Goal: Task Accomplishment & Management: Use online tool/utility

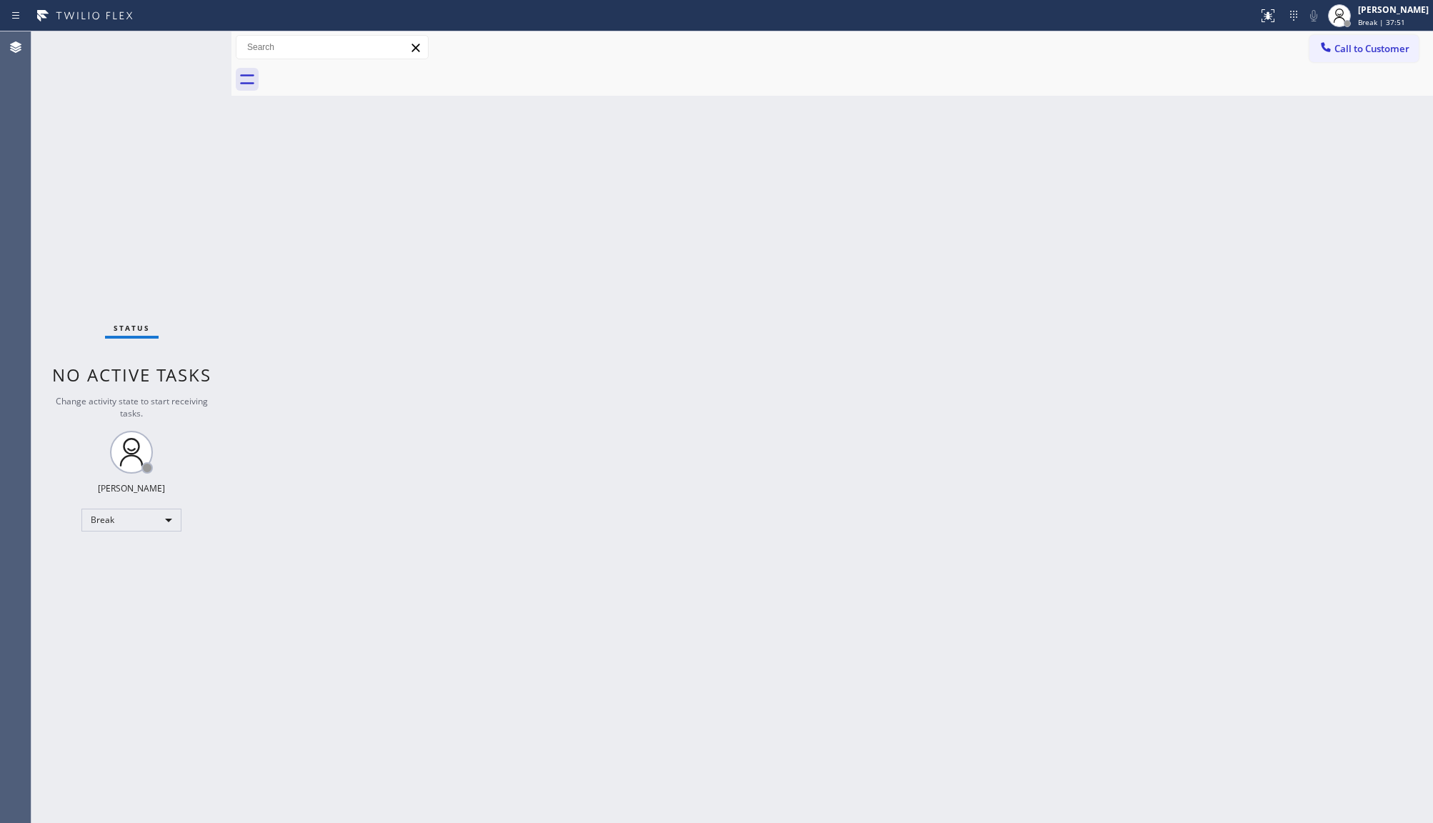
drag, startPoint x: 0, startPoint y: 0, endPoint x: 109, endPoint y: 141, distance: 177.8
click at [97, 141] on div "Status No active tasks Change activity state to start receiving tasks. JENIZA A…" at bounding box center [131, 427] width 200 height 792
click at [554, 365] on div "Back to Dashboard Change Sender ID Customers Technicians Select a contact Outbo…" at bounding box center [832, 427] width 1202 height 792
click at [538, 462] on div "Back to Dashboard Change Sender ID Customers Technicians Select a contact Outbo…" at bounding box center [832, 427] width 1202 height 792
click at [93, 256] on div "Status No active tasks Change activity state to start receiving tasks. JENIZA A…" at bounding box center [131, 427] width 200 height 792
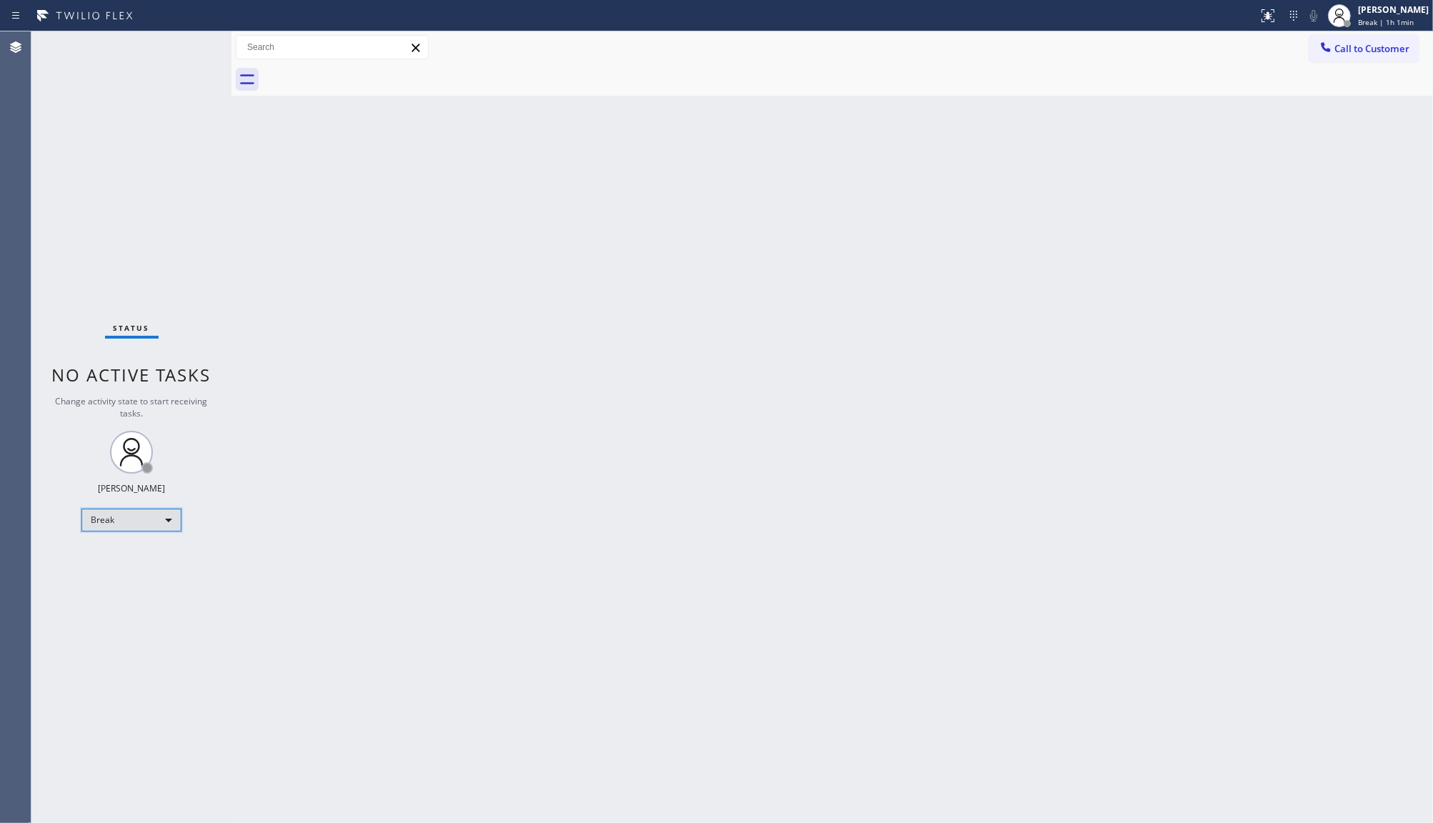
click at [116, 519] on div "Break" at bounding box center [131, 520] width 100 height 23
click at [113, 559] on li "Available" at bounding box center [130, 557] width 97 height 17
click at [1288, 442] on div "Back to Dashboard Change Sender ID Customers Technicians Select a contact Outbo…" at bounding box center [832, 427] width 1202 height 792
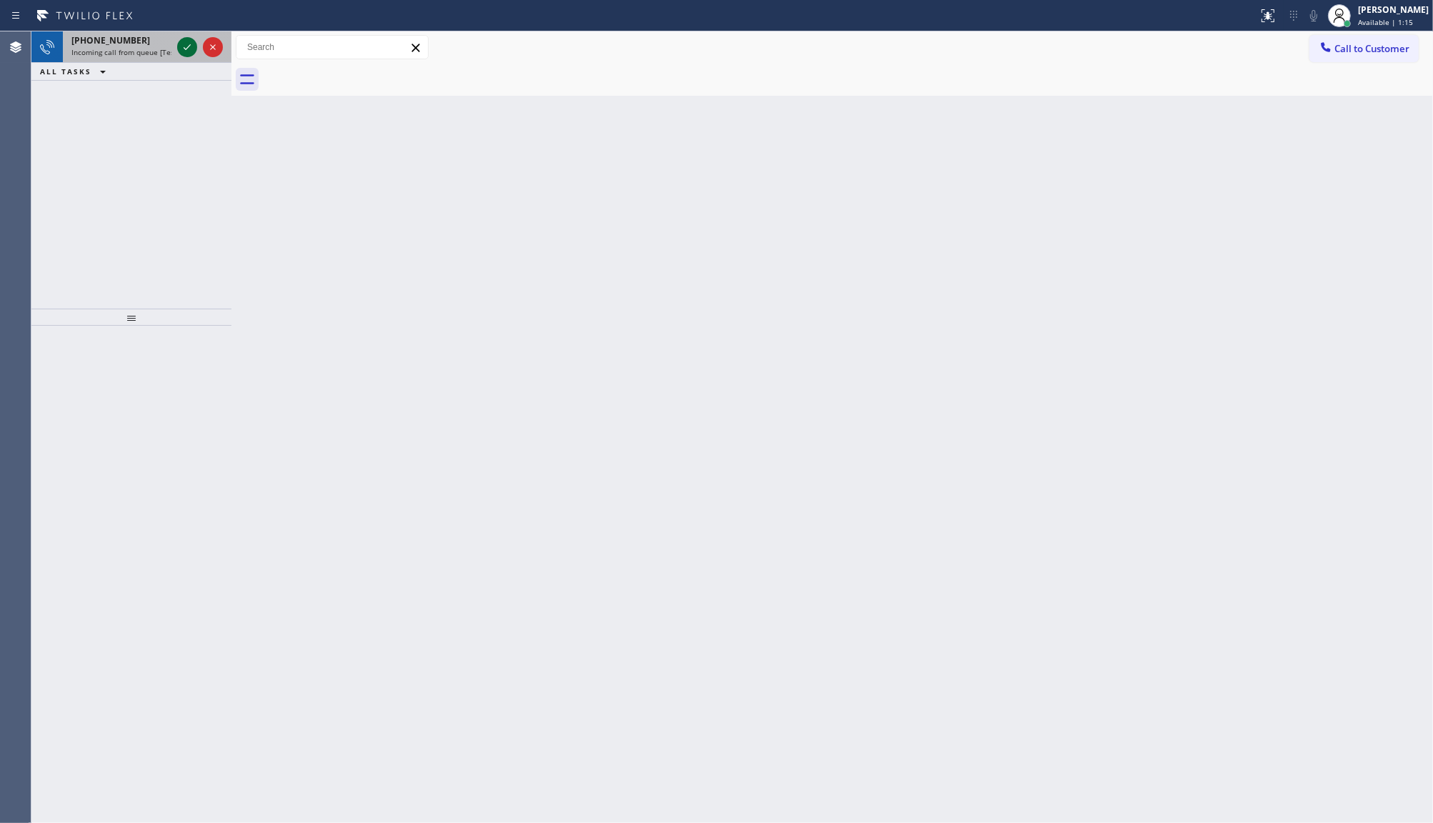
click at [187, 47] on icon at bounding box center [187, 47] width 7 height 6
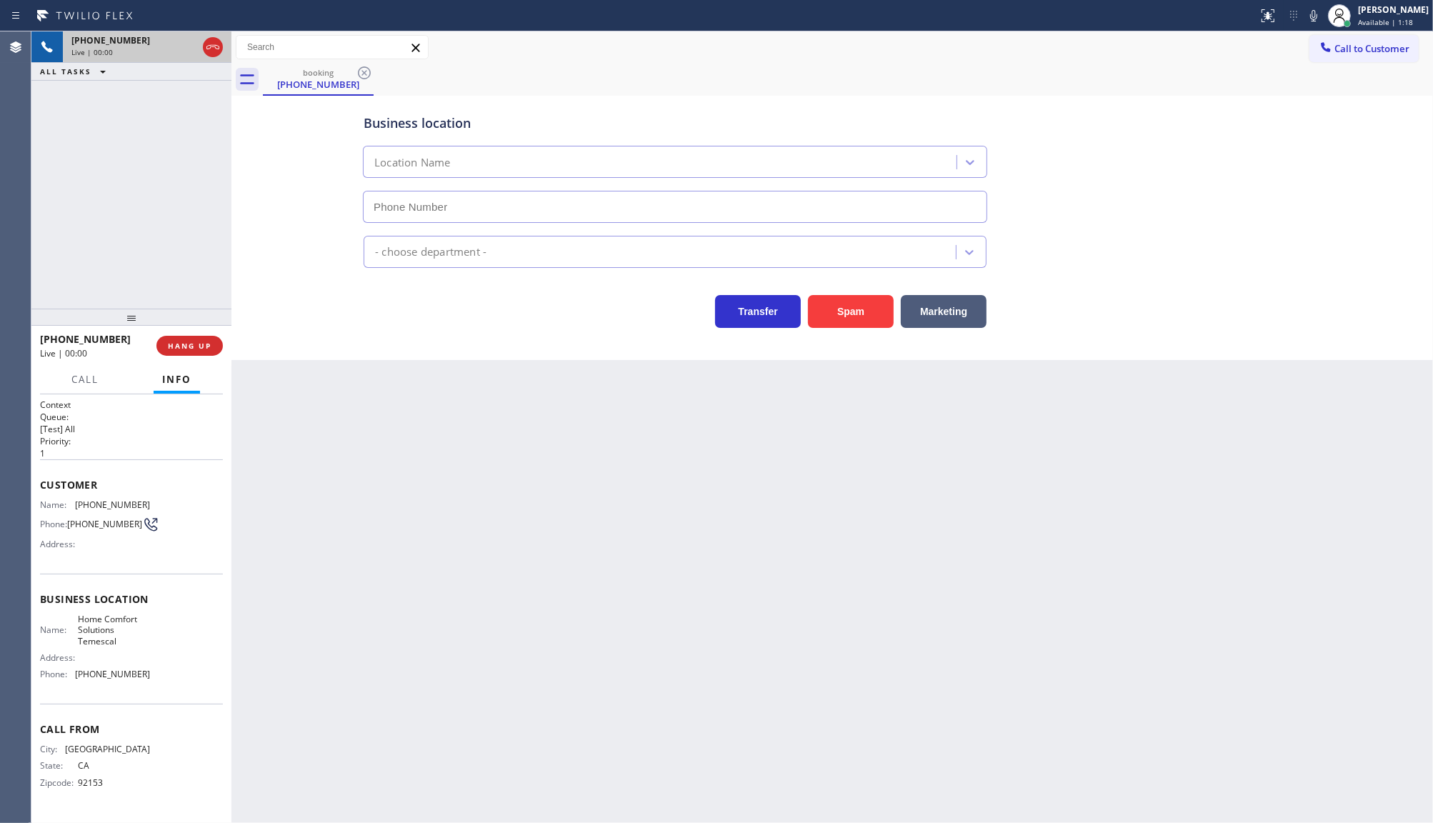
type input "(510) 544-8887"
click at [212, 343] on button "HANG UP" at bounding box center [189, 346] width 66 height 20
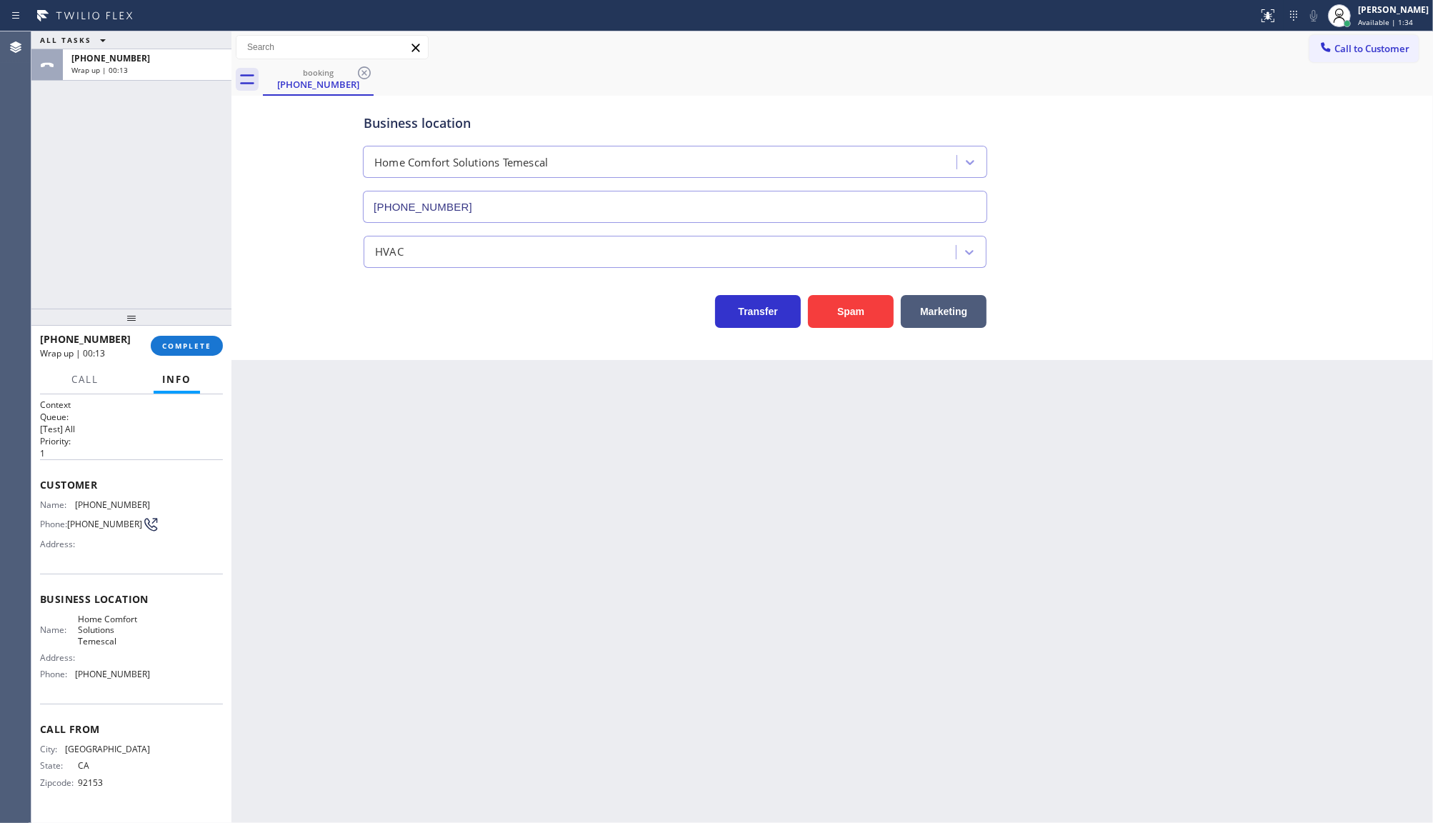
click at [163, 225] on div "ALL TASKS ALL TASKS ACTIVE TASKS TASKS IN WRAP UP +16192101859 Wrap up | 00:13" at bounding box center [131, 169] width 200 height 277
click at [186, 339] on div "+16192101859 Wrap up | 00:14 COMPLETE" at bounding box center [131, 345] width 183 height 37
click at [186, 344] on span "COMPLETE" at bounding box center [186, 346] width 49 height 10
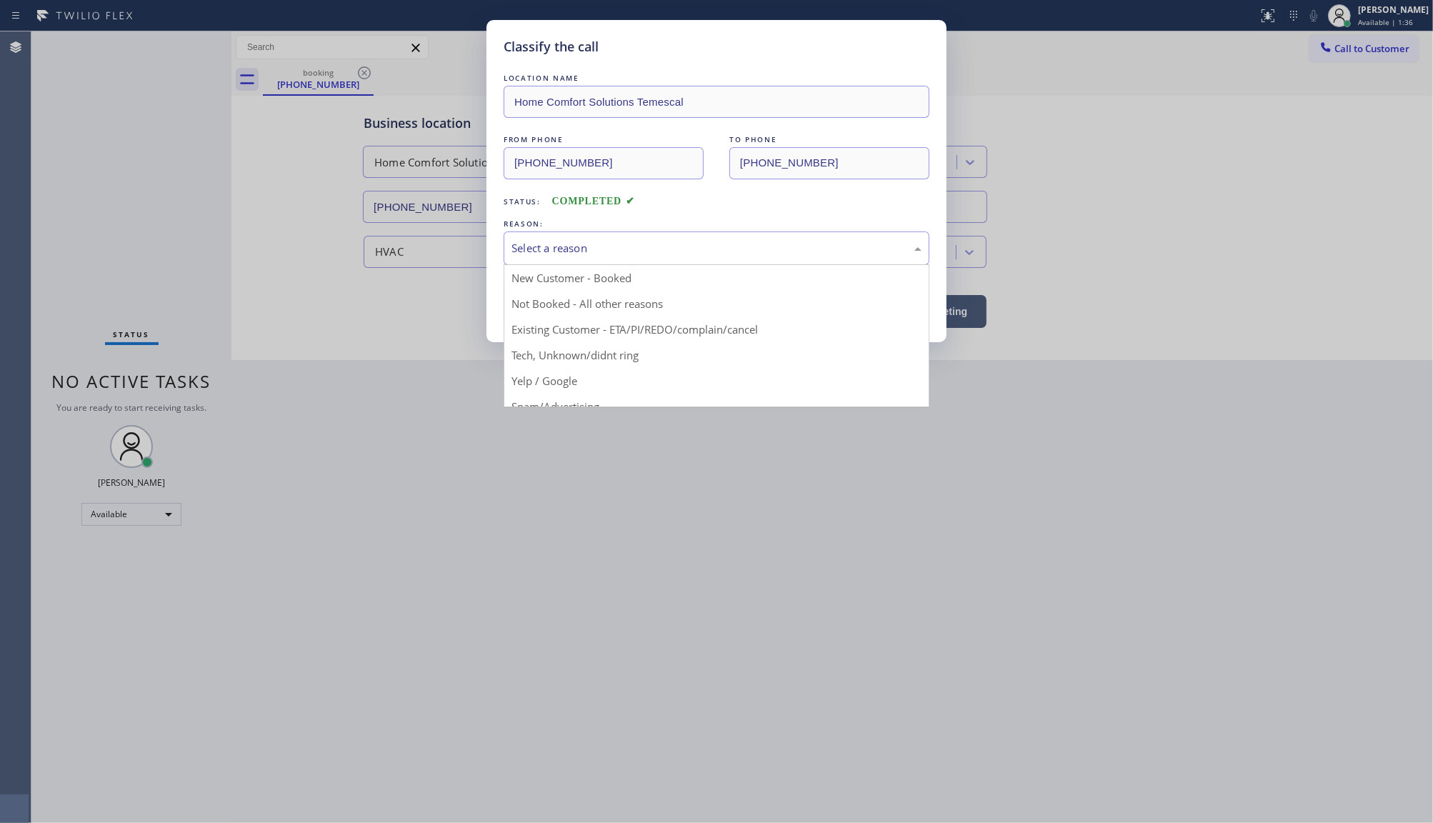
click at [544, 237] on div "Select a reason" at bounding box center [717, 248] width 426 height 34
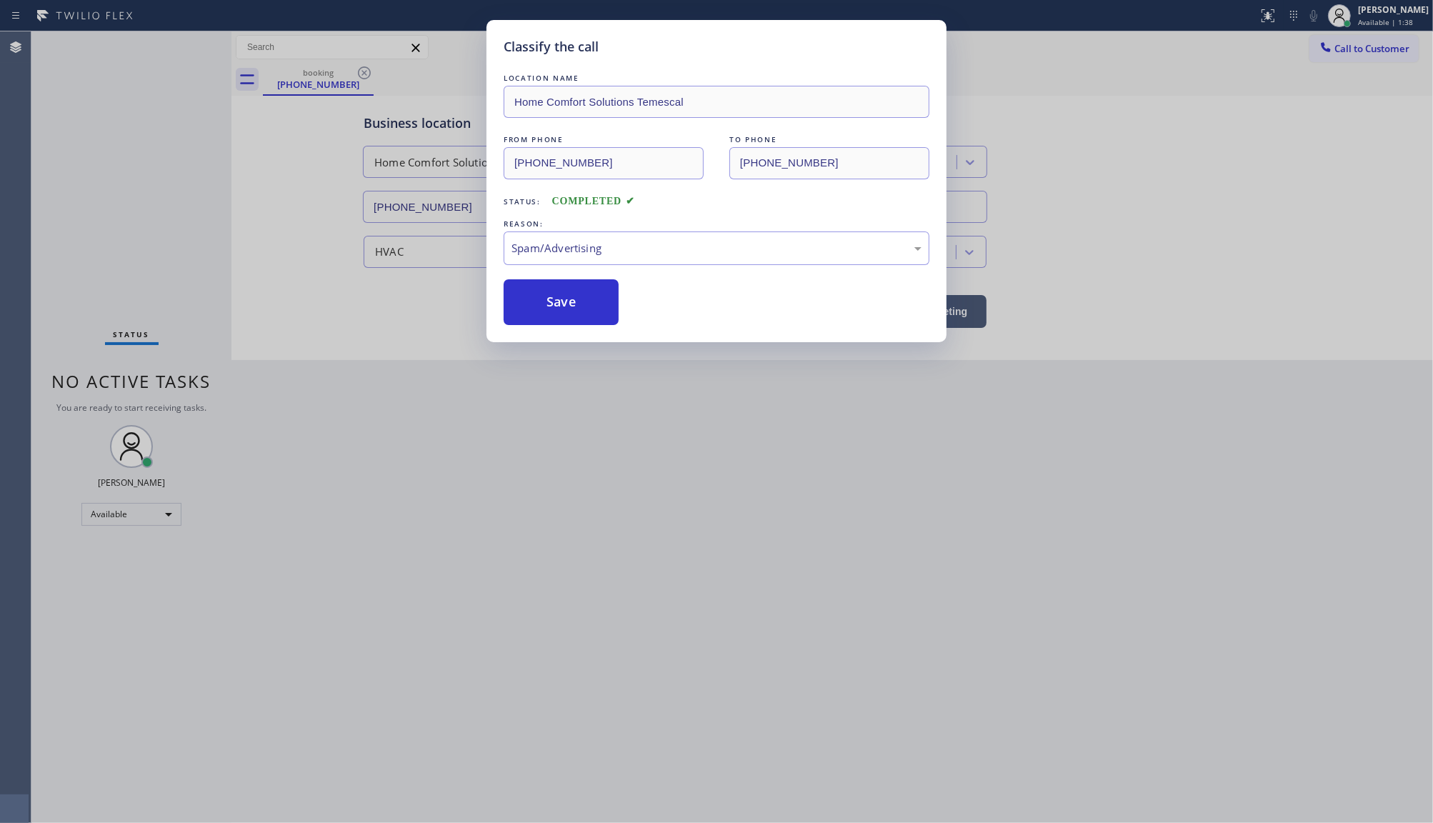
click at [547, 318] on button "Save" at bounding box center [561, 302] width 115 height 46
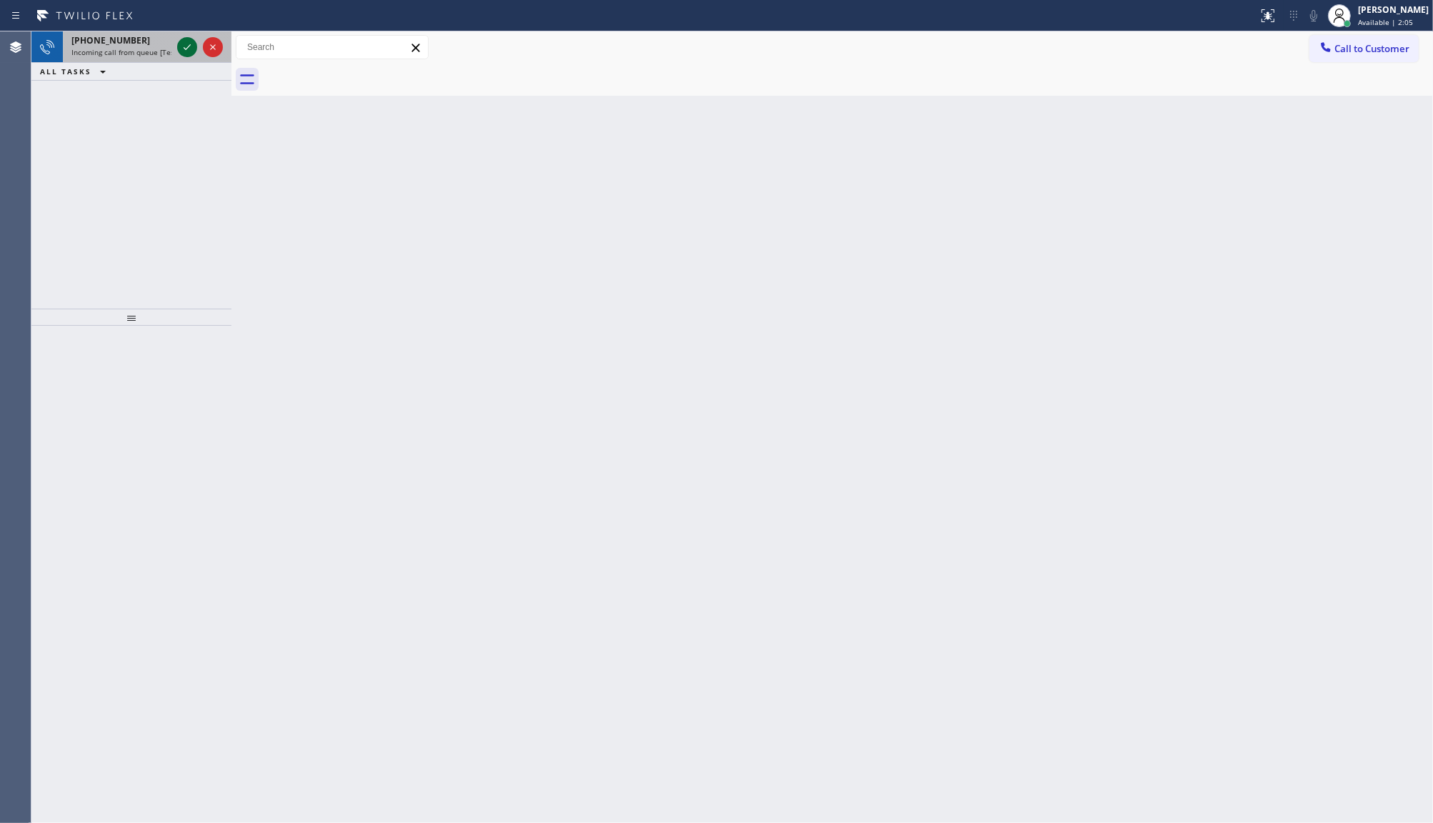
click at [184, 51] on icon at bounding box center [187, 47] width 17 height 17
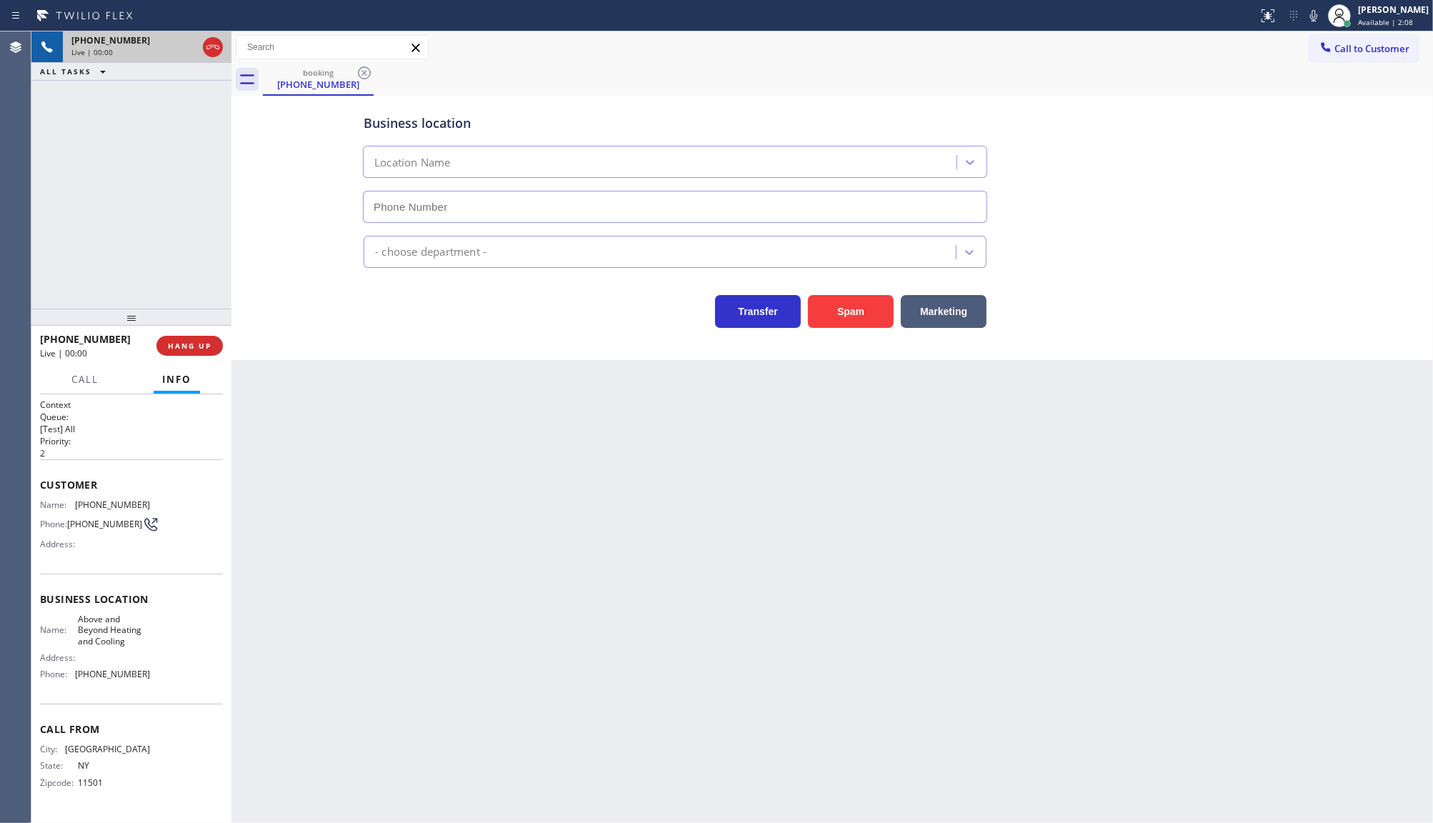
type input "(516) 628-7939"
click at [845, 305] on button "Spam" at bounding box center [851, 311] width 86 height 33
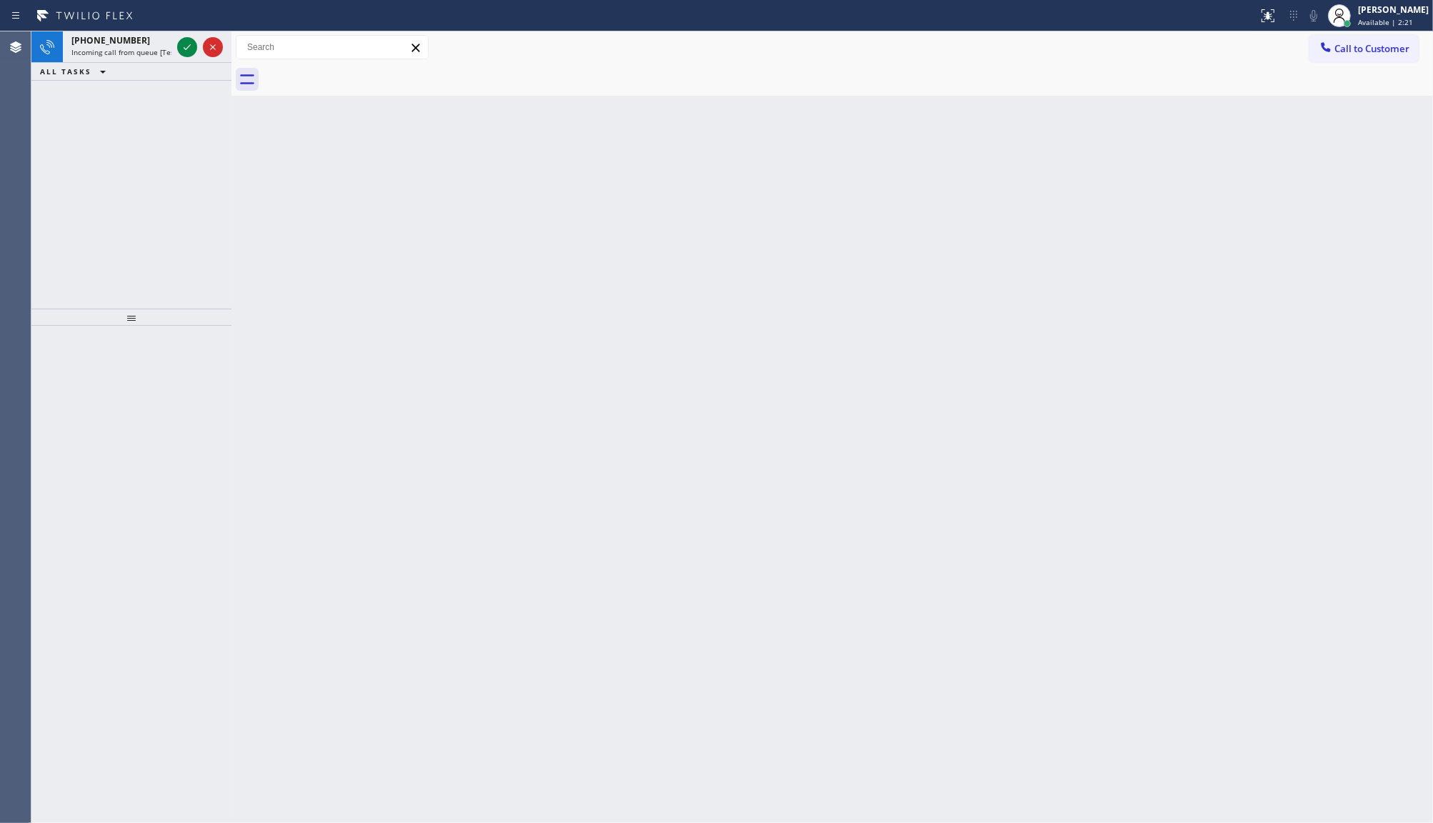
drag, startPoint x: 159, startPoint y: 159, endPoint x: 169, endPoint y: 114, distance: 45.3
click at [159, 158] on div "+16502133520 Incoming call from queue [Test] All ALL TASKS ALL TASKS ACTIVE TAS…" at bounding box center [131, 169] width 200 height 277
click at [182, 45] on icon at bounding box center [187, 47] width 17 height 17
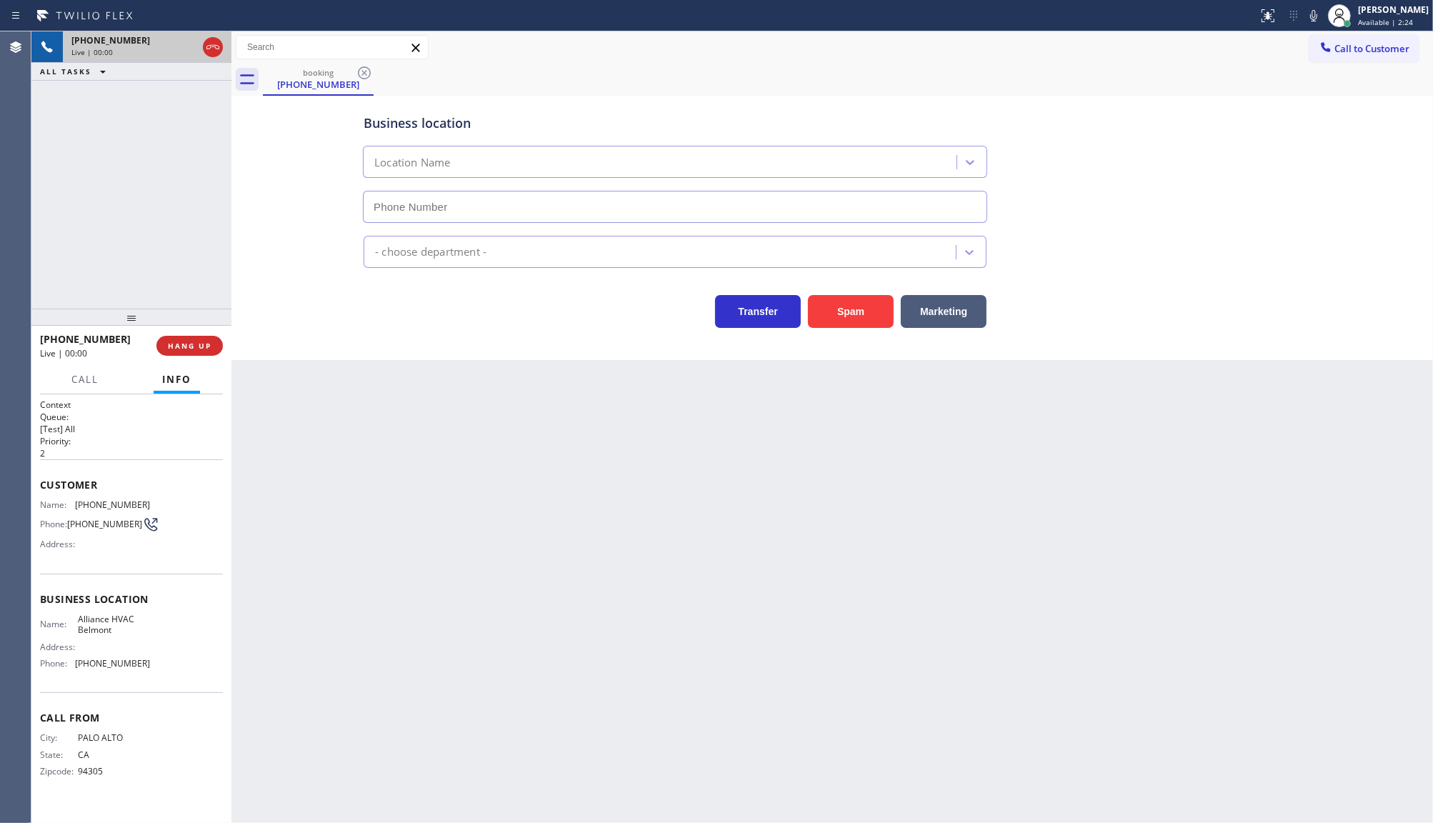
type input "(650) 761-9445"
click at [838, 304] on button "Spam" at bounding box center [851, 311] width 86 height 33
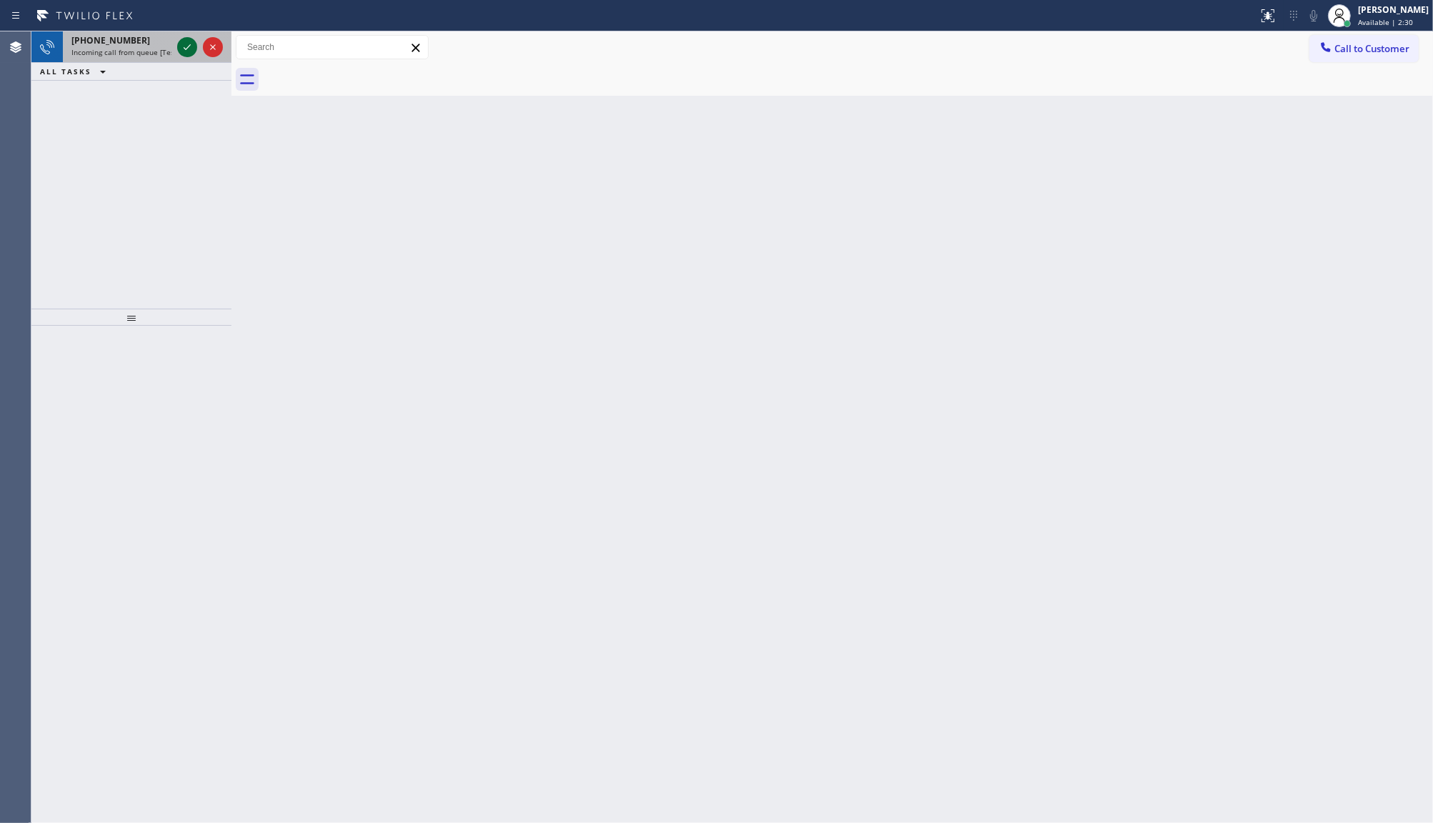
click at [182, 44] on icon at bounding box center [187, 47] width 17 height 17
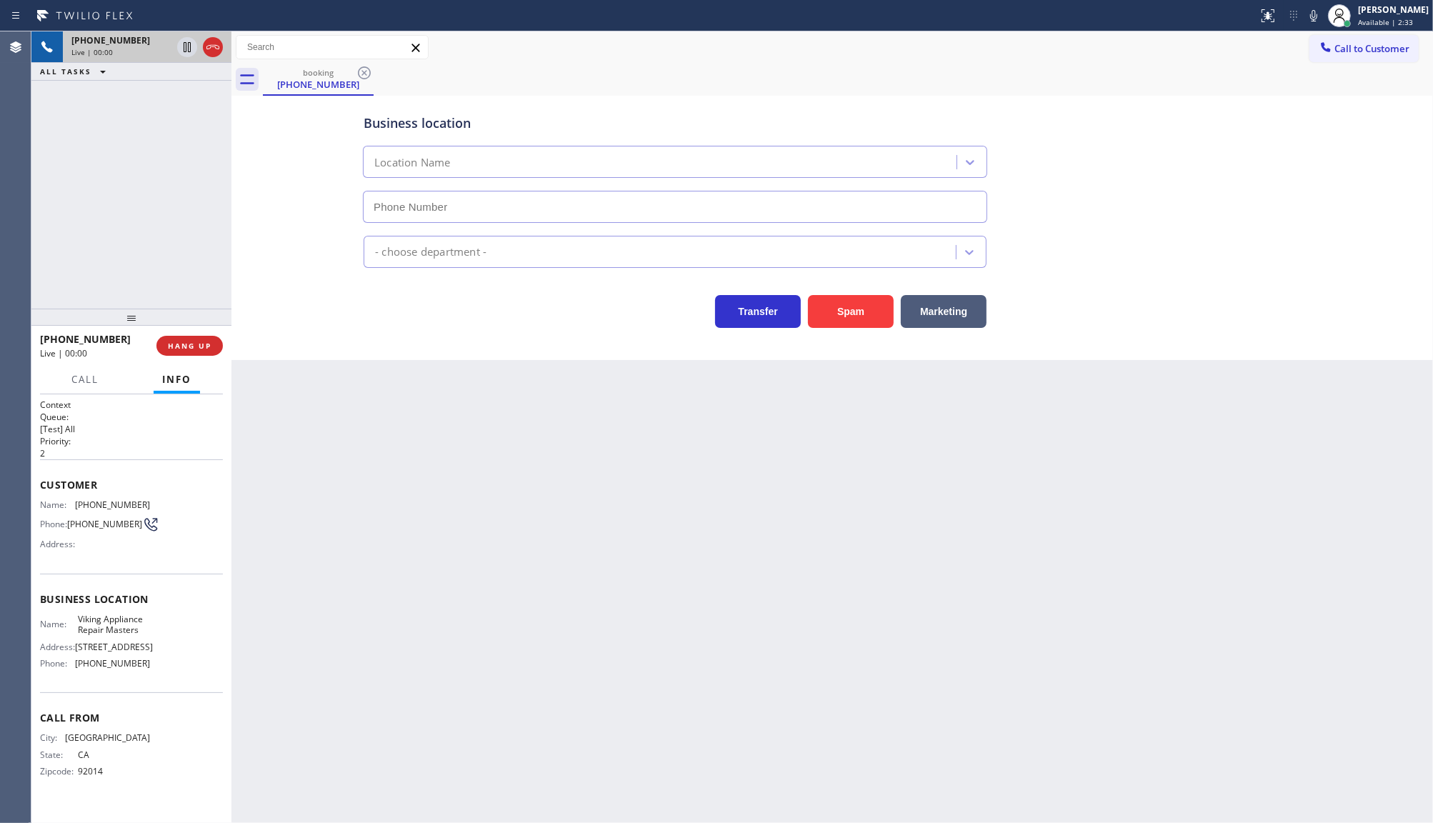
type input "(619) 319-9513"
click at [211, 334] on div "+16196399680 Live | 00:09 HANG UP" at bounding box center [131, 345] width 183 height 37
click at [207, 341] on span "HANG UP" at bounding box center [190, 346] width 44 height 10
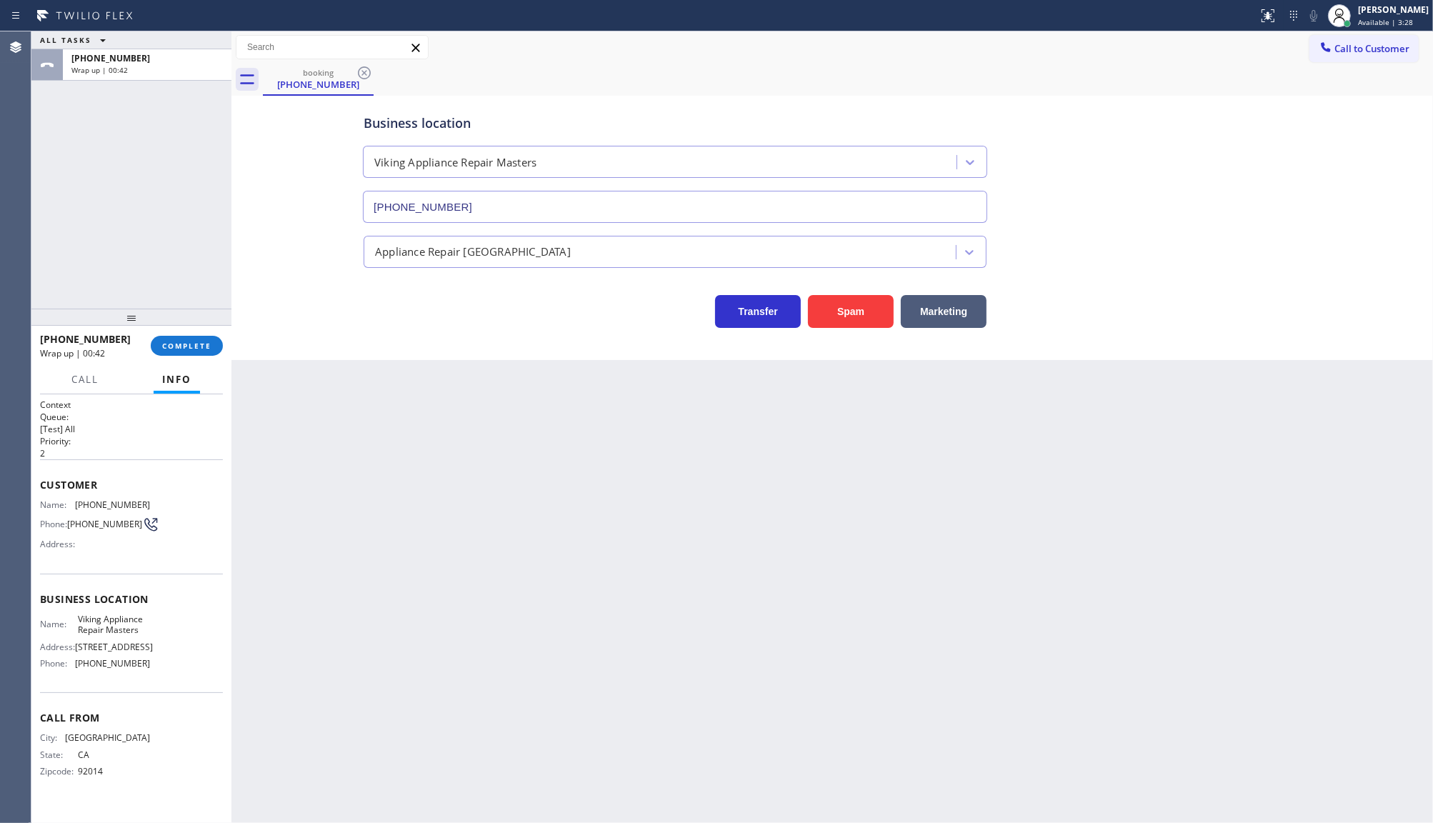
click at [155, 238] on div "ALL TASKS ALL TASKS ACTIVE TASKS TASKS IN WRAP UP +16196399680 Wrap up | 00:42" at bounding box center [131, 169] width 200 height 277
drag, startPoint x: 183, startPoint y: 358, endPoint x: 184, endPoint y: 351, distance: 7.2
click at [184, 352] on div "+16196399680 Wrap up | 00:42 COMPLETE" at bounding box center [131, 345] width 183 height 37
click at [184, 348] on span "COMPLETE" at bounding box center [186, 346] width 49 height 10
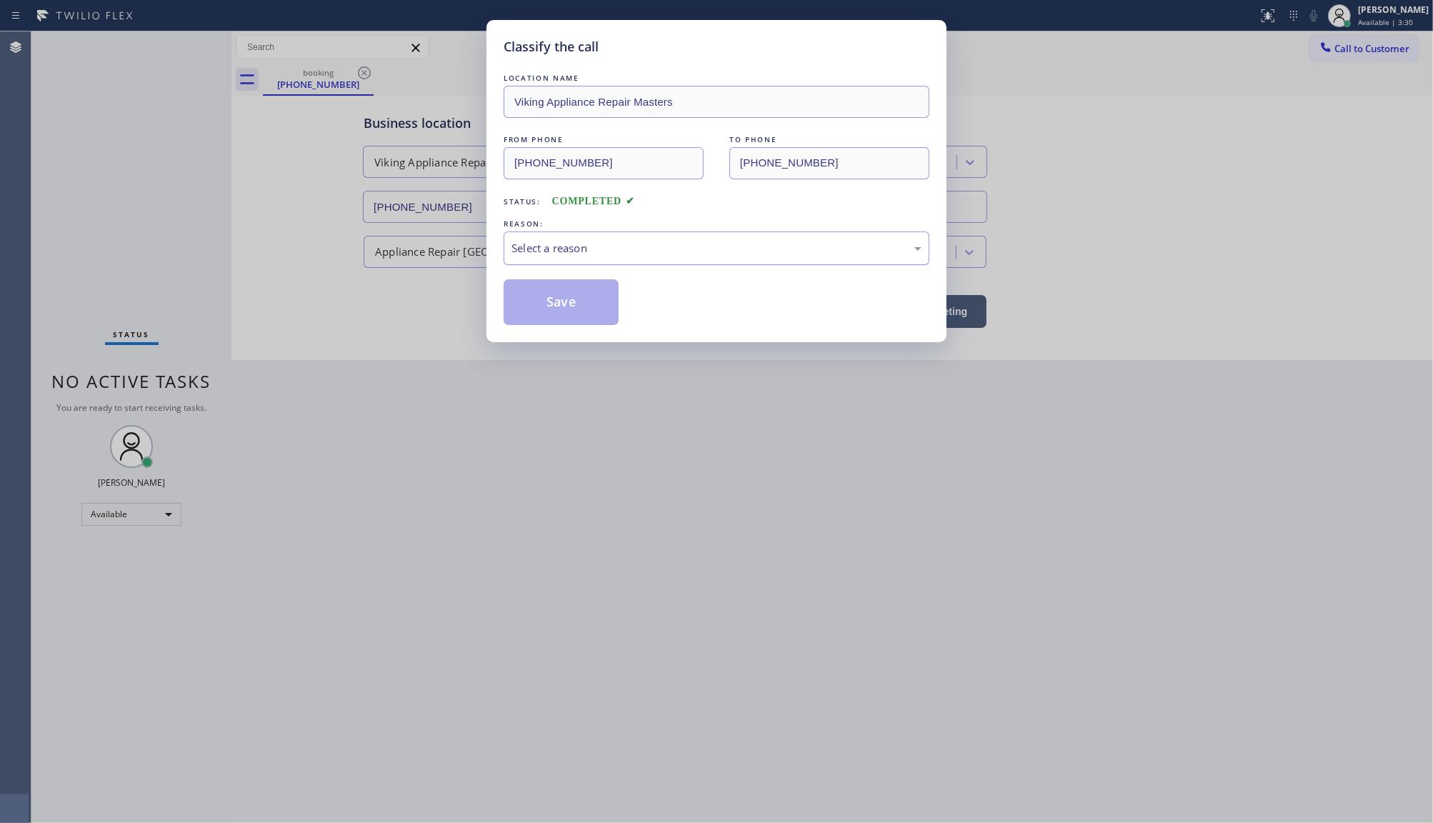
click at [512, 254] on div "Select a reason" at bounding box center [717, 248] width 410 height 16
click at [519, 309] on button "Save" at bounding box center [561, 302] width 115 height 46
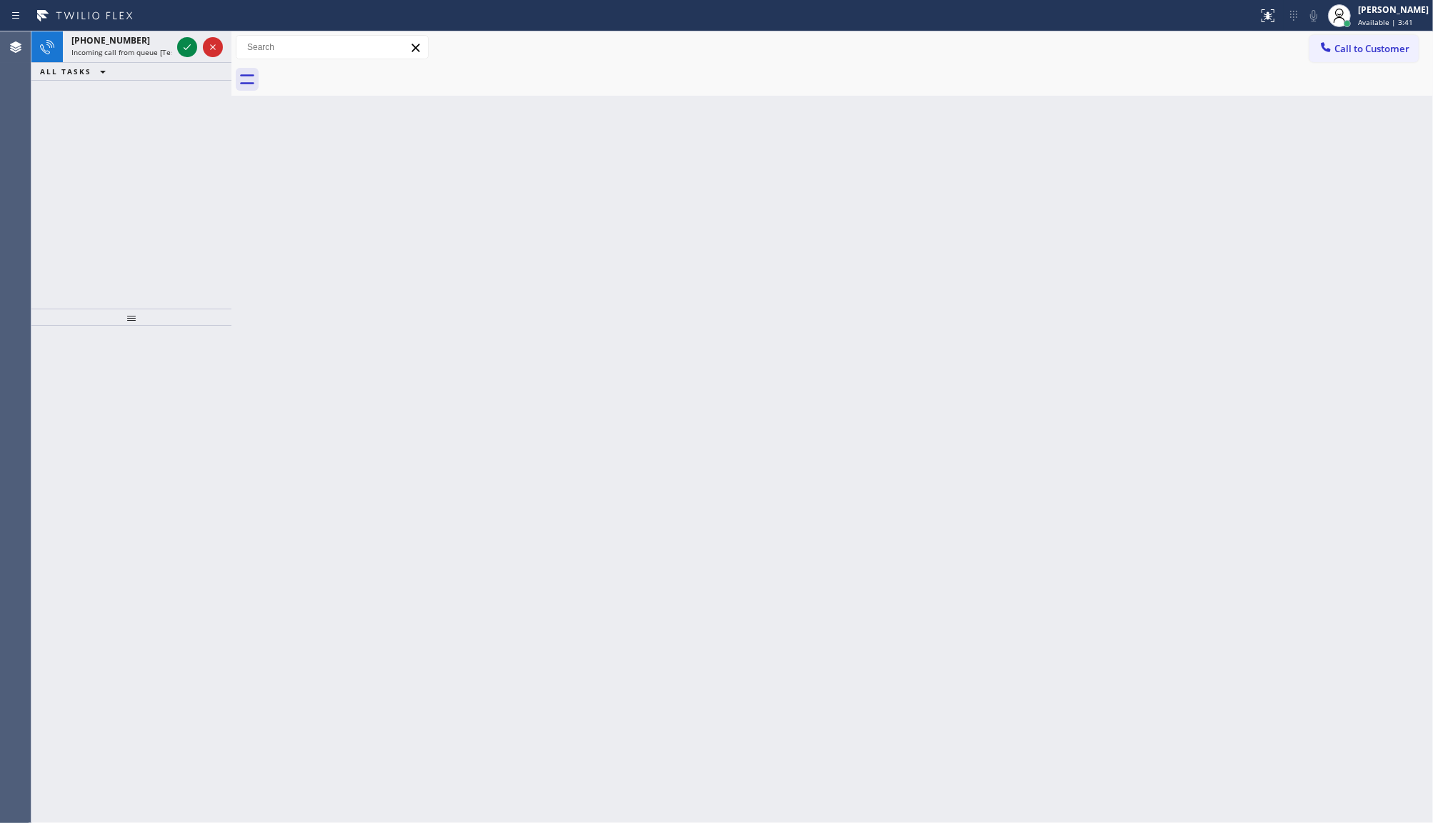
click at [155, 79] on div "ALL TASKS ALL TASKS ACTIVE TASKS TASKS IN WRAP UP" at bounding box center [131, 72] width 200 height 18
click at [188, 44] on icon at bounding box center [187, 47] width 17 height 17
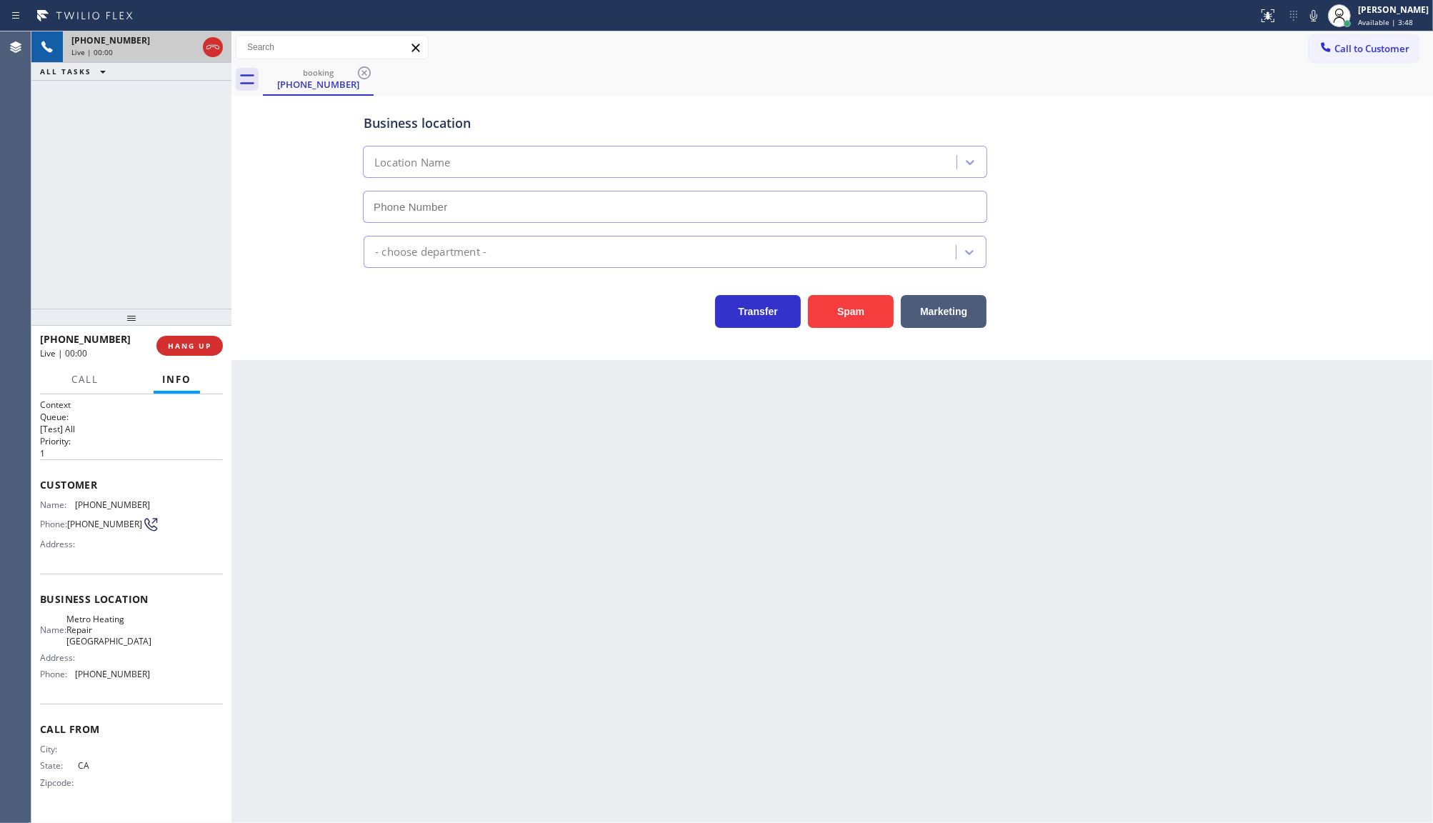
type input "(929) 605-4414"
click at [829, 327] on button "Spam" at bounding box center [851, 311] width 86 height 33
click at [836, 306] on button "Spam" at bounding box center [851, 311] width 86 height 33
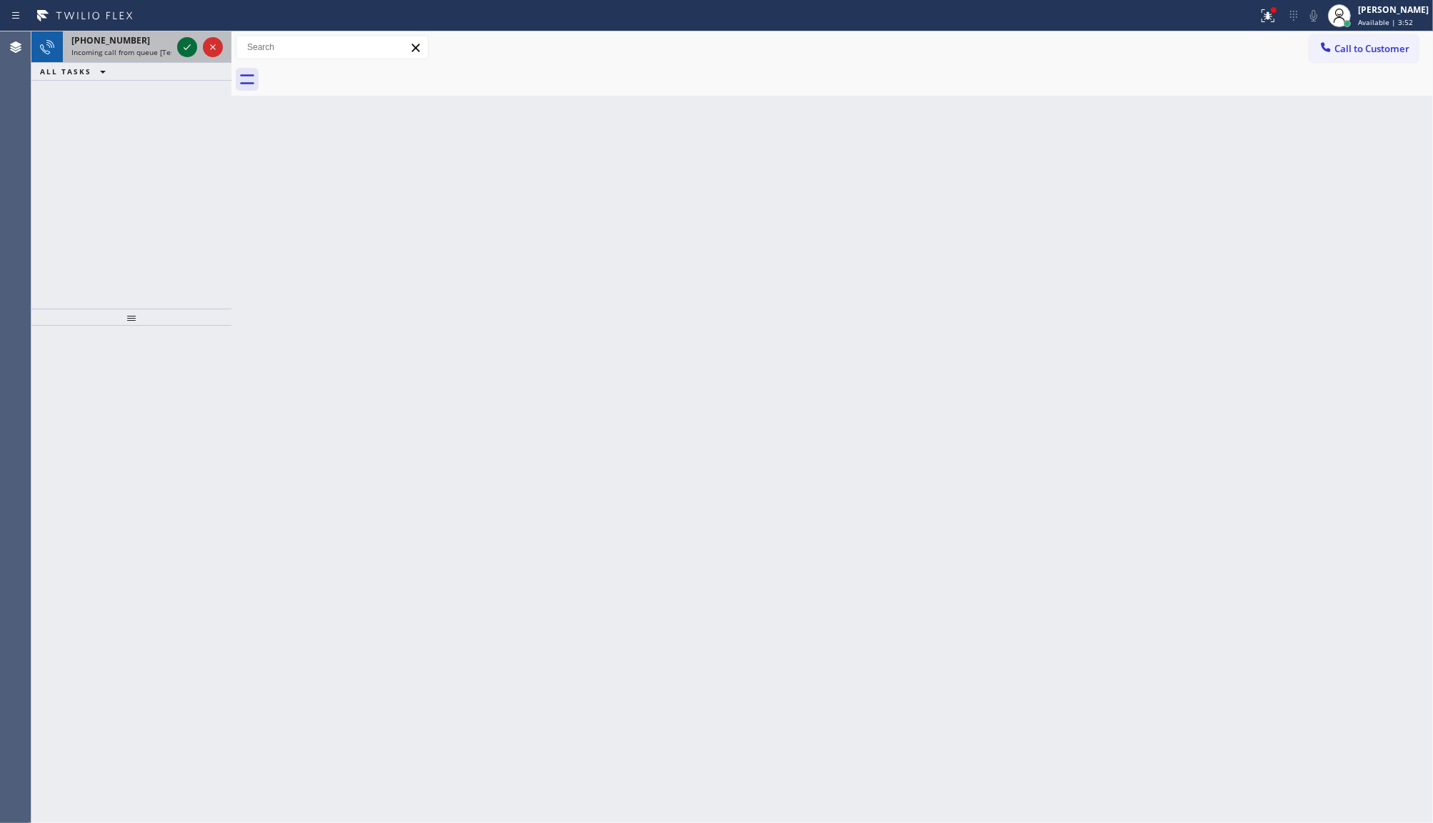
click at [188, 51] on icon at bounding box center [187, 47] width 17 height 17
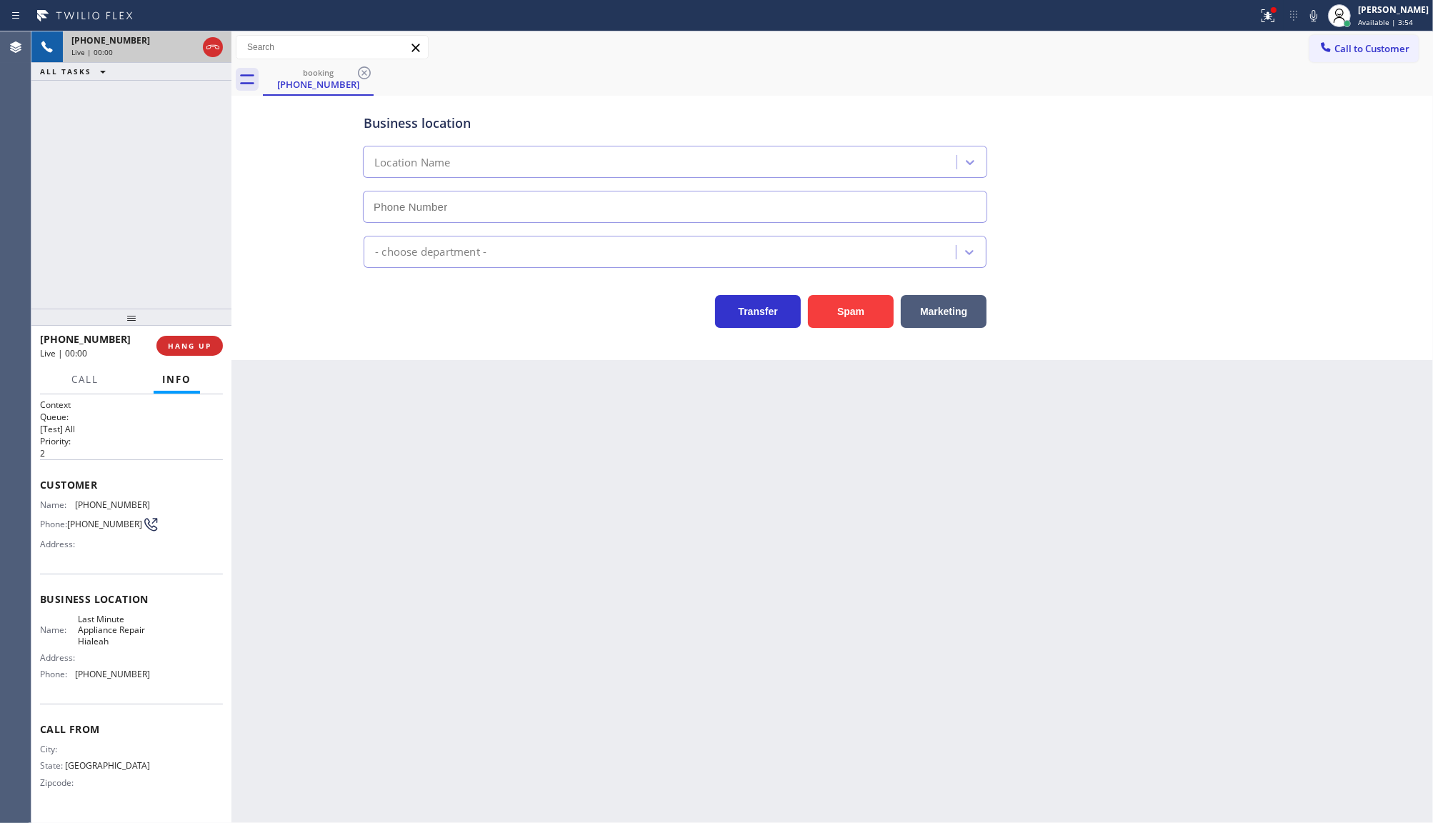
type input "(786) 305-6077"
click at [840, 302] on button "Spam" at bounding box center [851, 311] width 86 height 33
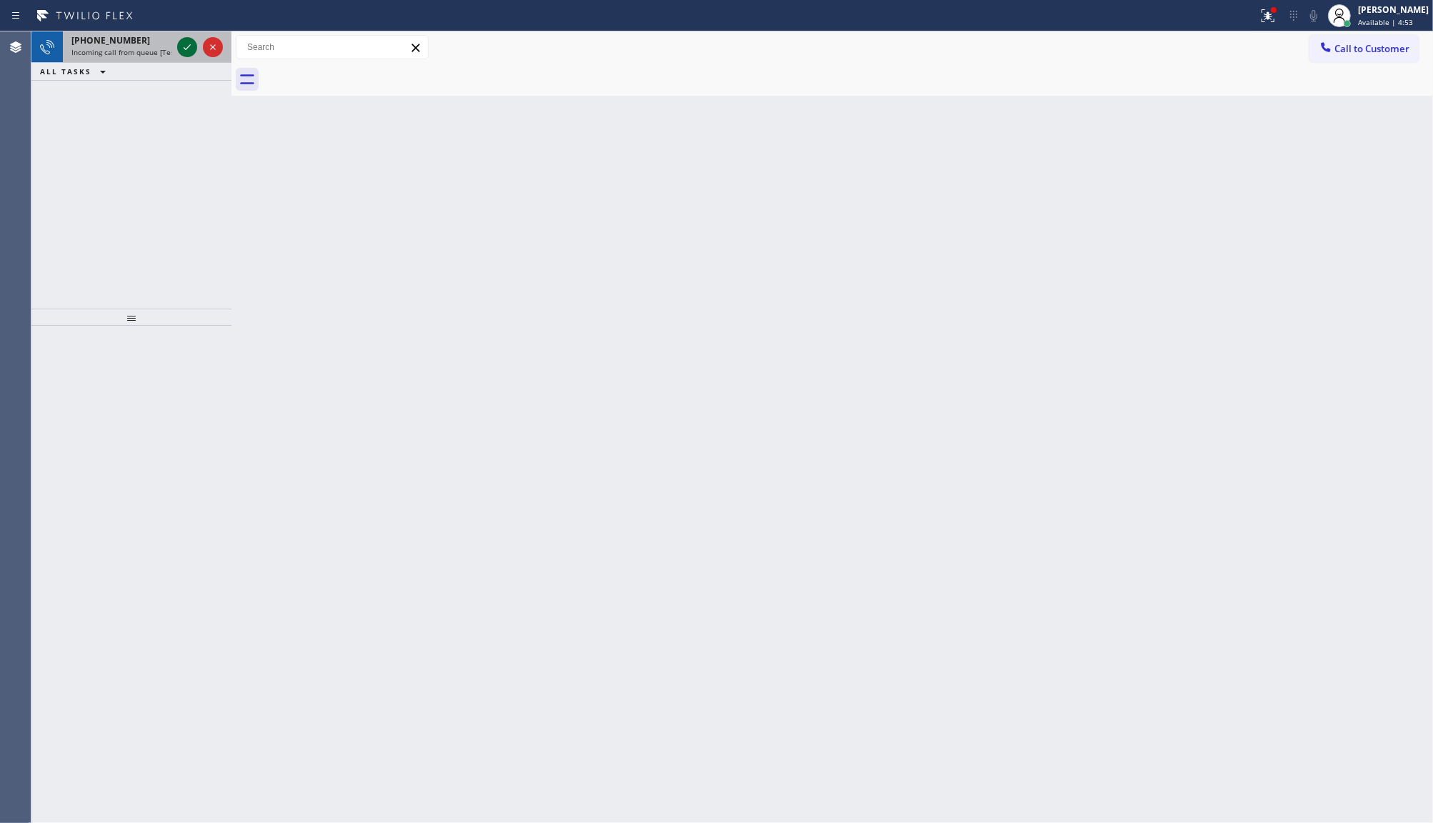
click at [195, 43] on icon at bounding box center [187, 47] width 17 height 17
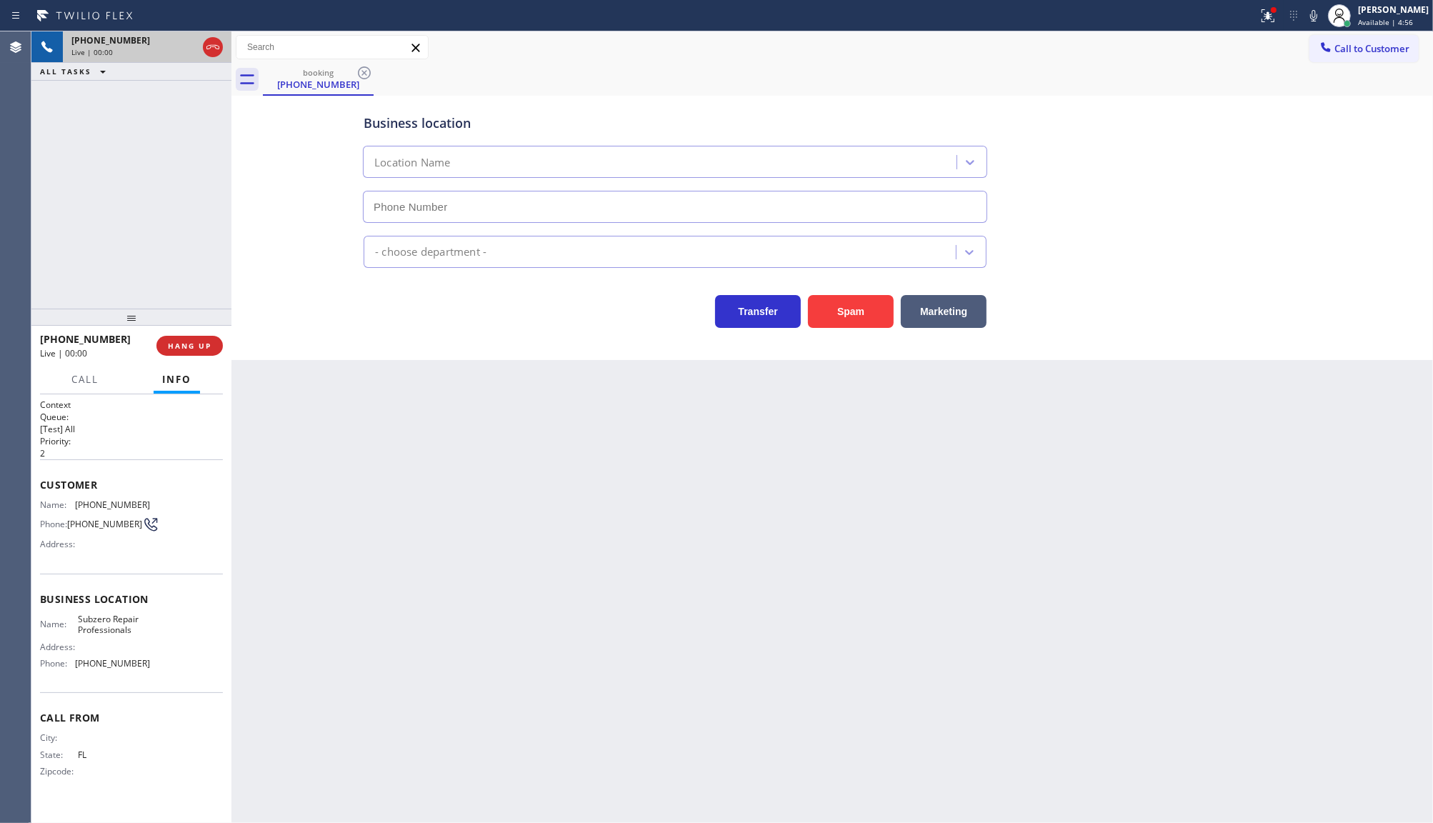
type input "(786) 235-9460"
click at [1258, 14] on div at bounding box center [1268, 15] width 31 height 17
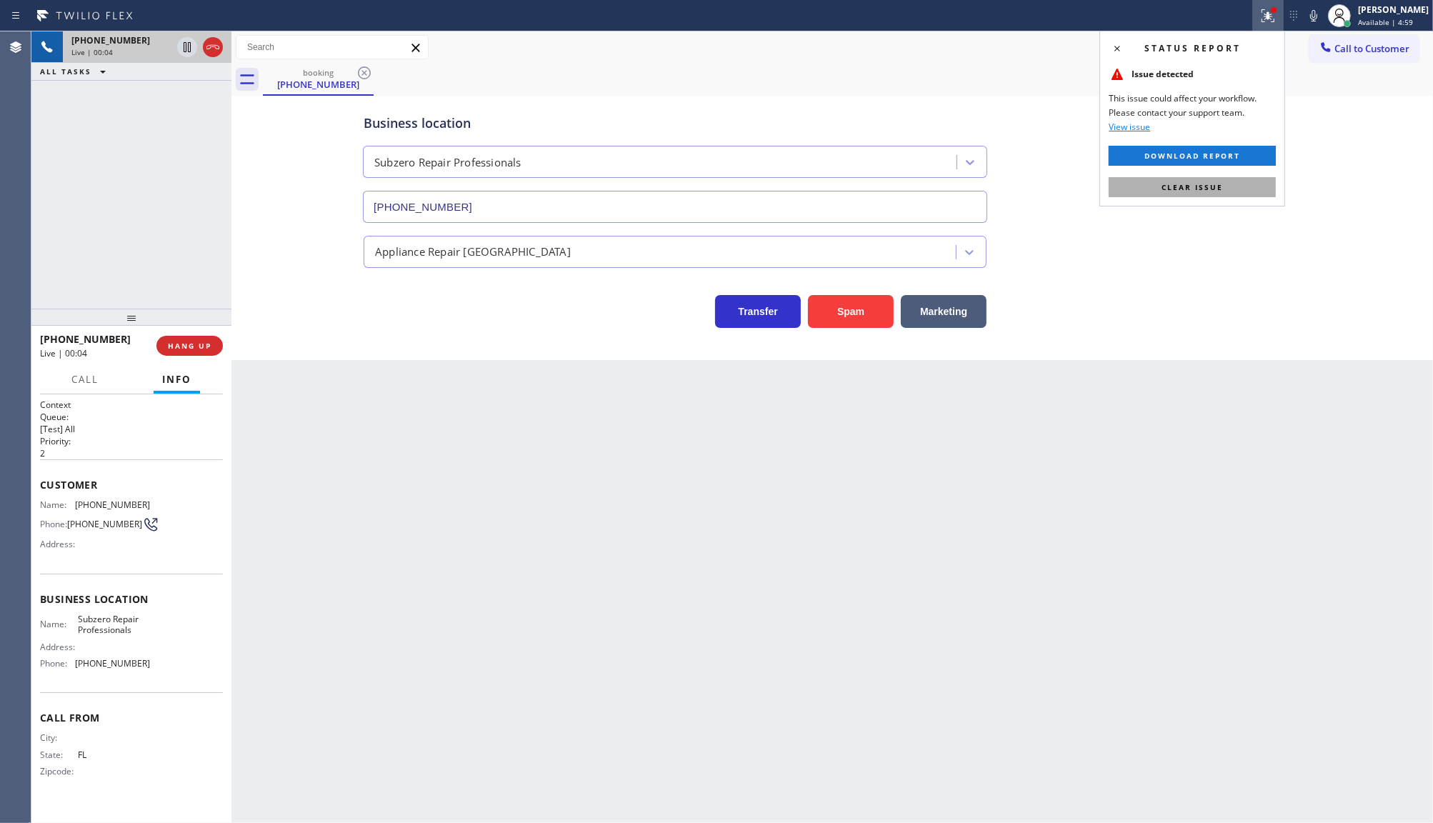
click at [1241, 194] on button "Clear issue" at bounding box center [1192, 187] width 167 height 20
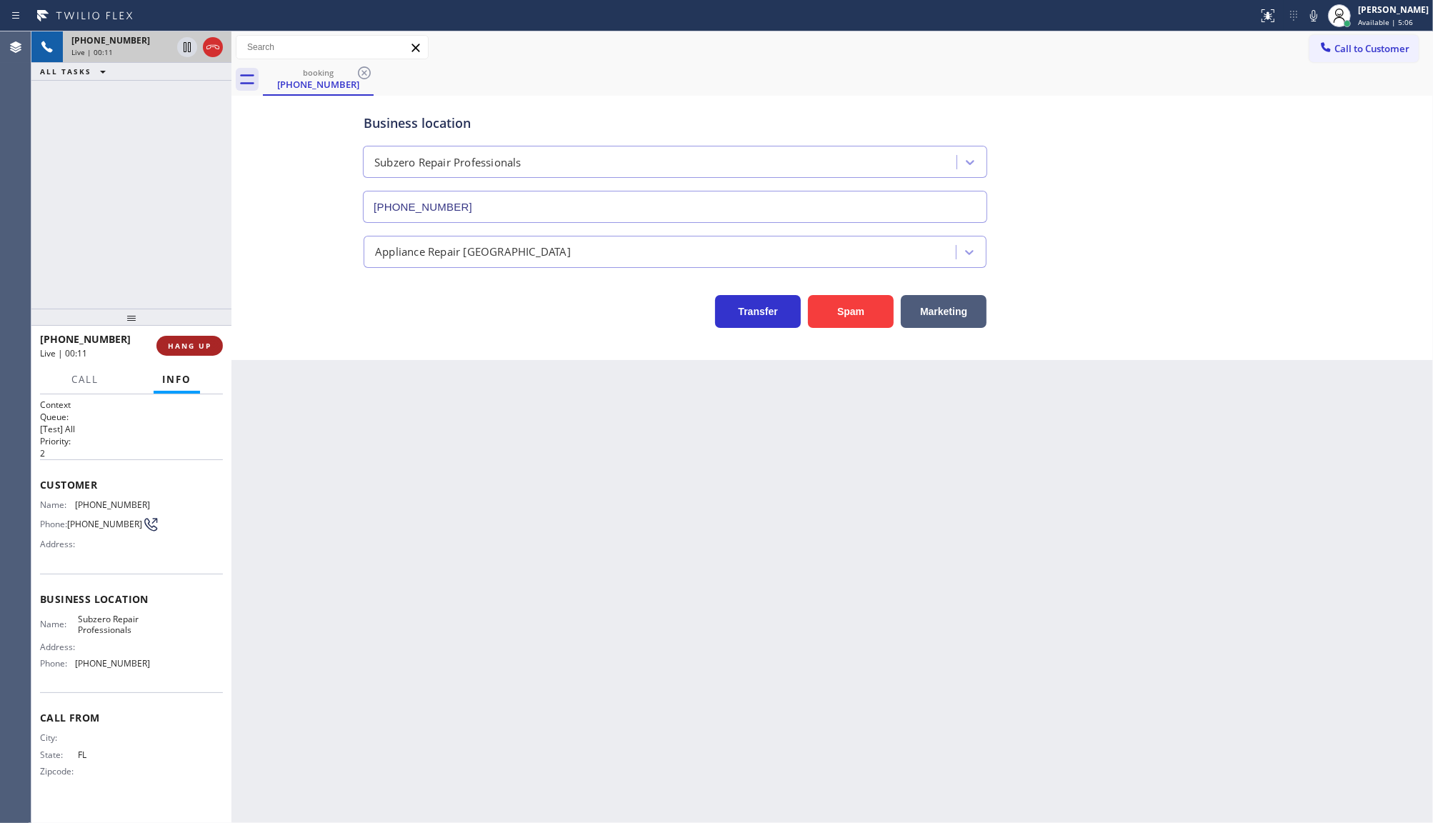
click at [199, 339] on button "HANG UP" at bounding box center [189, 346] width 66 height 20
click at [199, 339] on button "COMPLETE" at bounding box center [187, 346] width 72 height 20
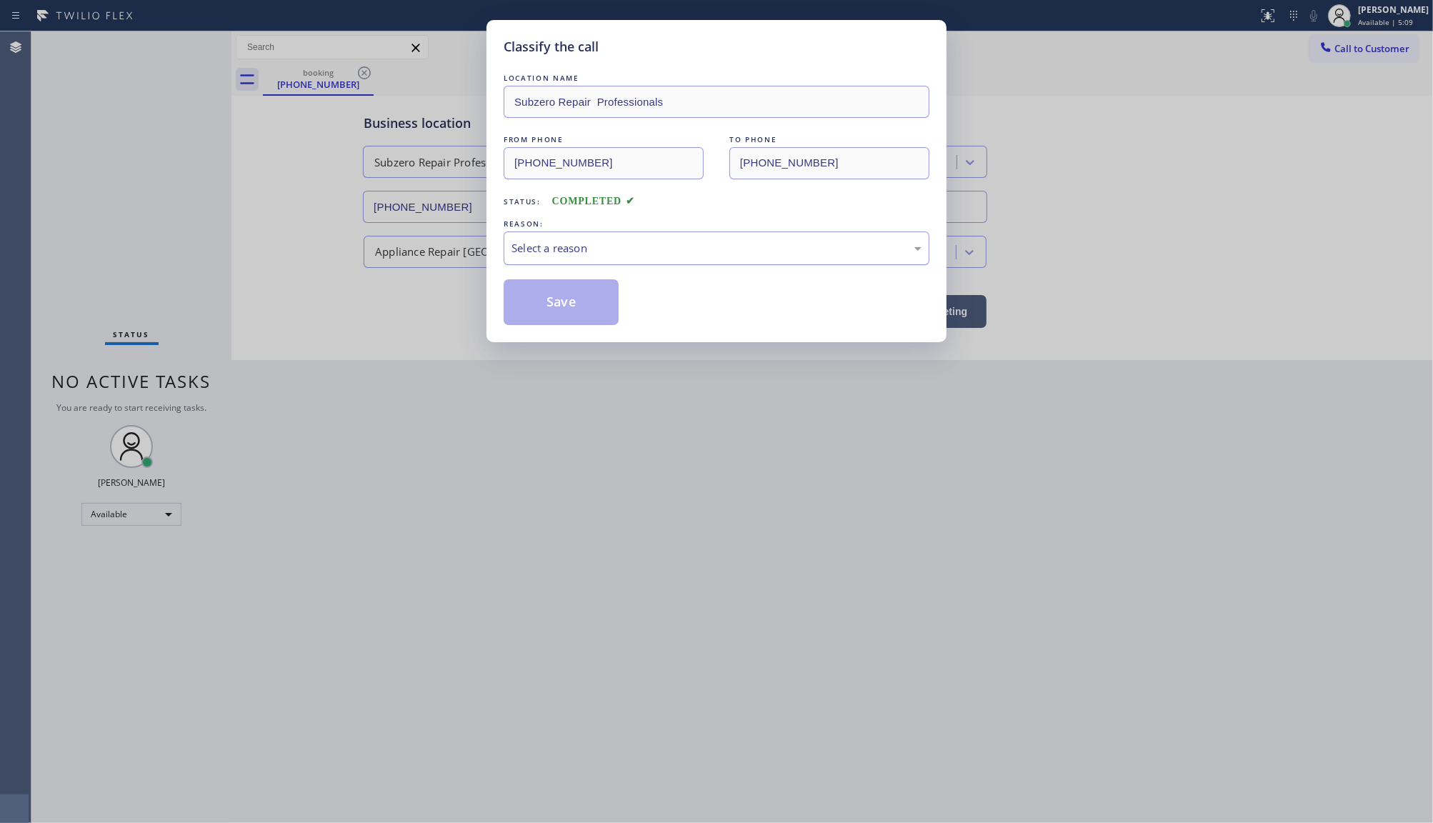
click at [524, 250] on div "Select a reason" at bounding box center [717, 248] width 410 height 16
click at [523, 301] on button "Save" at bounding box center [561, 302] width 115 height 46
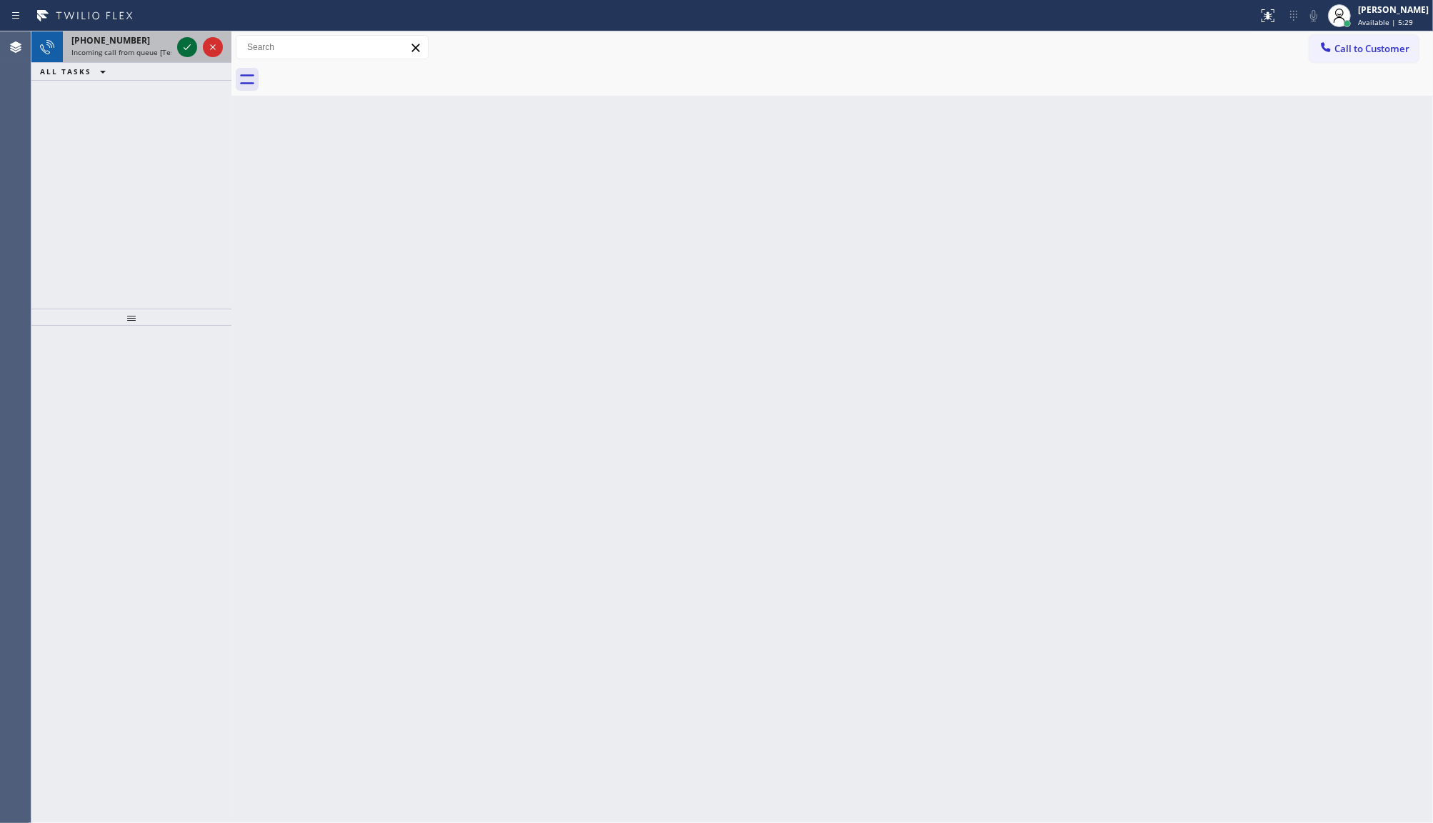
click at [191, 51] on icon at bounding box center [187, 47] width 17 height 17
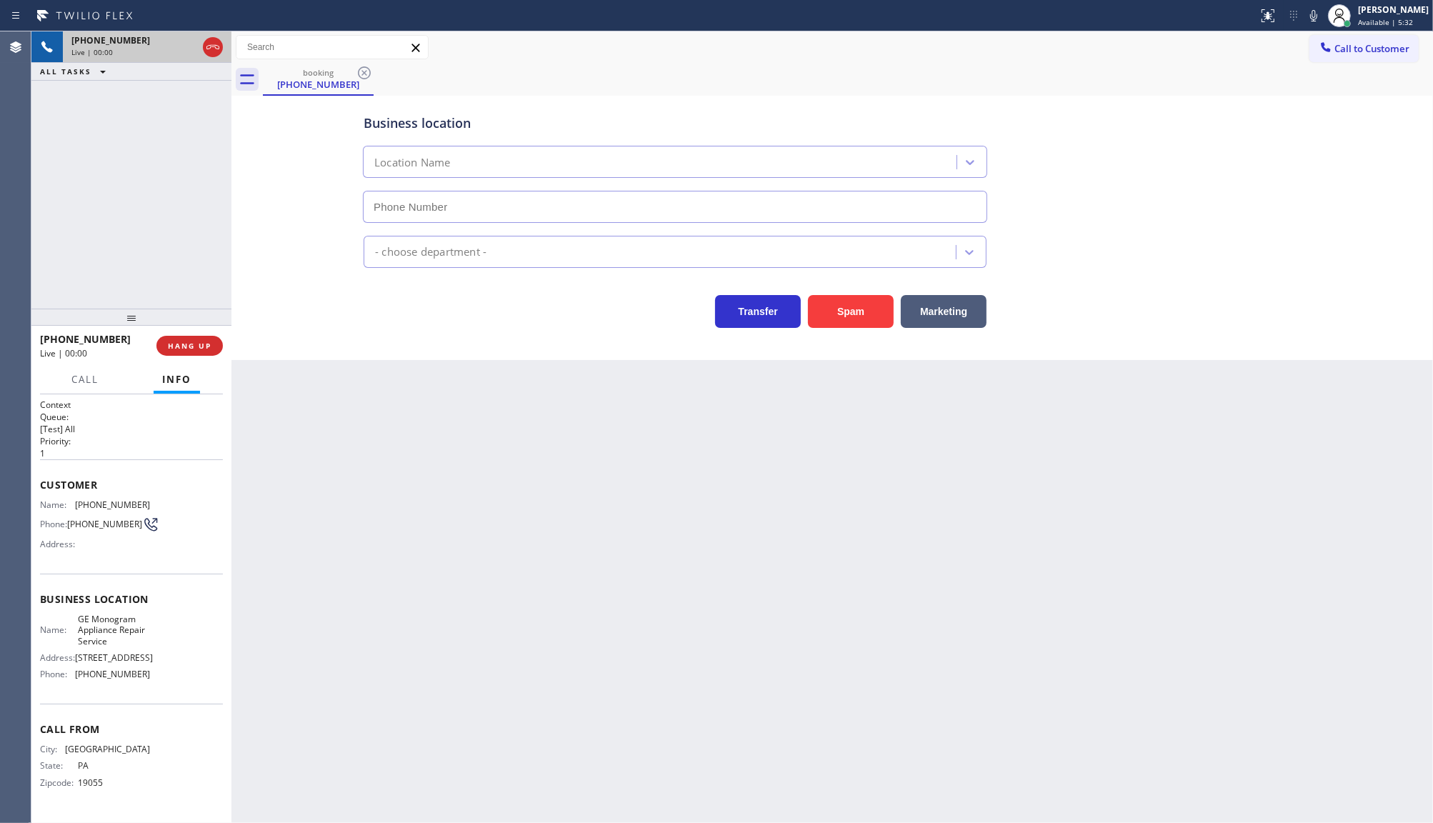
type input "(215) 709-8046"
click at [199, 348] on span "HANG UP" at bounding box center [190, 346] width 44 height 10
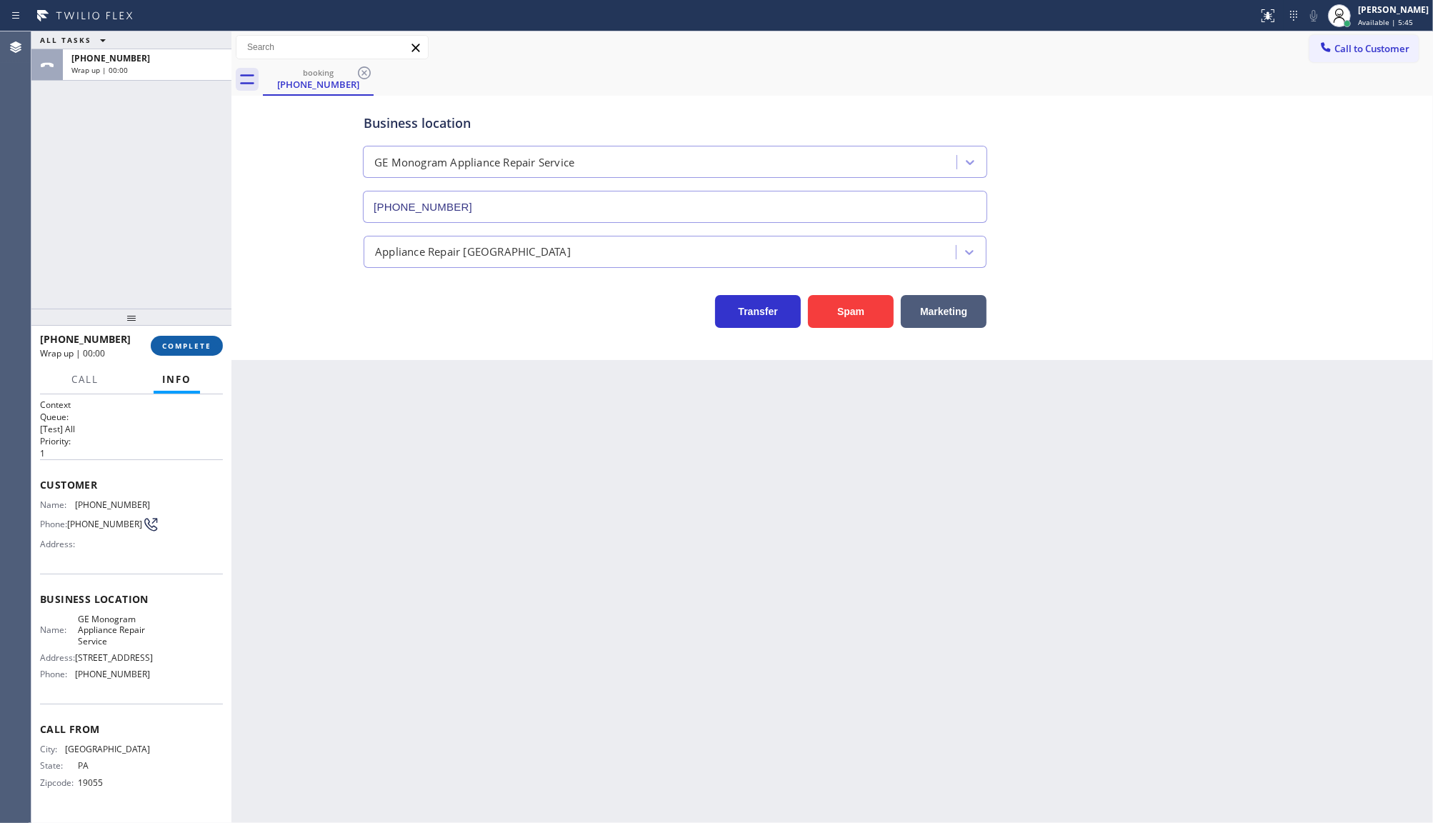
click at [199, 348] on span "COMPLETE" at bounding box center [186, 346] width 49 height 10
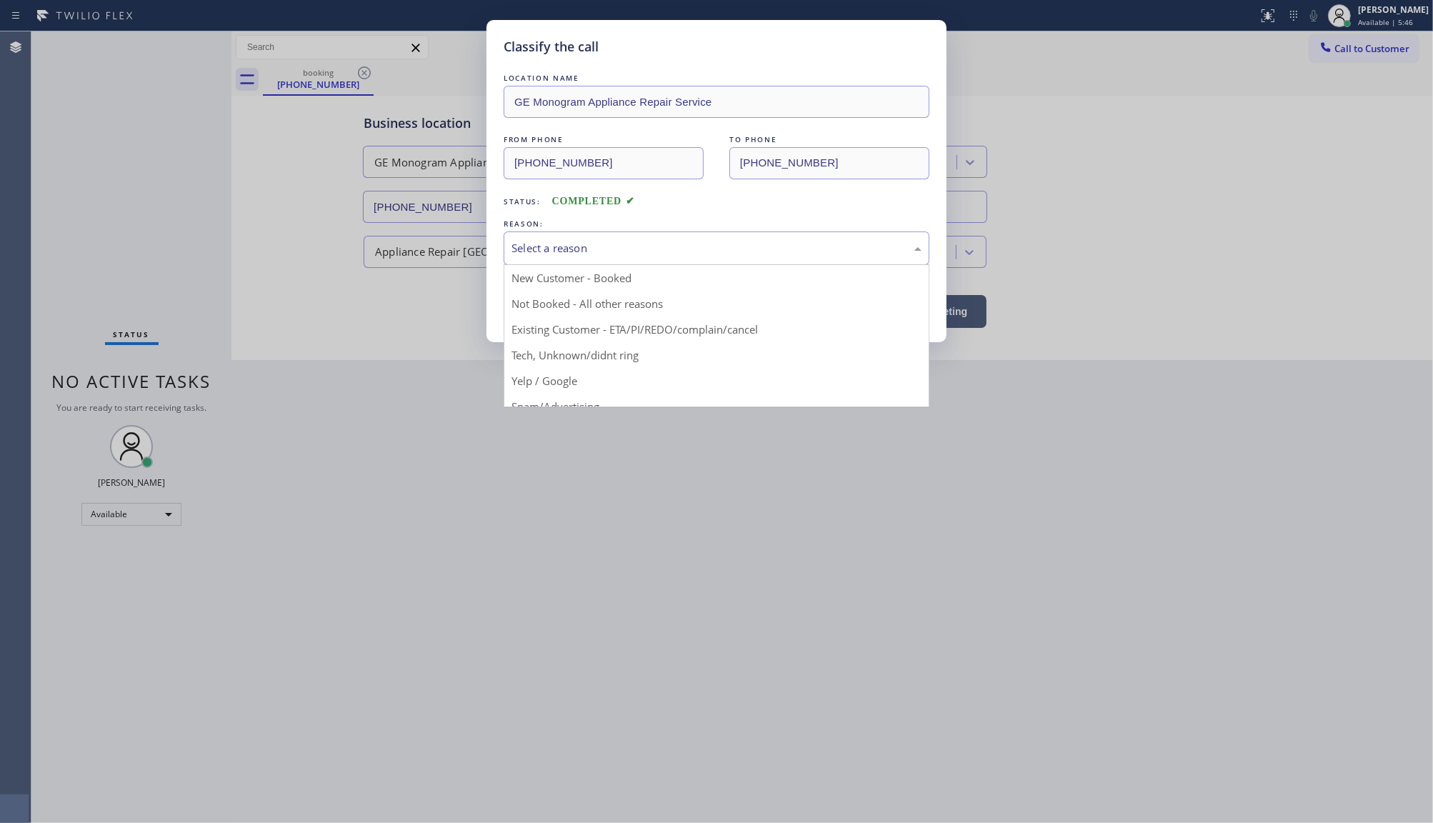
click at [569, 247] on div "Select a reason" at bounding box center [717, 248] width 410 height 16
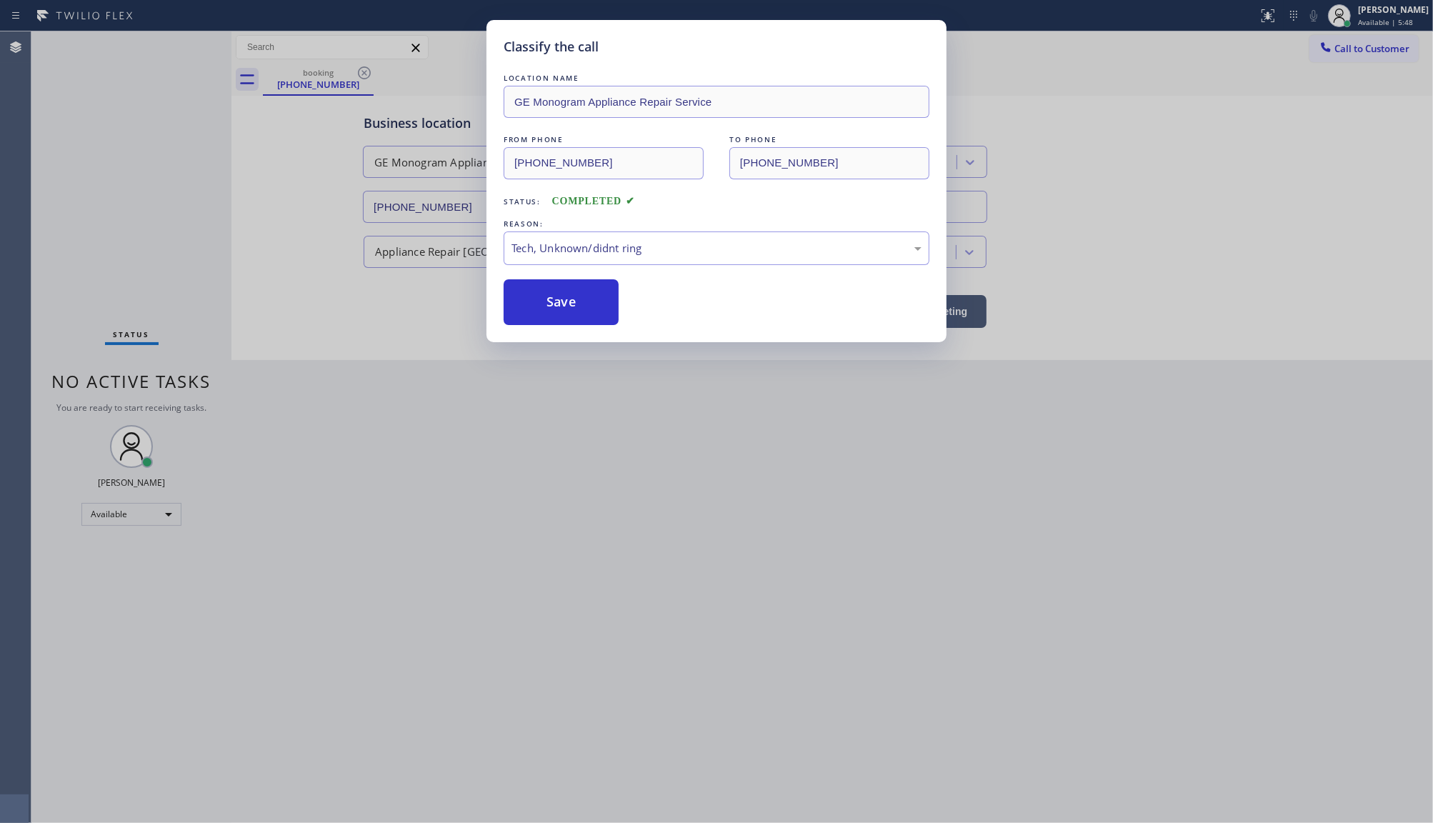
click at [564, 341] on div "Classify the call LOCATION NAME GE Monogram Appliance Repair Service FROM PHONE…" at bounding box center [717, 181] width 460 height 322
click at [592, 284] on button "Save" at bounding box center [561, 302] width 115 height 46
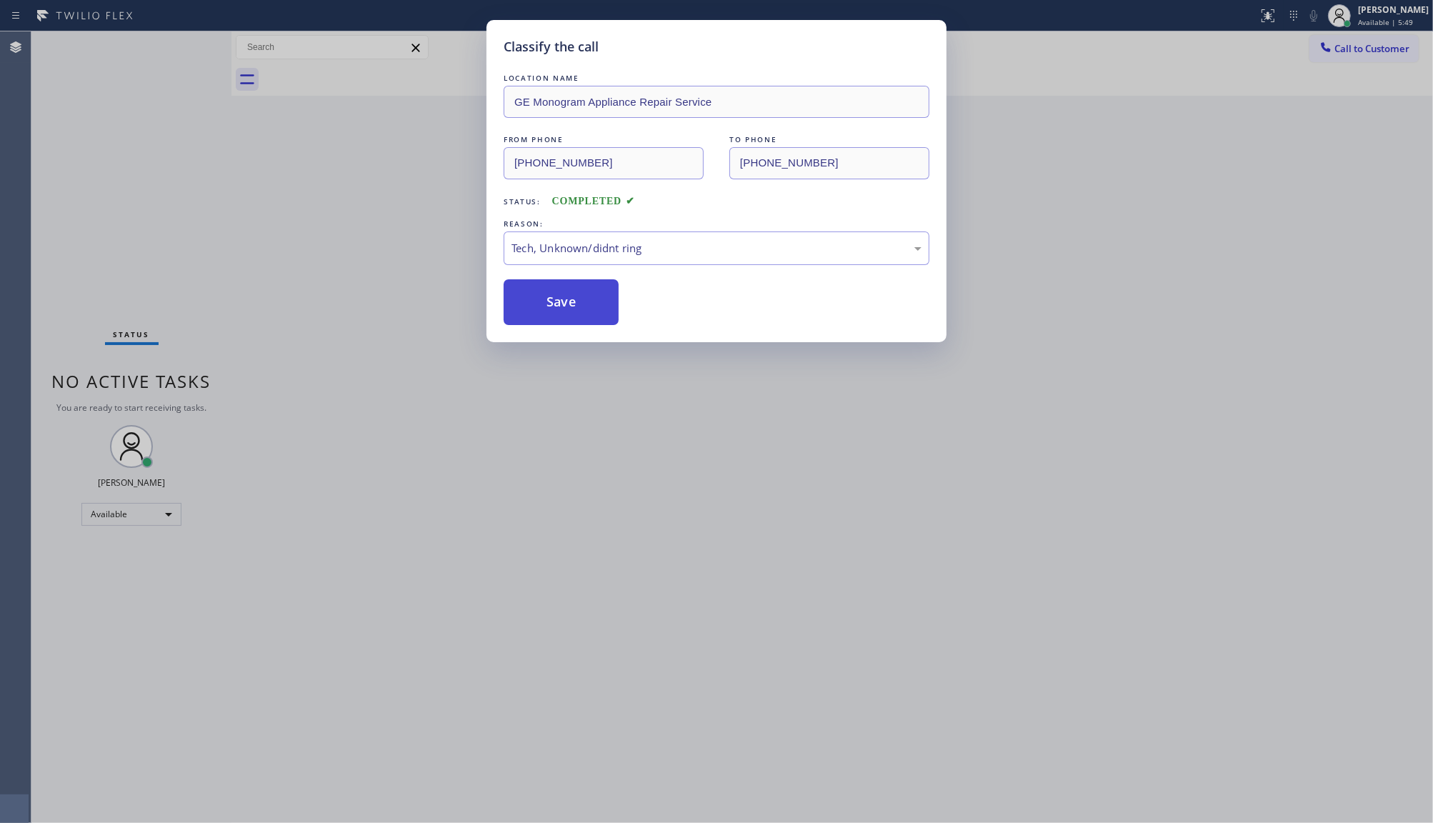
click at [592, 284] on button "Save" at bounding box center [561, 302] width 115 height 46
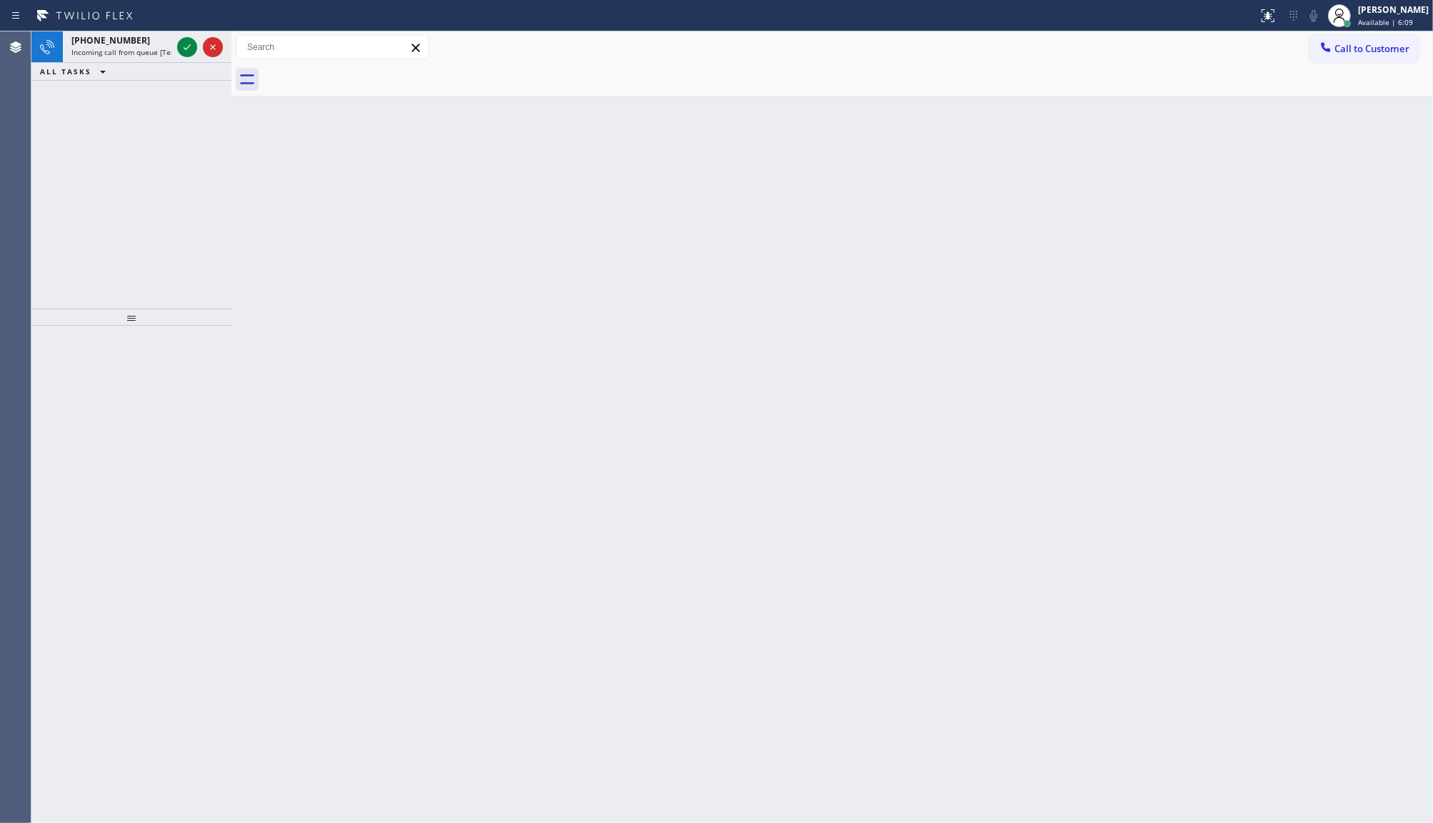
drag, startPoint x: 140, startPoint y: 250, endPoint x: 163, endPoint y: 177, distance: 76.4
click at [141, 245] on div "+16502135567 Incoming call from queue [Test] All ALL TASKS ALL TASKS ACTIVE TAS…" at bounding box center [131, 169] width 200 height 277
click at [172, 51] on div "+16502135567 Incoming call from queue [Test] All" at bounding box center [118, 46] width 111 height 31
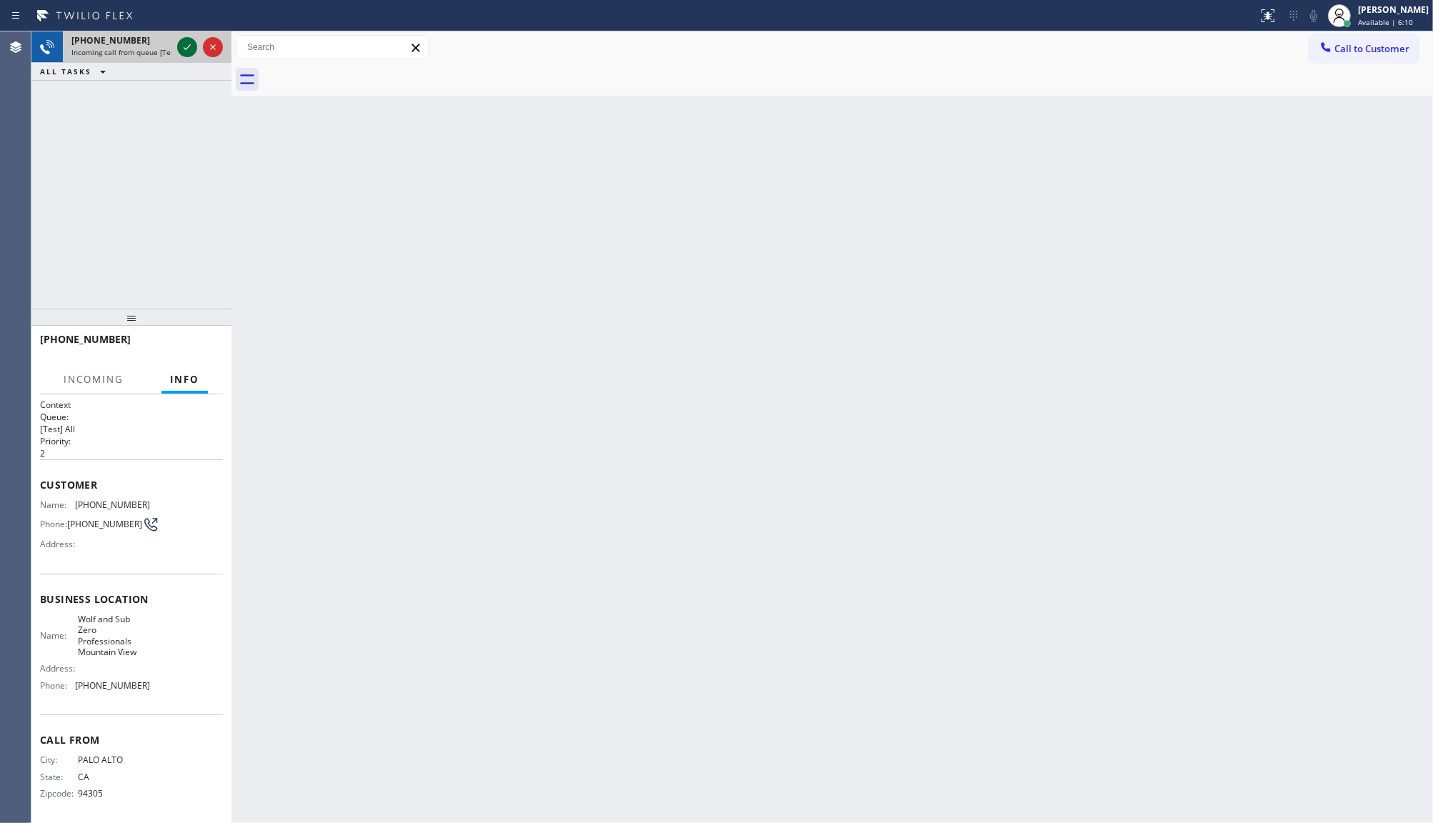
click at [182, 43] on icon at bounding box center [187, 47] width 17 height 17
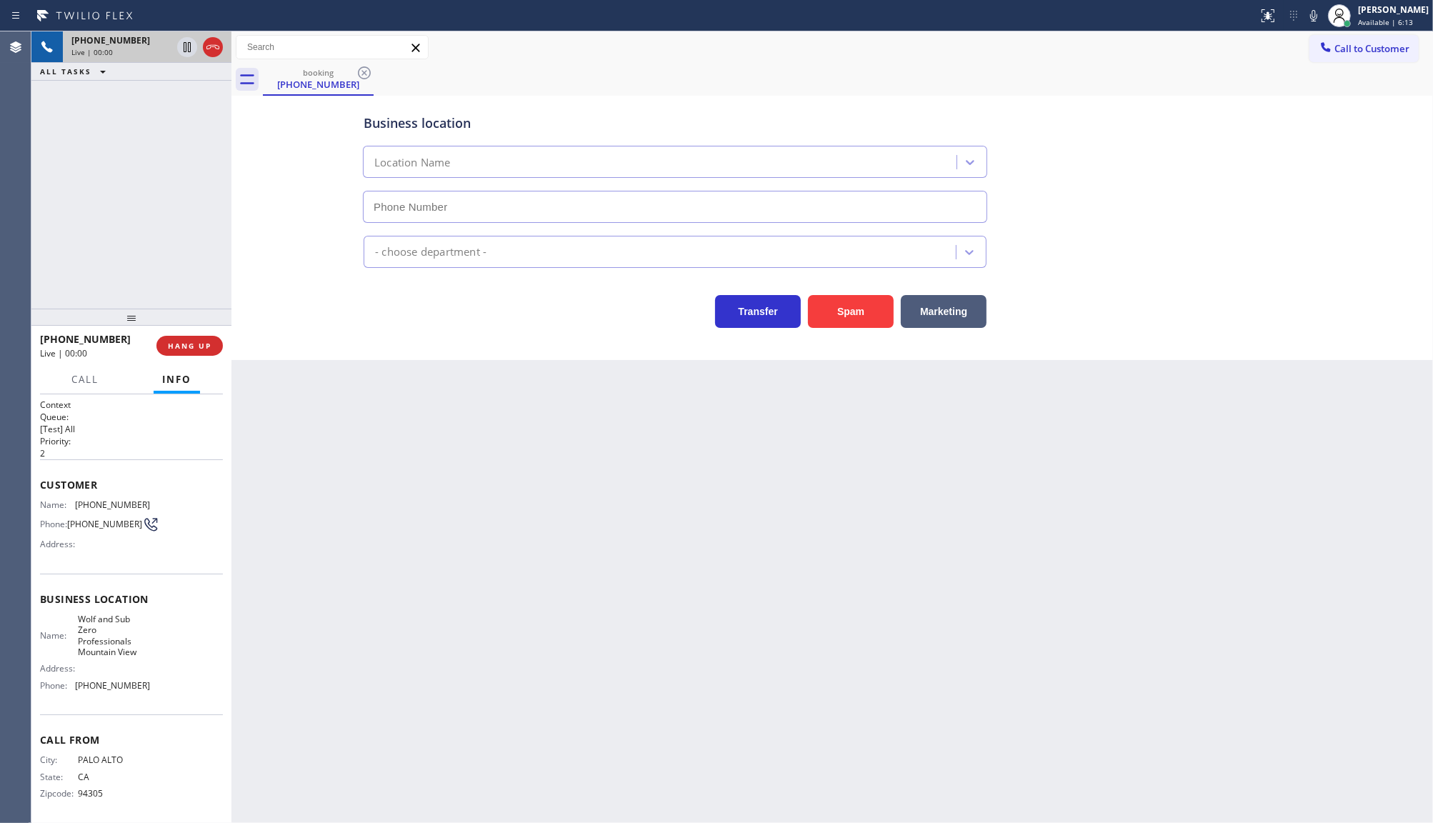
type input "(650) 699-6939"
click at [870, 312] on button "Spam" at bounding box center [851, 311] width 86 height 33
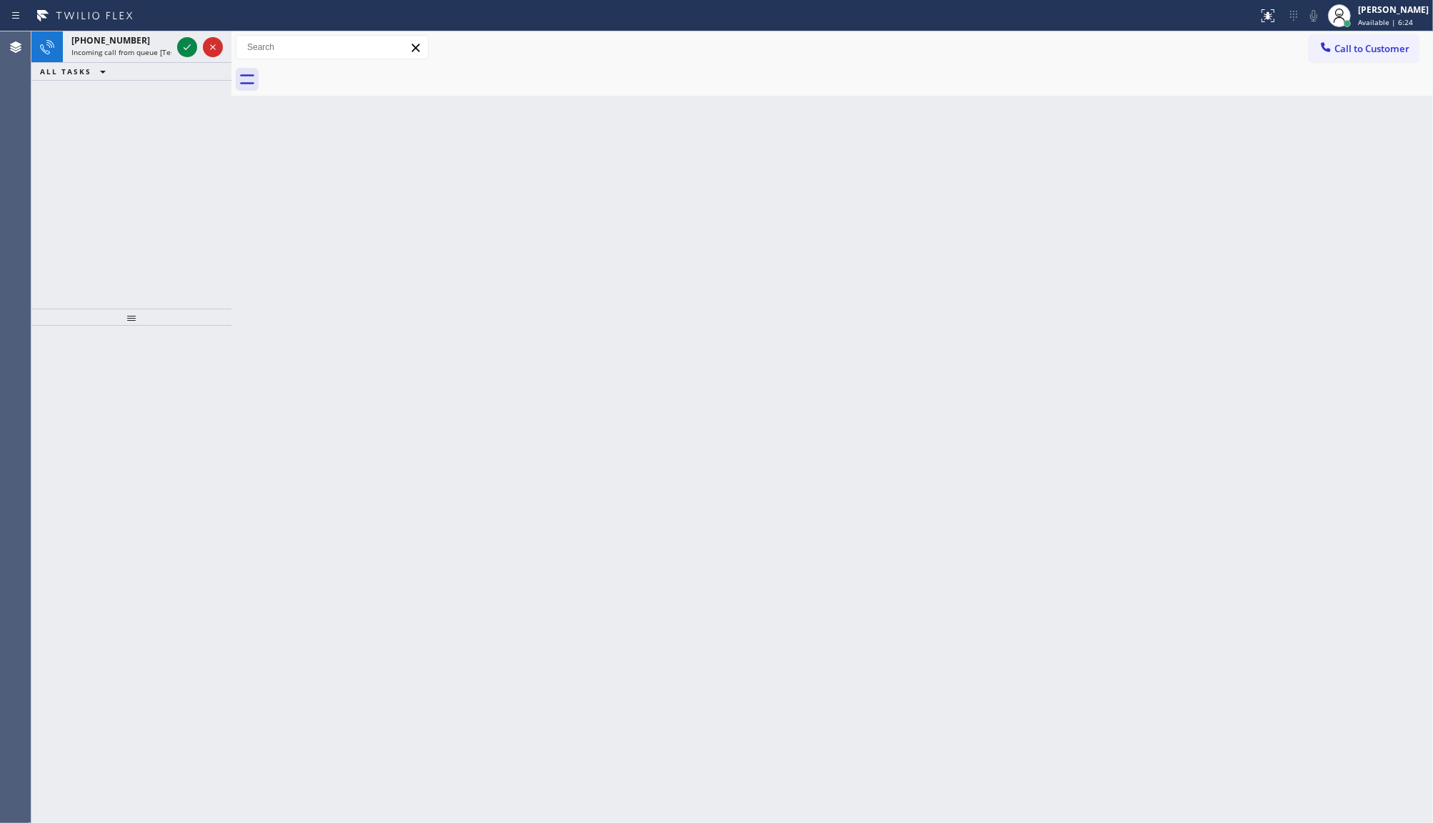
click at [115, 201] on div "+13105909166 Incoming call from queue [Test] All ALL TASKS ALL TASKS ACTIVE TAS…" at bounding box center [131, 169] width 200 height 277
click at [190, 44] on icon at bounding box center [187, 47] width 17 height 17
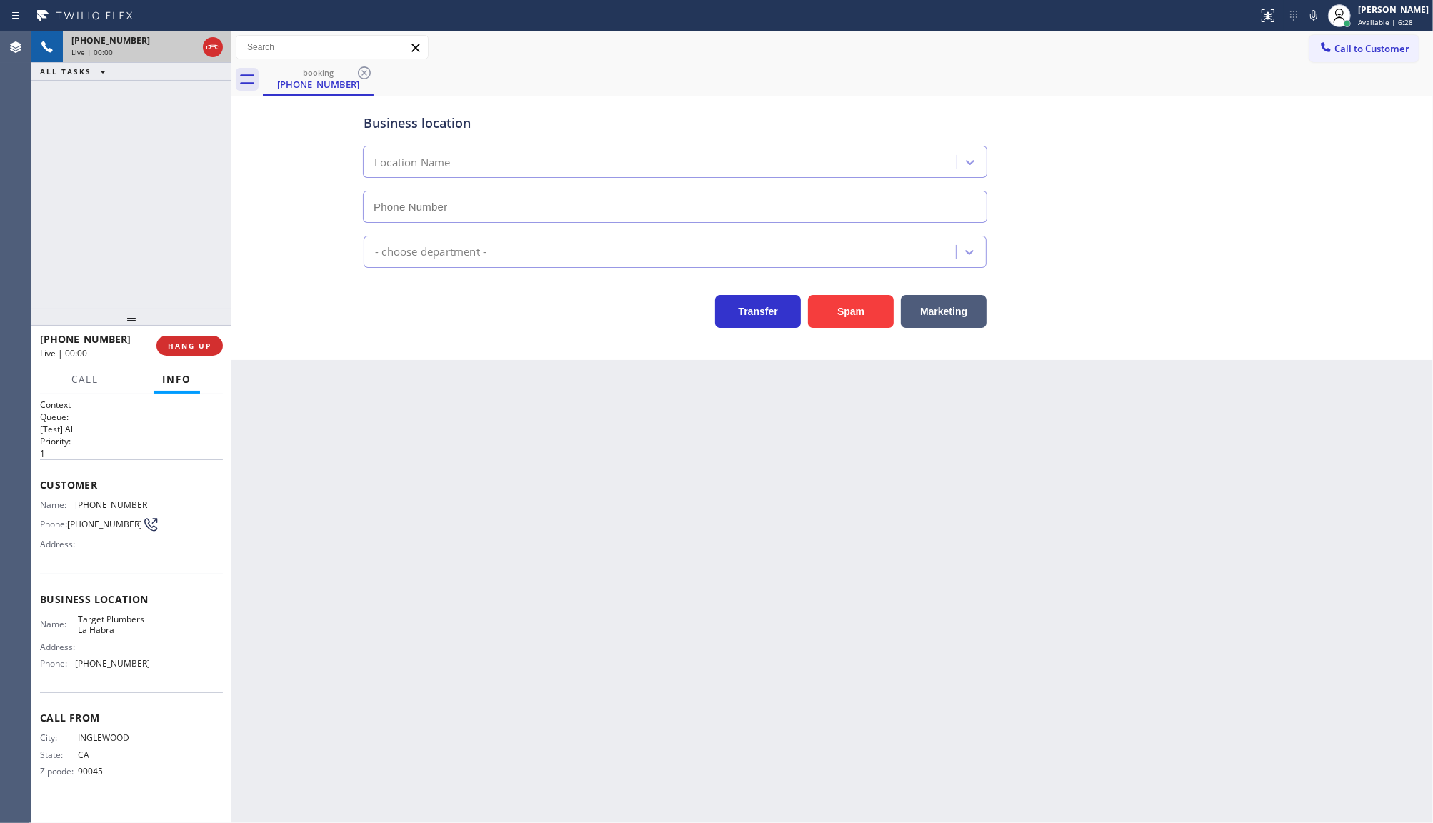
type input "(562) 414-6410"
click at [842, 299] on button "Spam" at bounding box center [851, 311] width 86 height 33
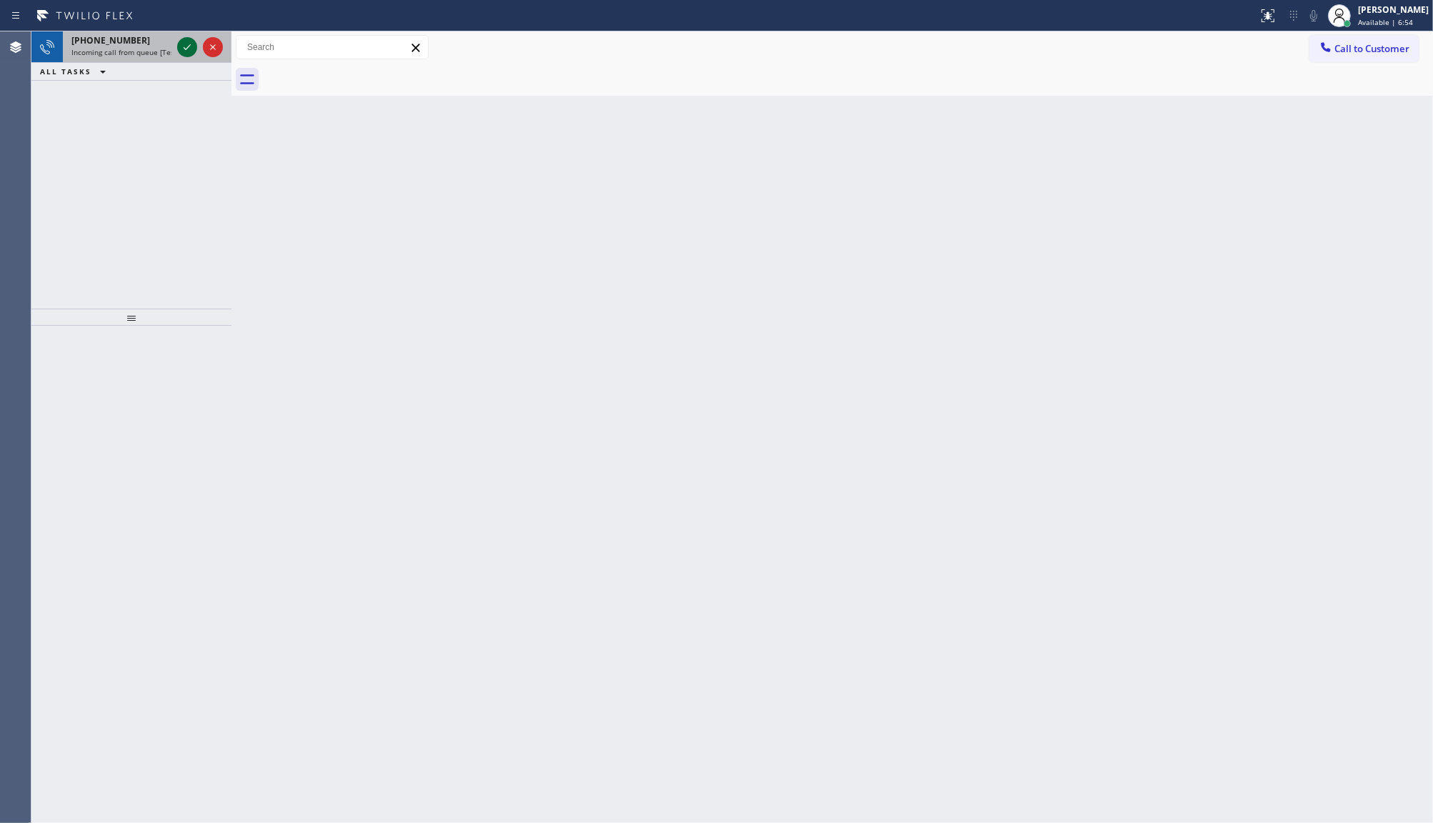
click at [191, 41] on icon at bounding box center [187, 47] width 17 height 17
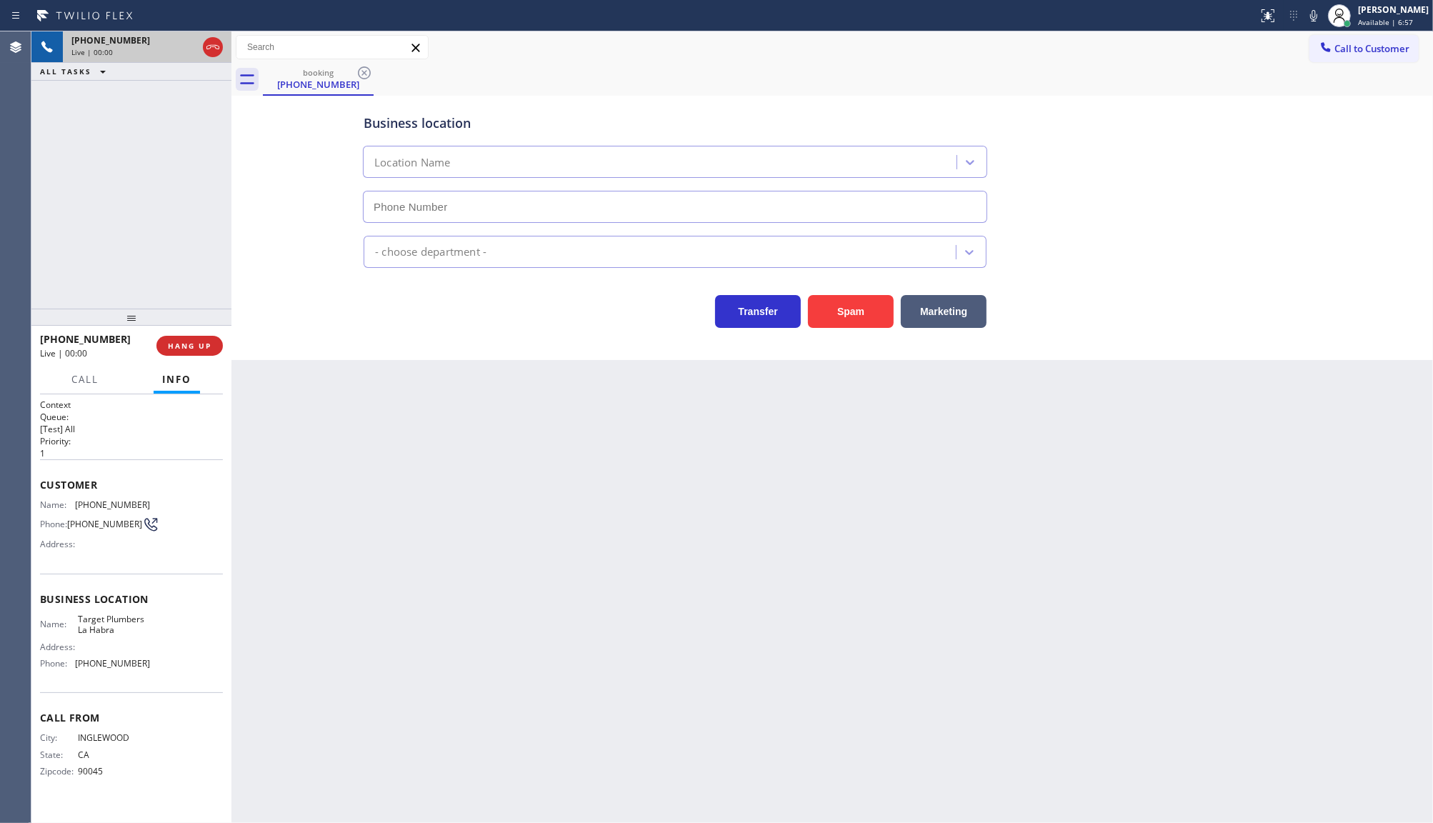
type input "(562) 414-6410"
click at [194, 342] on span "HANG UP" at bounding box center [190, 346] width 44 height 10
click at [200, 352] on button "COMPLETE" at bounding box center [187, 346] width 72 height 20
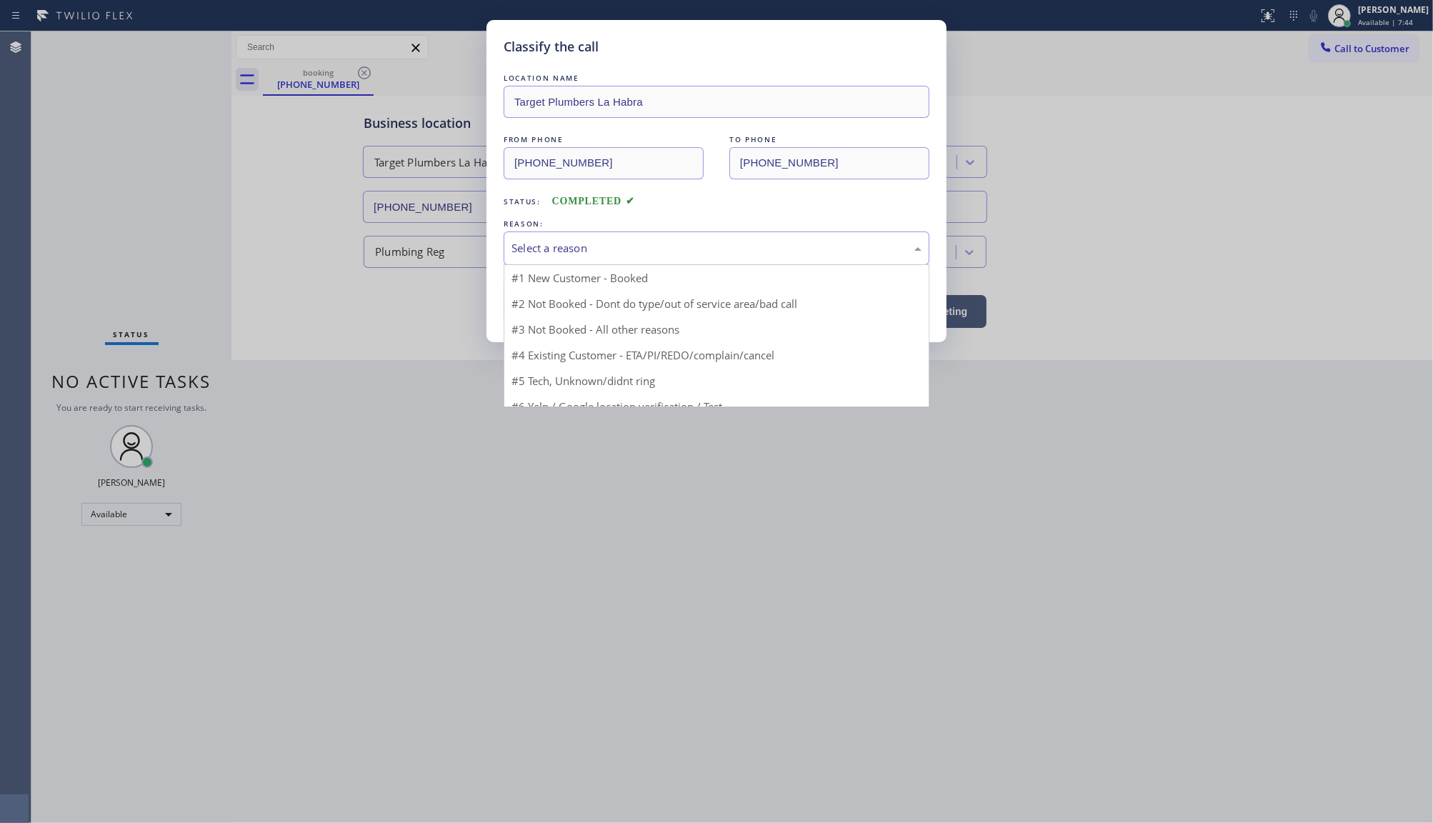
click at [529, 252] on div "Select a reason" at bounding box center [717, 248] width 410 height 16
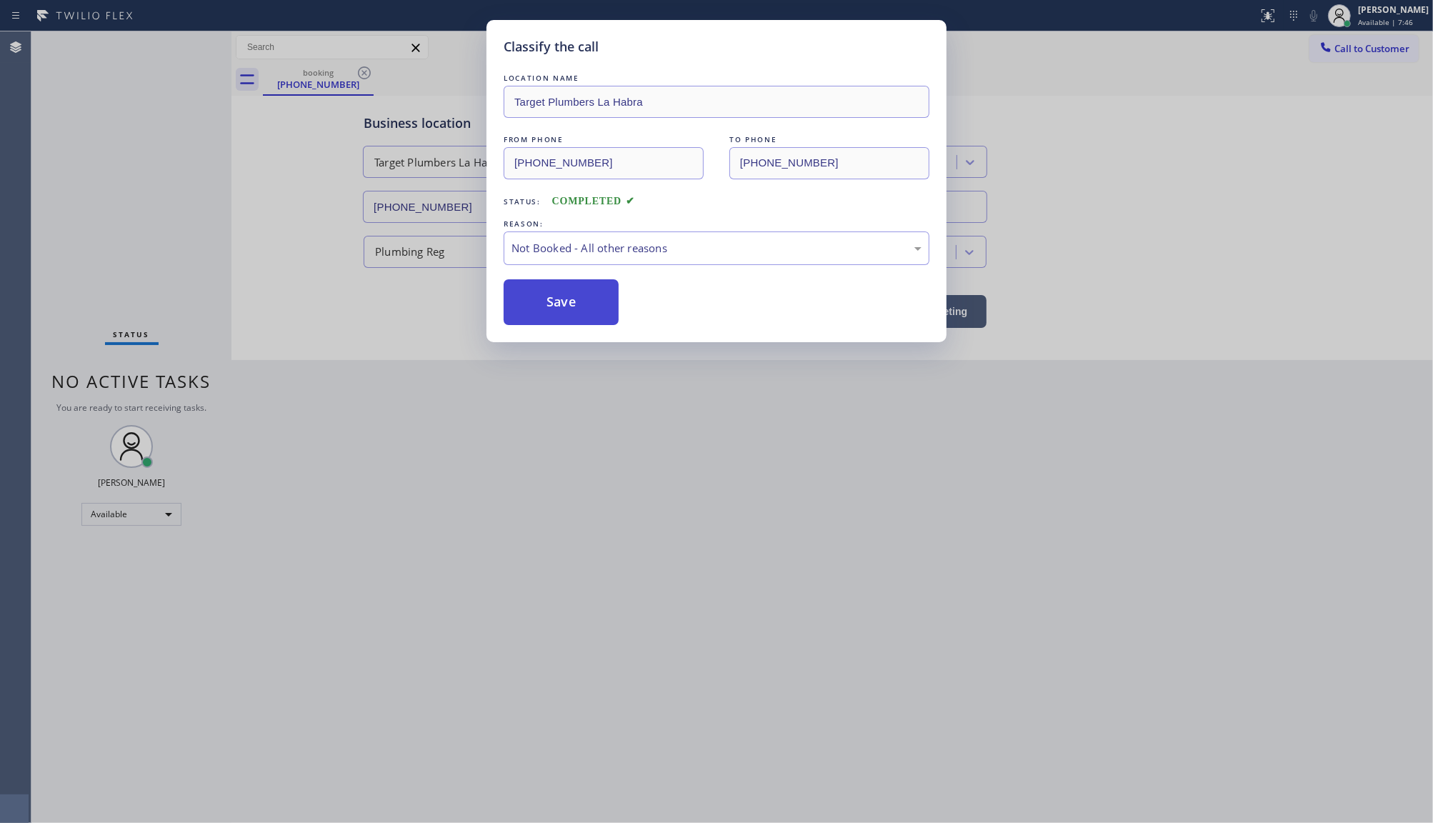
click at [533, 294] on button "Save" at bounding box center [561, 302] width 115 height 46
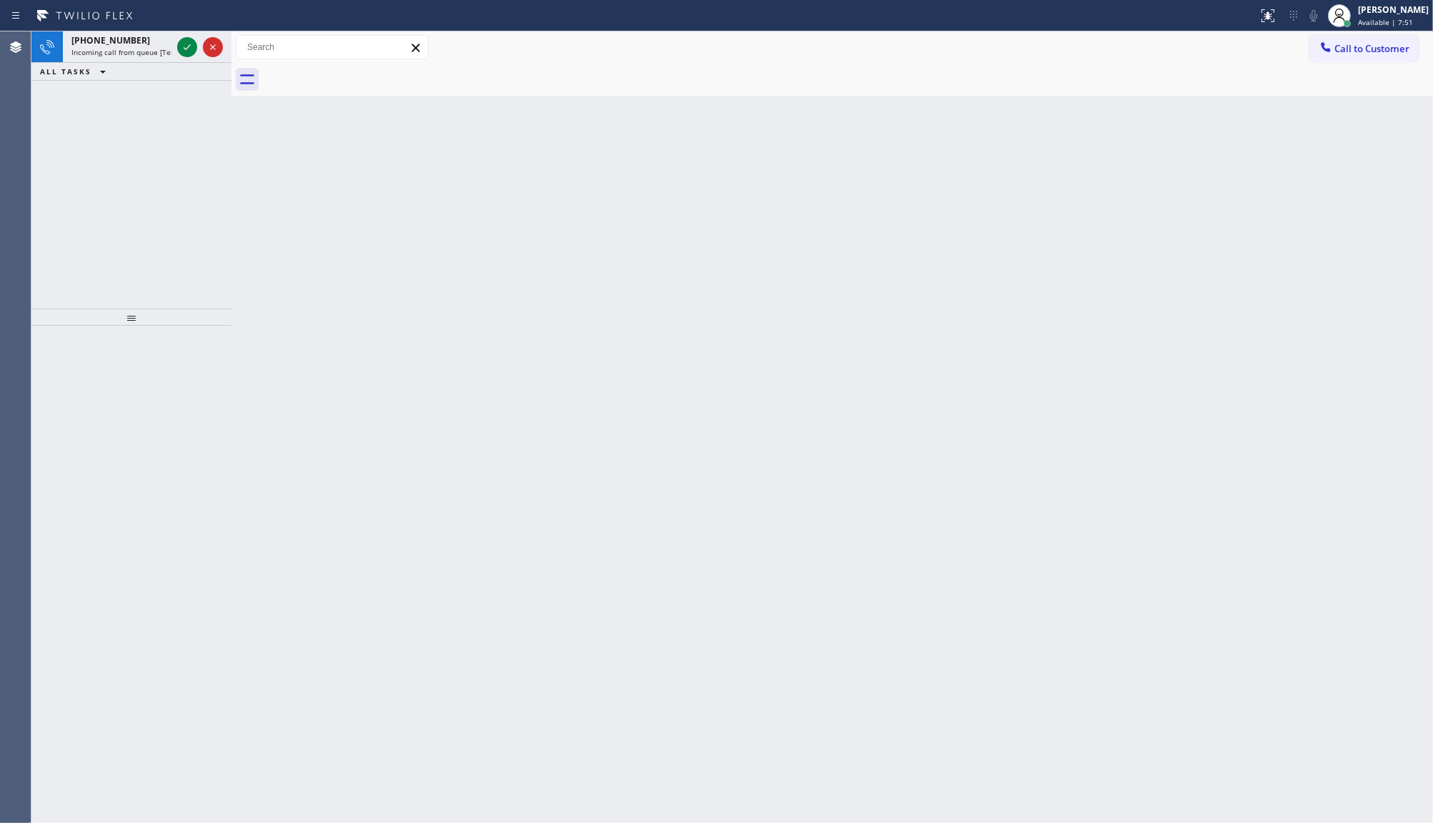
drag, startPoint x: 137, startPoint y: 146, endPoint x: 161, endPoint y: 111, distance: 42.8
click at [143, 136] on div "+14695290965 Incoming call from queue [Test] All ALL TASKS ALL TASKS ACTIVE TAS…" at bounding box center [131, 169] width 200 height 277
click at [188, 41] on icon at bounding box center [187, 47] width 17 height 17
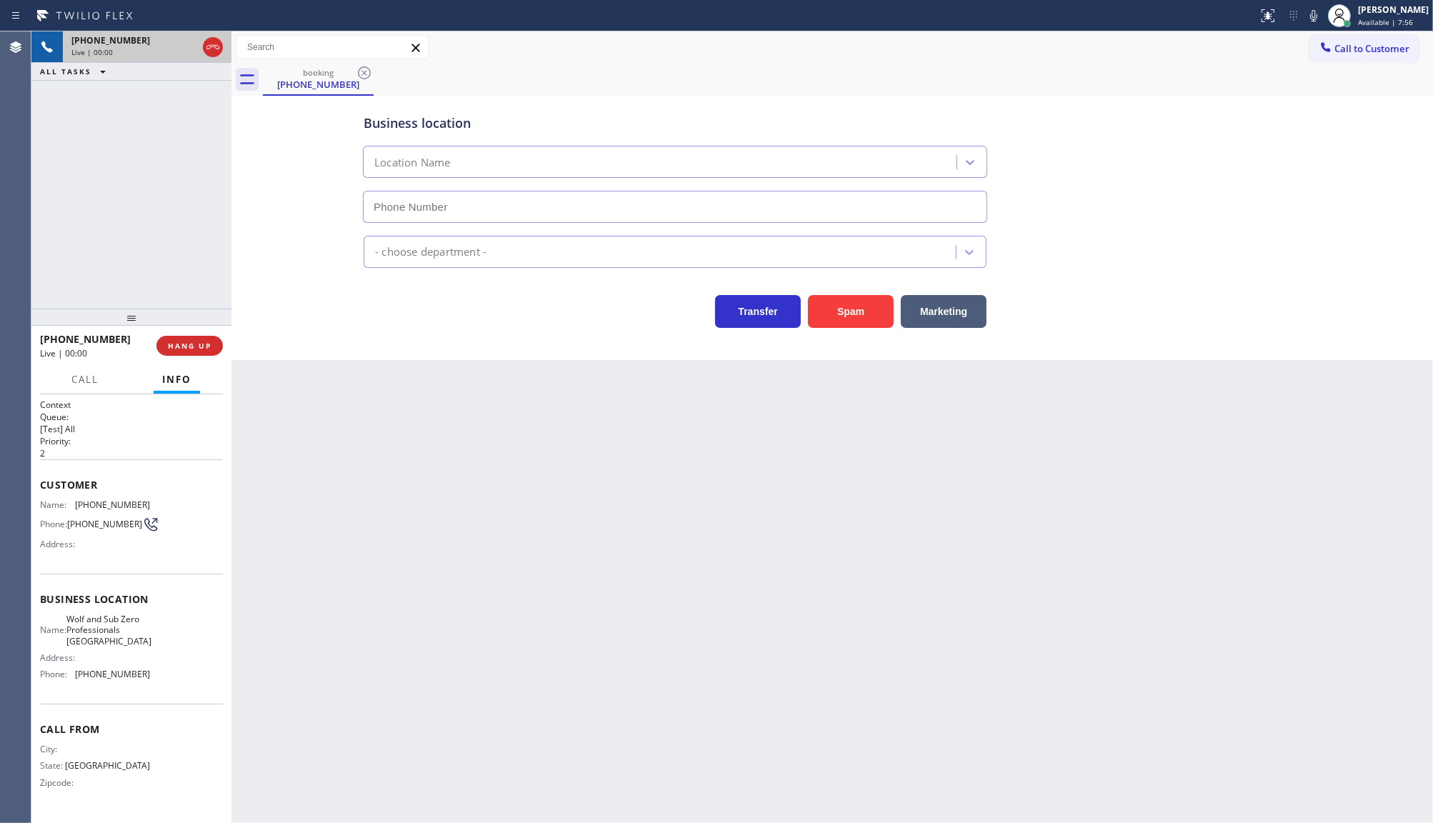
type input "(949) 506-3662"
click at [863, 311] on button "Spam" at bounding box center [851, 311] width 86 height 33
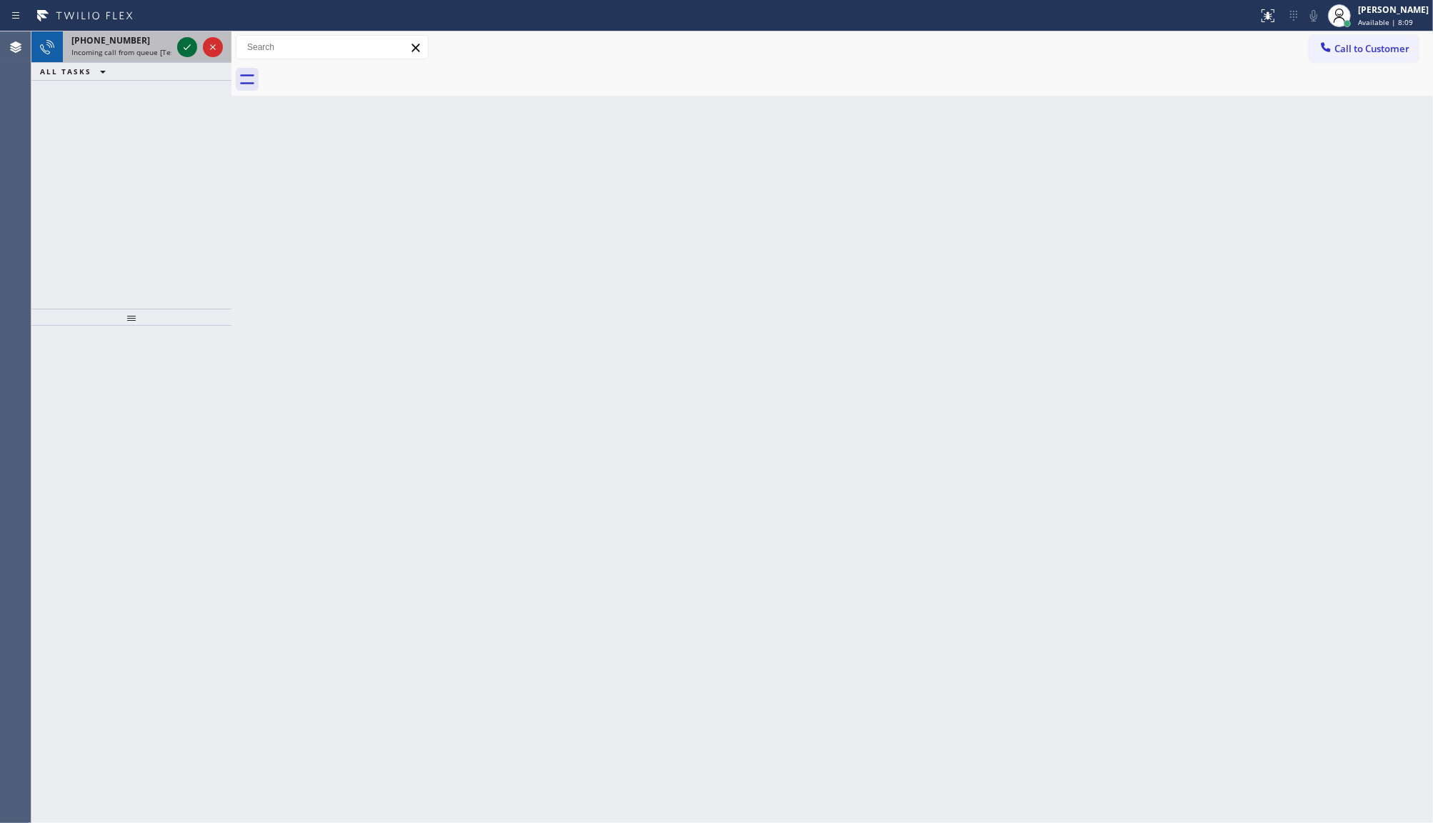
click at [187, 41] on icon at bounding box center [187, 47] width 17 height 17
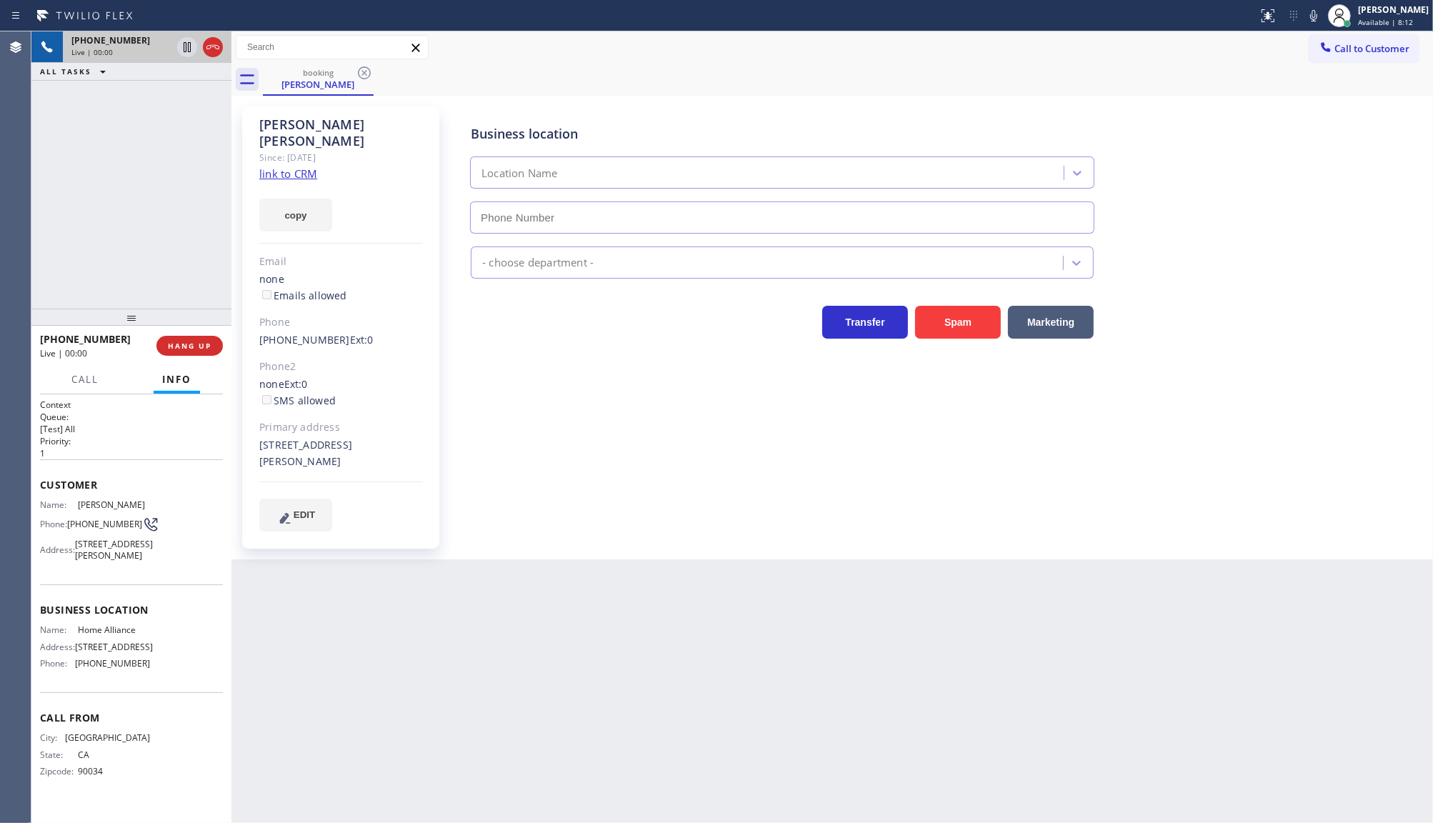
type input "(877) 777-0796"
click at [304, 166] on link "link to CRM" at bounding box center [288, 173] width 58 height 14
click at [269, 201] on button "copy" at bounding box center [295, 215] width 73 height 33
click at [80, 373] on span "Call" at bounding box center [84, 379] width 27 height 13
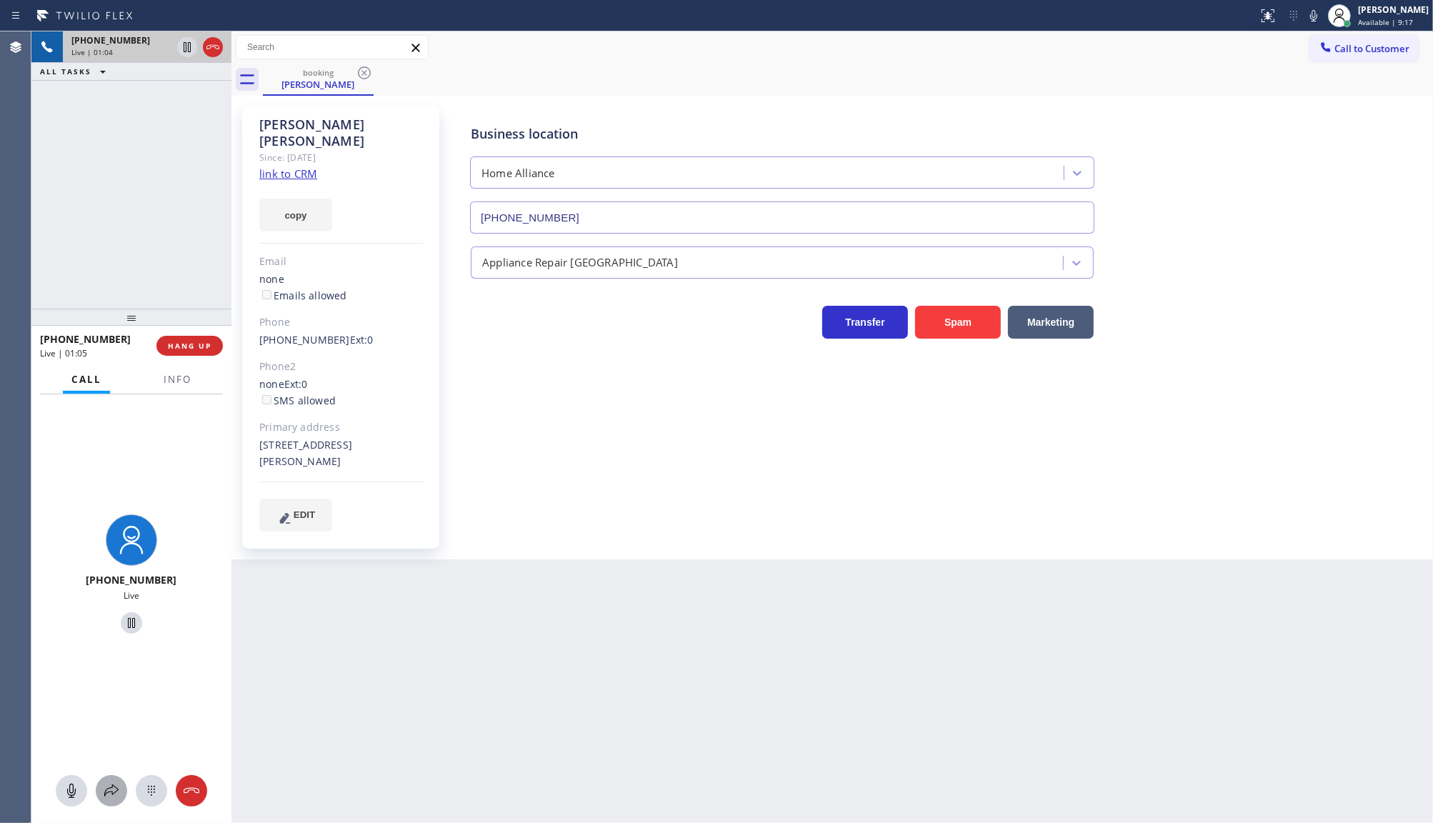
click at [112, 784] on icon at bounding box center [111, 790] width 17 height 17
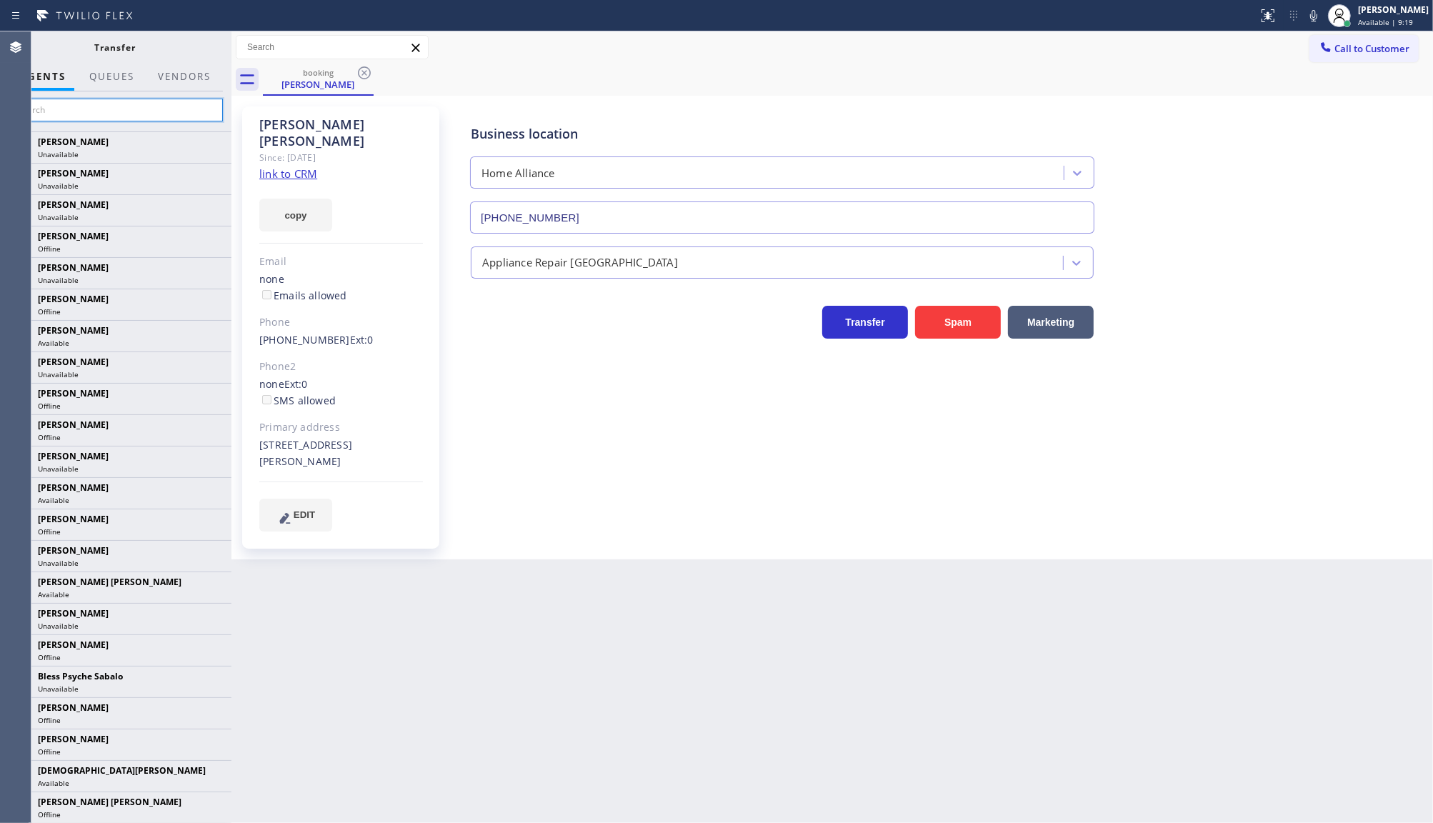
click at [137, 105] on input "text" at bounding box center [115, 110] width 215 height 23
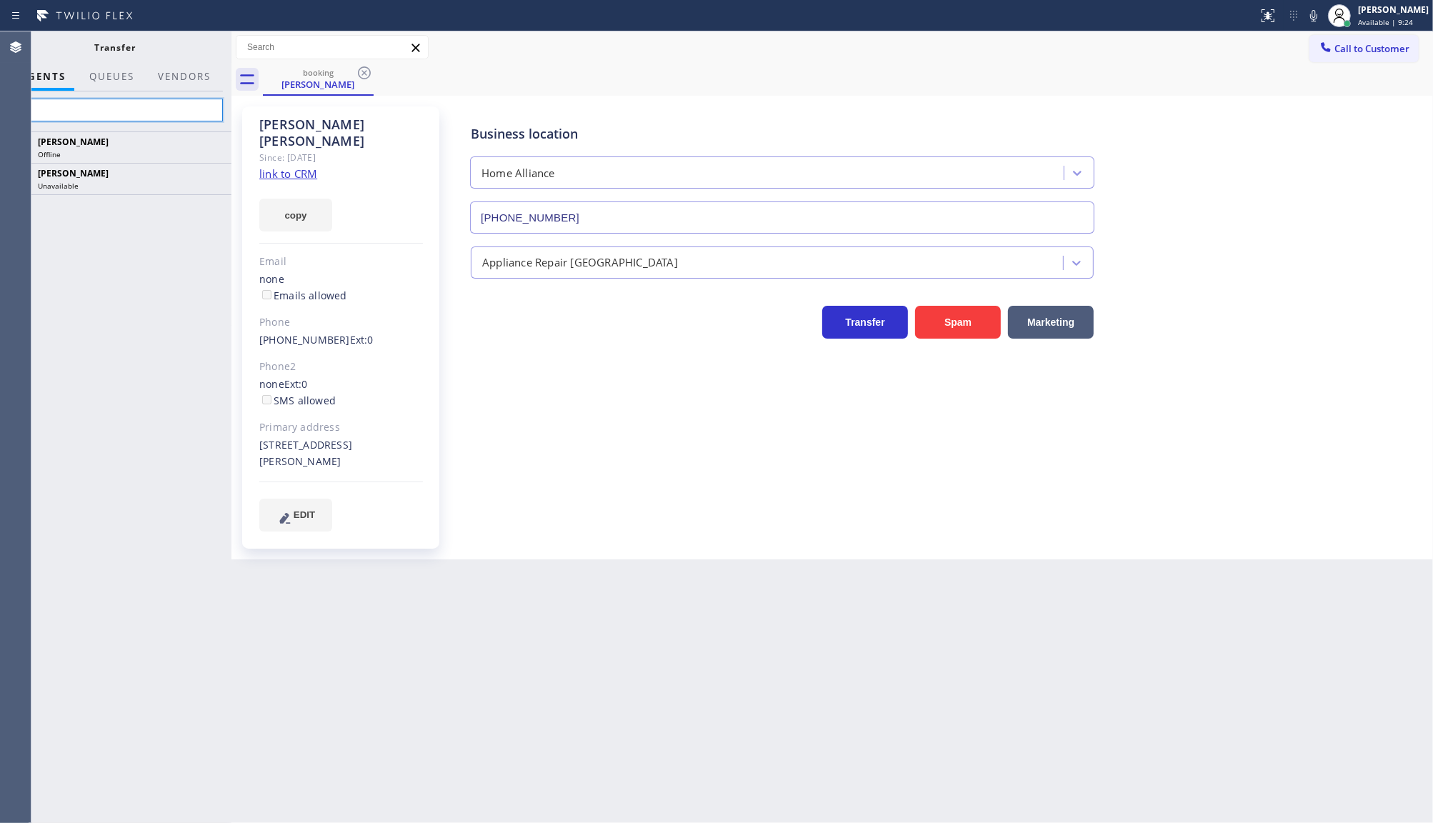
type input "gio"
click at [46, 79] on span "AGENTS" at bounding box center [43, 76] width 46 height 13
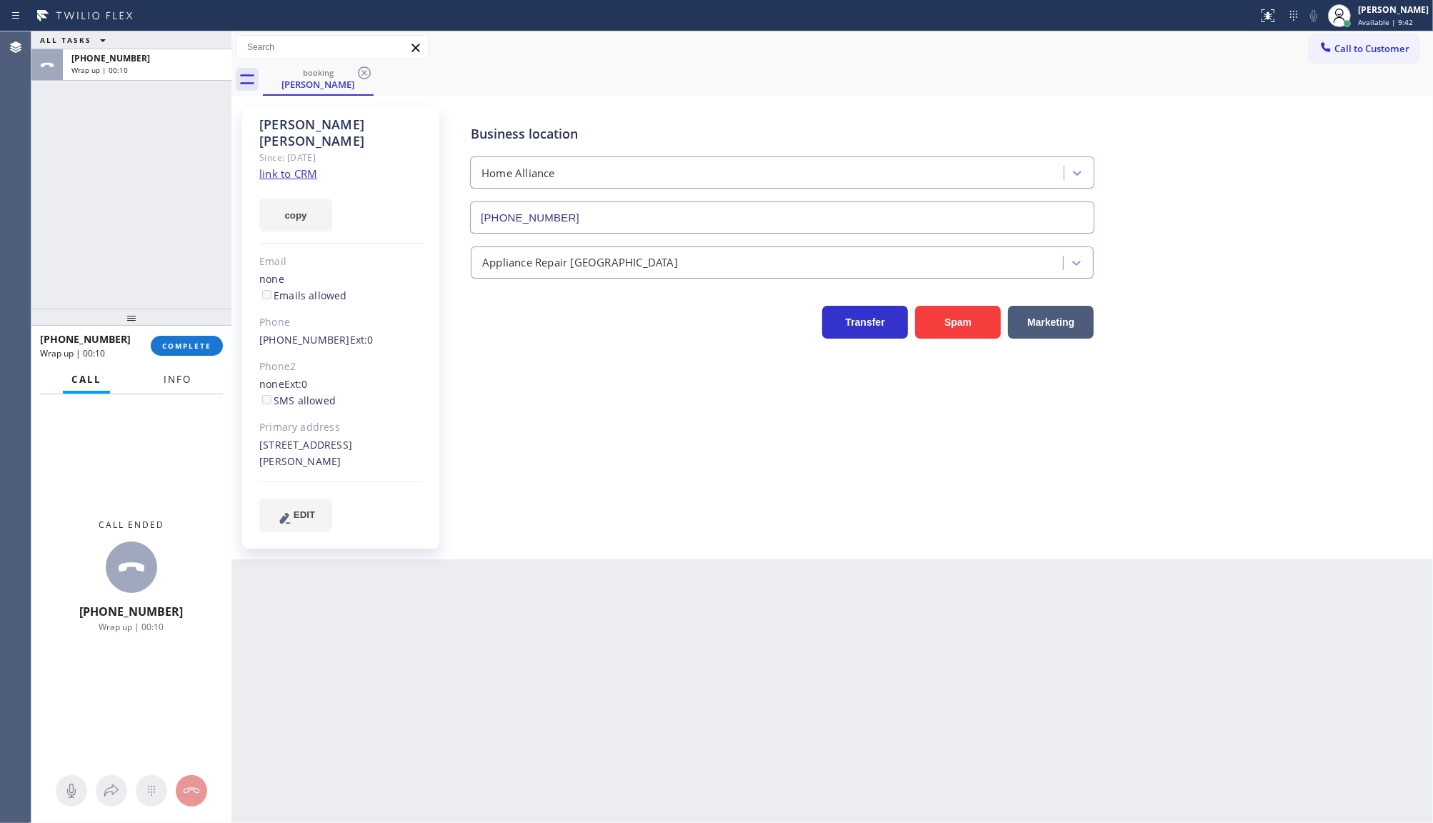
click at [173, 379] on span "Info" at bounding box center [178, 379] width 28 height 13
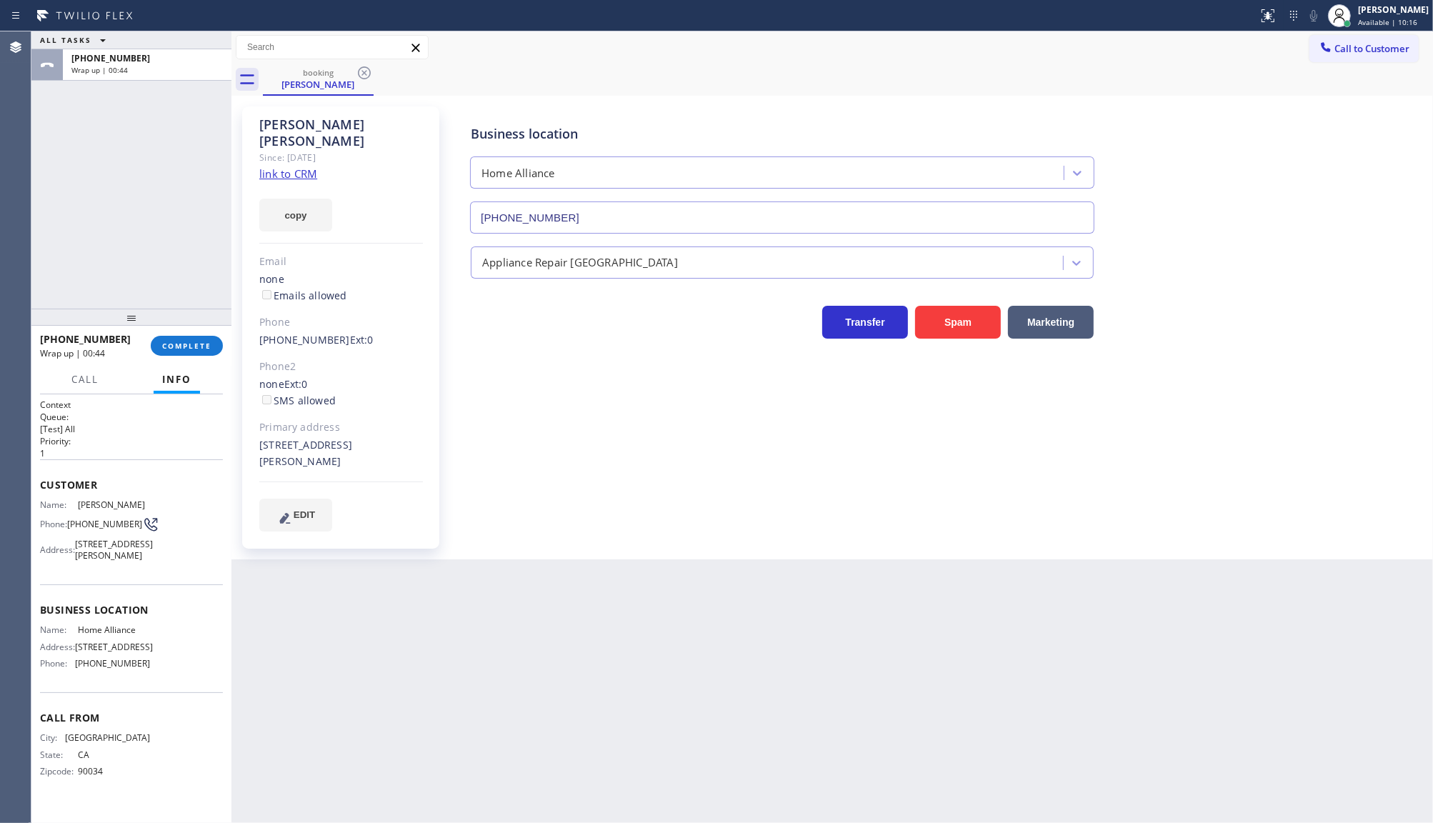
click at [111, 201] on div "ALL TASKS ALL TASKS ACTIVE TASKS TASKS IN WRAP UP +13104781375 Wrap up | 00:44" at bounding box center [131, 169] width 200 height 277
click at [190, 348] on span "COMPLETE" at bounding box center [186, 346] width 49 height 10
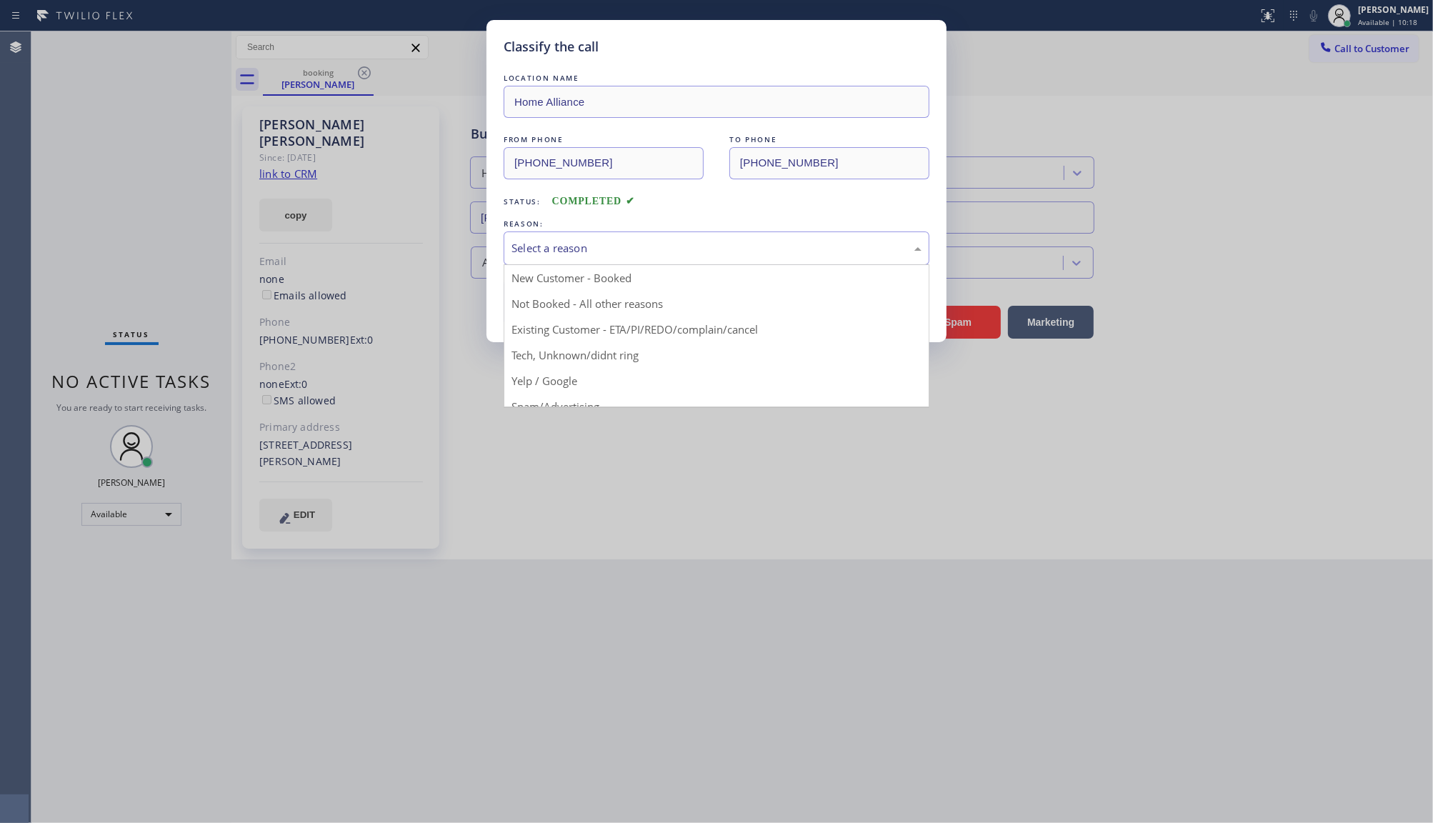
click at [551, 252] on div "Select a reason" at bounding box center [717, 248] width 410 height 16
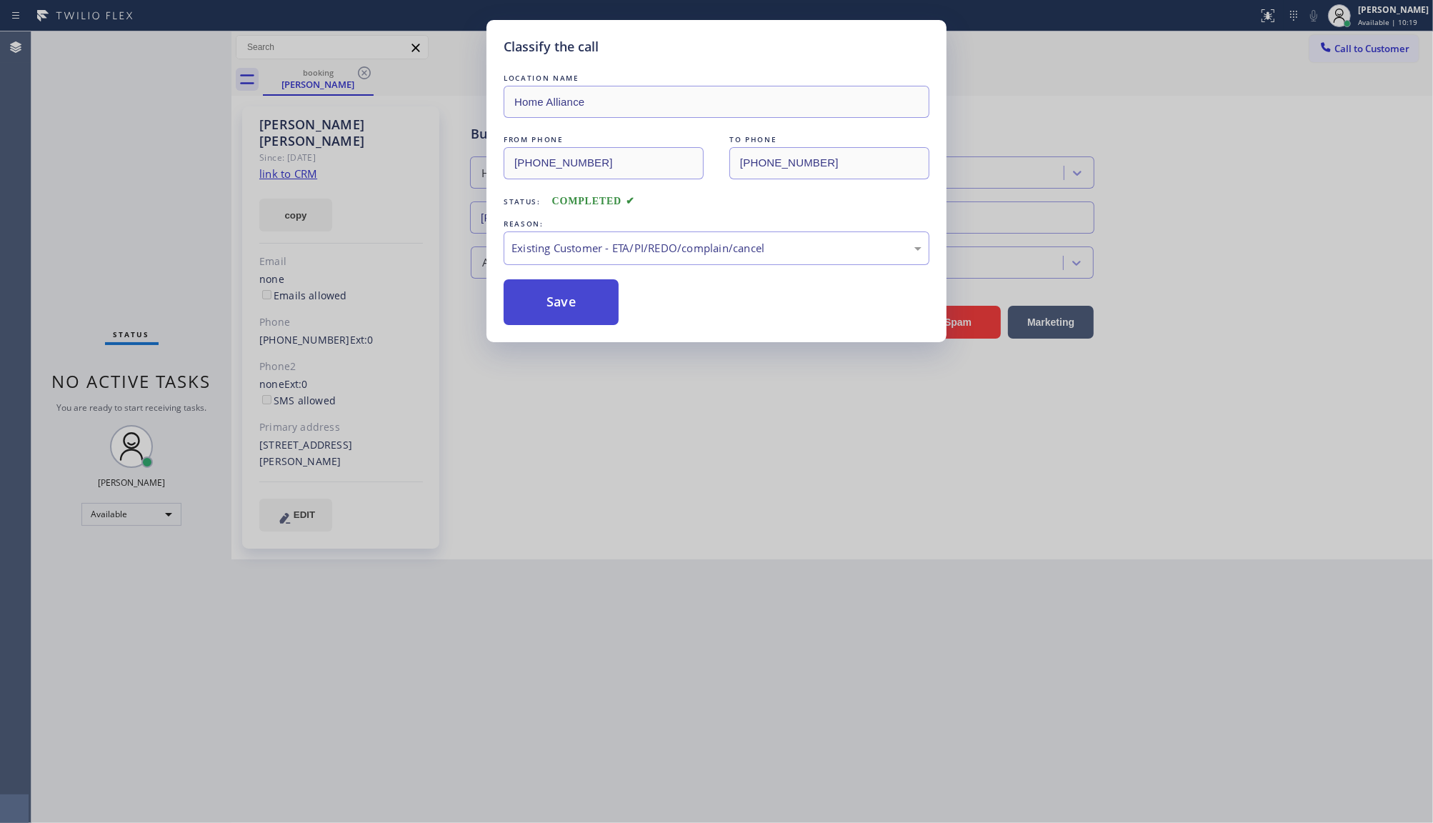
click at [537, 299] on button "Save" at bounding box center [561, 302] width 115 height 46
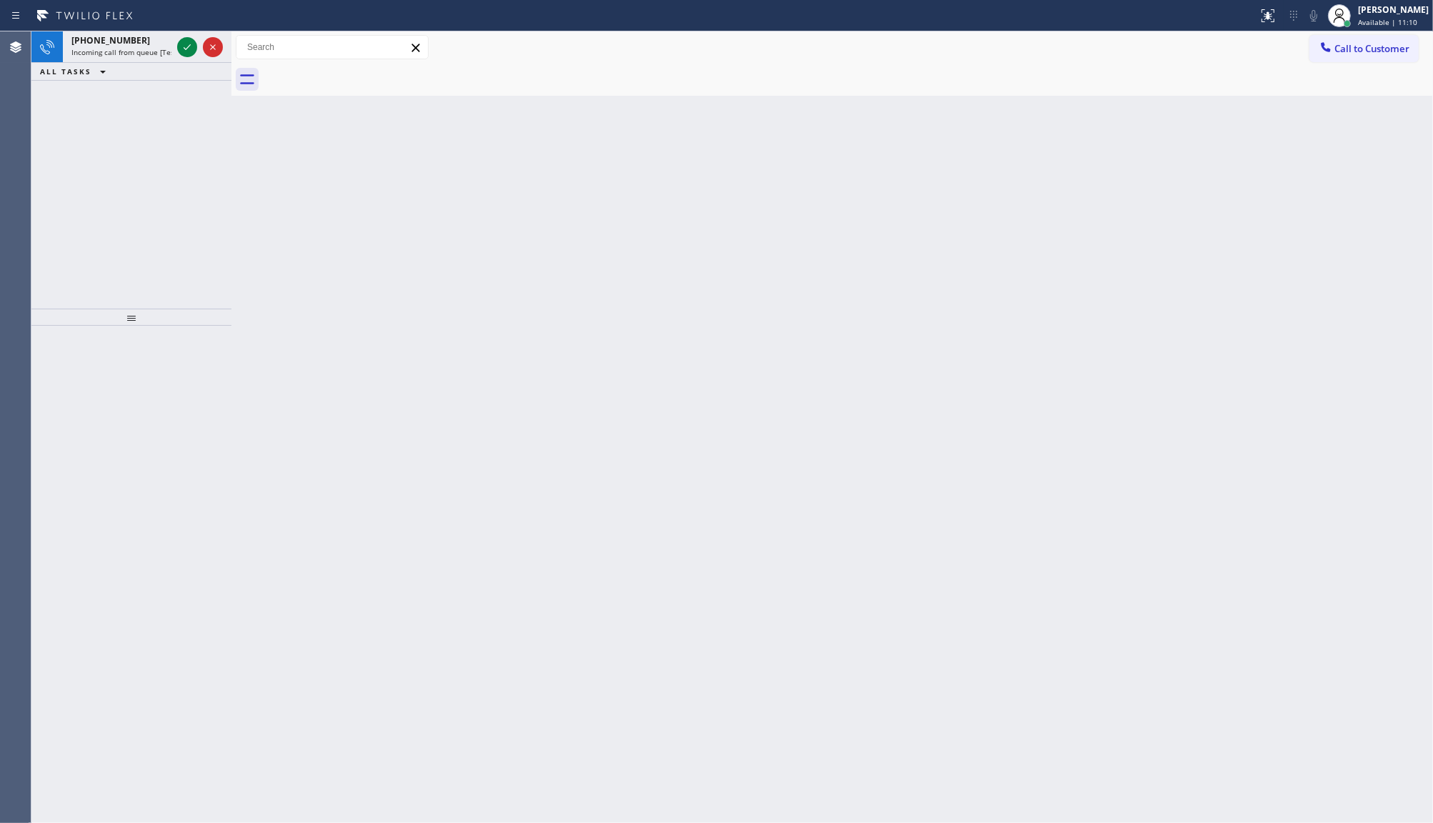
click at [109, 133] on div "+16232000269 Incoming call from queue [Test] All ALL TASKS ALL TASKS ACTIVE TAS…" at bounding box center [131, 169] width 200 height 277
click at [189, 43] on icon at bounding box center [187, 47] width 17 height 17
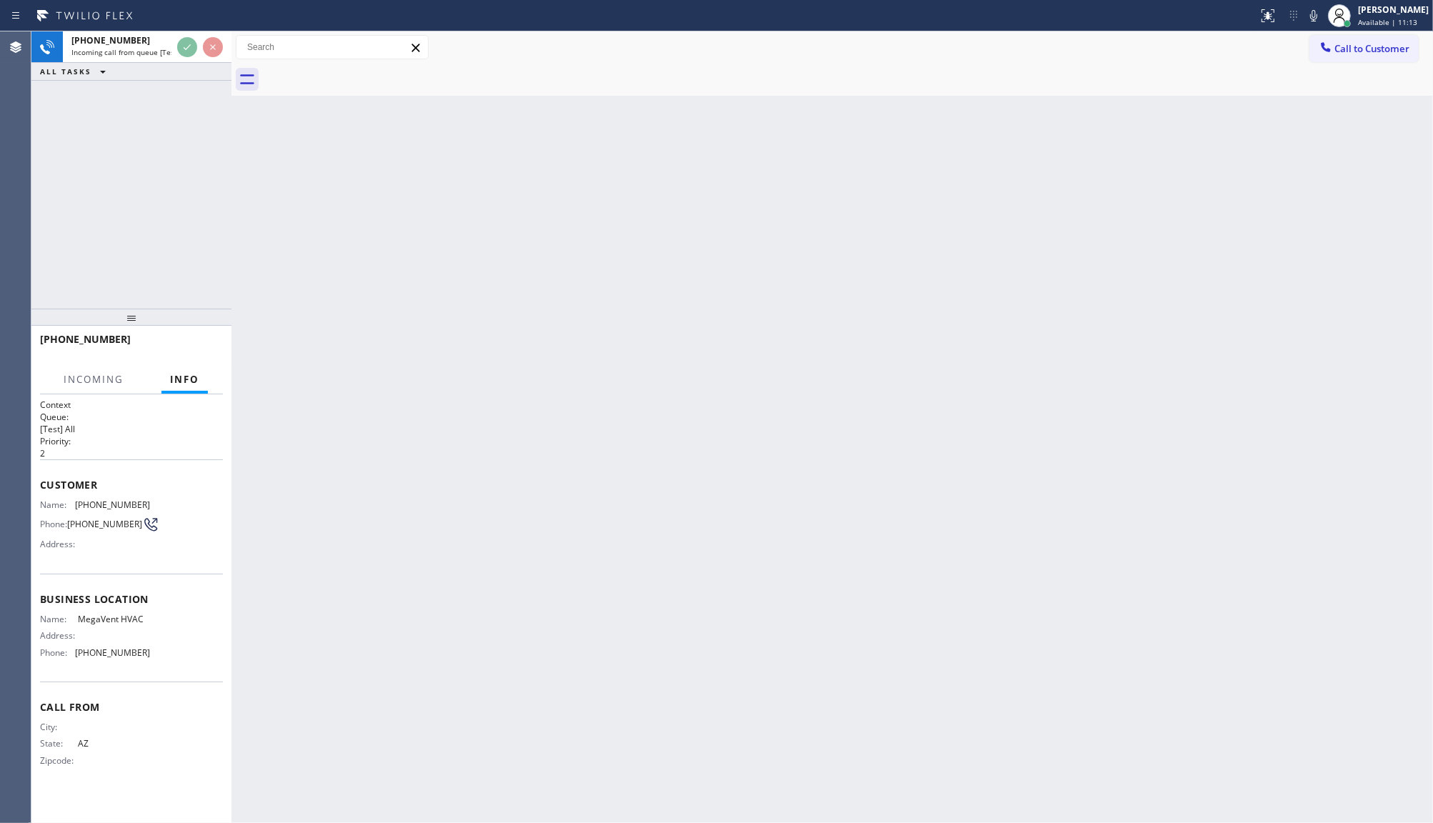
click at [612, 462] on div "Back to Dashboard Change Sender ID Customers Technicians Select a contact Outbo…" at bounding box center [832, 427] width 1202 height 792
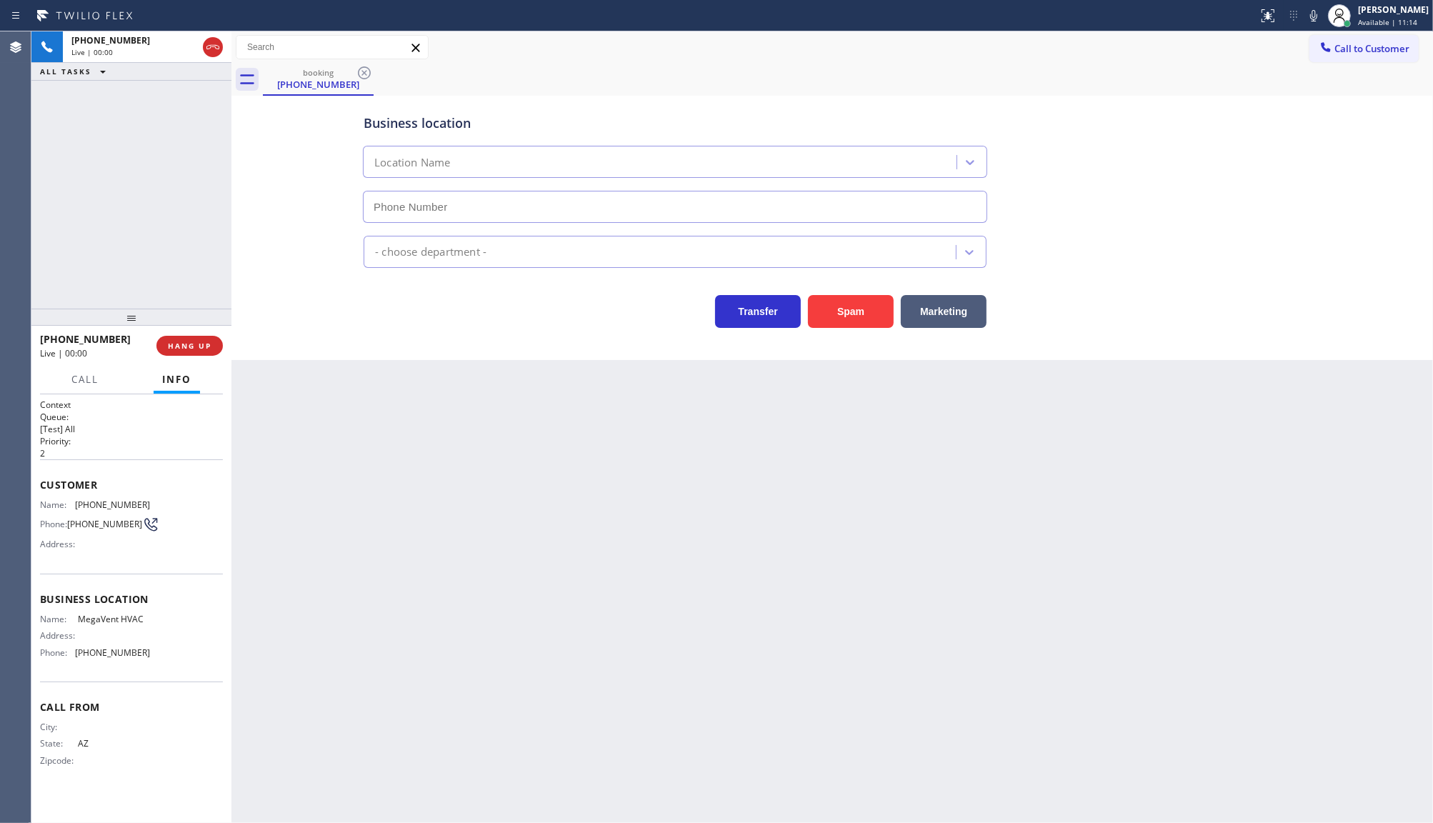
type input "(602) 603-4386"
click at [186, 345] on span "HANG UP" at bounding box center [190, 346] width 44 height 10
click at [209, 322] on div at bounding box center [131, 317] width 200 height 17
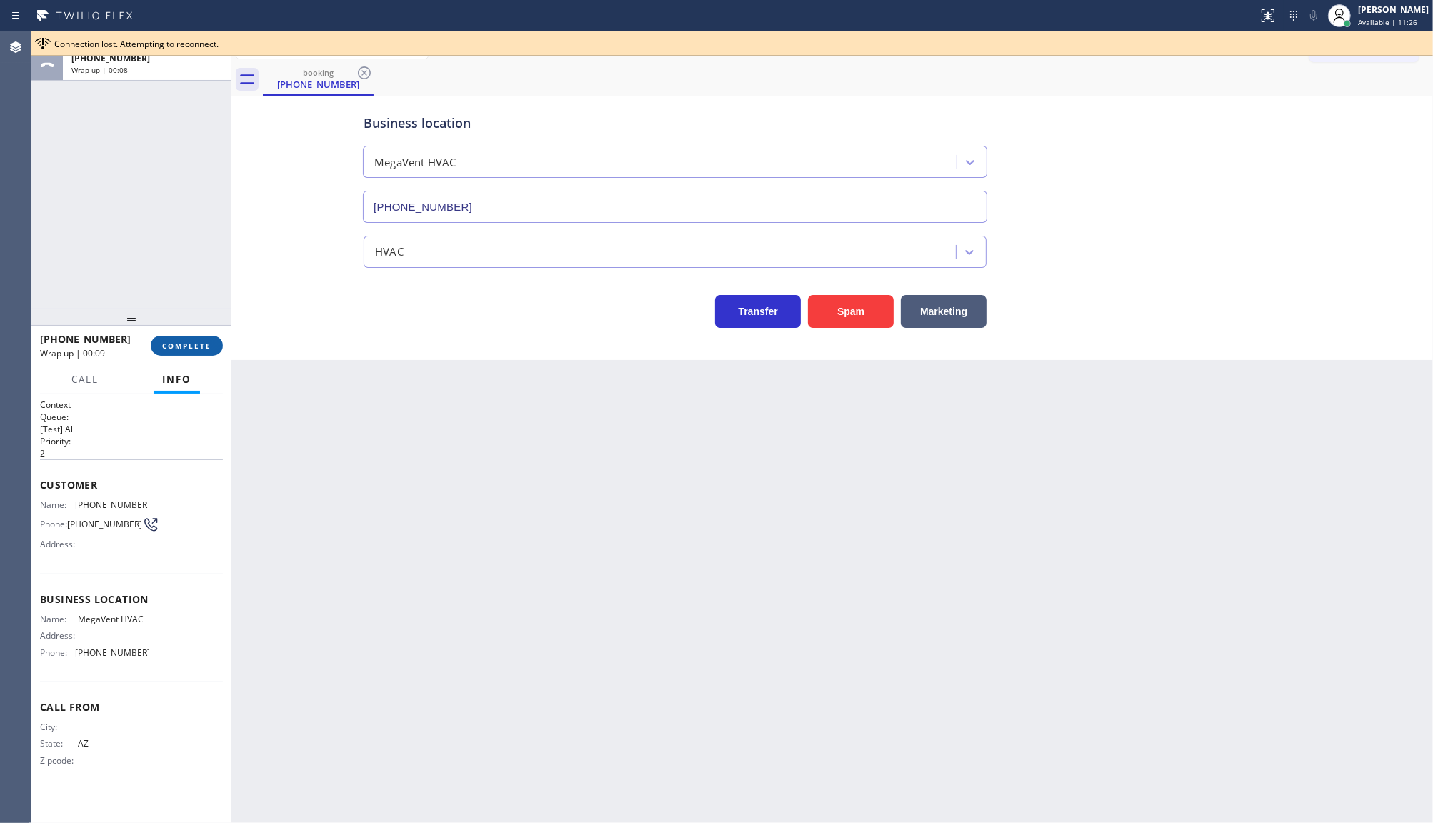
click at [204, 338] on button "COMPLETE" at bounding box center [187, 346] width 72 height 20
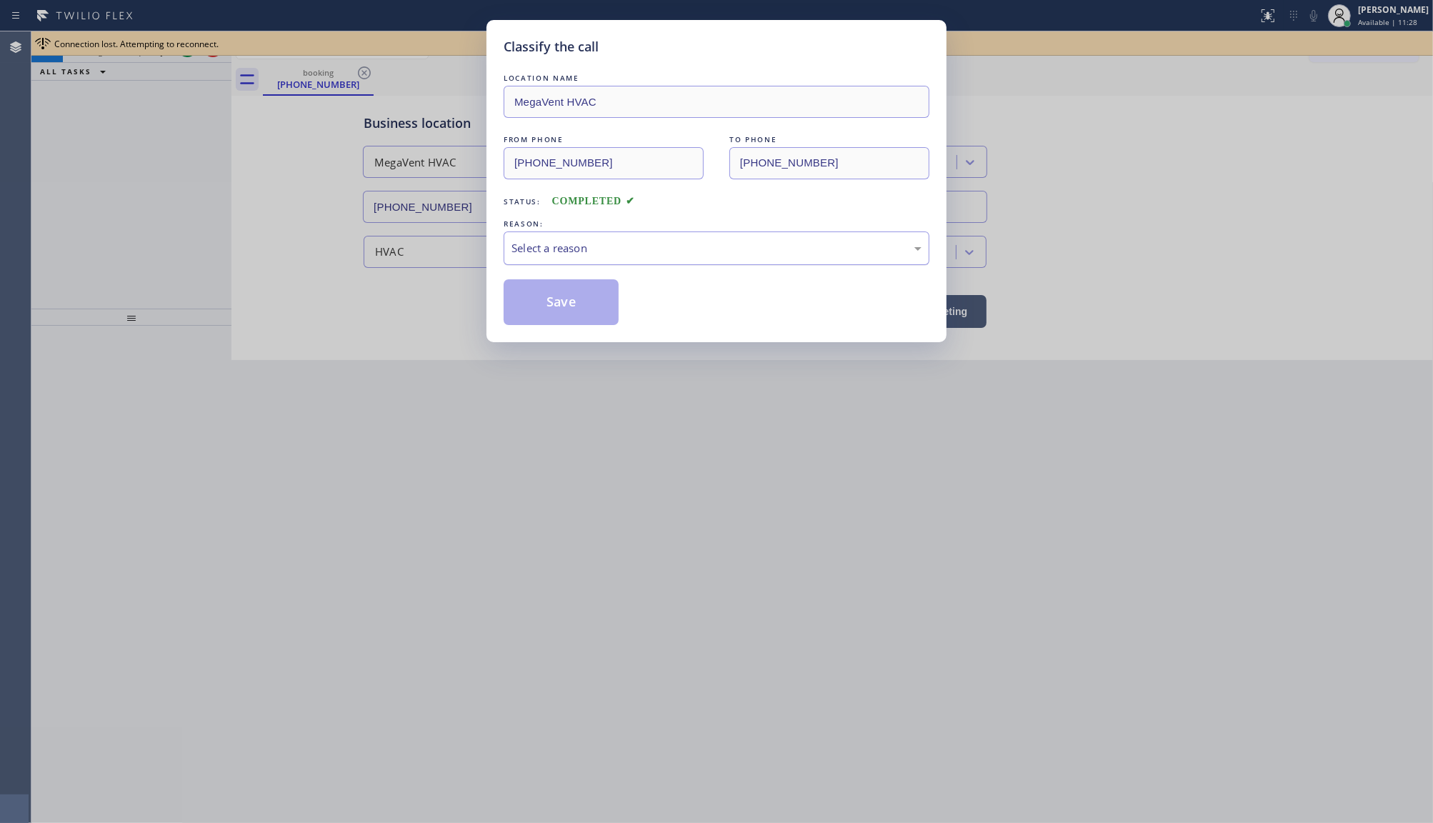
click at [517, 245] on div "Select a reason" at bounding box center [717, 248] width 410 height 16
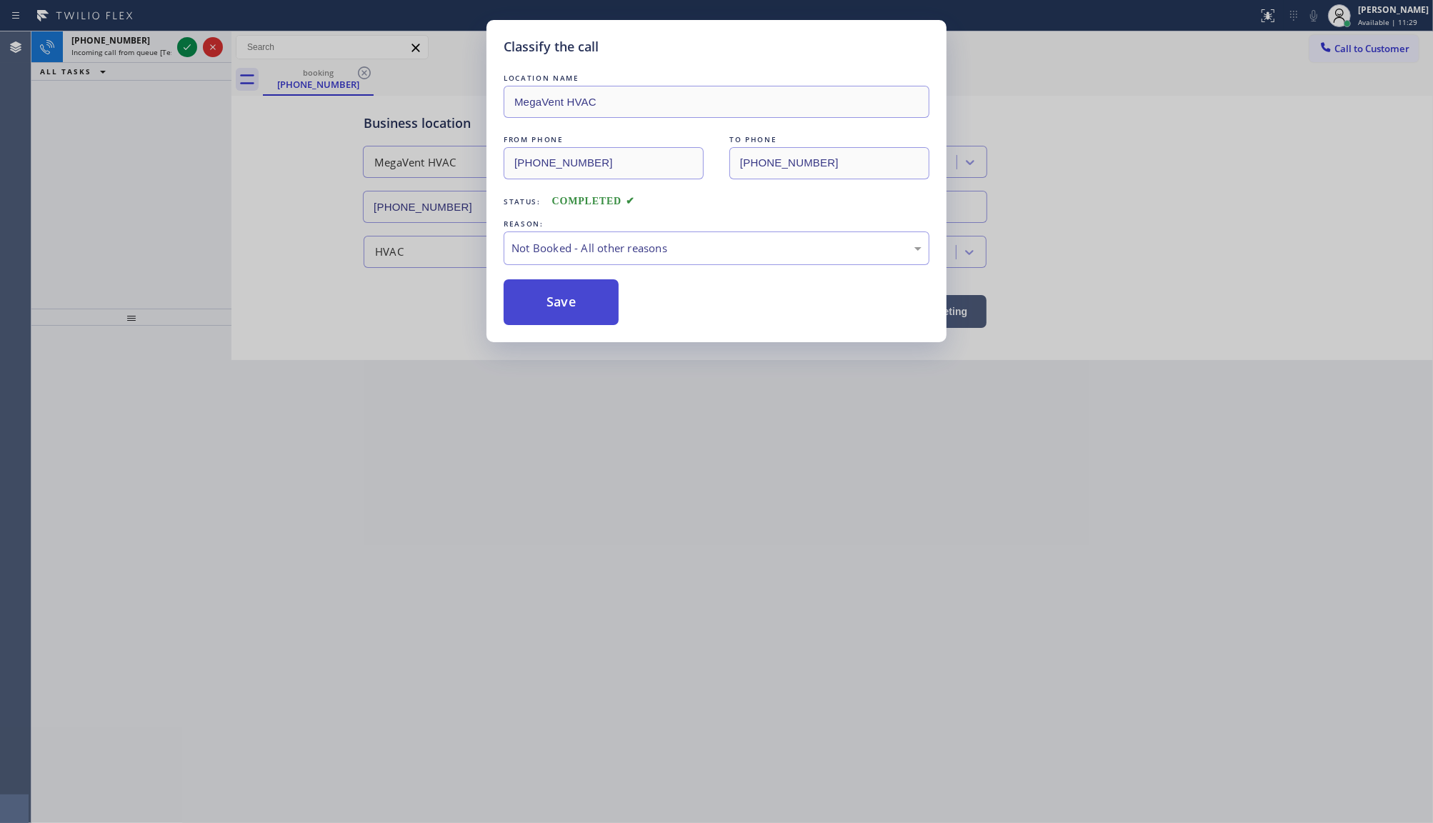
click at [534, 295] on button "Save" at bounding box center [561, 302] width 115 height 46
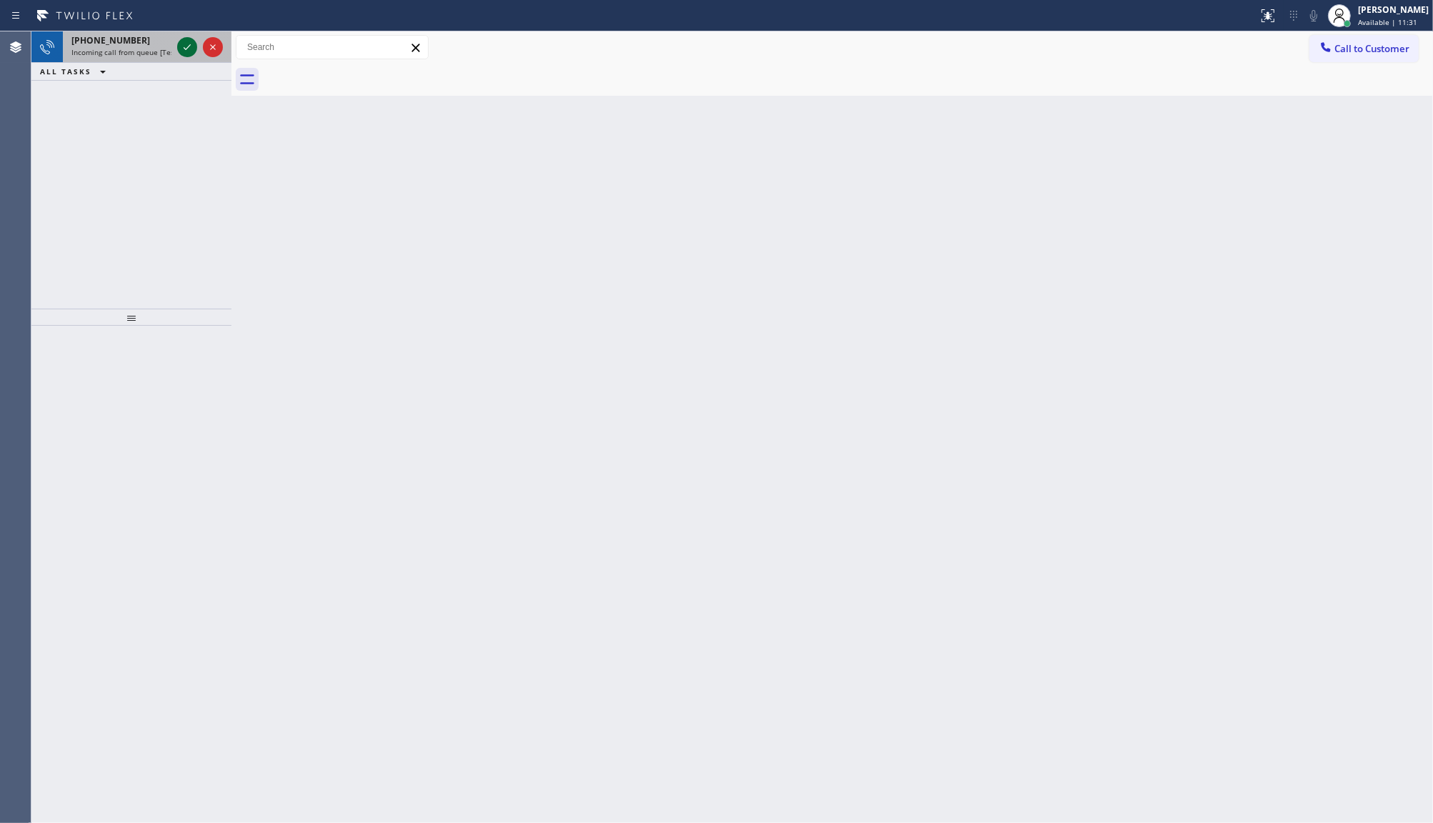
click at [177, 52] on div at bounding box center [187, 47] width 20 height 17
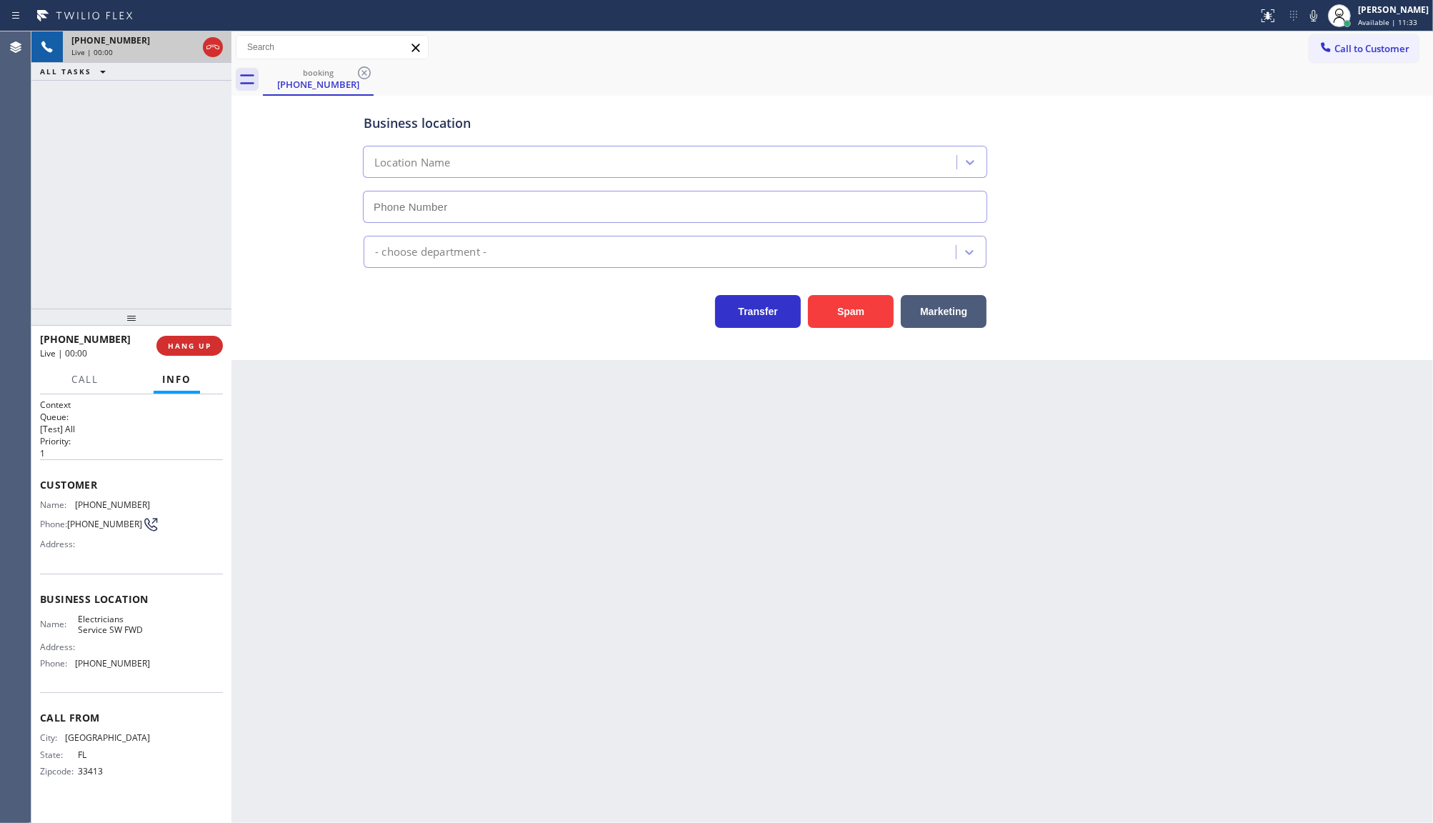
type input "(213) 566-1222"
click at [879, 302] on button "Spam" at bounding box center [851, 311] width 86 height 33
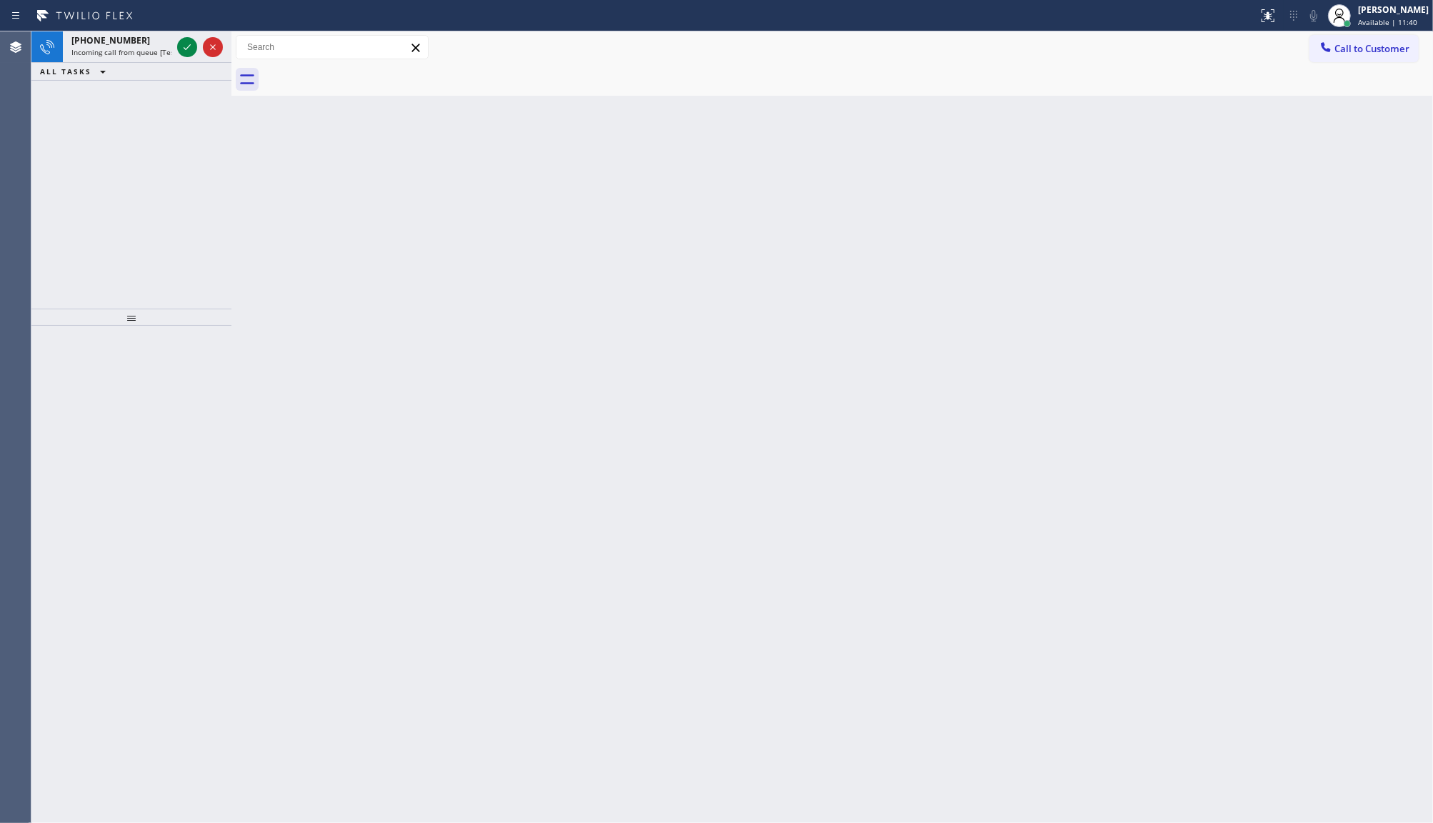
click at [37, 93] on div "+13104781375 Incoming call from queue [Test] All ALL TASKS ALL TASKS ACTIVE TAS…" at bounding box center [131, 169] width 200 height 277
click at [186, 41] on icon at bounding box center [187, 47] width 17 height 17
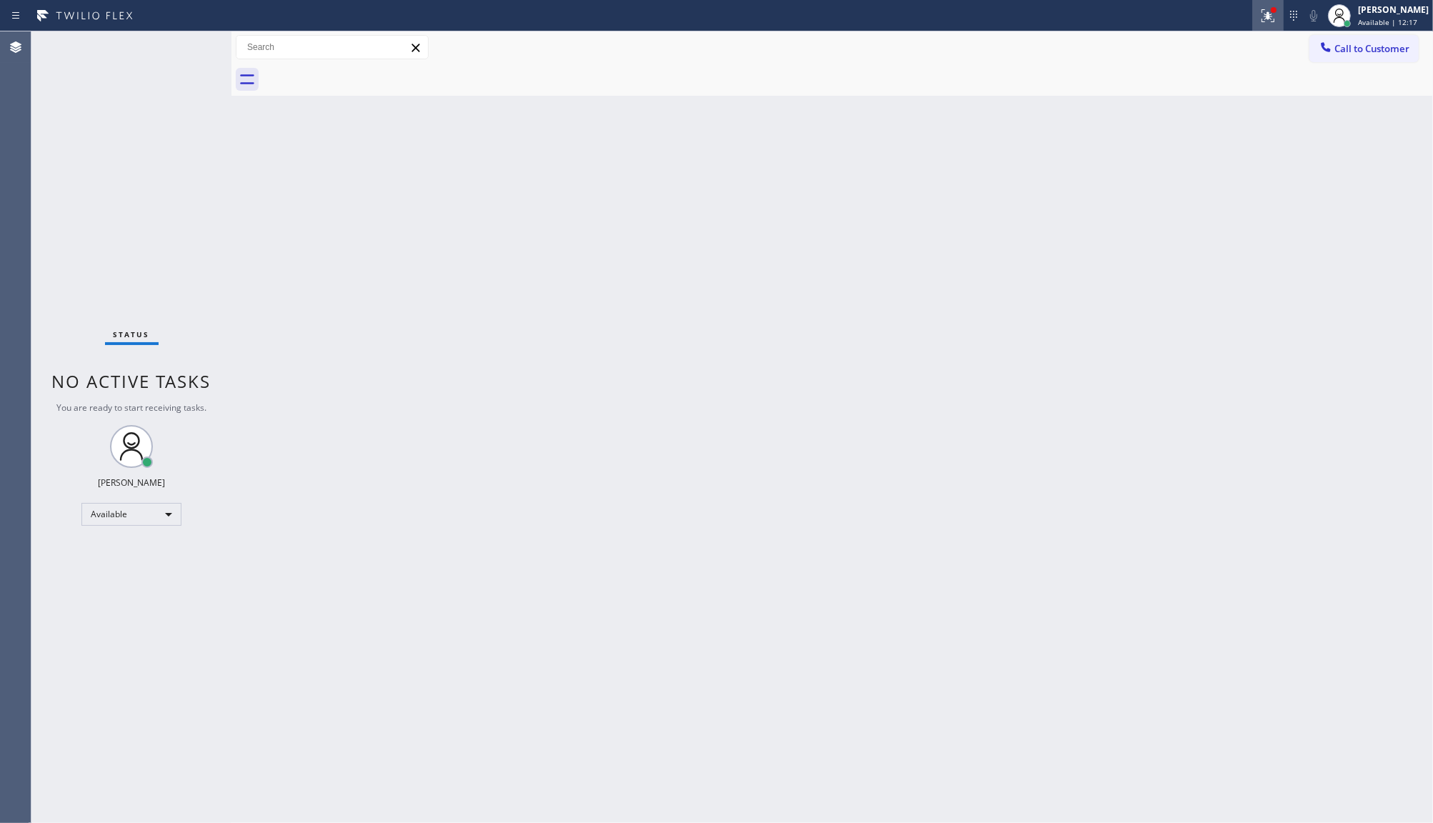
click at [1265, 7] on icon at bounding box center [1268, 15] width 17 height 17
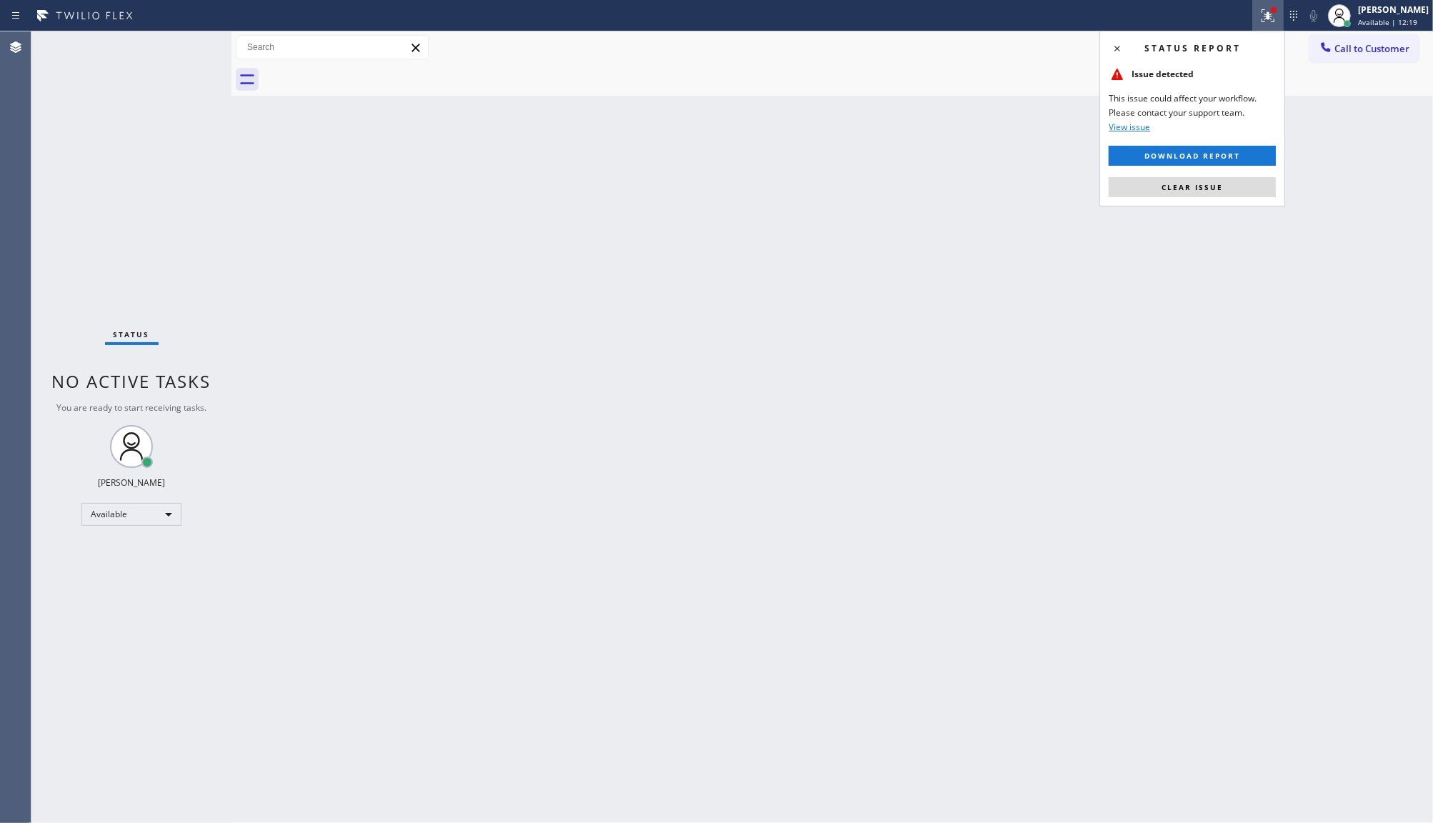
click at [1209, 174] on div "Status report Issue detected This issue could affect your workflow. Please cont…" at bounding box center [1193, 119] width 186 height 176
click at [1208, 188] on span "Clear issue" at bounding box center [1192, 187] width 61 height 10
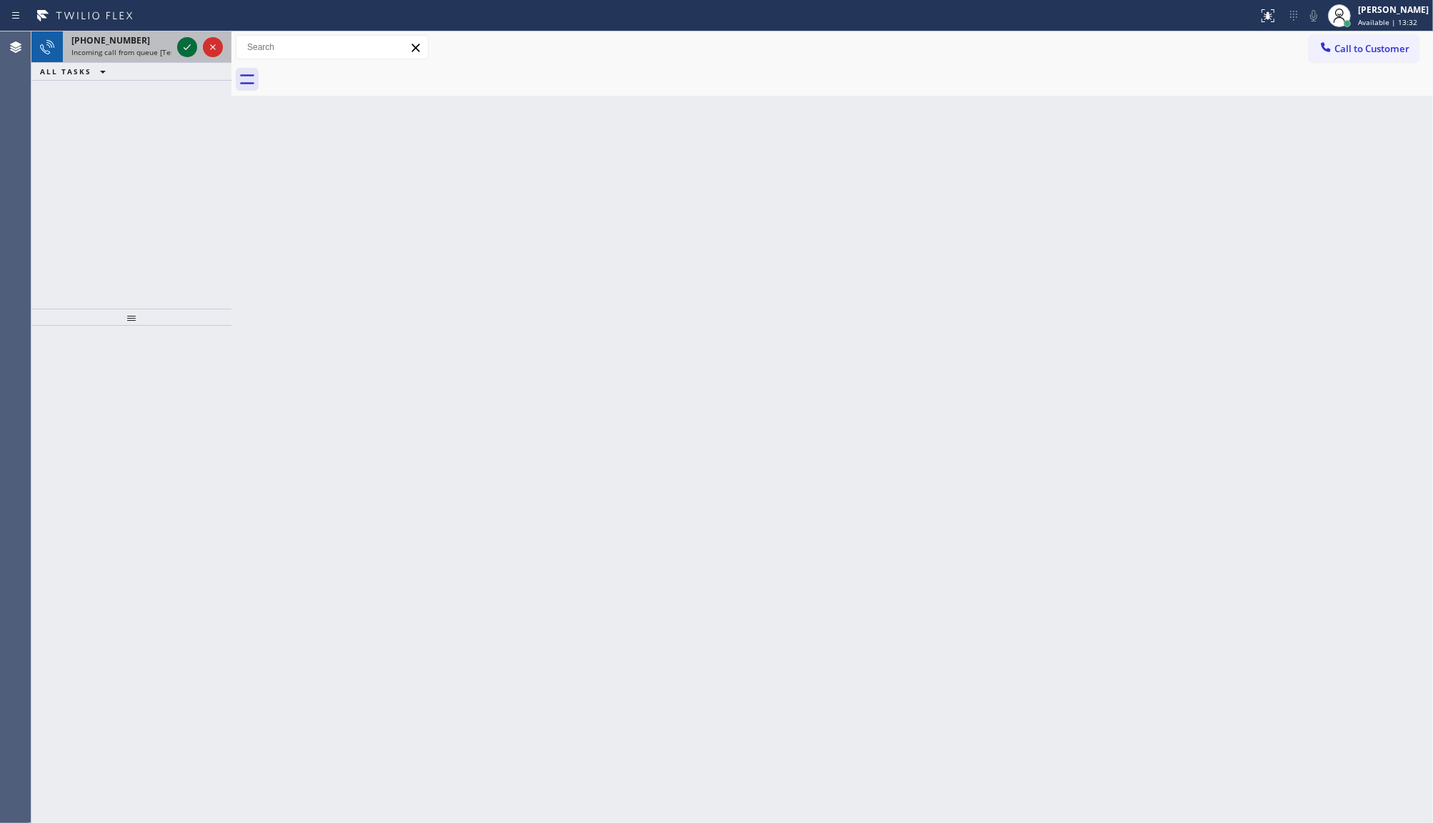
click at [191, 44] on icon at bounding box center [187, 47] width 17 height 17
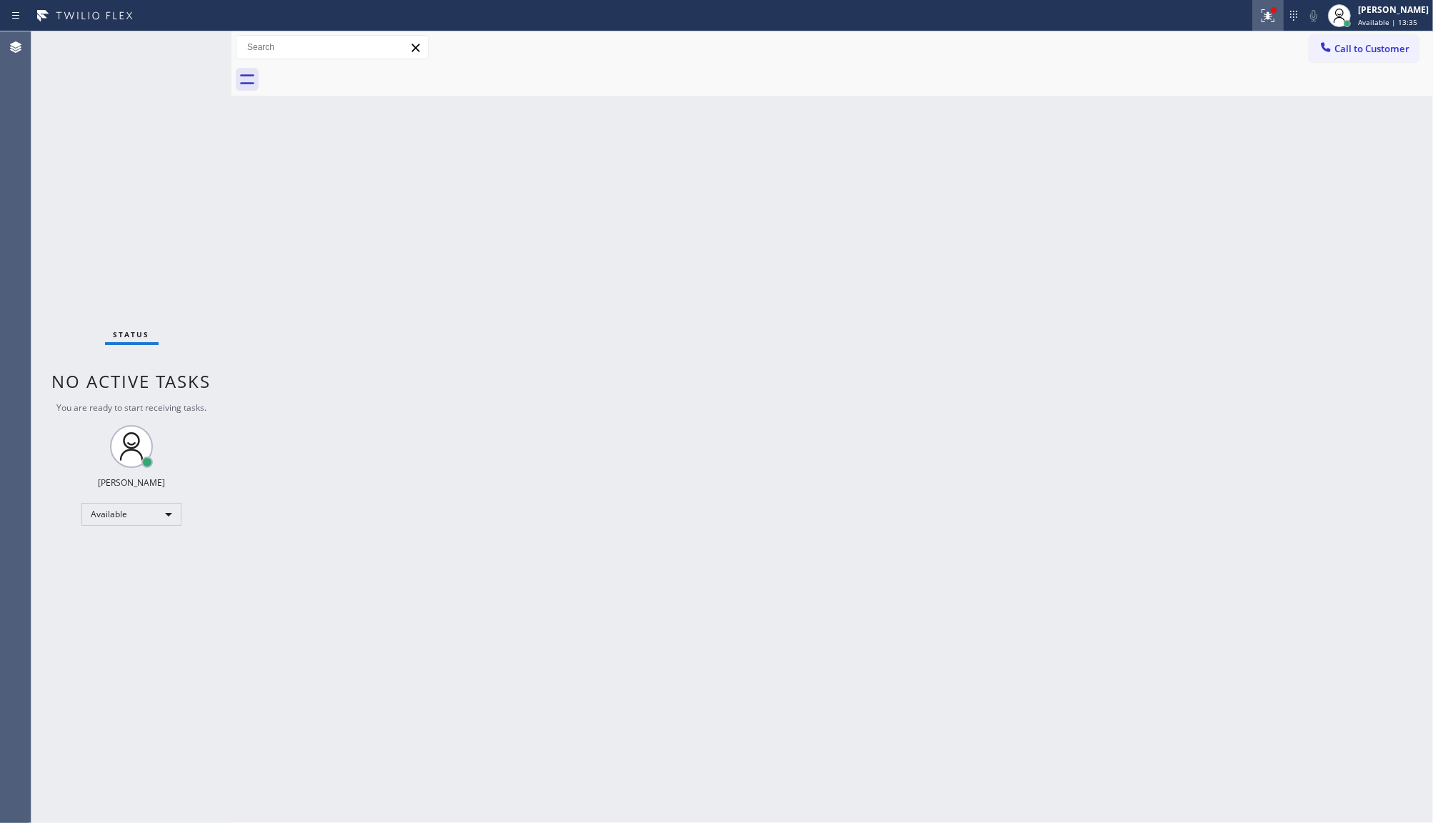
click at [1275, 26] on button at bounding box center [1268, 15] width 31 height 31
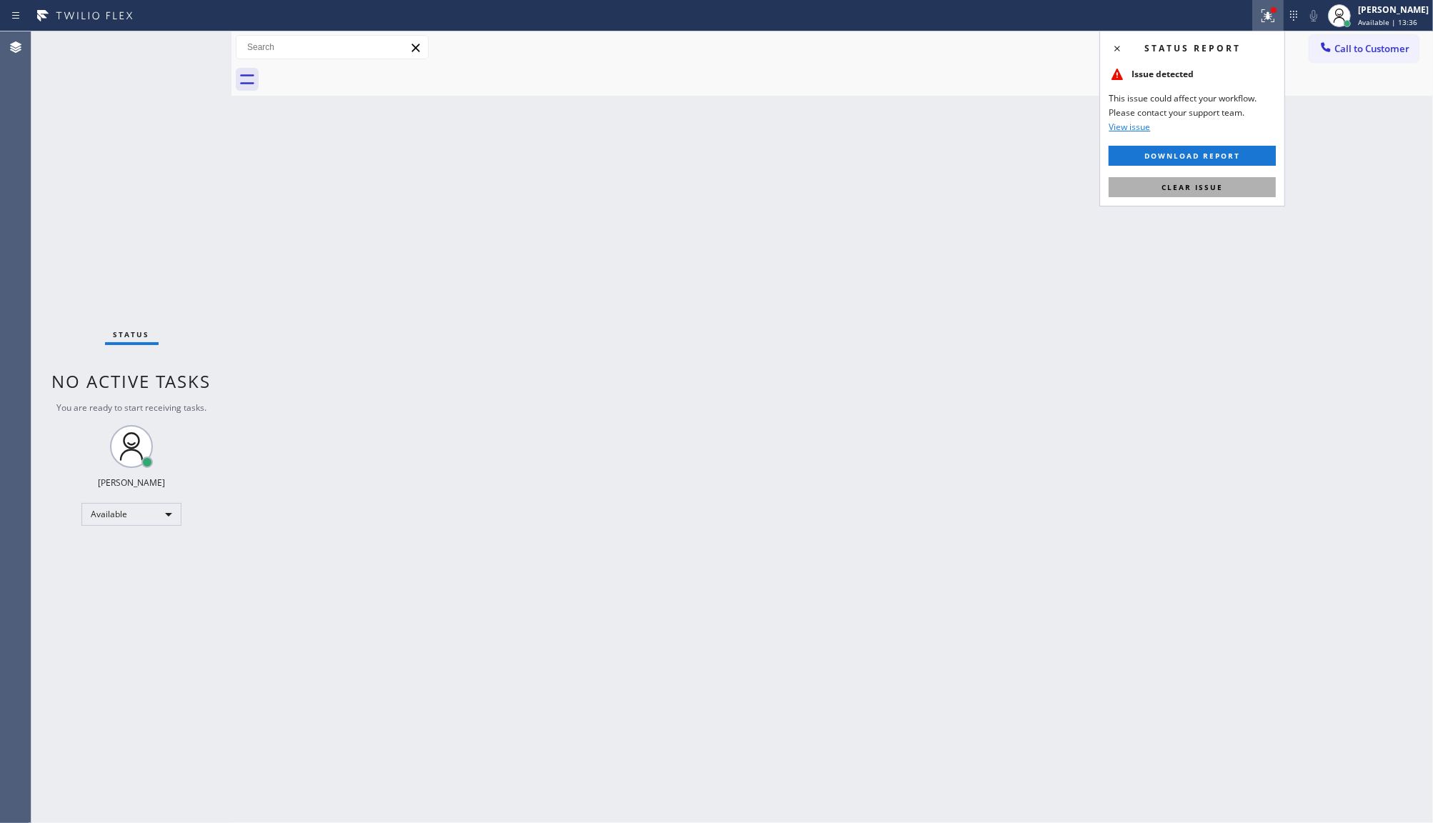
click at [1240, 183] on button "Clear issue" at bounding box center [1192, 187] width 167 height 20
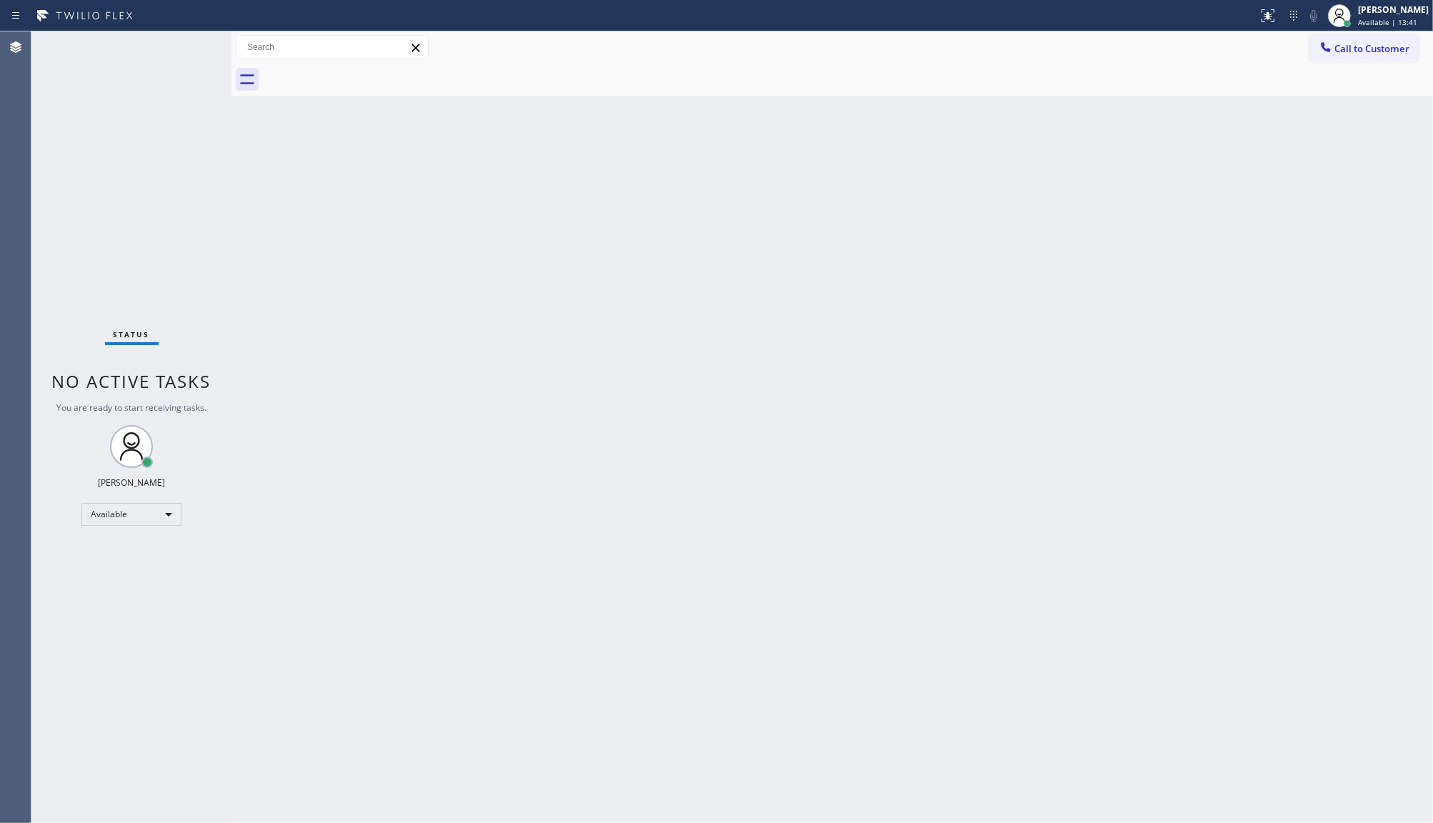
click at [747, 373] on div "Back to Dashboard Change Sender ID Customers Technicians Select a contact Outbo…" at bounding box center [832, 427] width 1202 height 792
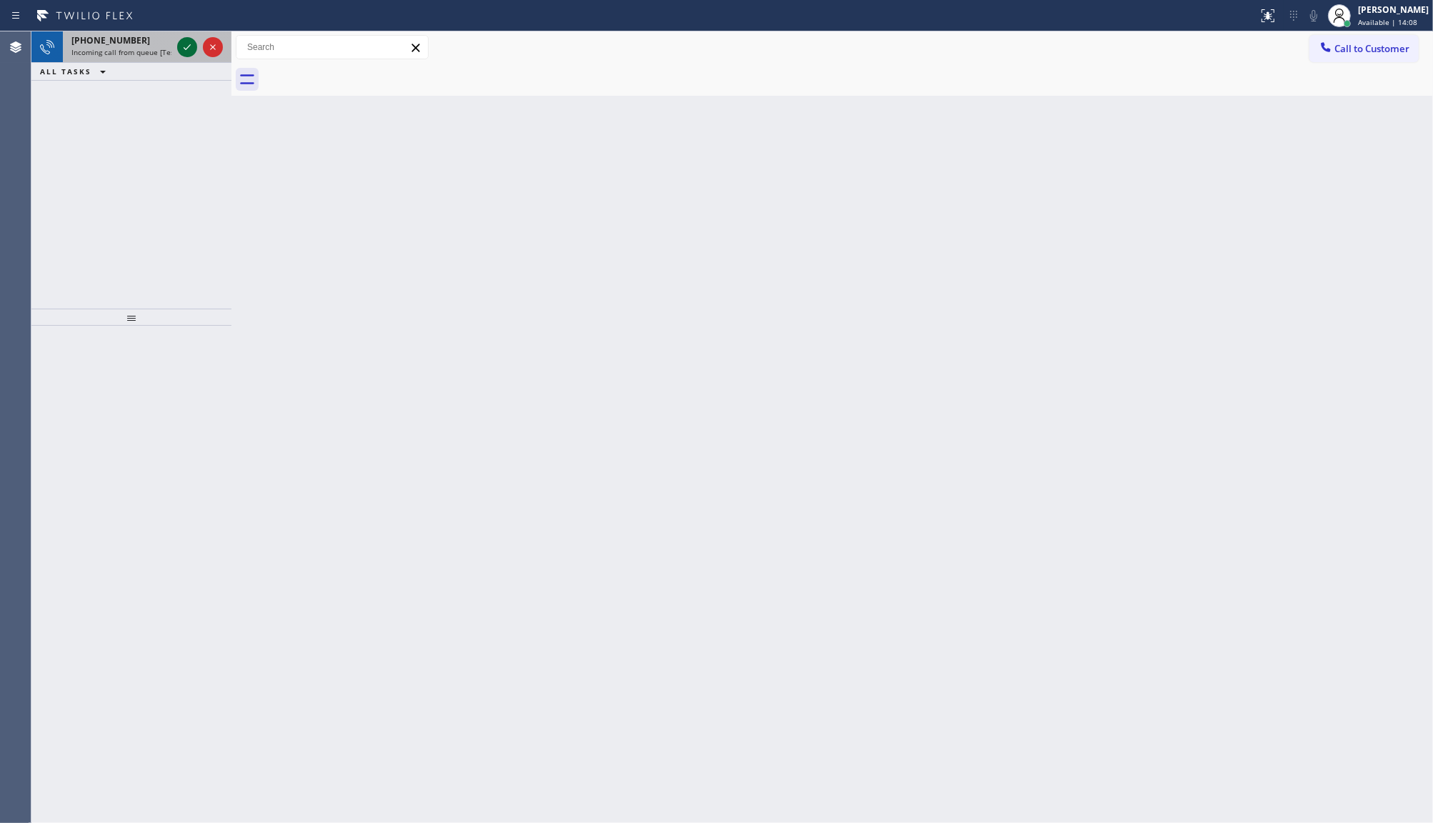
click at [186, 44] on icon at bounding box center [187, 47] width 17 height 17
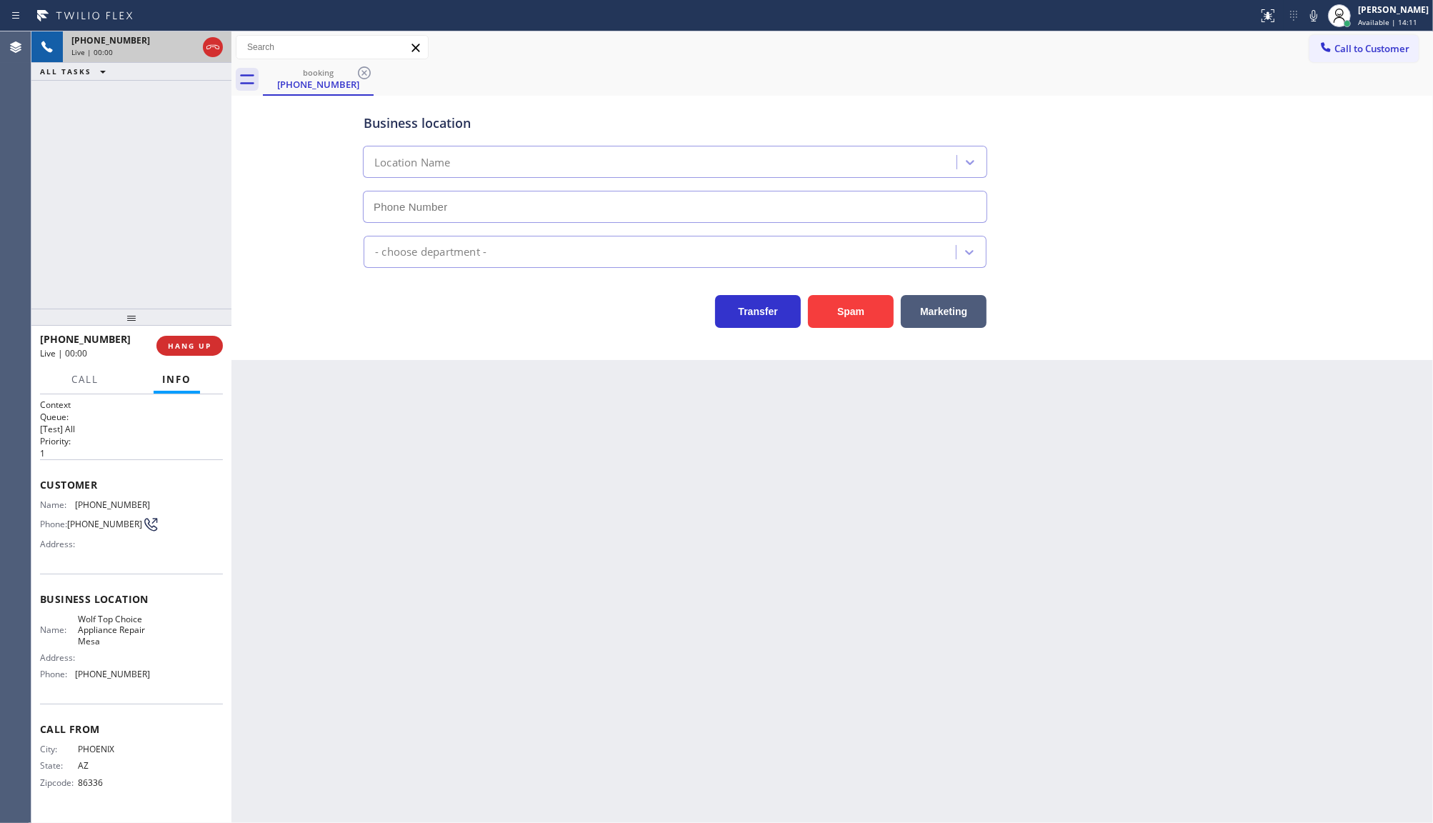
type input "(623) 292-5313"
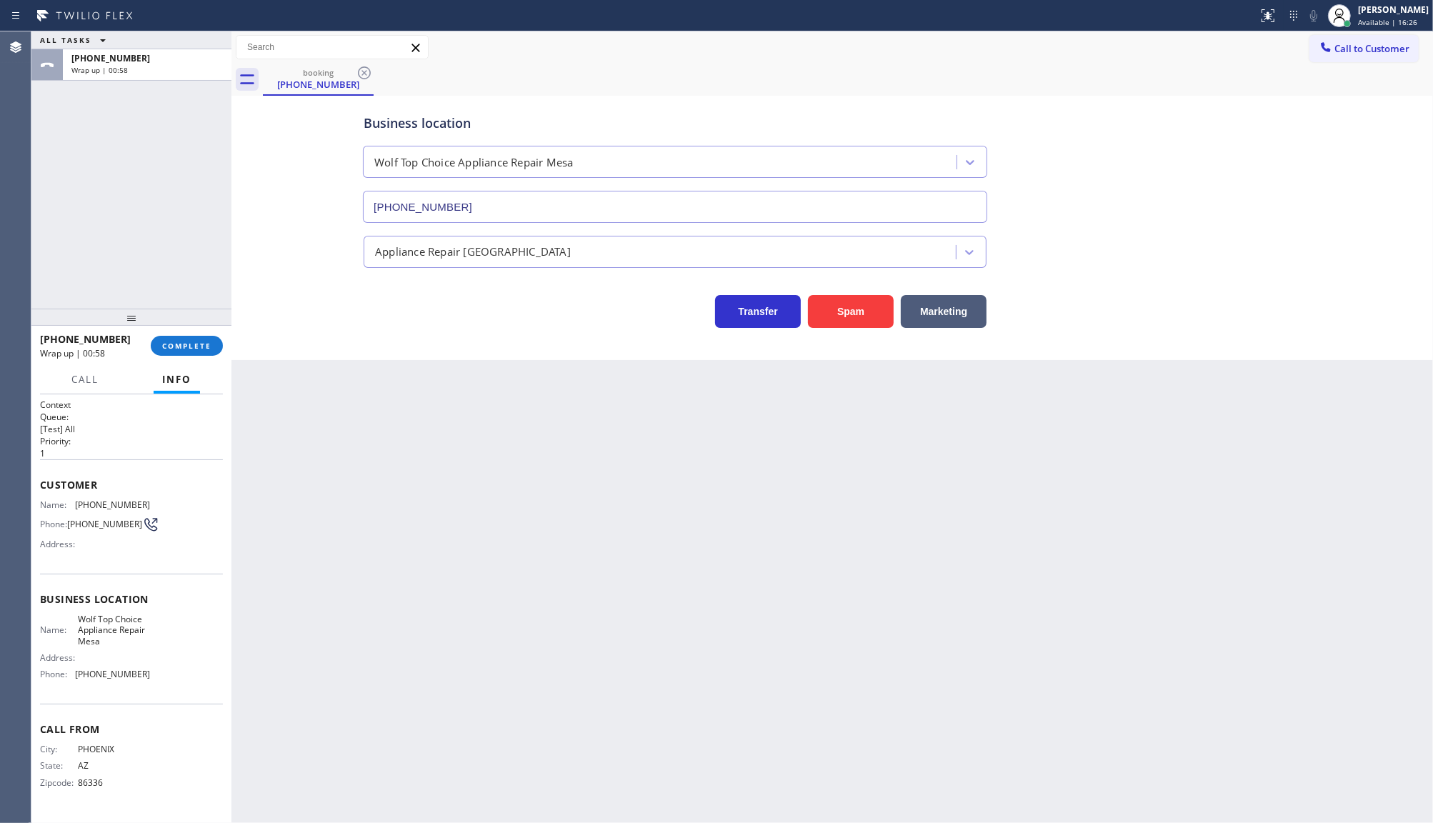
click at [61, 225] on div "ALL TASKS ALL TASKS ACTIVE TASKS TASKS IN WRAP UP +16026229400 Wrap up | 00:58" at bounding box center [131, 169] width 200 height 277
click at [206, 352] on button "COMPLETE" at bounding box center [187, 346] width 72 height 20
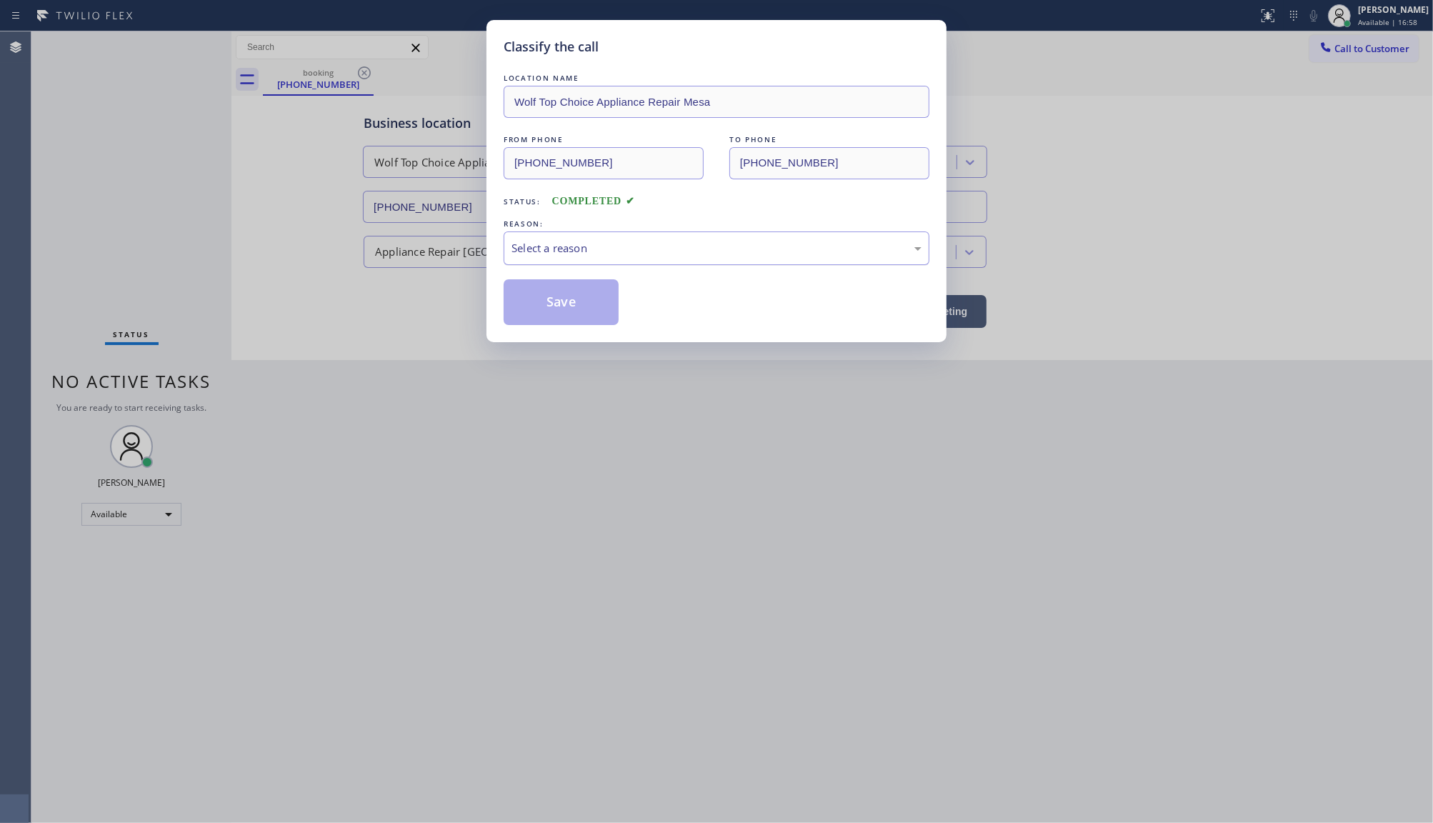
click at [565, 249] on div "Select a reason" at bounding box center [717, 248] width 410 height 16
click at [545, 297] on button "Save" at bounding box center [561, 302] width 115 height 46
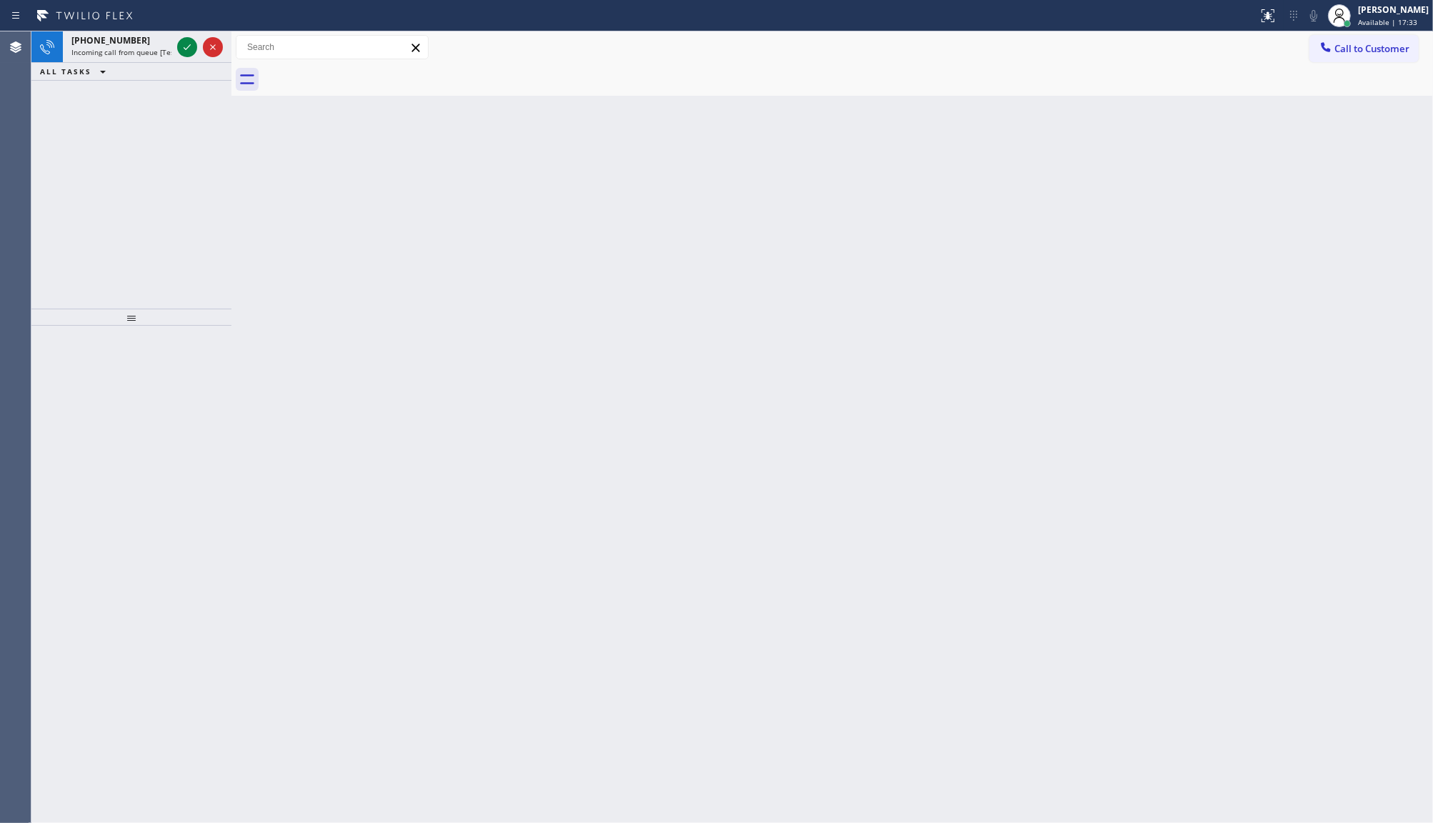
click at [114, 121] on div "+13232002619 Incoming call from queue [Test] All ALL TASKS ALL TASKS ACTIVE TAS…" at bounding box center [131, 169] width 200 height 277
click at [189, 45] on icon at bounding box center [187, 47] width 7 height 6
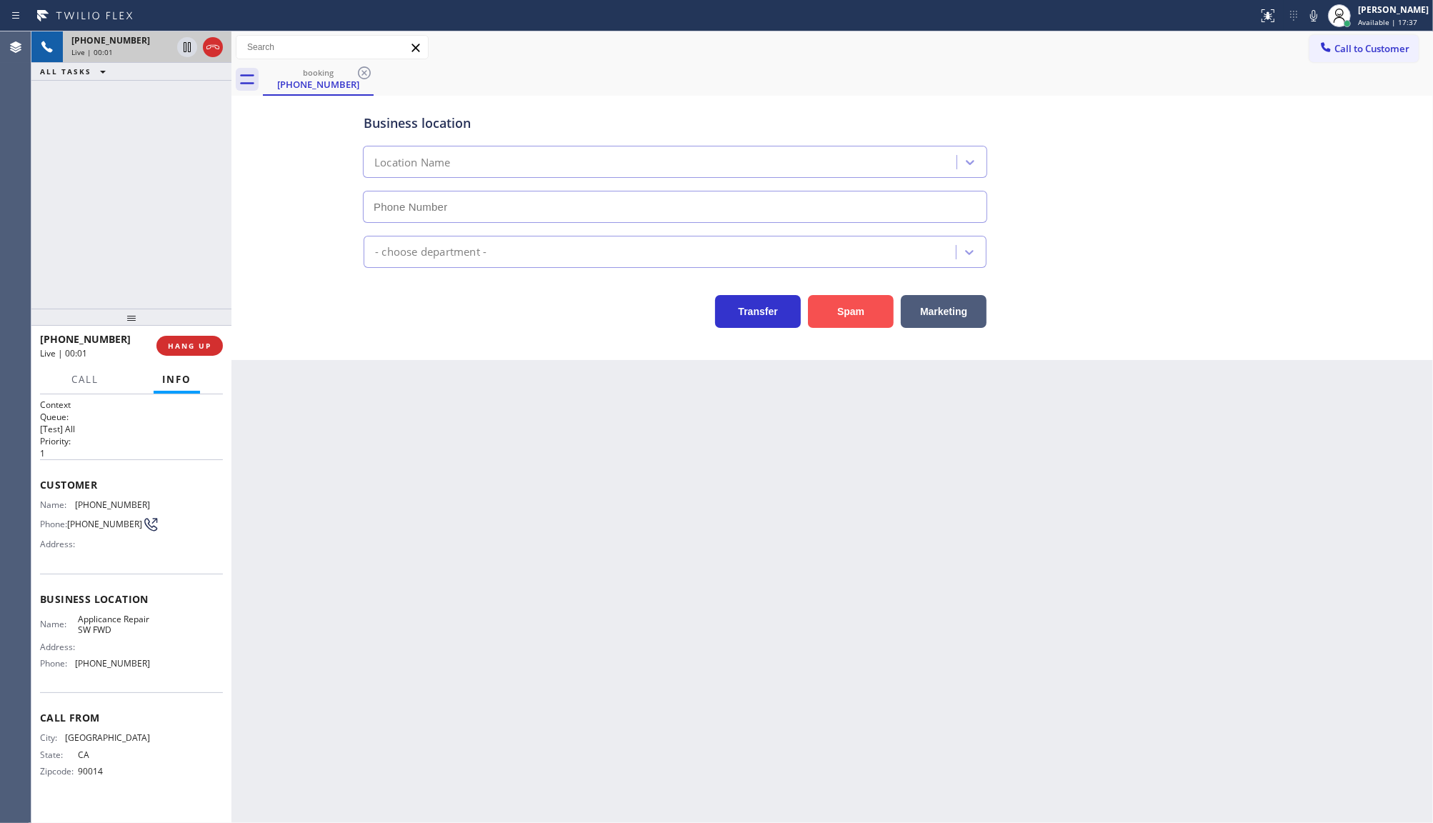
click at [830, 311] on button "Spam" at bounding box center [851, 311] width 86 height 33
click at [108, 224] on div "+13232002619 Live | 00:06 ALL TASKS ALL TASKS ACTIVE TASKS TASKS IN WRAP UP" at bounding box center [131, 169] width 200 height 277
click at [838, 317] on button "Spam" at bounding box center [851, 311] width 86 height 33
click at [860, 315] on button "Spam" at bounding box center [851, 311] width 86 height 33
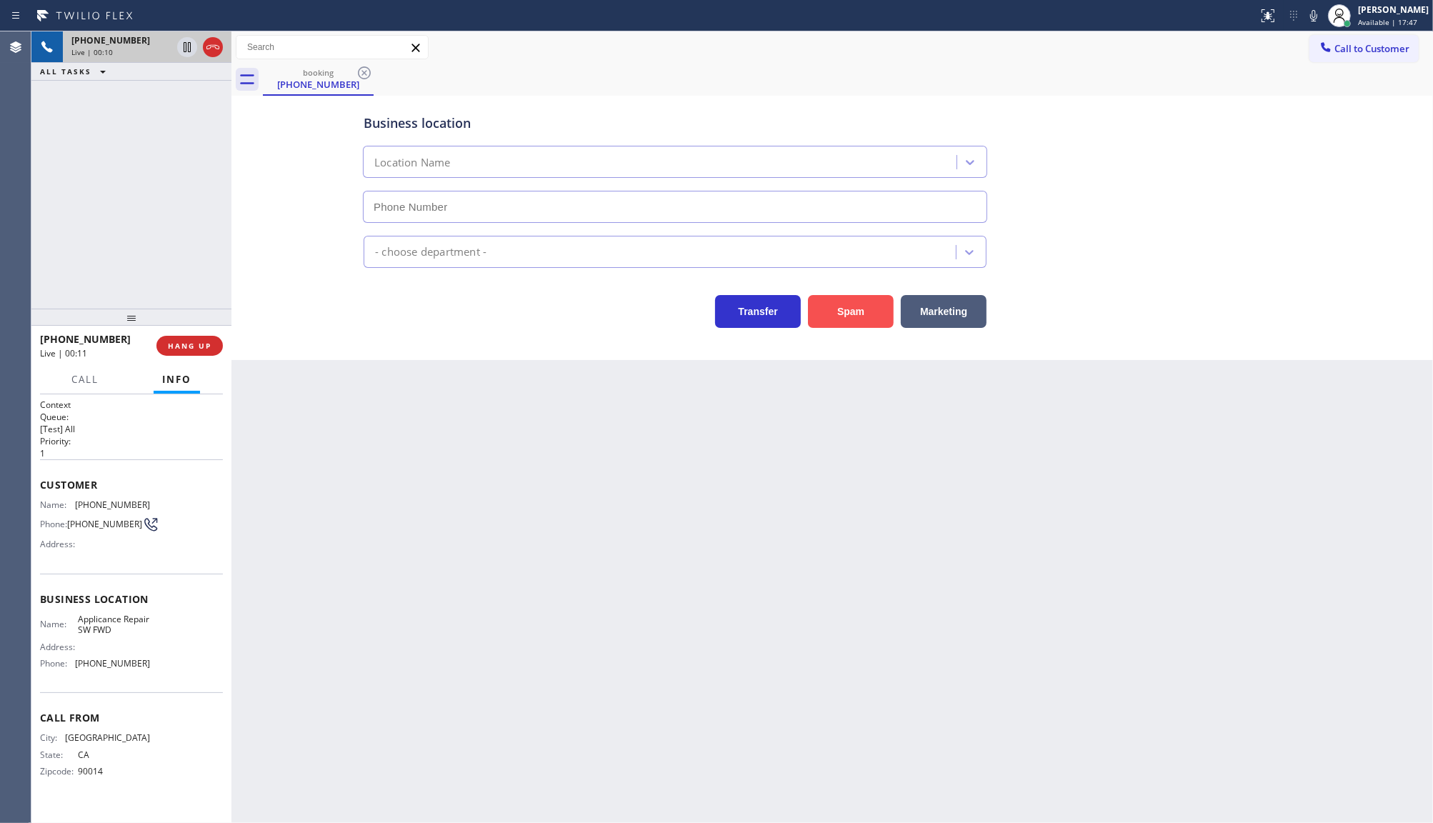
click at [861, 315] on button "Spam" at bounding box center [851, 311] width 86 height 33
click at [861, 313] on button "Spam" at bounding box center [851, 311] width 86 height 33
click at [174, 347] on span "HANG UP" at bounding box center [190, 346] width 44 height 10
click at [179, 348] on span "COMPLETE" at bounding box center [186, 346] width 49 height 10
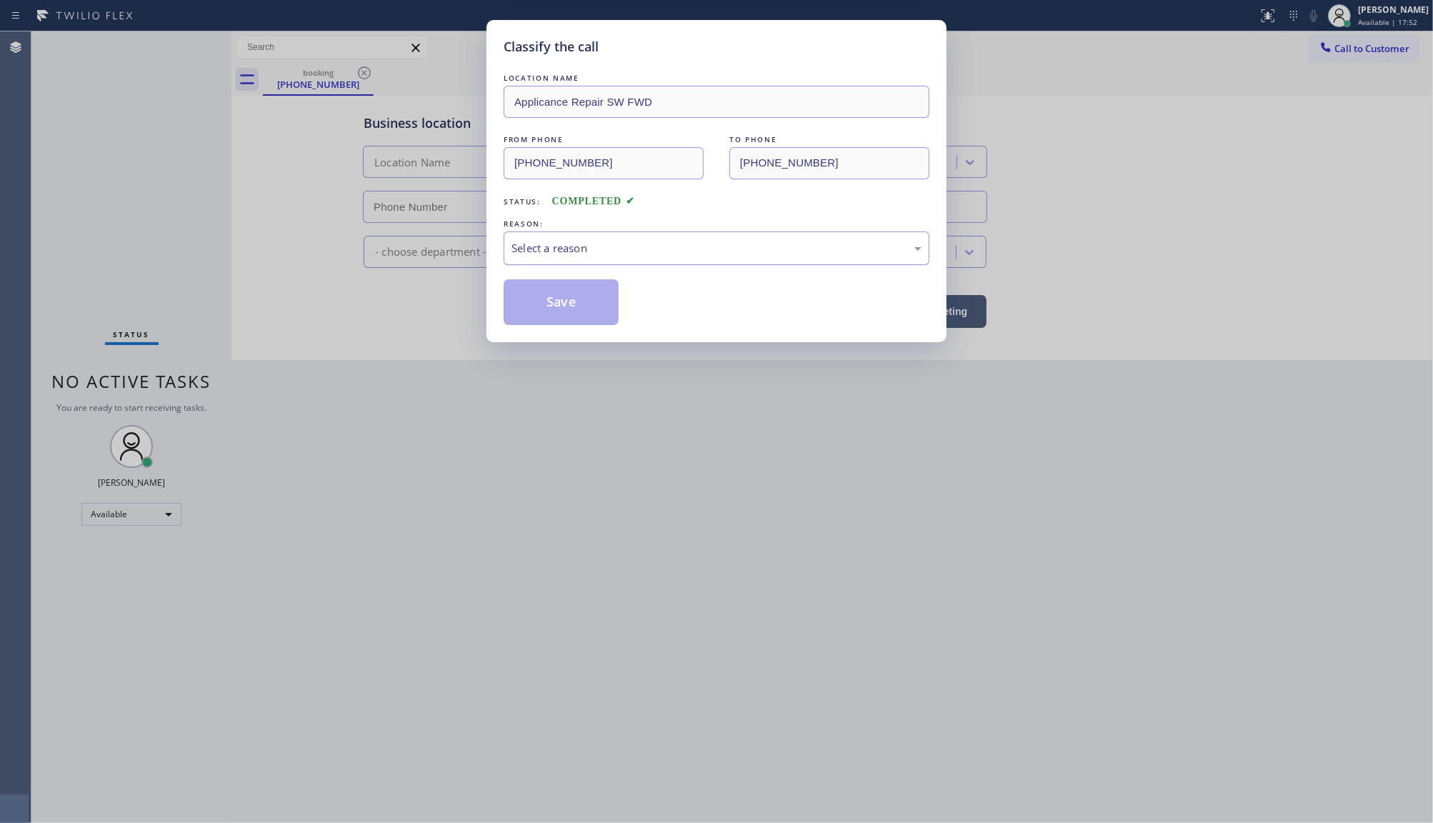
click at [582, 244] on div "Select a reason" at bounding box center [717, 248] width 410 height 16
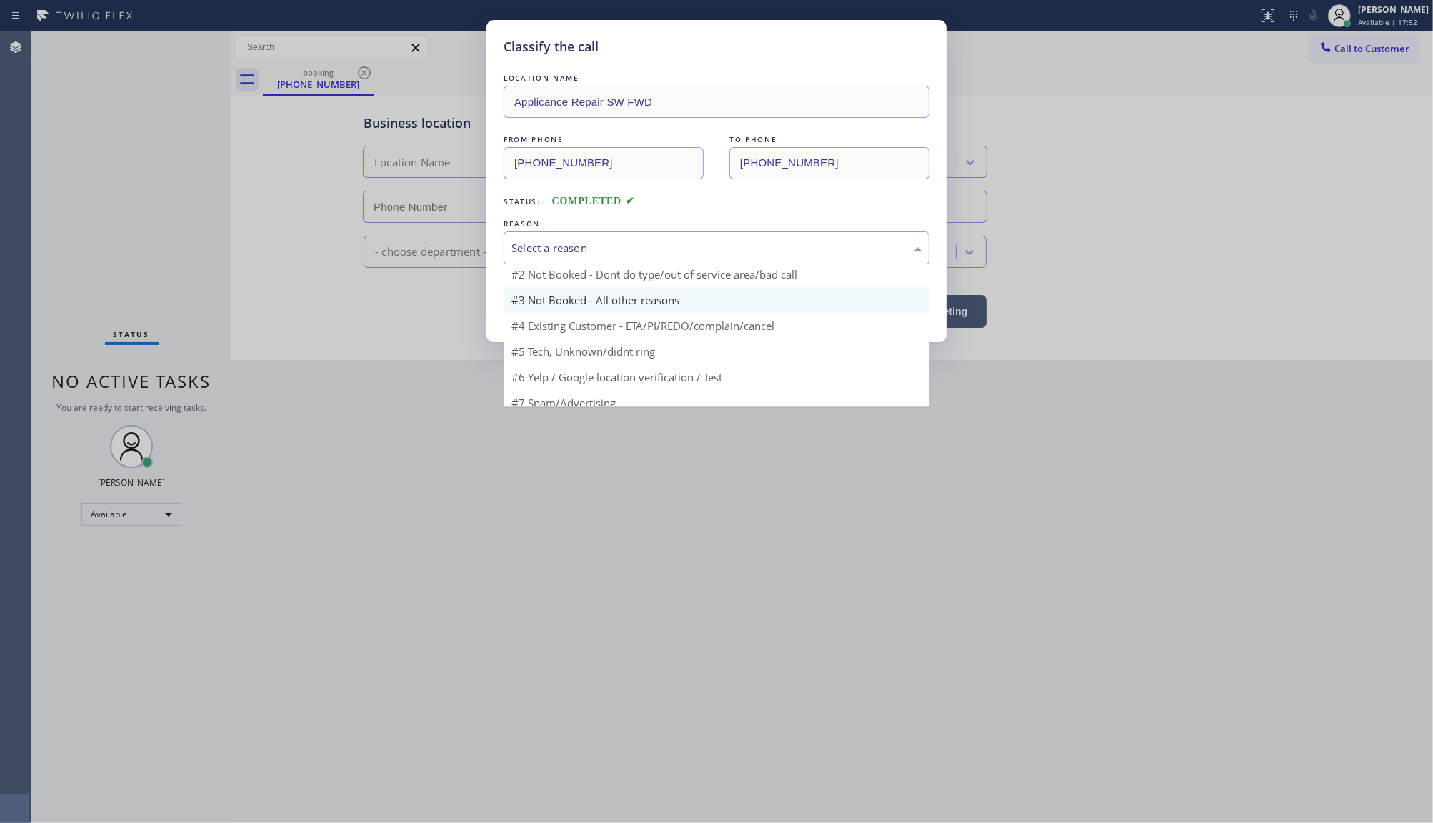
scroll to position [44, 0]
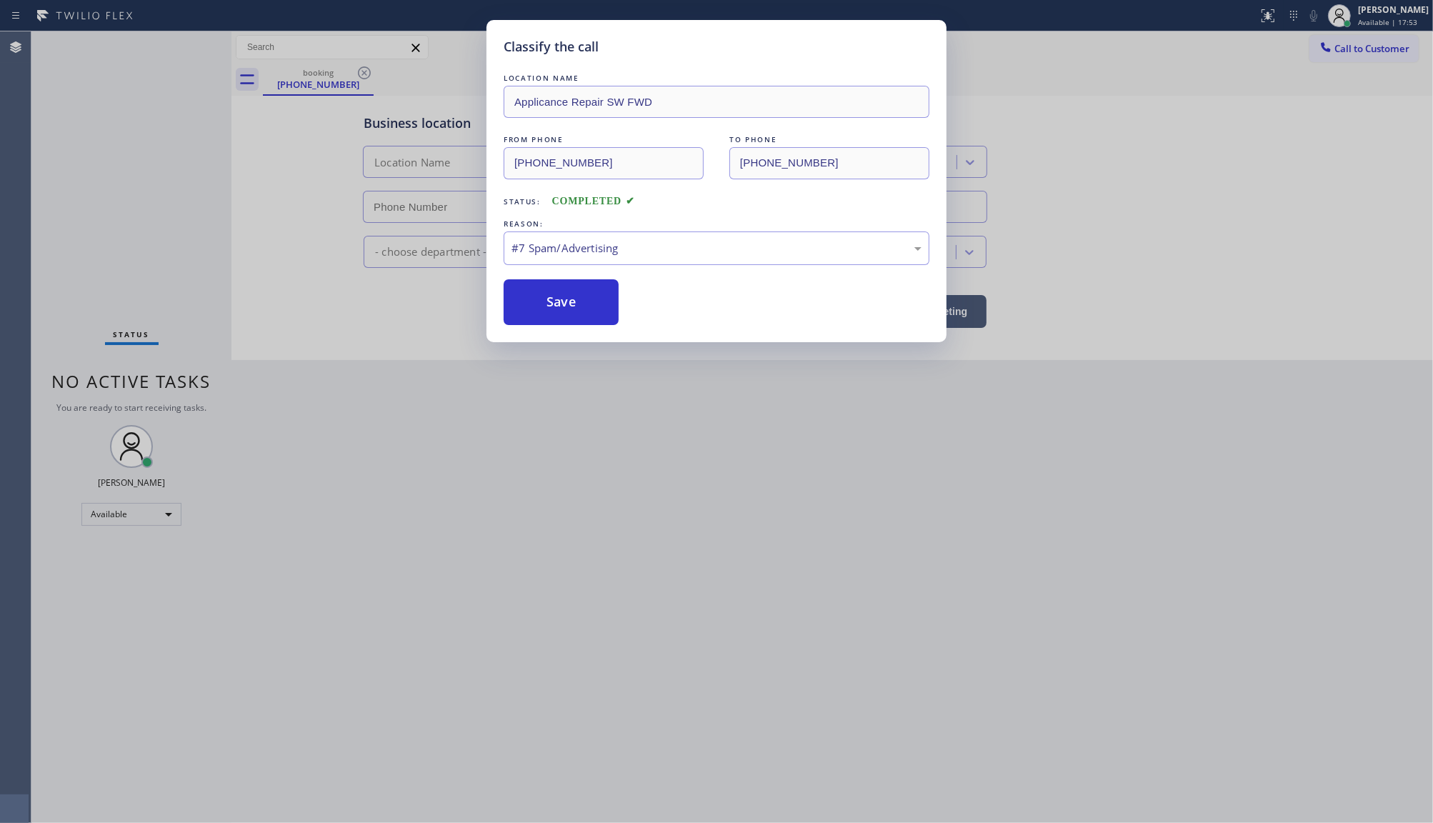
click at [575, 345] on div "Classify the call LOCATION NAME Applicance Repair SW FWD FROM PHONE (323) 200-2…" at bounding box center [716, 411] width 1433 height 823
click at [568, 299] on button "Save" at bounding box center [561, 302] width 115 height 46
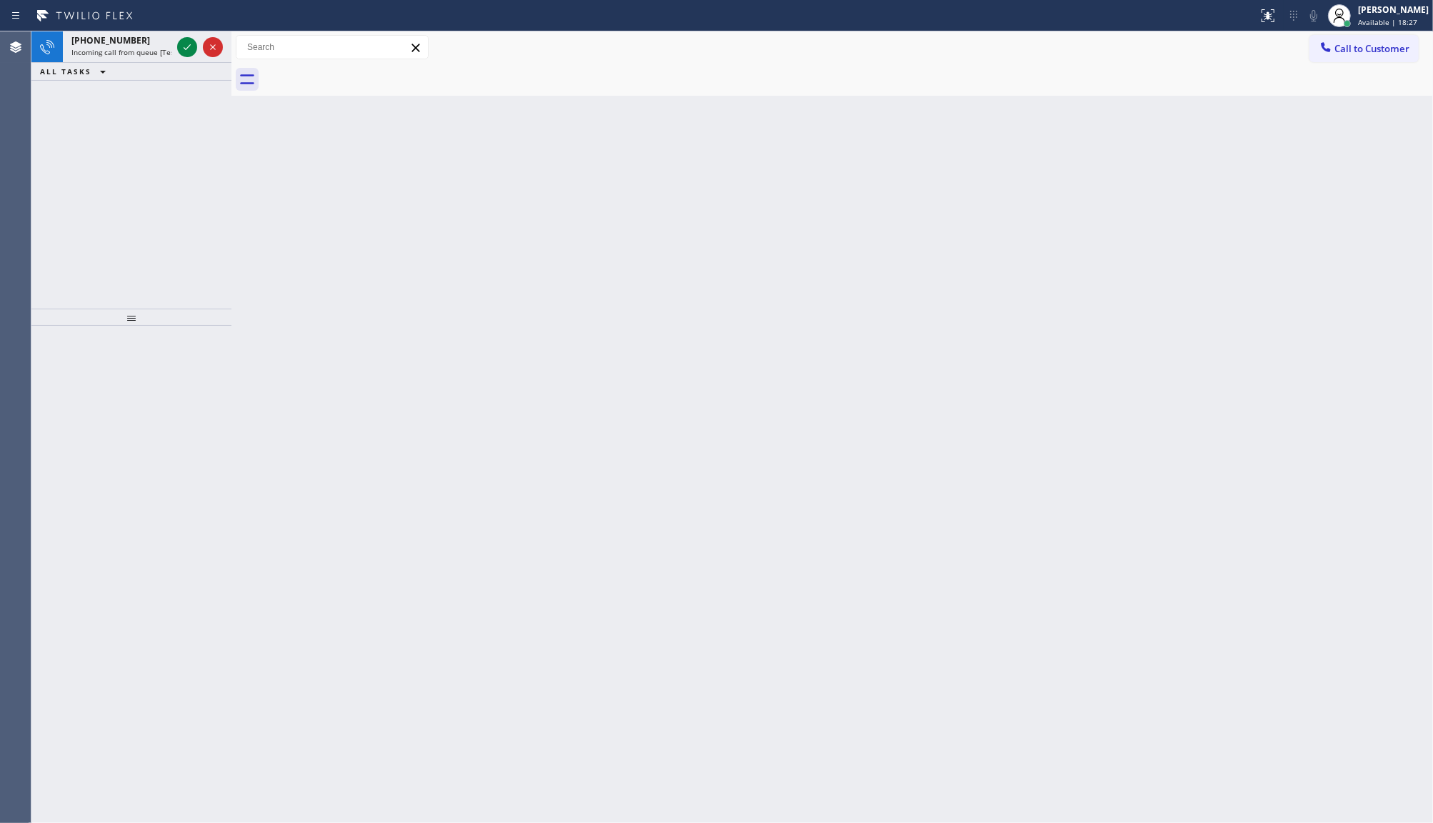
drag, startPoint x: 113, startPoint y: 157, endPoint x: 119, endPoint y: 152, distance: 8.1
click at [112, 157] on div "+16023169111 Incoming call from queue [Test] All ALL TASKS ALL TASKS ACTIVE TAS…" at bounding box center [131, 169] width 200 height 277
click at [182, 47] on icon at bounding box center [187, 47] width 17 height 17
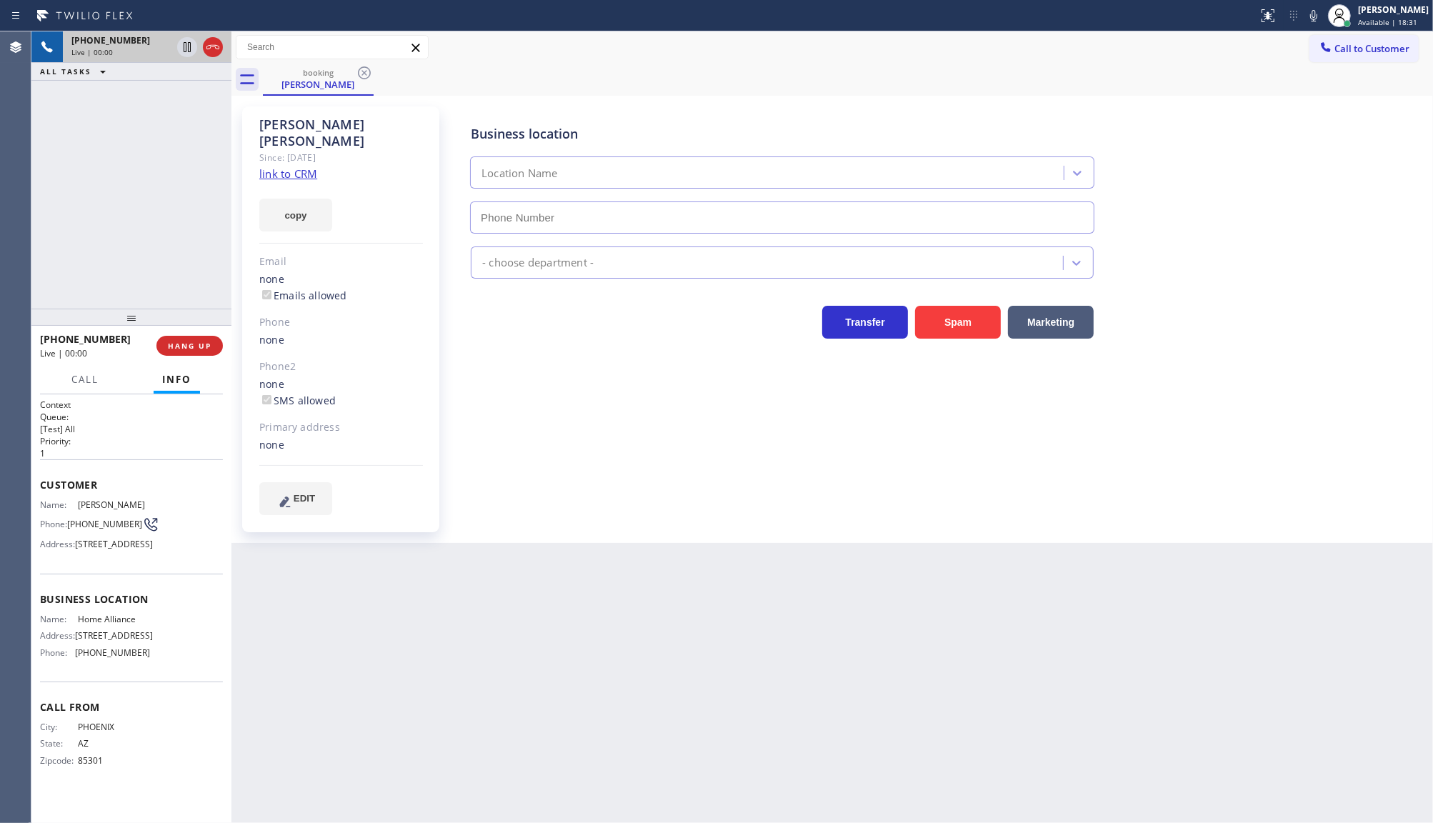
type input "(877) 777-0796"
click at [315, 166] on link "link to CRM" at bounding box center [288, 173] width 58 height 14
click at [193, 45] on icon at bounding box center [187, 47] width 17 height 17
click at [1317, 11] on icon at bounding box center [1313, 15] width 7 height 11
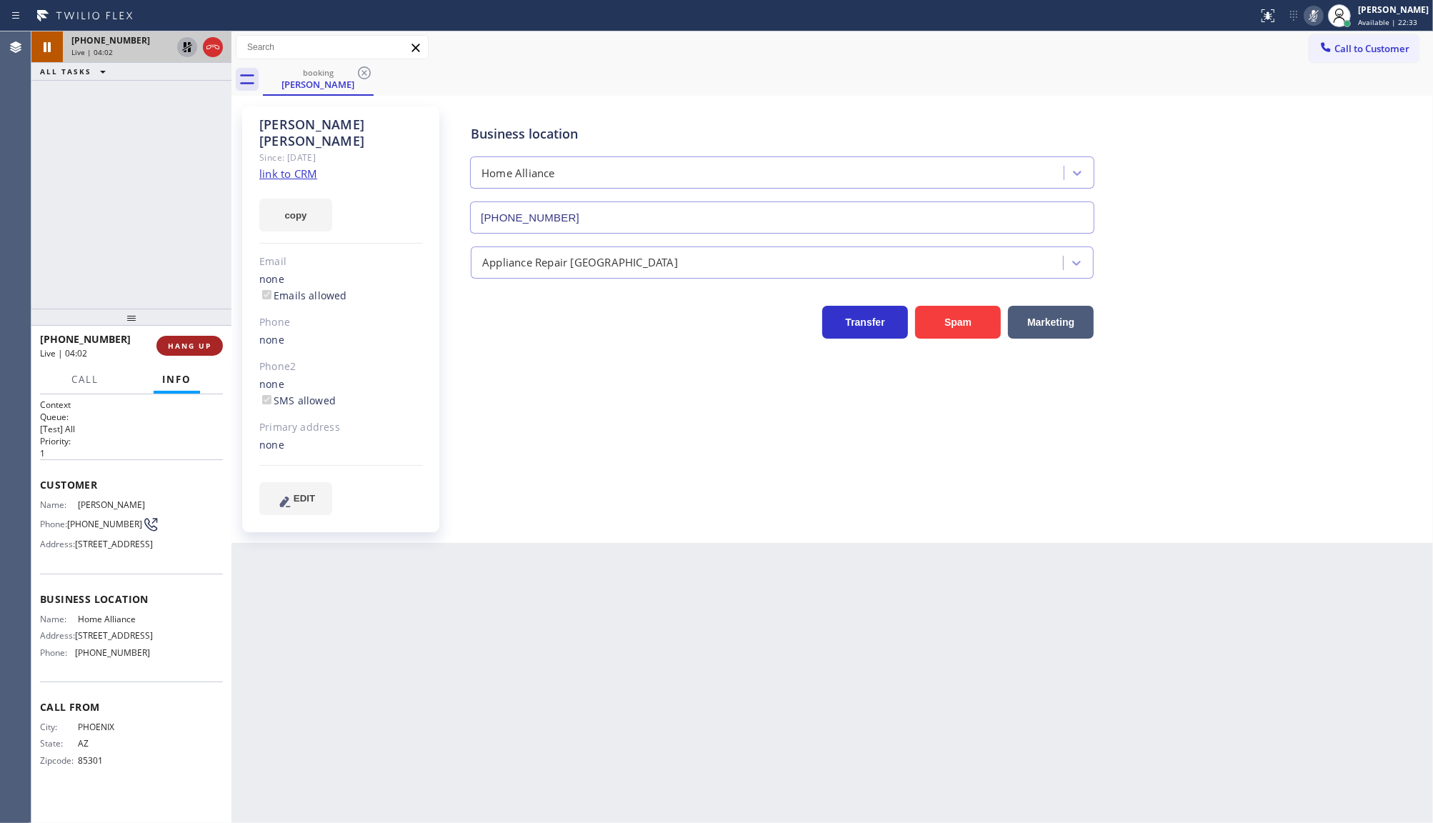
click at [191, 347] on span "HANG UP" at bounding box center [190, 346] width 44 height 10
click at [162, 211] on div "ALL TASKS ALL TASKS ACTIVE TASKS TASKS IN WRAP UP +16023169111 Wrap up | 01:15" at bounding box center [131, 169] width 200 height 277
click at [176, 330] on div "+16023169111 Wrap up | 01:16 COMPLETE" at bounding box center [131, 345] width 183 height 37
click at [184, 345] on span "COMPLETE" at bounding box center [186, 346] width 49 height 10
click at [184, 262] on div "ALL TASKS ALL TASKS ACTIVE TASKS TASKS IN WRAP UP +16023169111 Wrap up | 01:24" at bounding box center [131, 169] width 200 height 277
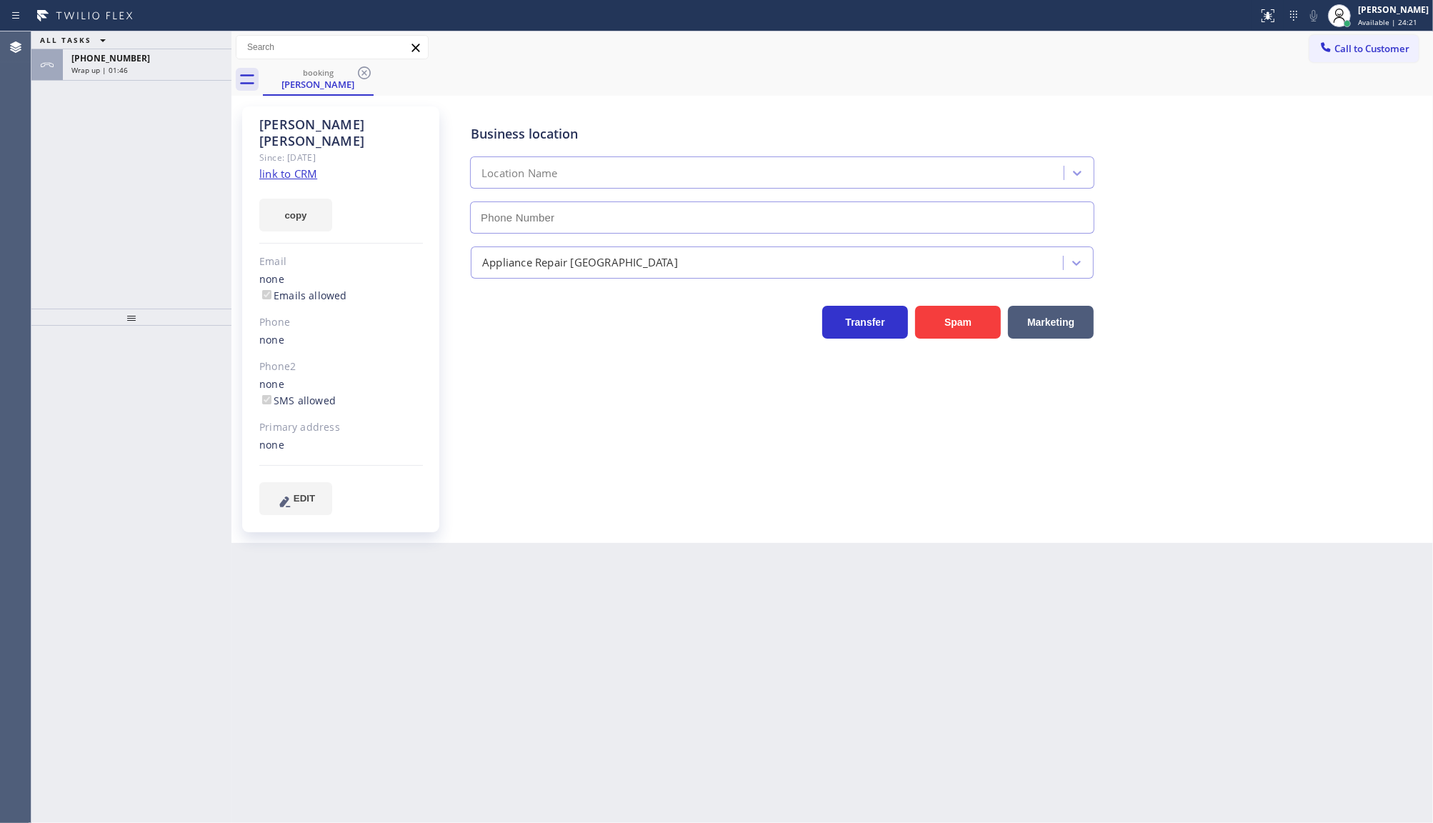
click at [138, 89] on div "ALL TASKS ALL TASKS ACTIVE TASKS TASKS IN WRAP UP +16023169111 Wrap up | 01:46" at bounding box center [131, 169] width 200 height 277
click at [146, 70] on div "Wrap up | 01:46" at bounding box center [146, 70] width 151 height 10
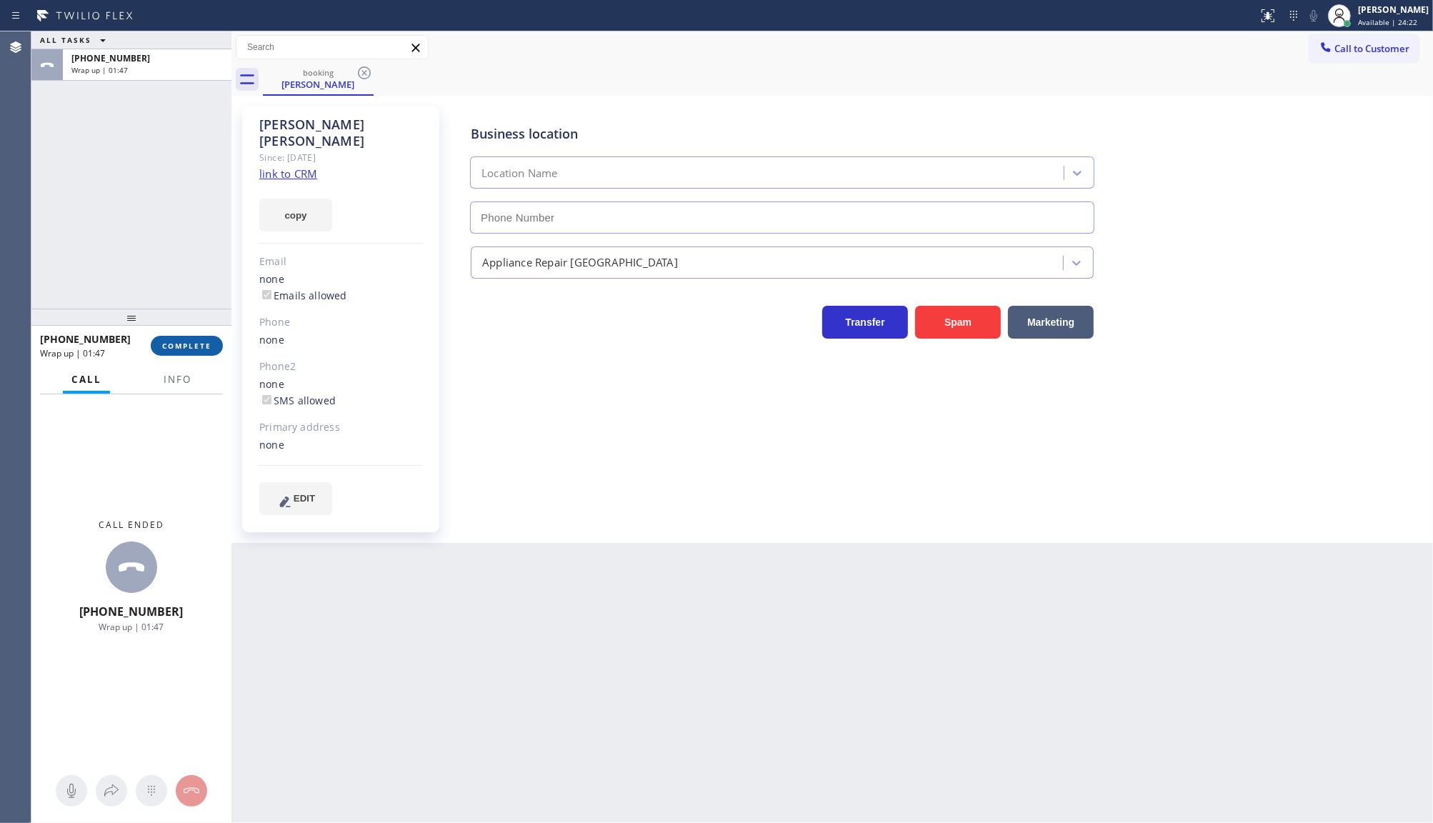
click at [213, 339] on button "COMPLETE" at bounding box center [187, 346] width 72 height 20
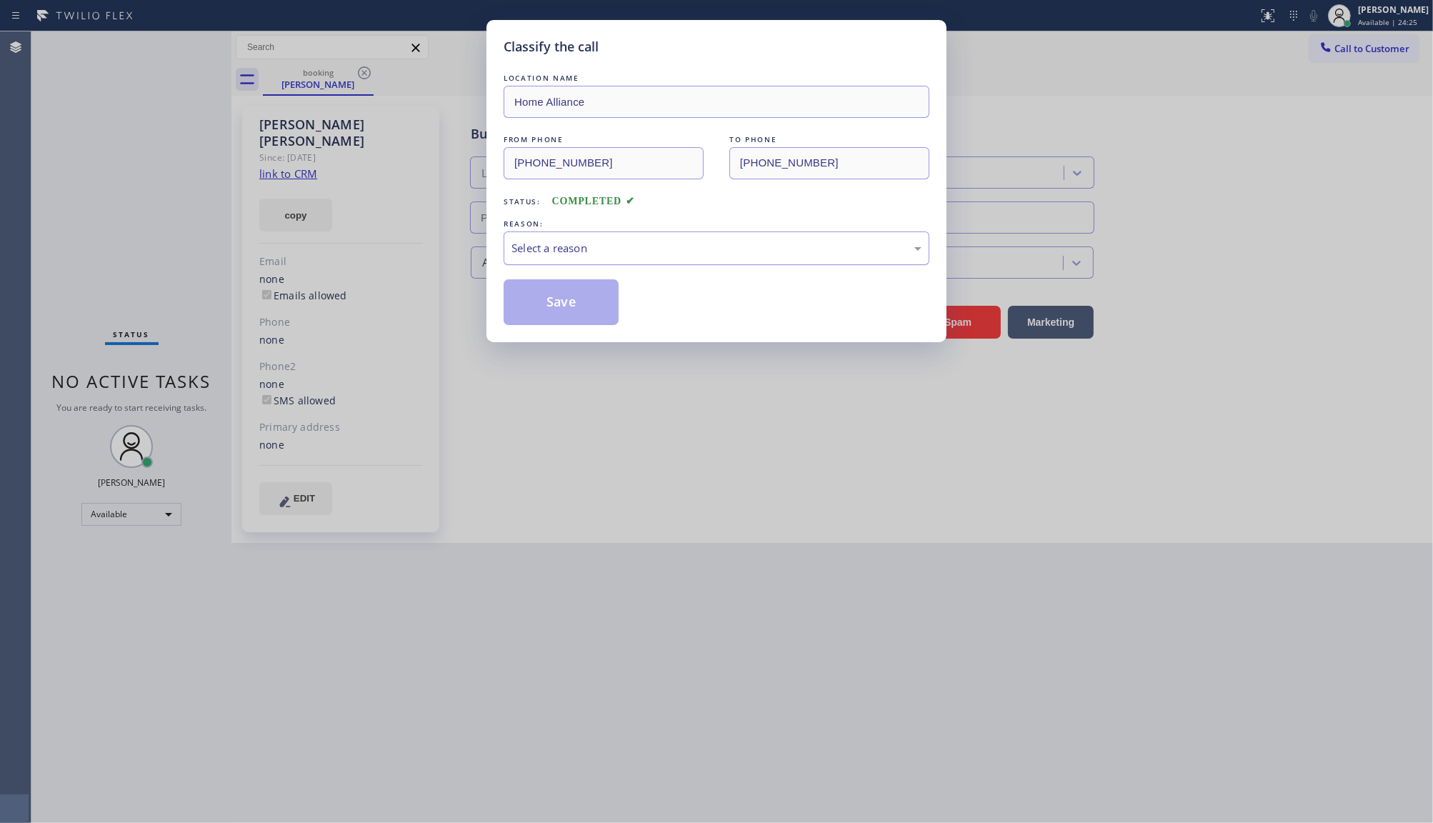
click at [587, 234] on div "Select a reason" at bounding box center [717, 248] width 426 height 34
click at [542, 312] on button "Save" at bounding box center [561, 302] width 115 height 46
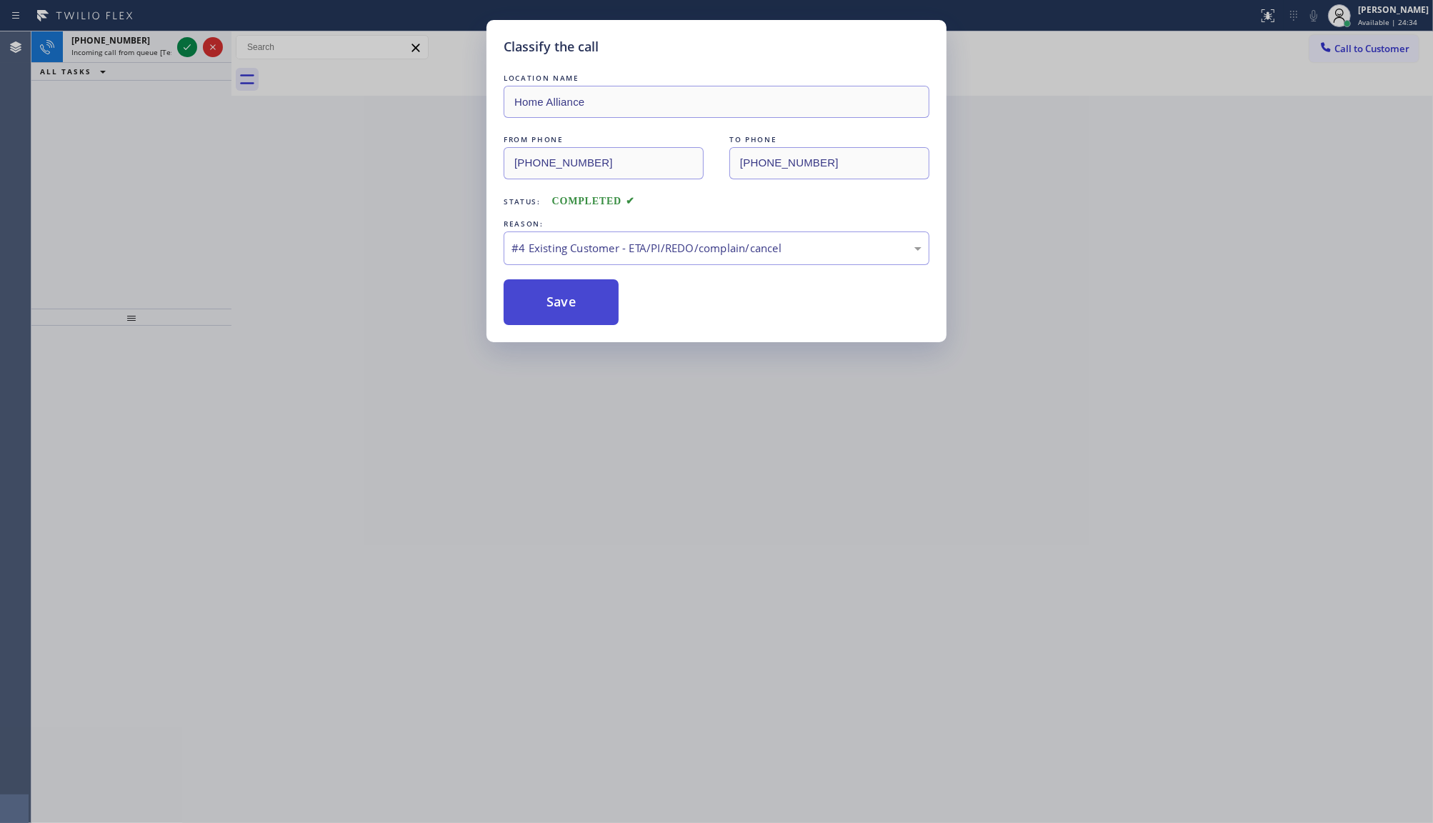
click at [548, 289] on button "Save" at bounding box center [561, 302] width 115 height 46
click at [548, 292] on button "Save" at bounding box center [561, 302] width 115 height 46
click at [648, 223] on div "REASON:" at bounding box center [717, 223] width 426 height 15
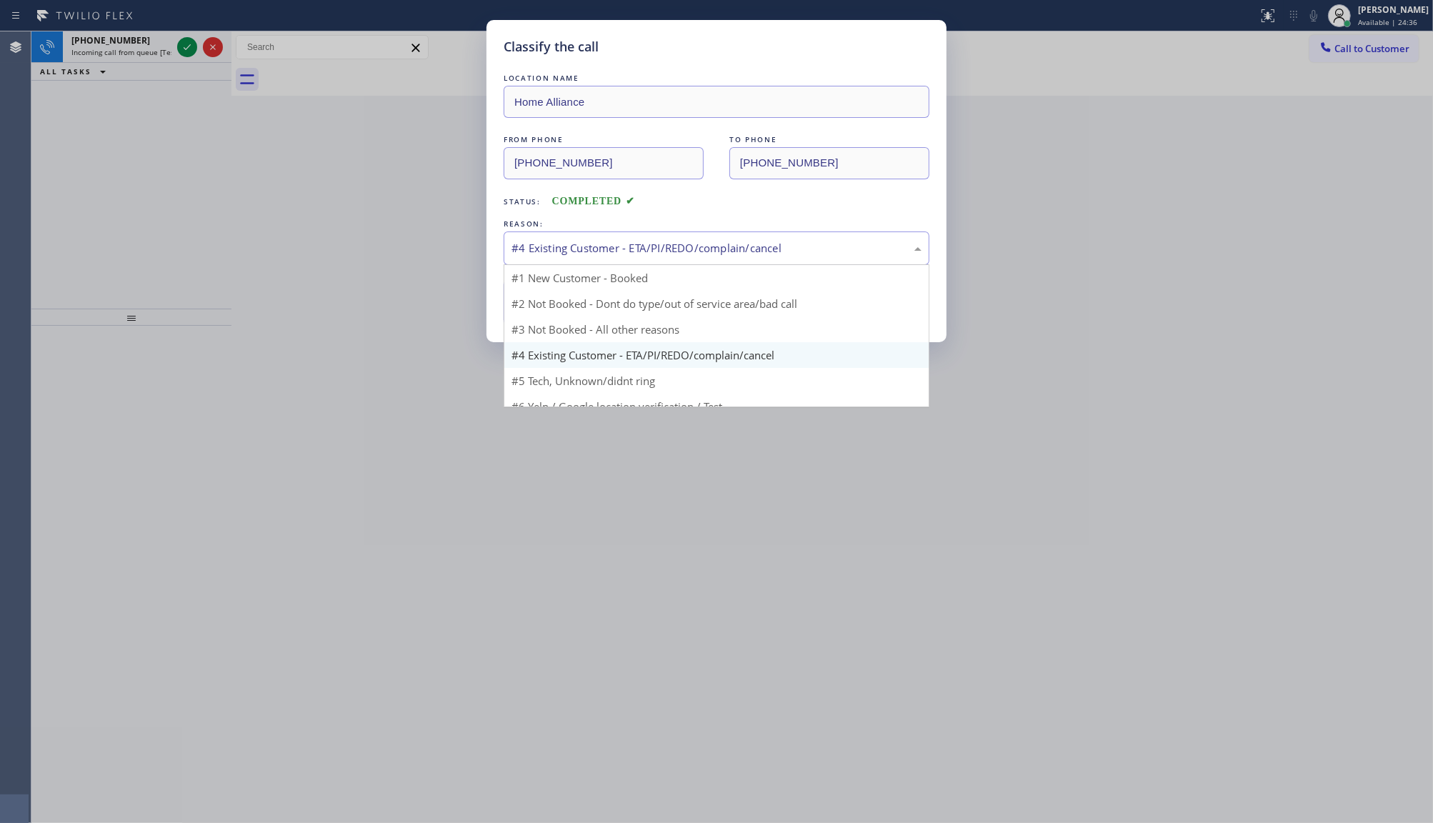
drag, startPoint x: 672, startPoint y: 237, endPoint x: 705, endPoint y: 265, distance: 43.0
click at [681, 255] on div "#4 Existing Customer - ETA/PI/REDO/complain/cancel" at bounding box center [717, 248] width 426 height 34
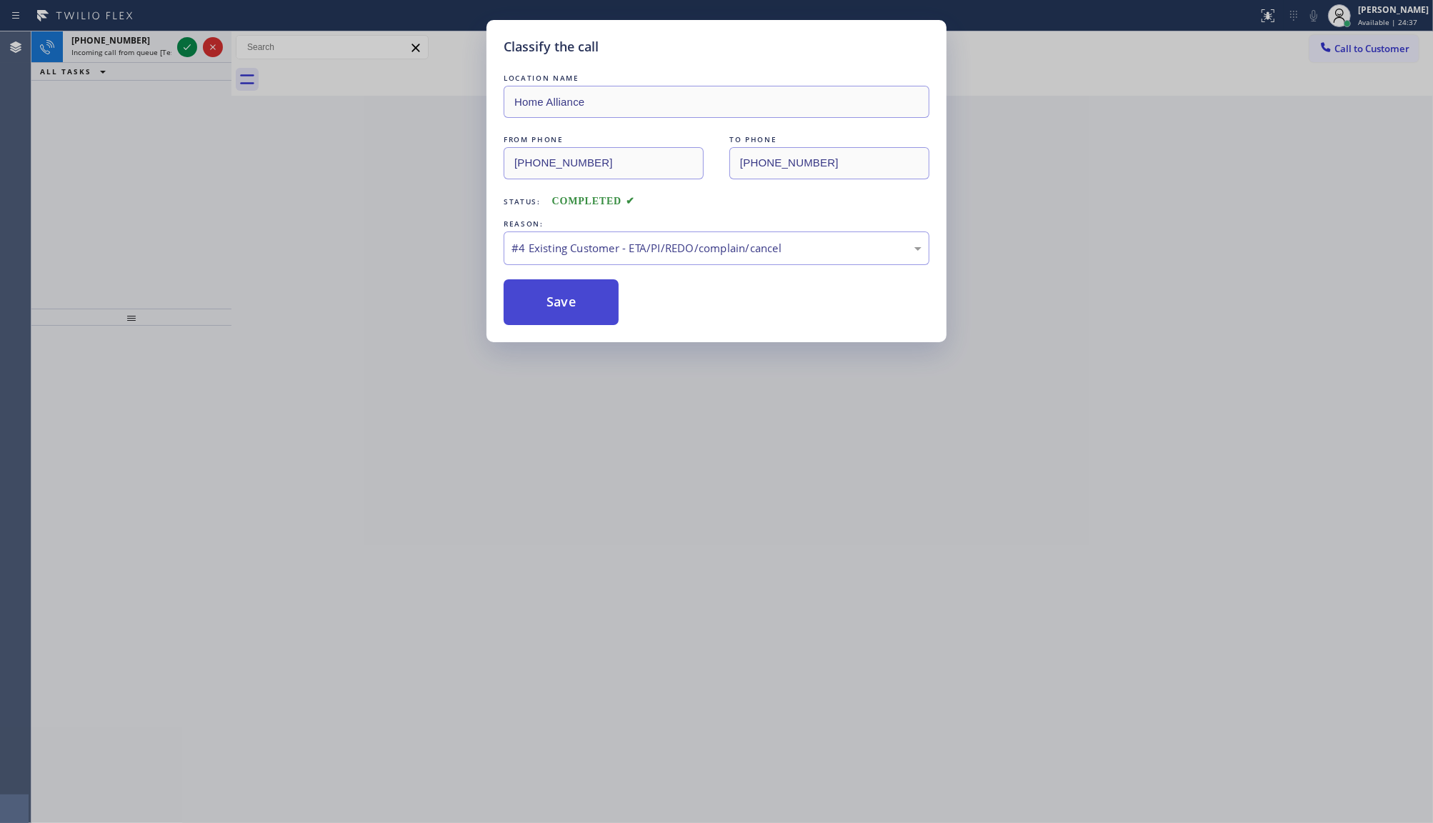
click at [556, 281] on button "Save" at bounding box center [561, 302] width 115 height 46
click at [559, 306] on div "Back to Dashboard Change Sender ID Customers Technicians Select a contact Outbo…" at bounding box center [832, 427] width 1202 height 792
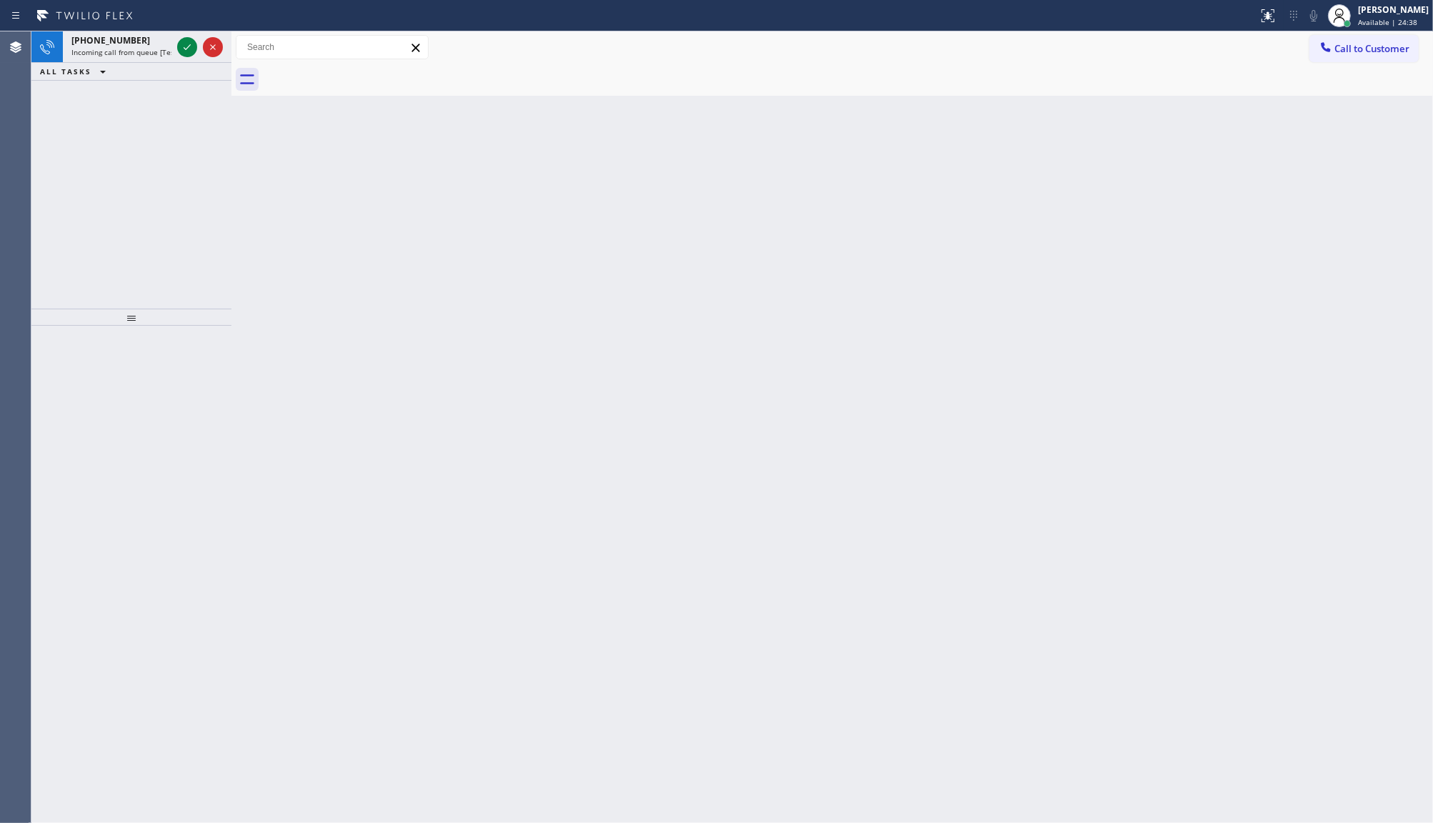
click at [559, 306] on div "Back to Dashboard Change Sender ID Customers Technicians Select a contact Outbo…" at bounding box center [832, 427] width 1202 height 792
click at [559, 305] on div "Back to Dashboard Change Sender ID Customers Technicians Select a contact Outbo…" at bounding box center [832, 427] width 1202 height 792
click at [184, 44] on icon at bounding box center [187, 47] width 17 height 17
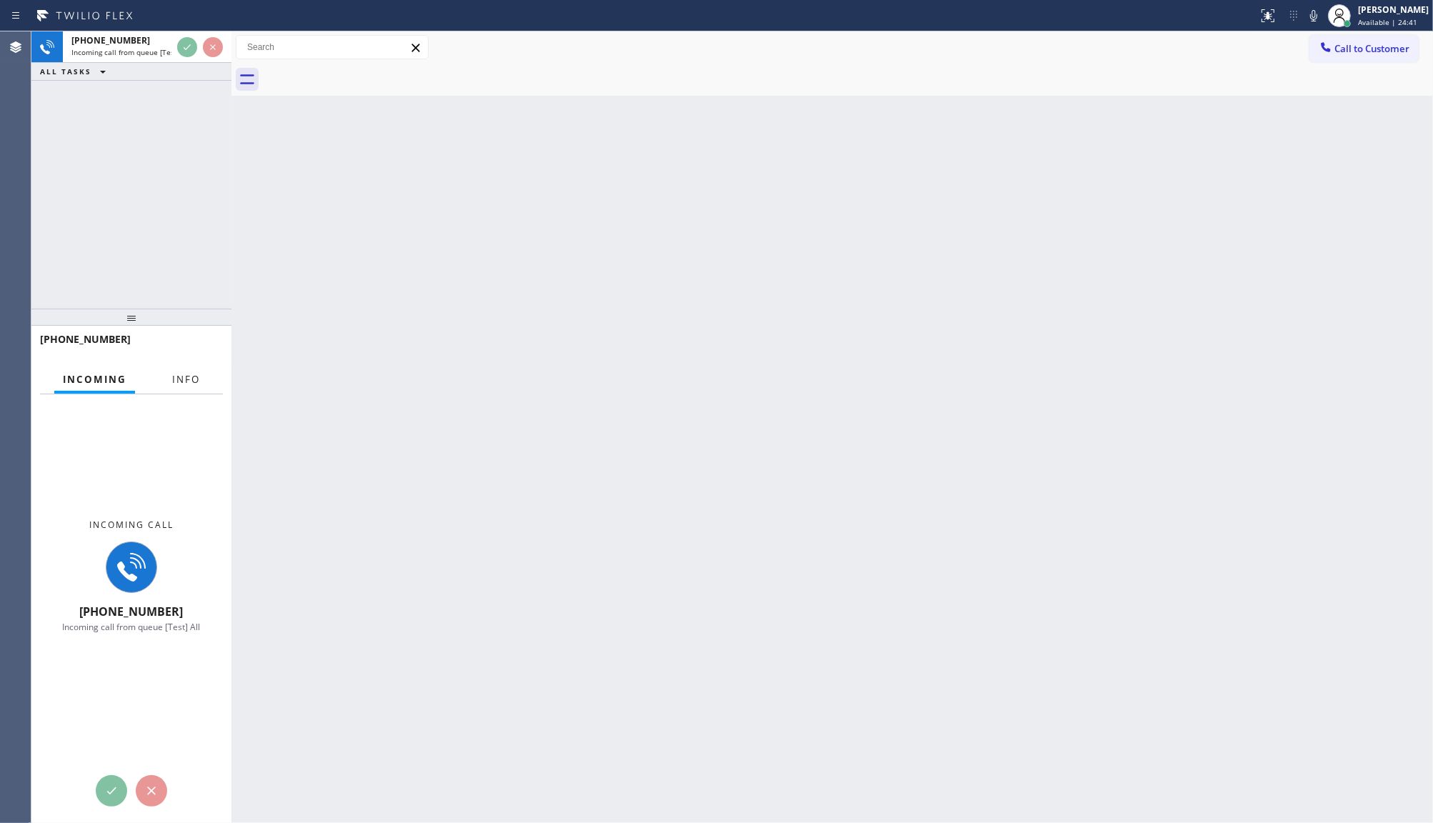
click at [188, 377] on span "Info" at bounding box center [186, 379] width 28 height 13
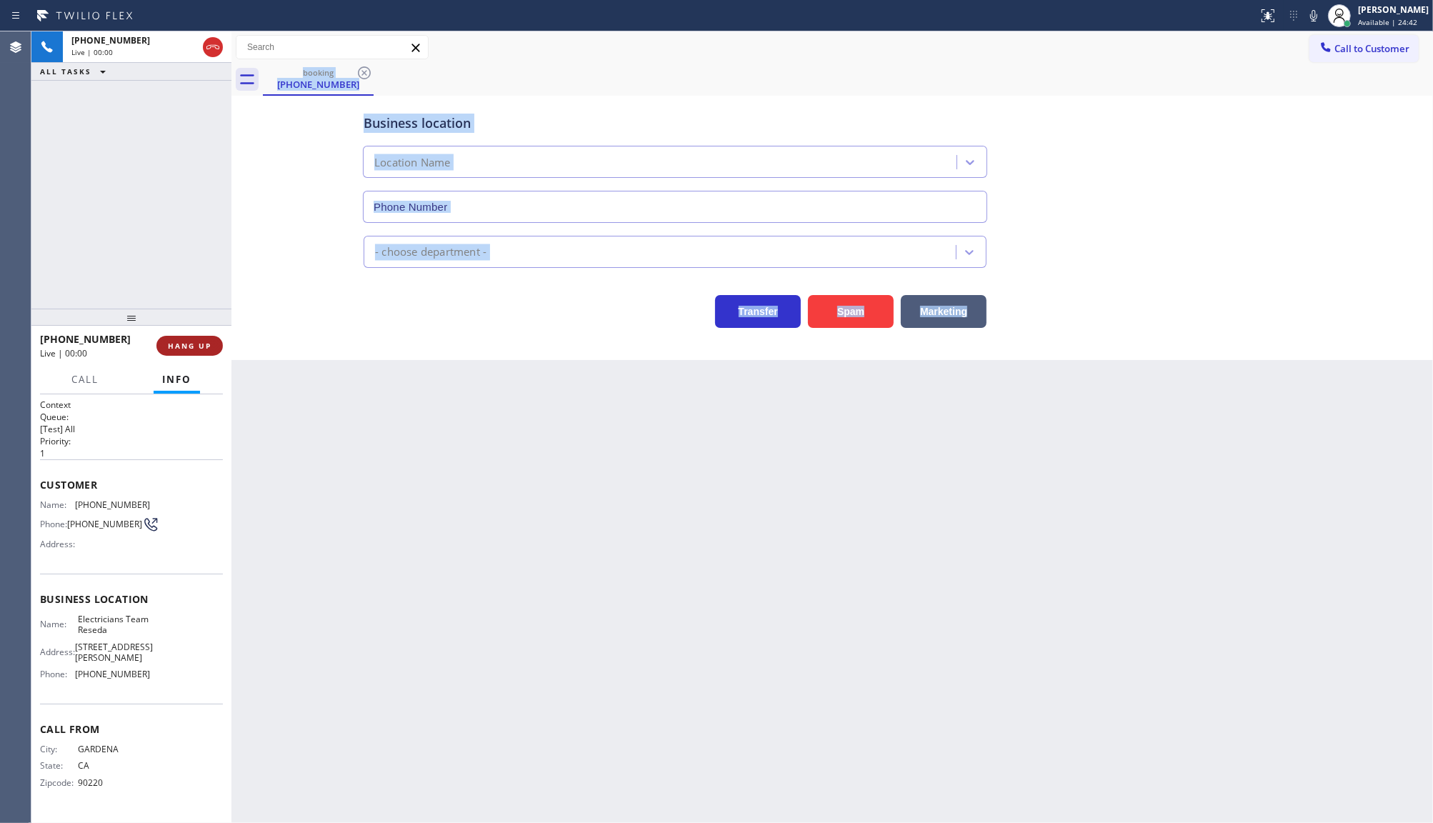
type input "(818) 938-1997"
click at [401, 518] on div "Back to Dashboard Change Sender ID Customers Technicians Select a contact Outbo…" at bounding box center [832, 427] width 1202 height 792
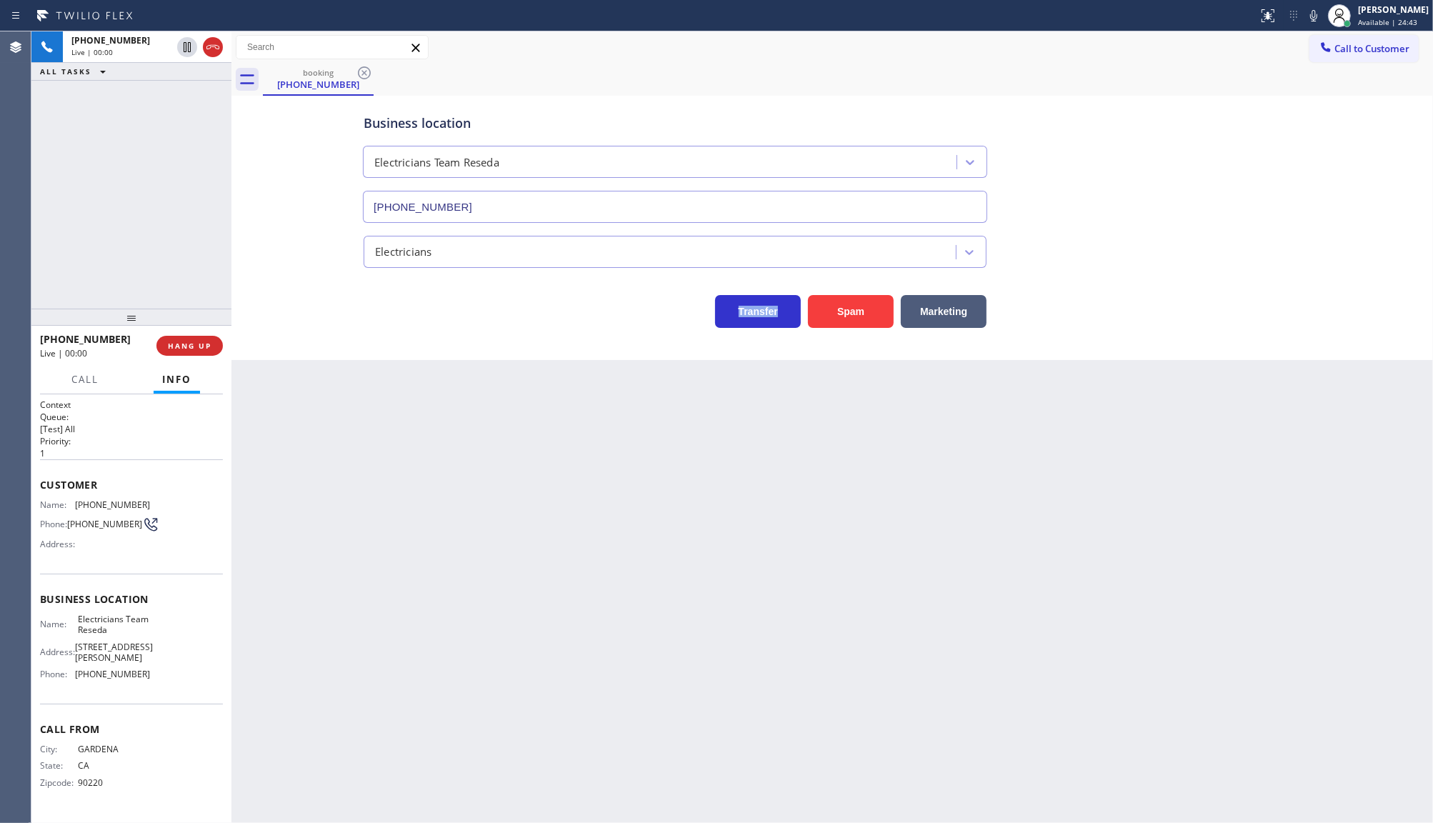
click at [401, 518] on div "Back to Dashboard Change Sender ID Customers Technicians Select a contact Outbo…" at bounding box center [832, 427] width 1202 height 792
drag, startPoint x: 76, startPoint y: 501, endPoint x: 158, endPoint y: 508, distance: 82.5
click at [158, 508] on div "Name: (310) 527-1470 Phone: (310) 527-1470 Address:" at bounding box center [131, 527] width 183 height 56
copy div "(310) 527-1470"
click at [116, 247] on div "+13105271470 Live | 04:28 ALL TASKS ALL TASKS ACTIVE TASKS TASKS IN WRAP UP" at bounding box center [131, 169] width 200 height 277
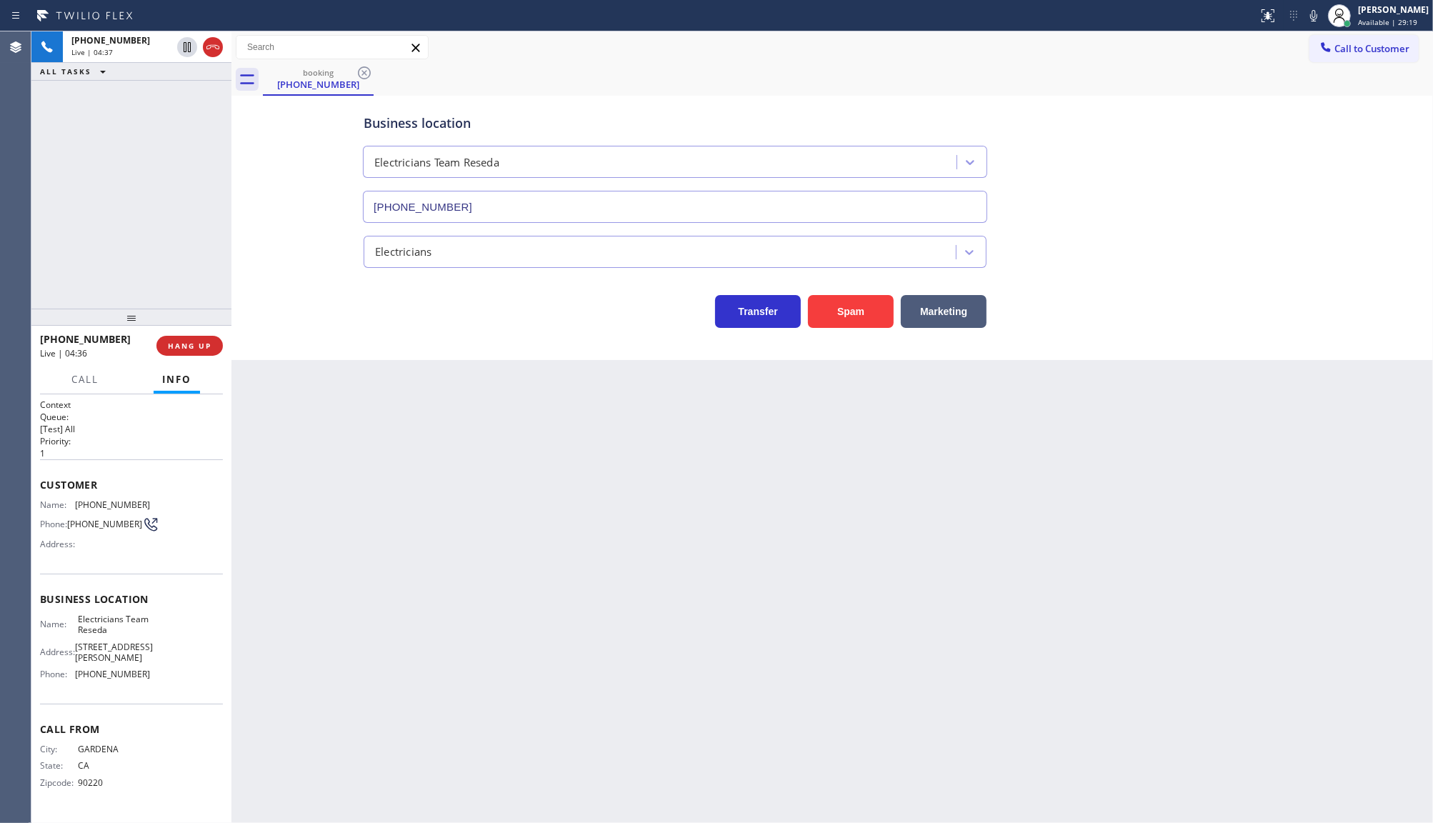
click at [84, 247] on div "+13105271470 Live | 04:37 ALL TASKS ALL TASKS ACTIVE TASKS TASKS IN WRAP UP" at bounding box center [131, 169] width 200 height 277
drag, startPoint x: 141, startPoint y: 107, endPoint x: 152, endPoint y: 2, distance: 105.7
click at [146, 81] on div "+13105271470 Live | 08:00 ALL TASKS ALL TASKS ACTIVE TASKS TASKS IN WRAP UP" at bounding box center [131, 169] width 200 height 277
drag, startPoint x: 77, startPoint y: 659, endPoint x: 157, endPoint y: 659, distance: 80.0
click at [157, 659] on div "Name: Electricians Team Reseda Address: 18422 Gault St Phone: (818) 938-1997" at bounding box center [131, 650] width 183 height 72
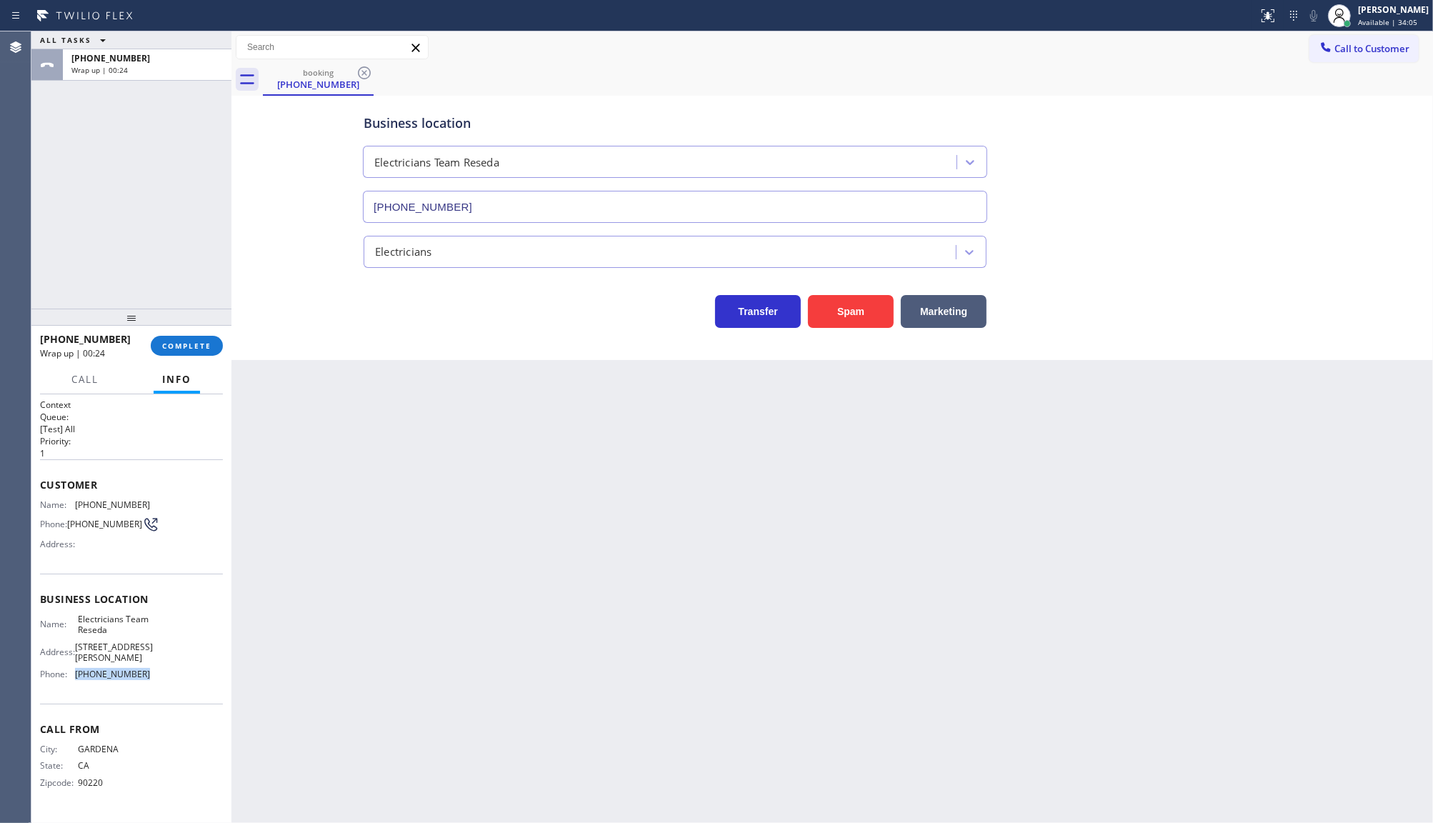
copy span "(818) 938-1997"
drag, startPoint x: 77, startPoint y: 616, endPoint x: 118, endPoint y: 627, distance: 42.1
click at [118, 627] on span "Electricians Team Reseda" at bounding box center [113, 625] width 71 height 22
copy span "Electricians Team Reseda"
click at [198, 331] on div "+13105271470 Wrap up | 03:06 COMPLETE" at bounding box center [131, 345] width 183 height 37
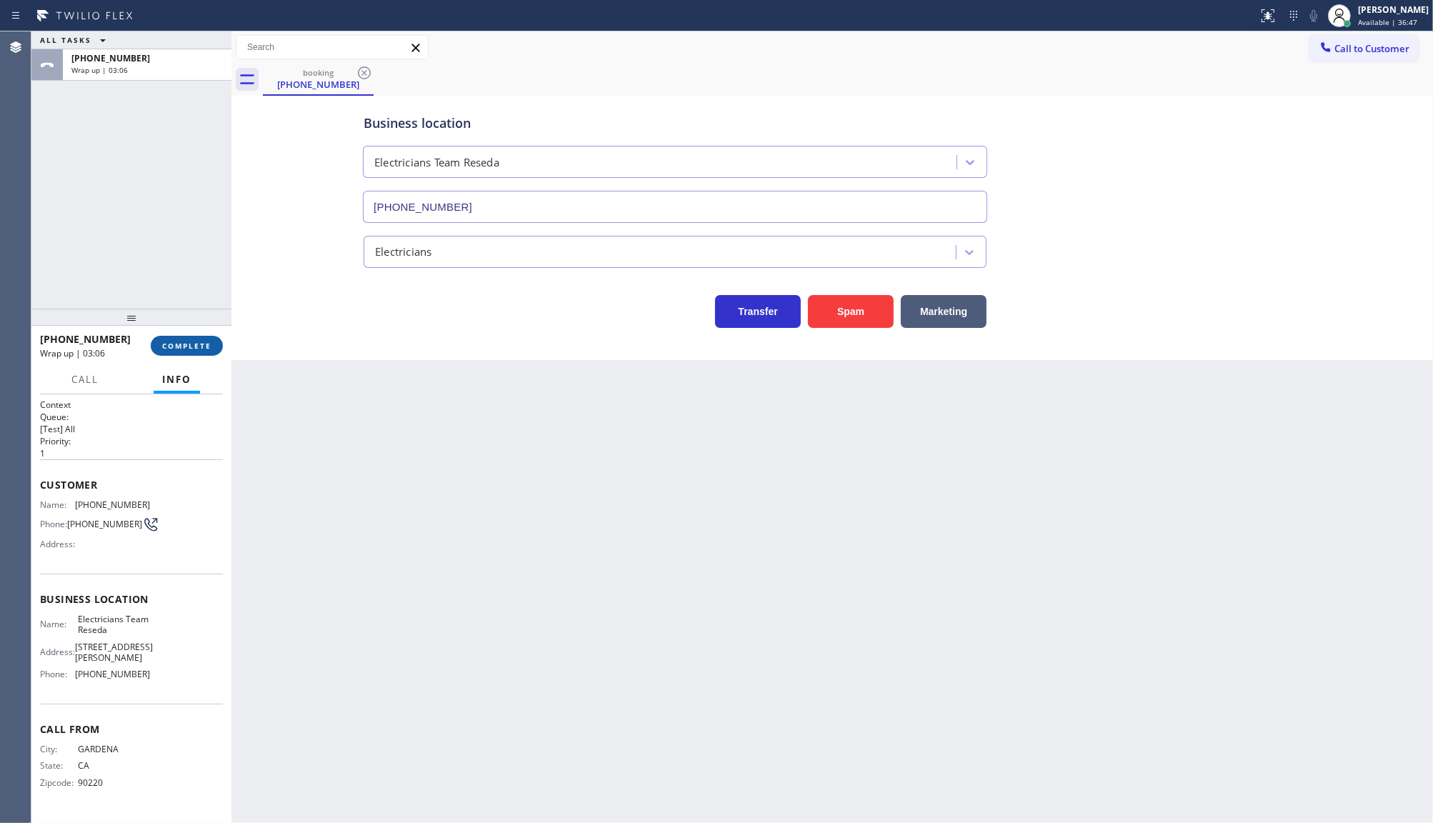
click at [200, 342] on span "COMPLETE" at bounding box center [186, 346] width 49 height 10
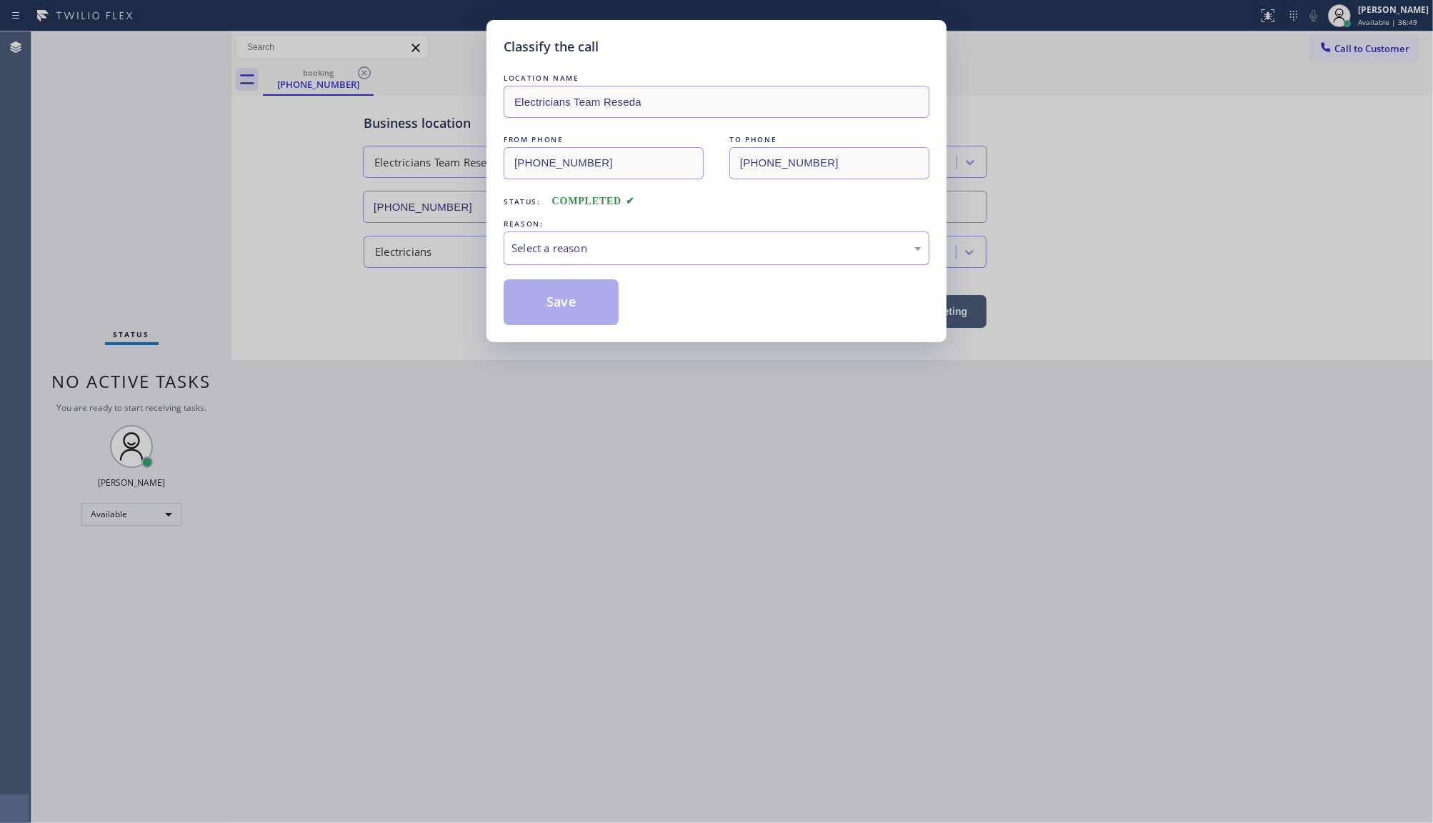
click at [523, 252] on div "Select a reason" at bounding box center [717, 248] width 410 height 16
click at [534, 305] on button "Save" at bounding box center [561, 302] width 115 height 46
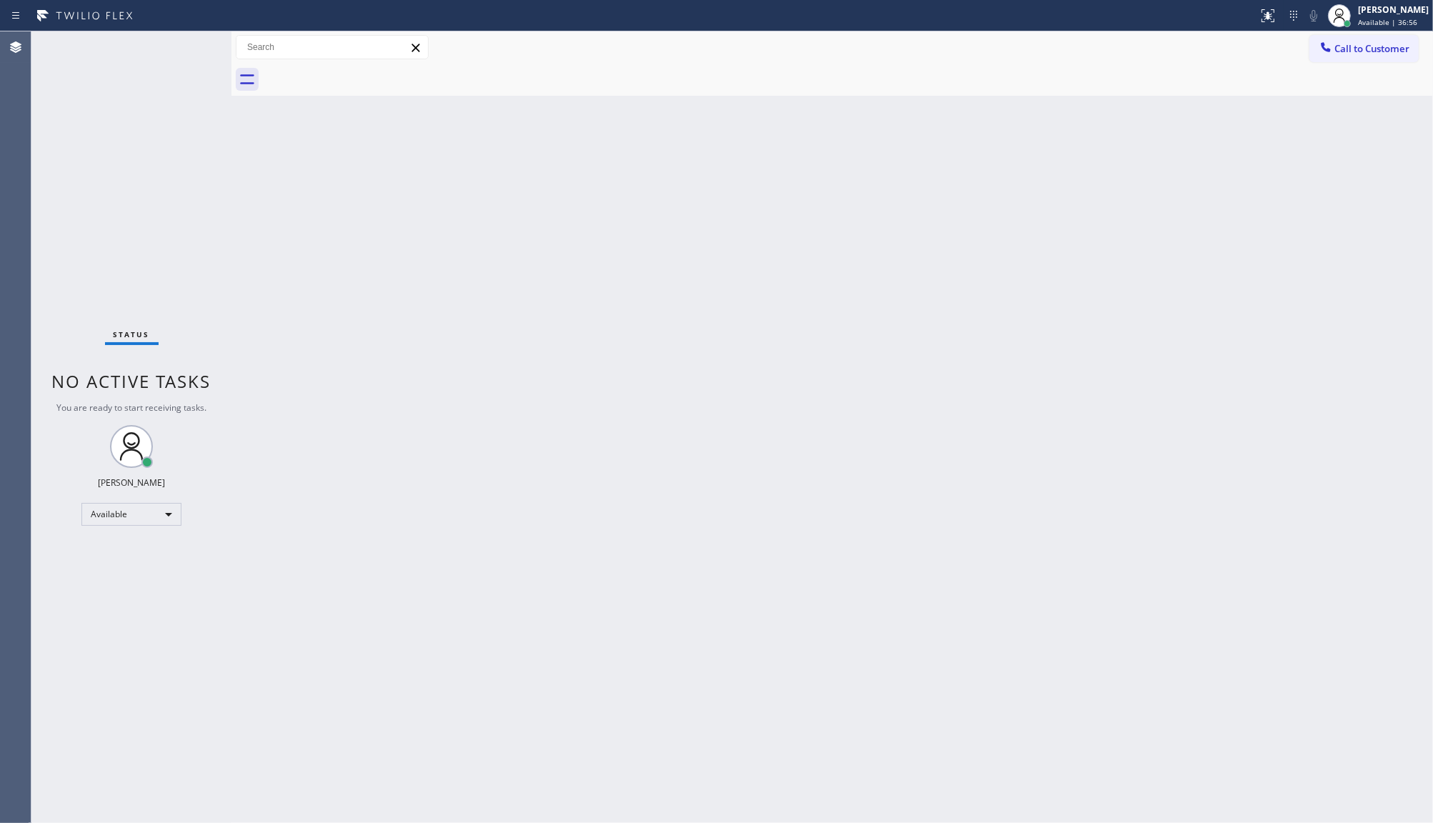
click at [877, 277] on div "Back to Dashboard Change Sender ID Customers Technicians Select a contact Outbo…" at bounding box center [832, 427] width 1202 height 792
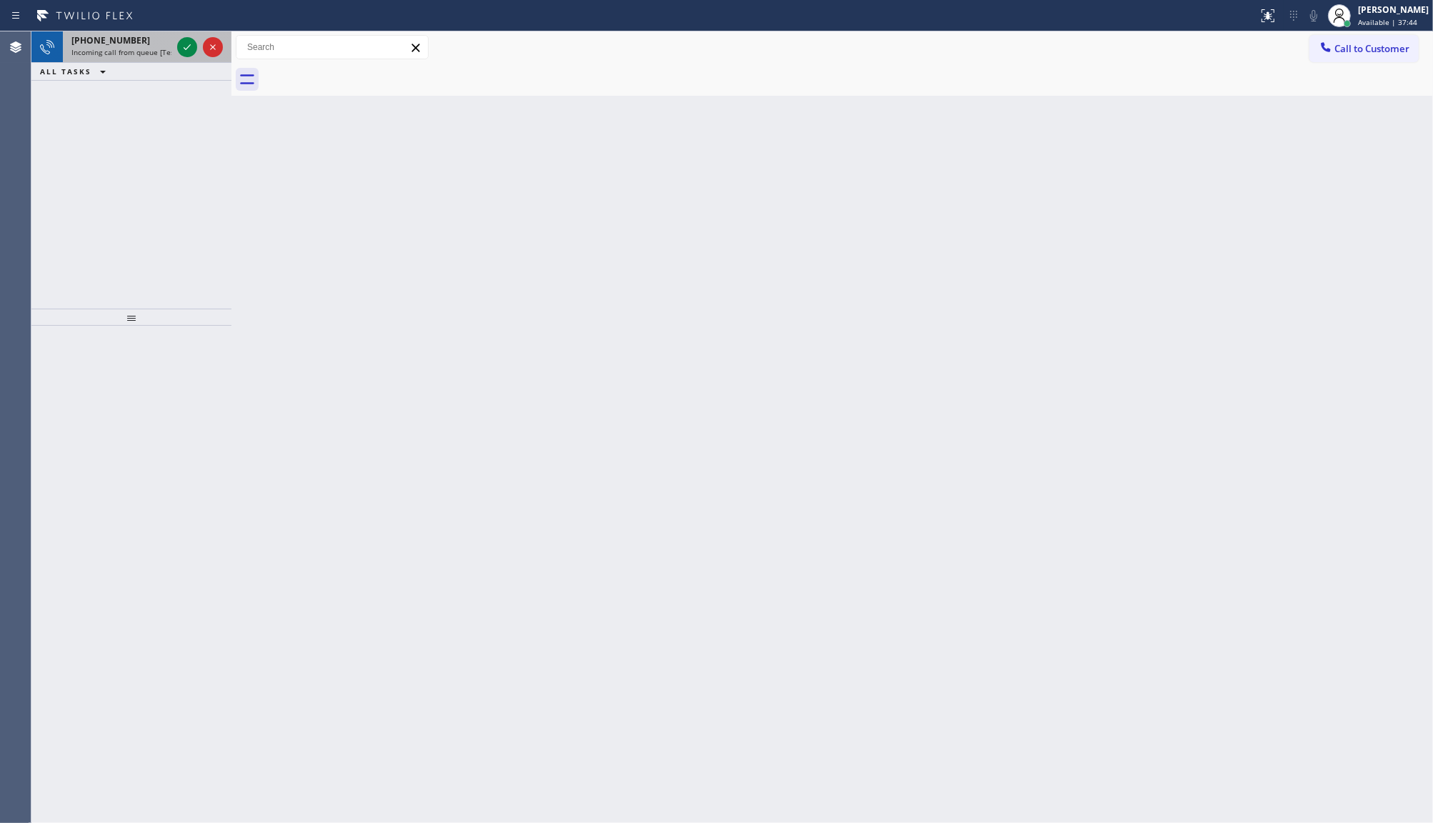
drag, startPoint x: 139, startPoint y: 62, endPoint x: 162, endPoint y: 46, distance: 27.7
click at [149, 57] on div "+15103755232 Incoming call from queue [Test] All ALL TASKS ALL TASKS ACTIVE TAS…" at bounding box center [131, 55] width 200 height 49
click at [169, 39] on div "+15103755232" at bounding box center [121, 40] width 100 height 12
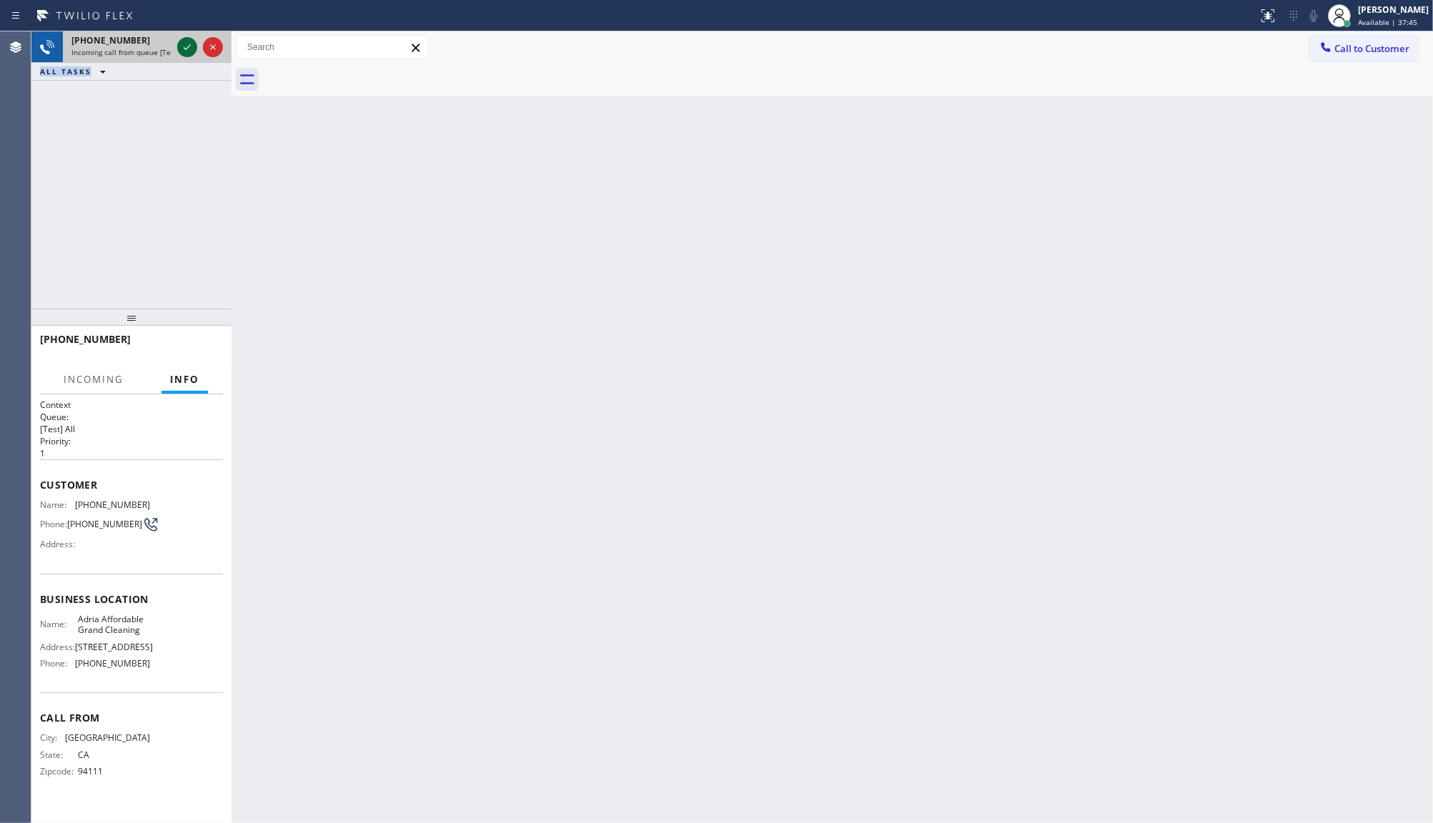
click at [184, 44] on icon at bounding box center [187, 47] width 17 height 17
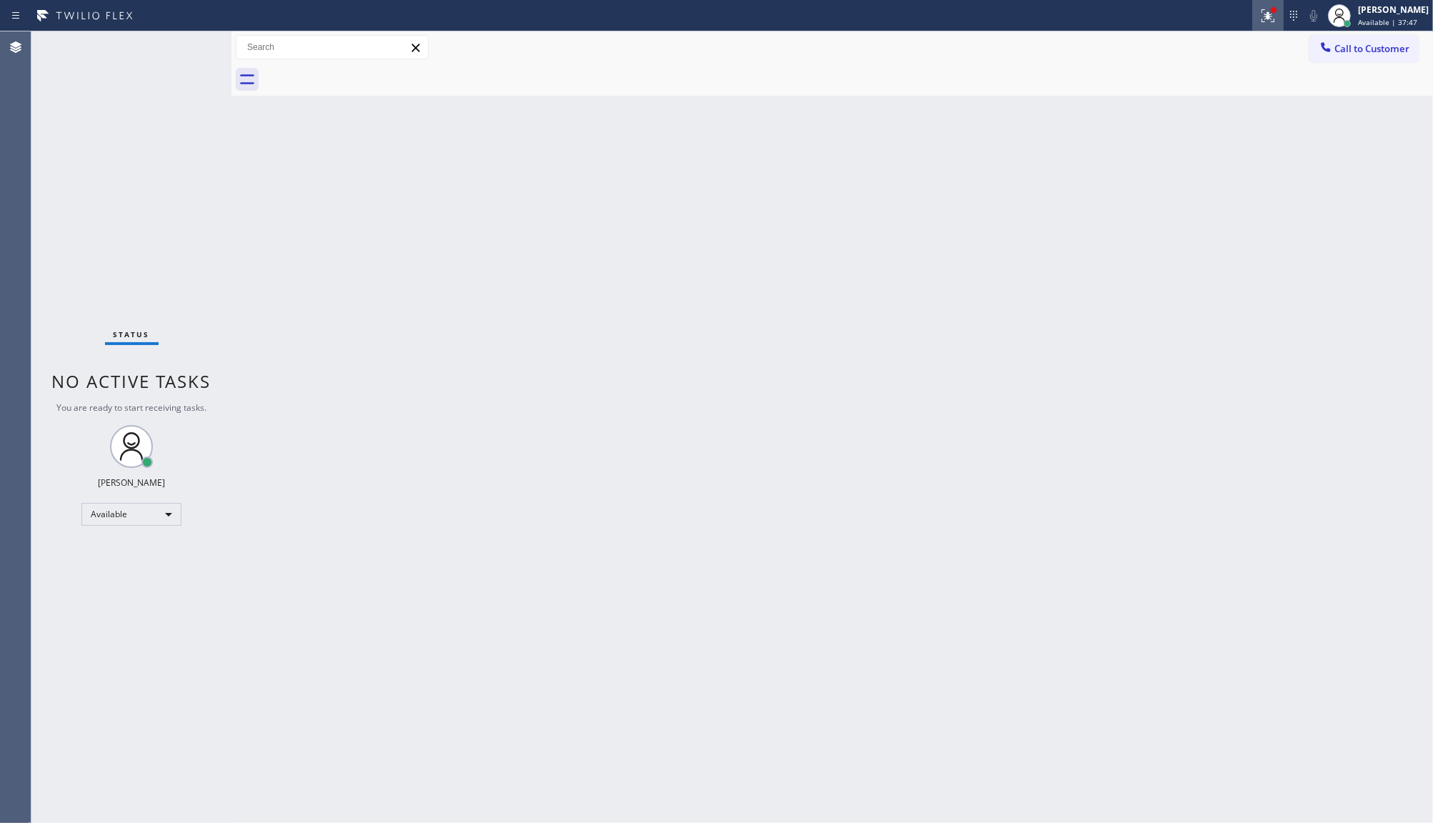
click at [1258, 19] on div at bounding box center [1268, 15] width 31 height 17
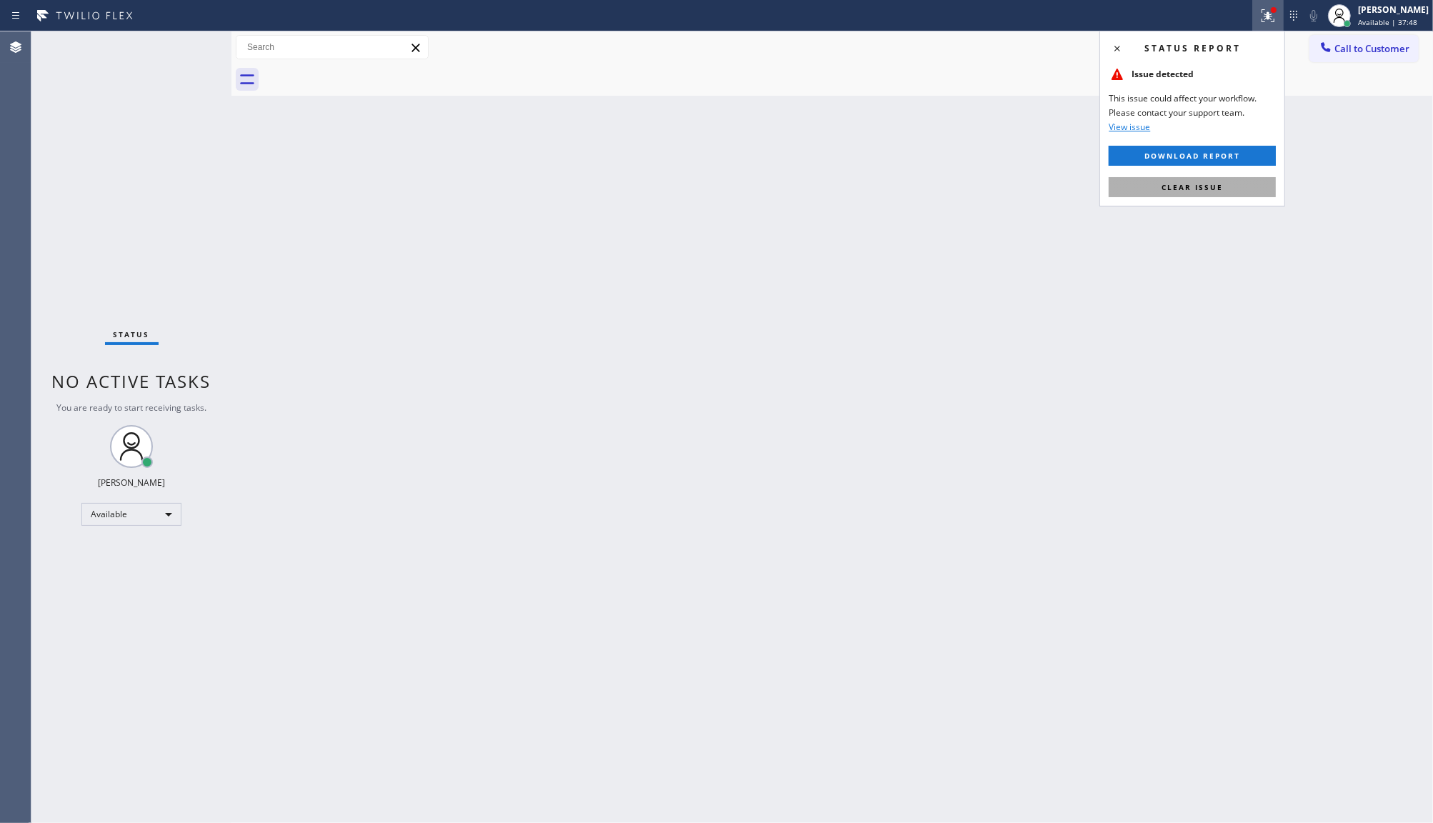
click at [1259, 197] on button "Clear issue" at bounding box center [1192, 187] width 167 height 20
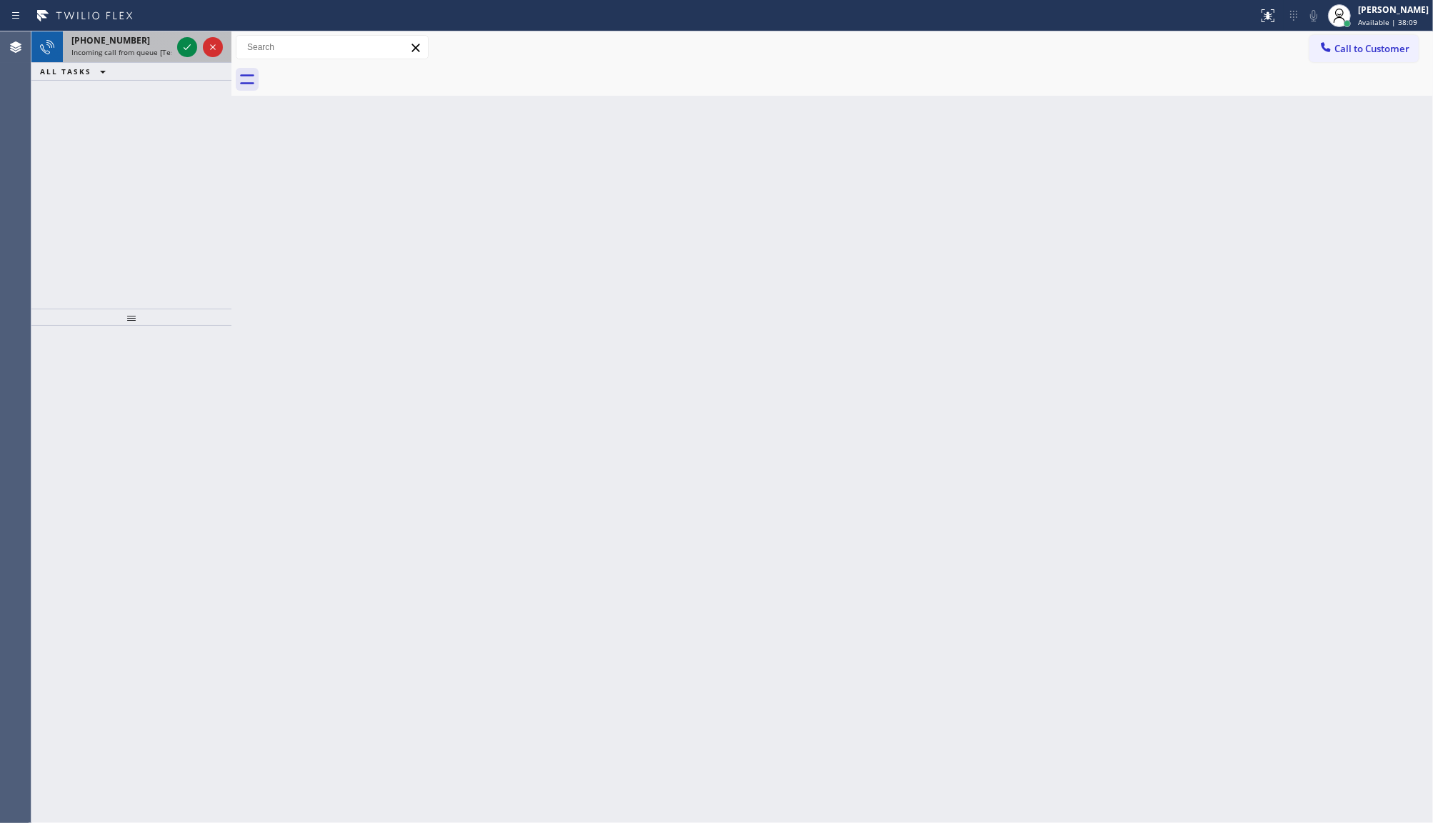
drag, startPoint x: 148, startPoint y: 140, endPoint x: 170, endPoint y: 56, distance: 87.2
click at [149, 139] on div "+18185233898 Incoming call from queue [Test] All ALL TASKS ALL TASKS ACTIVE TAS…" at bounding box center [131, 169] width 200 height 277
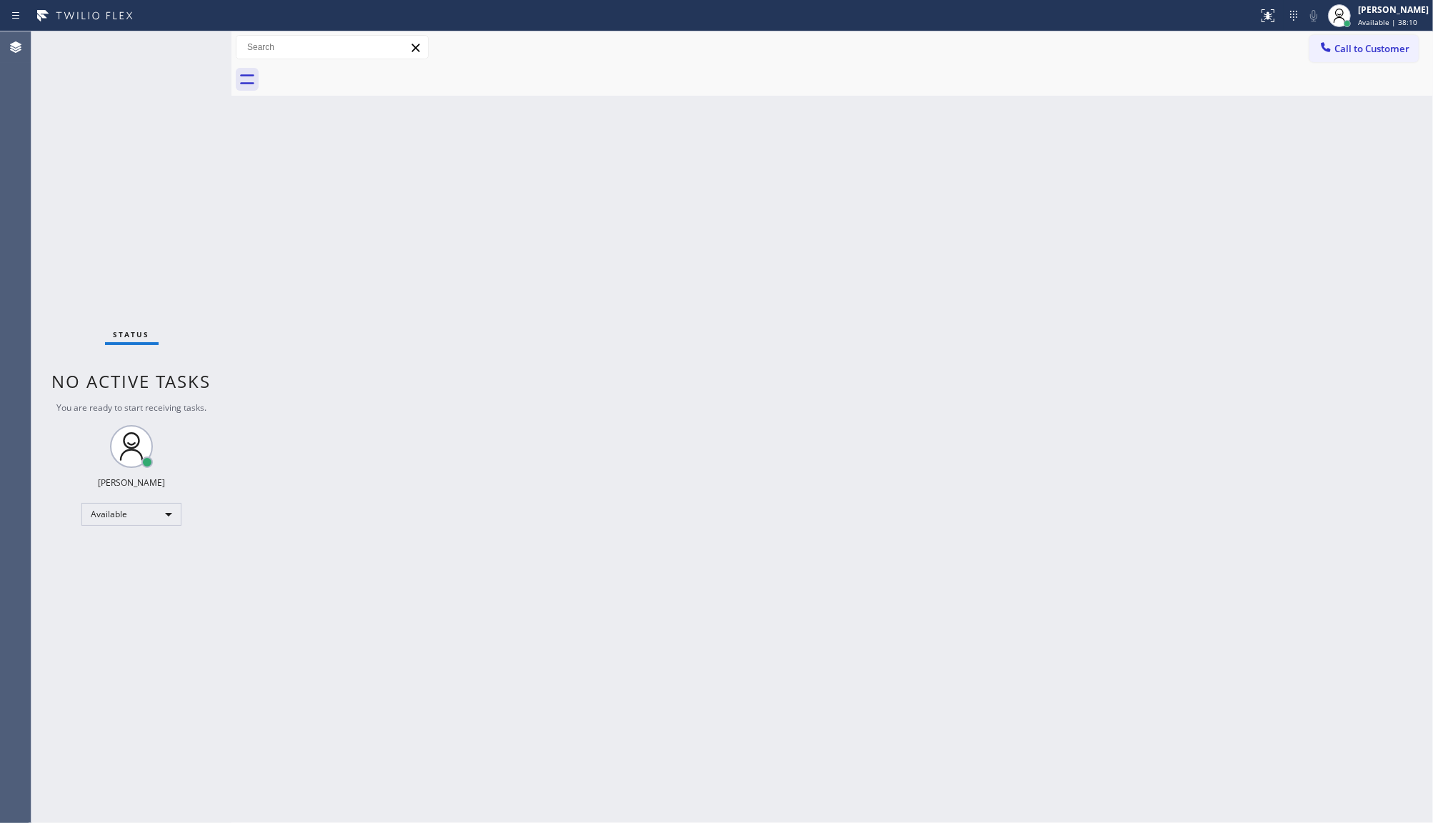
click at [186, 43] on div "Status No active tasks You are ready to start receiving tasks. JENIZA ALCAYDE A…" at bounding box center [131, 427] width 200 height 792
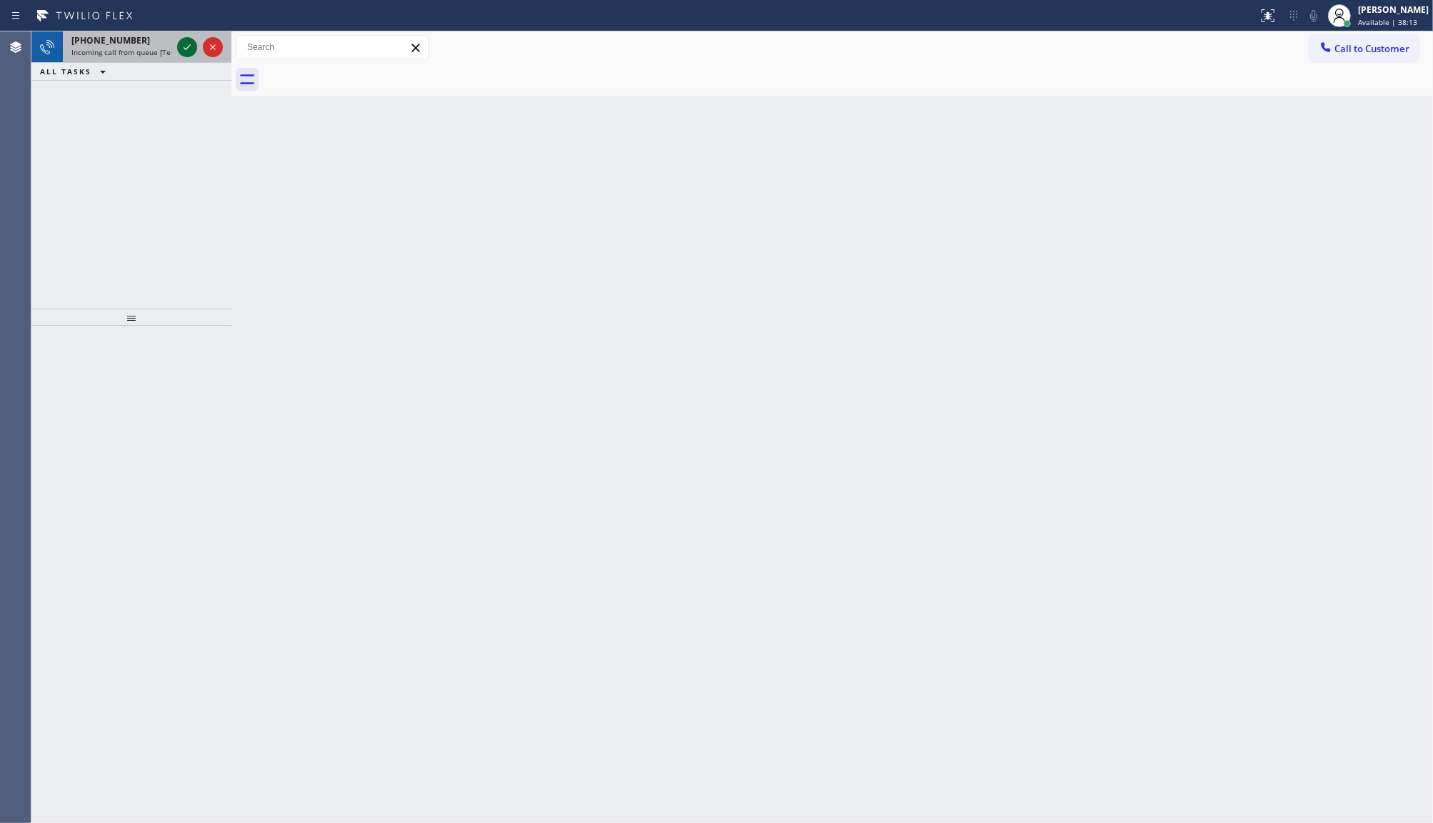
click at [186, 41] on icon at bounding box center [187, 47] width 17 height 17
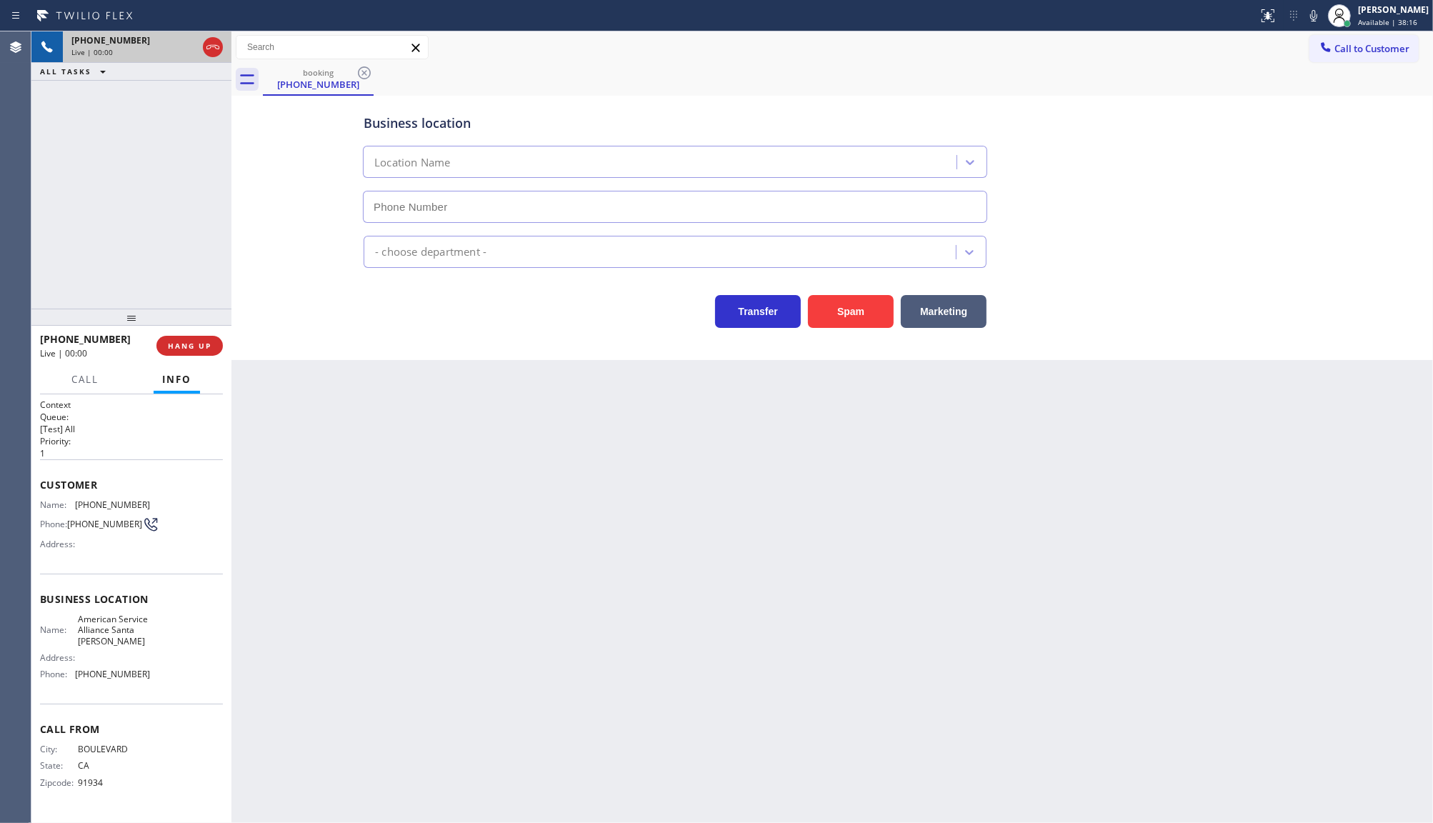
type input "(805) 669-9911"
click at [810, 324] on button "Spam" at bounding box center [851, 311] width 86 height 33
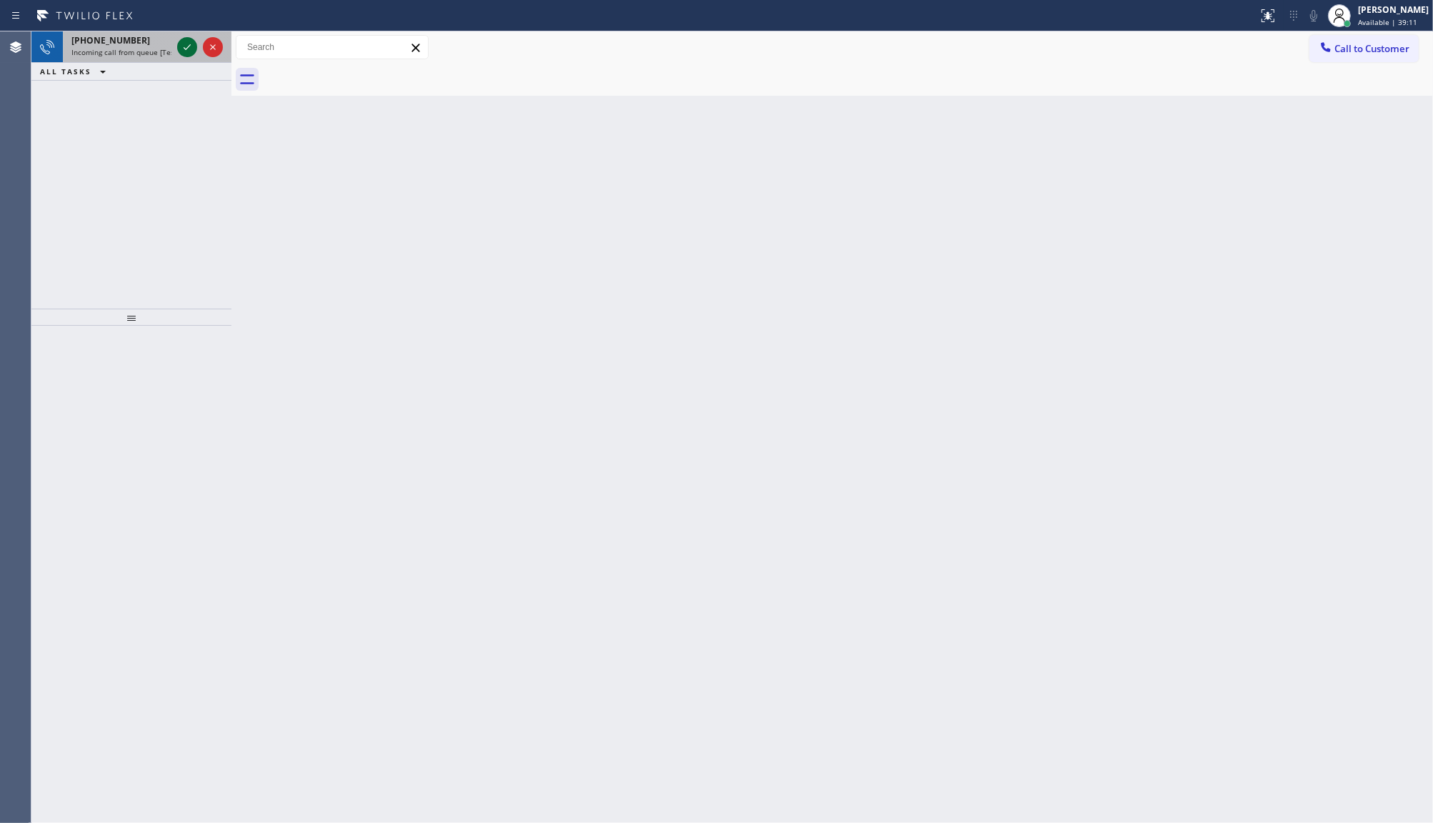
click at [189, 52] on icon at bounding box center [187, 47] width 17 height 17
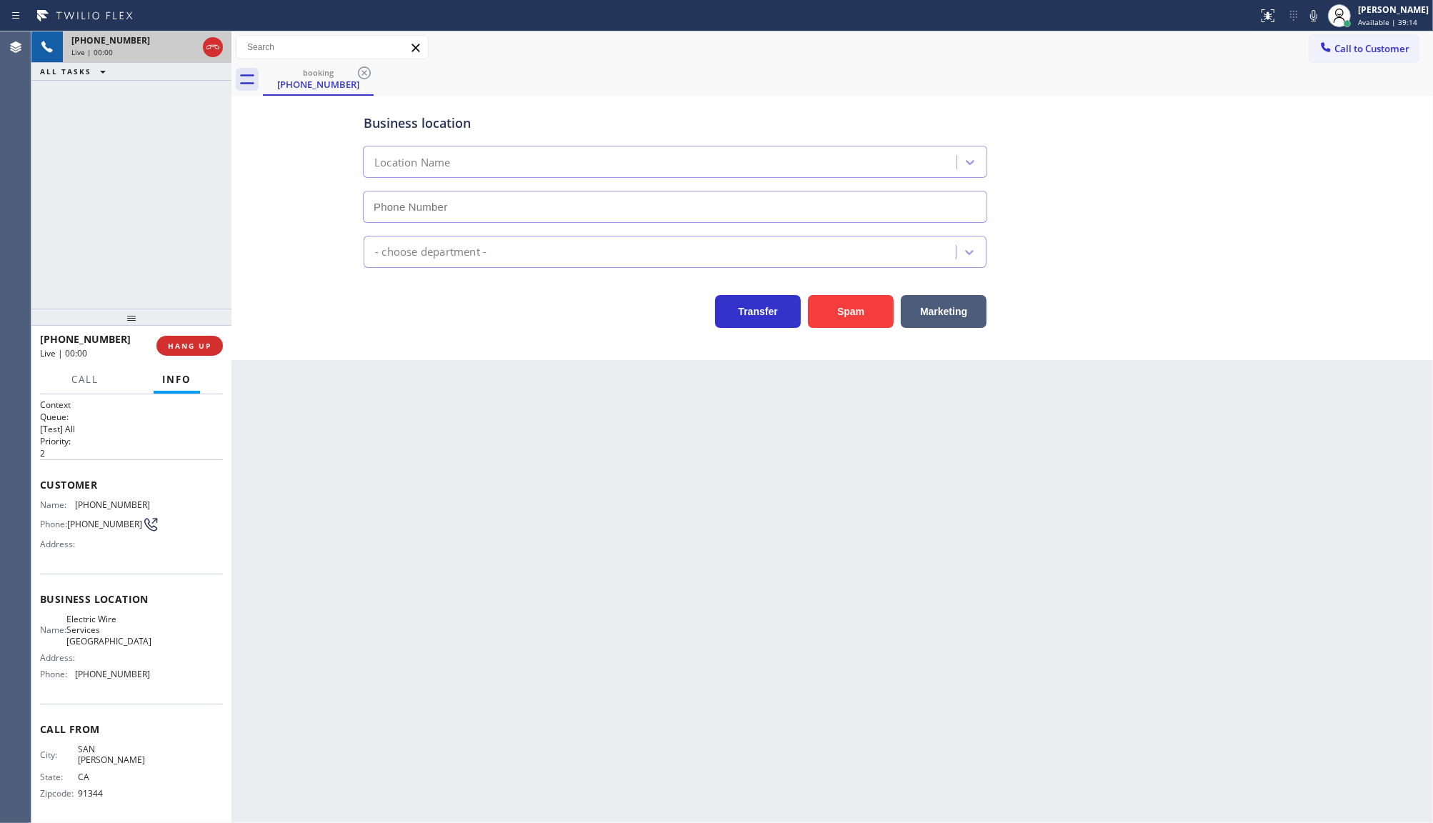
type input "(818) 294-7148"
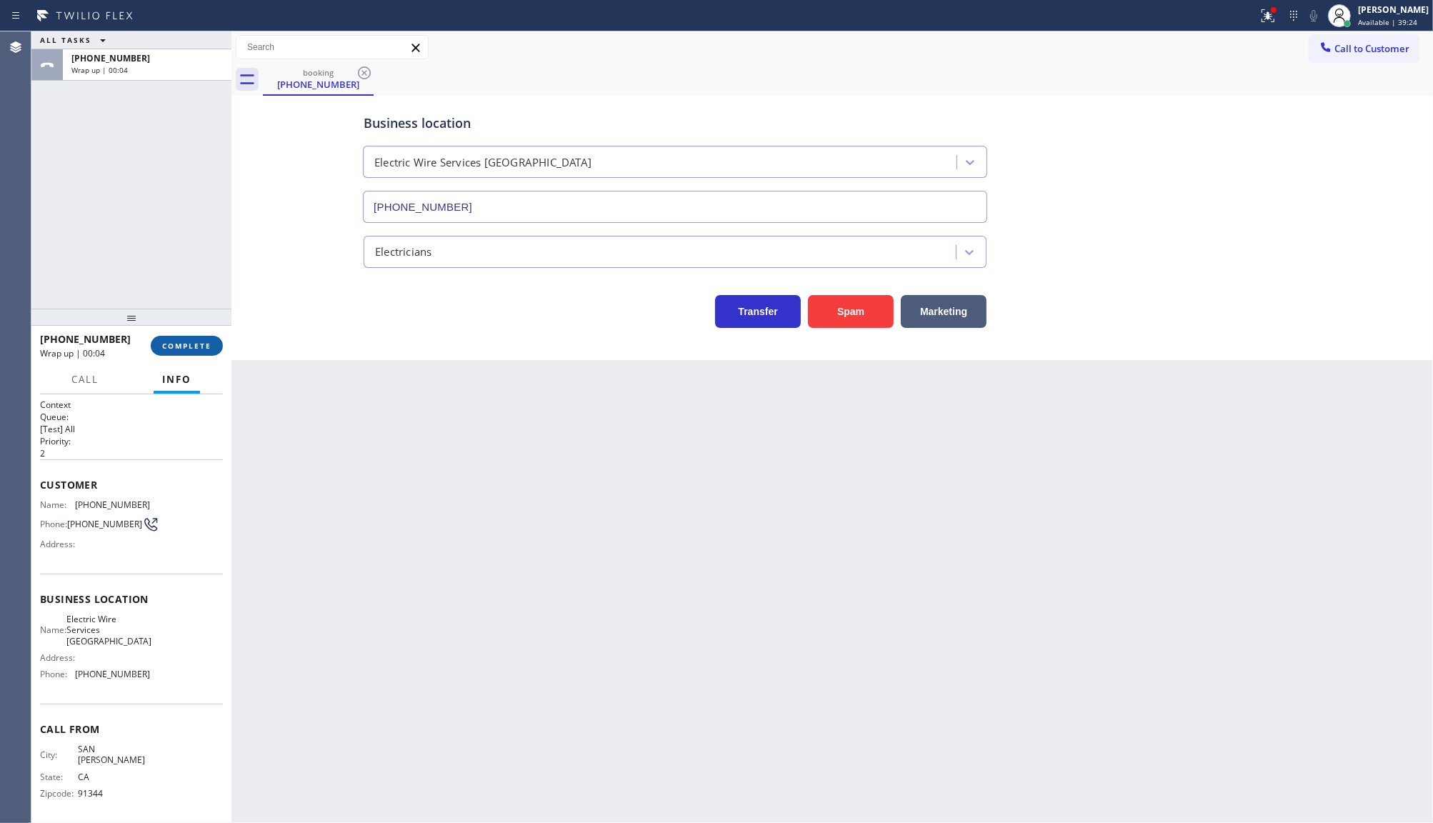
click at [193, 347] on span "COMPLETE" at bounding box center [186, 346] width 49 height 10
click at [176, 347] on span "COMPLETE" at bounding box center [186, 346] width 49 height 10
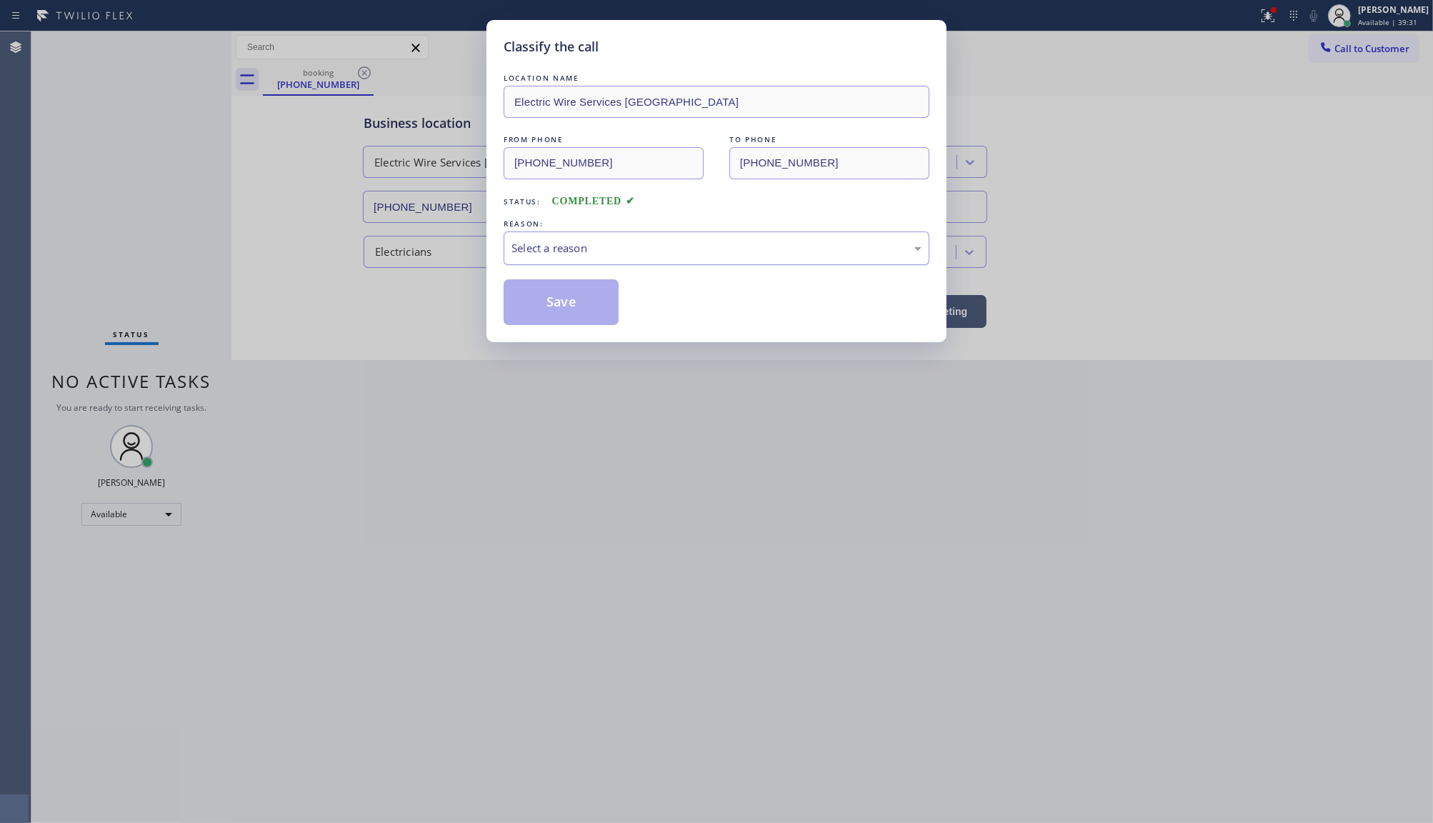
click at [574, 237] on div "Select a reason" at bounding box center [717, 248] width 426 height 34
click at [547, 305] on button "Save" at bounding box center [561, 302] width 115 height 46
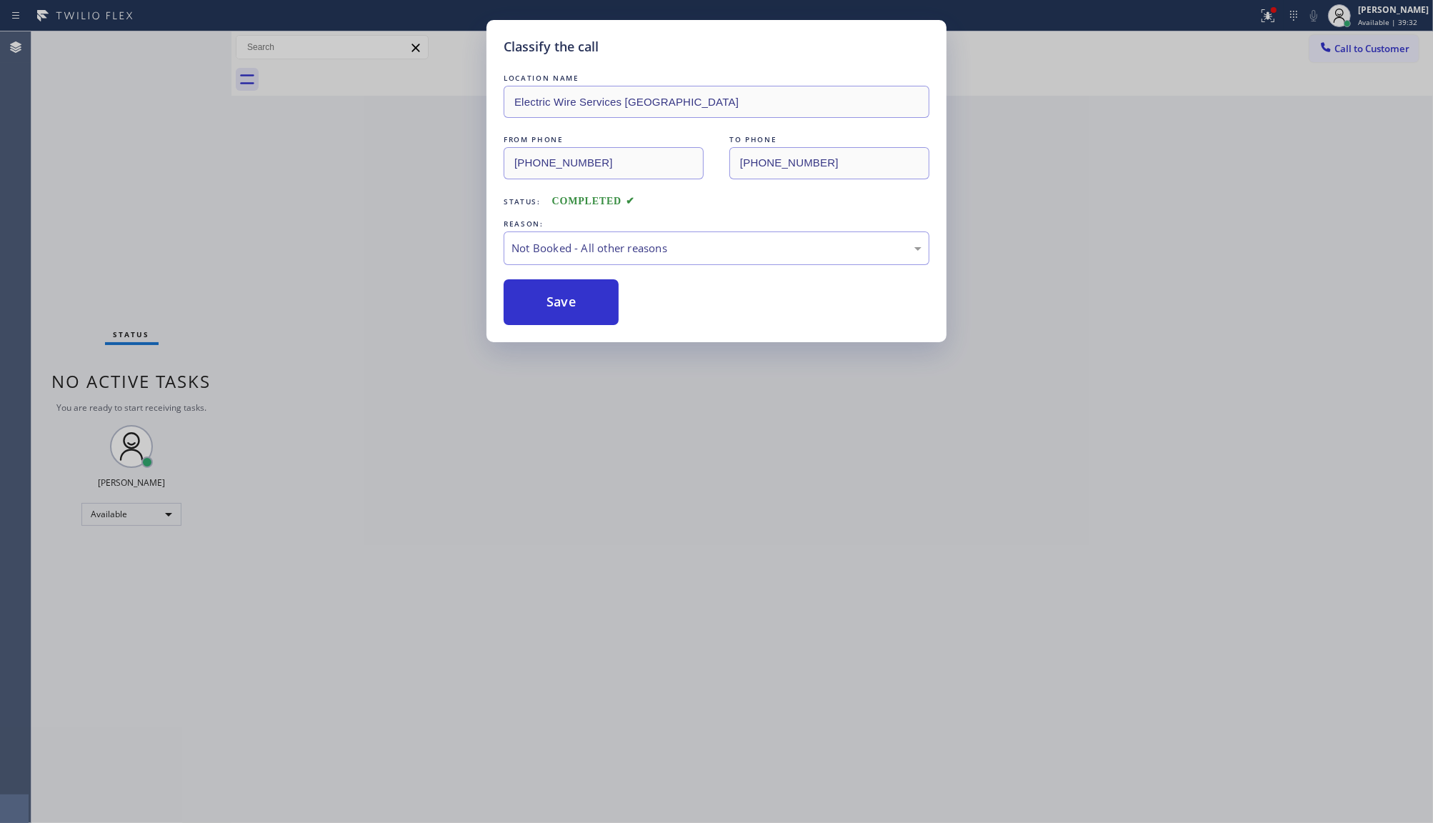
click at [547, 305] on button "Save" at bounding box center [561, 302] width 115 height 46
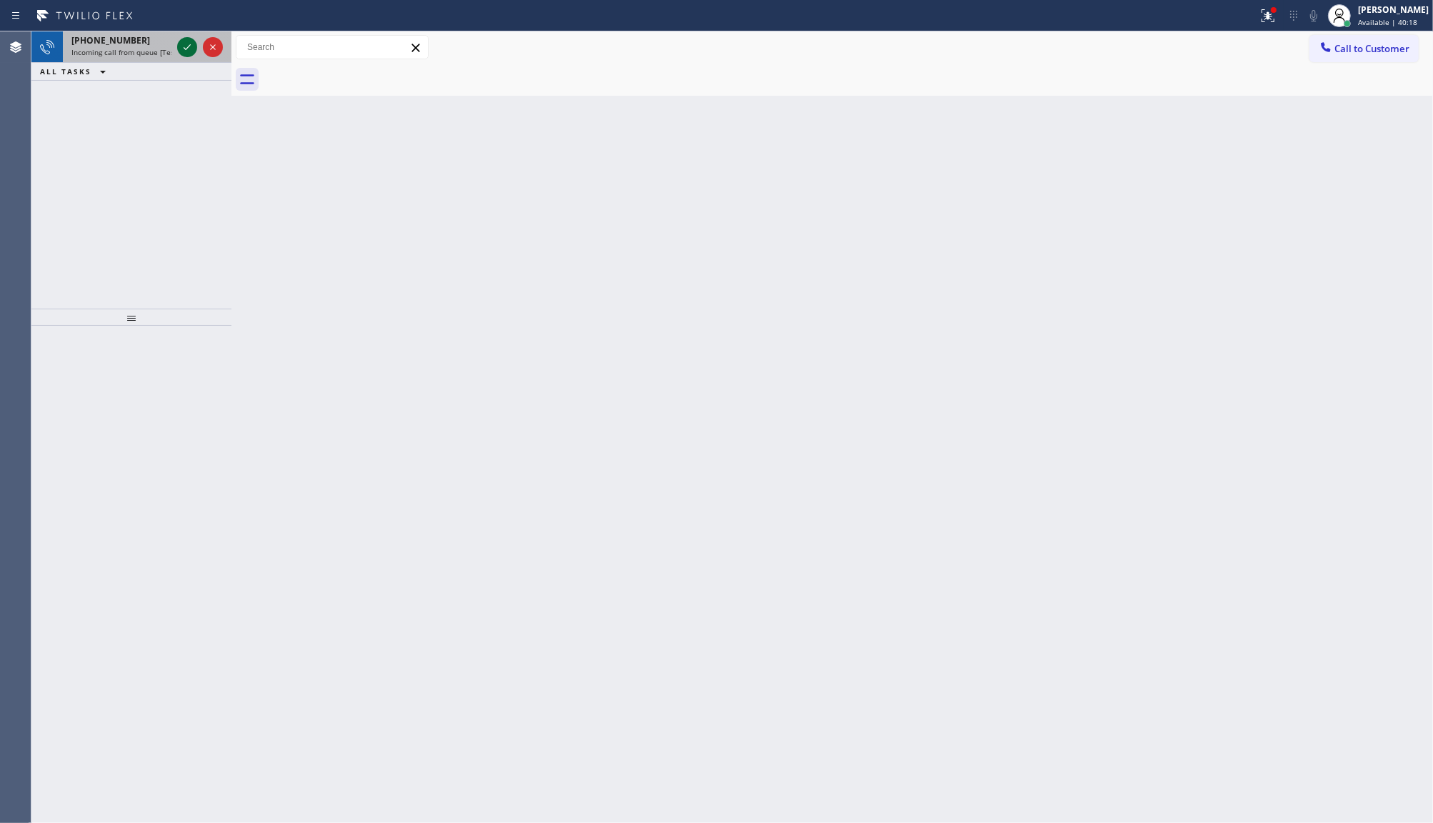
click at [187, 46] on icon at bounding box center [187, 47] width 17 height 17
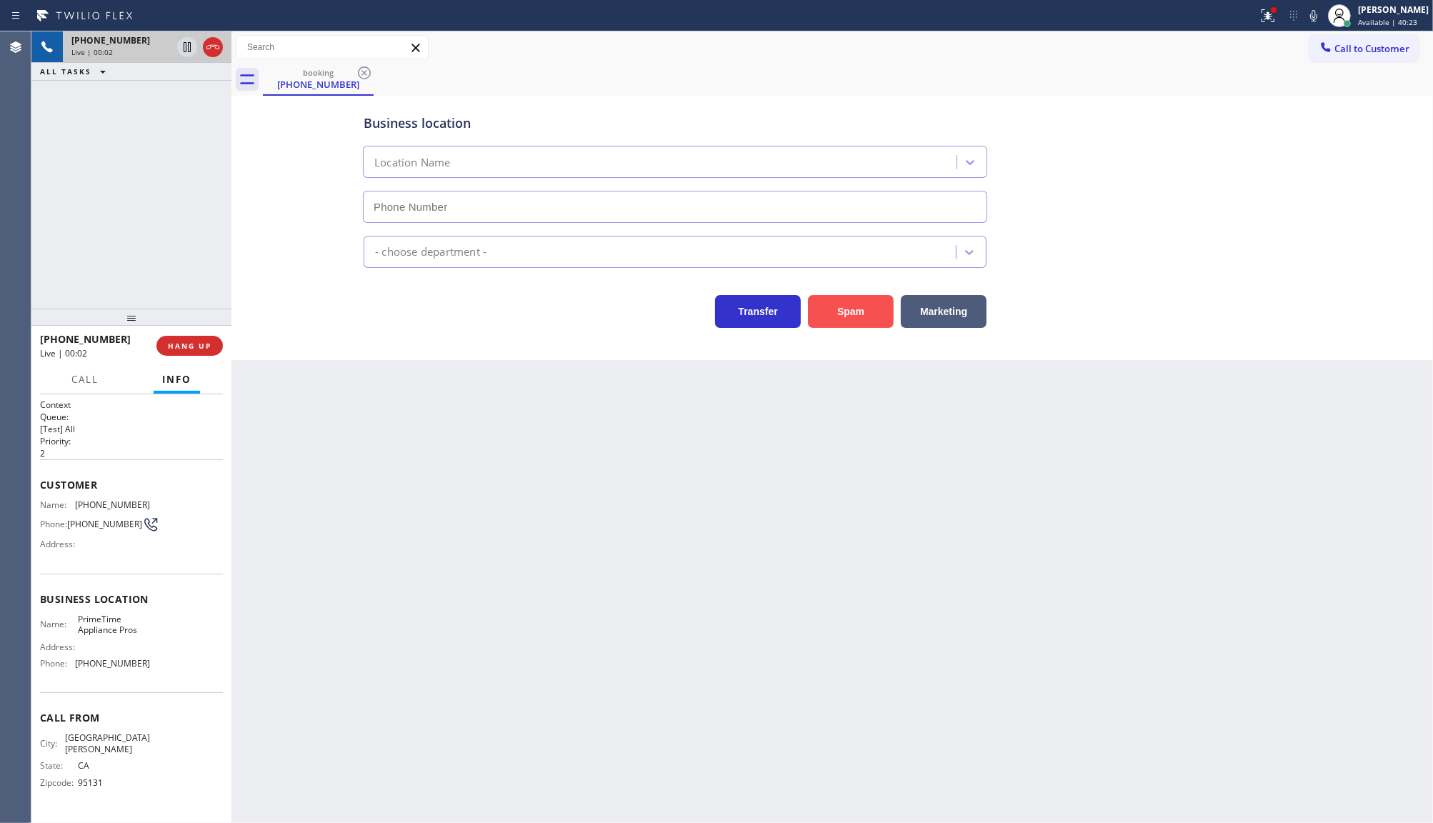
click at [840, 304] on button "Spam" at bounding box center [851, 311] width 86 height 33
click at [824, 309] on button "Spam" at bounding box center [851, 311] width 86 height 33
click at [824, 308] on button "Spam" at bounding box center [851, 311] width 86 height 33
click at [824, 306] on button "Spam" at bounding box center [851, 311] width 86 height 33
click at [829, 300] on button "Spam" at bounding box center [851, 311] width 86 height 33
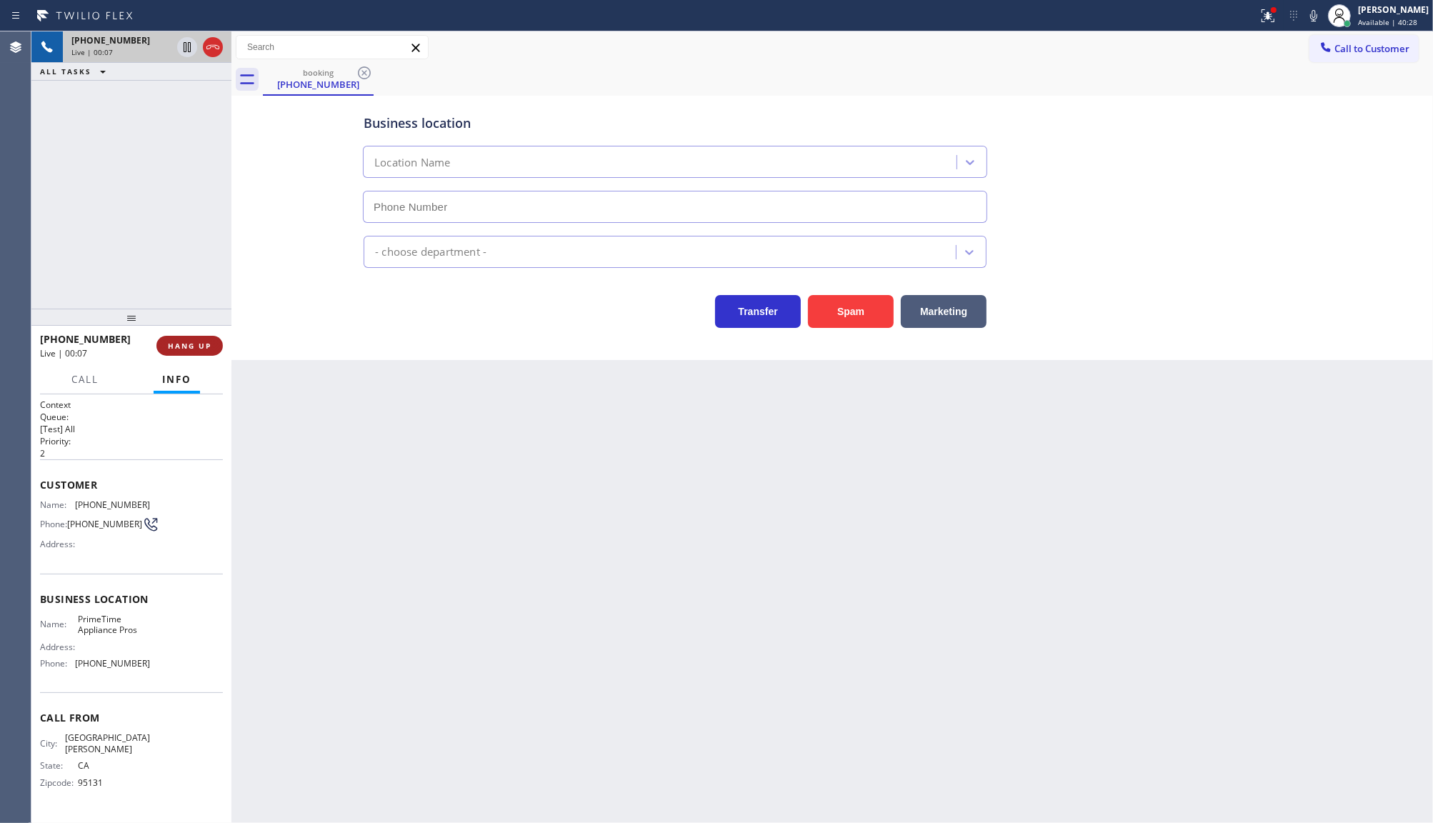
click at [186, 343] on span "HANG UP" at bounding box center [190, 346] width 44 height 10
click at [161, 338] on button "COMPLETE" at bounding box center [187, 346] width 72 height 20
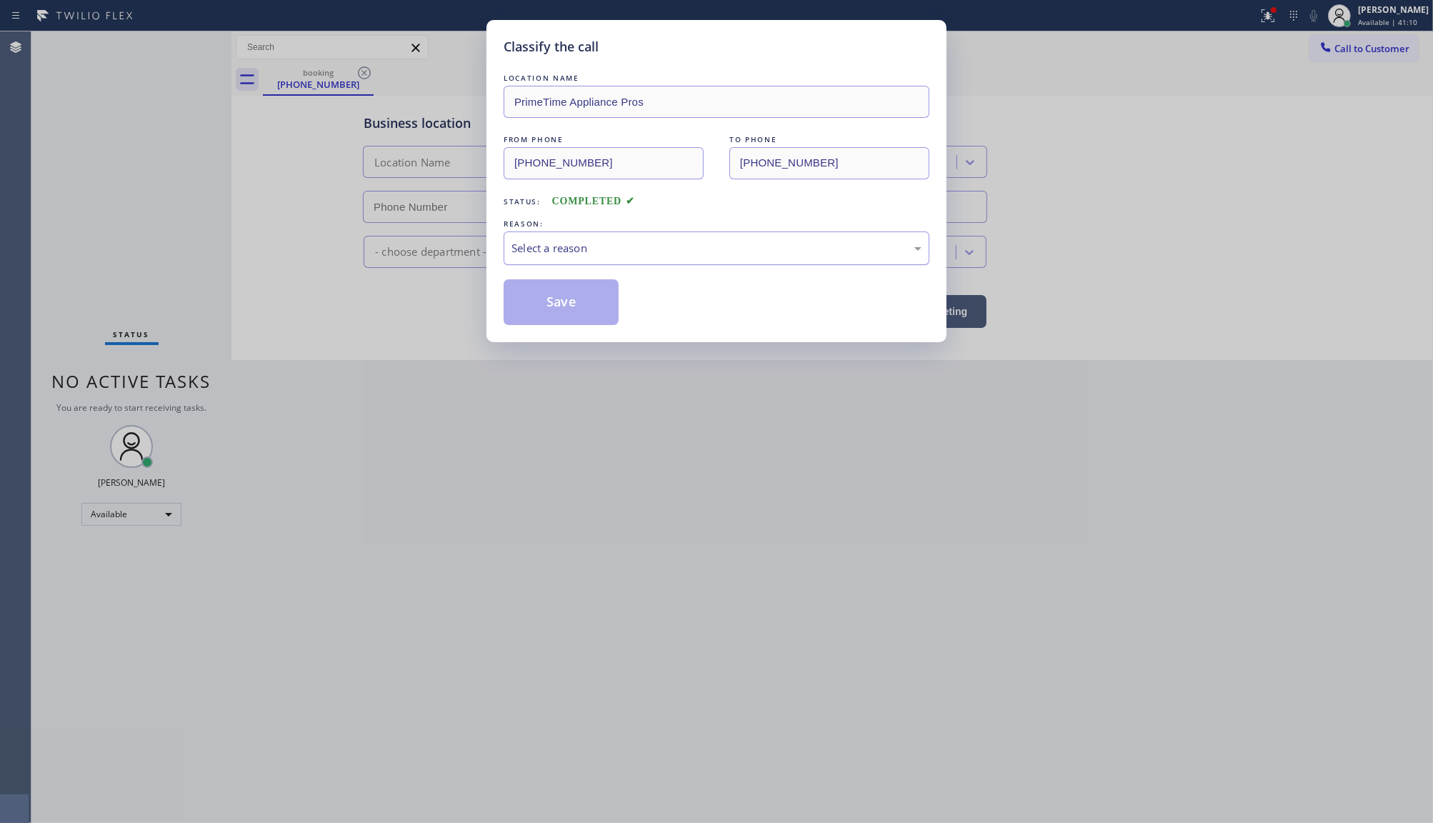
click at [523, 240] on div "Select a reason" at bounding box center [717, 248] width 410 height 16
click at [527, 267] on div "LOCATION NAME PrimeTime Appliance Pros FROM PHONE (408) 207-4101 TO PHONE (408)…" at bounding box center [717, 198] width 426 height 254
click at [538, 251] on div "Select a reason" at bounding box center [717, 248] width 410 height 16
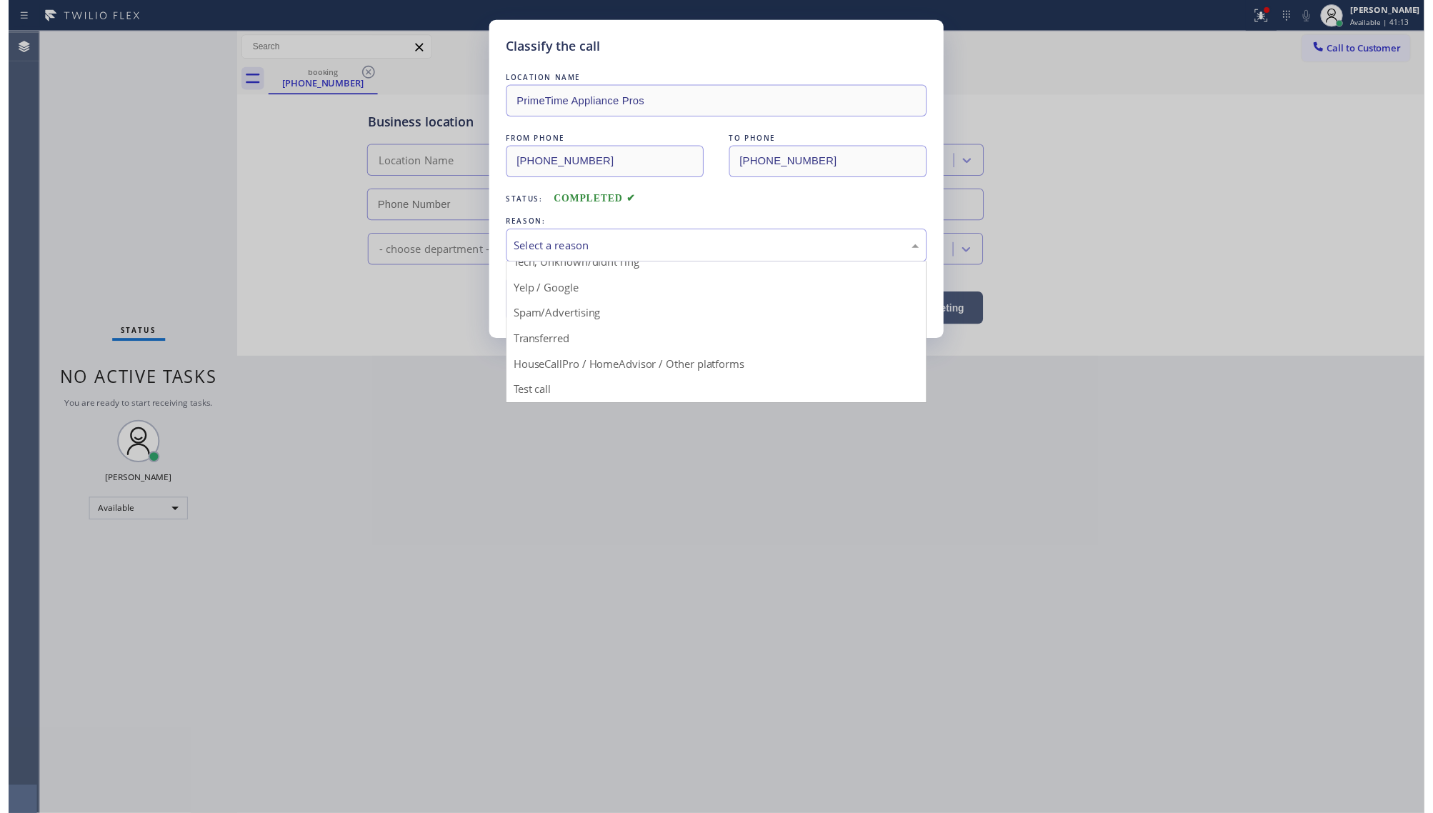
scroll to position [98, 0]
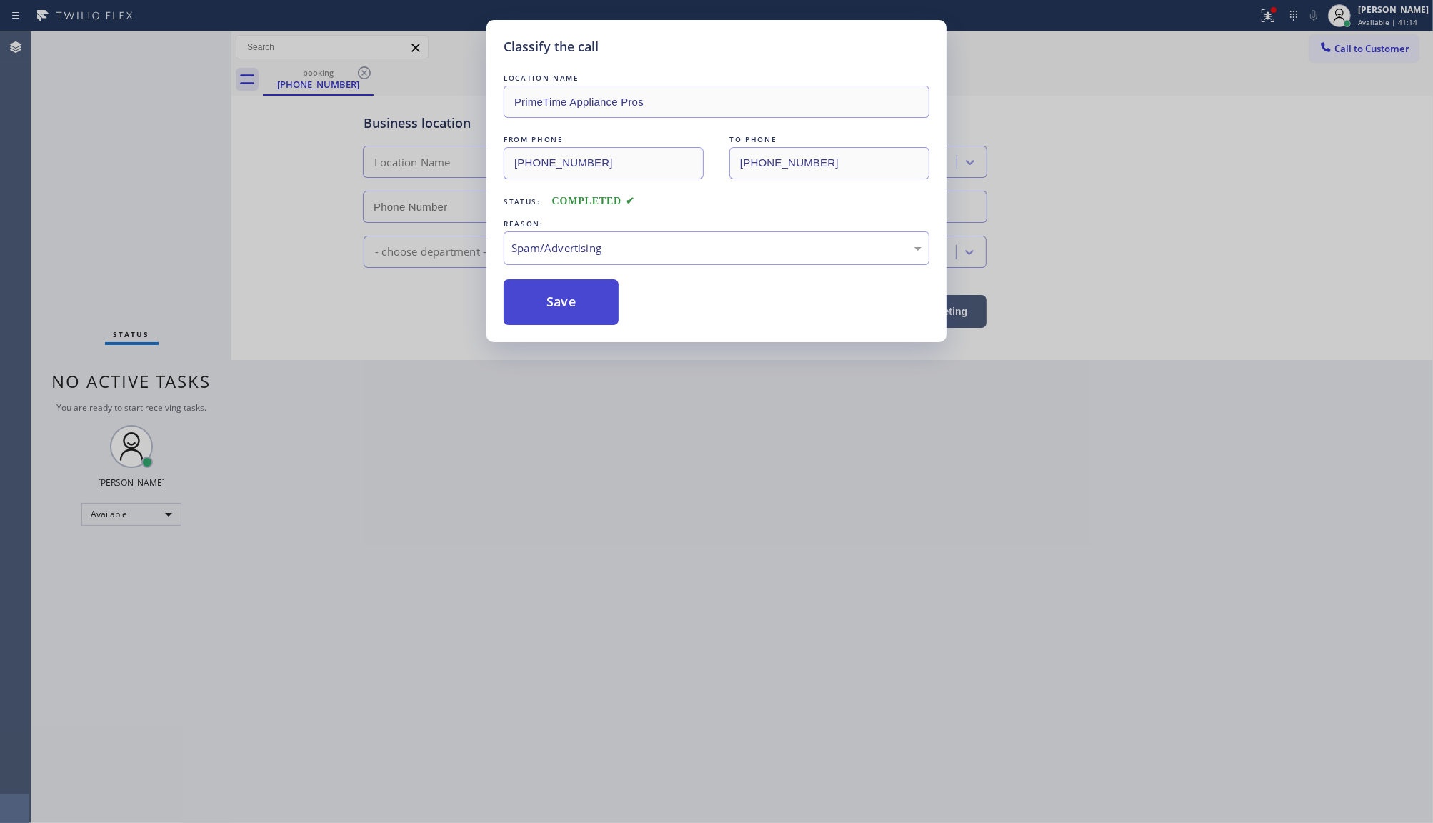
click at [569, 308] on button "Save" at bounding box center [561, 302] width 115 height 46
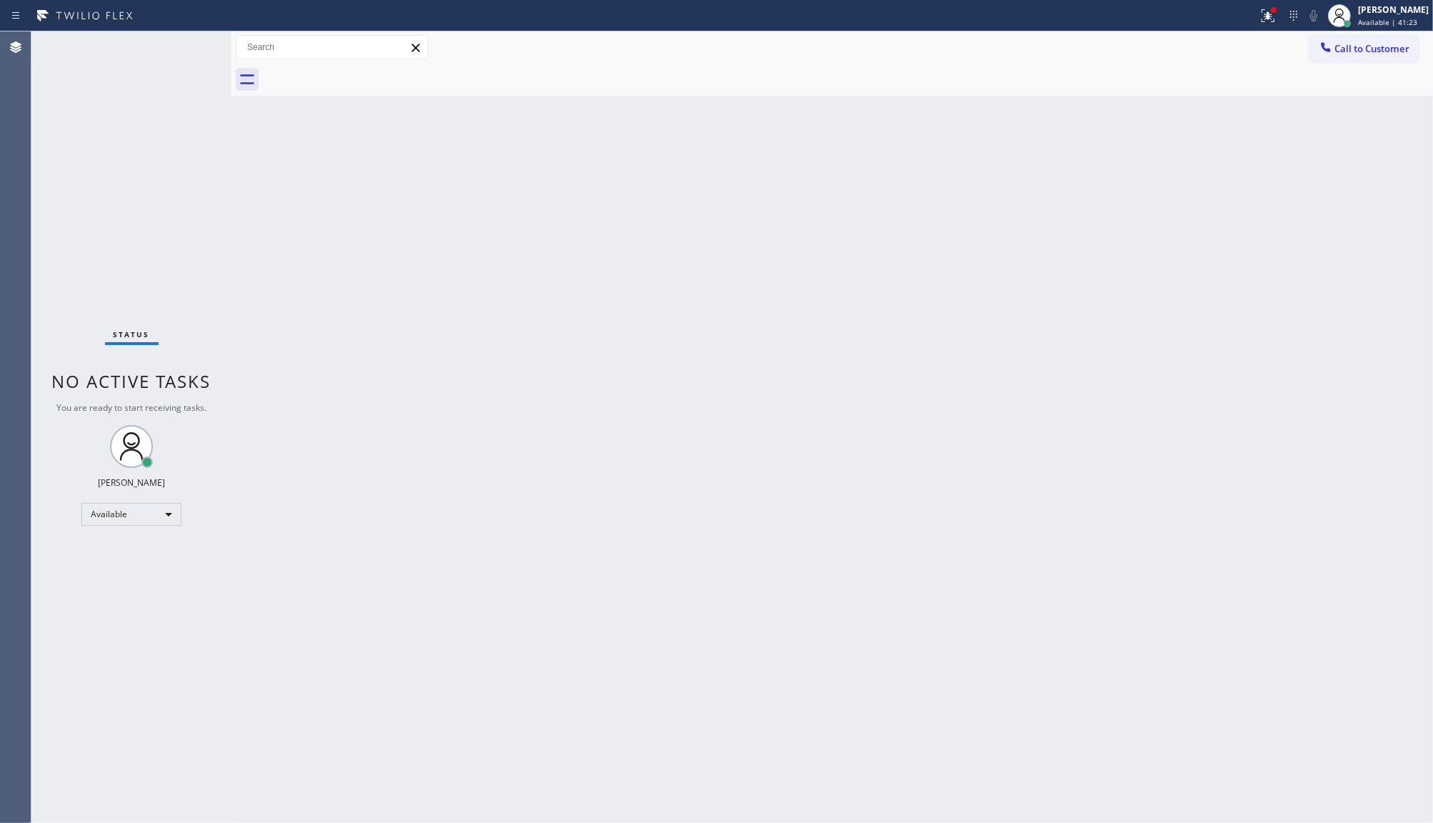
click at [179, 50] on div "Status No active tasks You are ready to start receiving tasks. JENIZA ALCAYDE A…" at bounding box center [131, 427] width 200 height 792
click at [1268, 21] on icon at bounding box center [1268, 15] width 17 height 17
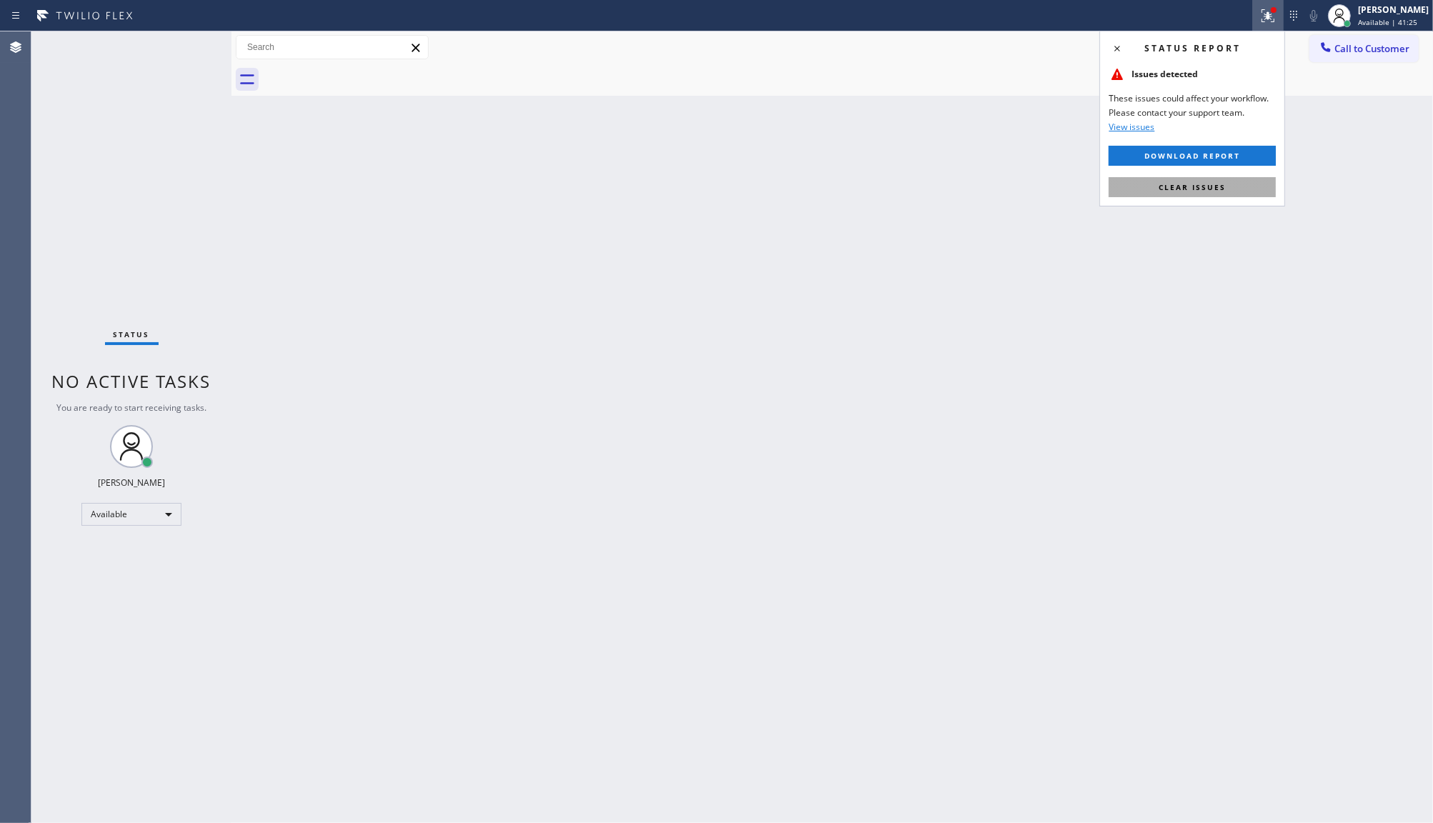
click at [1248, 189] on button "Clear issues" at bounding box center [1192, 187] width 167 height 20
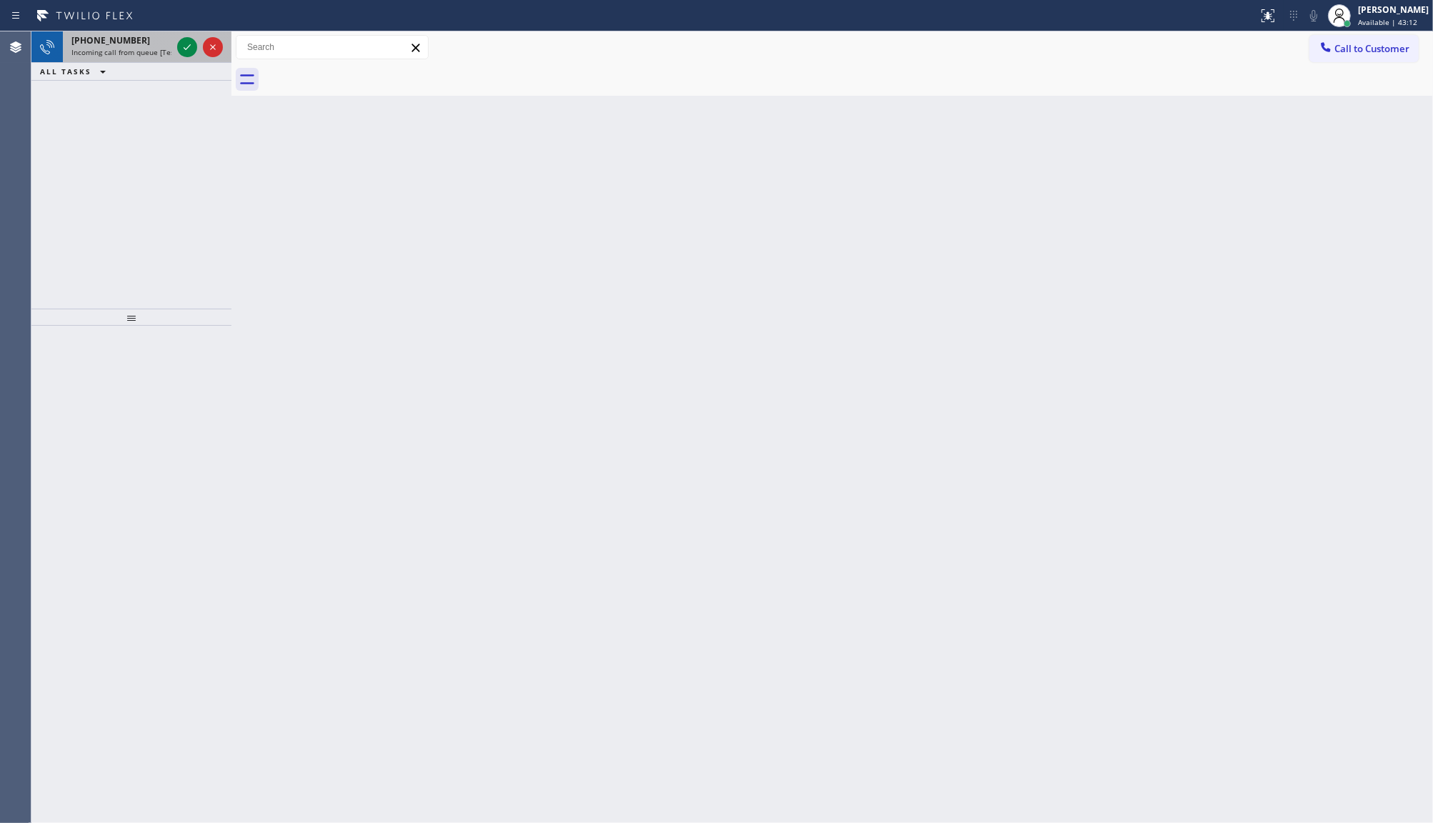
click at [176, 52] on div at bounding box center [199, 46] width 51 height 31
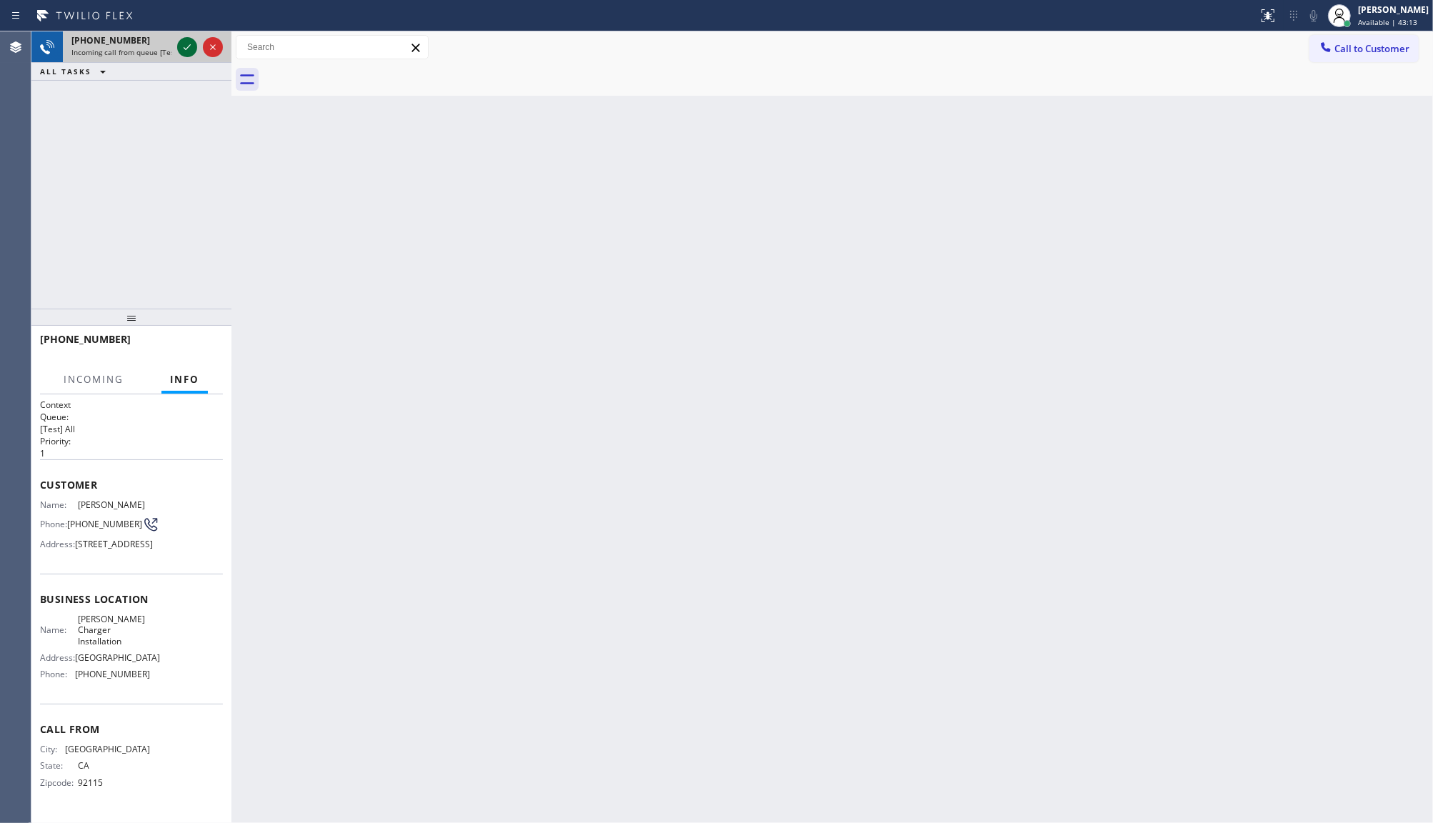
click at [182, 49] on icon at bounding box center [187, 47] width 17 height 17
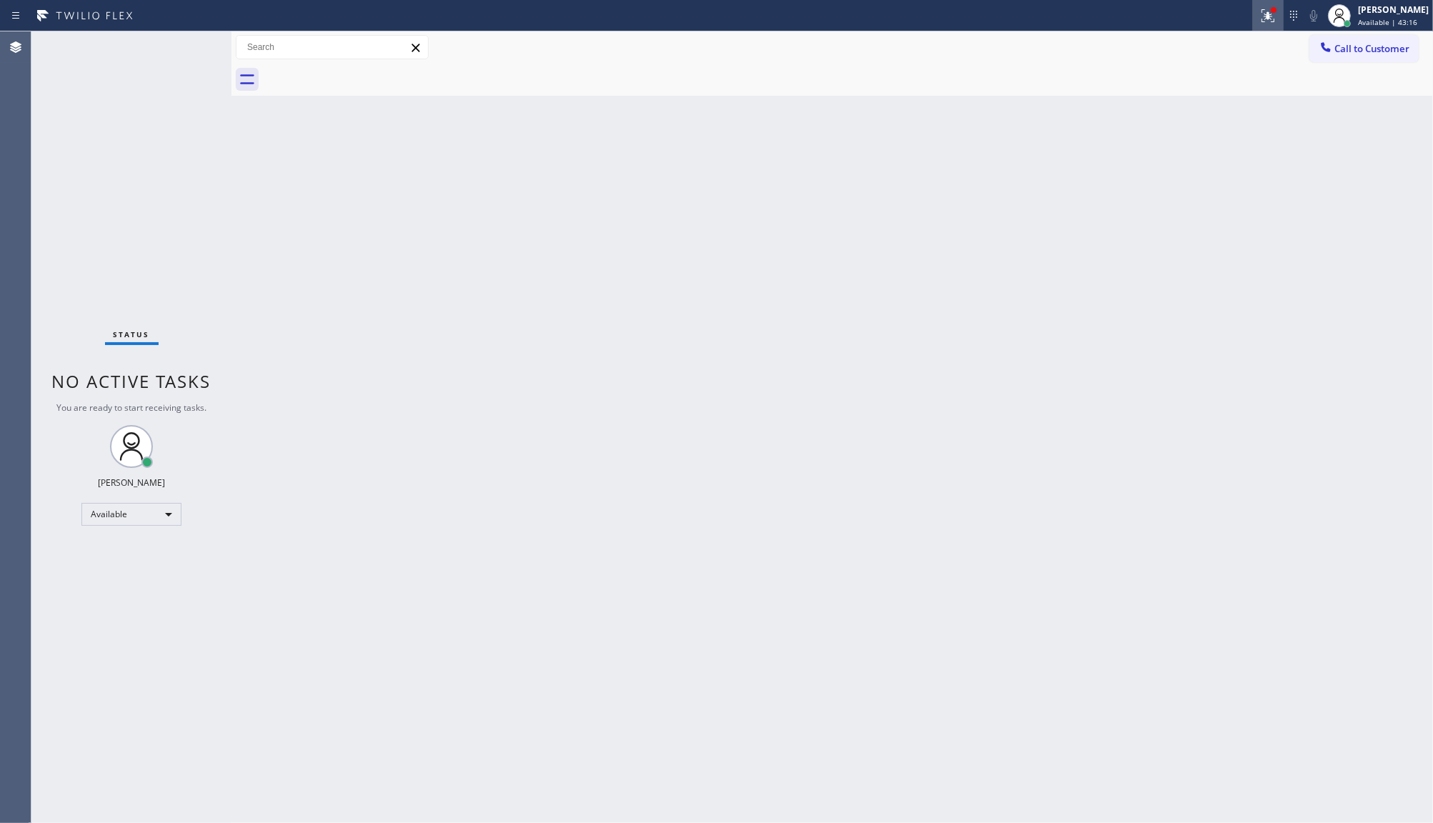
click at [1263, 26] on button at bounding box center [1268, 15] width 31 height 31
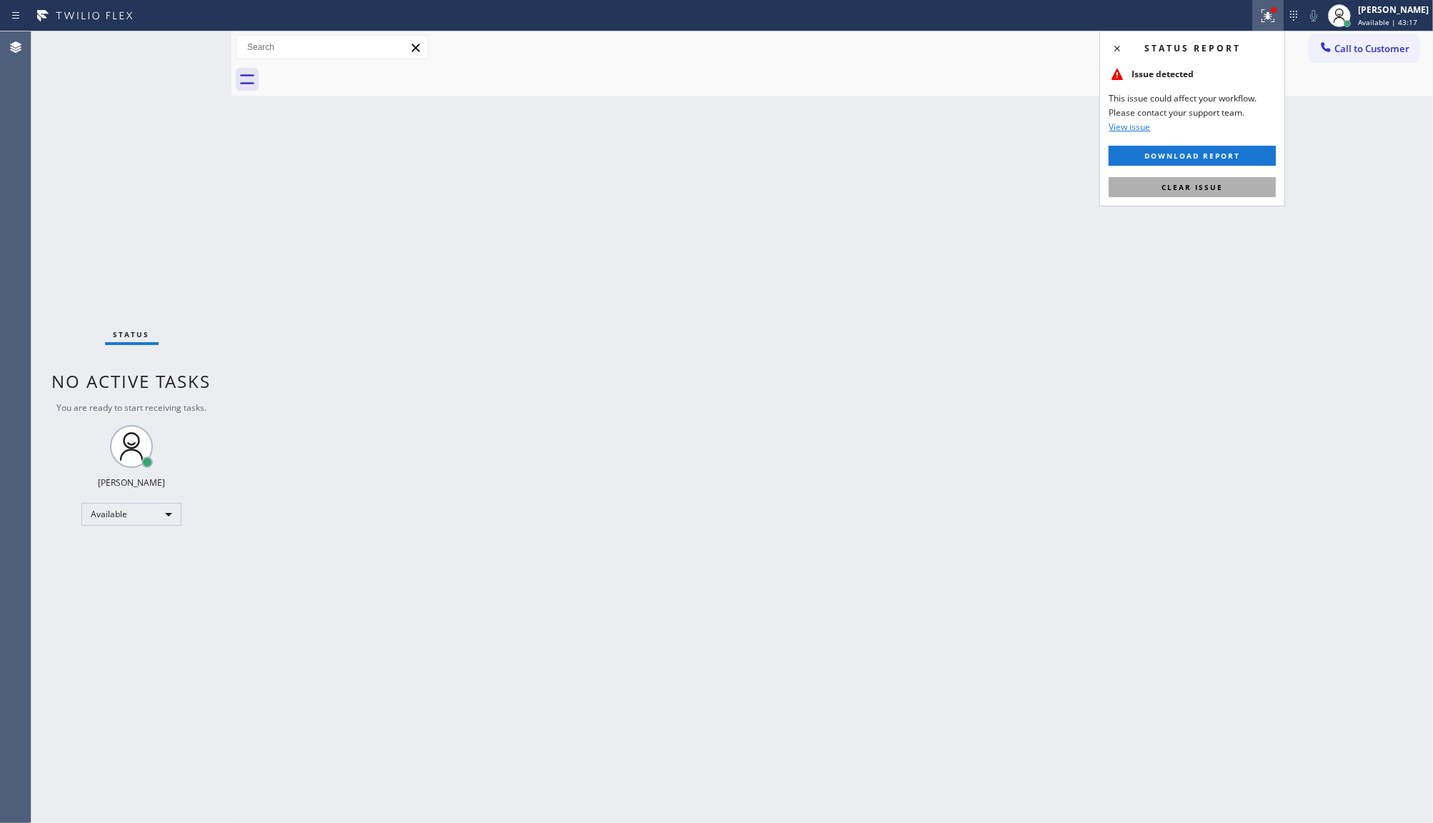
click at [1245, 181] on button "Clear issue" at bounding box center [1192, 187] width 167 height 20
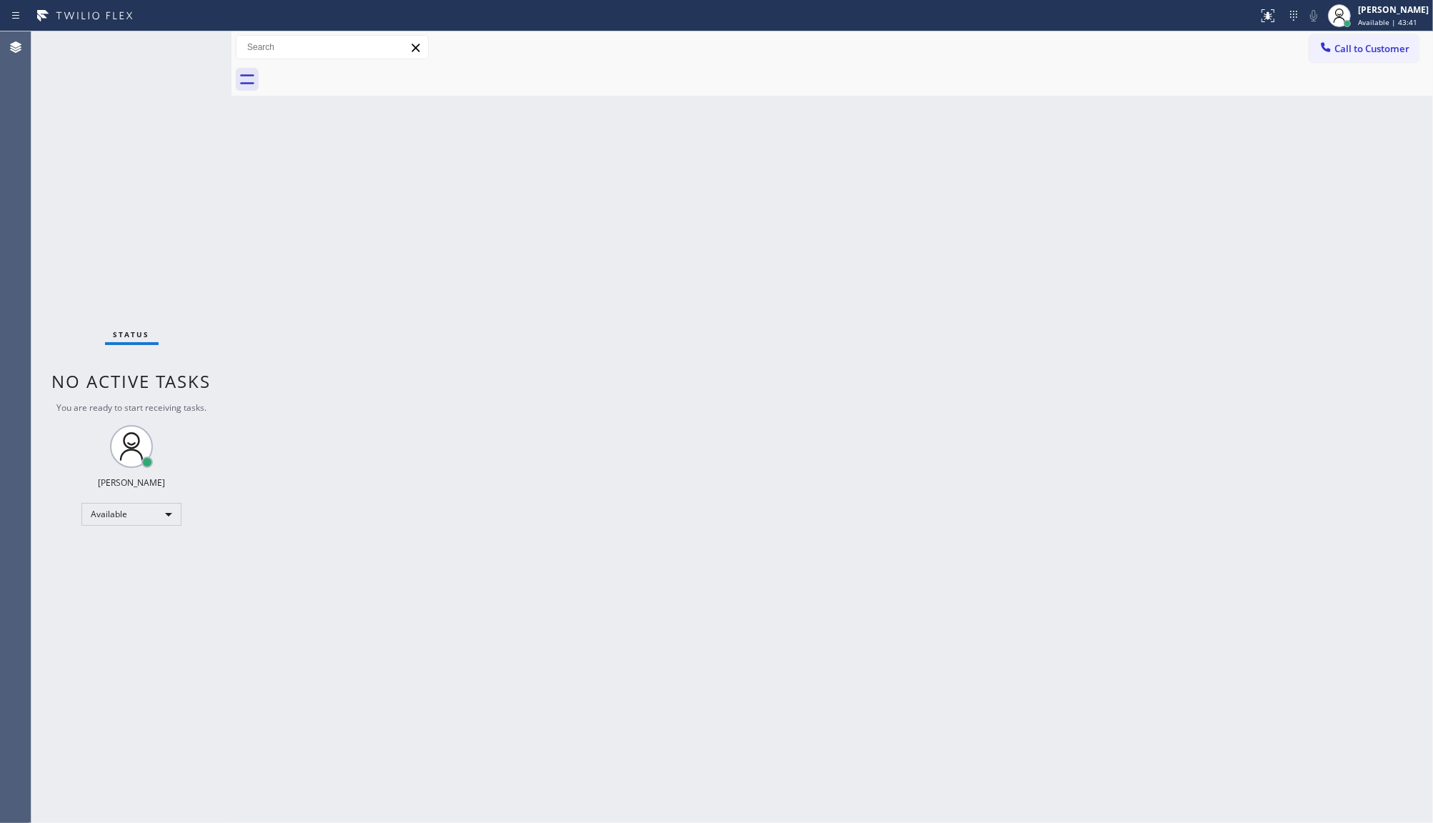
click at [205, 32] on div "Status No active tasks You are ready to start receiving tasks. JENIZA ALCAYDE A…" at bounding box center [131, 427] width 200 height 792
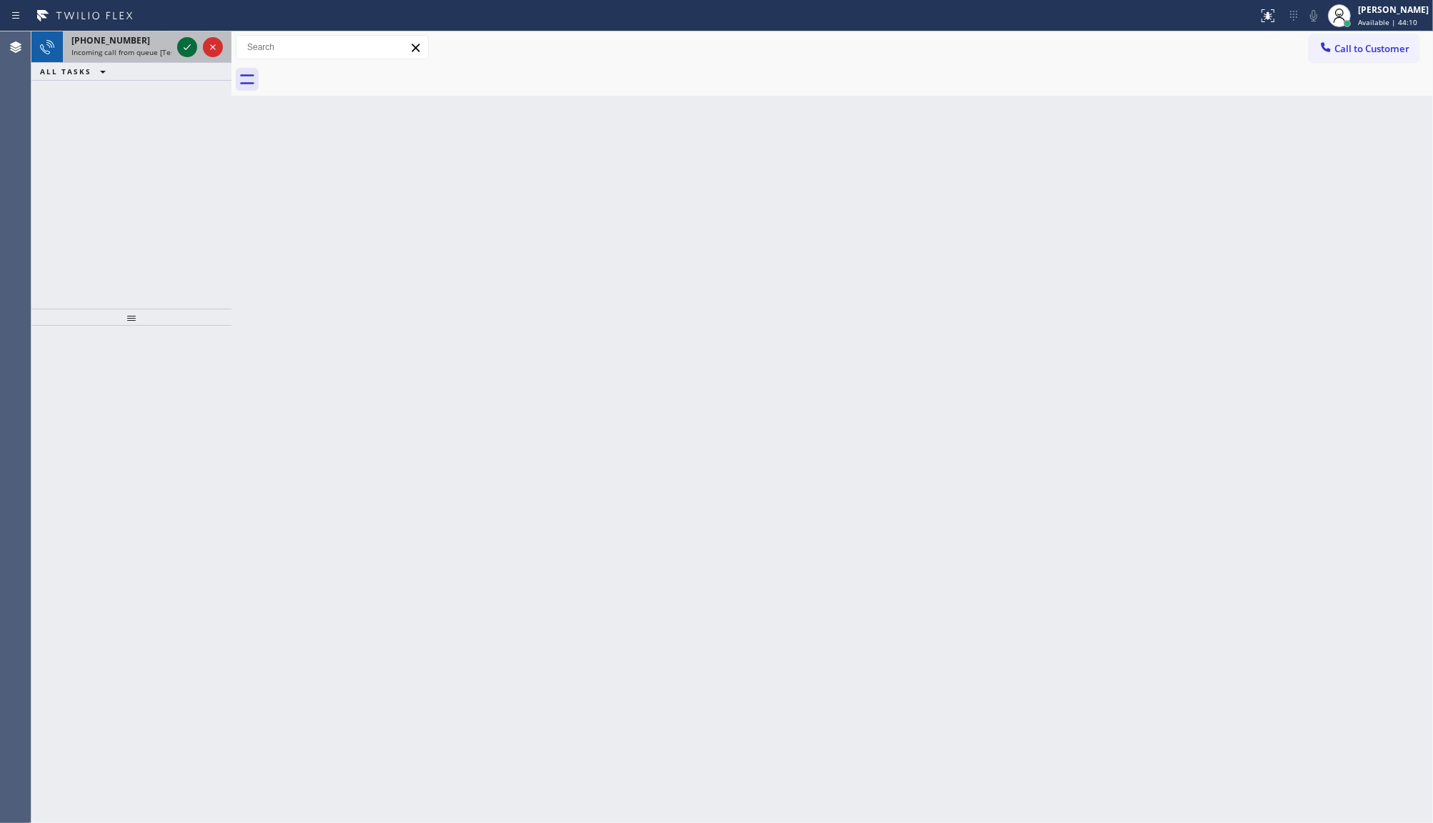
click at [189, 39] on icon at bounding box center [187, 47] width 17 height 17
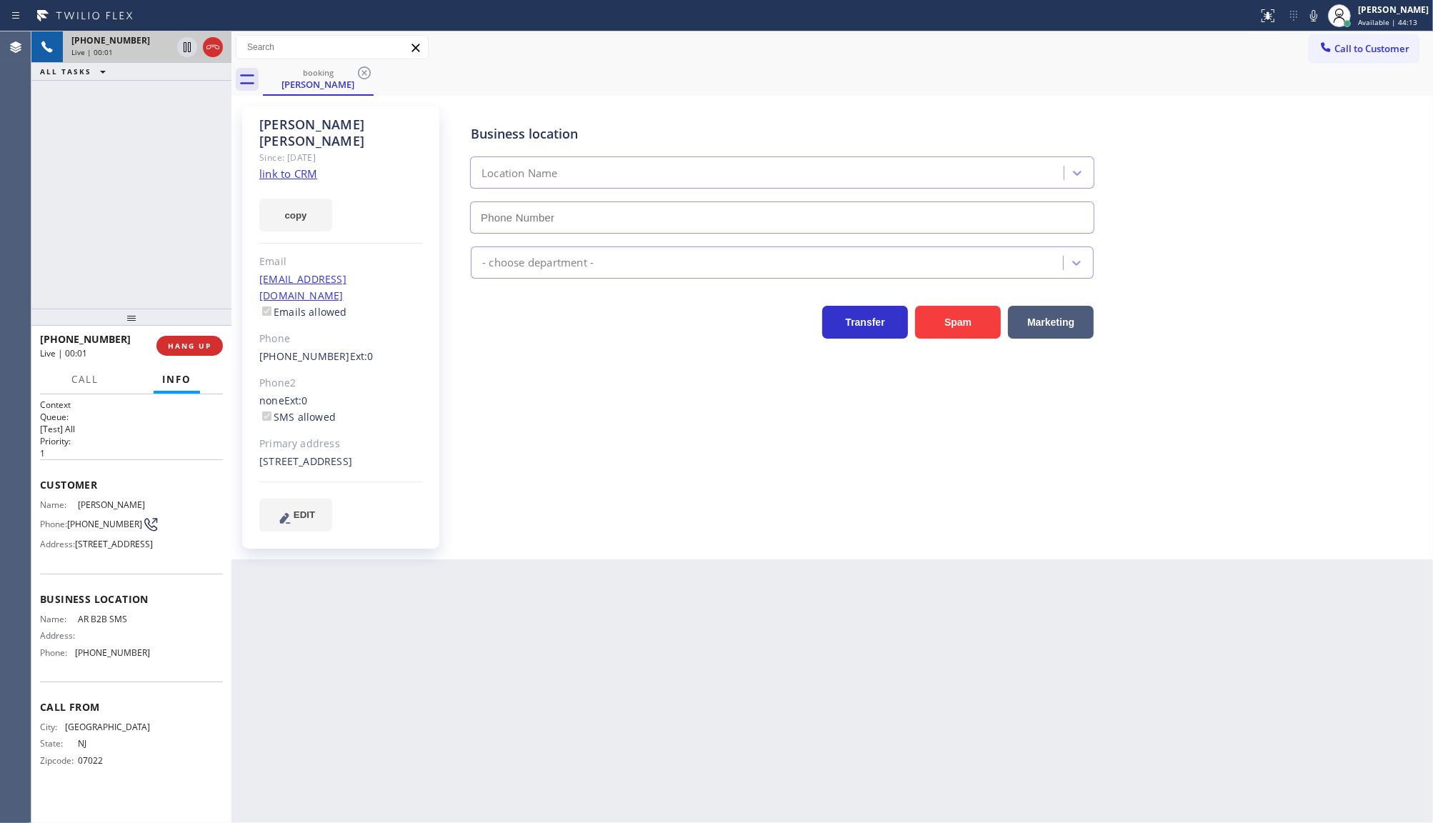
type input "(833) 692-2271"
click at [282, 166] on link "link to CRM" at bounding box center [288, 173] width 58 height 14
click at [213, 49] on icon at bounding box center [212, 47] width 17 height 17
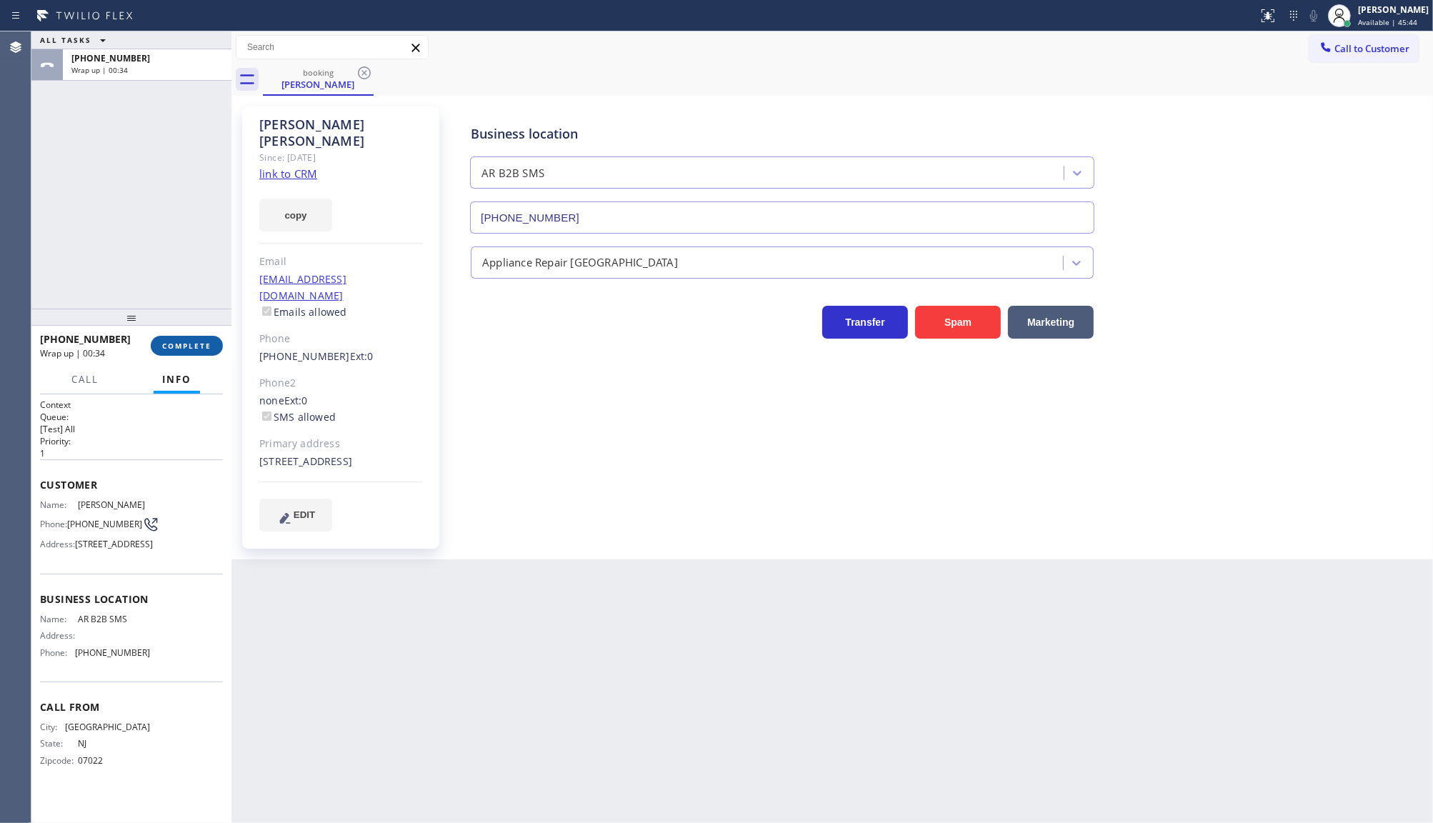
click at [177, 339] on button "COMPLETE" at bounding box center [187, 346] width 72 height 20
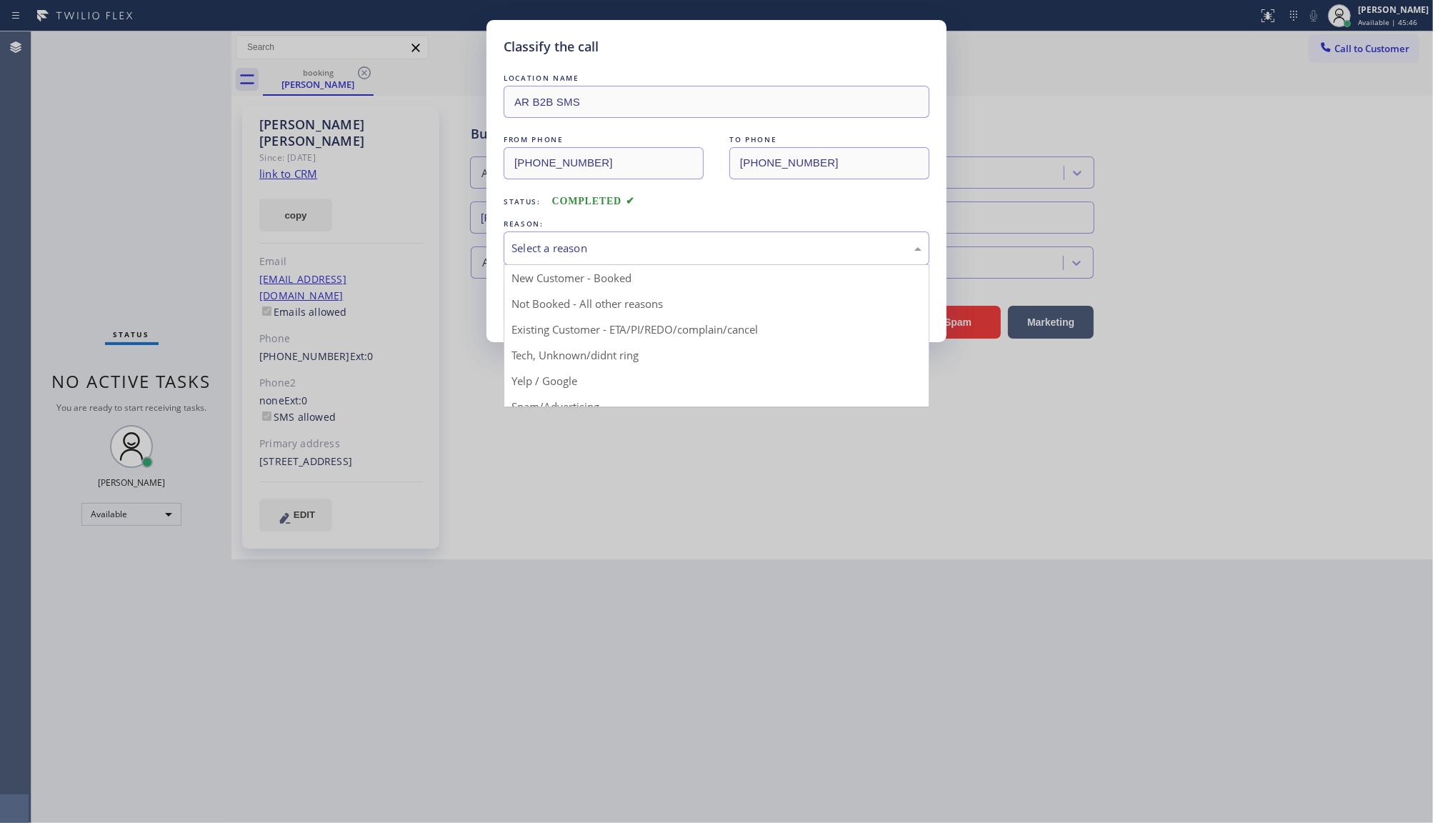
drag, startPoint x: 561, startPoint y: 254, endPoint x: 547, endPoint y: 265, distance: 17.7
click at [559, 256] on div "Select a reason" at bounding box center [717, 248] width 410 height 16
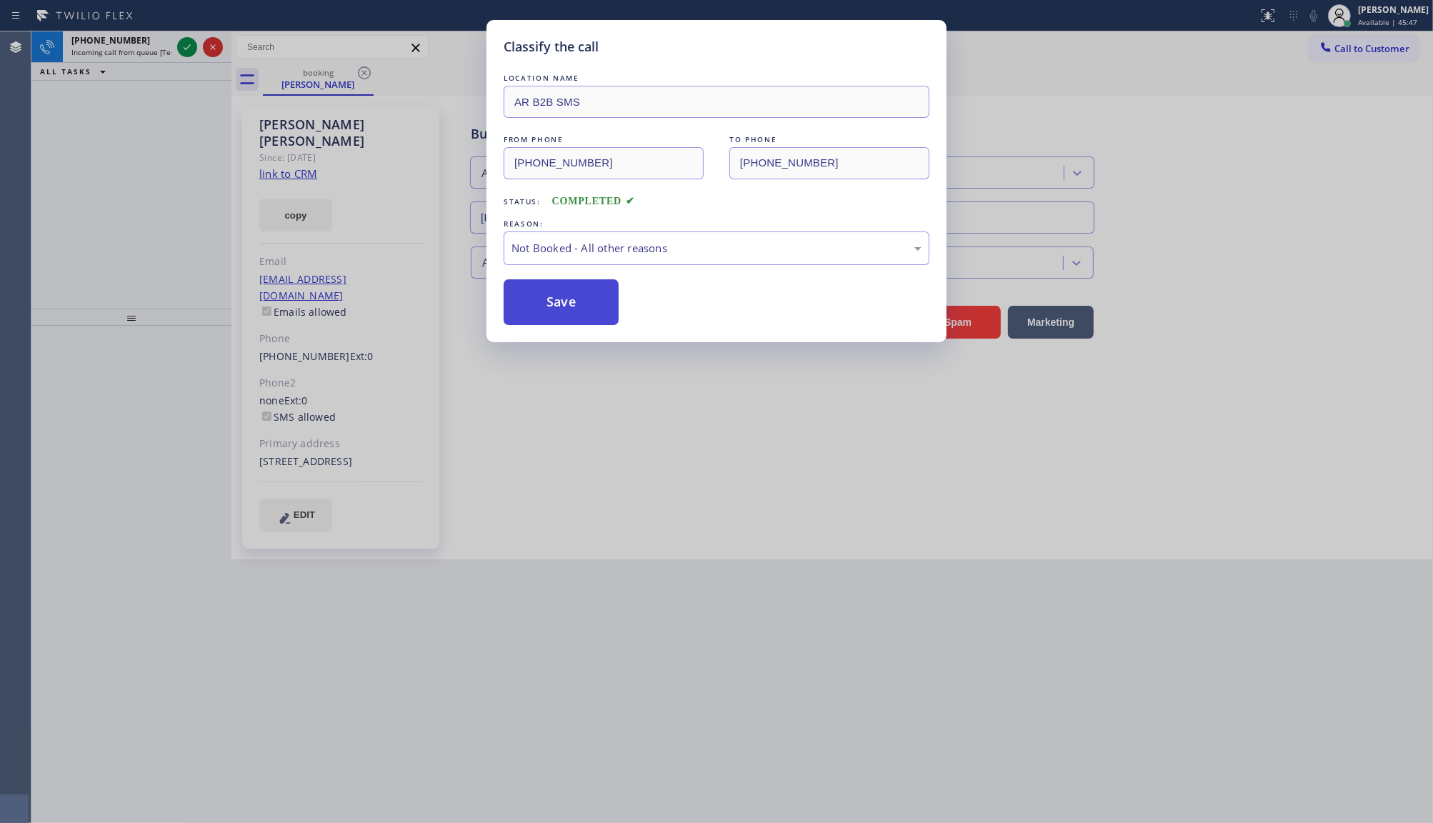
click at [529, 314] on button "Save" at bounding box center [561, 302] width 115 height 46
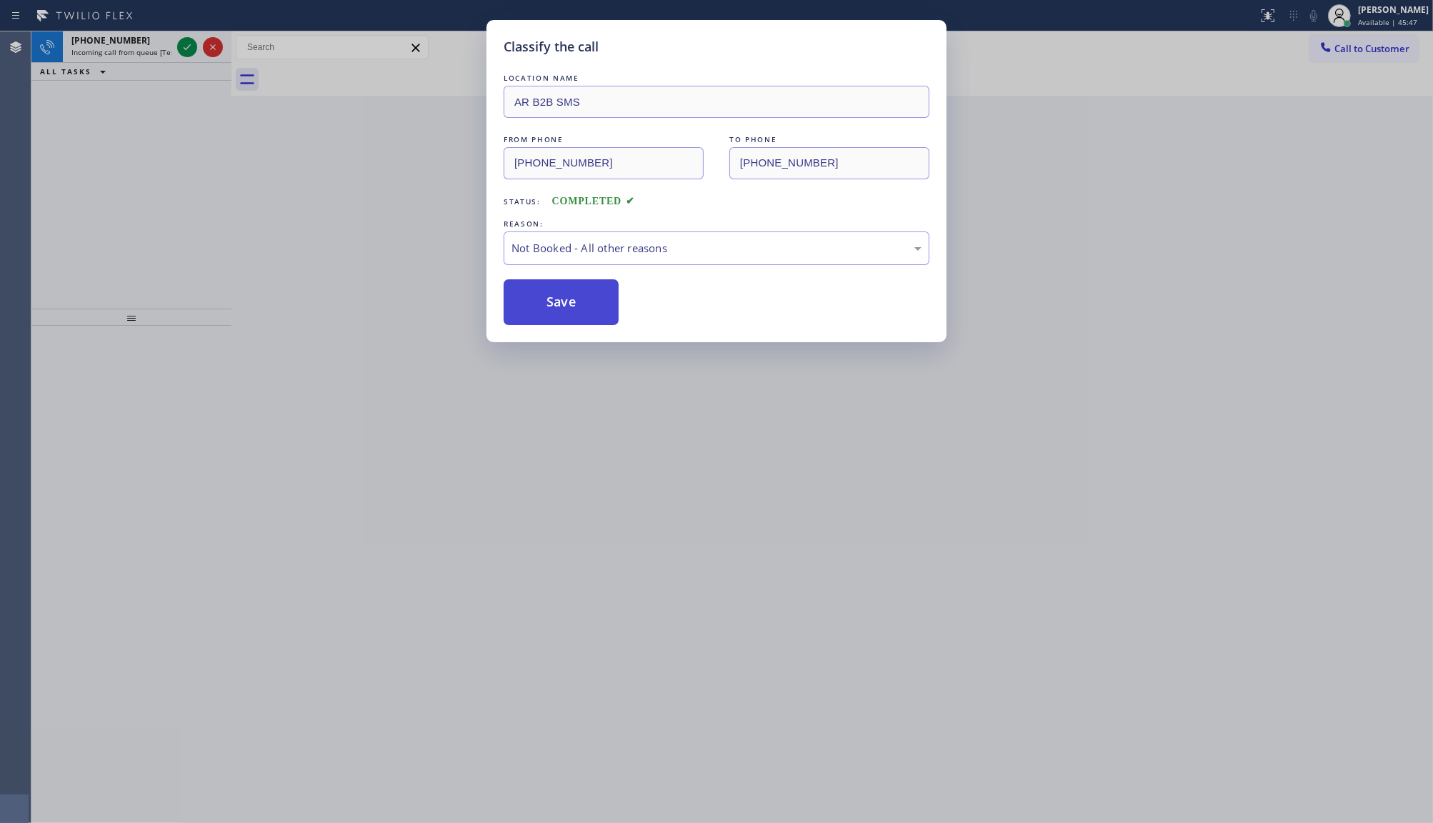
click at [529, 313] on button "Save" at bounding box center [561, 302] width 115 height 46
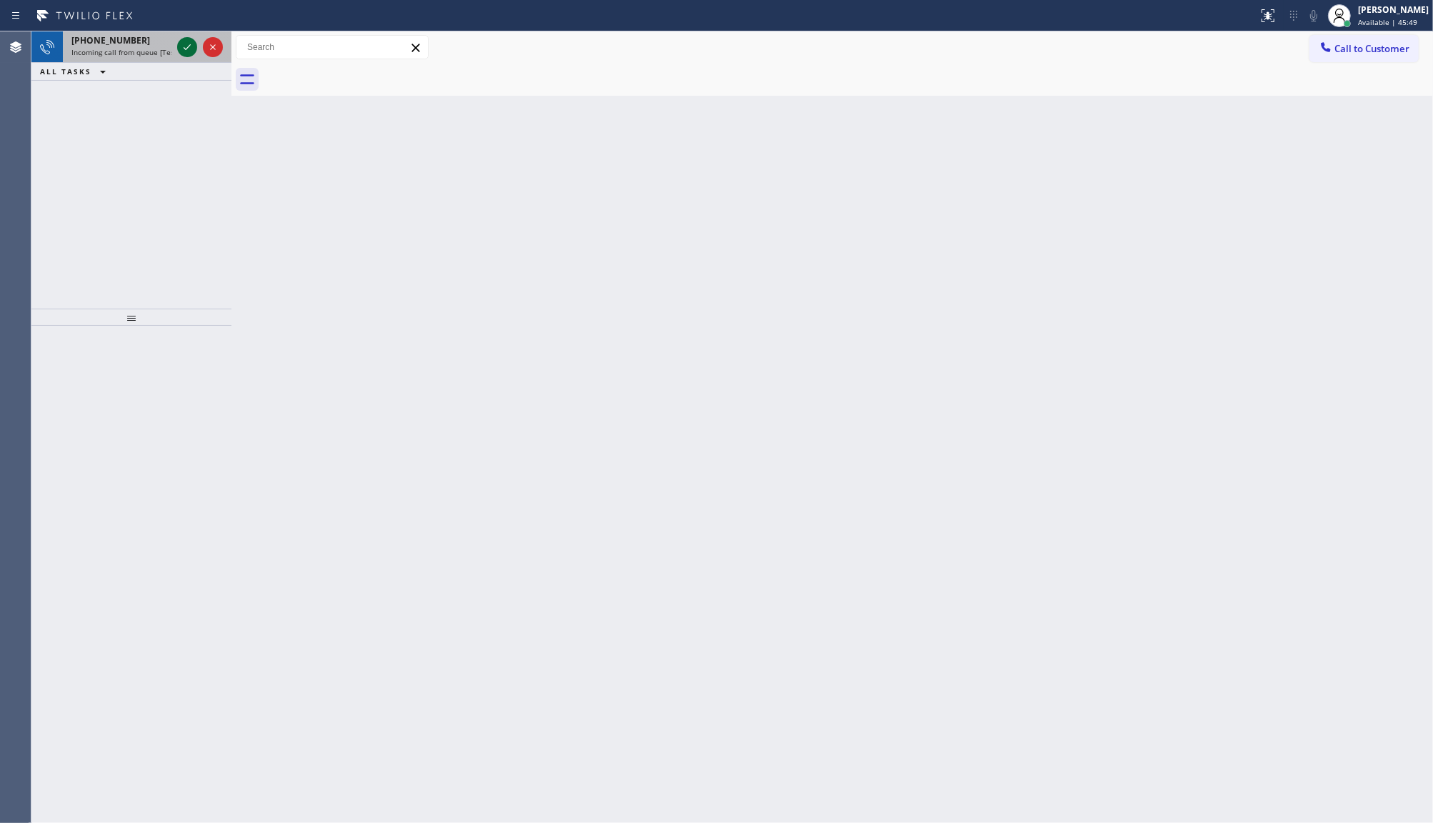
click at [184, 41] on icon at bounding box center [187, 47] width 17 height 17
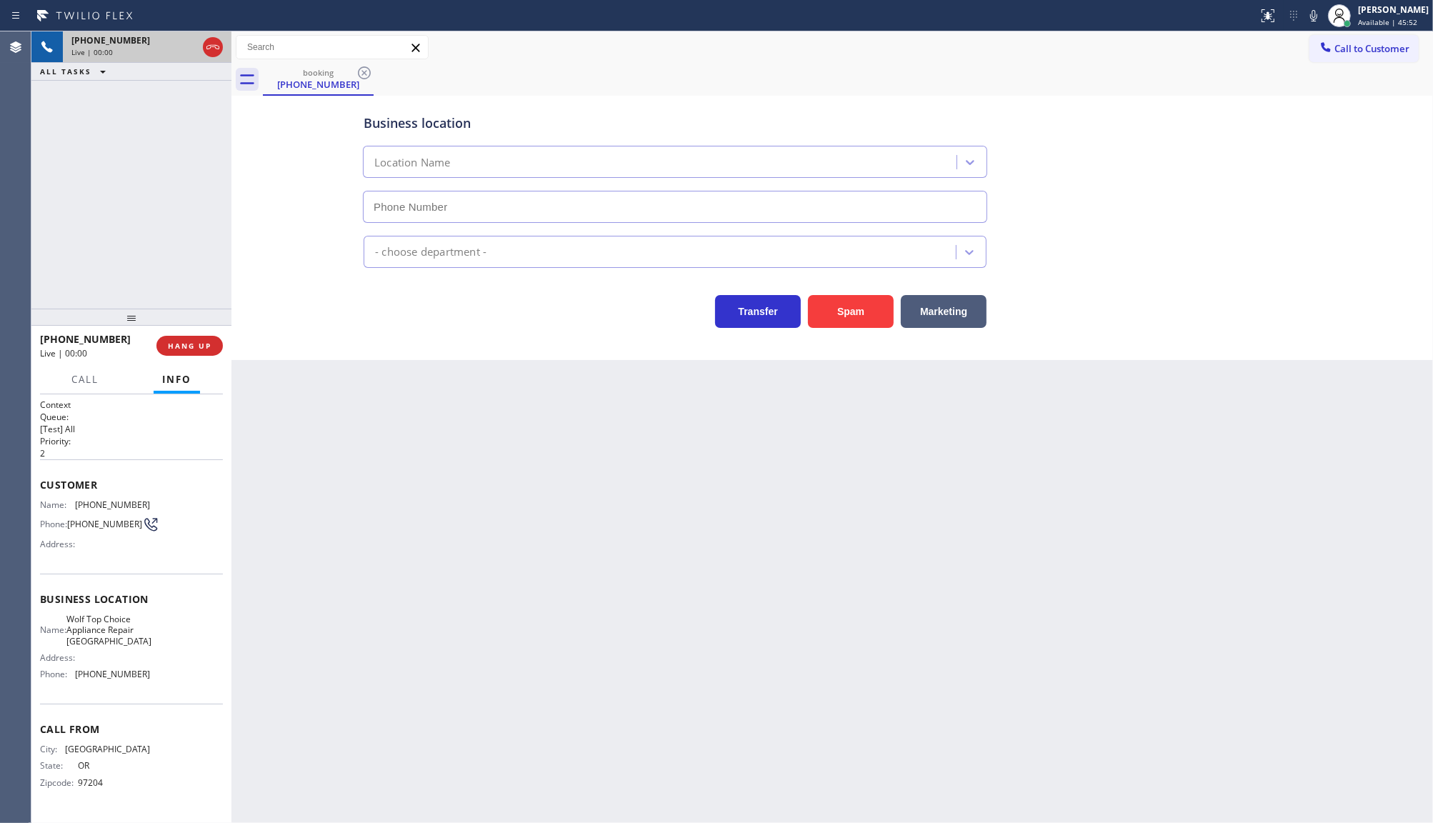
type input "(971) 287-7161"
click at [204, 354] on button "HANG UP" at bounding box center [189, 346] width 66 height 20
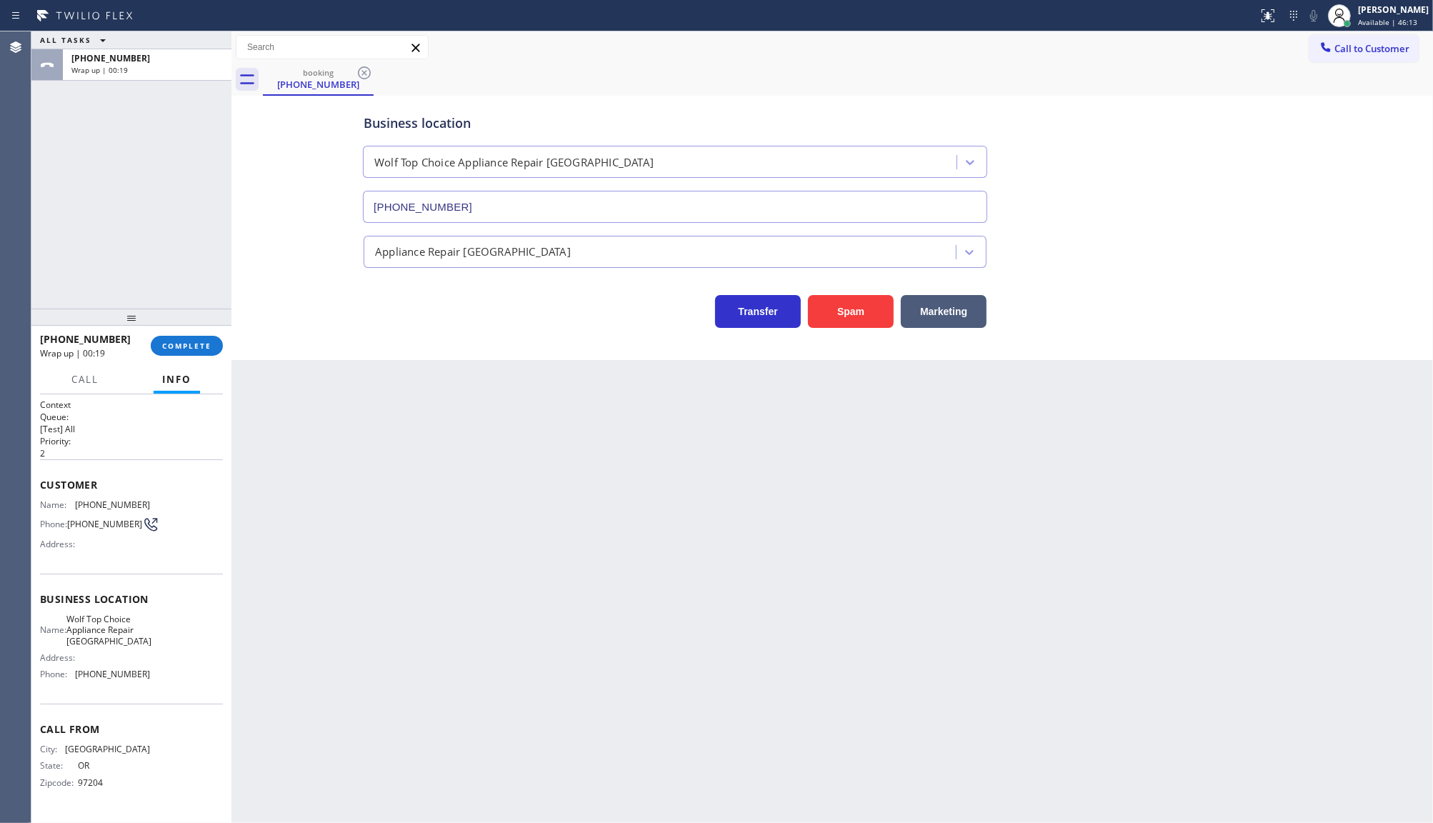
click at [104, 195] on div "ALL TASKS ALL TASKS ACTIVE TASKS TASKS IN WRAP UP +15032001271 Wrap up | 00:19" at bounding box center [131, 169] width 200 height 277
click at [179, 333] on div "+15032001271 Wrap up | 00:19 COMPLETE" at bounding box center [131, 345] width 183 height 37
drag, startPoint x: 179, startPoint y: 339, endPoint x: 180, endPoint y: 347, distance: 7.9
click at [180, 347] on button "COMPLETE" at bounding box center [187, 346] width 72 height 20
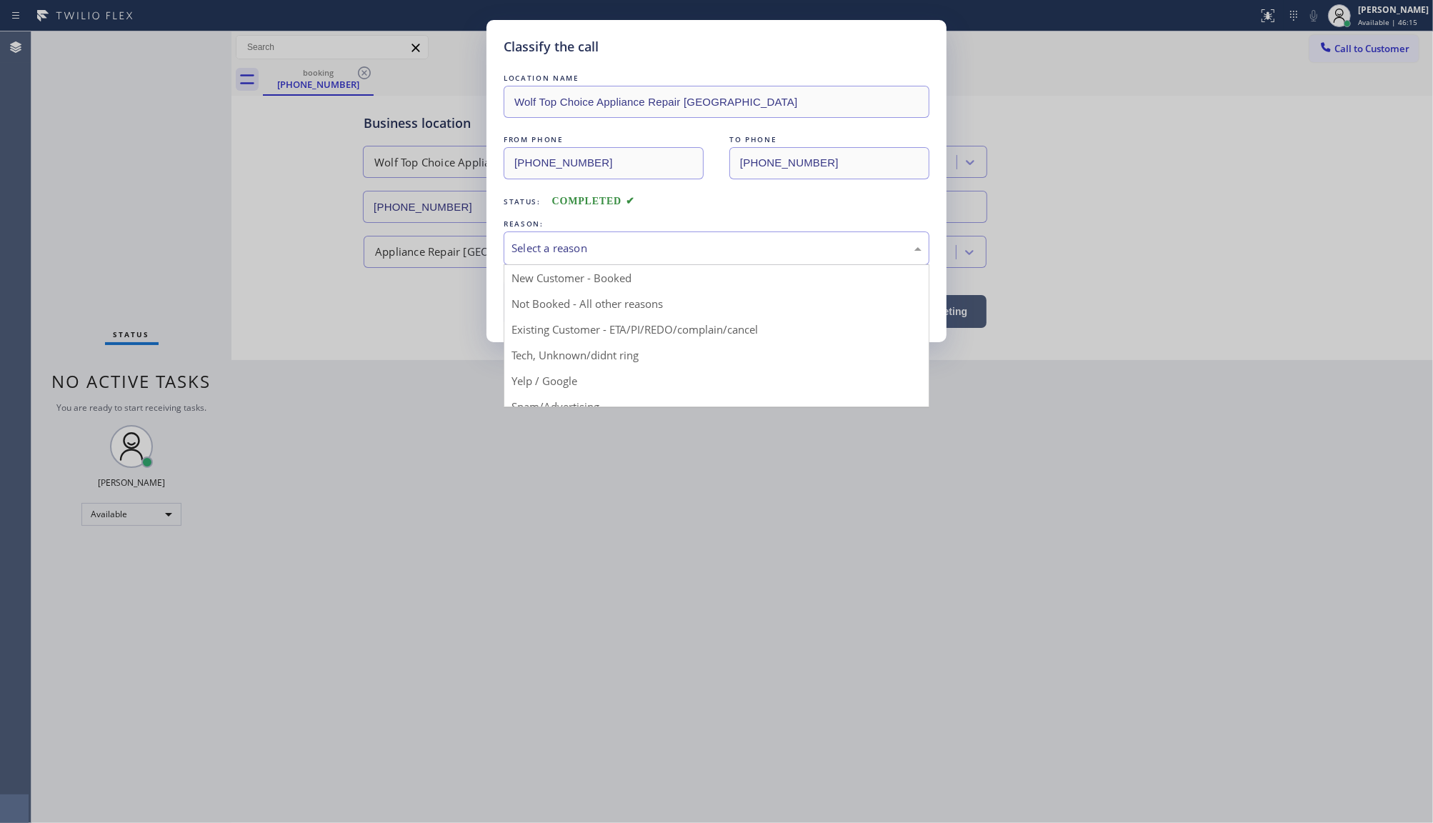
click at [558, 256] on div "Select a reason" at bounding box center [717, 248] width 410 height 16
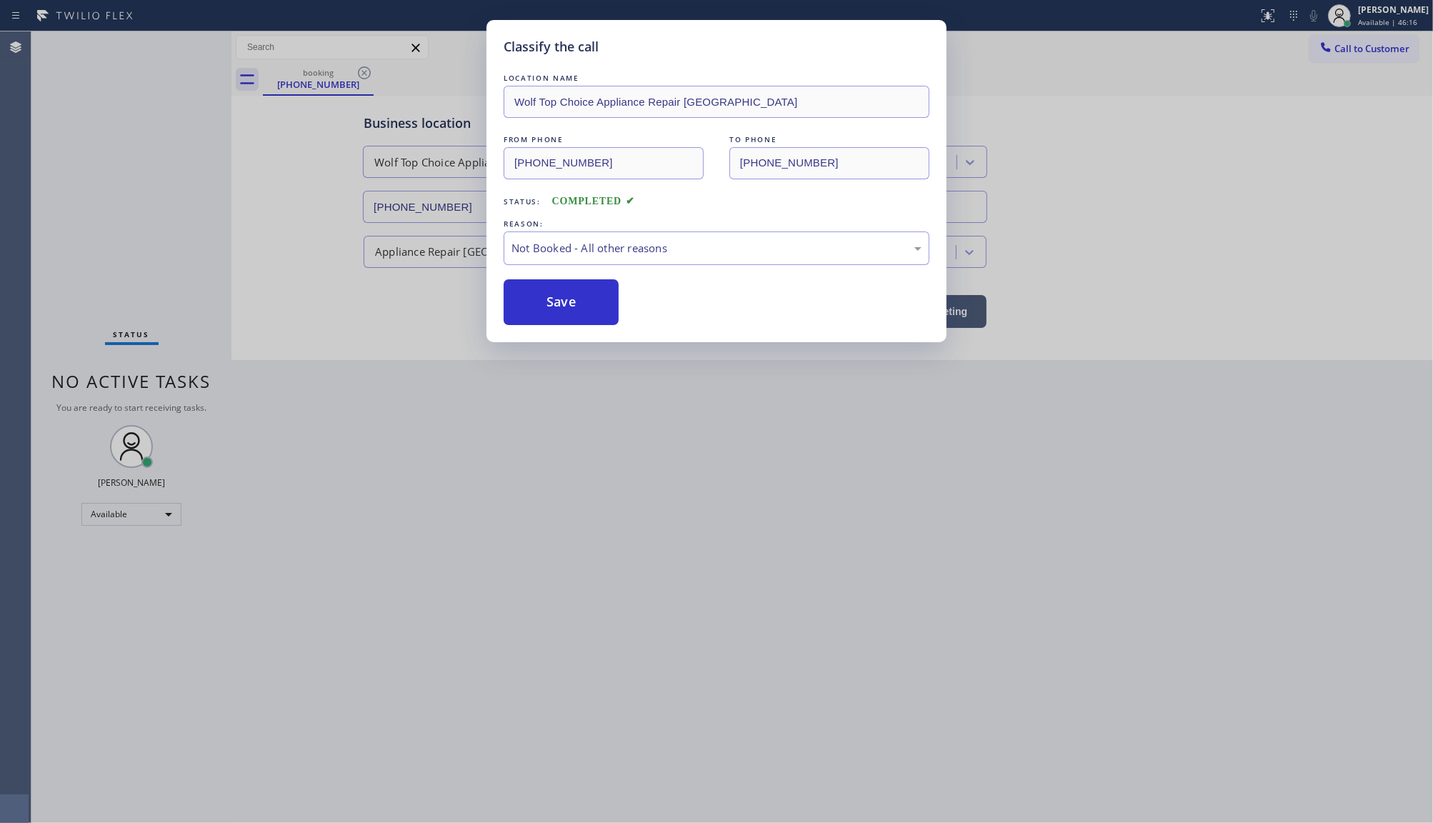
click at [544, 307] on button "Save" at bounding box center [561, 302] width 115 height 46
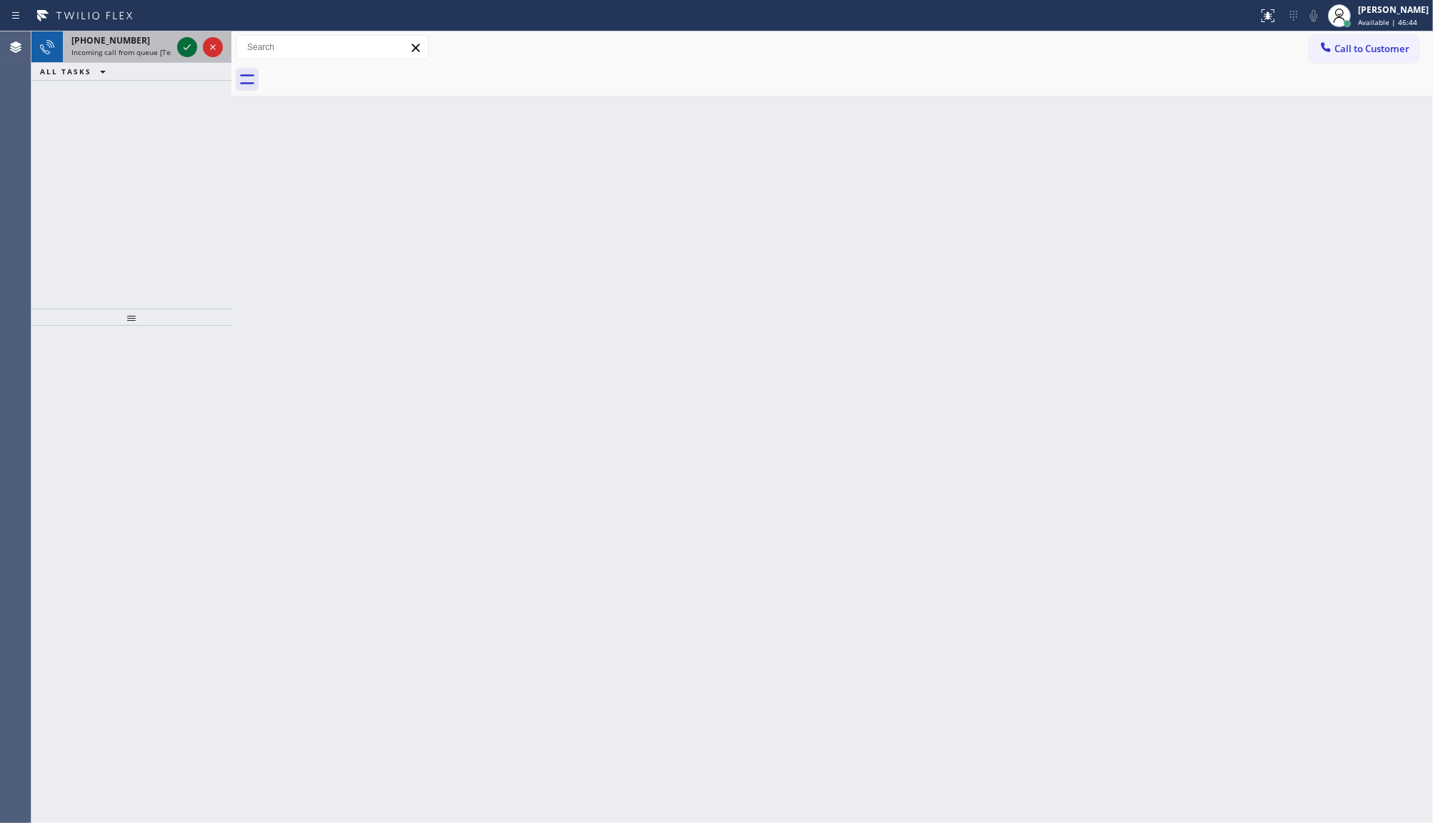
click at [180, 39] on icon at bounding box center [187, 47] width 17 height 17
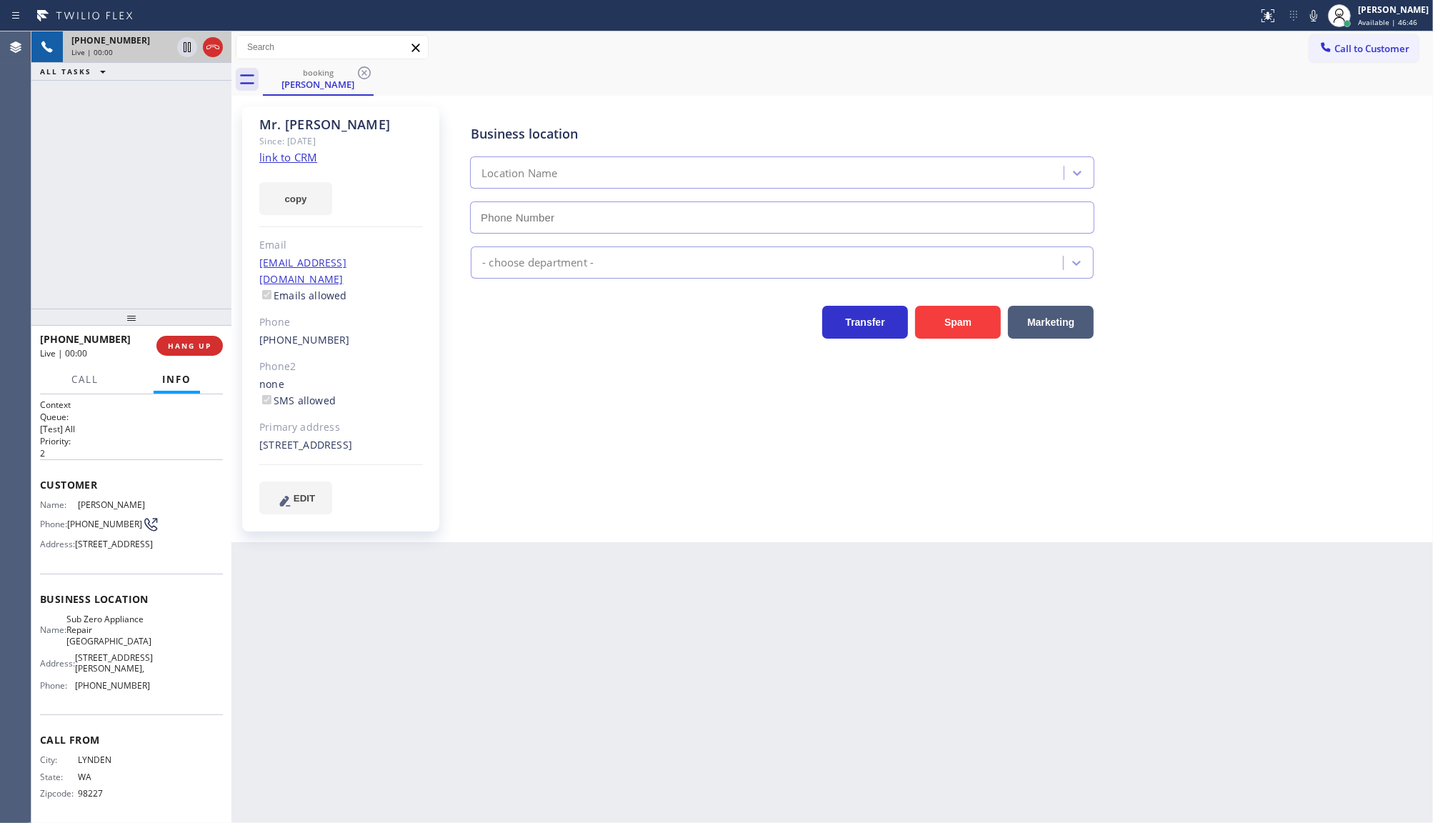
type input "(360) 205-1831"
click at [272, 161] on link "link to CRM" at bounding box center [288, 157] width 58 height 14
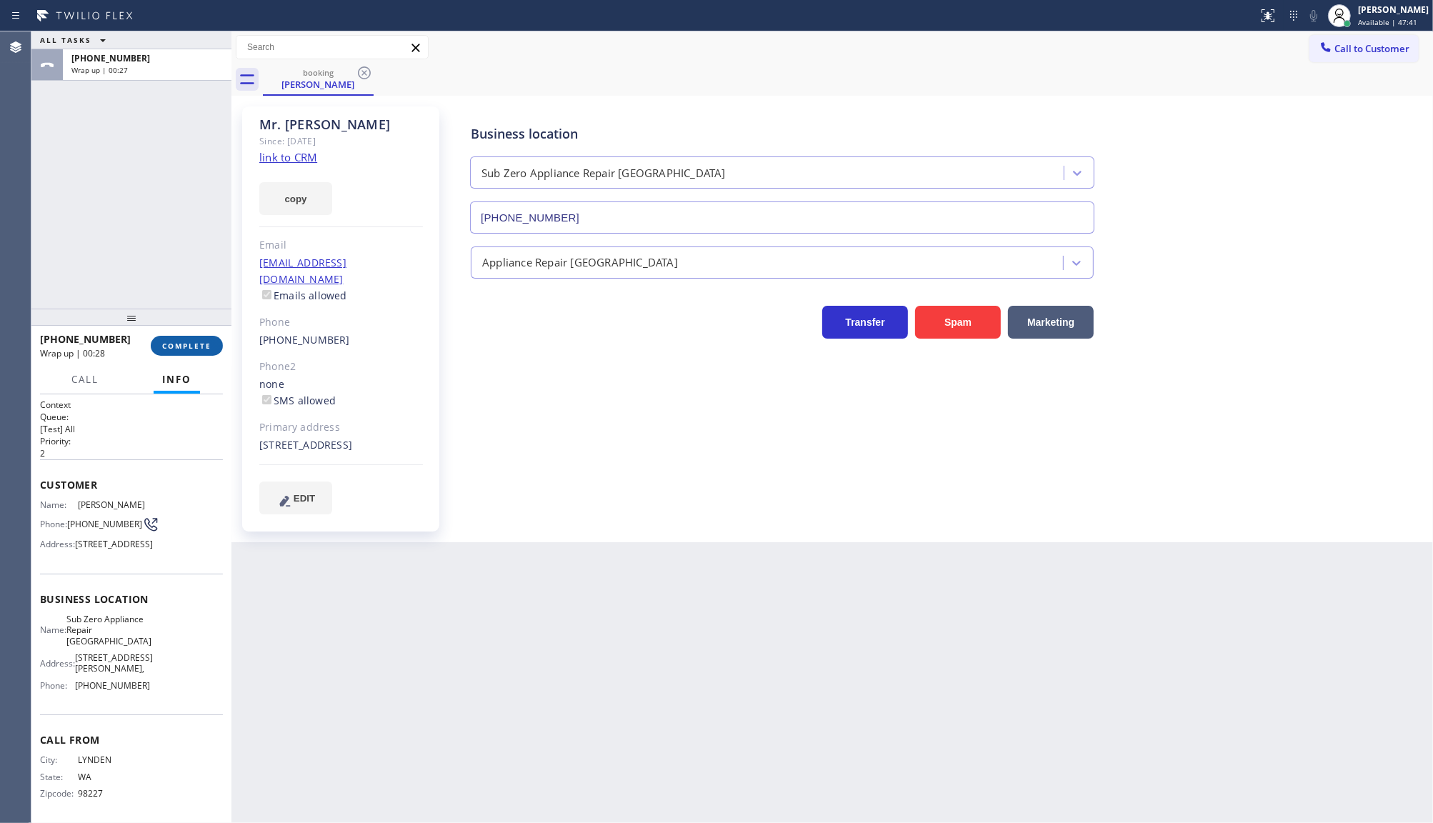
click at [191, 338] on button "COMPLETE" at bounding box center [187, 346] width 72 height 20
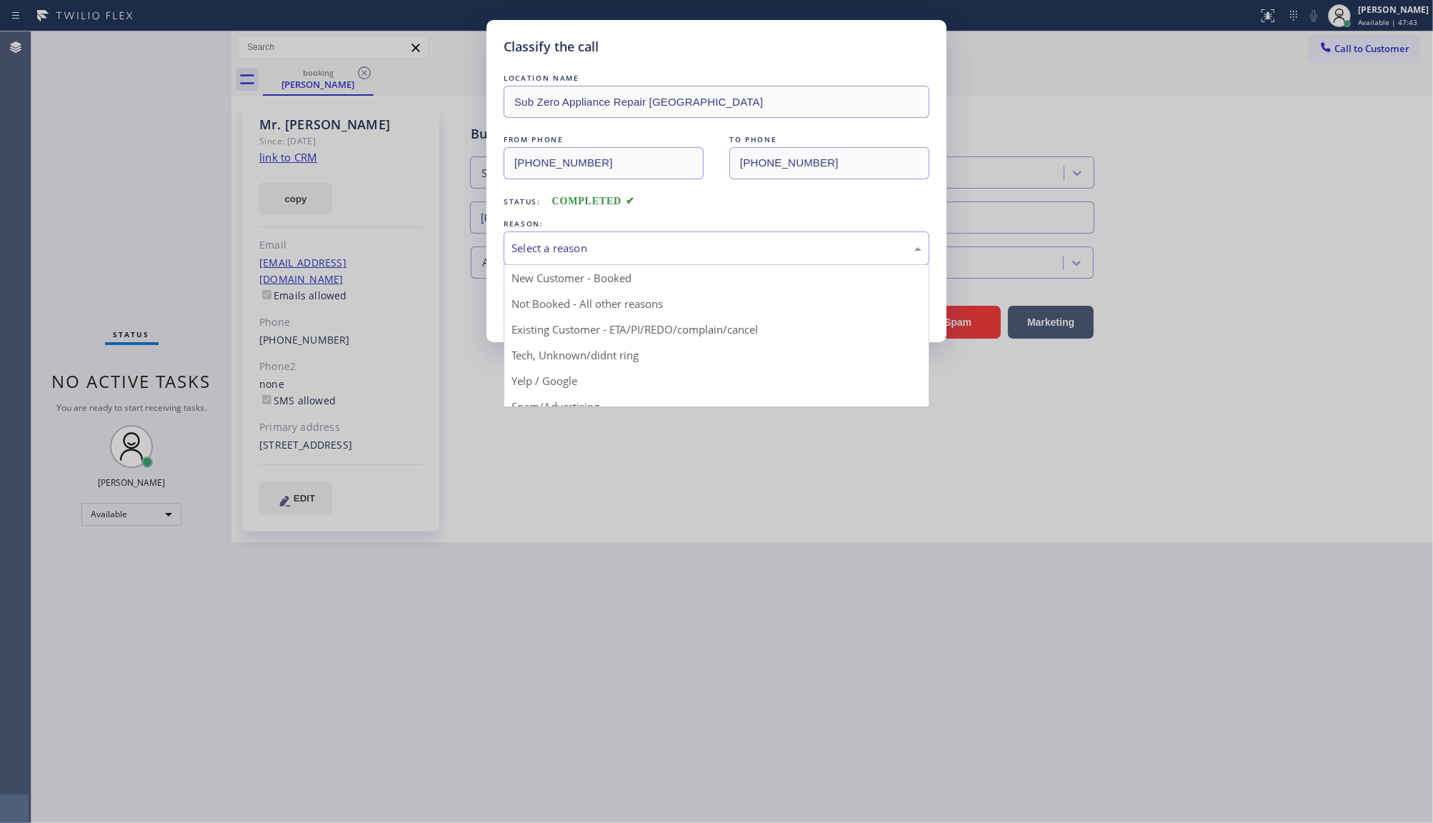
click at [562, 244] on div "Select a reason" at bounding box center [717, 248] width 410 height 16
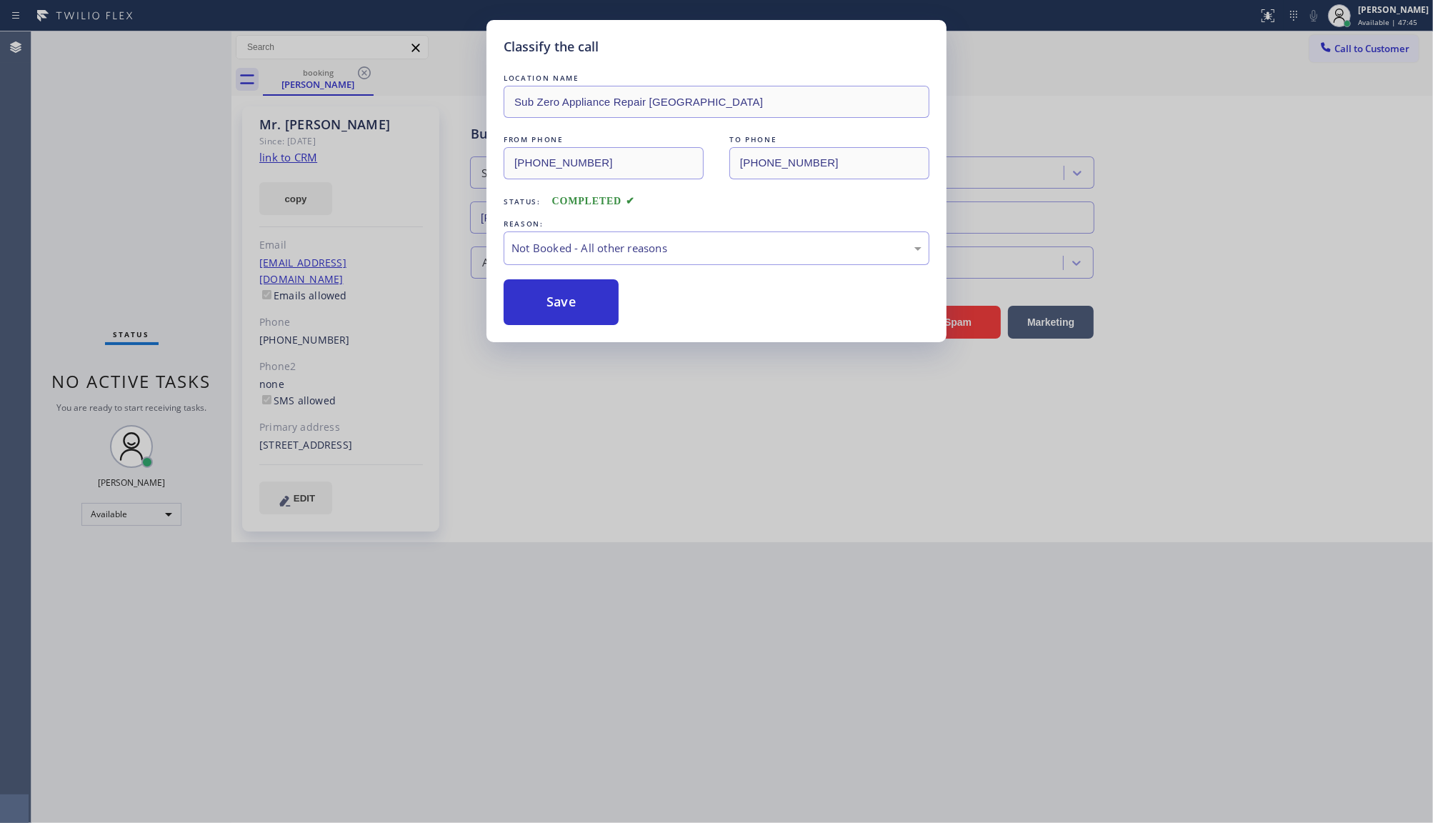
click at [555, 302] on button "Save" at bounding box center [561, 302] width 115 height 46
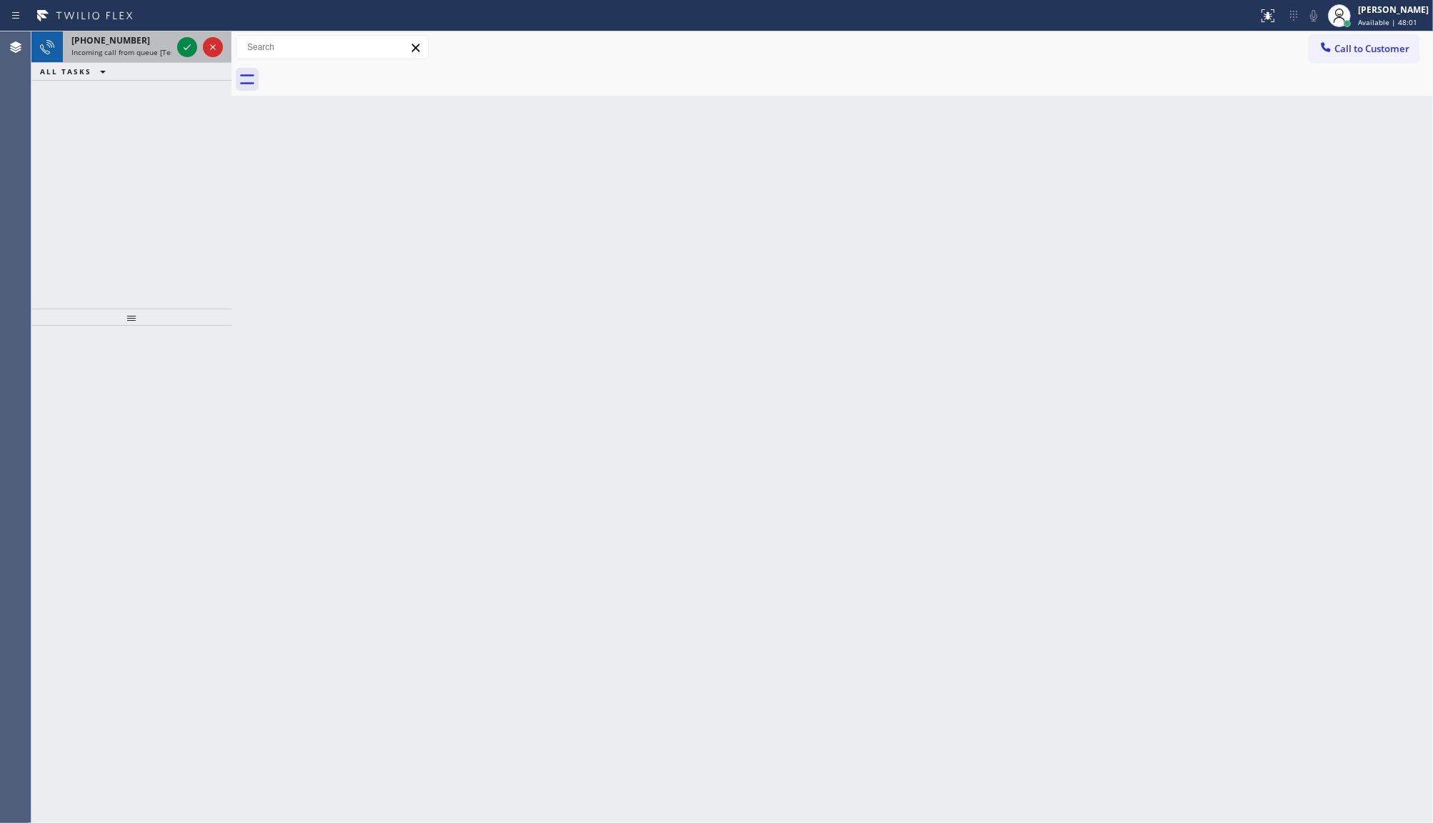
click at [174, 41] on div at bounding box center [199, 46] width 51 height 31
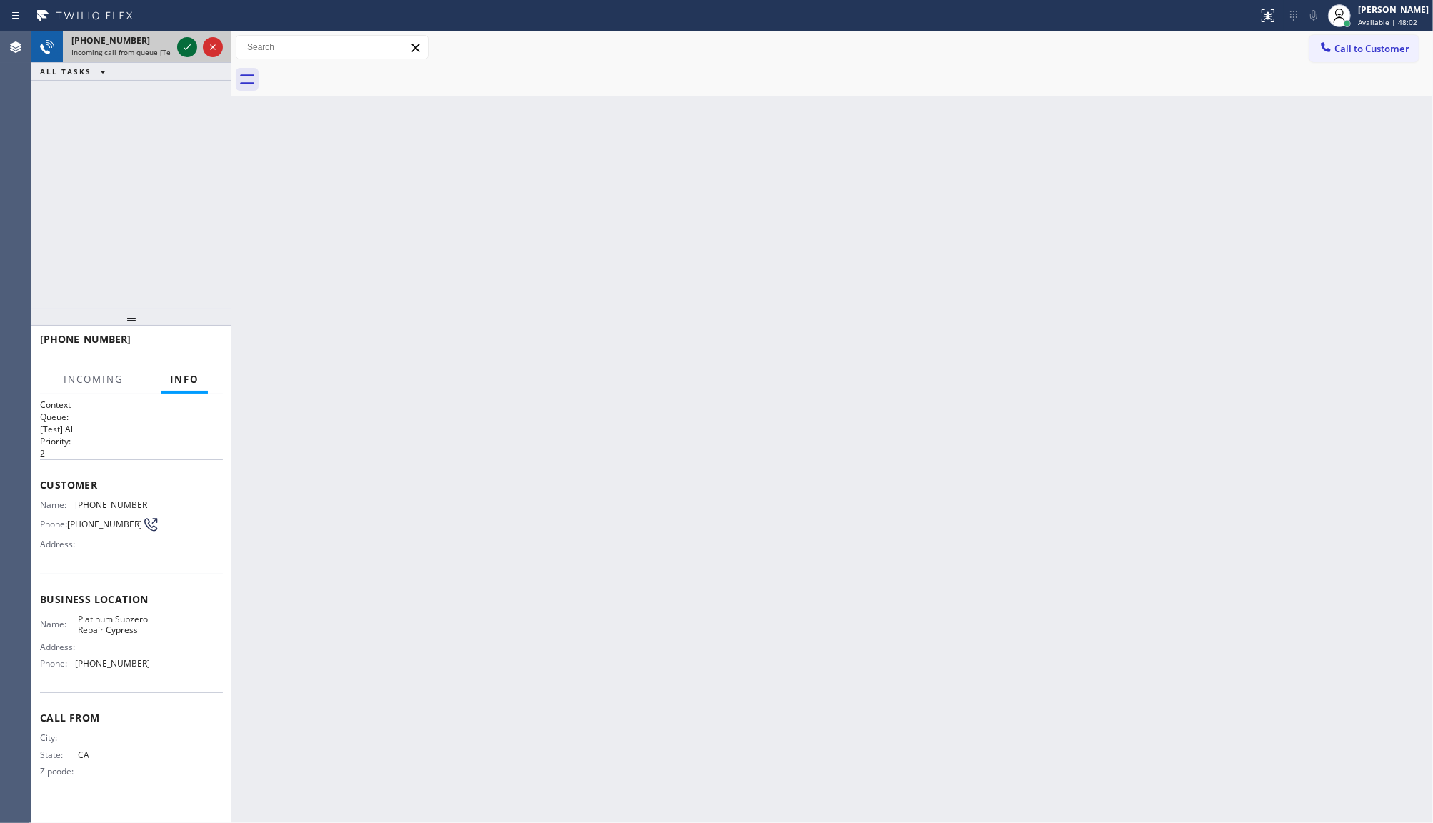
click at [193, 44] on icon at bounding box center [187, 47] width 17 height 17
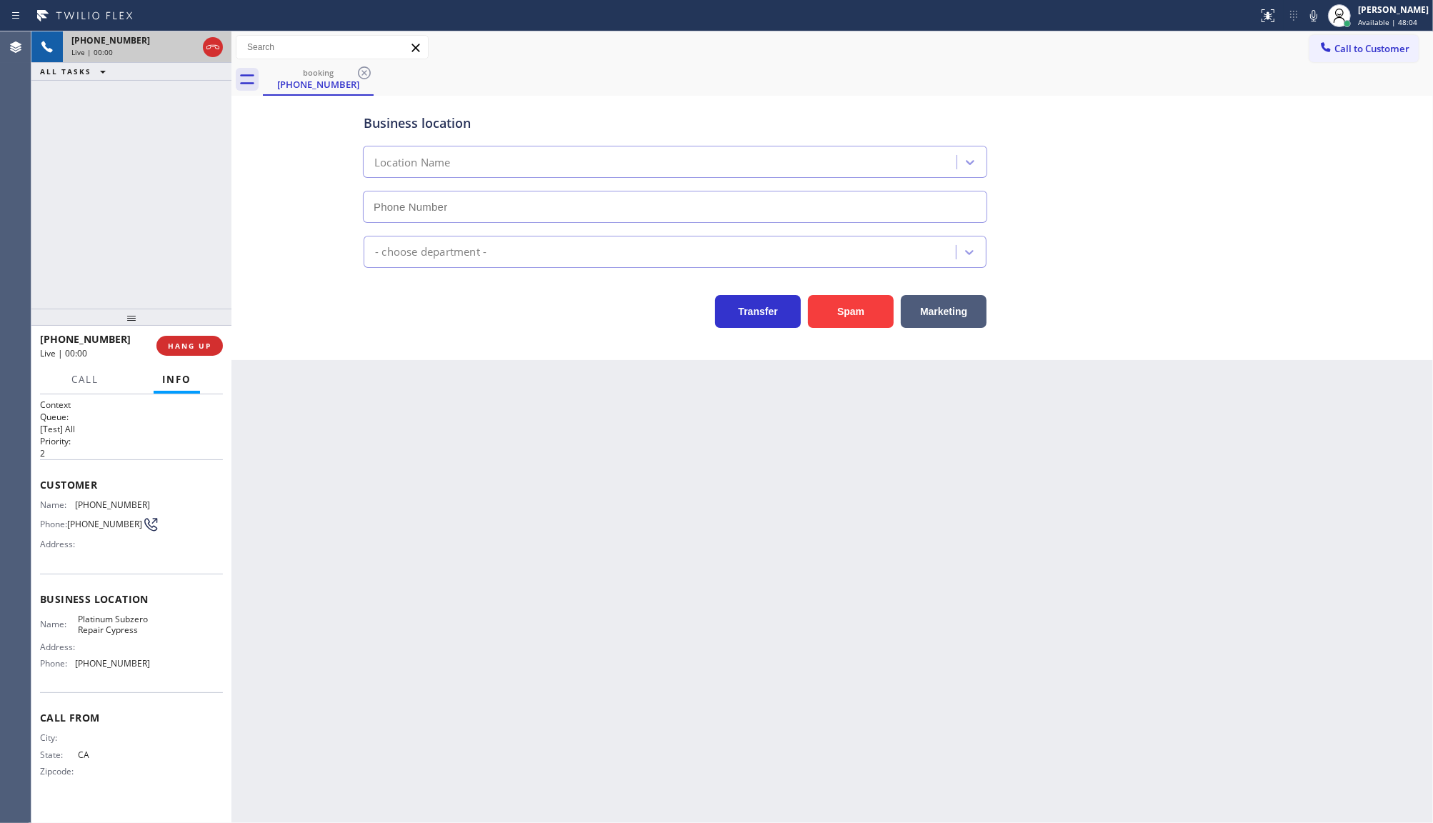
type input "(562) 268-4818"
click at [211, 341] on button "HANG UP" at bounding box center [189, 346] width 66 height 20
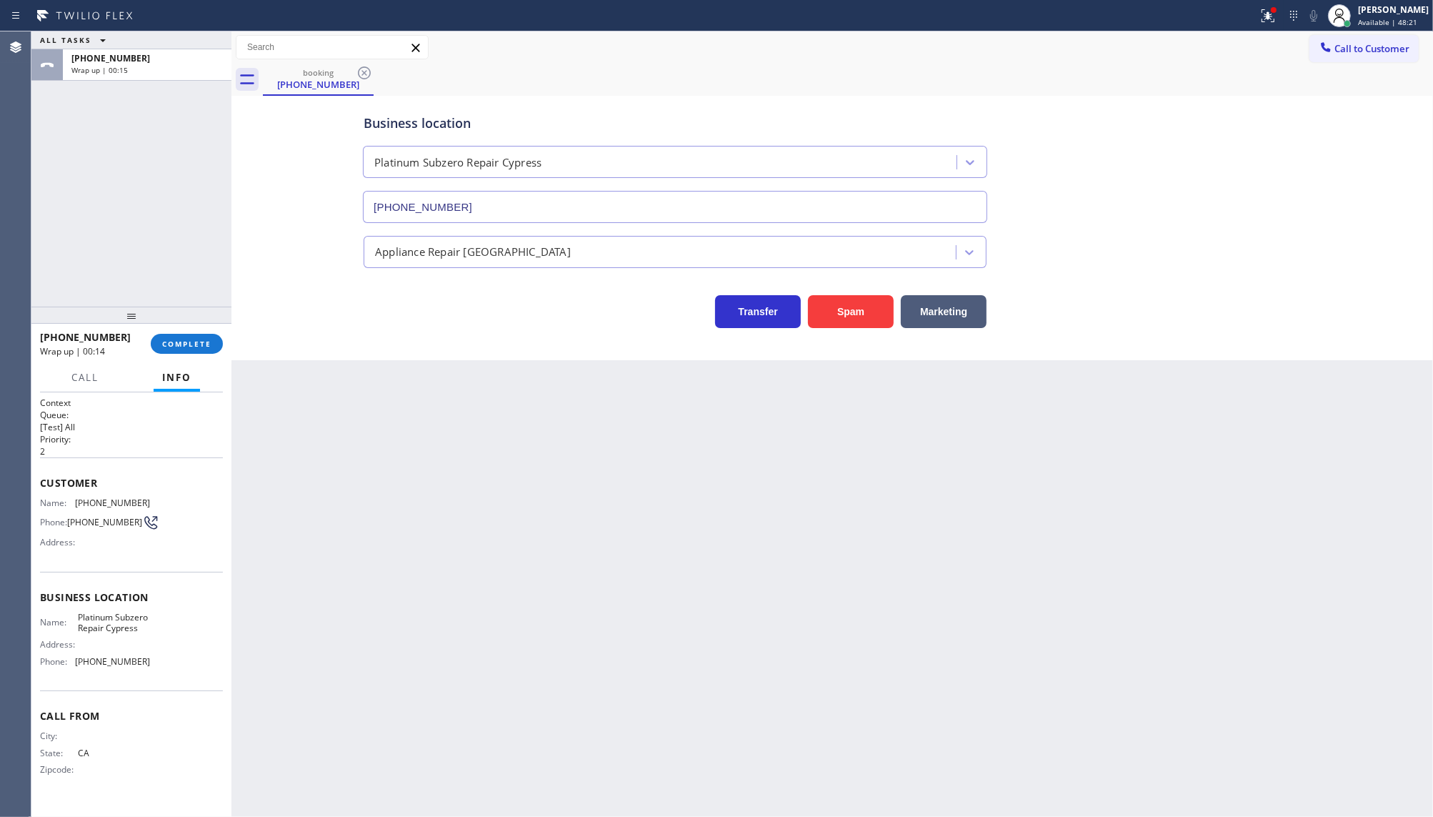
click at [159, 324] on div at bounding box center [131, 315] width 200 height 17
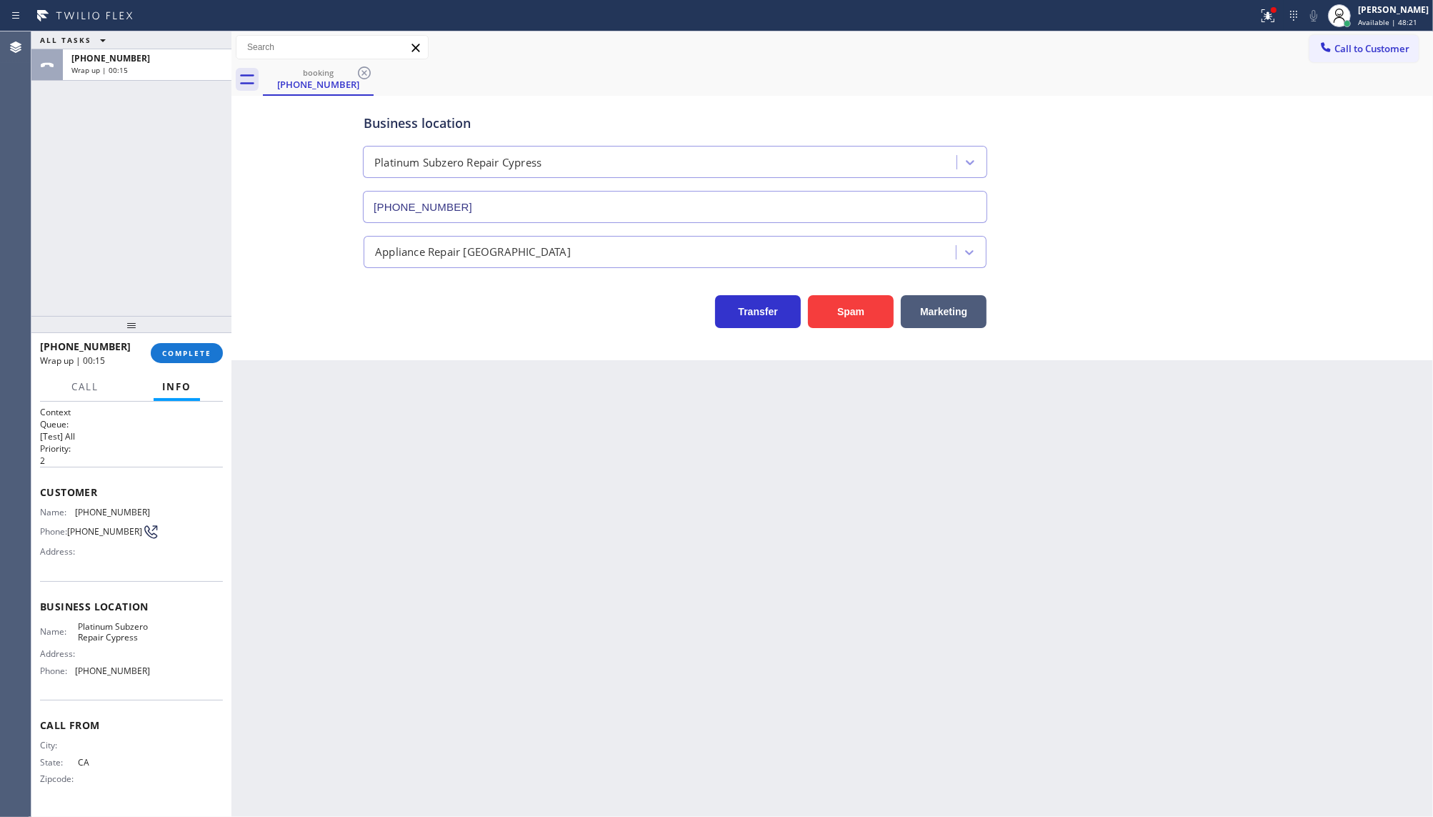
click at [164, 337] on div "+15622026592 Wrap up | 00:15 COMPLETE" at bounding box center [131, 352] width 183 height 37
click at [172, 350] on span "COMPLETE" at bounding box center [186, 353] width 49 height 10
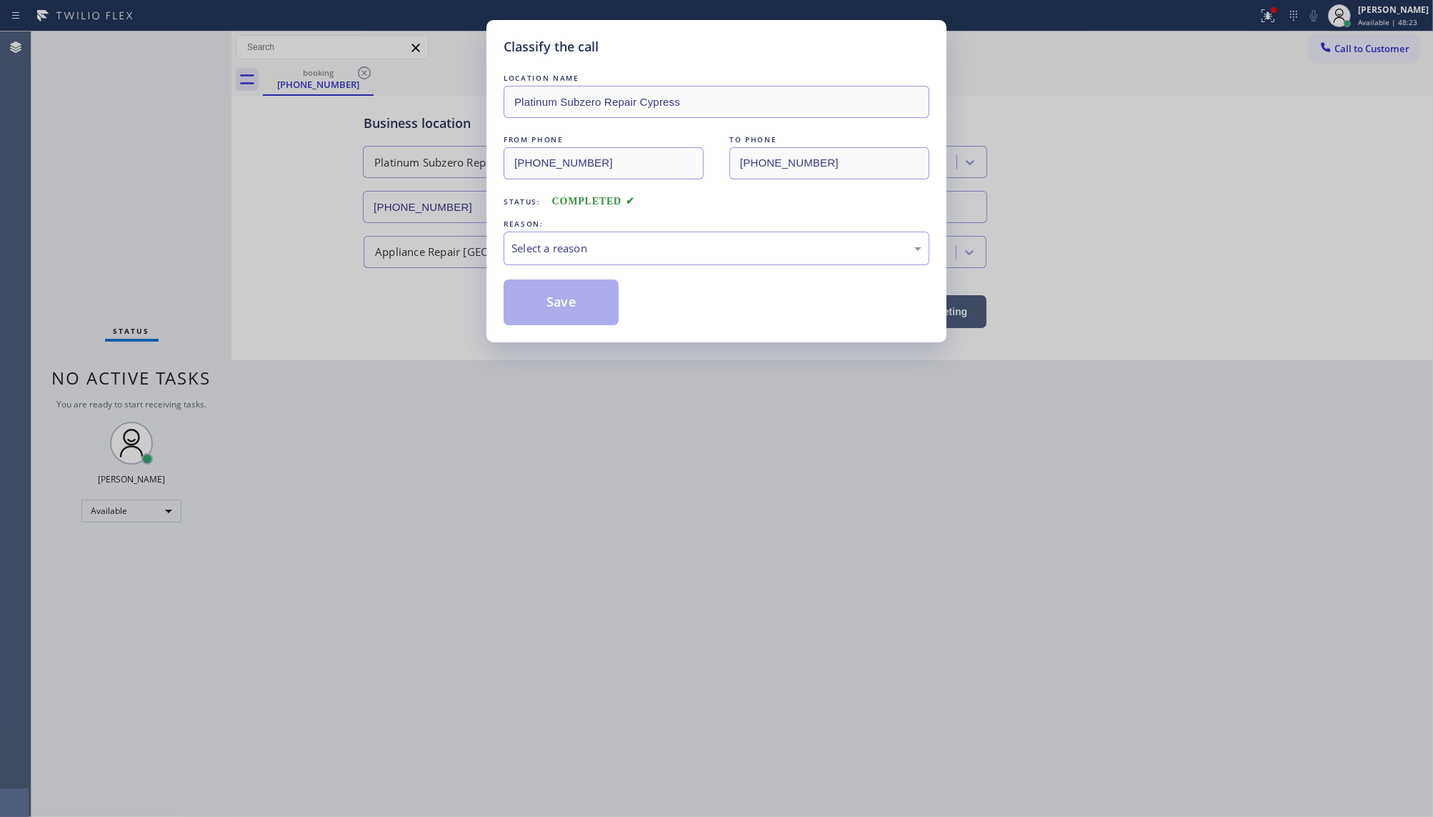
click at [190, 358] on div "Classify the call LOCATION NAME Platinum Subzero Repair Cypress FROM PHONE (562…" at bounding box center [716, 408] width 1433 height 817
click at [629, 232] on div "Select a reason" at bounding box center [717, 248] width 426 height 34
click at [562, 311] on button "Save" at bounding box center [561, 302] width 115 height 46
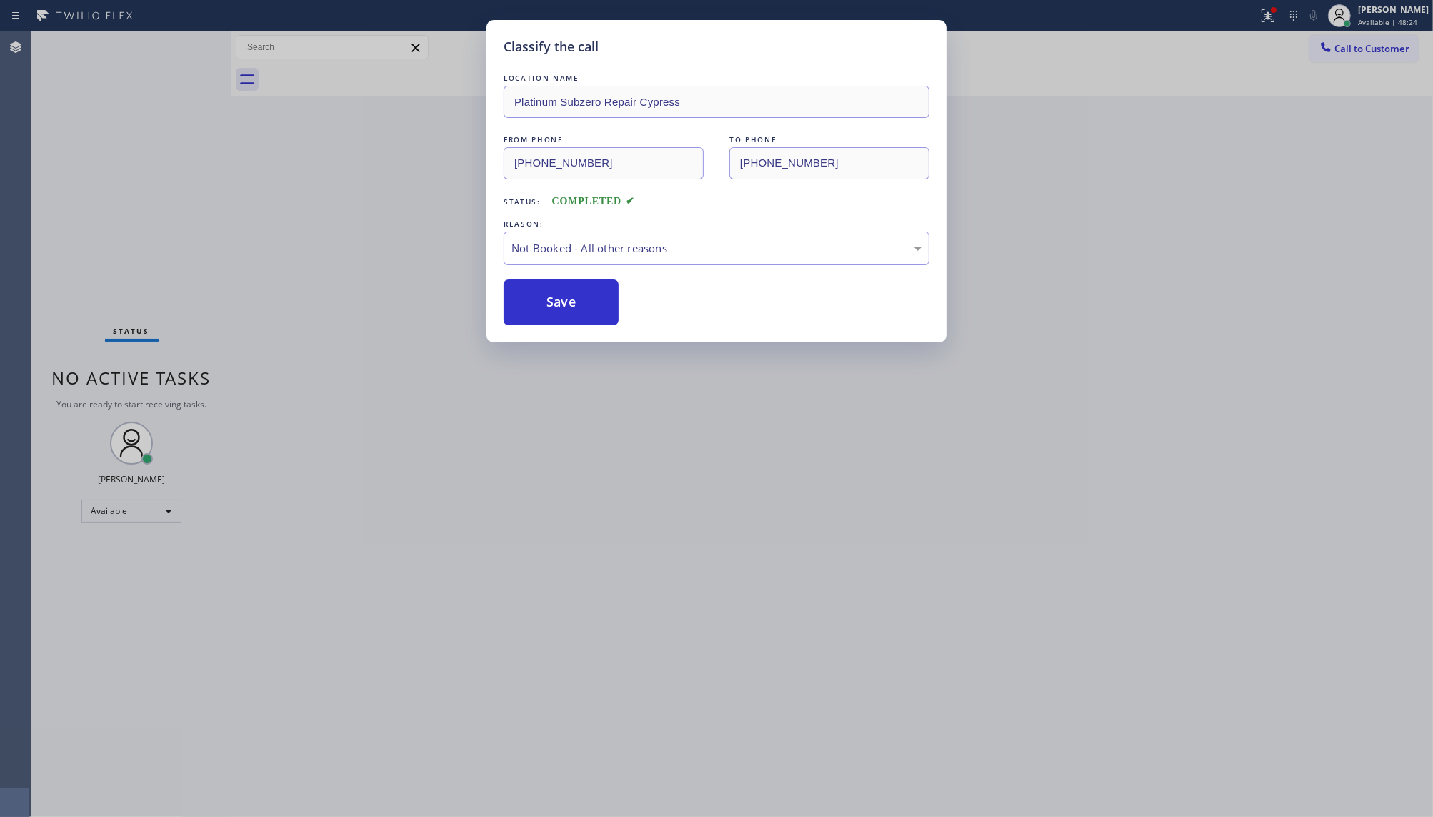
click at [562, 311] on button "Save" at bounding box center [561, 302] width 115 height 46
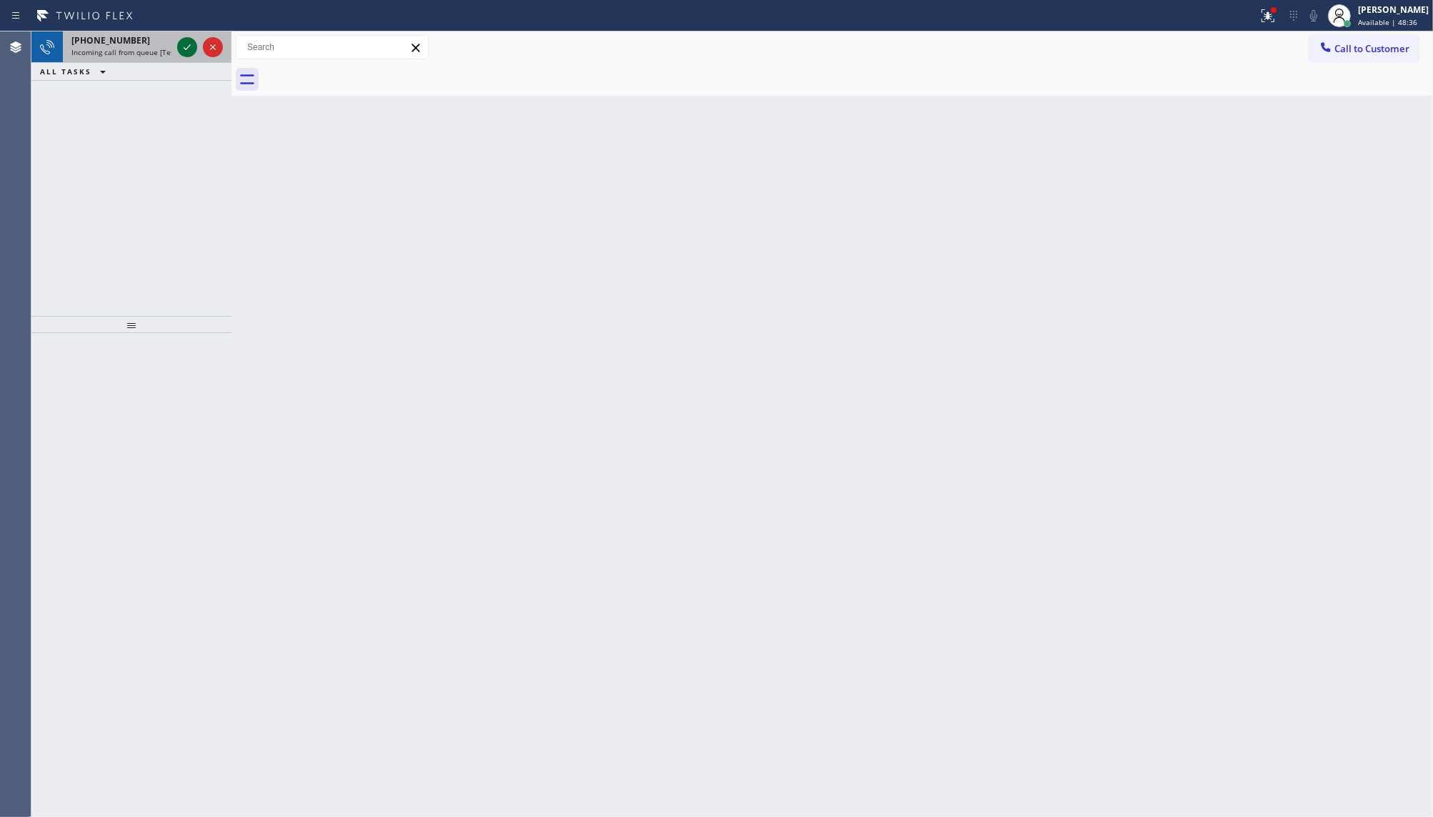
click at [190, 43] on icon at bounding box center [187, 47] width 17 height 17
click at [175, 43] on div at bounding box center [199, 46] width 51 height 31
click at [184, 46] on icon at bounding box center [187, 47] width 17 height 17
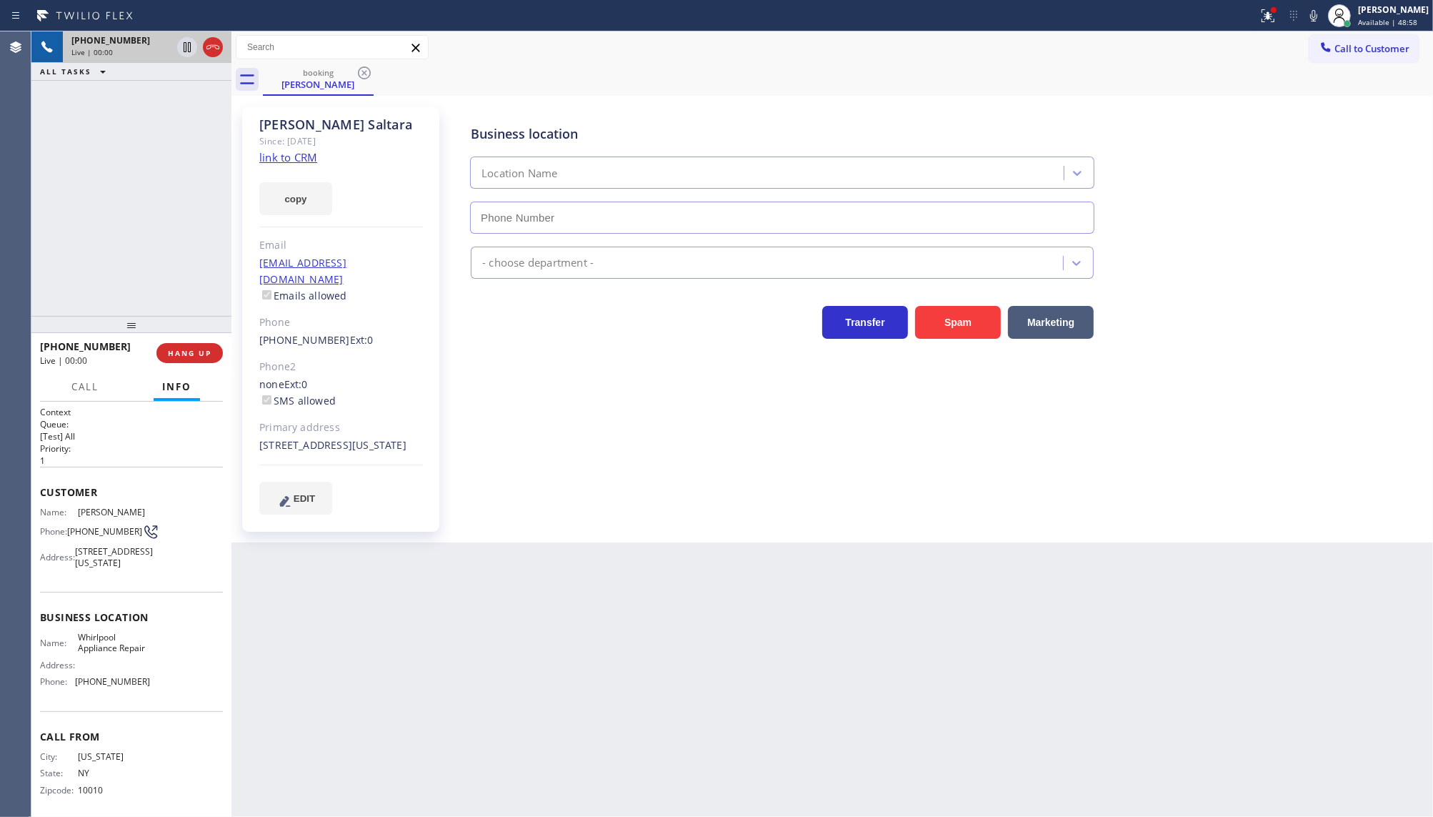
type input "(888) 992-3457"
click at [277, 154] on link "link to CRM" at bounding box center [288, 157] width 58 height 14
click at [277, 155] on link "link to CRM" at bounding box center [288, 157] width 58 height 14
click at [274, 157] on link "link to CRM" at bounding box center [288, 157] width 58 height 14
click at [187, 351] on span "HANG UP" at bounding box center [190, 353] width 44 height 10
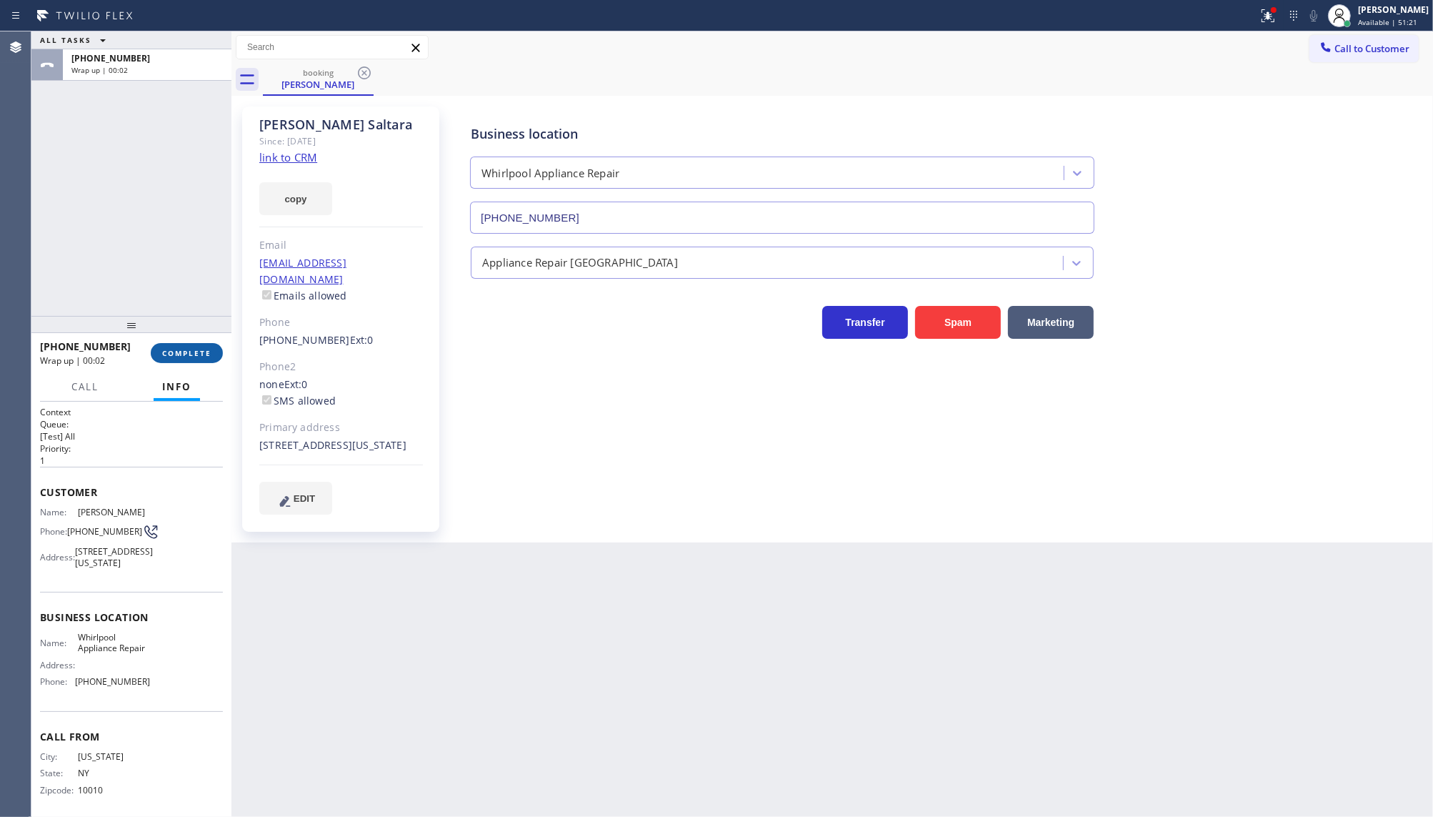
click at [187, 351] on span "COMPLETE" at bounding box center [186, 353] width 49 height 10
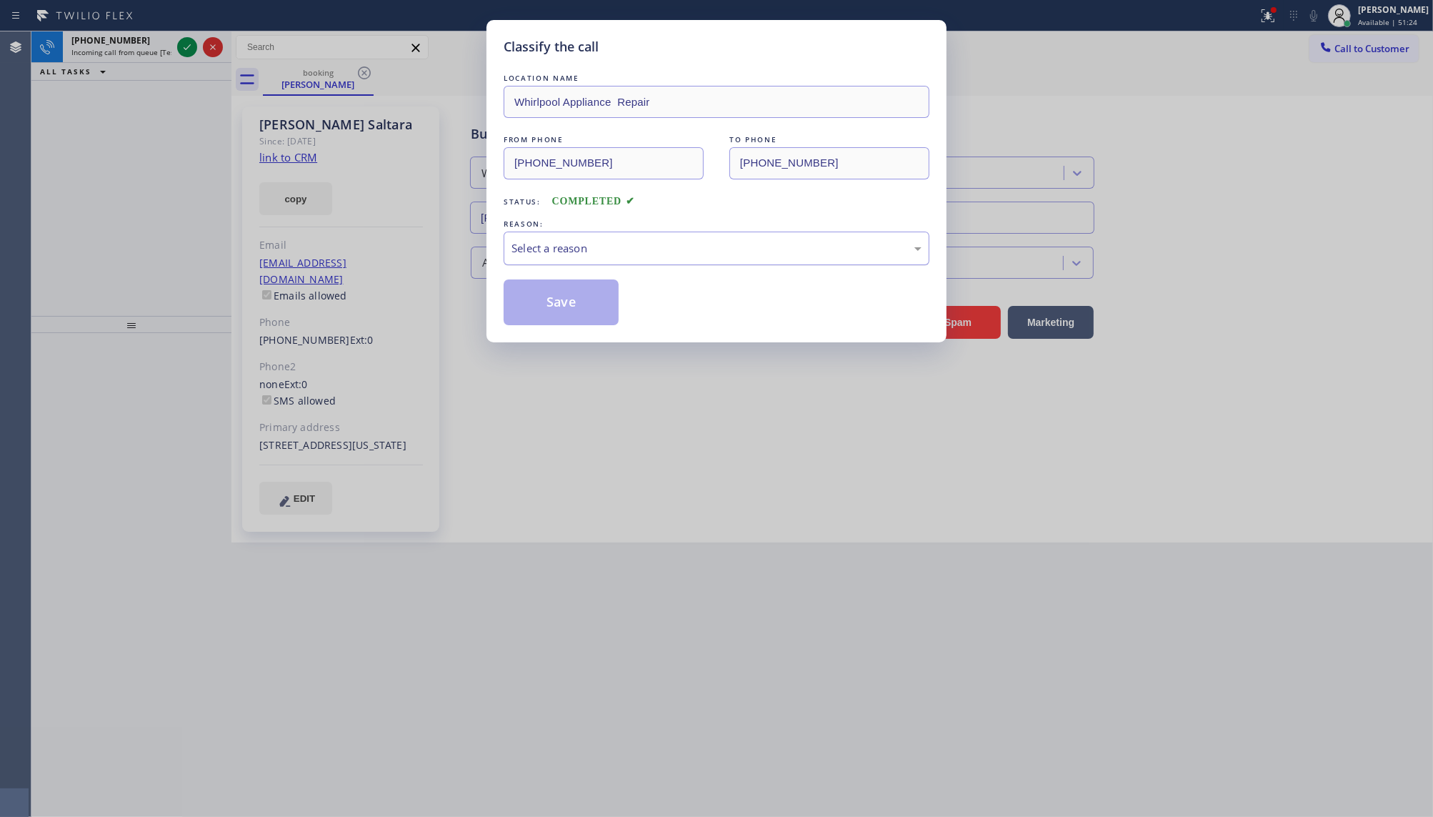
click at [552, 234] on div "Select a reason" at bounding box center [717, 248] width 426 height 34
click at [551, 308] on button "Save" at bounding box center [561, 302] width 115 height 46
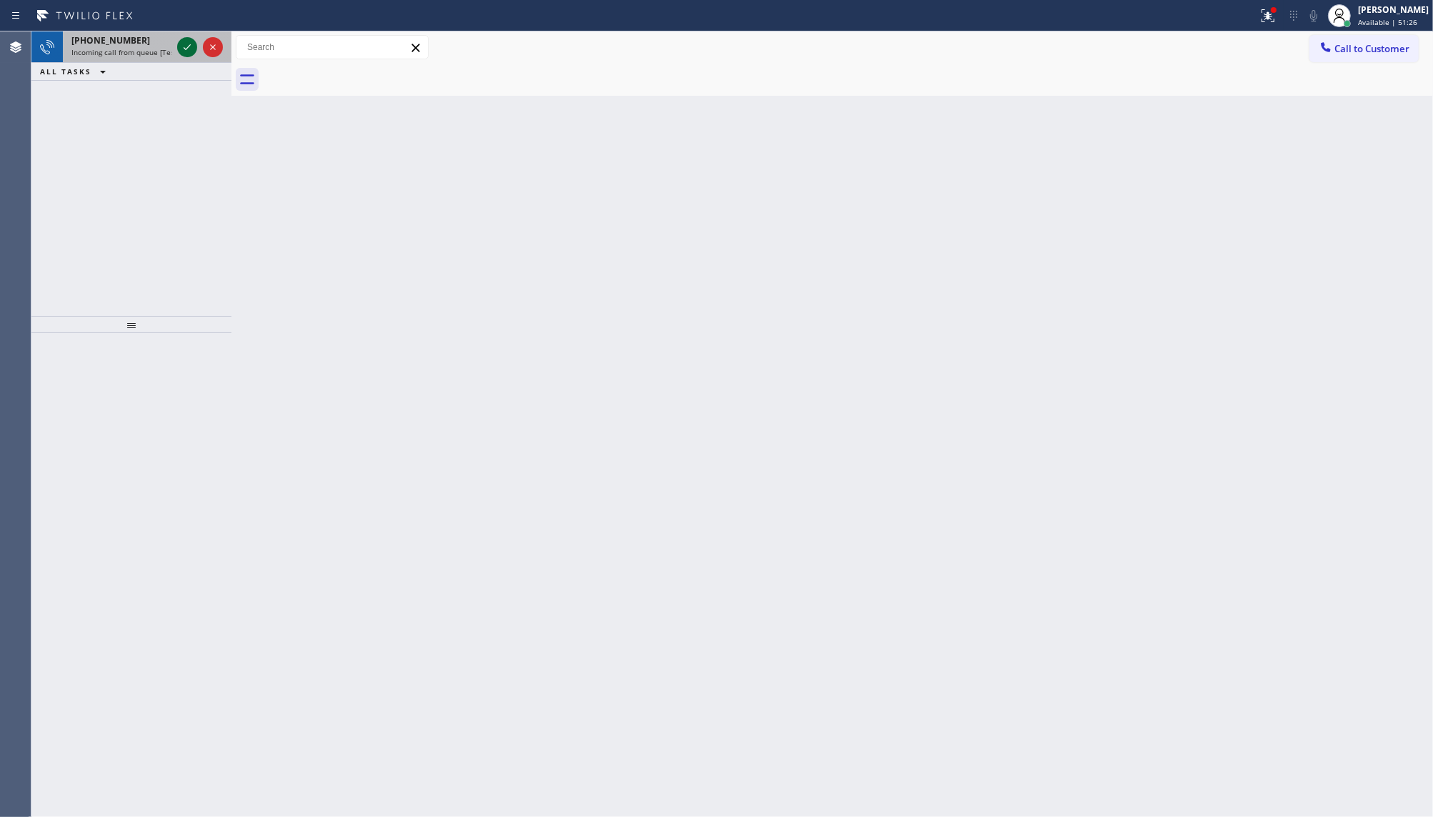
click at [195, 41] on icon at bounding box center [187, 47] width 17 height 17
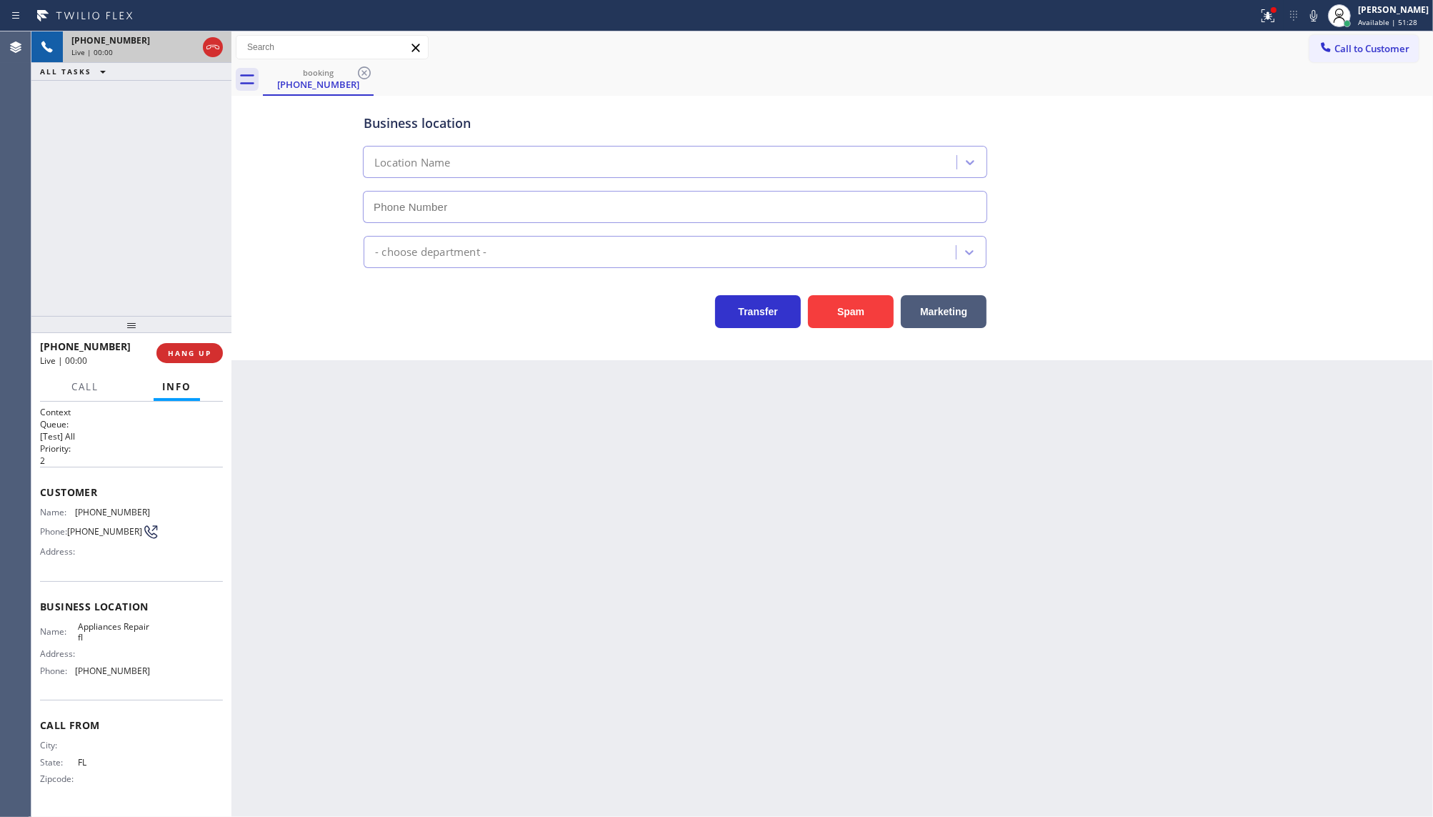
type input "(689) 272-3163"
click at [204, 355] on span "HANG UP" at bounding box center [190, 353] width 44 height 10
click at [202, 364] on div "+16892391993 Wrap up | 00:11 COMPLETE" at bounding box center [131, 352] width 183 height 37
click at [204, 352] on span "COMPLETE" at bounding box center [186, 353] width 49 height 10
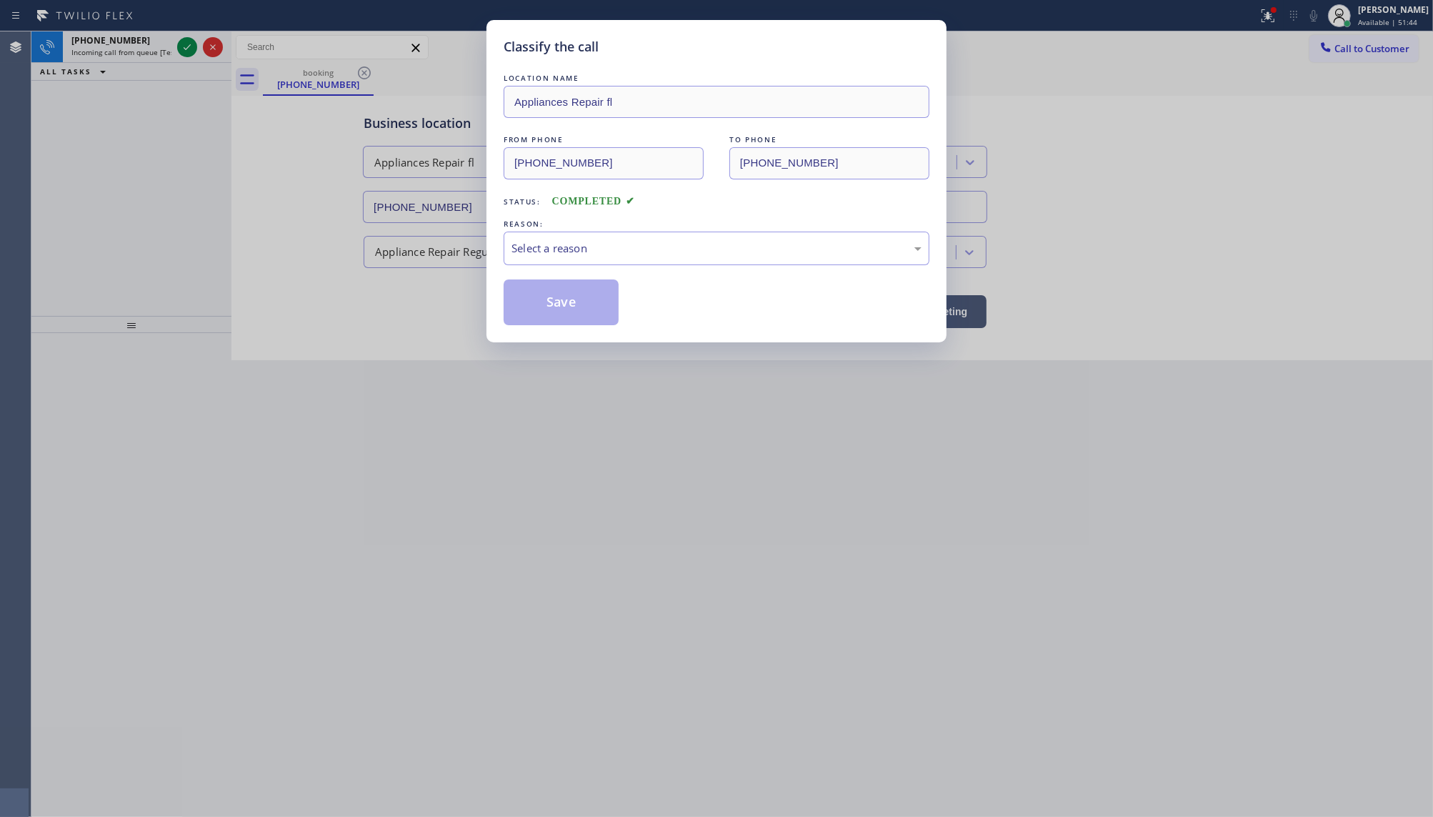
drag, startPoint x: 590, startPoint y: 211, endPoint x: 589, endPoint y: 219, distance: 7.2
click at [589, 218] on div "LOCATION NAME Appliances Repair fl FROM PHONE (689) 239-1993 TO PHONE (689) 272…" at bounding box center [717, 198] width 426 height 254
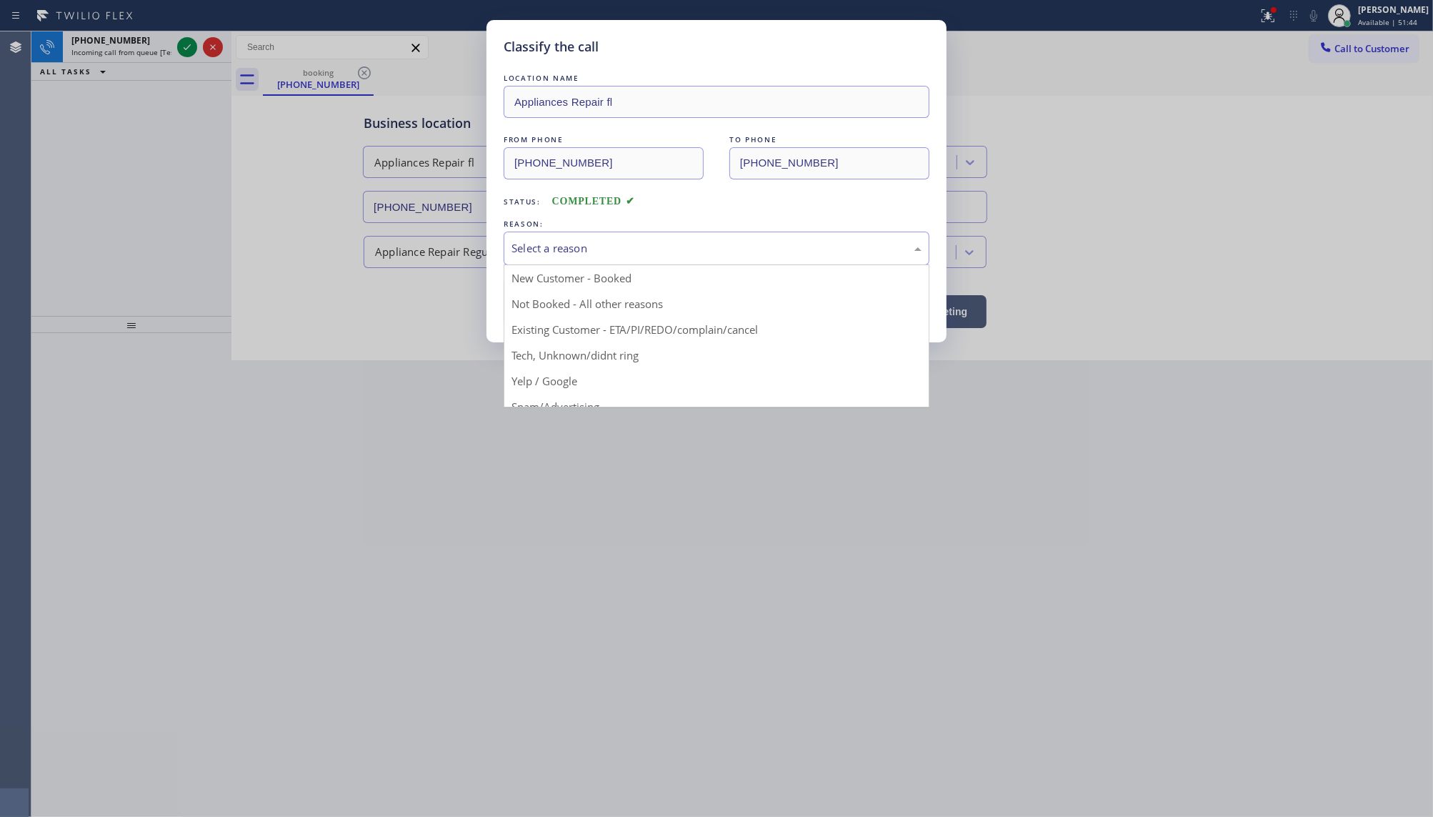
click at [583, 241] on div "Select a reason" at bounding box center [717, 248] width 410 height 16
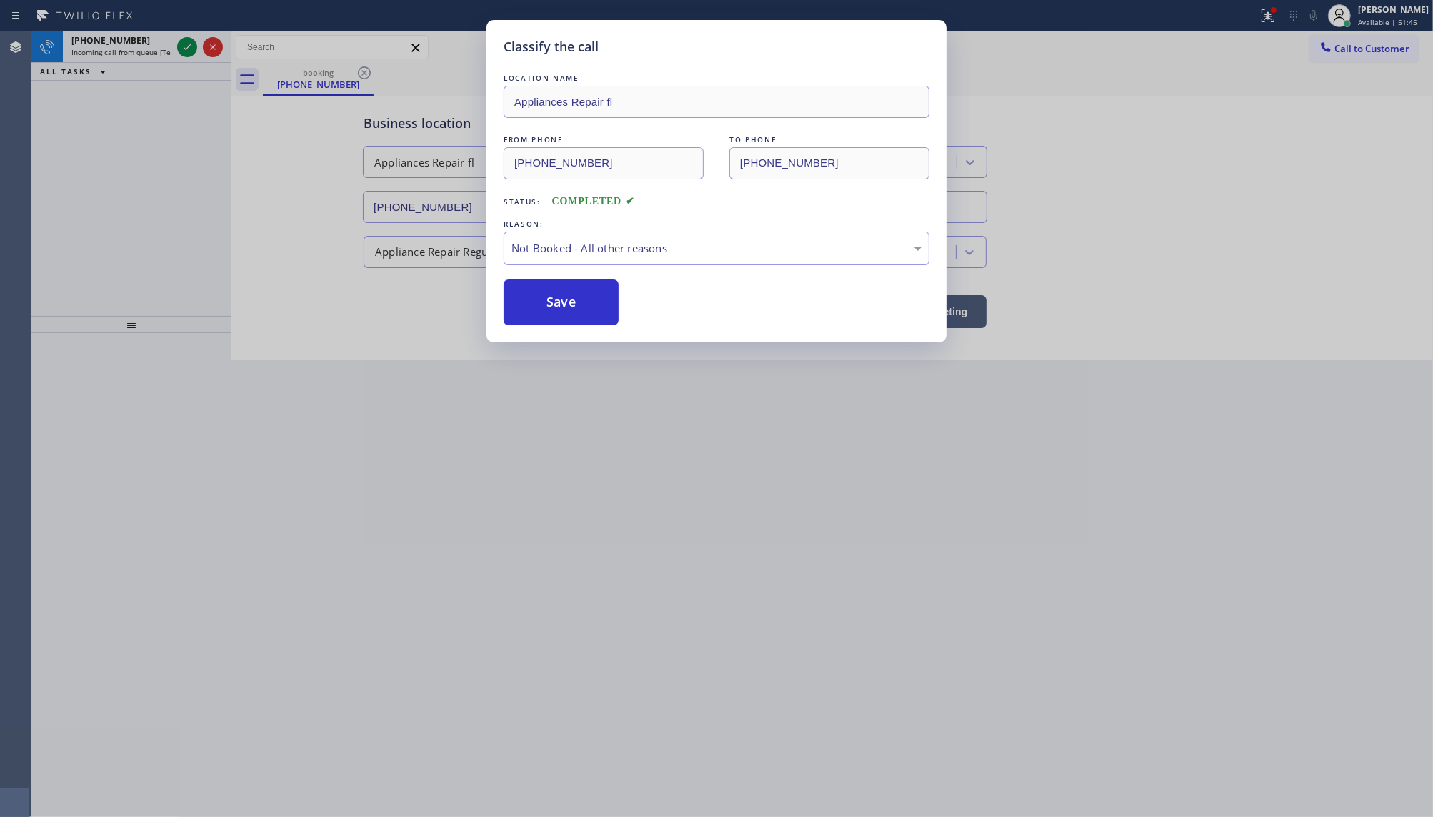
click at [552, 298] on button "Save" at bounding box center [561, 302] width 115 height 46
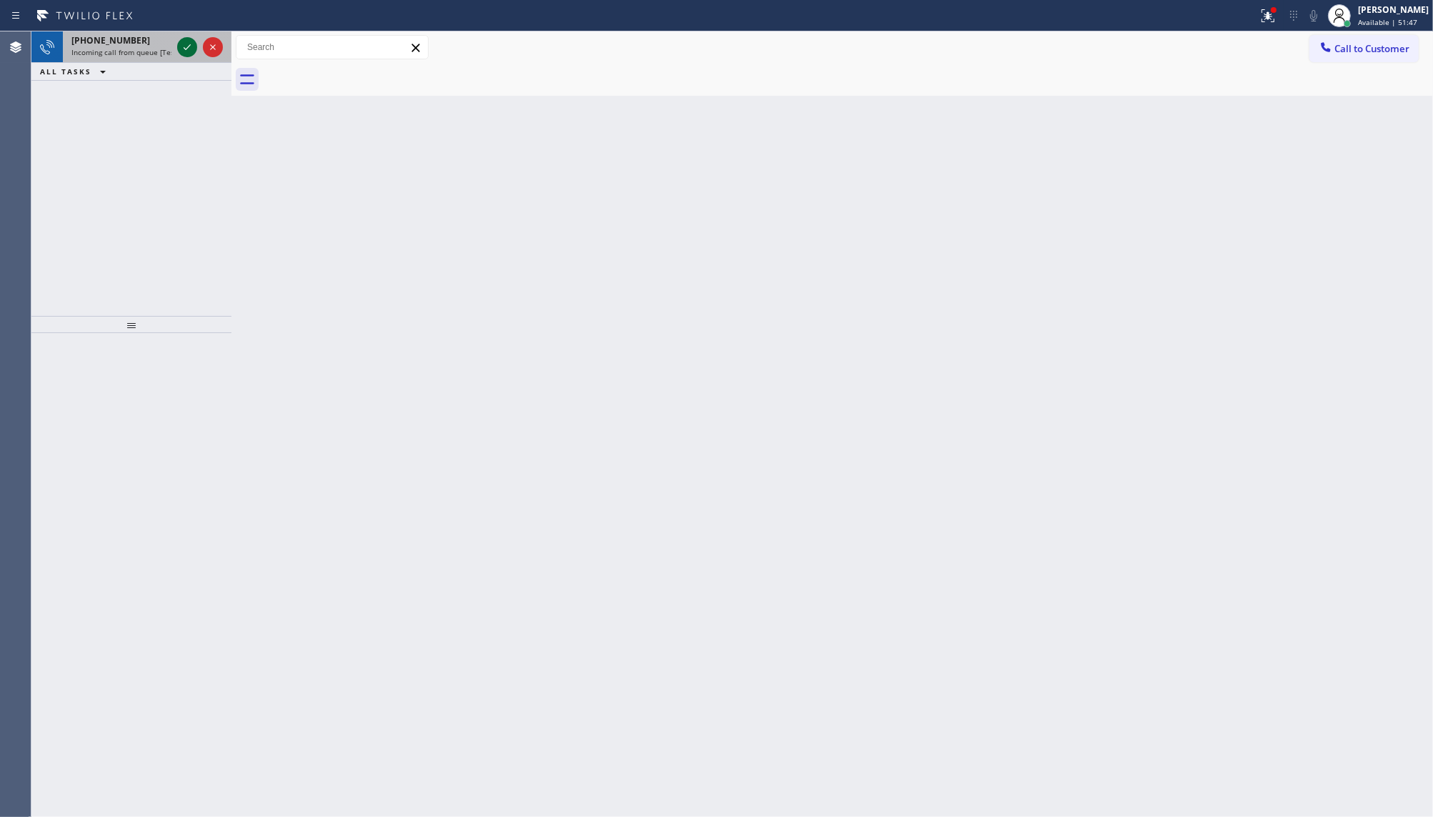
click at [189, 44] on icon at bounding box center [187, 47] width 17 height 17
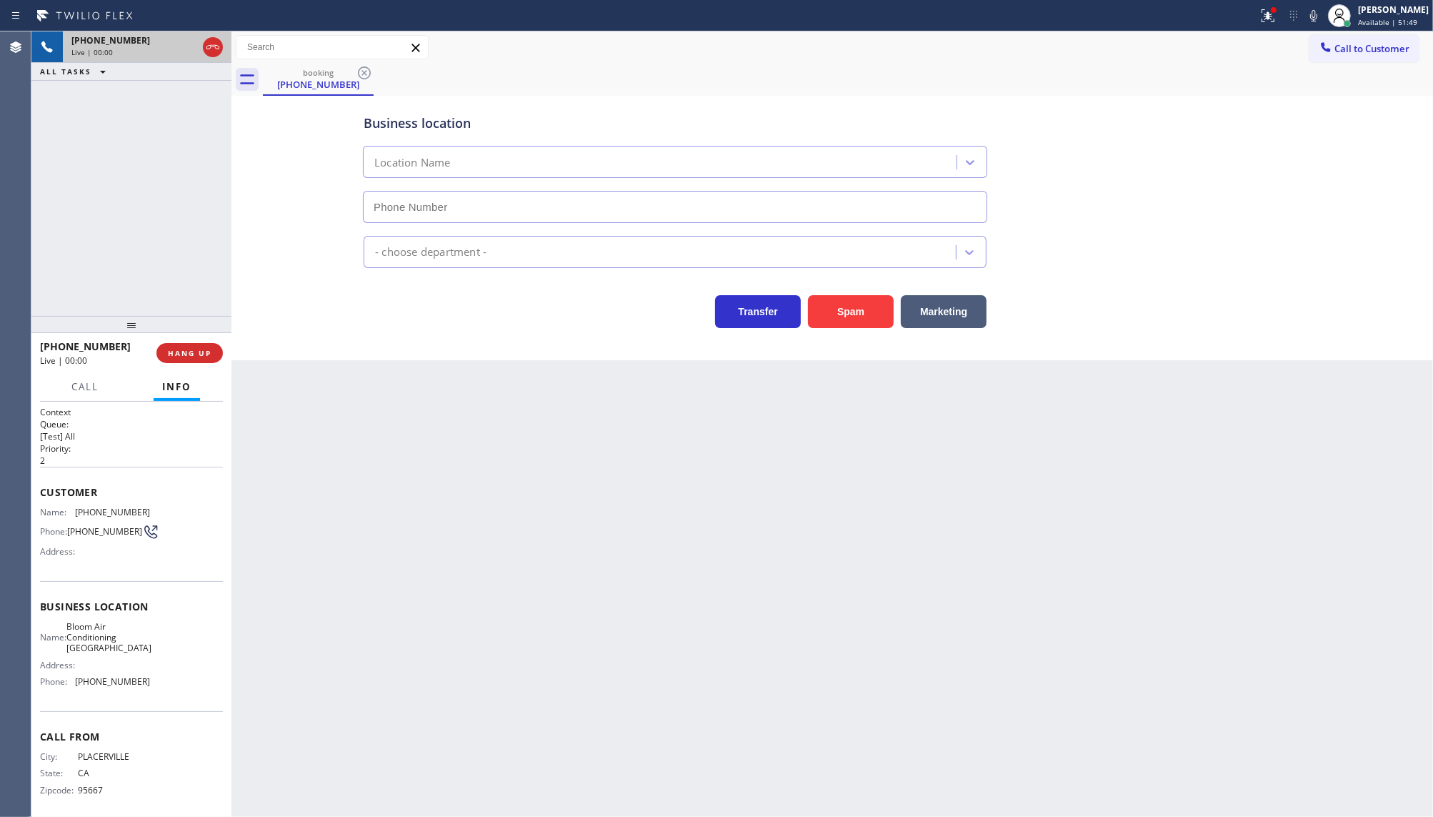
type input "(530) 290-6484"
click at [837, 327] on button "Spam" at bounding box center [851, 311] width 86 height 33
click at [865, 309] on button "Spam" at bounding box center [851, 311] width 86 height 33
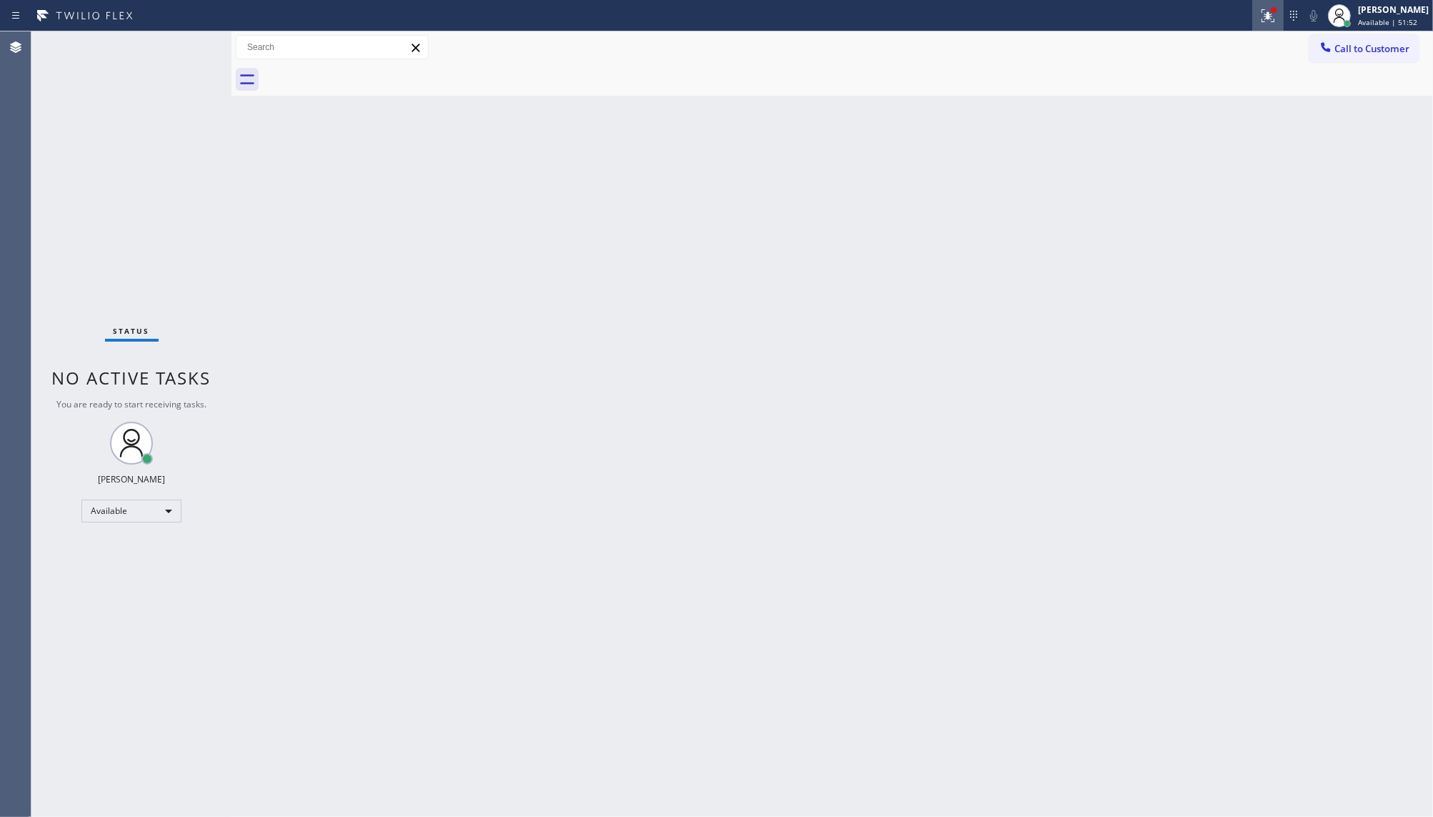
click at [1267, 22] on icon at bounding box center [1268, 15] width 17 height 17
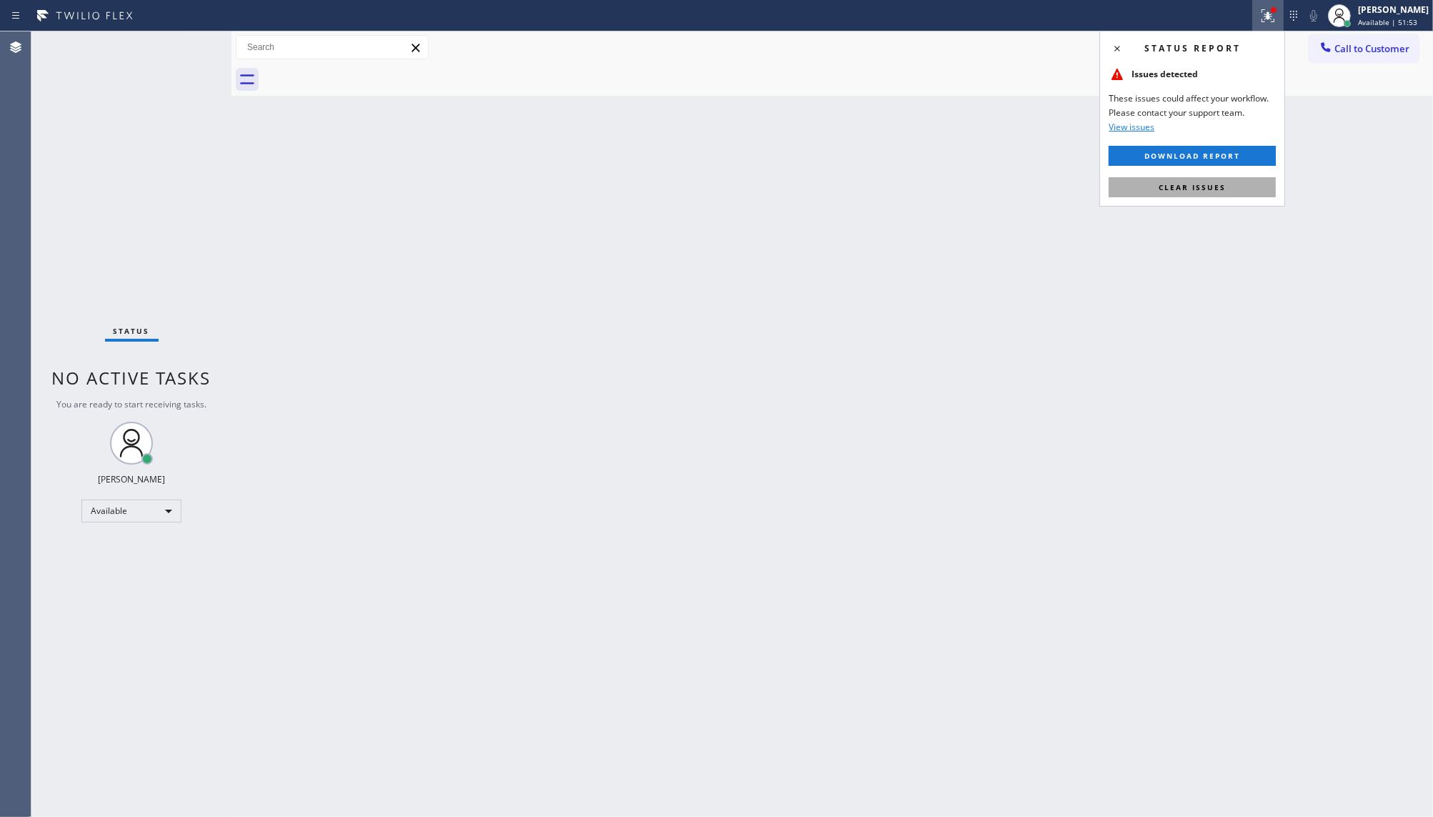
click at [1218, 184] on span "Clear issues" at bounding box center [1192, 187] width 67 height 10
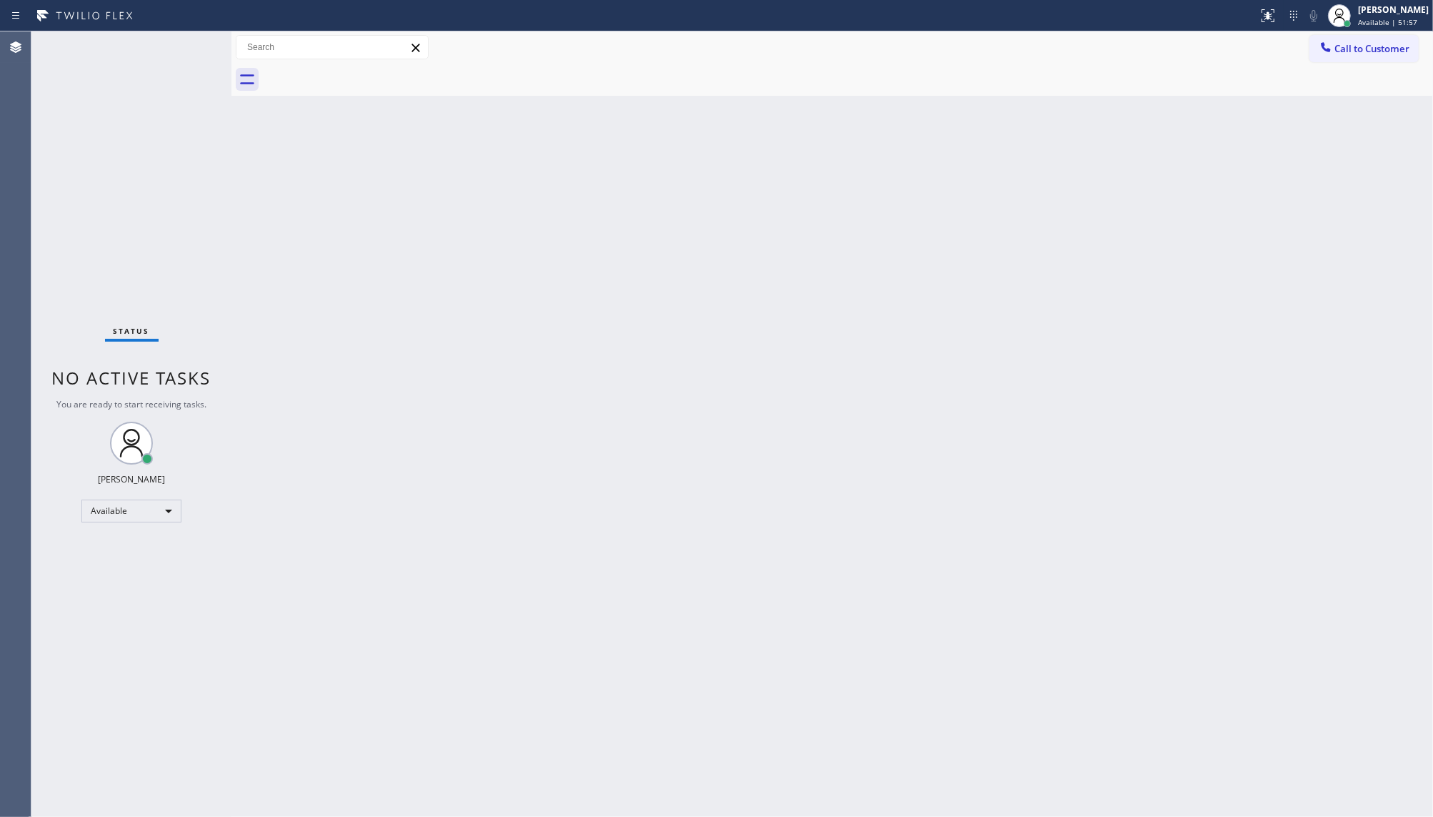
click at [1430, 295] on div "Back to Dashboard Change Sender ID Customers Technicians Select a contact Outbo…" at bounding box center [832, 423] width 1202 height 785
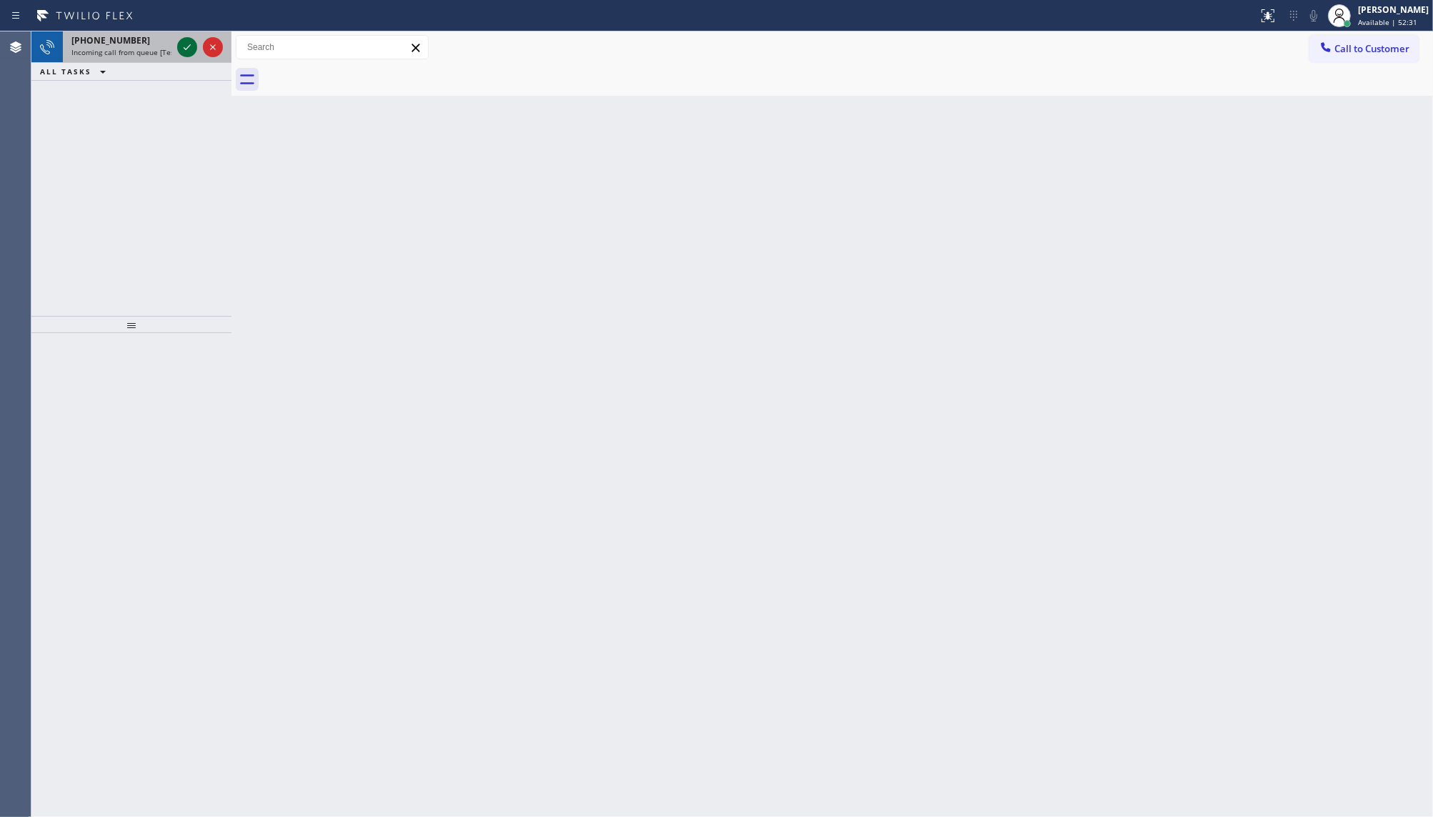
click at [190, 44] on icon at bounding box center [187, 47] width 17 height 17
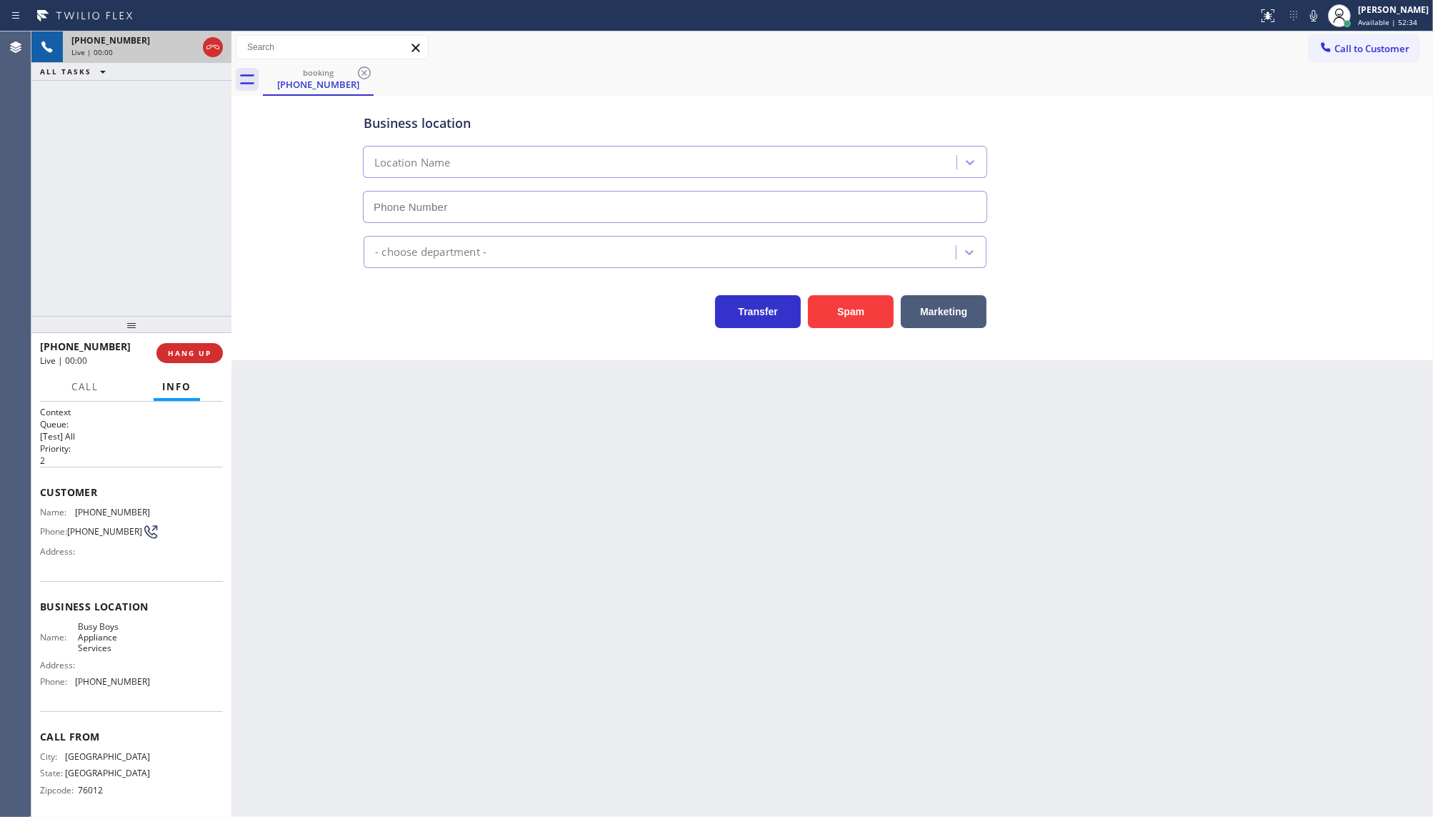
type input "(817) 290-9505"
click at [849, 320] on button "Spam" at bounding box center [851, 311] width 86 height 33
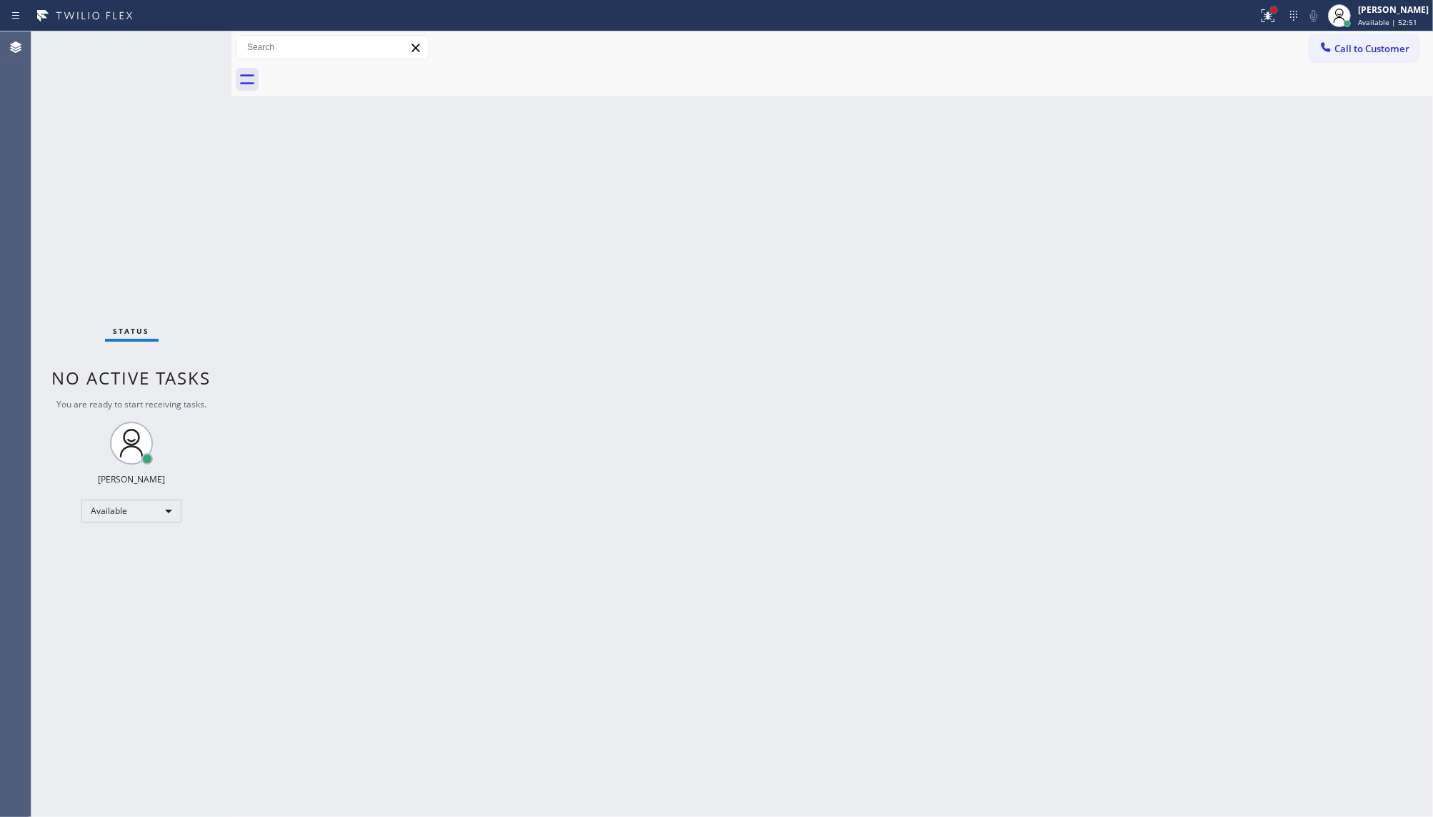
click at [1274, 13] on div at bounding box center [1274, 10] width 9 height 9
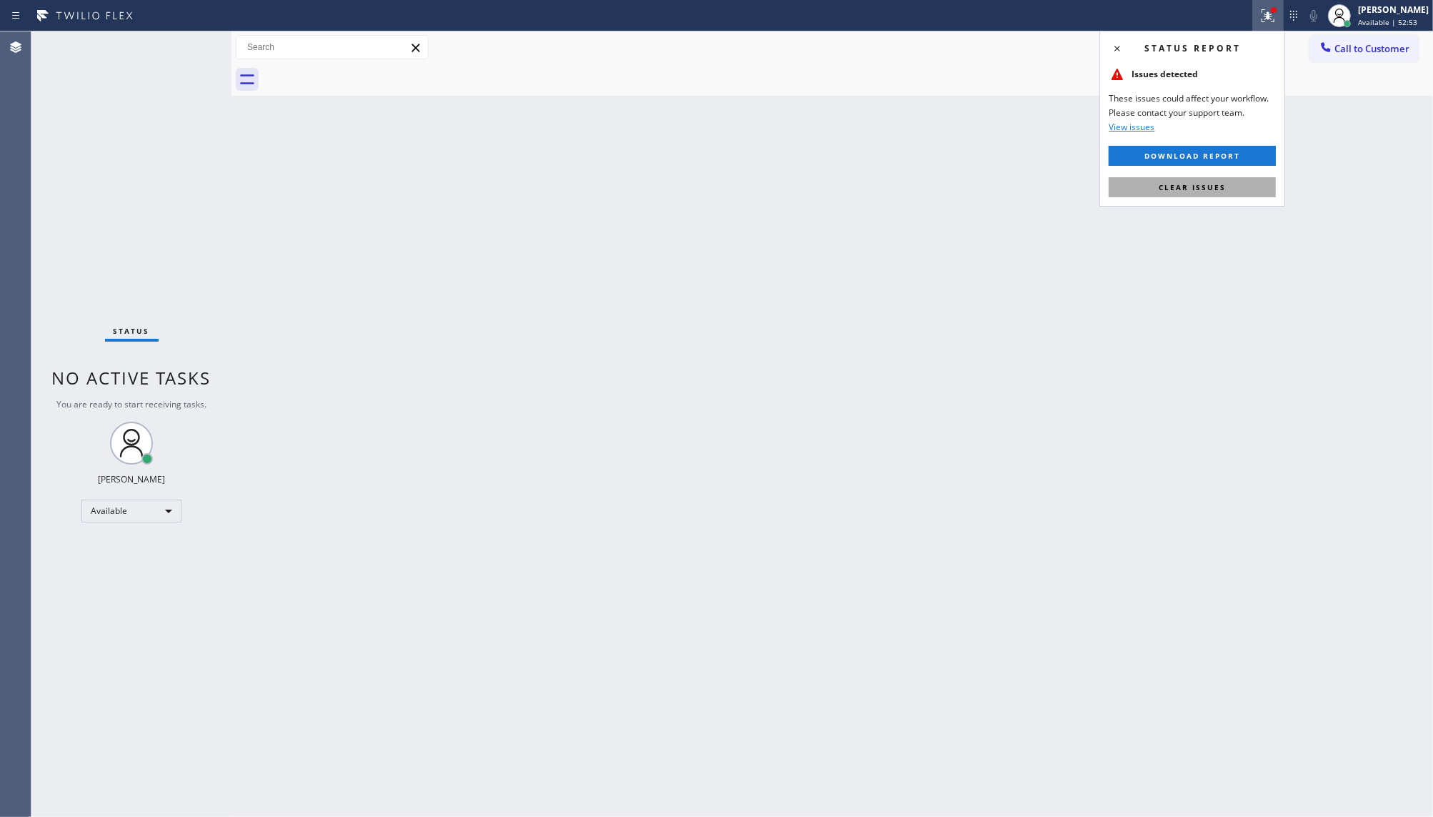
click at [1176, 193] on button "Clear issues" at bounding box center [1192, 187] width 167 height 20
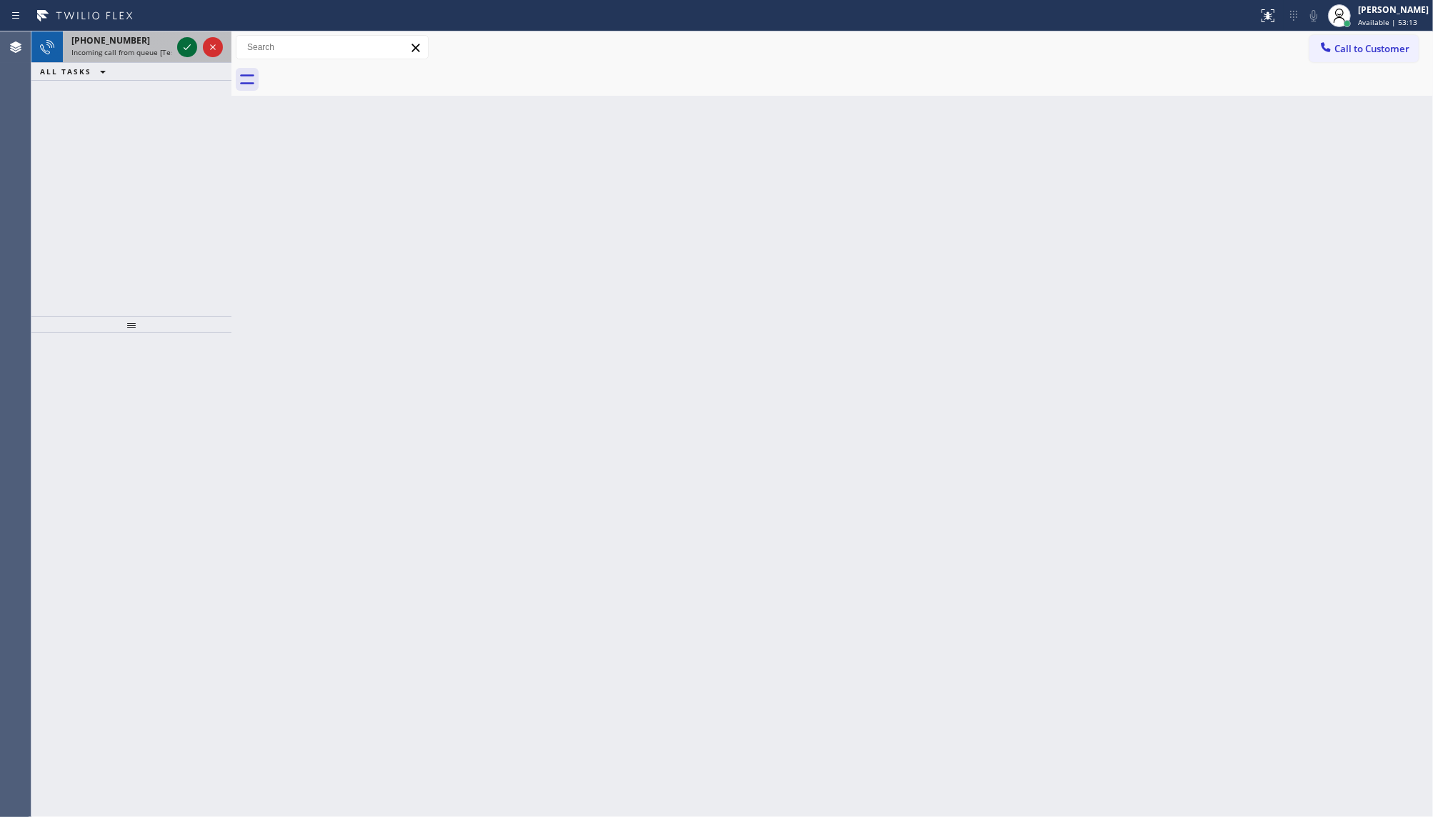
drag, startPoint x: 184, startPoint y: 41, endPoint x: 177, endPoint y: 54, distance: 14.1
click at [186, 41] on icon at bounding box center [187, 47] width 17 height 17
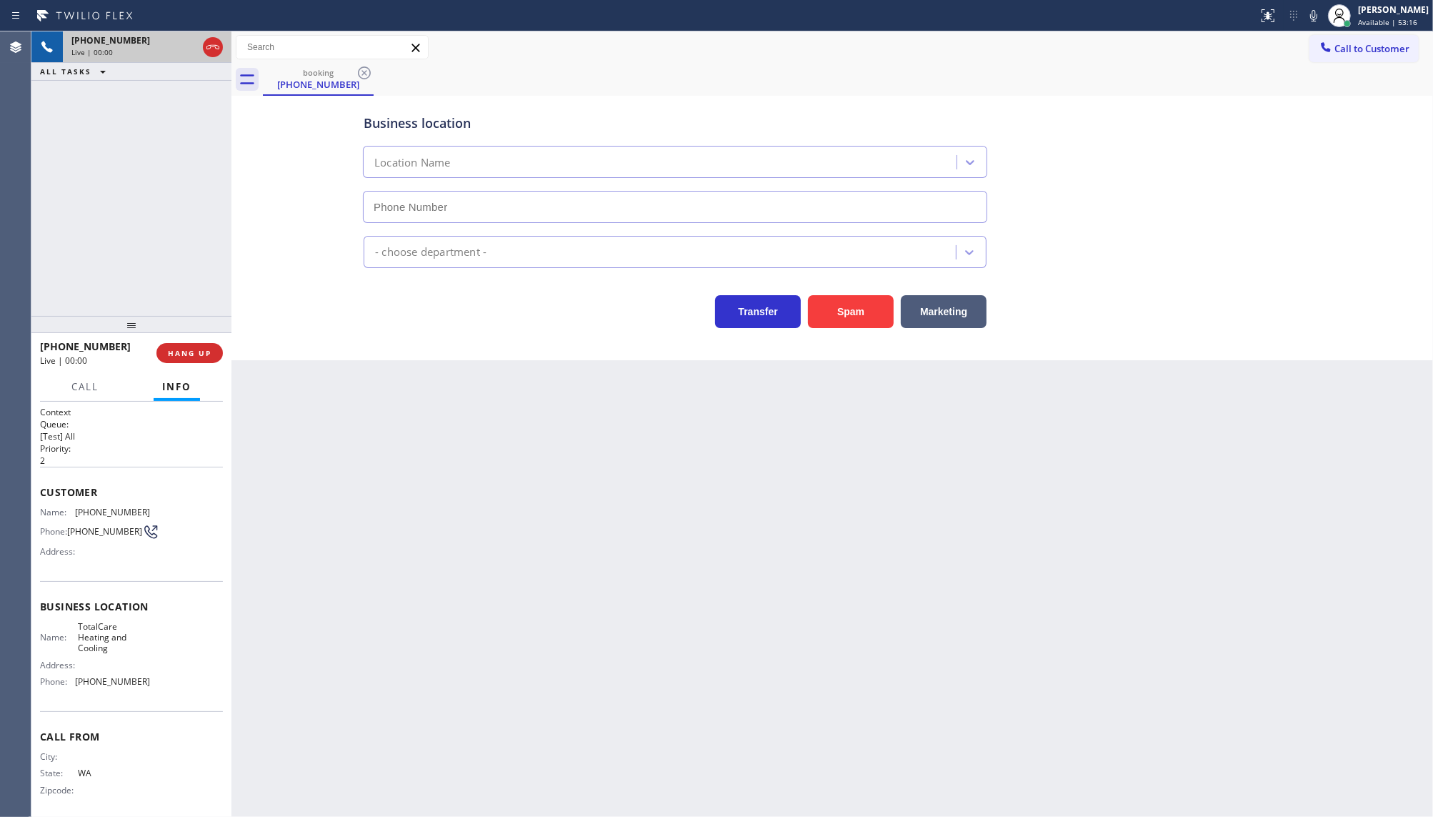
type input "(425) 532-5865"
click at [927, 311] on button "Marketing" at bounding box center [944, 311] width 86 height 33
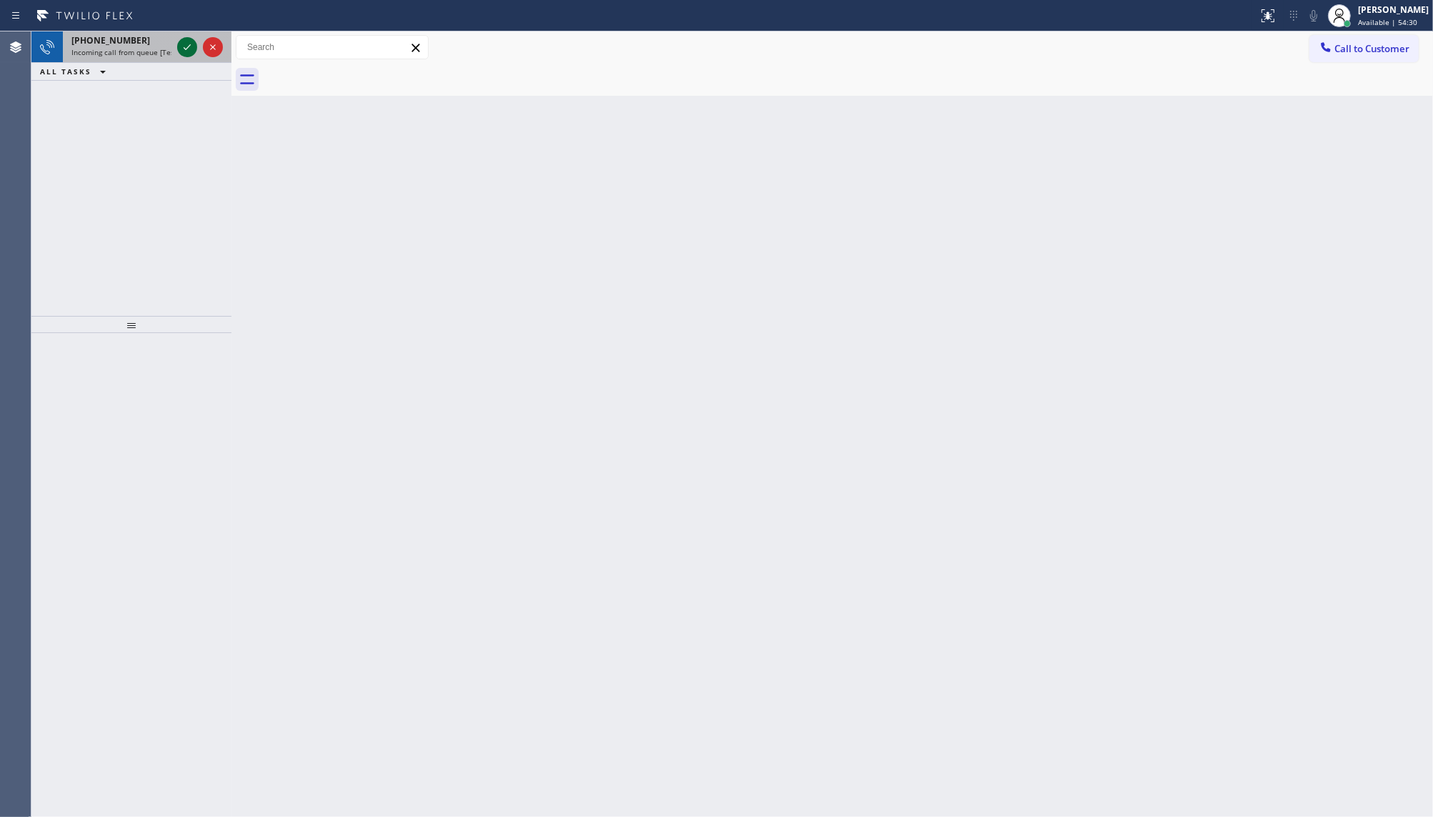
drag, startPoint x: 176, startPoint y: 54, endPoint x: 183, endPoint y: 50, distance: 7.7
click at [177, 54] on div at bounding box center [187, 47] width 20 height 17
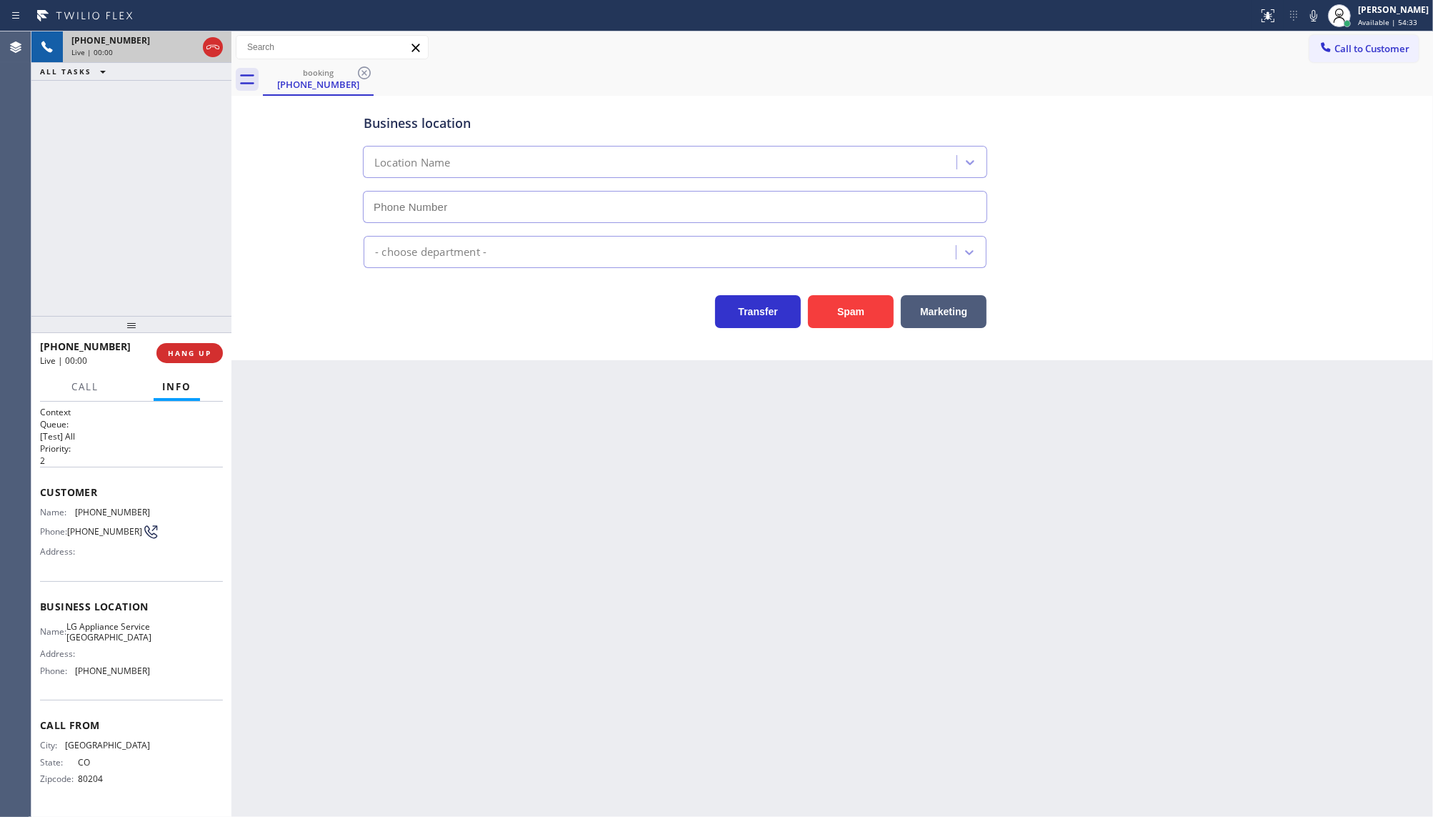
type input "(720) 802-2115"
click at [200, 351] on span "HANG UP" at bounding box center [190, 353] width 44 height 10
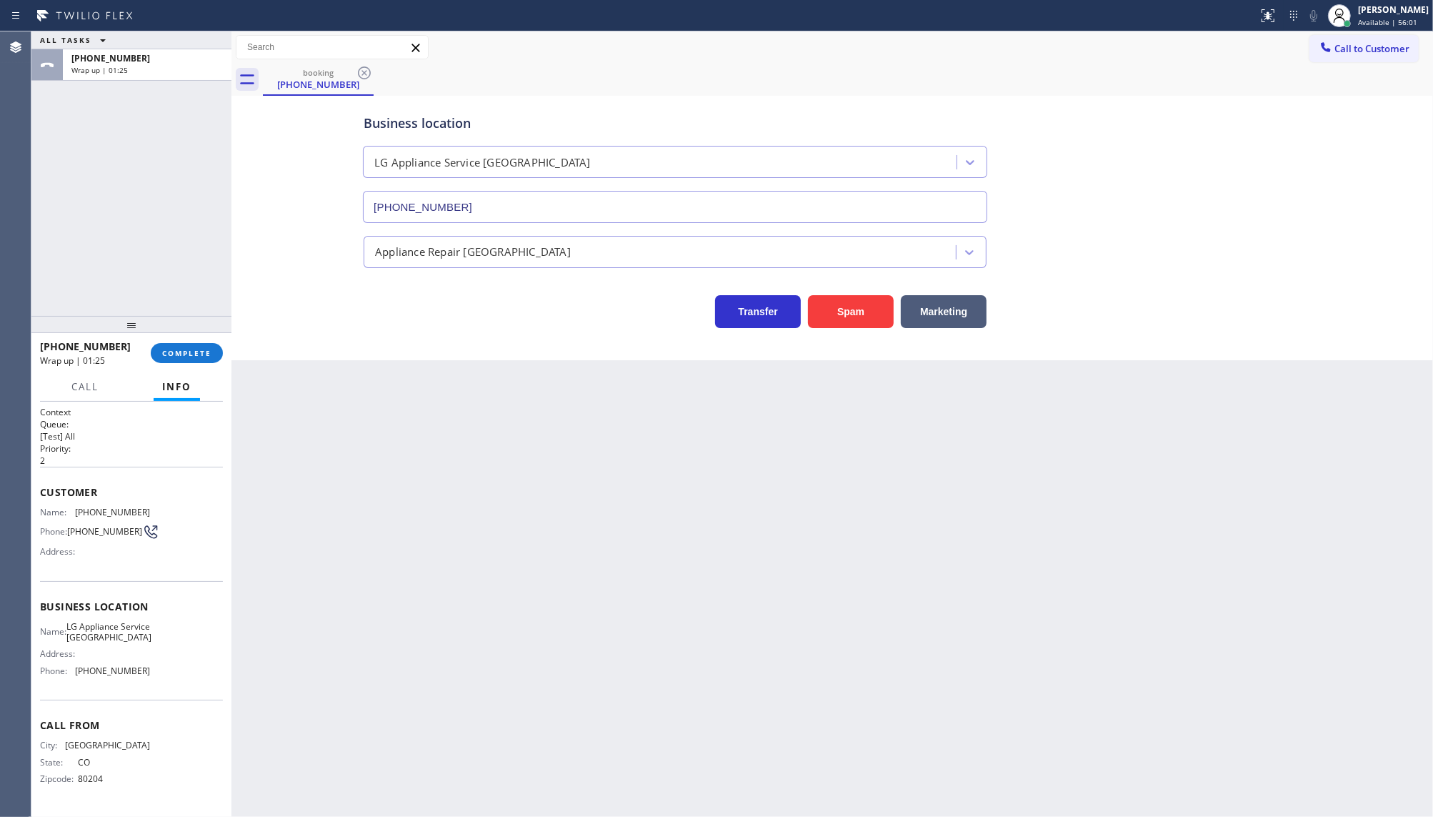
drag, startPoint x: 155, startPoint y: 180, endPoint x: 155, endPoint y: 191, distance: 11.4
click at [155, 189] on div "ALL TASKS ALL TASKS ACTIVE TASKS TASKS IN WRAP UP +17202260149 Wrap up | 01:25" at bounding box center [131, 173] width 200 height 284
click at [183, 363] on div "+17202260149 Wrap up | 01:26 COMPLETE" at bounding box center [131, 352] width 183 height 37
click at [180, 357] on span "COMPLETE" at bounding box center [186, 353] width 49 height 10
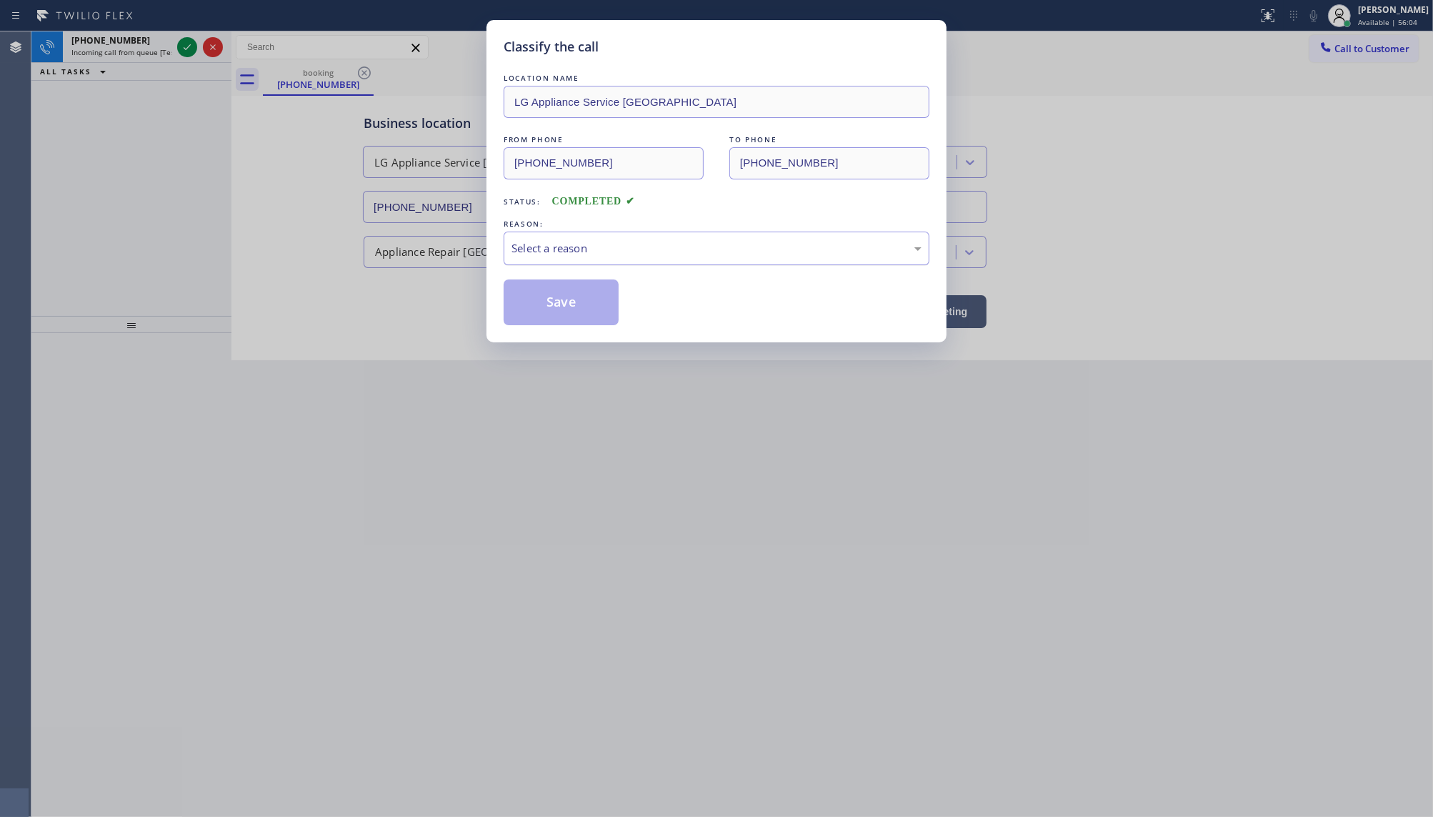
click at [617, 244] on div "Select a reason" at bounding box center [717, 248] width 410 height 16
click at [513, 306] on button "Save" at bounding box center [561, 302] width 115 height 46
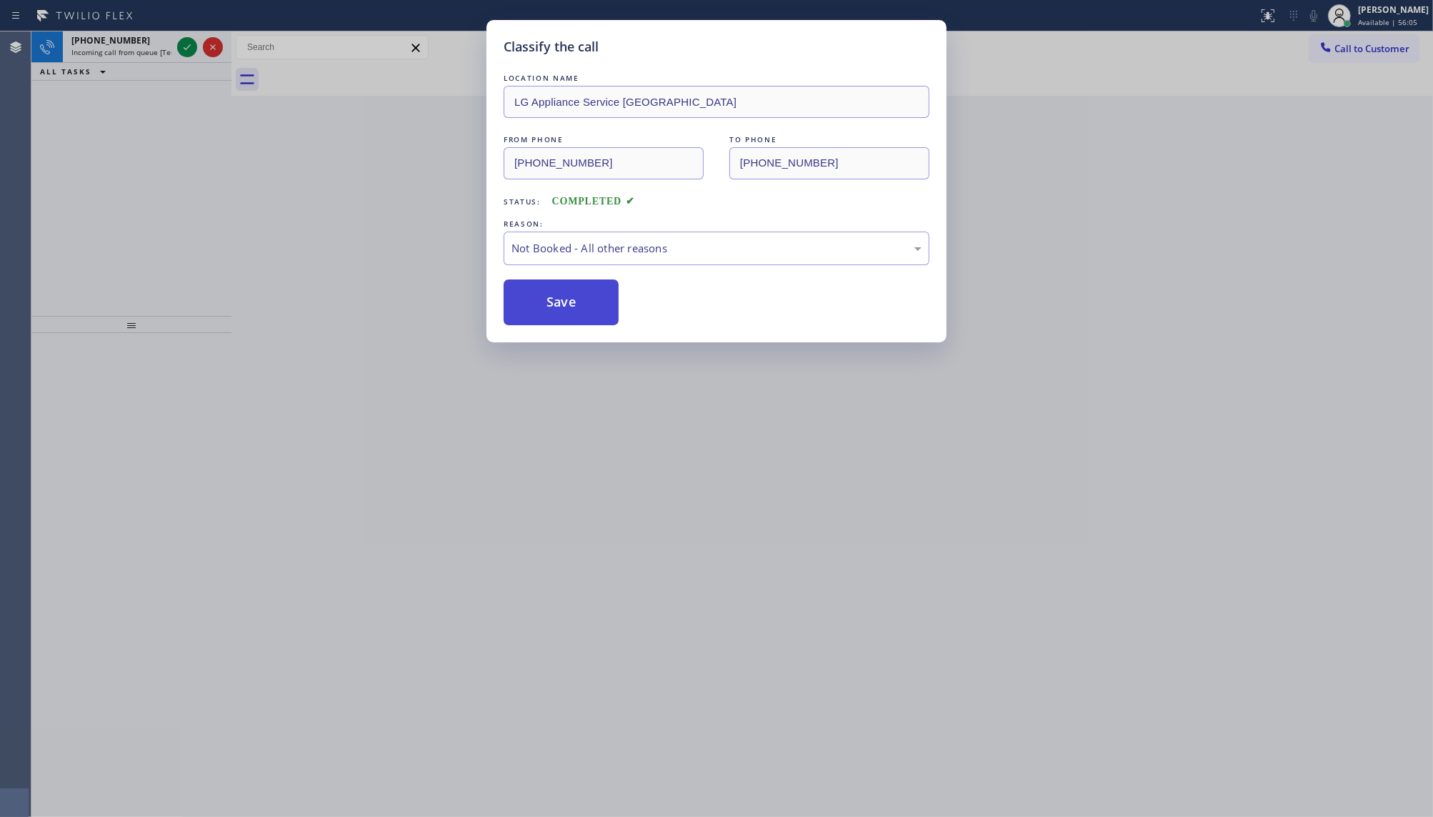
click at [514, 306] on button "Save" at bounding box center [561, 302] width 115 height 46
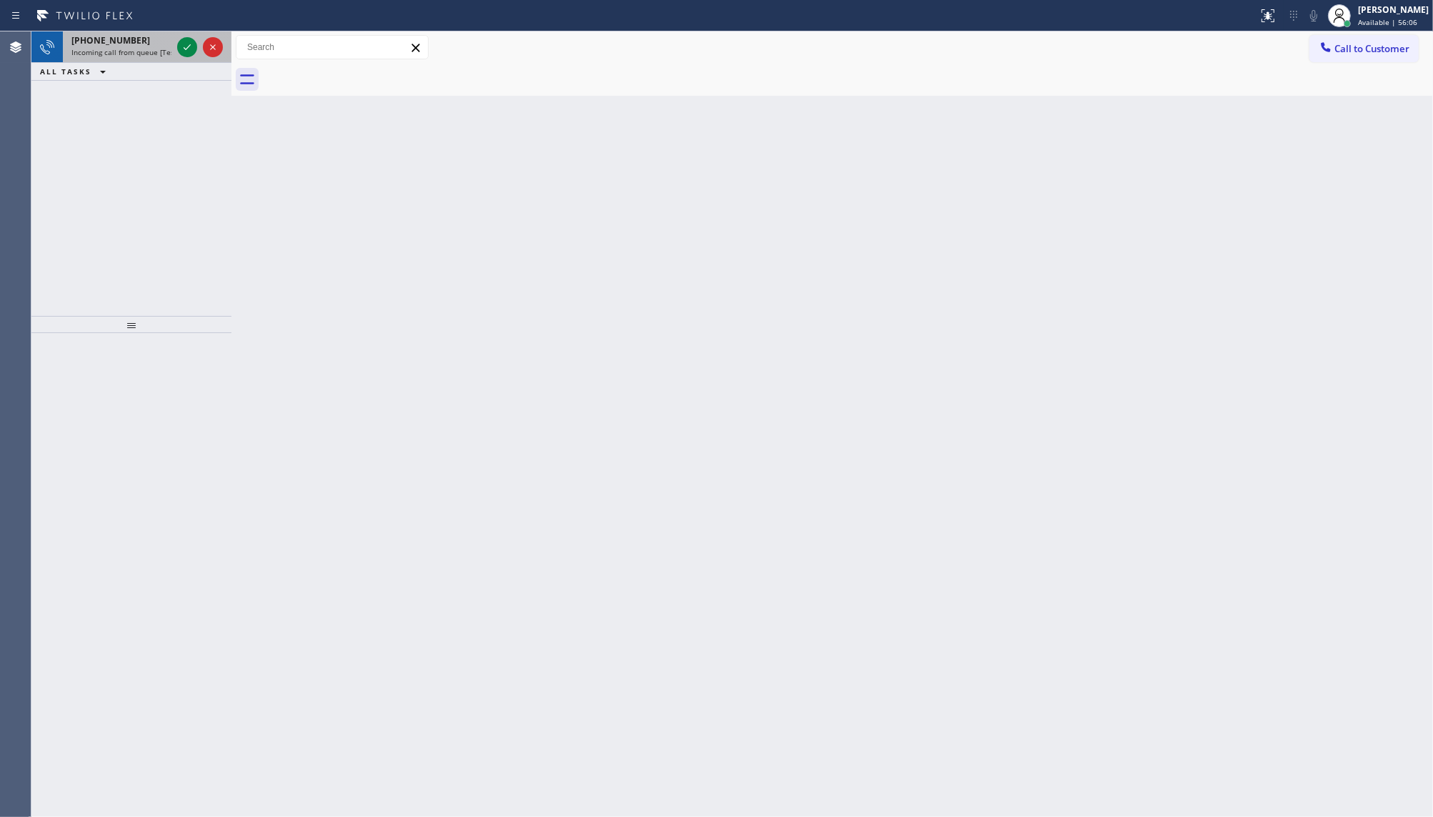
drag, startPoint x: 172, startPoint y: 32, endPoint x: 174, endPoint y: 45, distance: 12.9
click at [172, 40] on div "+19297884386 Incoming call from queue [Test] All" at bounding box center [118, 46] width 111 height 31
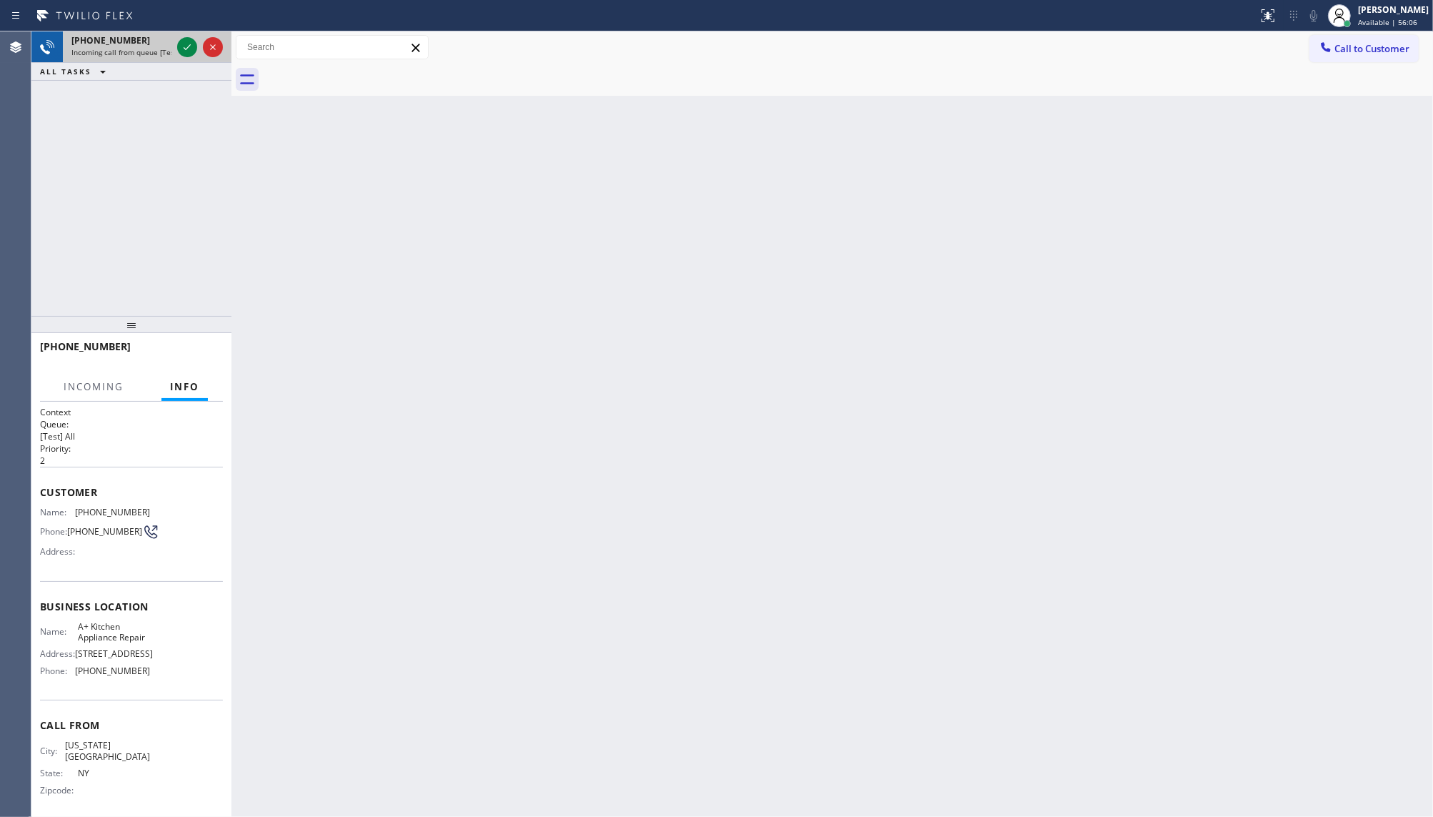
click at [176, 43] on div at bounding box center [199, 46] width 51 height 31
drag, startPoint x: 176, startPoint y: 43, endPoint x: 183, endPoint y: 51, distance: 10.6
click at [181, 51] on div at bounding box center [199, 46] width 51 height 31
click at [184, 49] on icon at bounding box center [187, 47] width 17 height 17
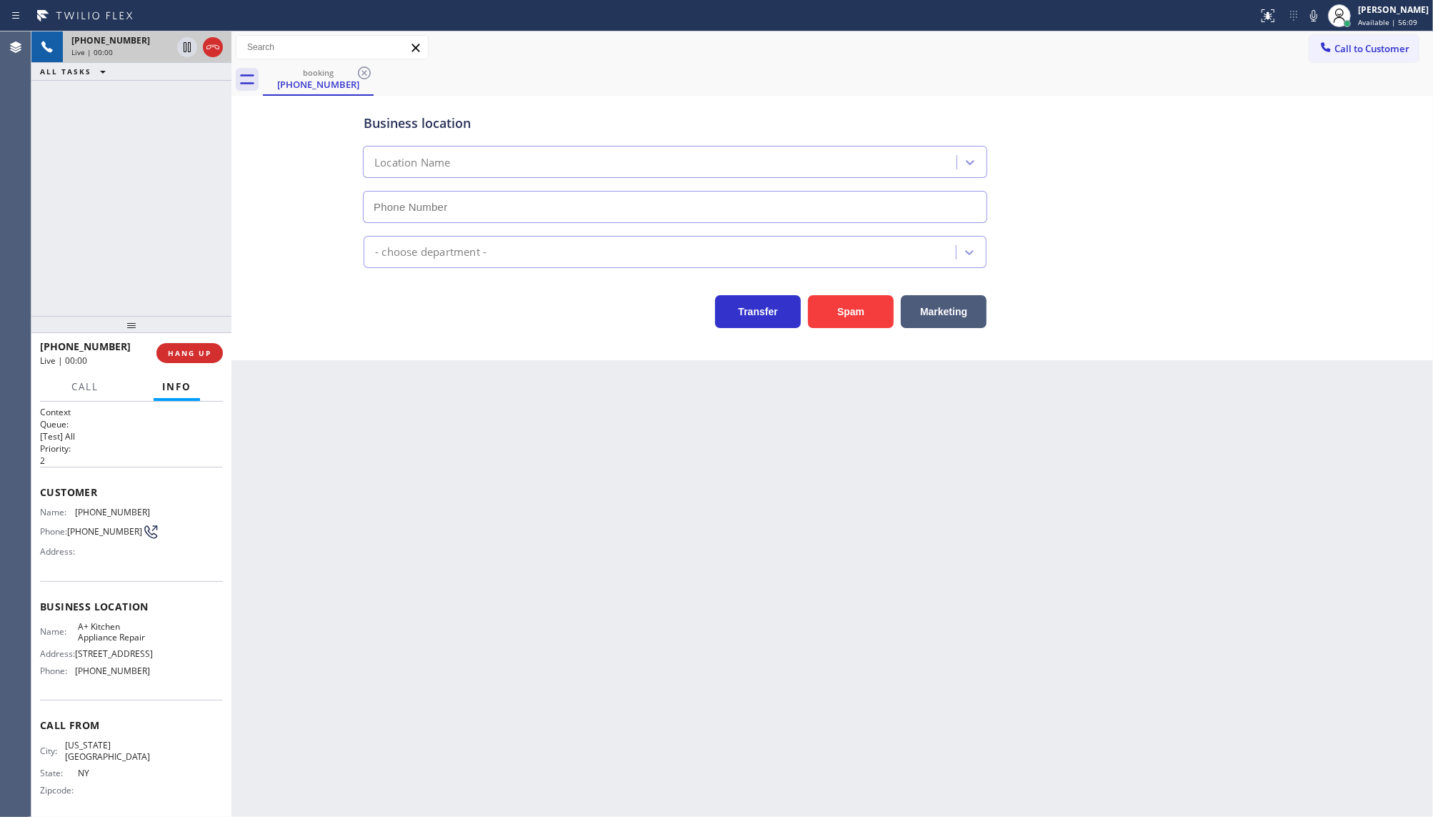
type input "(929) 322-2849"
click at [184, 357] on span "HANG UP" at bounding box center [190, 353] width 44 height 10
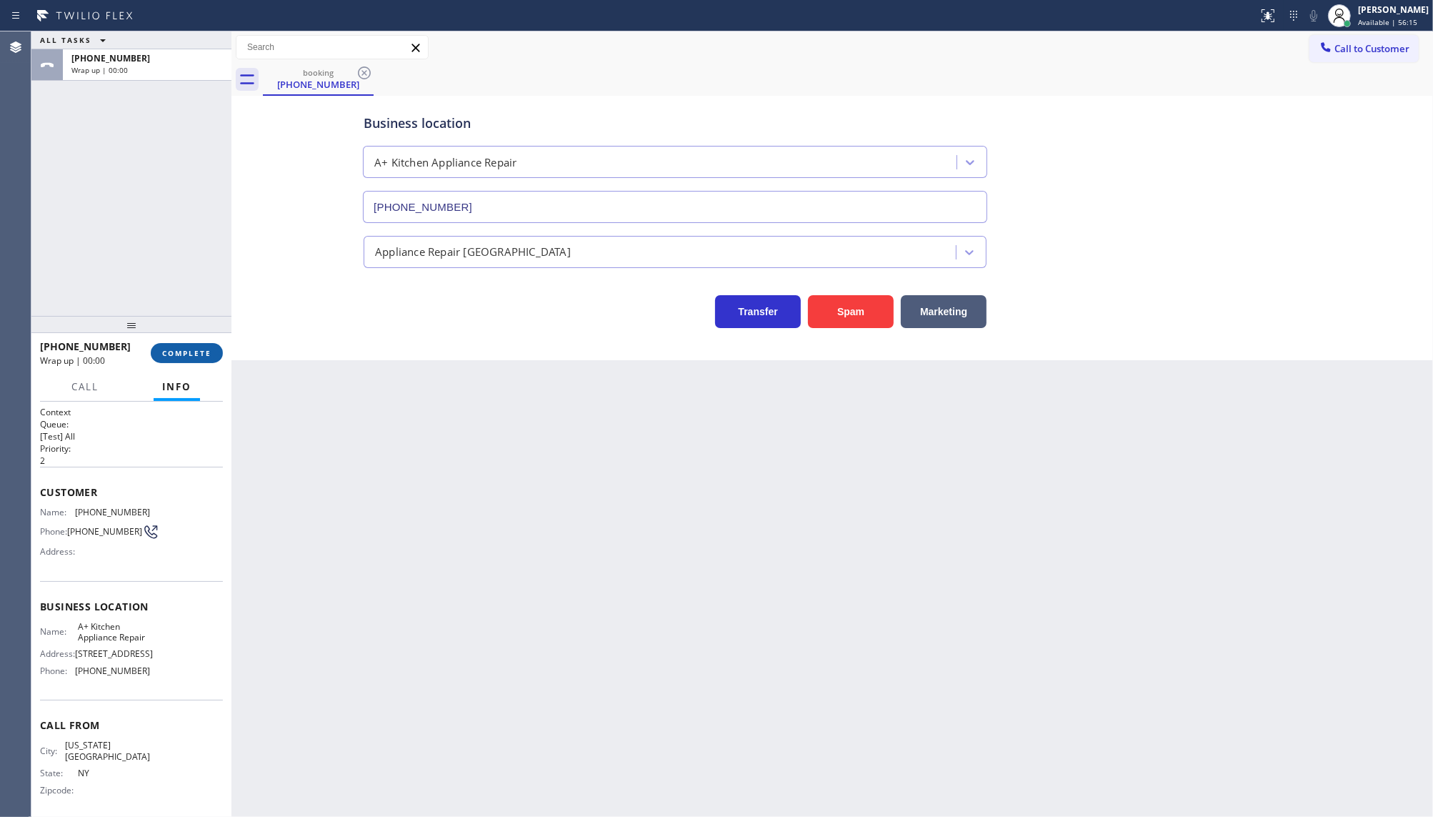
click at [184, 357] on span "COMPLETE" at bounding box center [186, 353] width 49 height 10
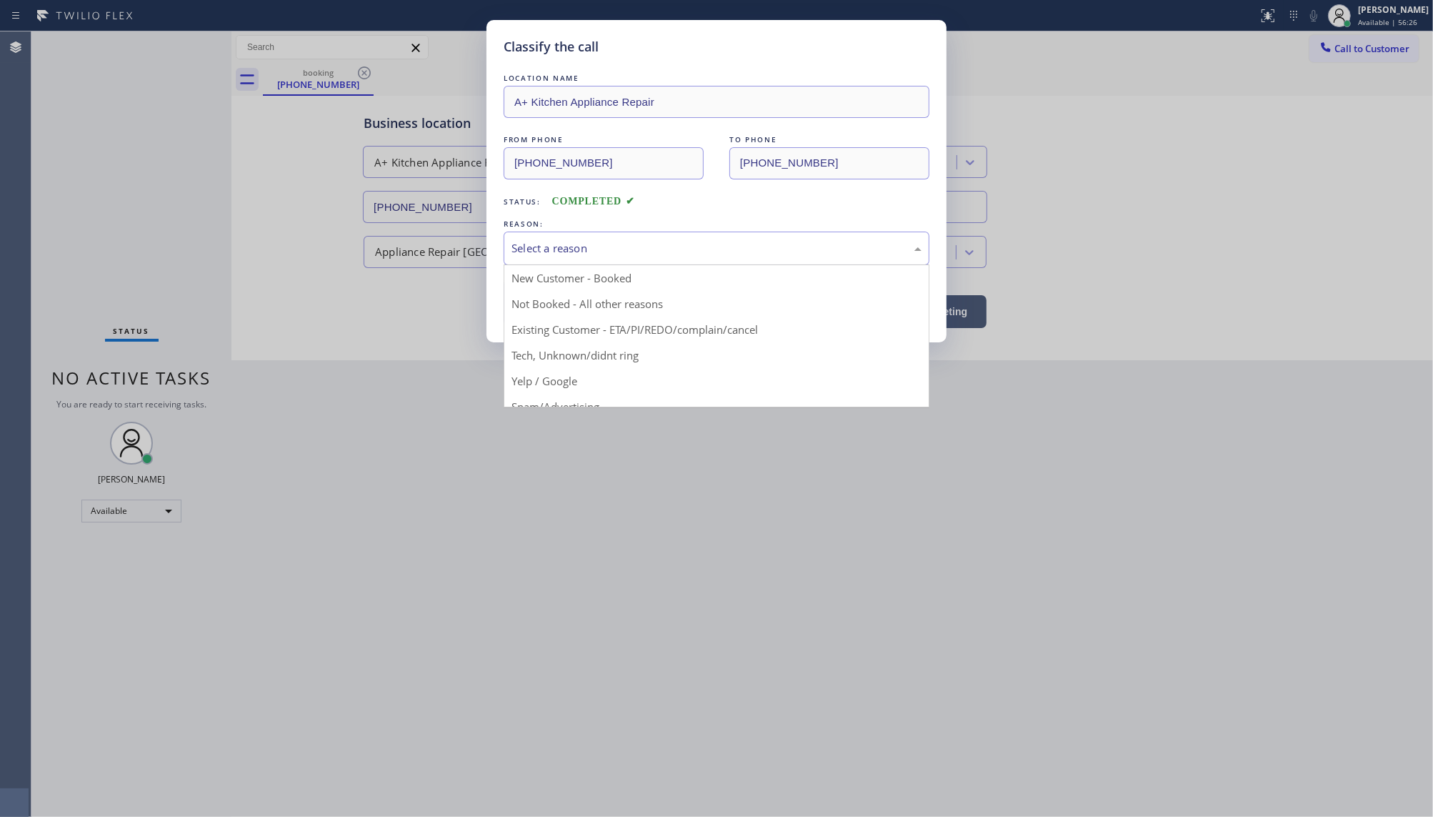
click at [559, 245] on div "Select a reason" at bounding box center [717, 248] width 410 height 16
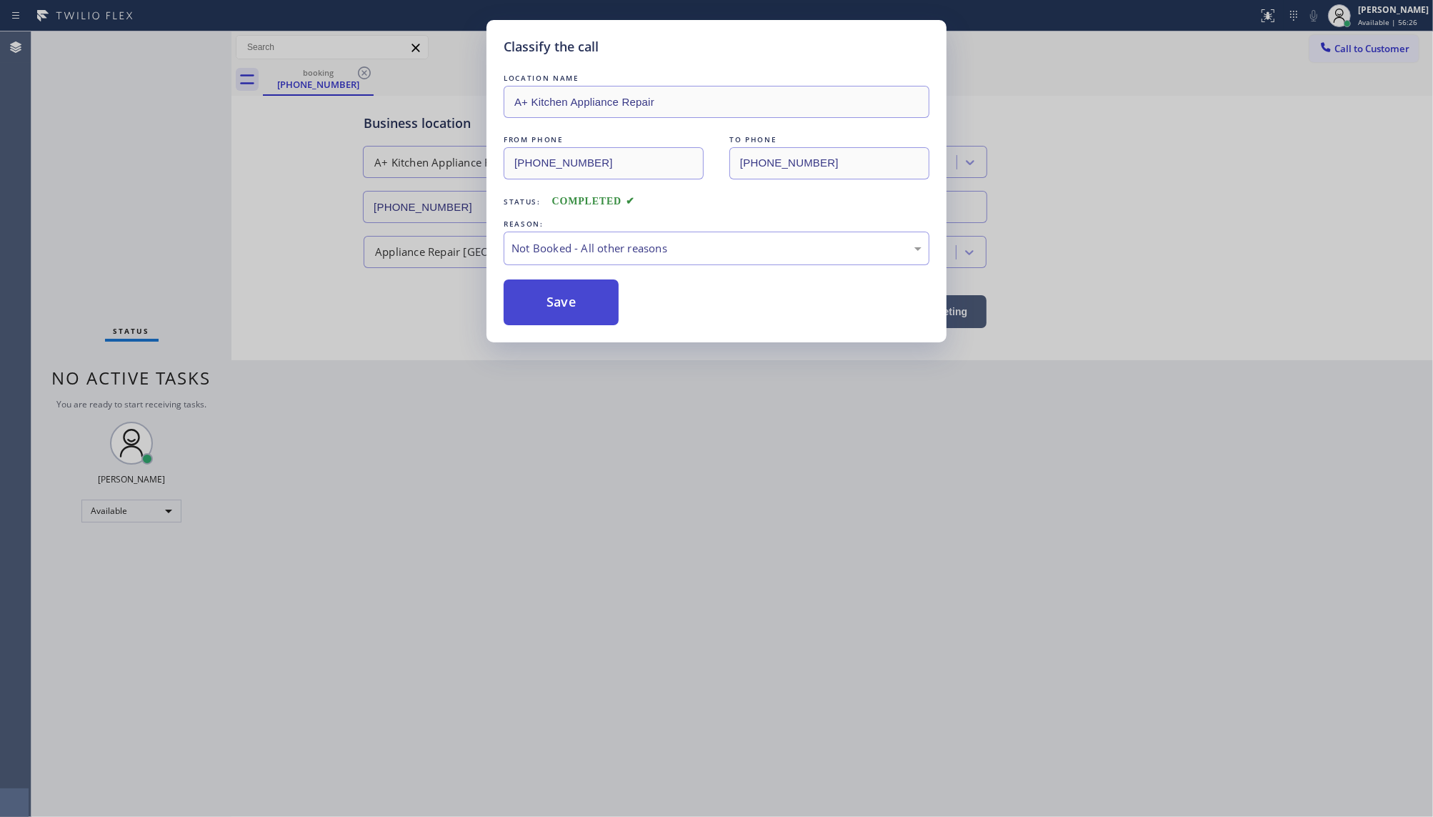
click at [534, 293] on button "Save" at bounding box center [561, 302] width 115 height 46
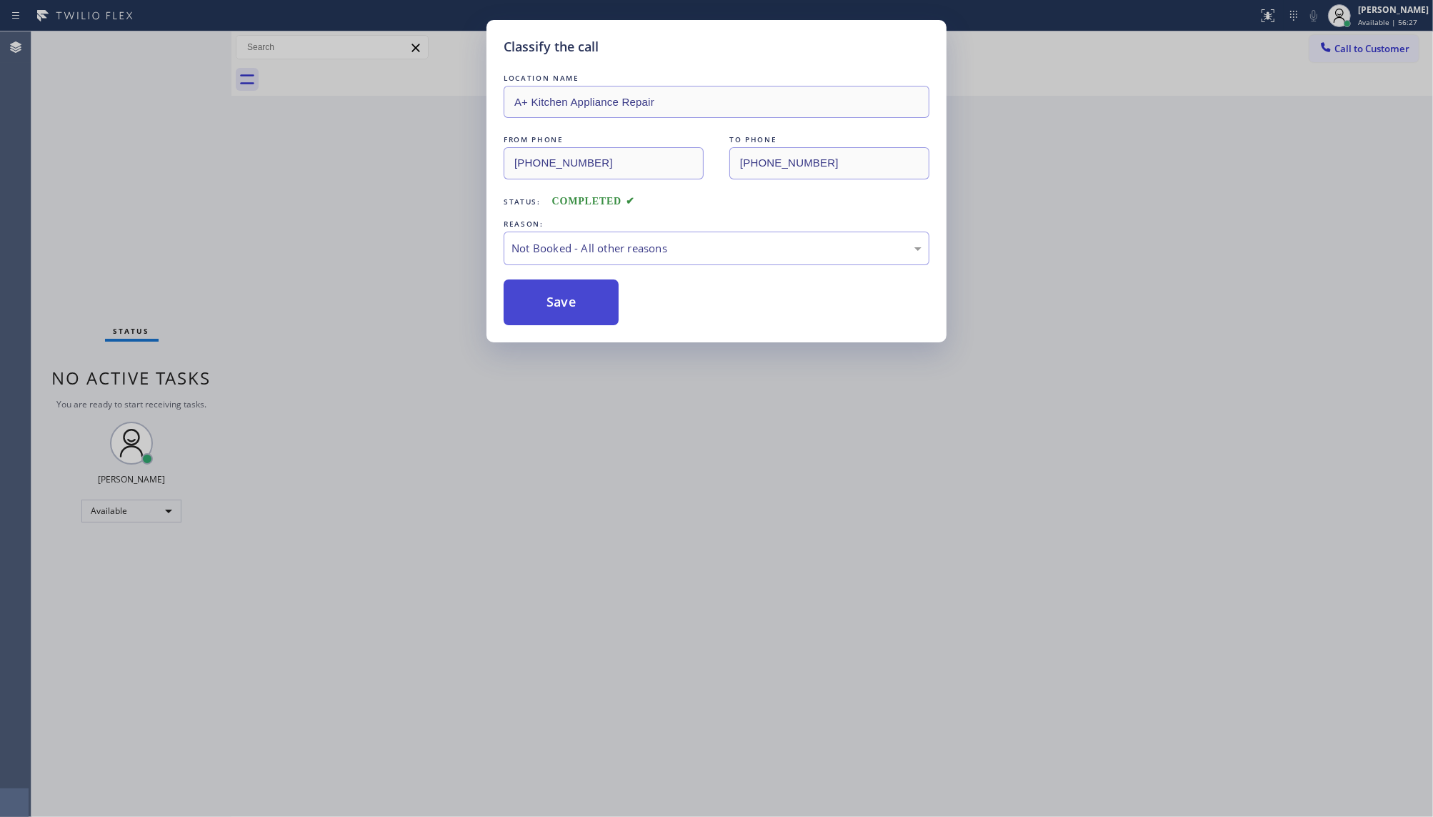
click at [534, 293] on button "Save" at bounding box center [561, 302] width 115 height 46
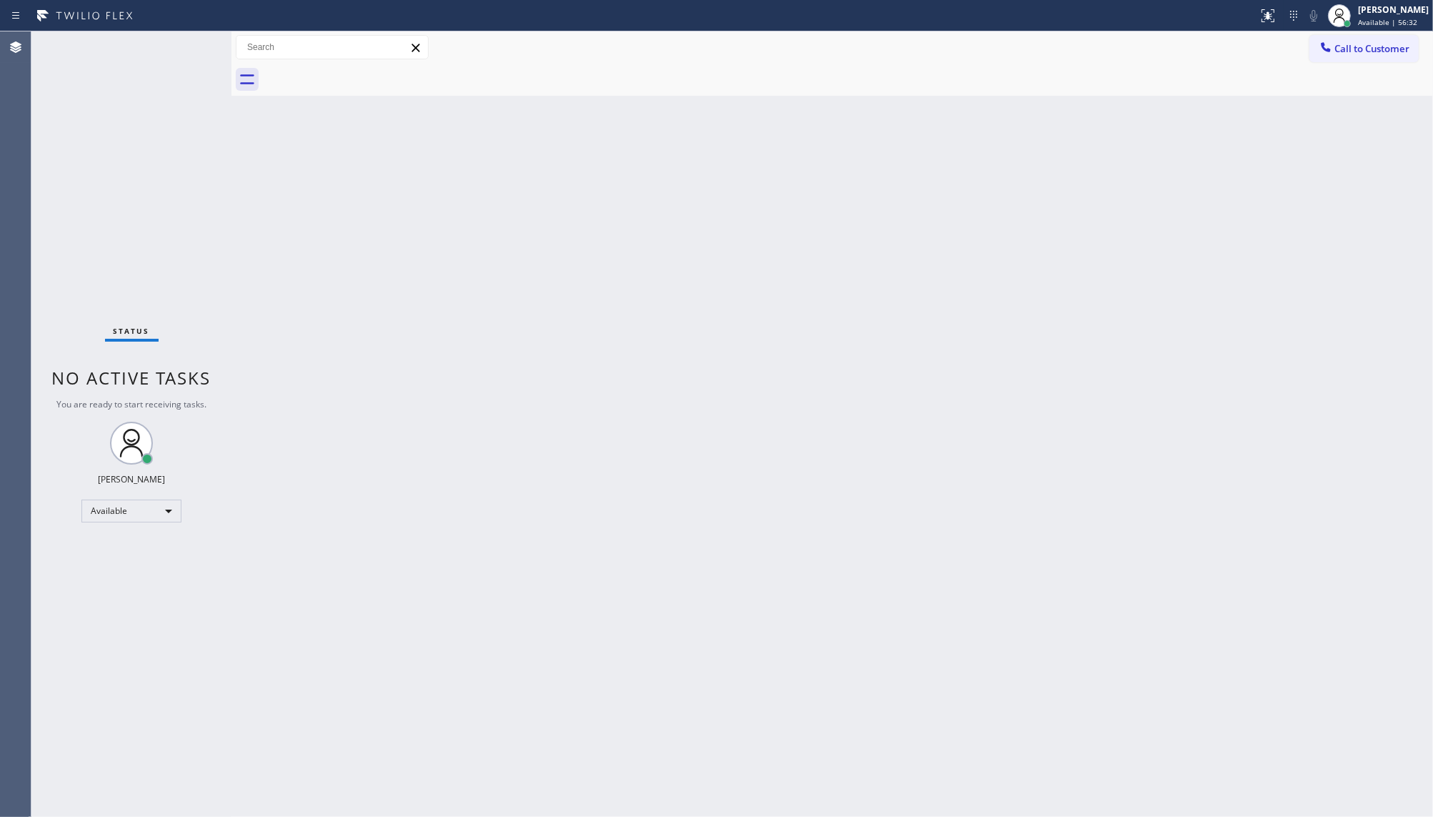
click at [1115, 455] on div "Back to Dashboard Change Sender ID Customers Technicians Select a contact Outbo…" at bounding box center [832, 423] width 1202 height 785
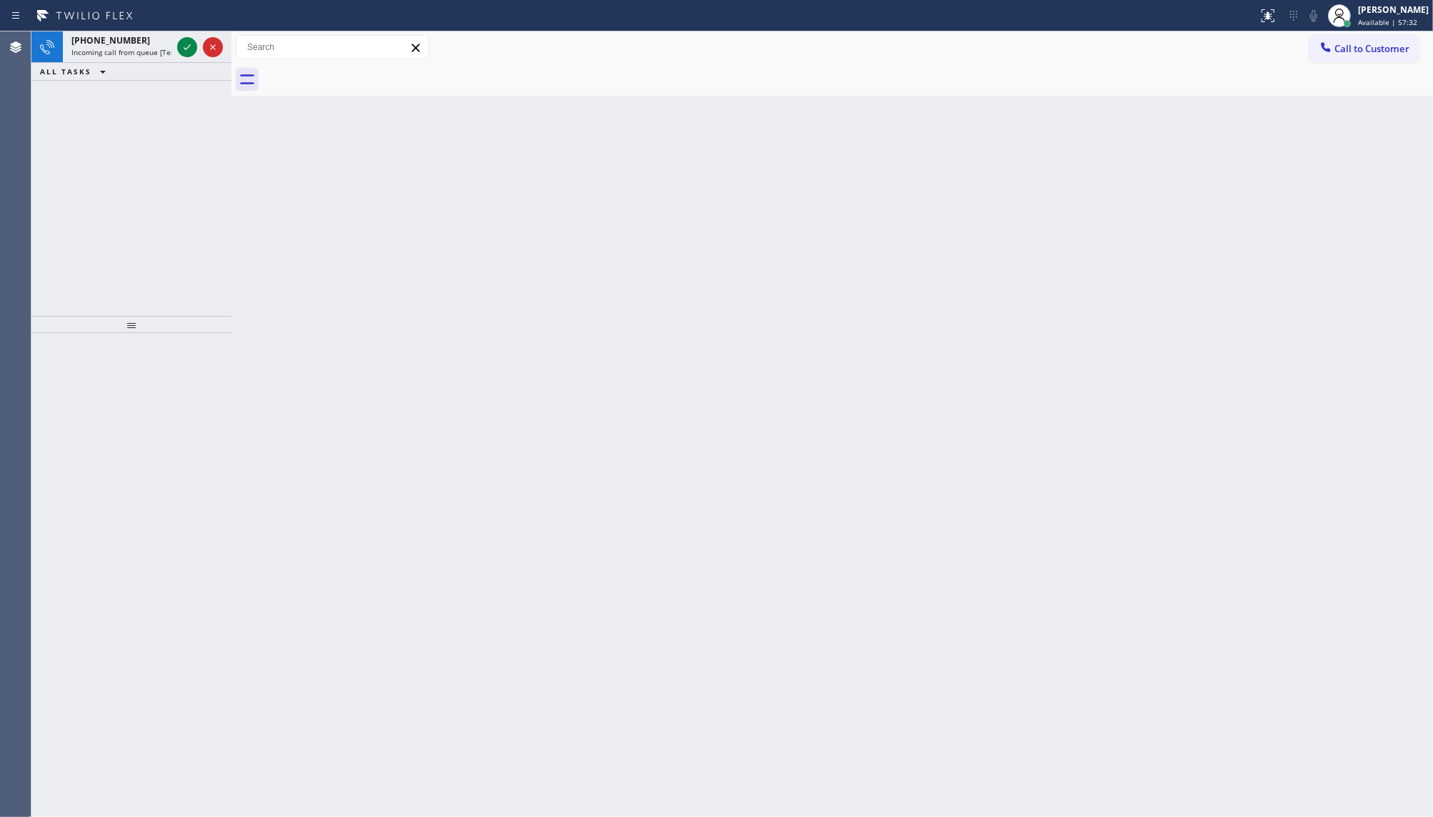
click at [175, 147] on div "+14252029594 Incoming call from queue [Test] All ALL TASKS ALL TASKS ACTIVE TAS…" at bounding box center [131, 173] width 200 height 284
drag, startPoint x: 181, startPoint y: 136, endPoint x: 194, endPoint y: 96, distance: 42.3
click at [184, 132] on div "+14252029594 Incoming call from queue [Test] All ALL TASKS ALL TASKS ACTIVE TAS…" at bounding box center [131, 173] width 200 height 284
drag, startPoint x: 194, startPoint y: 86, endPoint x: 179, endPoint y: 48, distance: 41.4
click at [190, 79] on div "+14252029594 Incoming call from queue [Test] All ALL TASKS ALL TASKS ACTIVE TAS…" at bounding box center [131, 173] width 200 height 284
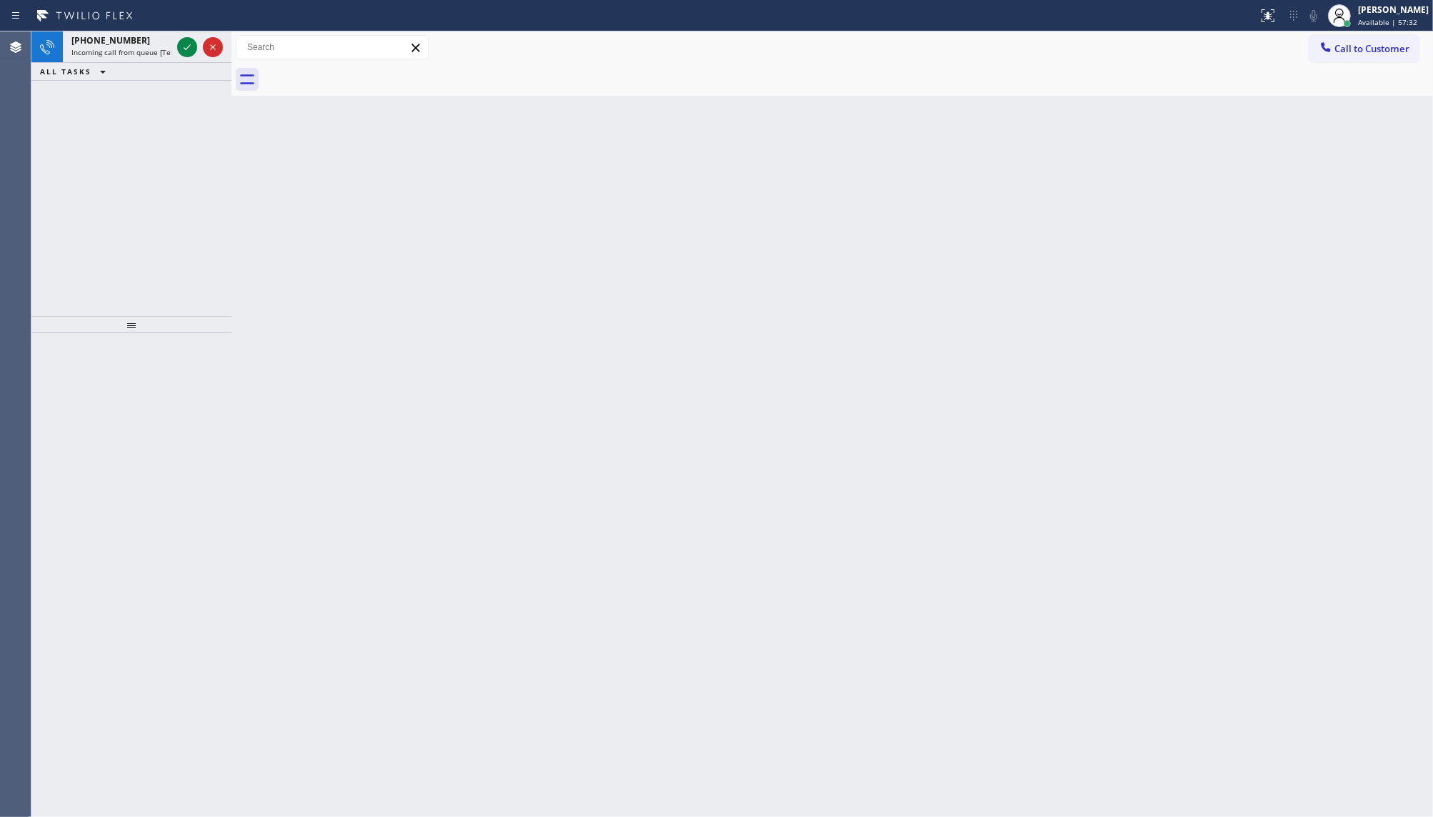
drag, startPoint x: 179, startPoint y: 48, endPoint x: 184, endPoint y: 30, distance: 18.5
click at [183, 37] on button at bounding box center [187, 47] width 20 height 20
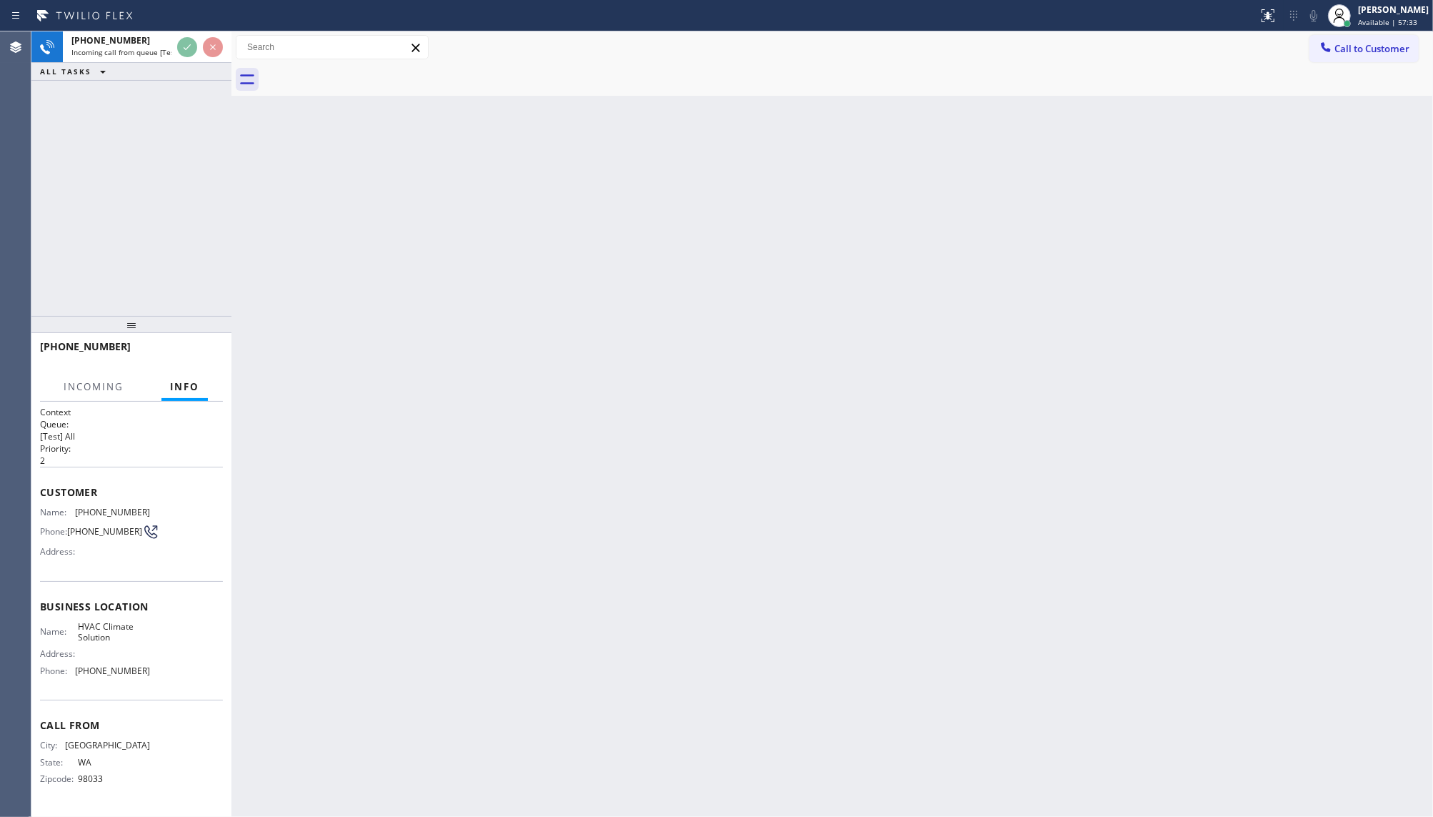
click at [184, 30] on div "Status report No issues detected If you experience an issue, please download th…" at bounding box center [716, 15] width 1433 height 31
drag, startPoint x: 182, startPoint y: 66, endPoint x: 184, endPoint y: 56, distance: 10.2
click at [184, 59] on div "+14252029594 Incoming call from queue [Test] All ALL TASKS ALL TASKS ACTIVE TAS…" at bounding box center [131, 55] width 200 height 49
click at [184, 57] on div at bounding box center [199, 46] width 51 height 31
click at [186, 61] on div at bounding box center [199, 46] width 51 height 31
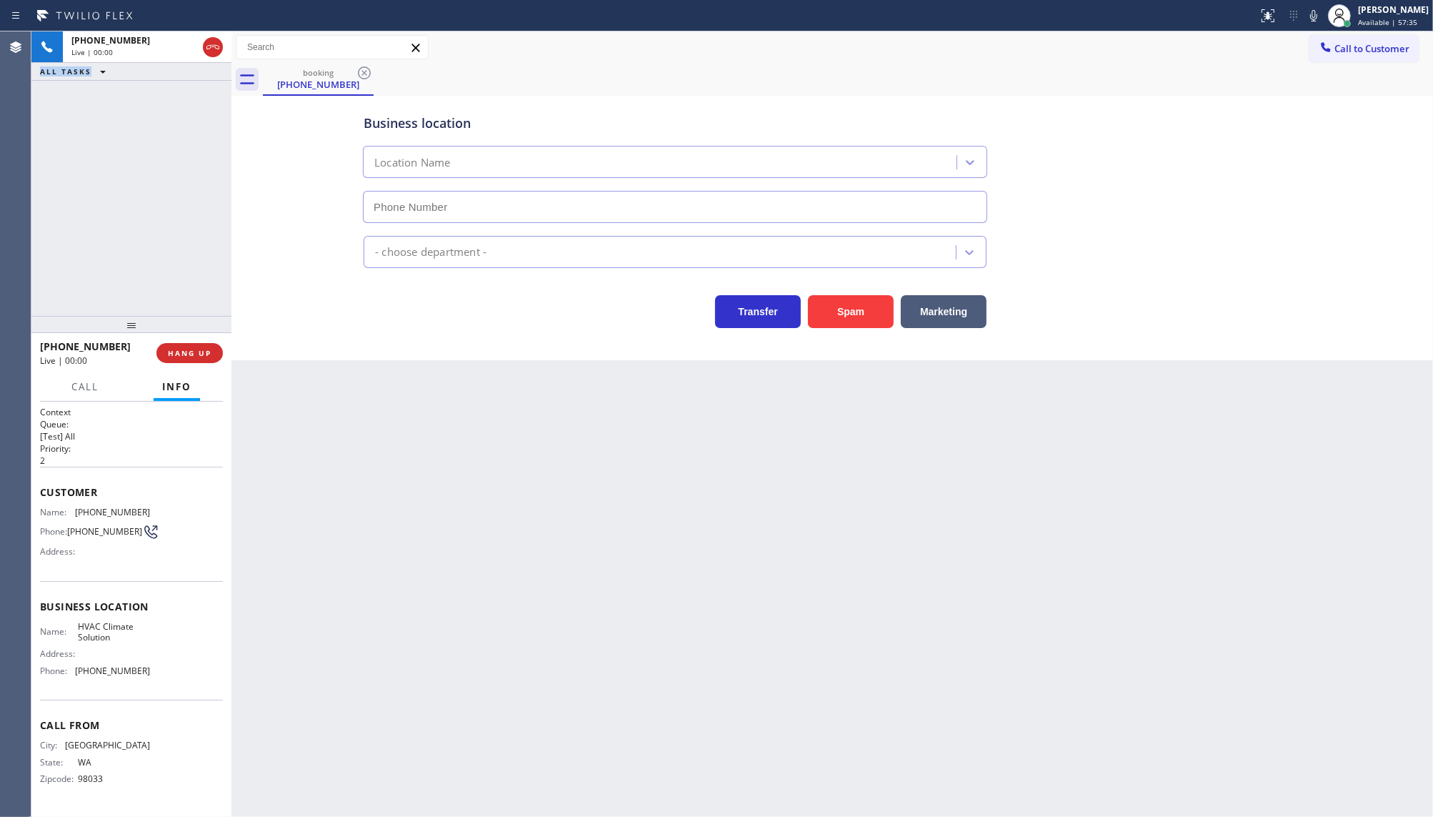
type input "(425) 585-4617"
click at [195, 343] on button "HANG UP" at bounding box center [189, 353] width 66 height 20
click at [199, 345] on button "HANG UP" at bounding box center [189, 353] width 66 height 20
click at [199, 347] on button "COMPLETE" at bounding box center [187, 353] width 72 height 20
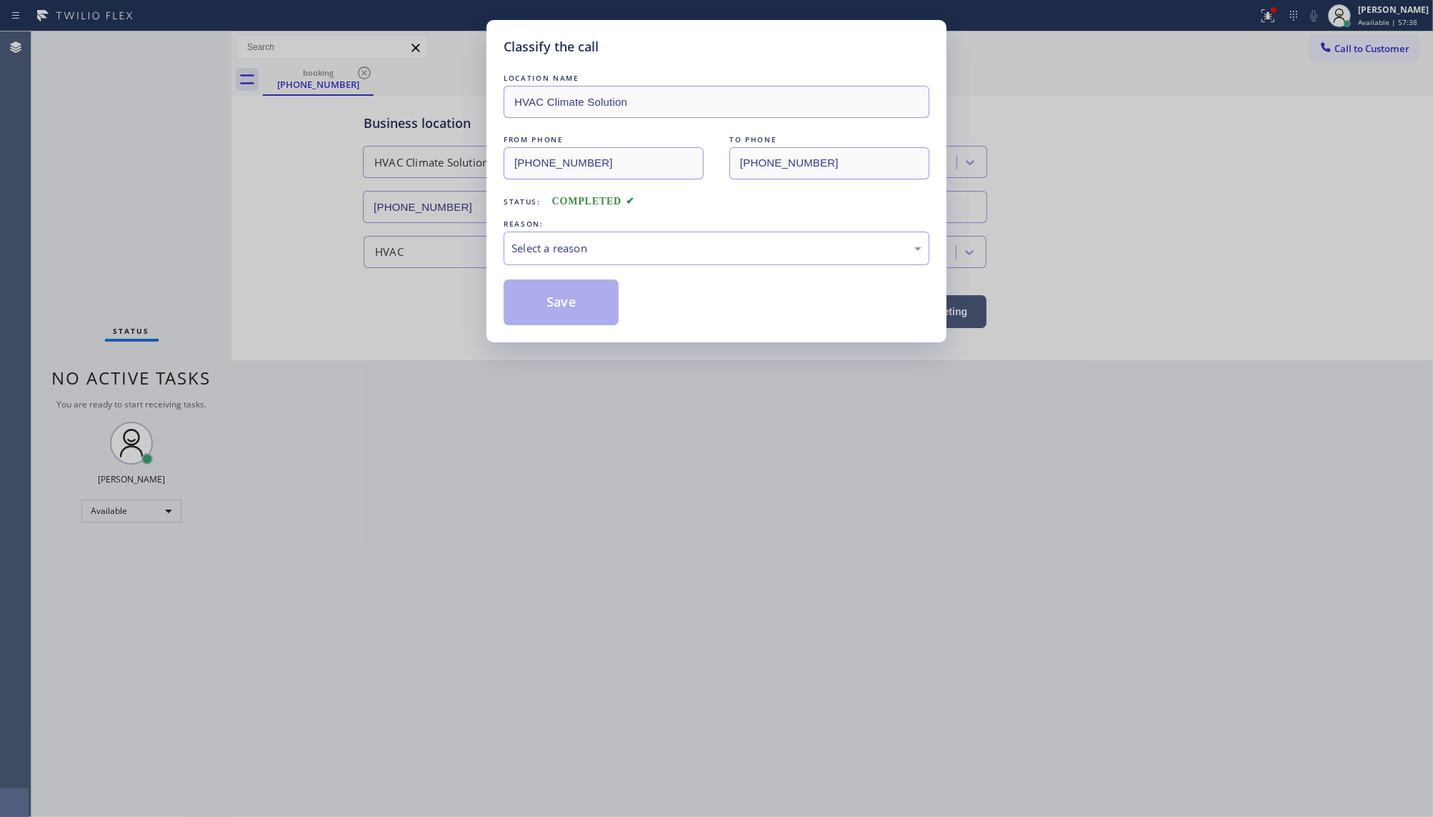
click at [484, 240] on div "Classify the call LOCATION NAME HVAC Climate Solution FROM PHONE (425) 202-9594…" at bounding box center [716, 408] width 1433 height 817
click at [523, 248] on div "Select a reason" at bounding box center [717, 248] width 410 height 16
click at [545, 304] on button "Save" at bounding box center [561, 302] width 115 height 46
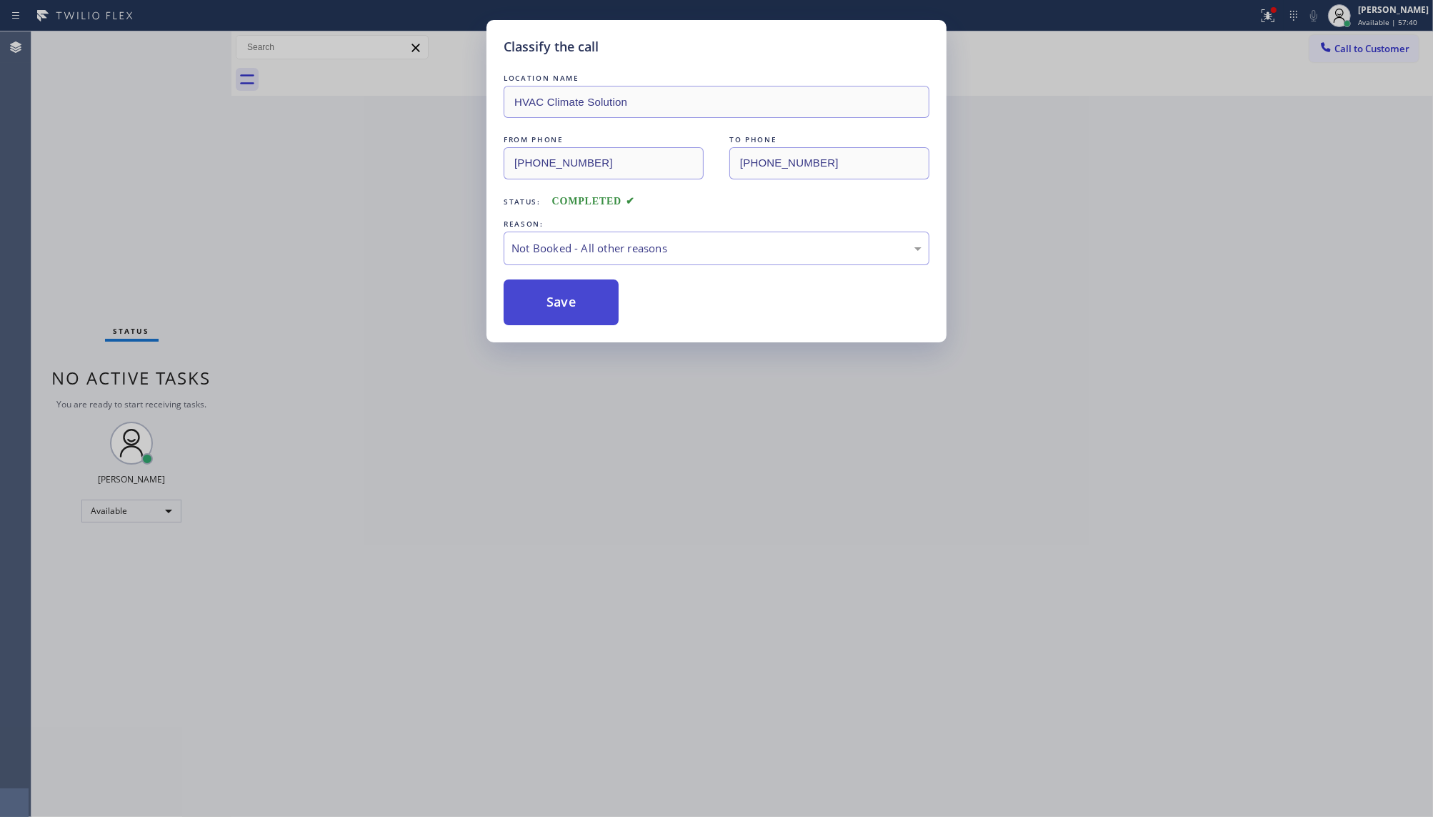
drag, startPoint x: 544, startPoint y: 304, endPoint x: 541, endPoint y: 297, distance: 8.4
click at [544, 304] on button "Save" at bounding box center [561, 302] width 115 height 46
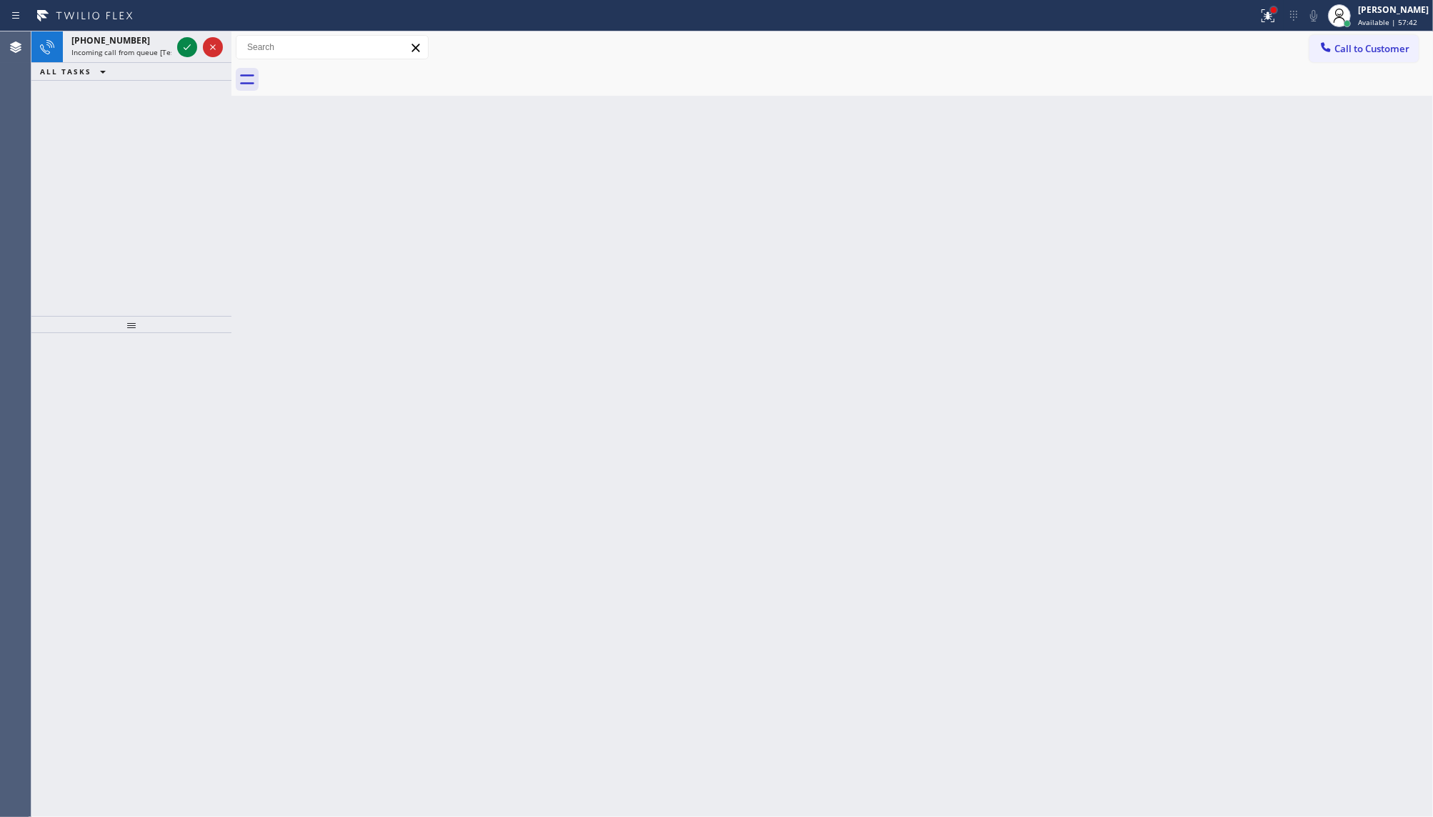
click at [1266, 11] on icon at bounding box center [1268, 15] width 17 height 17
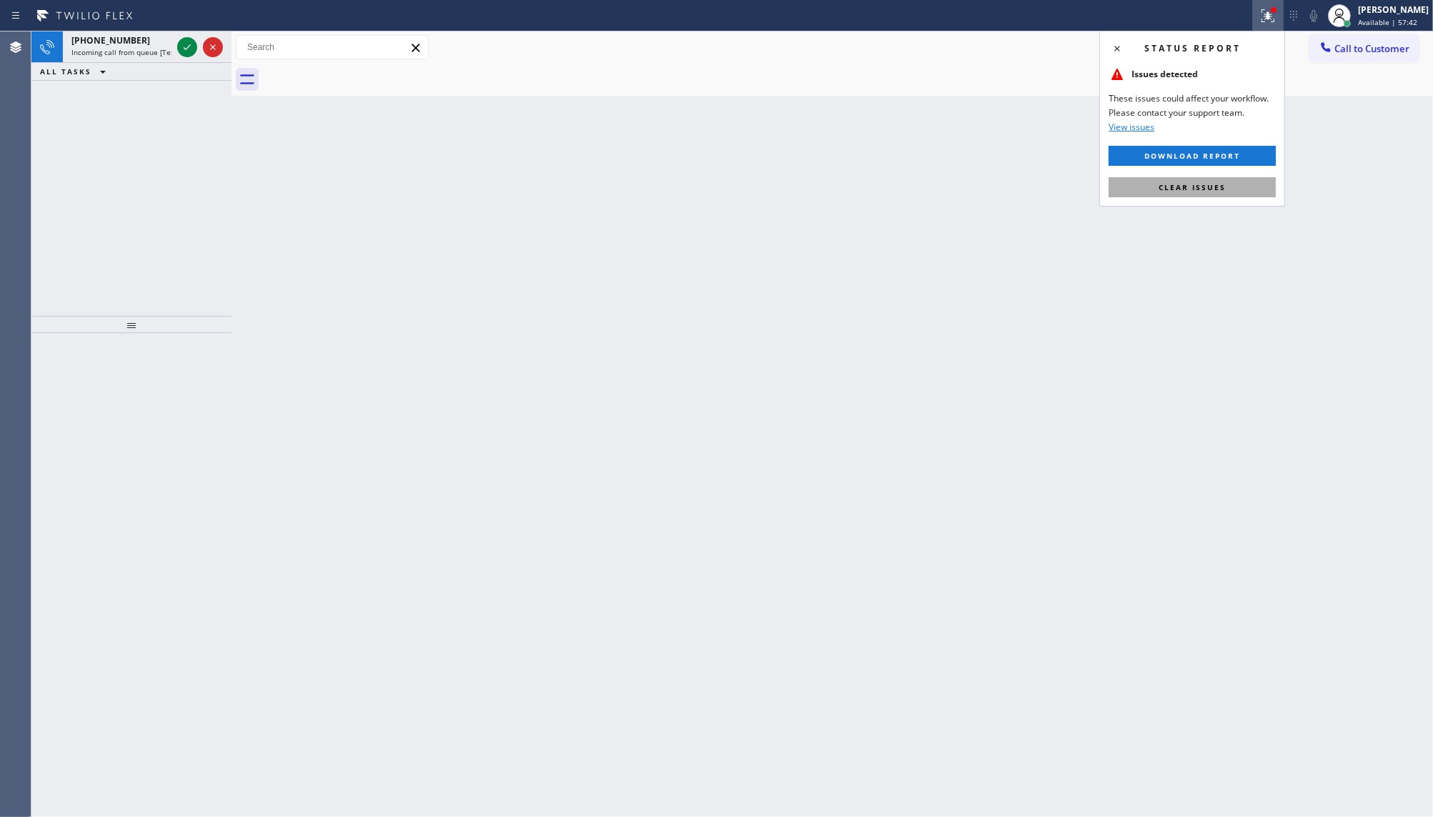
click at [1234, 194] on button "Clear issues" at bounding box center [1192, 187] width 167 height 20
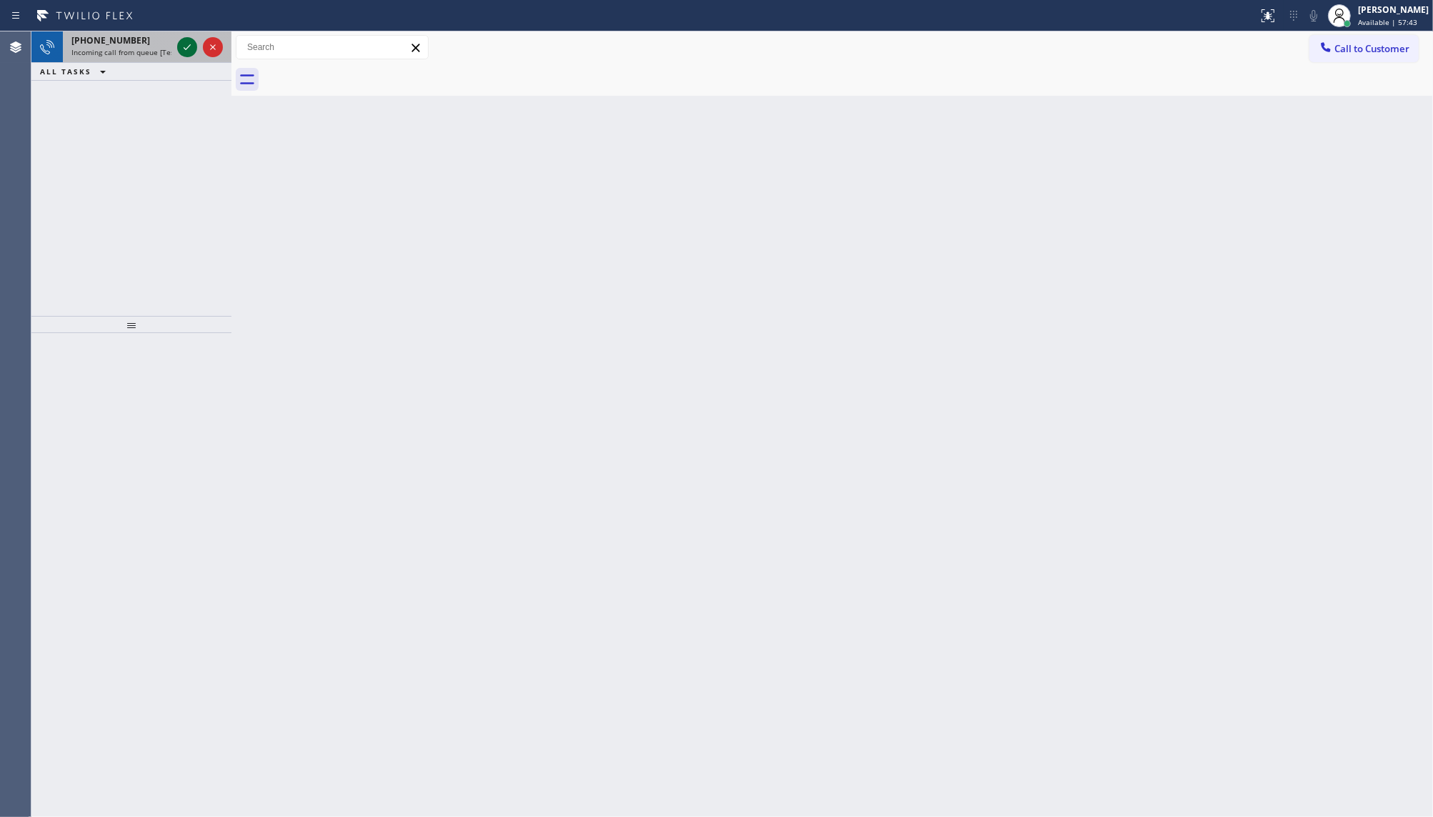
click at [179, 41] on icon at bounding box center [187, 47] width 17 height 17
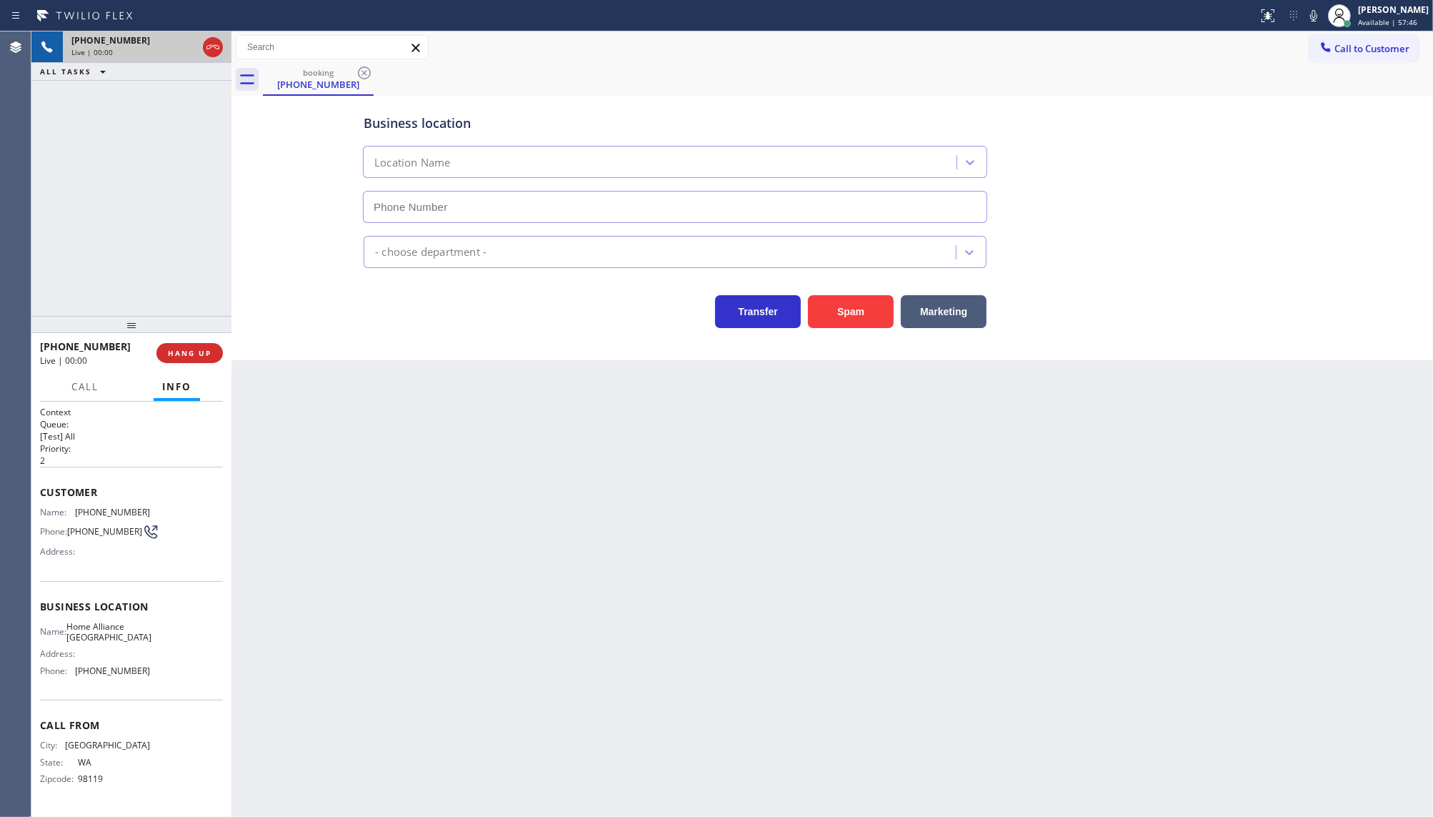
type input "(206) 201-1911"
click at [176, 362] on button "HANG UP" at bounding box center [189, 353] width 66 height 20
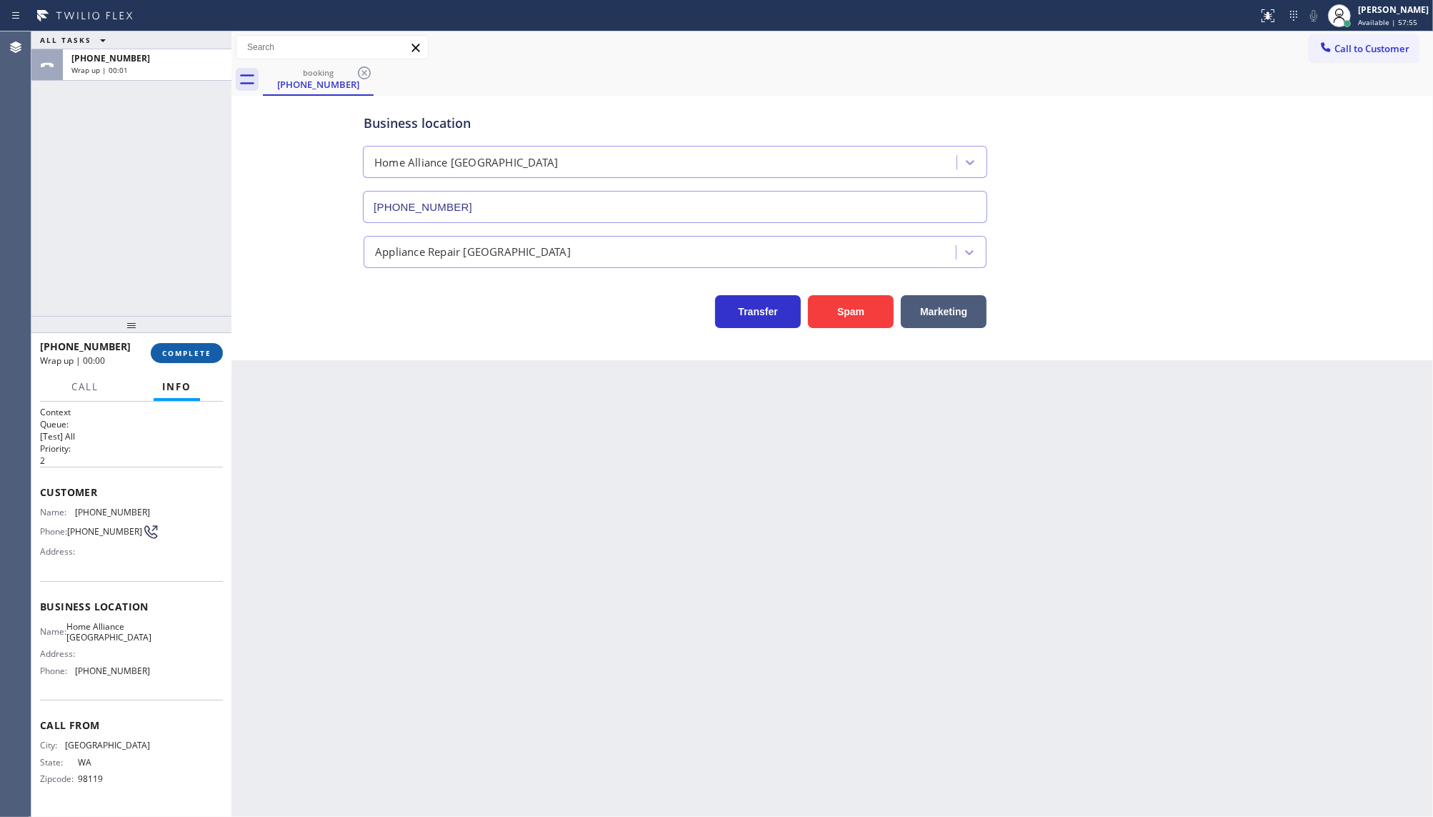
click at [176, 362] on button "COMPLETE" at bounding box center [187, 353] width 72 height 20
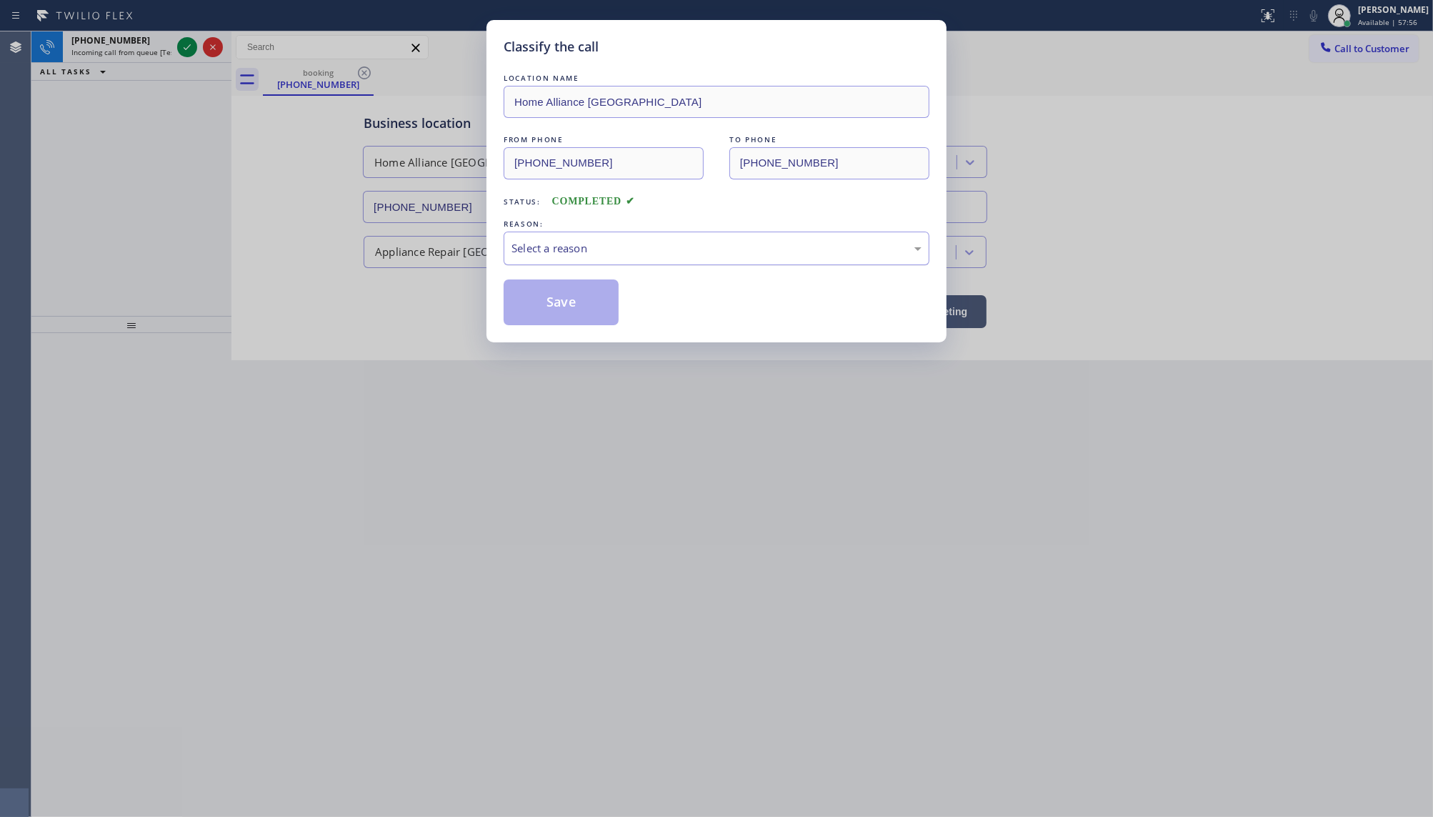
drag, startPoint x: 617, startPoint y: 254, endPoint x: 608, endPoint y: 259, distance: 9.9
click at [614, 255] on div "Select a reason" at bounding box center [717, 248] width 410 height 16
click at [582, 300] on button "Save" at bounding box center [561, 302] width 115 height 46
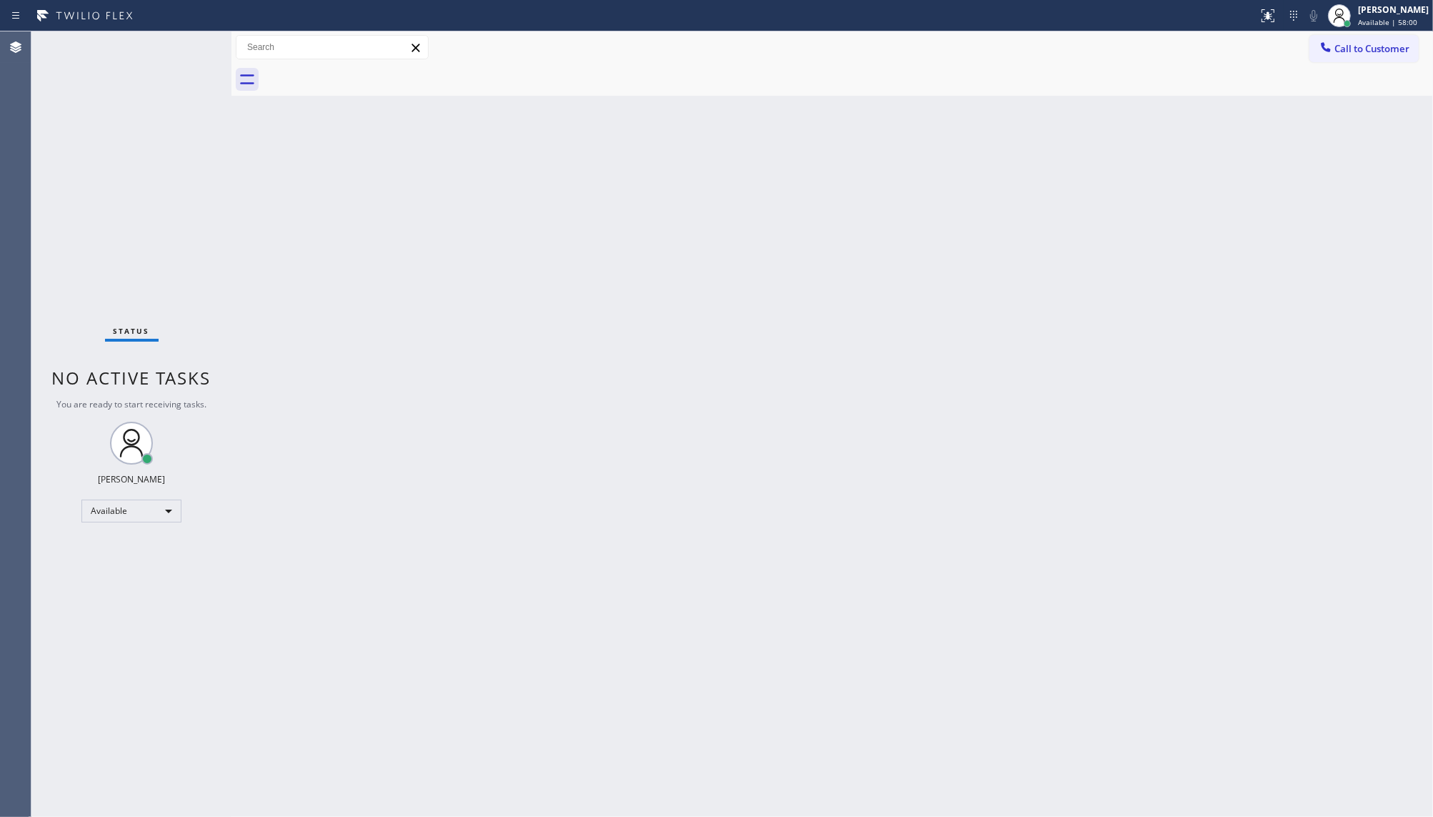
click at [187, 55] on div "Status No active tasks You are ready to start receiving tasks. JENIZA ALCAYDE A…" at bounding box center [131, 423] width 200 height 785
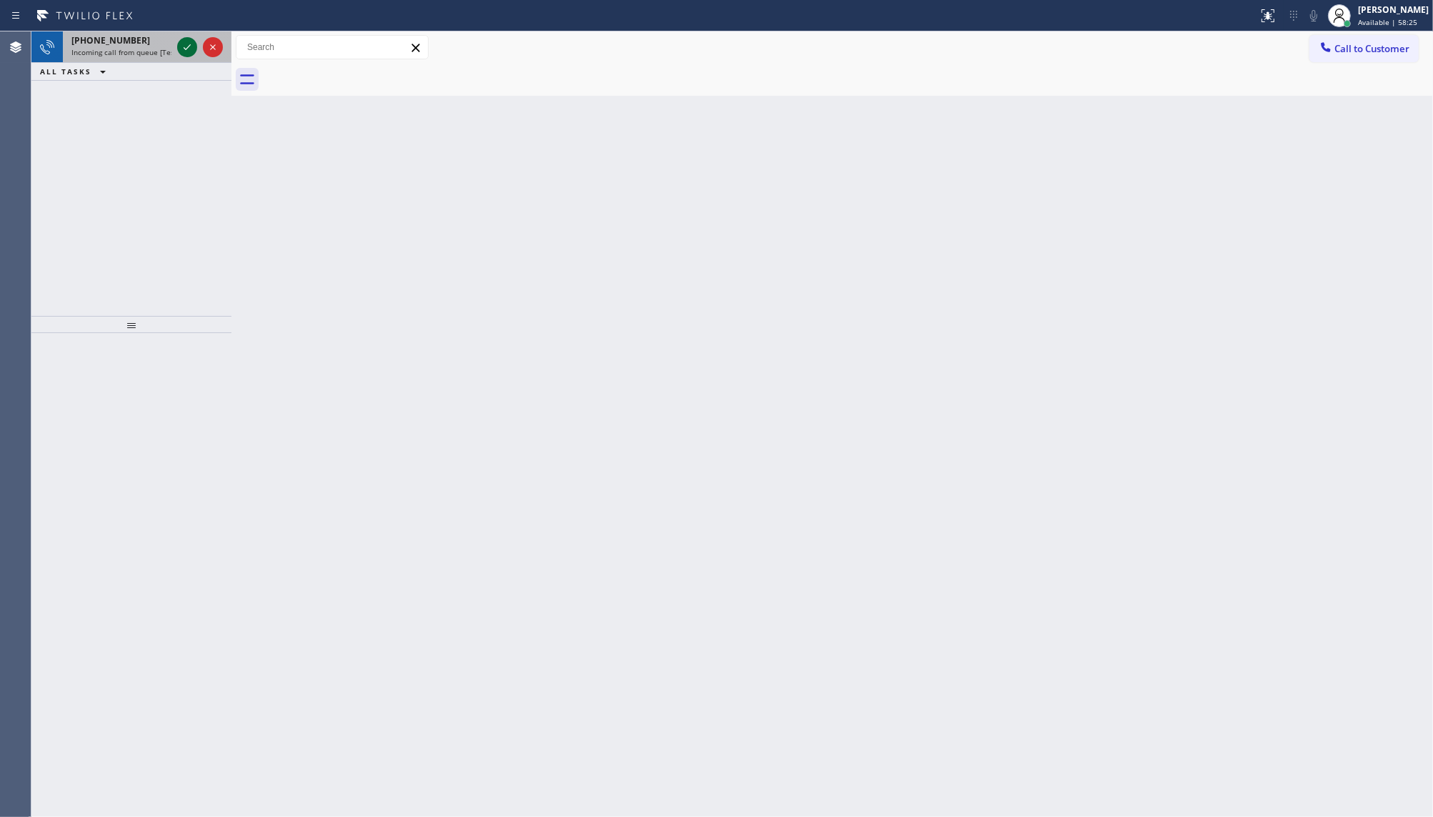
click at [194, 52] on icon at bounding box center [187, 47] width 17 height 17
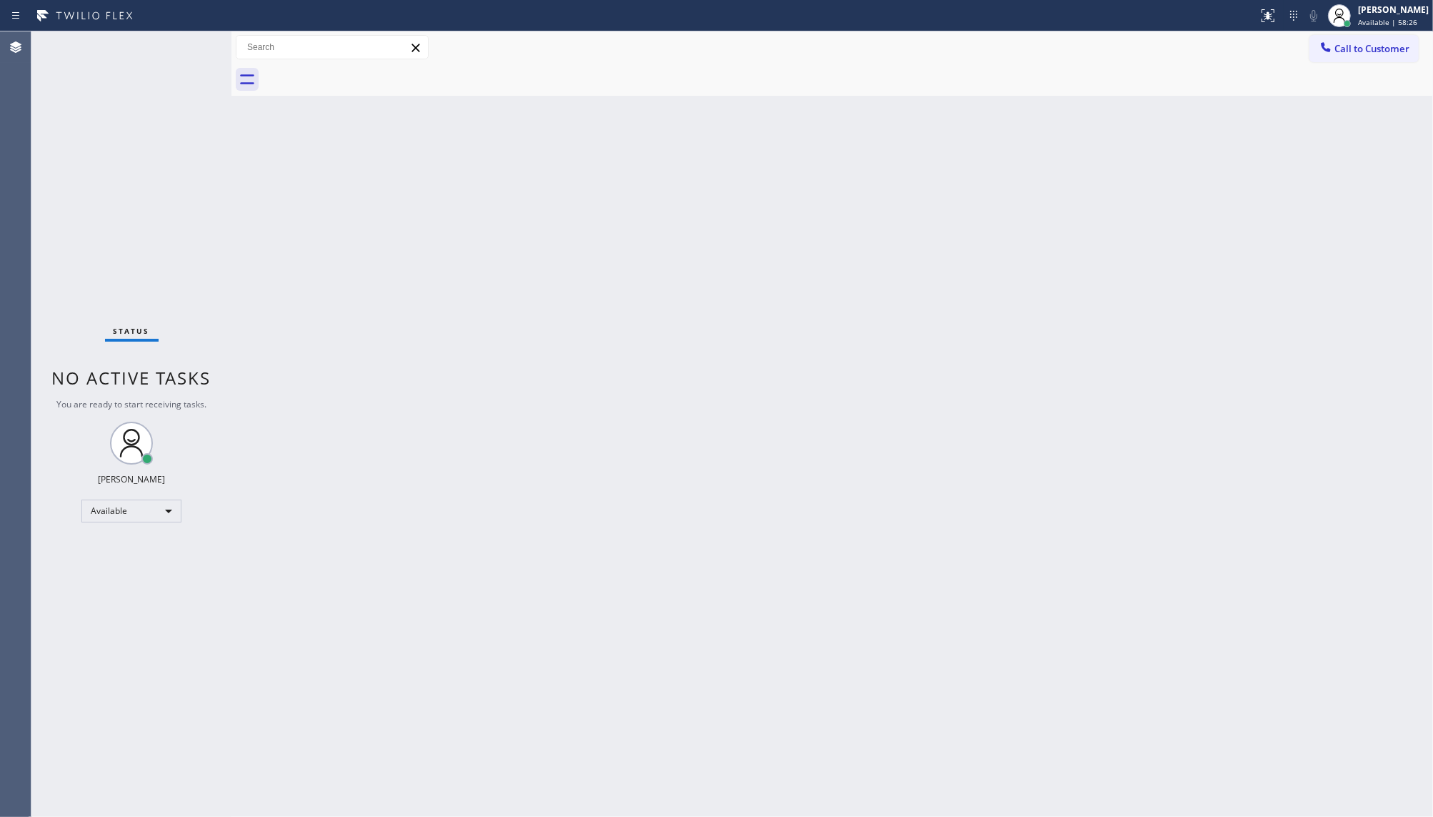
click at [186, 46] on div "Status No active tasks You are ready to start receiving tasks. JENIZA ALCAYDE A…" at bounding box center [131, 423] width 200 height 785
click at [1295, 19] on icon at bounding box center [1293, 15] width 17 height 17
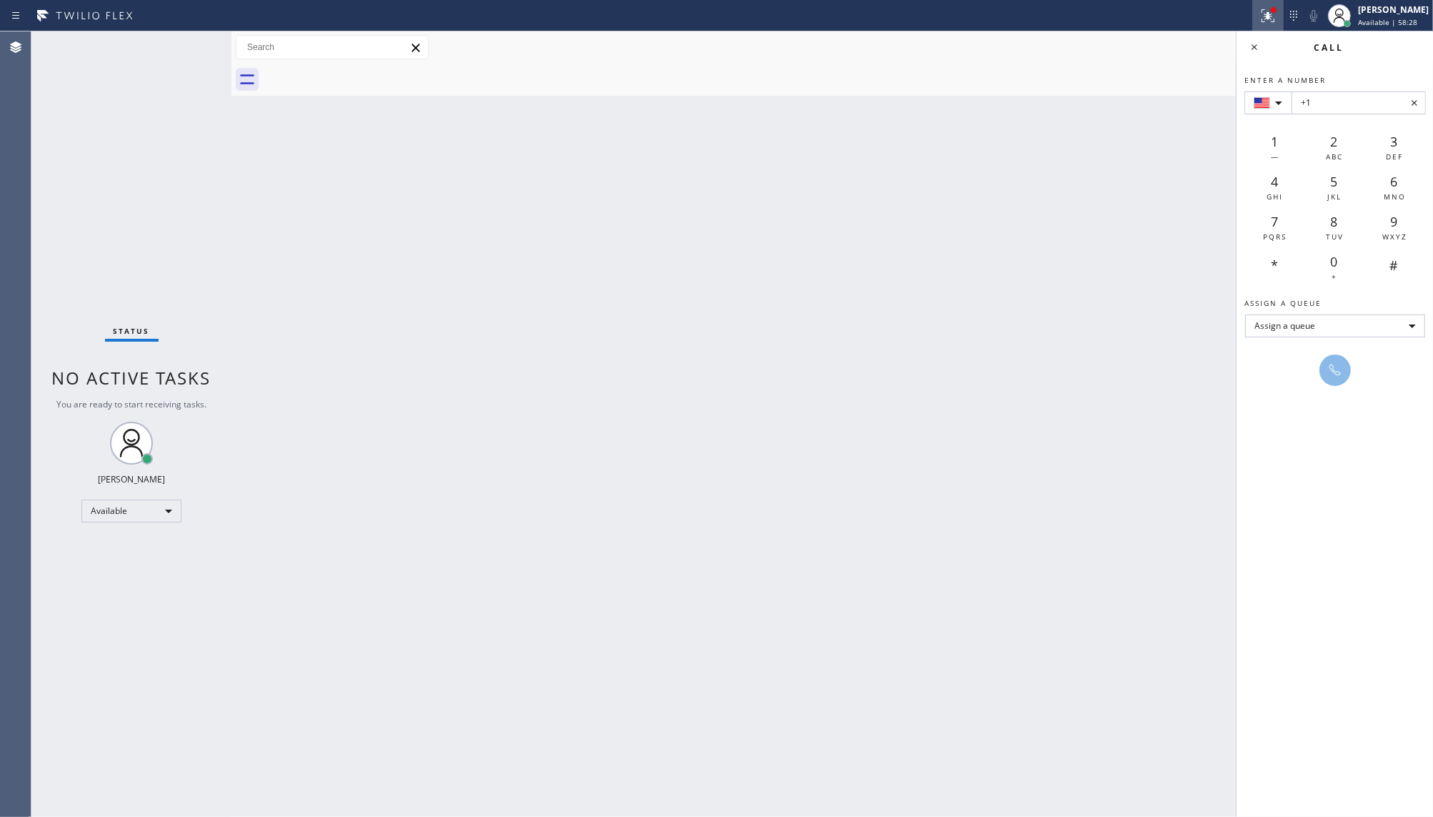
click at [1265, 14] on icon at bounding box center [1268, 15] width 17 height 17
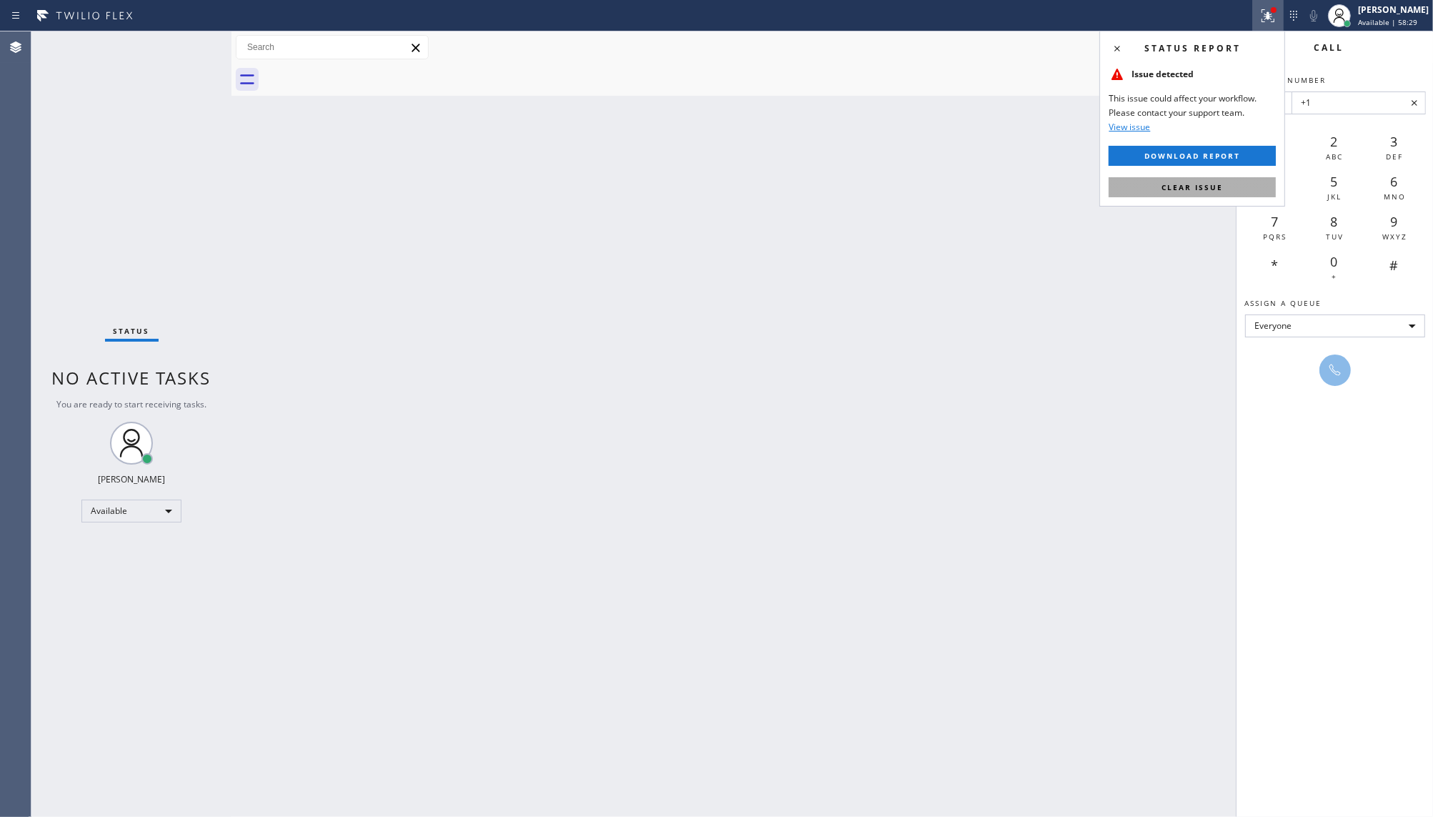
click at [1122, 186] on button "Clear issue" at bounding box center [1192, 187] width 167 height 20
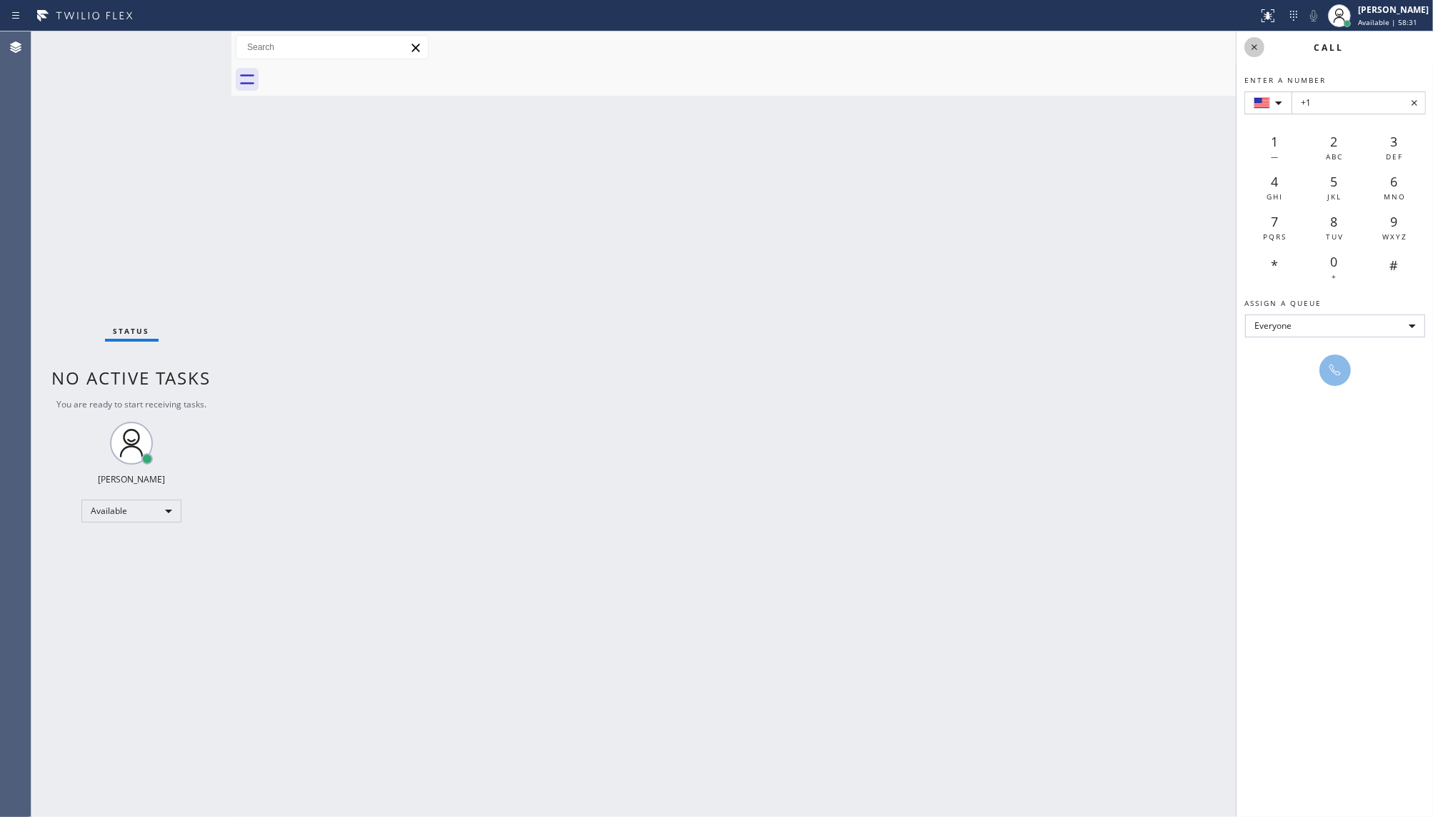
click at [1249, 51] on icon at bounding box center [1254, 47] width 17 height 17
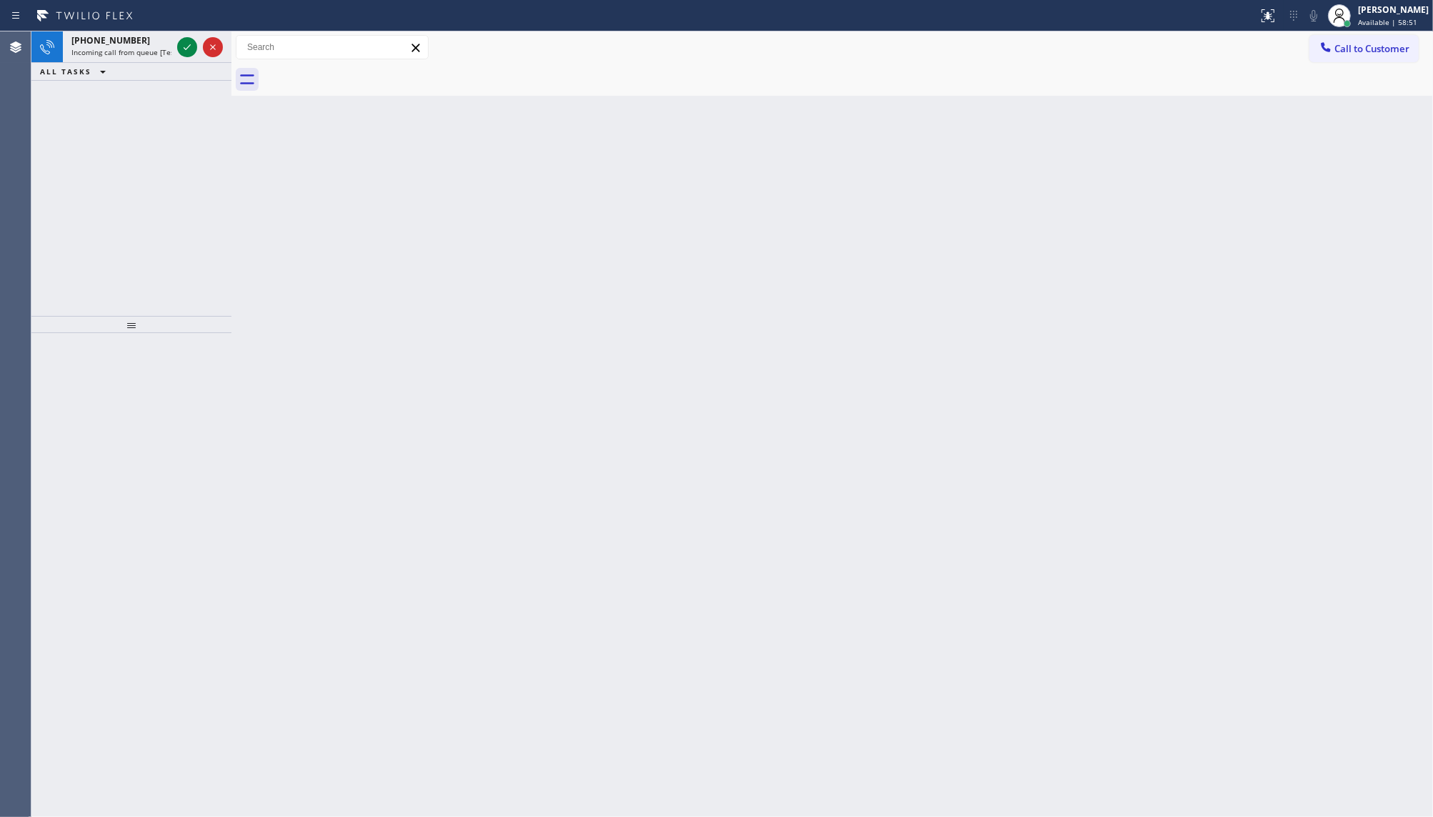
click at [63, 123] on div "+19292052371 Incoming call from queue [Test] All ALL TASKS ALL TASKS ACTIVE TAS…" at bounding box center [131, 173] width 200 height 284
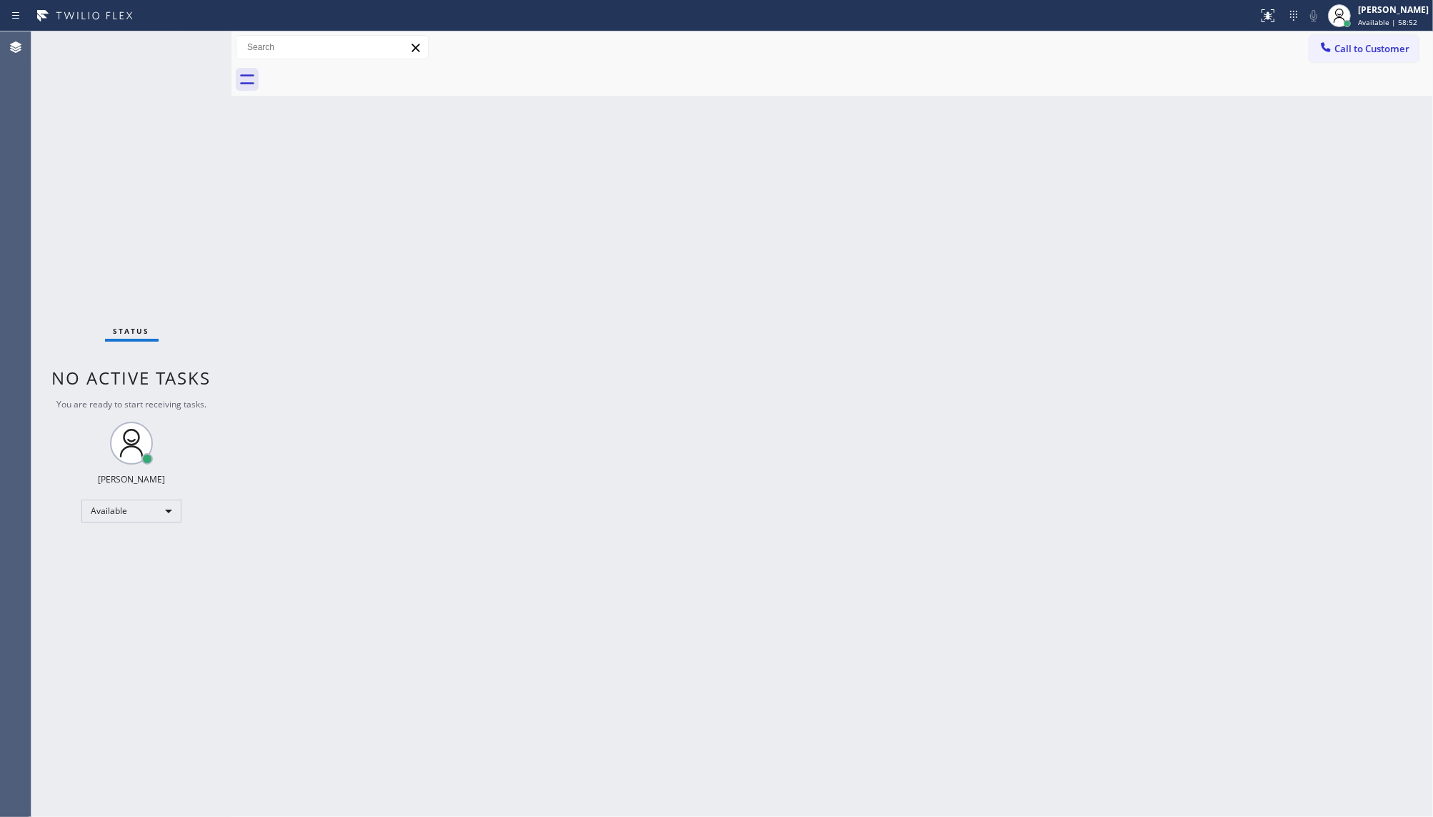
click at [174, 44] on div "Status No active tasks You are ready to start receiving tasks. JENIZA ALCAYDE A…" at bounding box center [131, 423] width 200 height 785
click at [177, 44] on div "Status No active tasks You are ready to start receiving tasks. JENIZA ALCAYDE A…" at bounding box center [131, 423] width 200 height 785
click at [183, 49] on div "Status No active tasks You are ready to start receiving tasks. JENIZA ALCAYDE A…" at bounding box center [131, 423] width 200 height 785
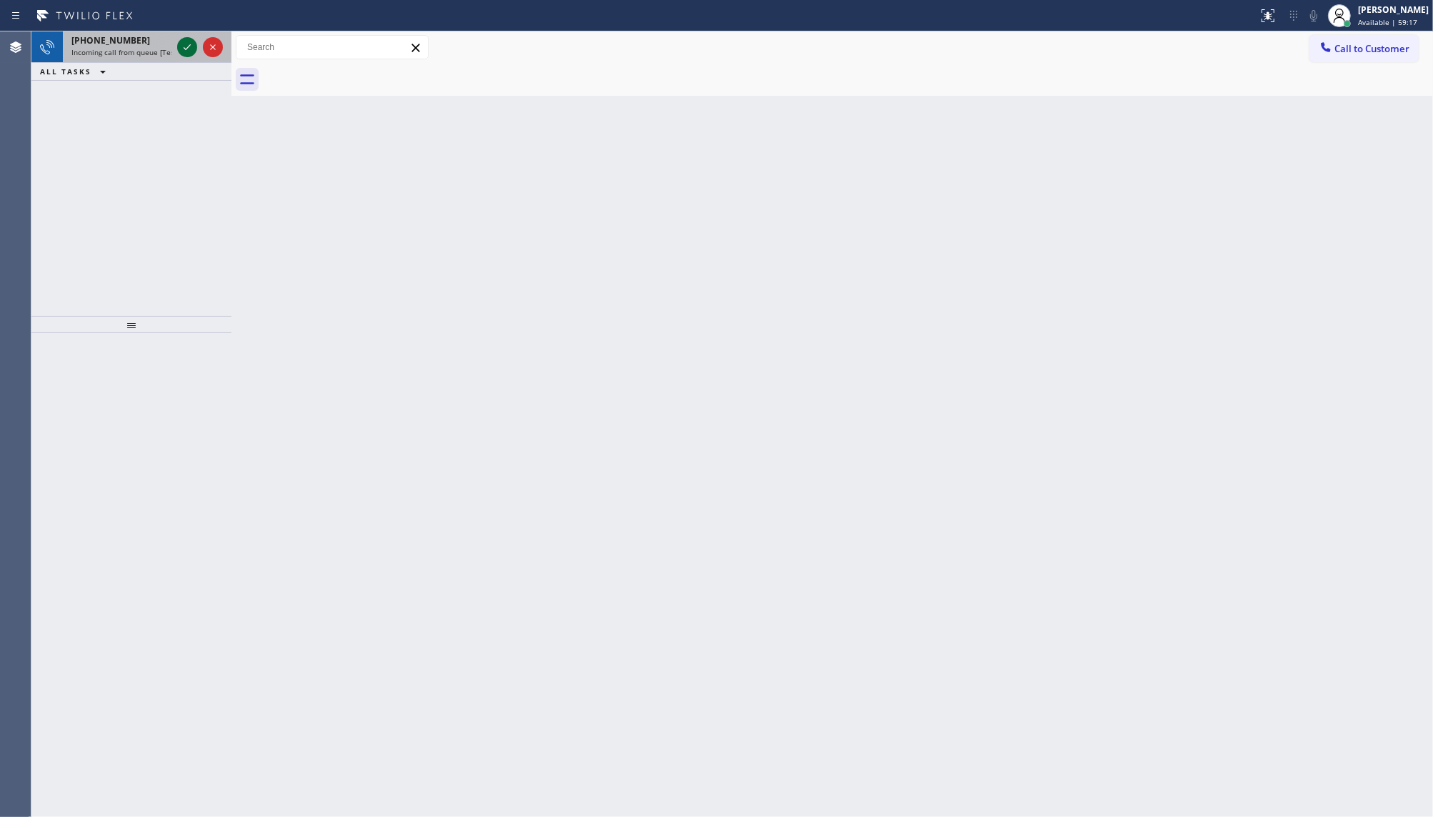
click at [191, 48] on icon at bounding box center [187, 47] width 17 height 17
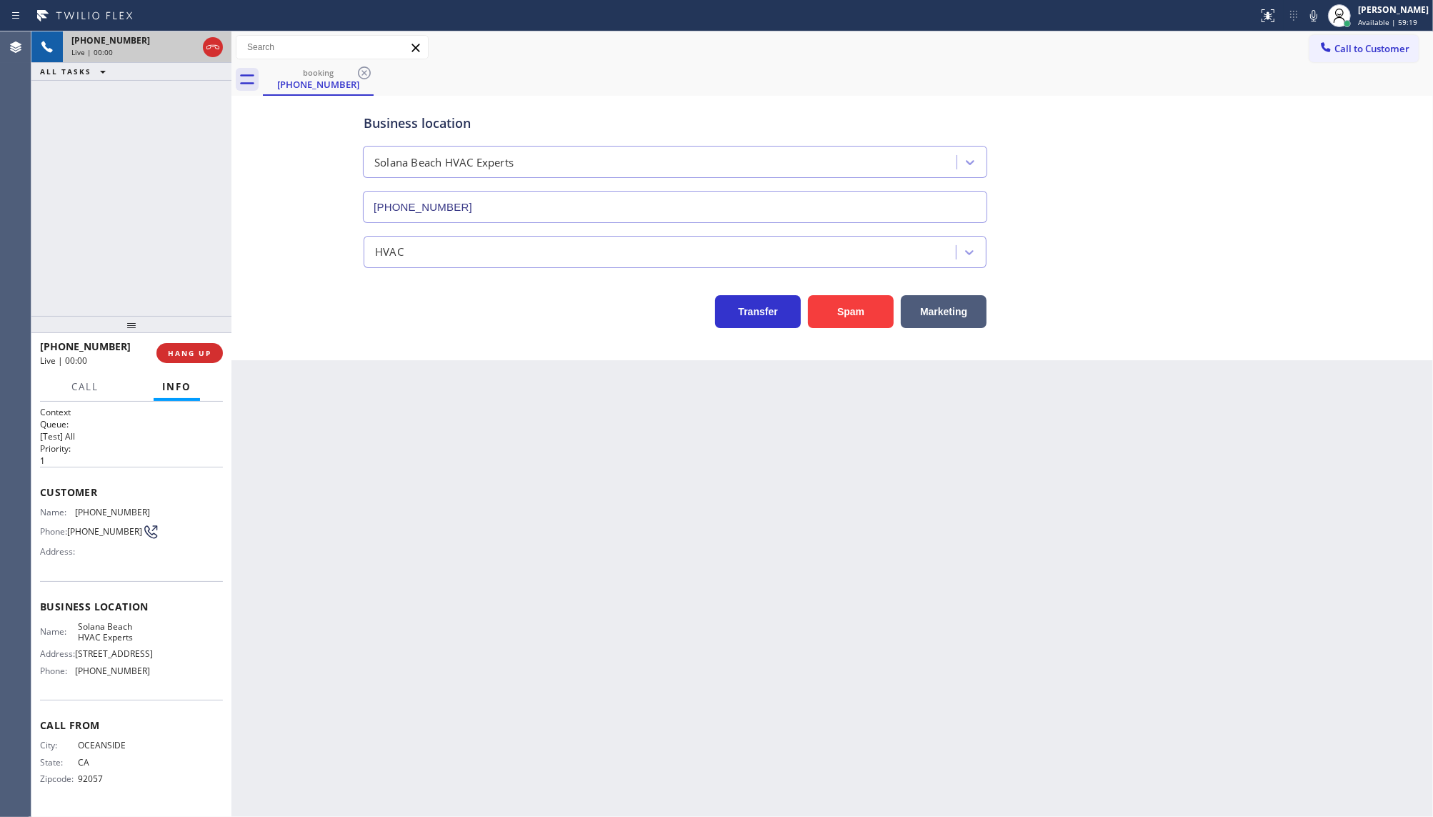
type input "(858) 203-0199"
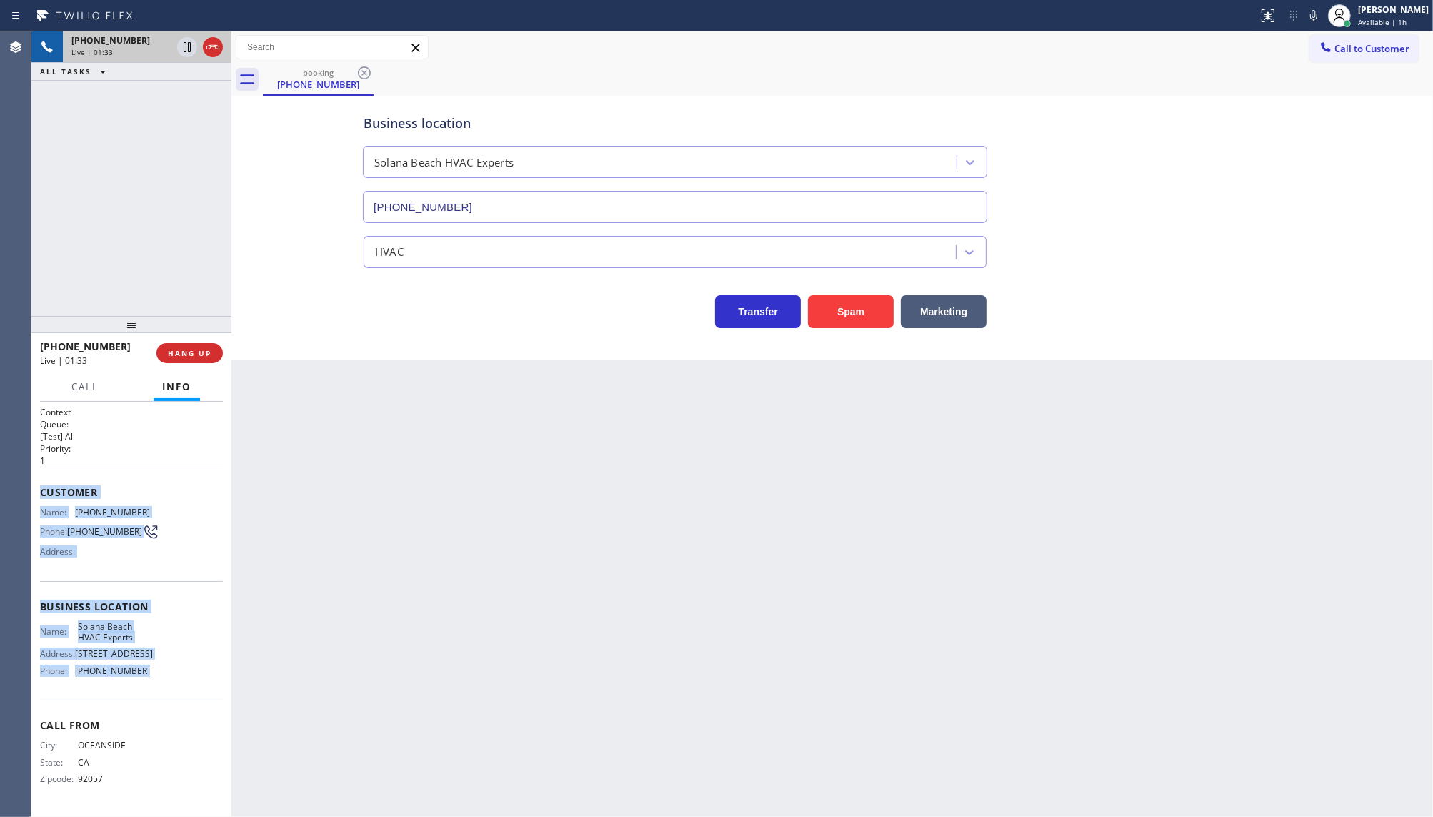
drag, startPoint x: 36, startPoint y: 491, endPoint x: 158, endPoint y: 683, distance: 227.4
click at [158, 683] on div "Context Queue: [Test] All Priority: 1 Customer Name: (760) 458-4653 Phone: (760…" at bounding box center [131, 610] width 200 height 416
copy div "Customer Name: (760) 458-4653 Phone: (760) 458-4653 Address: Business location …"
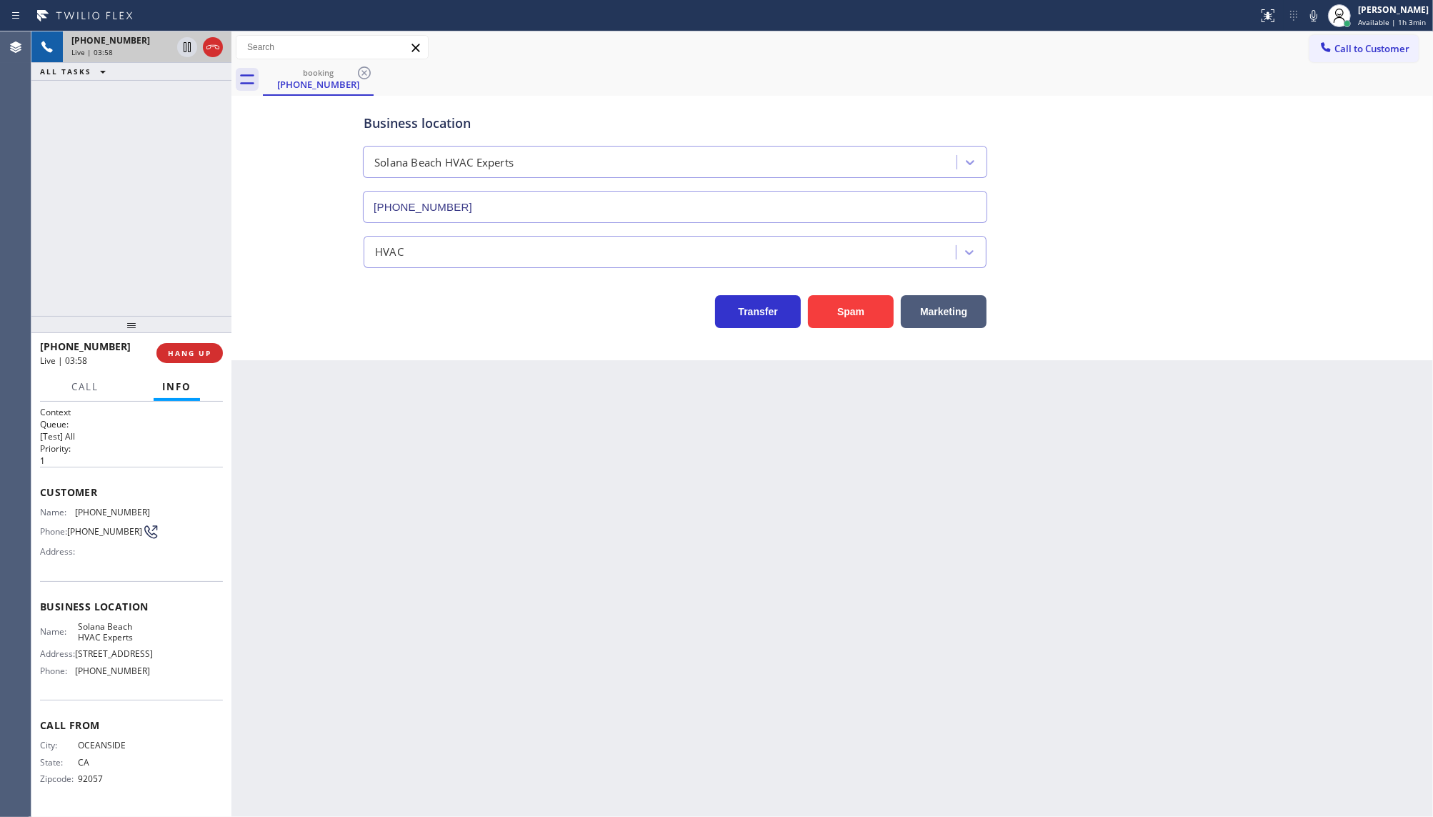
click at [170, 216] on div "+17604584653 Live | 03:58 ALL TASKS ALL TASKS ACTIVE TASKS TASKS IN WRAP UP" at bounding box center [131, 173] width 200 height 284
click at [223, 452] on div "Context Queue: [Test] All Priority: 1 Customer Name: (760) 458-4653 Phone: (760…" at bounding box center [131, 610] width 200 height 416
click at [97, 141] on div "+17604584653 Live | 04:01 ALL TASKS ALL TASKS ACTIVE TASKS TASKS IN WRAP UP" at bounding box center [131, 173] width 200 height 284
click at [186, 46] on icon at bounding box center [187, 47] width 17 height 17
click at [1313, 19] on icon at bounding box center [1313, 15] width 7 height 11
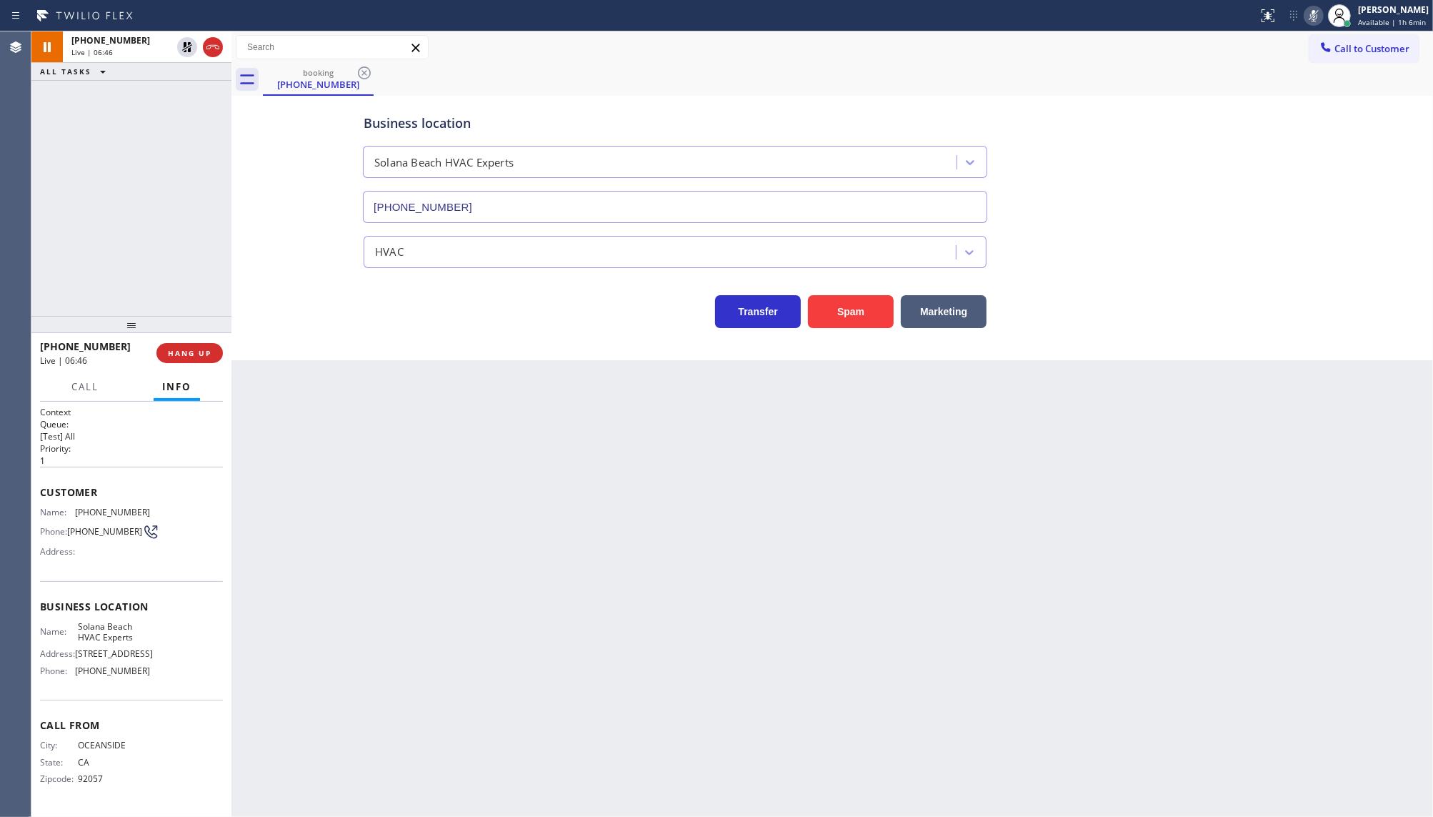
drag, startPoint x: 159, startPoint y: 97, endPoint x: 168, endPoint y: 79, distance: 19.8
click at [159, 95] on div "+17604584653 Live | 06:46 ALL TASKS ALL TASKS ACTIVE TASKS TASKS IN WRAP UP" at bounding box center [131, 173] width 200 height 284
click at [180, 44] on icon at bounding box center [187, 47] width 17 height 17
click at [1312, 15] on icon at bounding box center [1313, 15] width 17 height 17
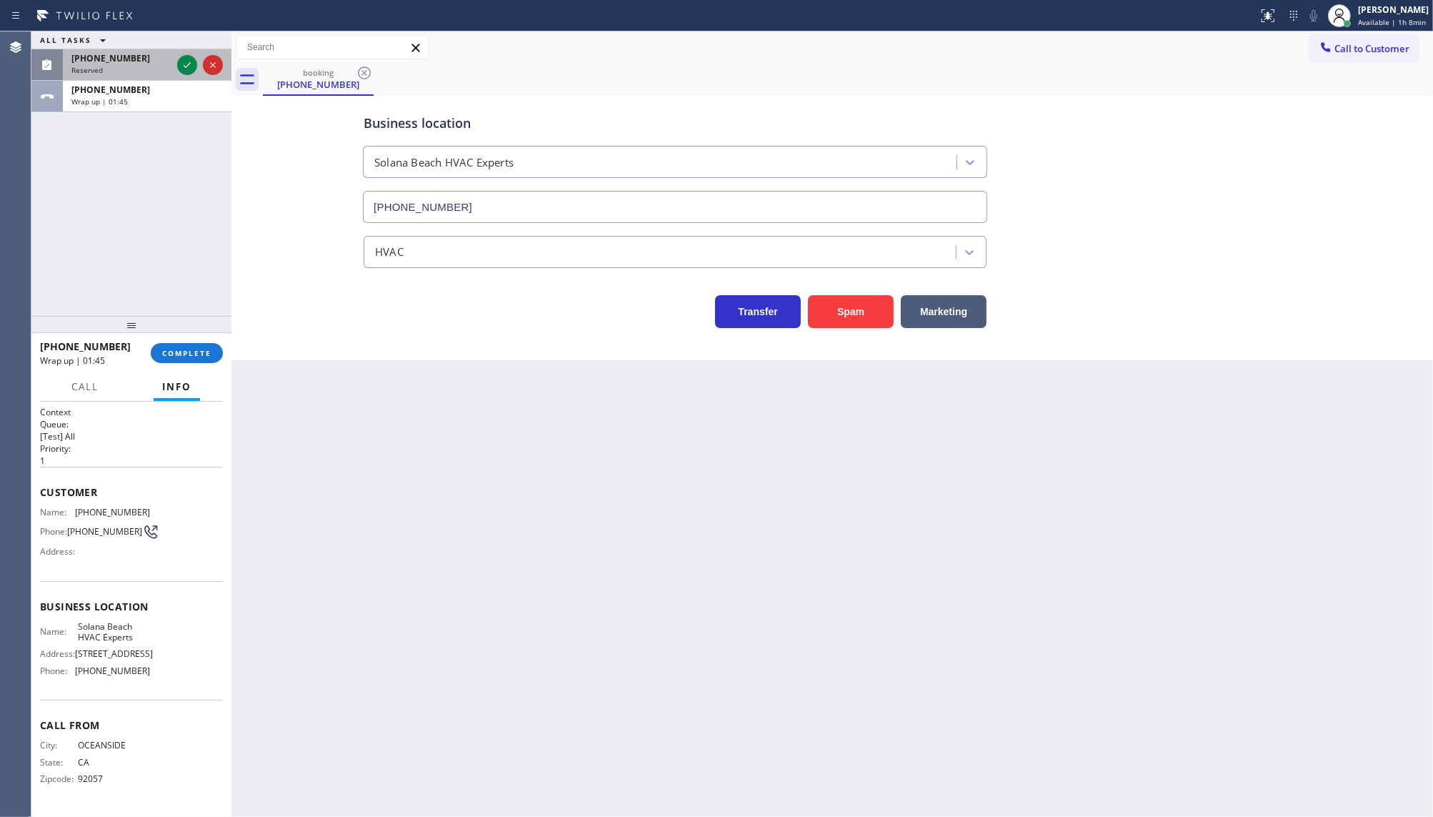
click at [123, 74] on div "Reserved" at bounding box center [121, 70] width 100 height 10
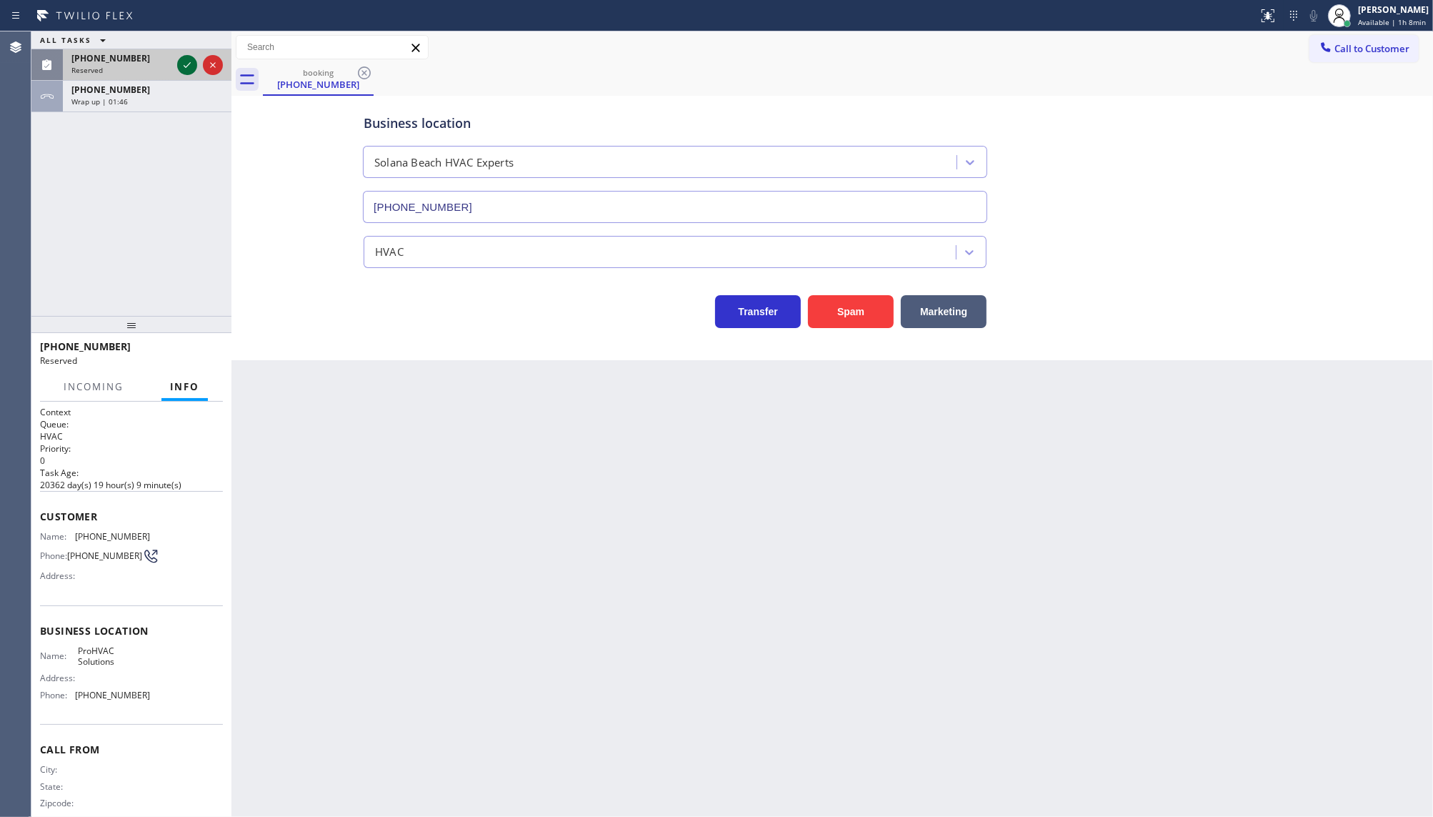
click at [189, 64] on icon at bounding box center [187, 65] width 7 height 6
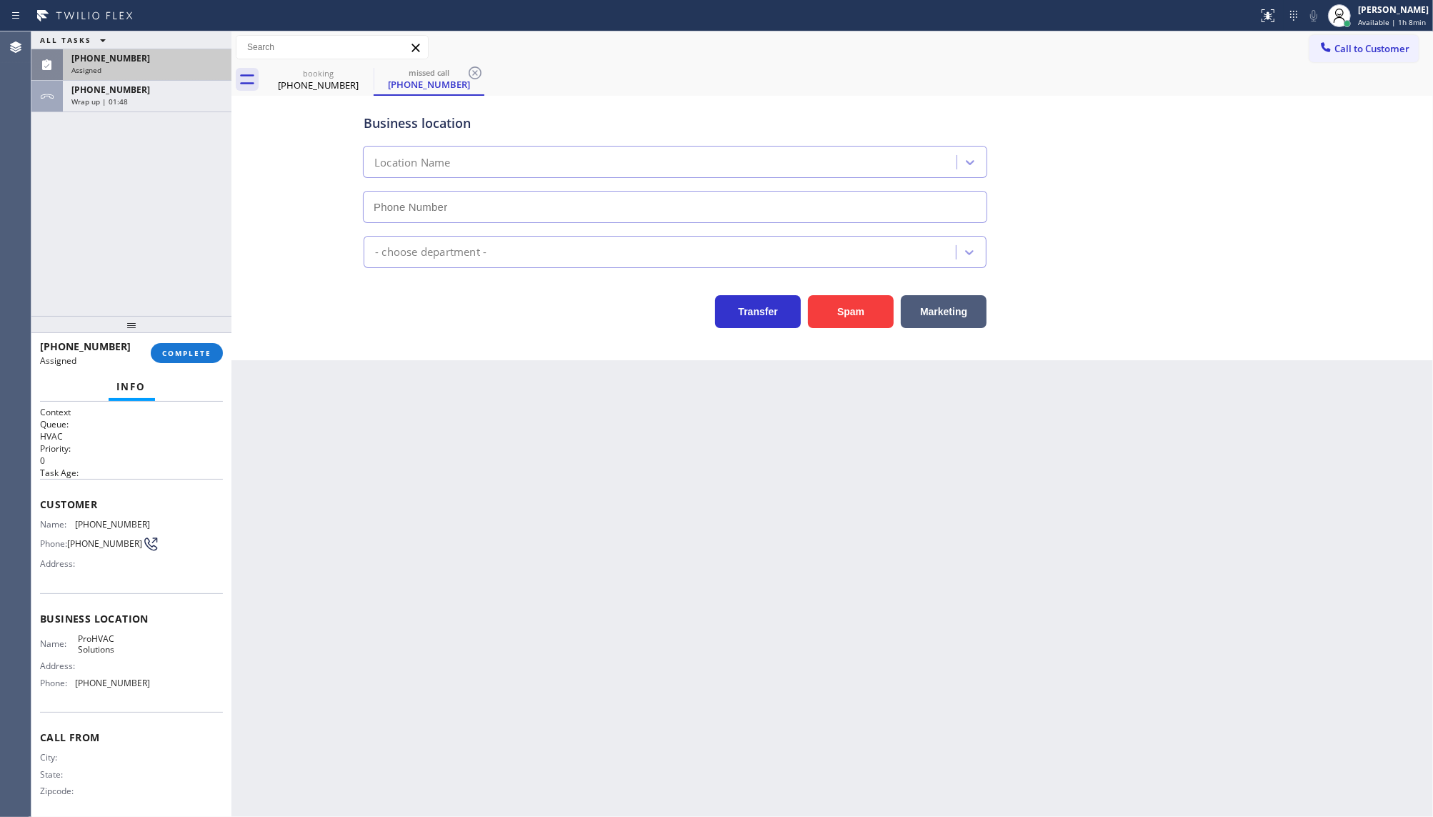
type input "(760) 334-4056"
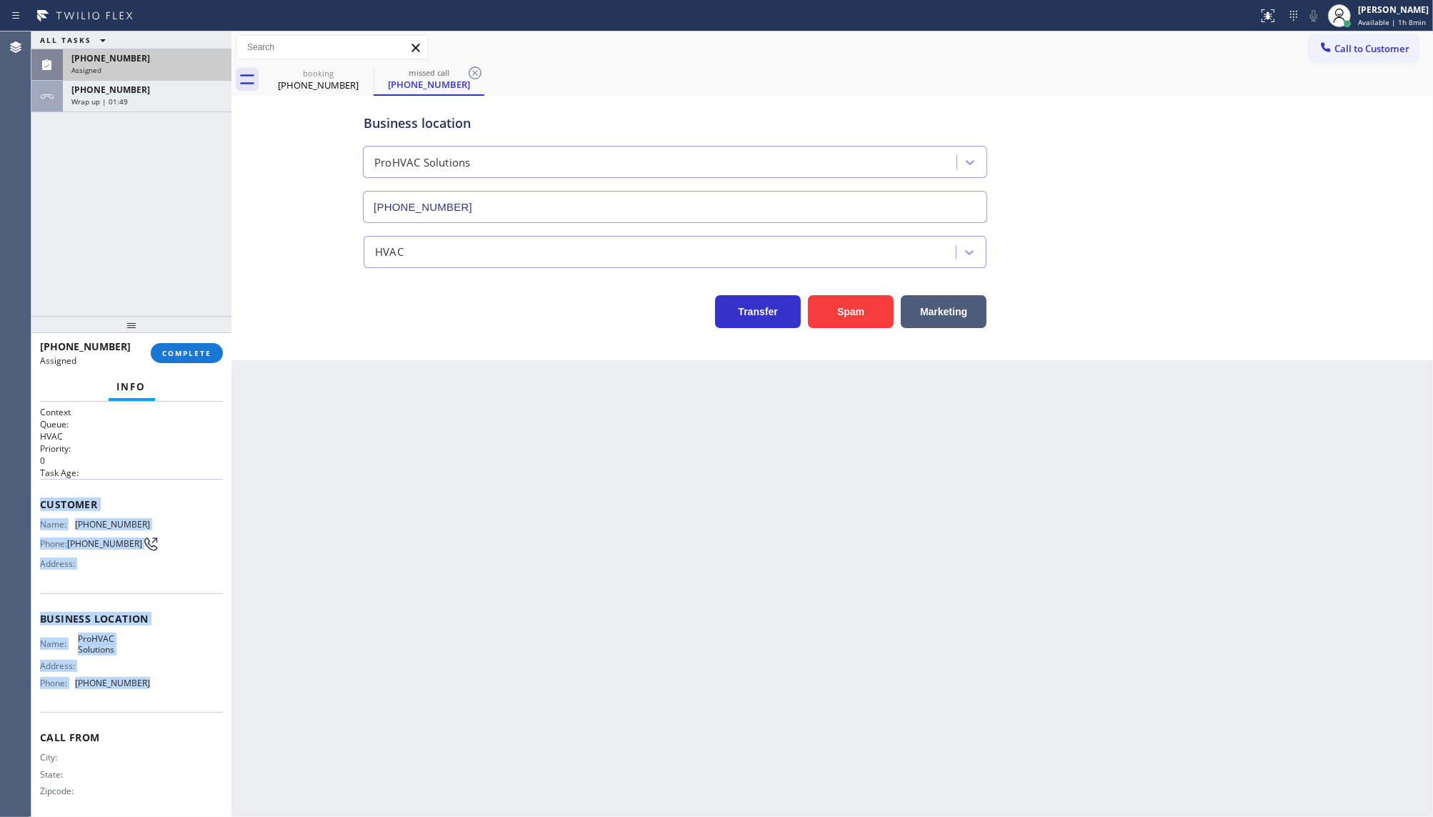
drag, startPoint x: 40, startPoint y: 497, endPoint x: 159, endPoint y: 693, distance: 229.9
click at [159, 693] on div "Context Queue: HVAC Priority: 0 Task Age: Customer Name: (858) 947-8393 Phone: …" at bounding box center [131, 613] width 183 height 414
copy div "Customer Name: (858) 947-8393 Phone: (858) 947-8393 Address: Business location …"
click at [196, 351] on span "COMPLETE" at bounding box center [186, 353] width 49 height 10
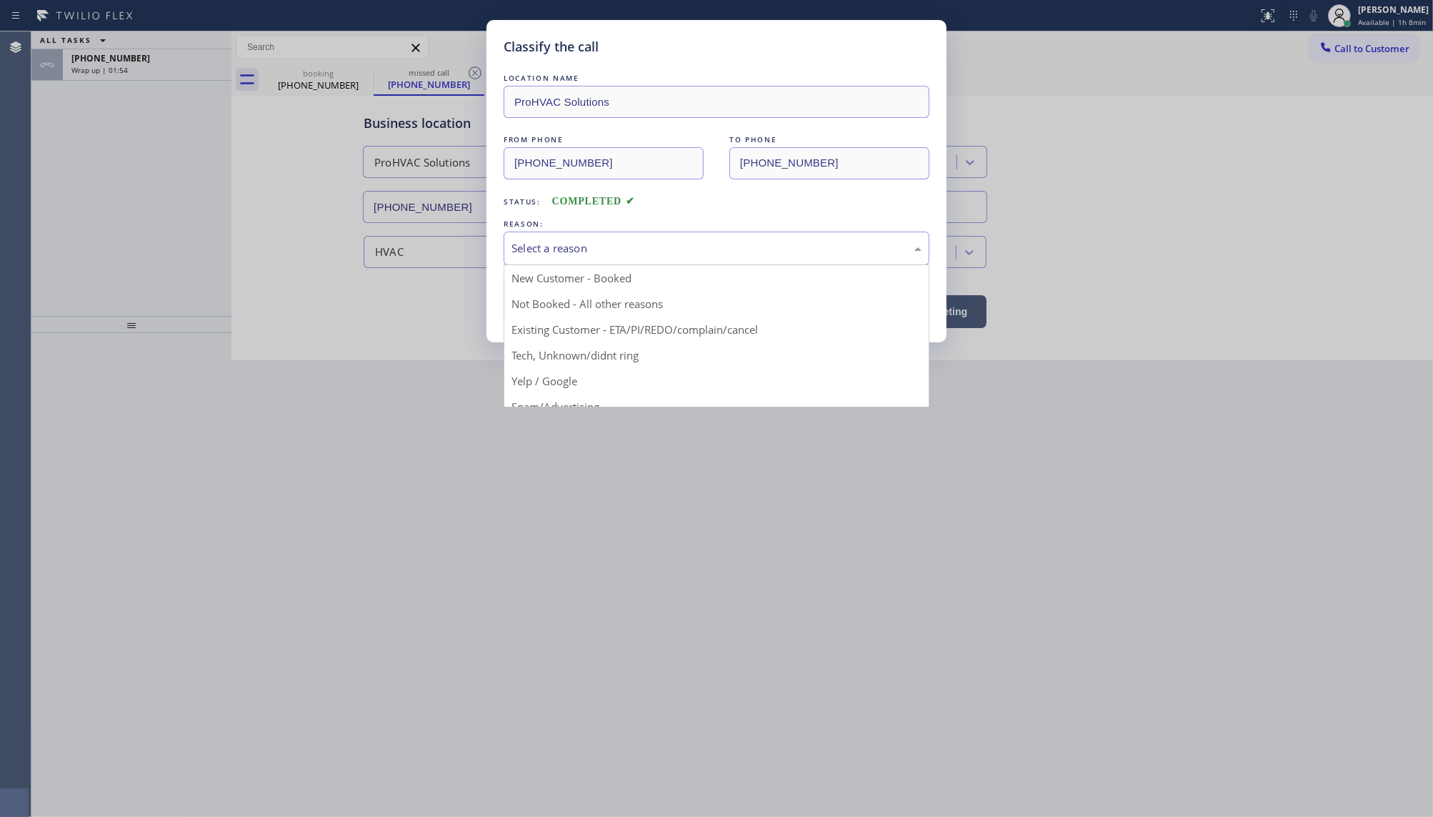
click at [525, 255] on div "Select a reason" at bounding box center [717, 248] width 410 height 16
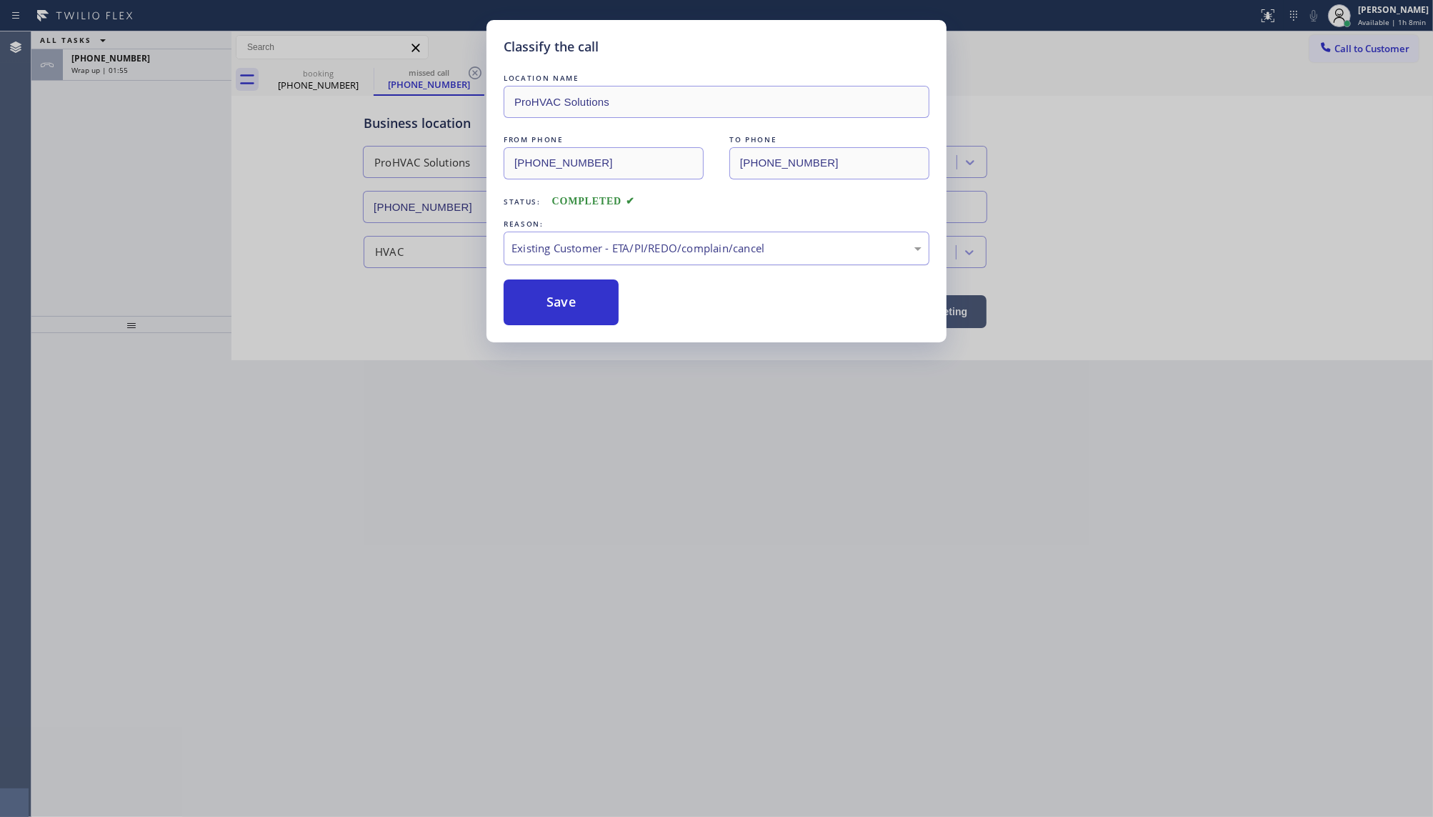
click at [531, 254] on div "Existing Customer - ETA/PI/REDO/complain/cancel" at bounding box center [717, 248] width 410 height 16
click at [545, 309] on button "Save" at bounding box center [561, 302] width 115 height 46
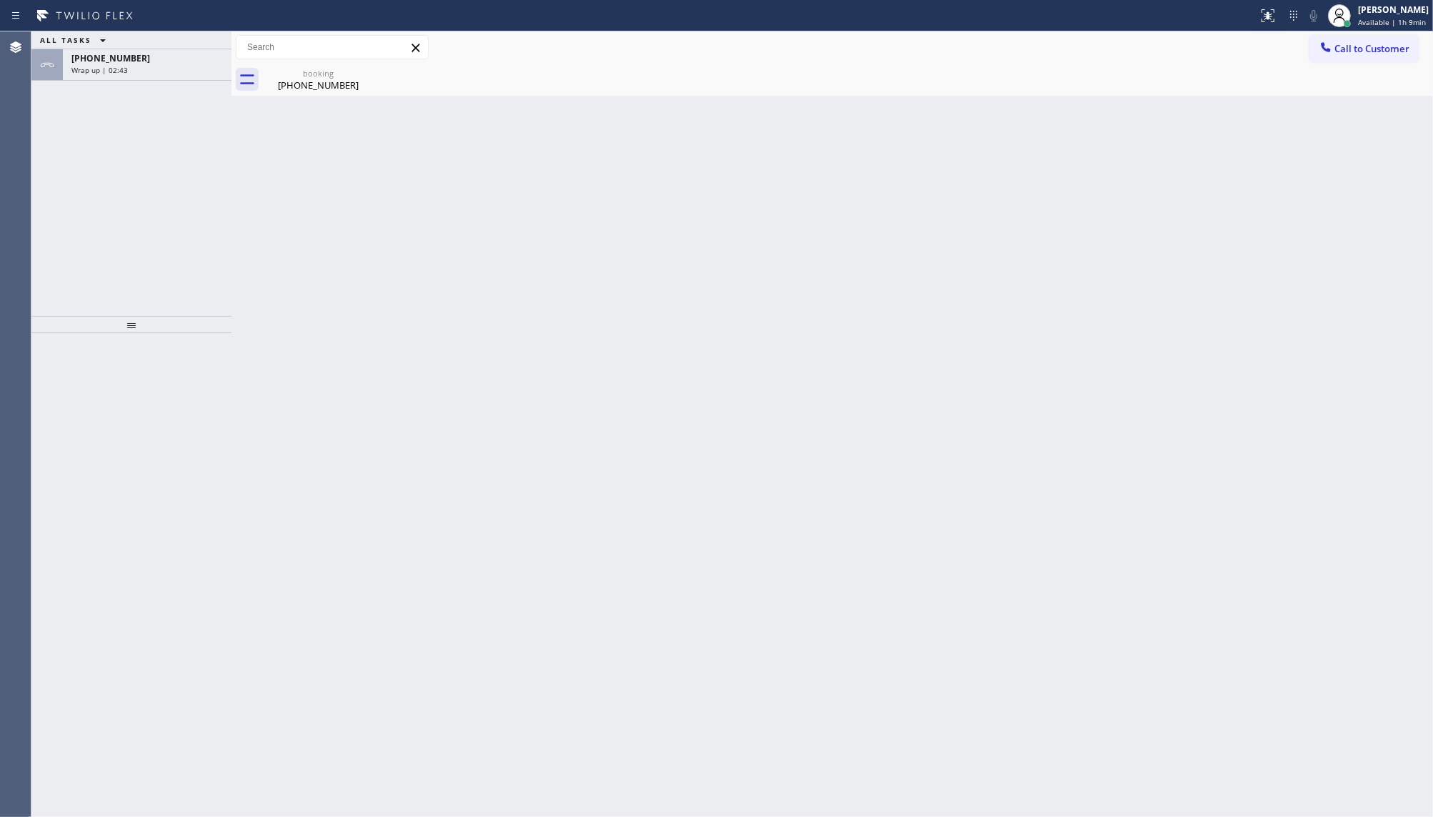
click at [100, 115] on div "ALL TASKS ALL TASKS ACTIVE TASKS TASKS IN WRAP UP +17604584653 Wrap up | 02:43" at bounding box center [131, 173] width 200 height 284
click at [125, 54] on span "+17604584653" at bounding box center [110, 58] width 79 height 12
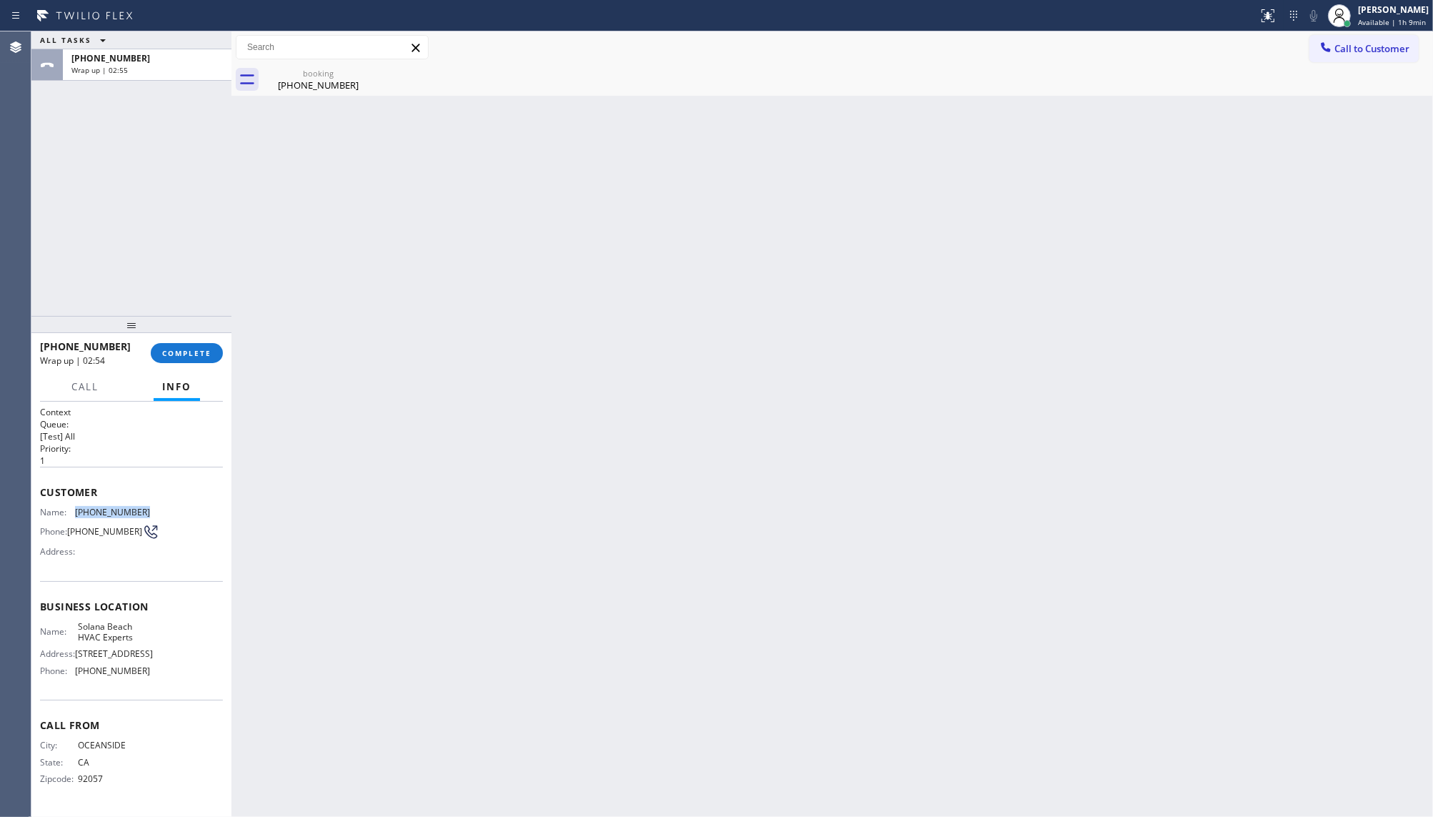
drag, startPoint x: 77, startPoint y: 509, endPoint x: 156, endPoint y: 508, distance: 78.6
click at [156, 508] on div "Name: (760) 458-4653 Phone: (760) 458-4653 Address:" at bounding box center [131, 535] width 183 height 56
copy span "(760) 458-4653"
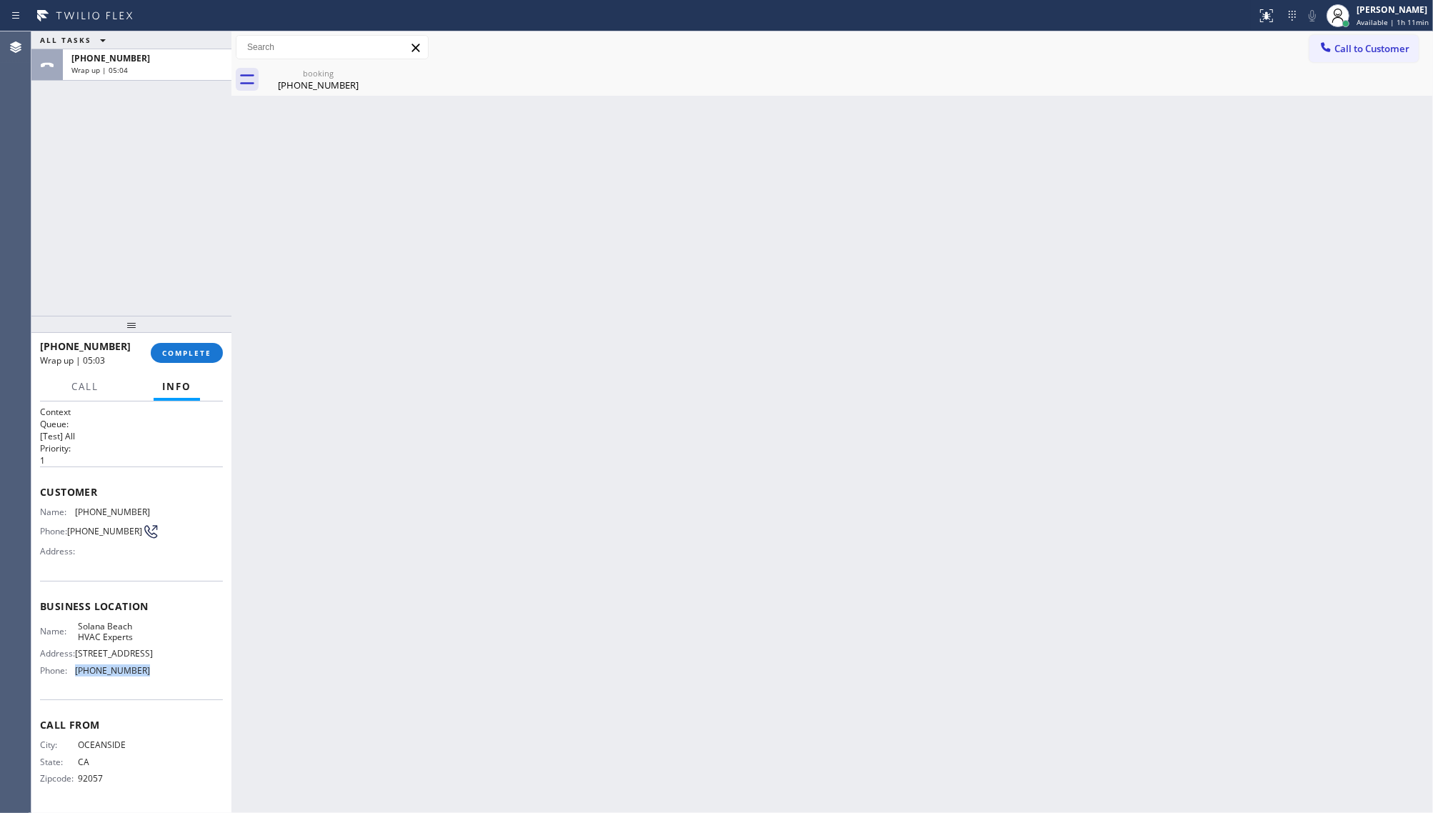
drag, startPoint x: 71, startPoint y: 674, endPoint x: 164, endPoint y: 677, distance: 92.9
click at [164, 677] on div "Name: Solana Beach HVAC Experts Address: 155 Hwy 101 Phone: (858) 203-0199" at bounding box center [131, 651] width 183 height 61
copy div "(858) 203-0199"
click at [1333, 56] on div at bounding box center [1326, 48] width 17 height 17
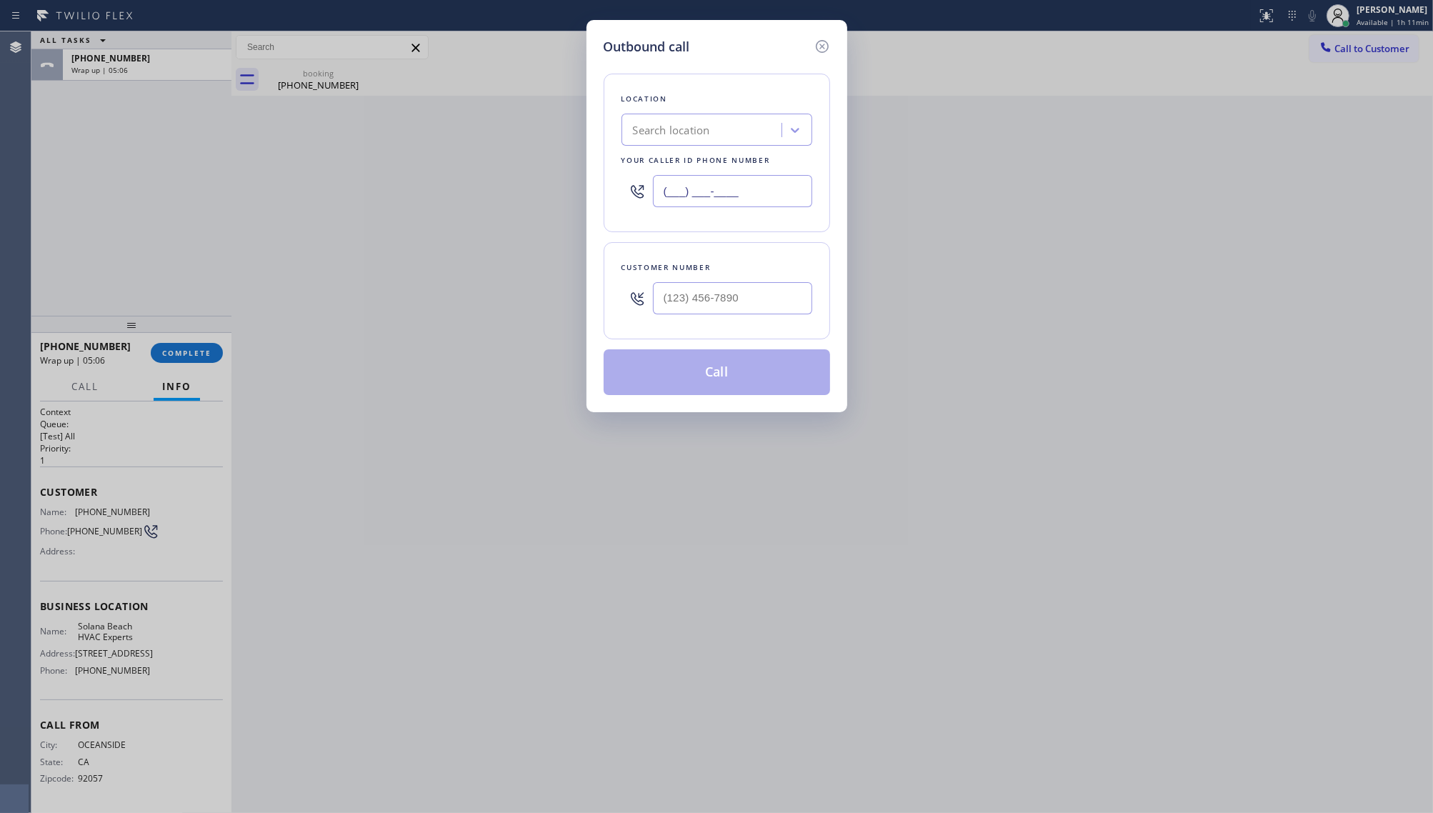
click at [762, 194] on input "(___) ___-____" at bounding box center [732, 191] width 159 height 32
paste input "858) 203-0199"
type input "(858) 203-0199"
click at [711, 297] on input "(___) ___-____" at bounding box center [732, 298] width 159 height 32
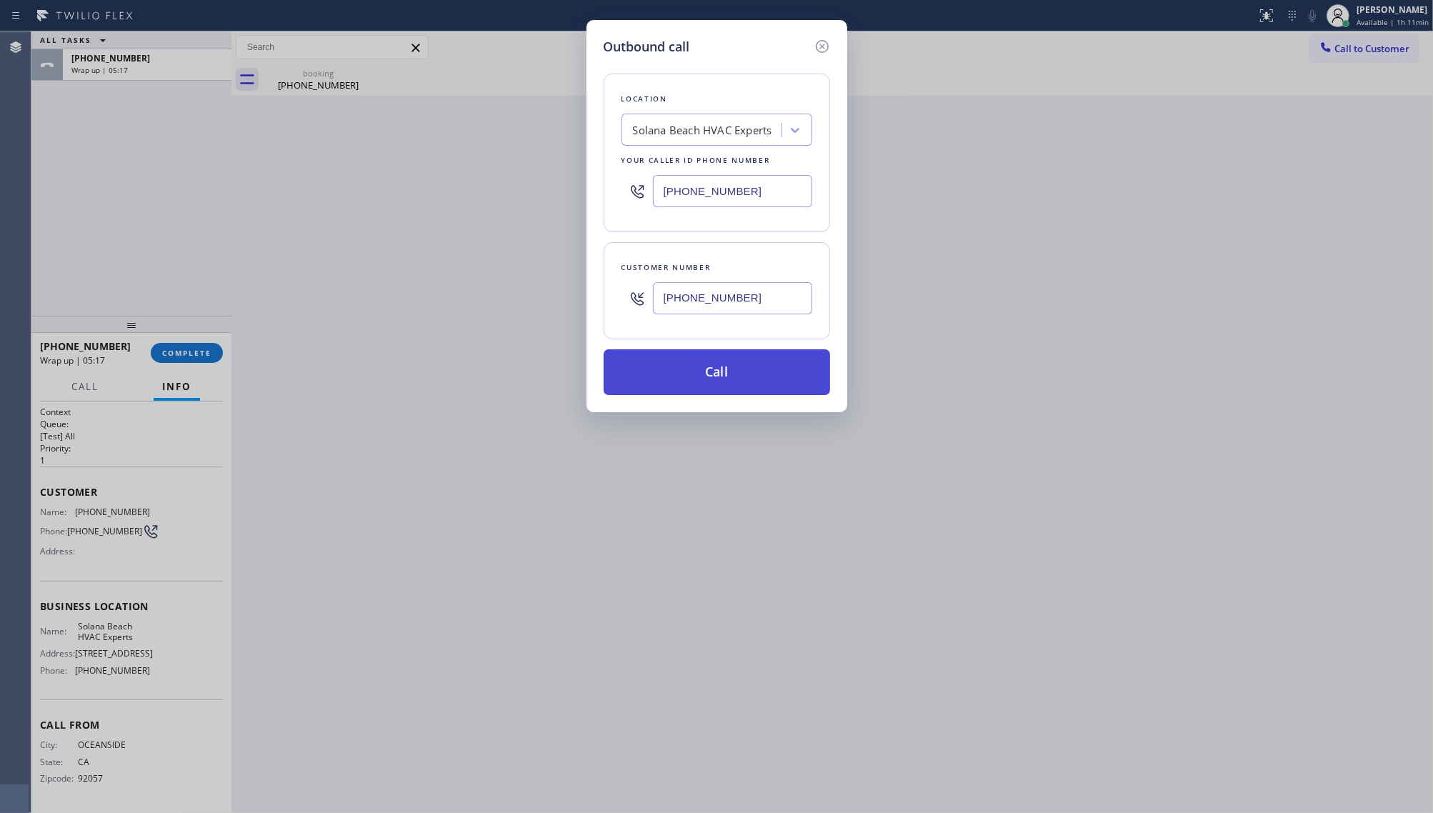
type input "(760) 458-4653"
click at [800, 372] on button "Call" at bounding box center [717, 372] width 226 height 46
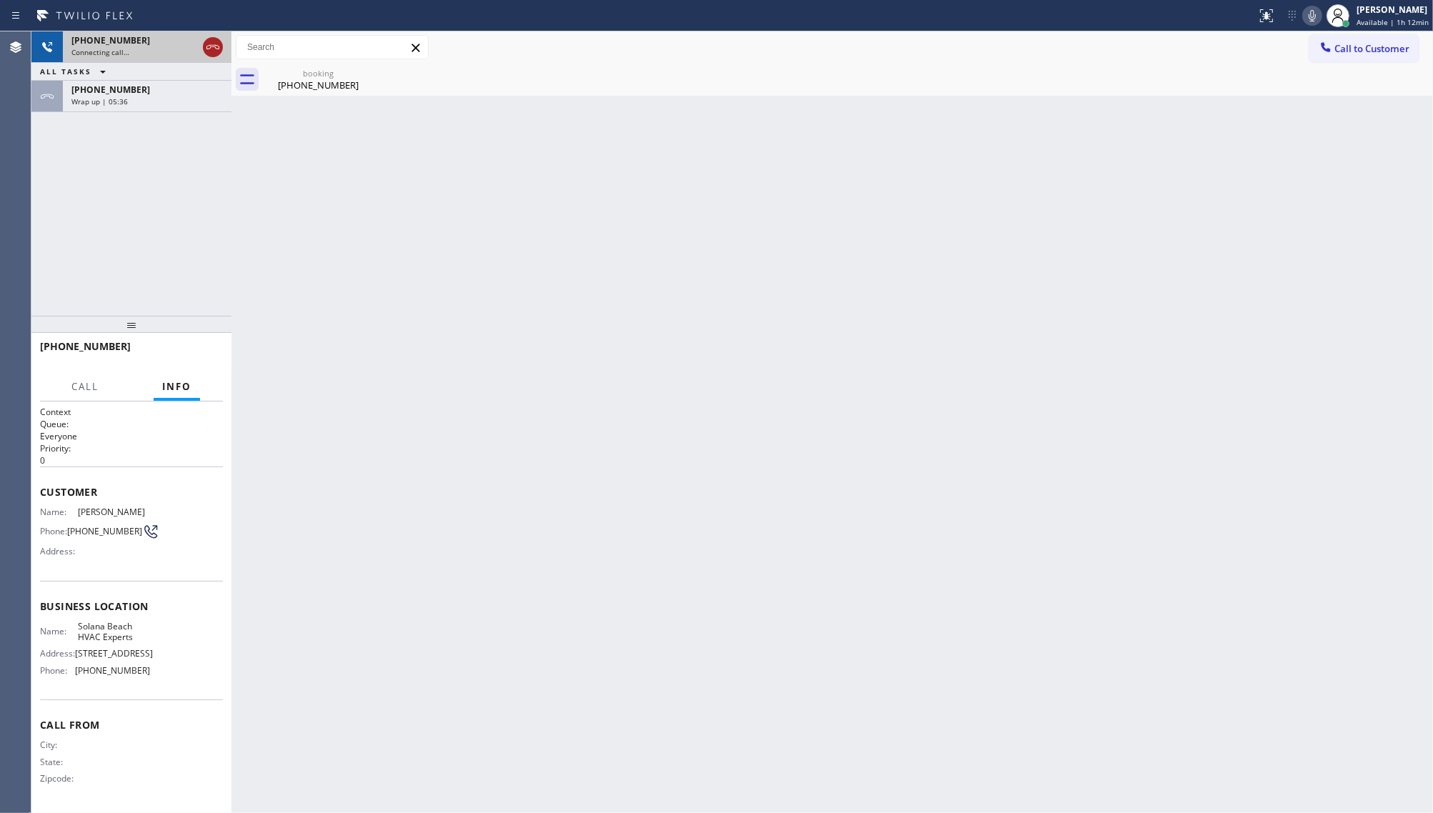
click at [211, 54] on icon at bounding box center [212, 47] width 17 height 17
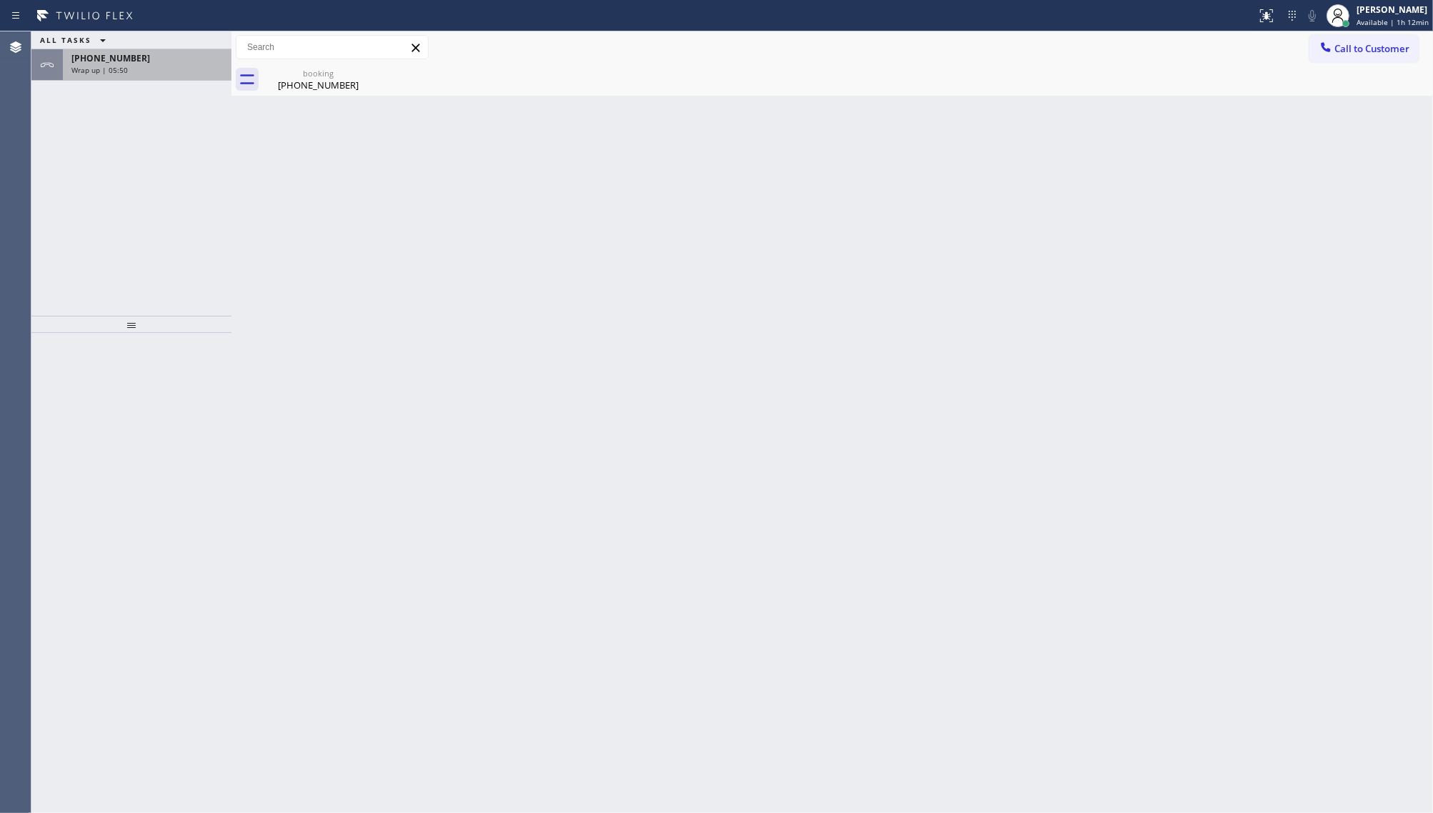
click at [140, 52] on div "+17604584653 Wrap up | 05:50" at bounding box center [144, 64] width 163 height 31
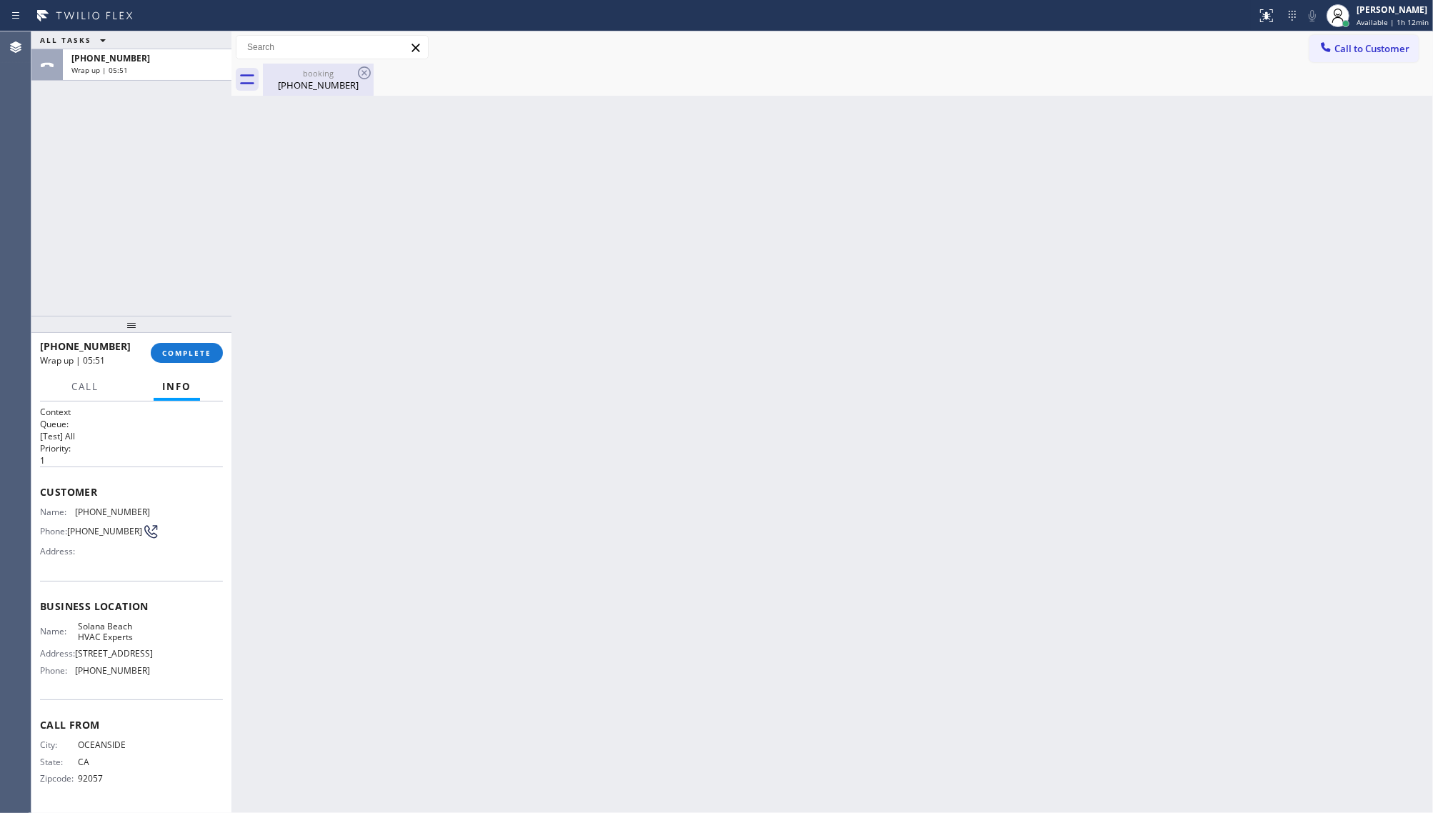
click at [281, 64] on div "booking (760) 458-4653" at bounding box center [318, 80] width 108 height 32
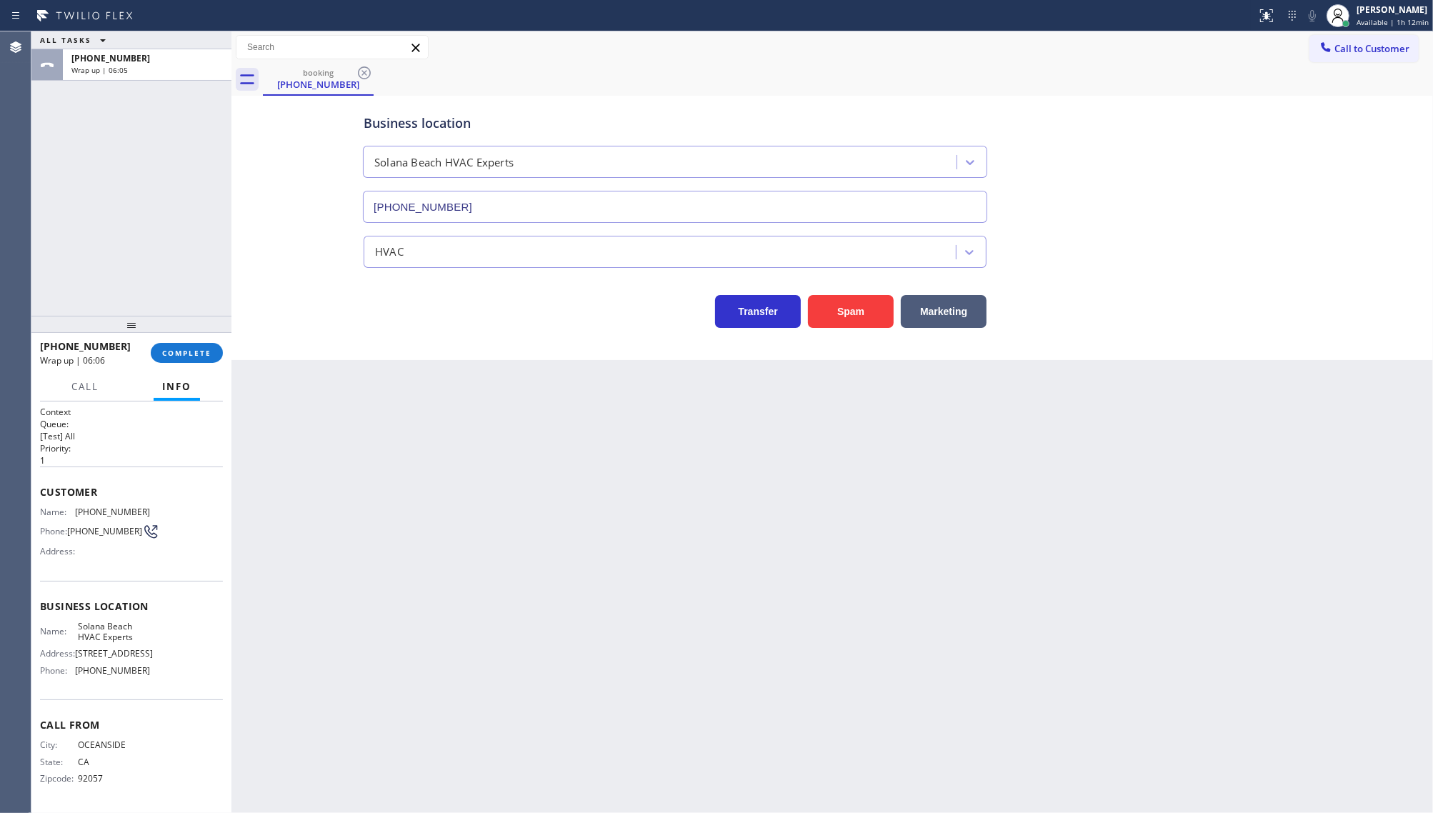
scroll to position [1, 0]
drag, startPoint x: 93, startPoint y: 684, endPoint x: 141, endPoint y: 694, distance: 48.9
click at [141, 694] on div "Business location Name: Solana Beach HVAC Experts Address: 155 Hwy 101 Phone: (…" at bounding box center [131, 640] width 183 height 119
copy span "858) 203-0199"
click at [184, 61] on icon at bounding box center [187, 64] width 17 height 17
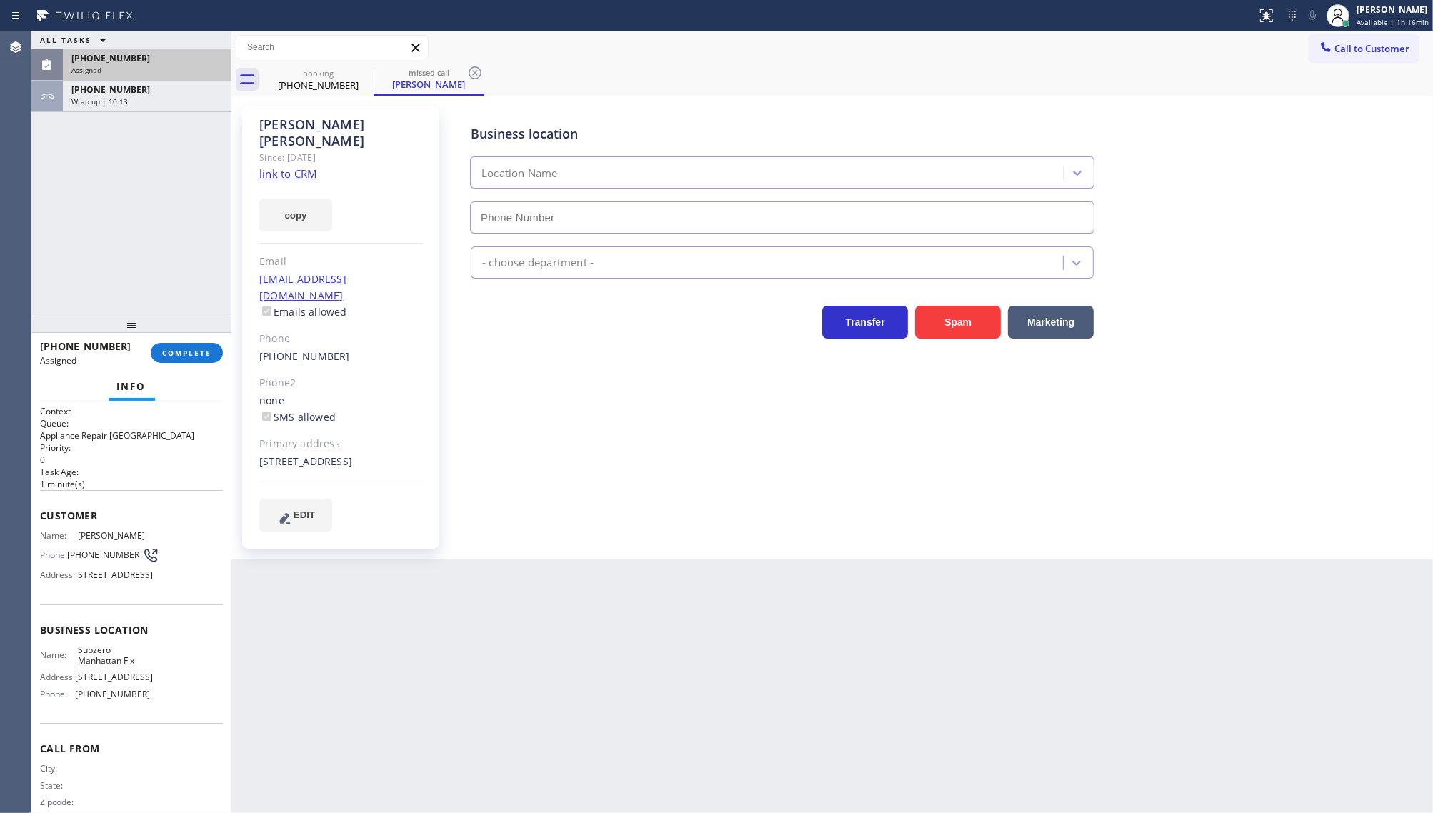
type input "(646) 362-7346"
click at [118, 46] on button "ALL TASKS" at bounding box center [75, 39] width 89 height 17
click at [121, 61] on button "ALL TASKS" at bounding box center [82, 58] width 103 height 19
click at [201, 350] on span "COMPLETE" at bounding box center [186, 353] width 49 height 10
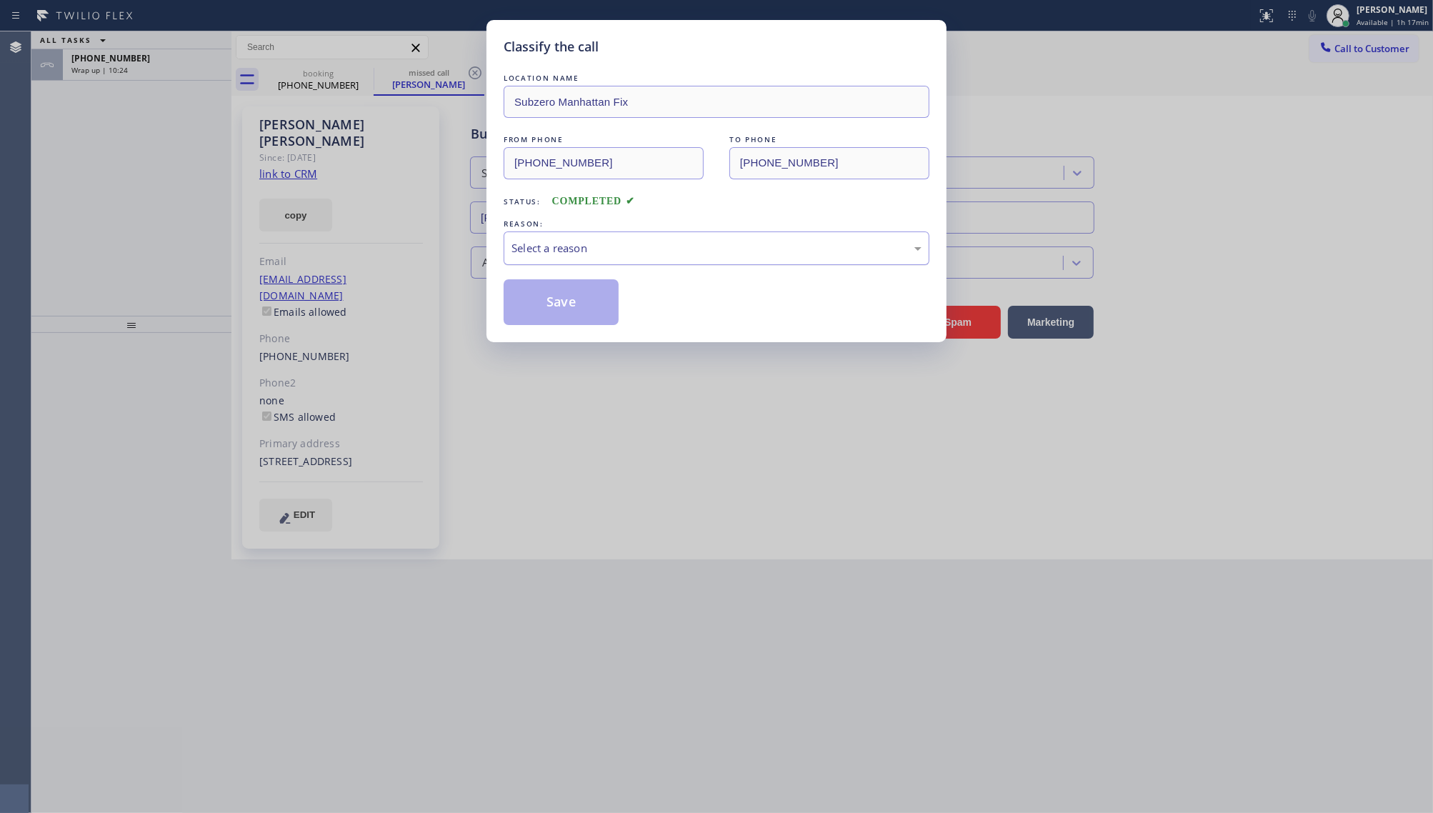
click at [532, 252] on div "Select a reason" at bounding box center [717, 248] width 410 height 16
drag, startPoint x: 531, startPoint y: 320, endPoint x: 530, endPoint y: 327, distance: 7.2
click at [530, 327] on div "Classify the call LOCATION NAME Subzero Manhattan Fix FROM PHONE (619) 400-7274…" at bounding box center [717, 181] width 460 height 322
click at [530, 323] on button "Save" at bounding box center [561, 302] width 115 height 46
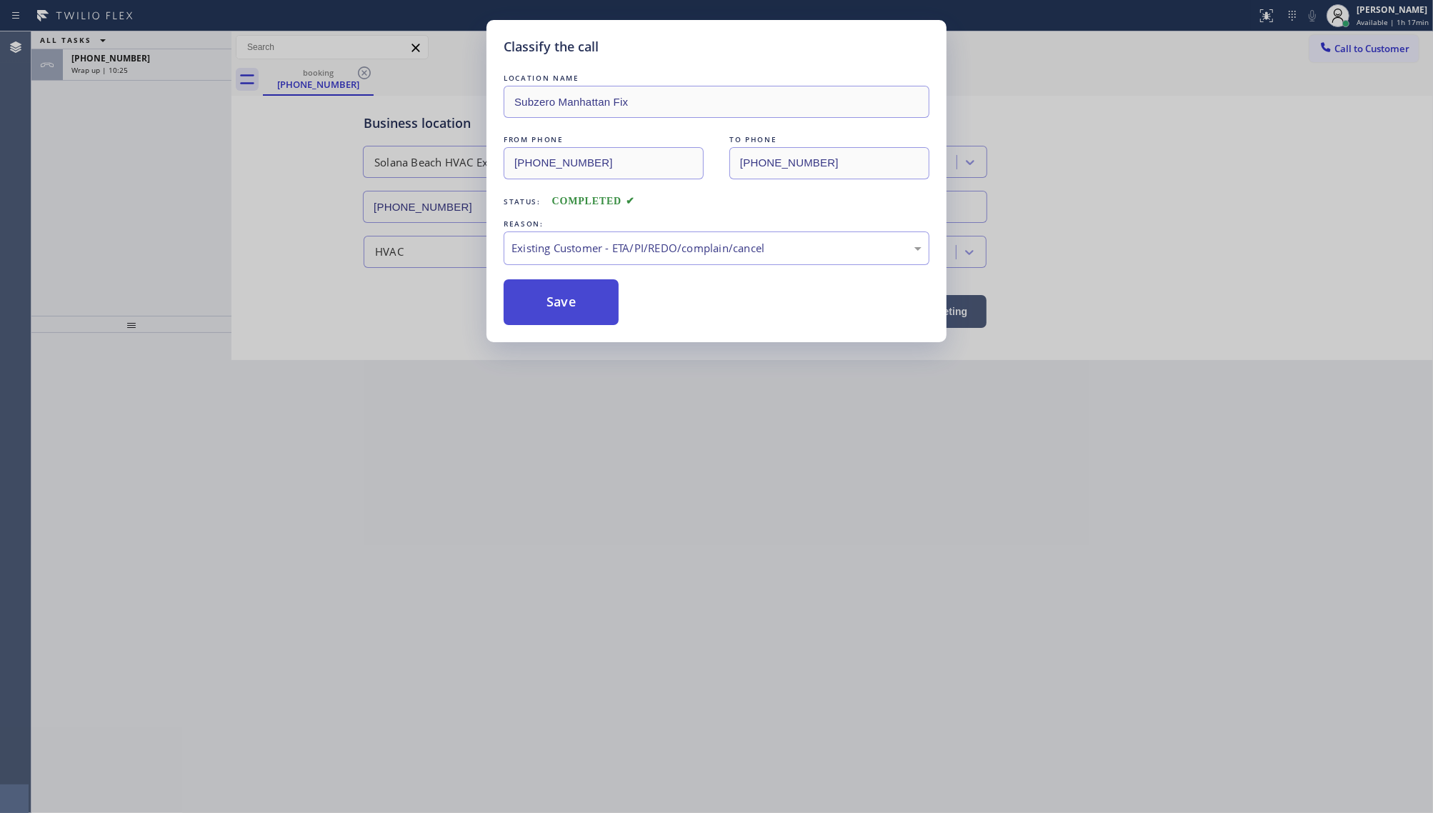
click at [530, 311] on button "Save" at bounding box center [561, 302] width 115 height 46
click at [530, 308] on button "Save" at bounding box center [561, 302] width 115 height 46
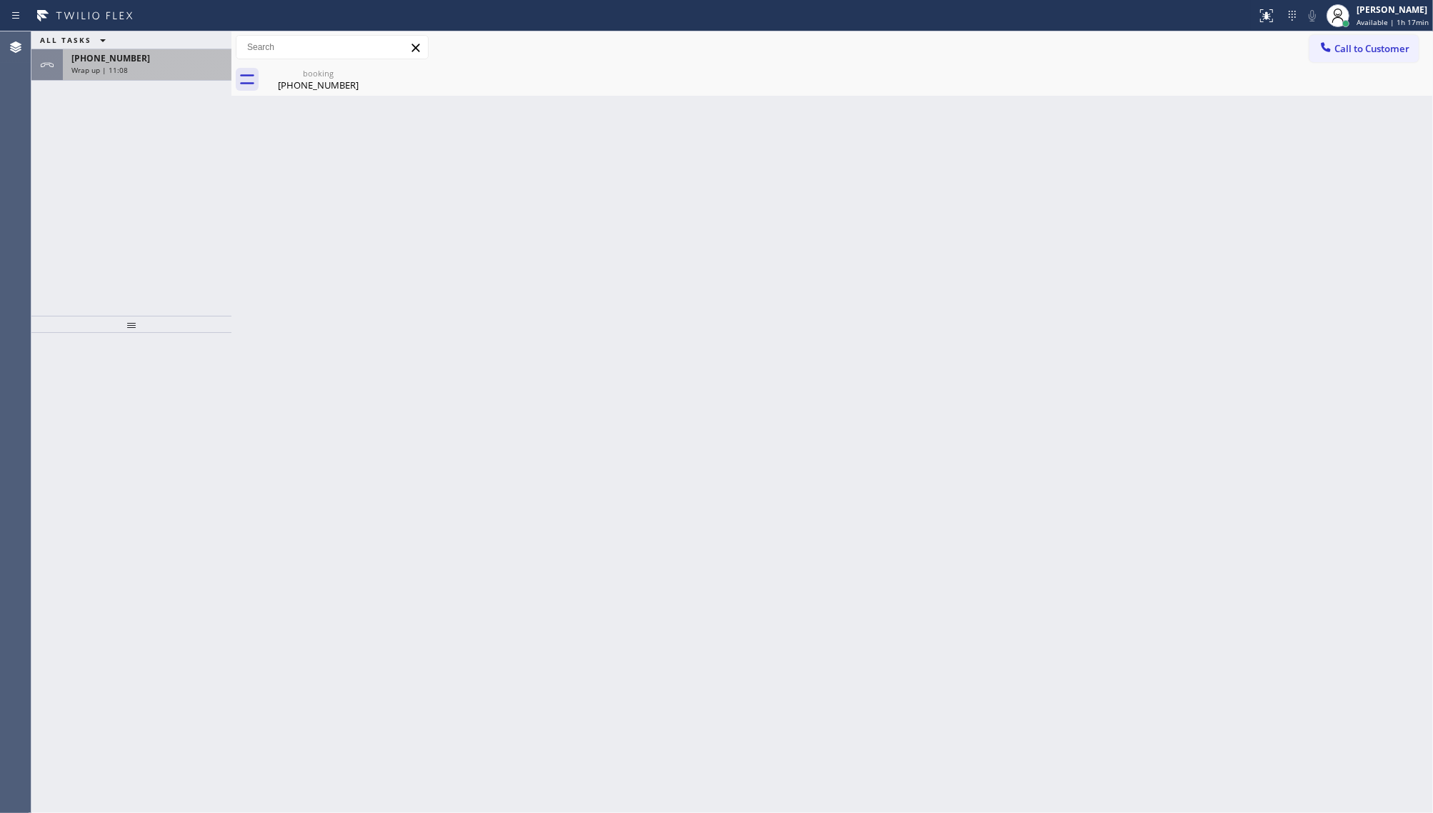
click at [126, 61] on span "+17604584653" at bounding box center [110, 58] width 79 height 12
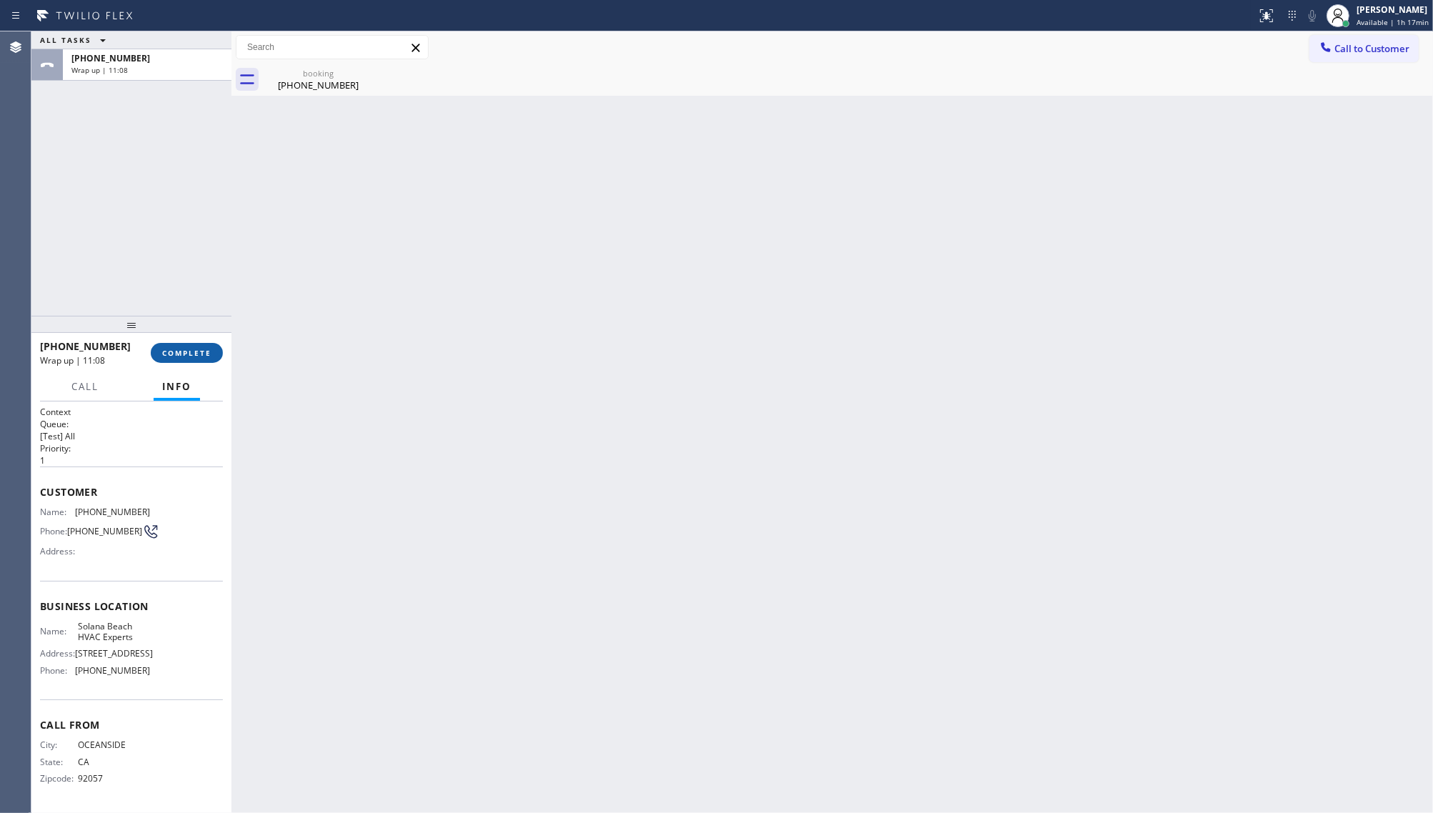
click at [194, 344] on button "COMPLETE" at bounding box center [187, 353] width 72 height 20
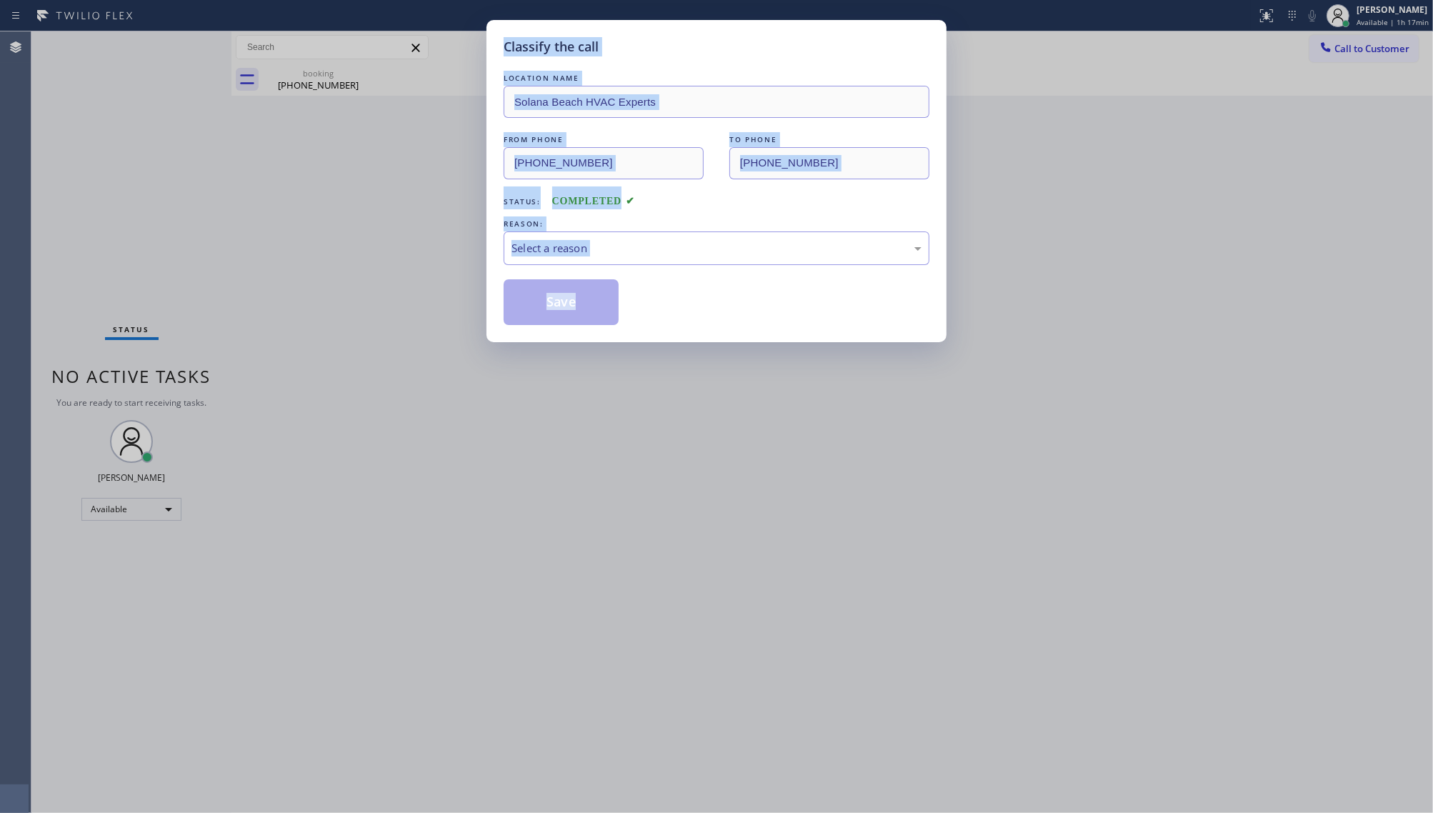
click at [722, 208] on div "Status: COMPLETED" at bounding box center [717, 197] width 426 height 23
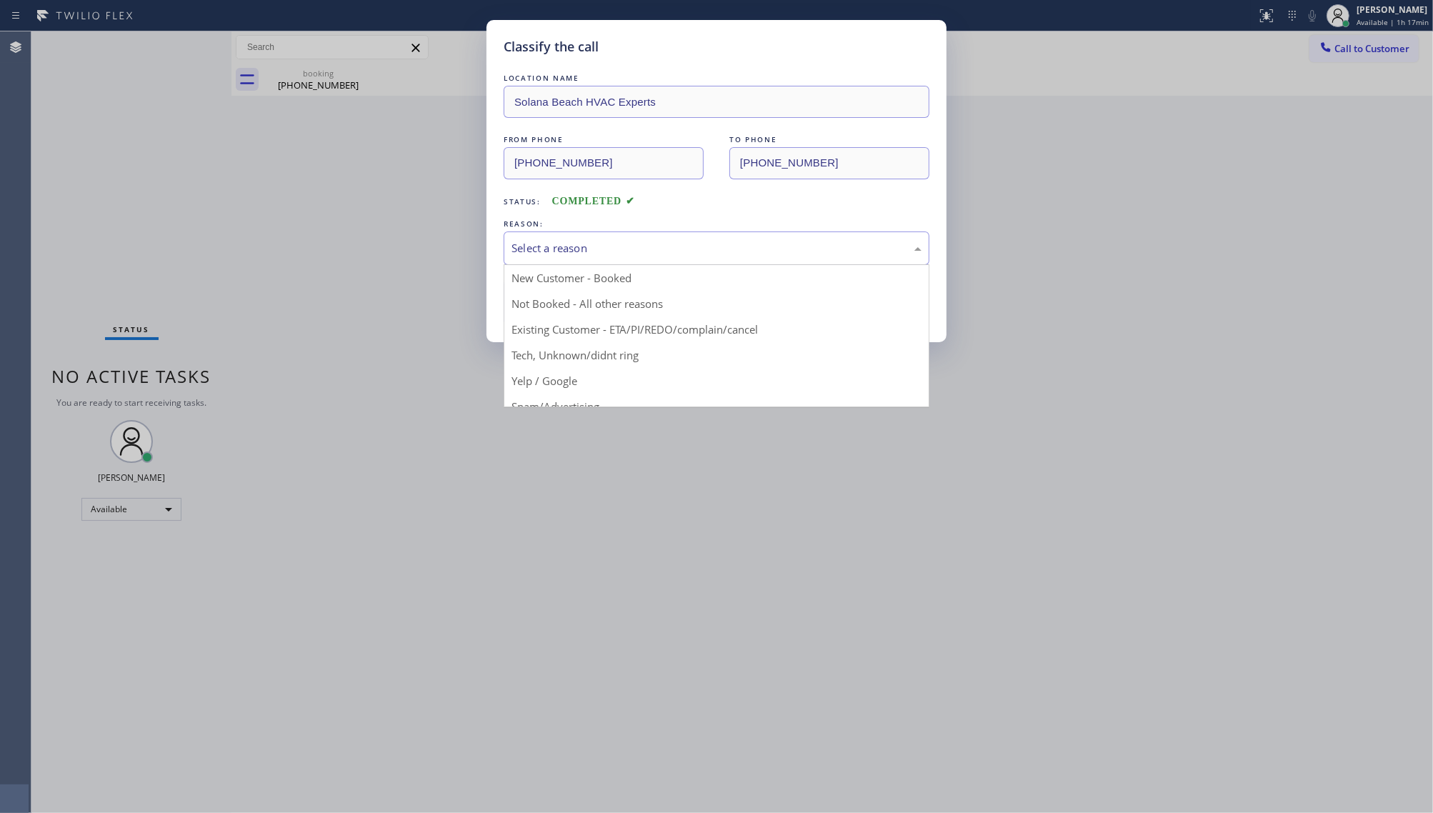
click at [549, 251] on div "Select a reason" at bounding box center [717, 248] width 410 height 16
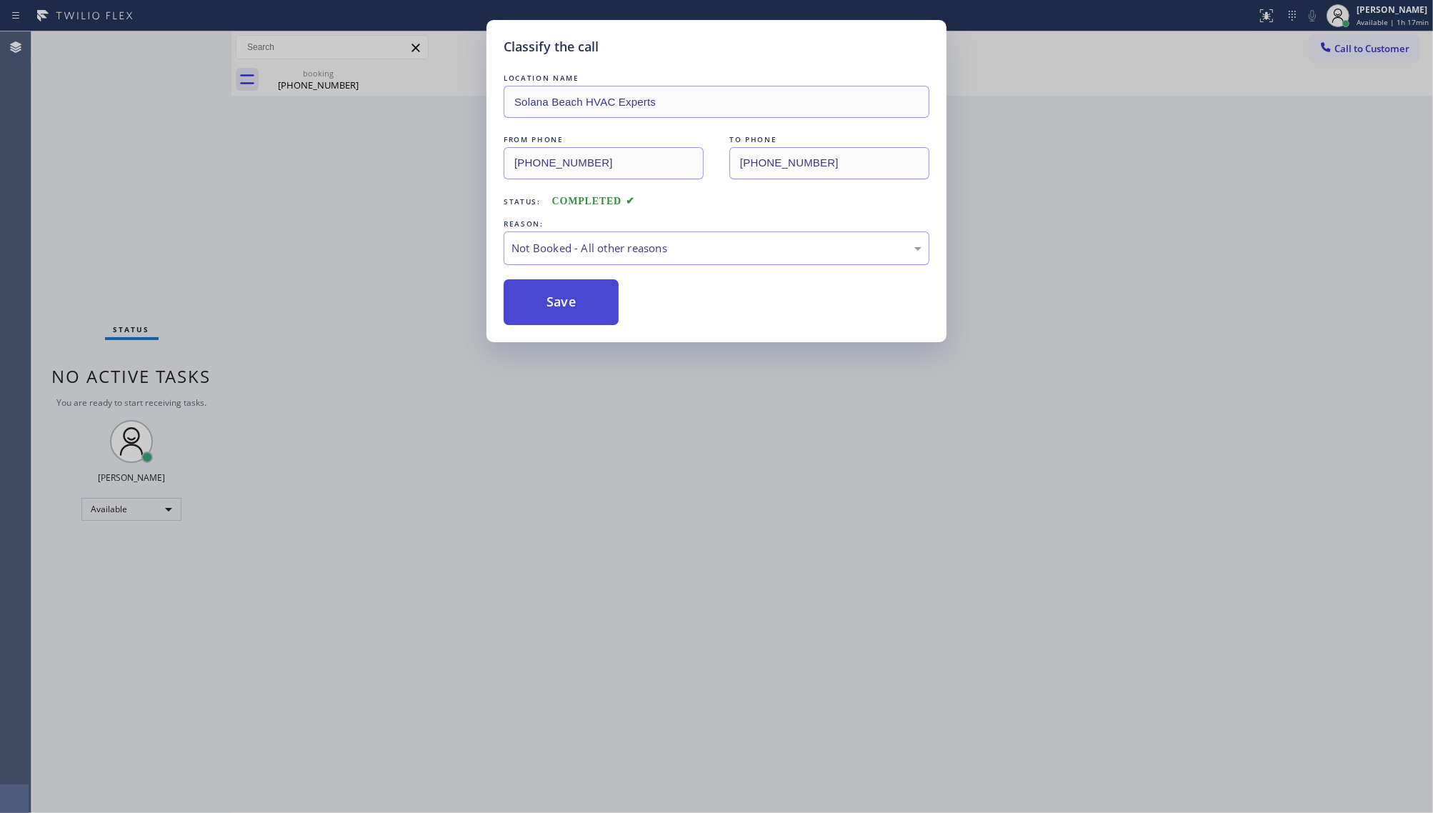
click at [522, 304] on button "Save" at bounding box center [561, 302] width 115 height 46
click at [526, 308] on button "Save" at bounding box center [561, 302] width 115 height 46
click at [527, 304] on button "Save" at bounding box center [561, 302] width 115 height 46
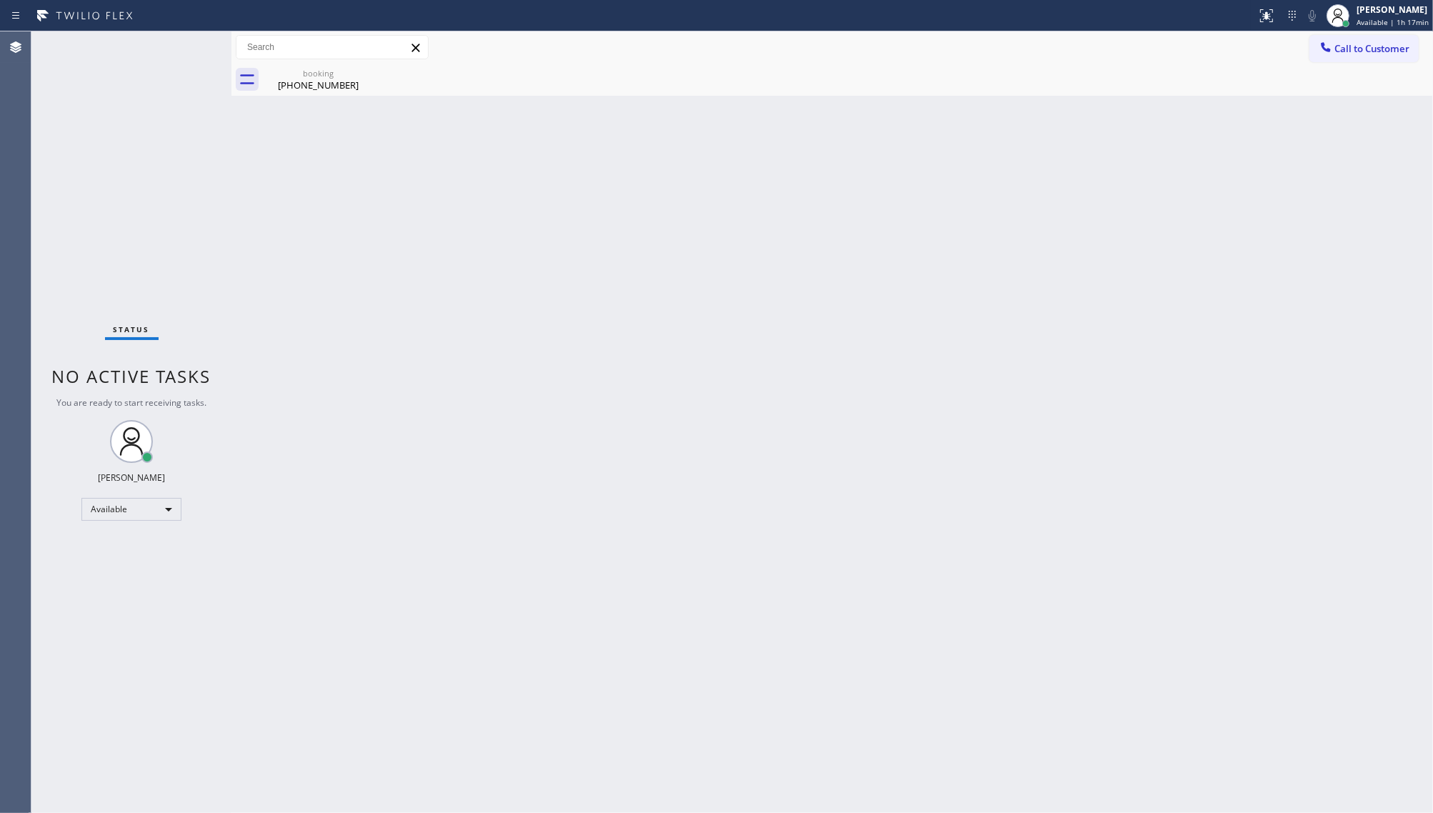
click at [527, 302] on div "Classify the call LOCATION NAME Home Alliance FROM PHONE (602) 316-9111 TO PHON…" at bounding box center [732, 422] width 1402 height 782
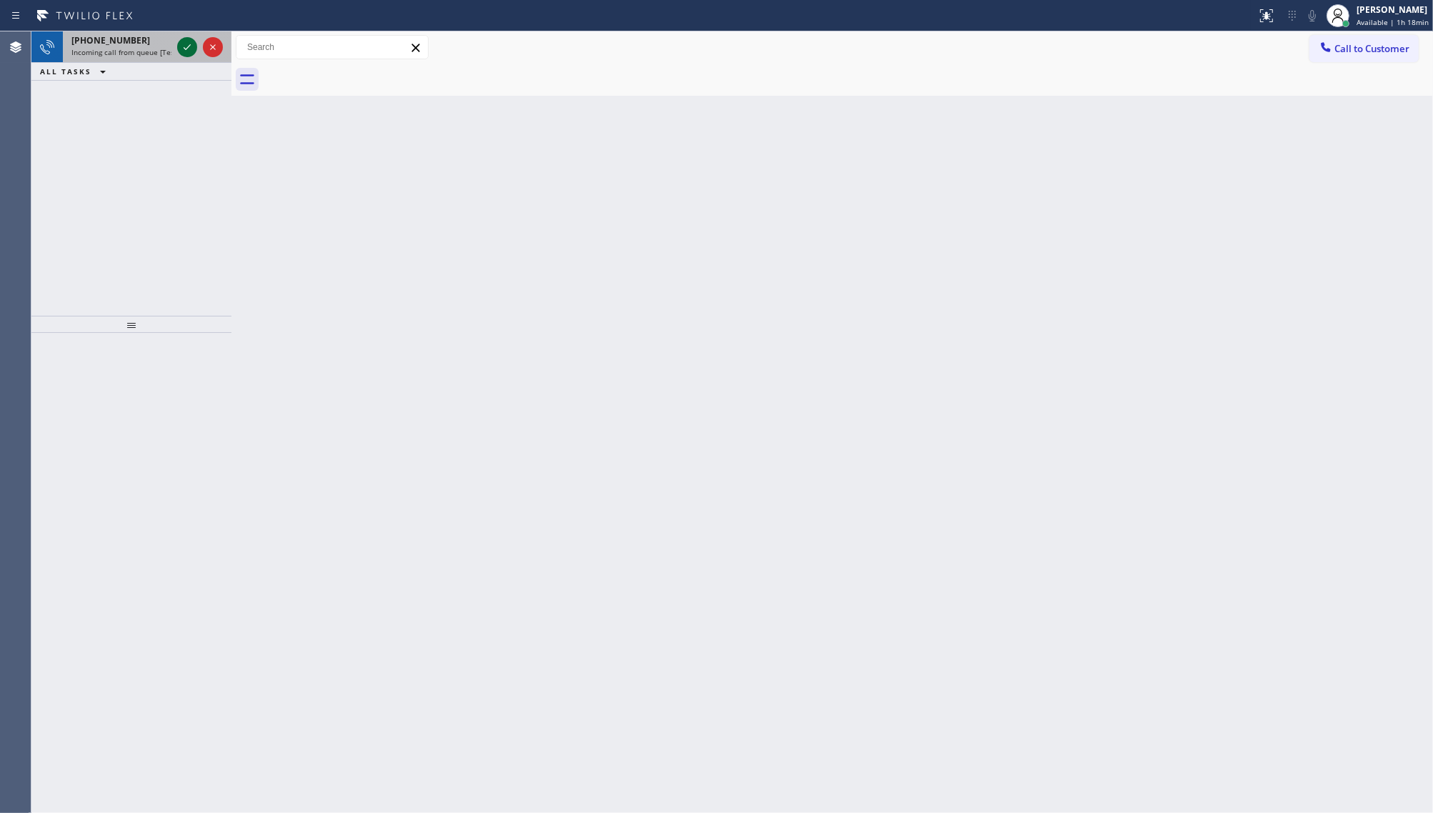
click at [179, 41] on icon at bounding box center [187, 47] width 17 height 17
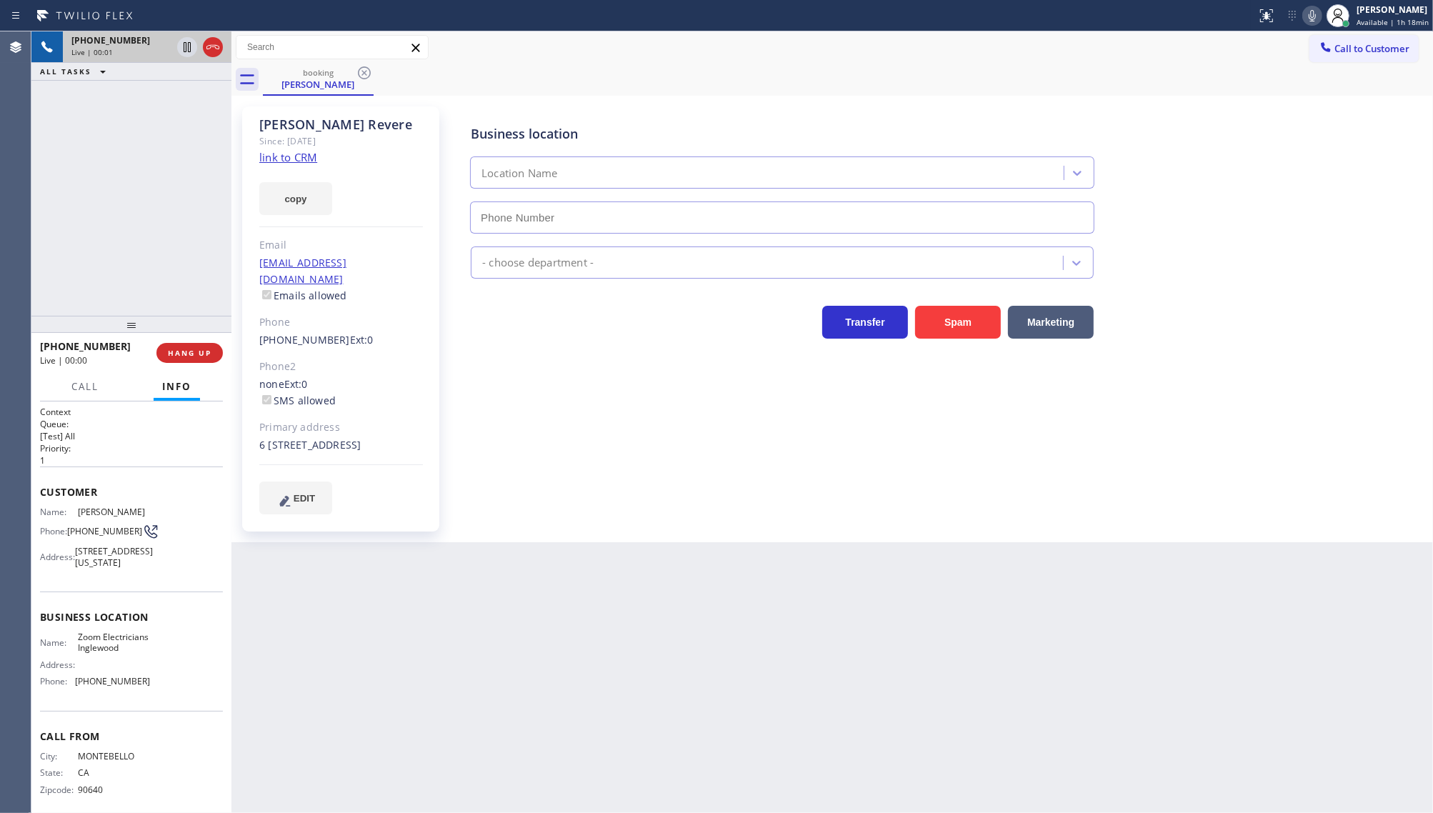
type input "(424) 392-7301"
click at [273, 154] on link "link to CRM" at bounding box center [288, 157] width 58 height 14
click at [184, 48] on icon at bounding box center [187, 47] width 7 height 10
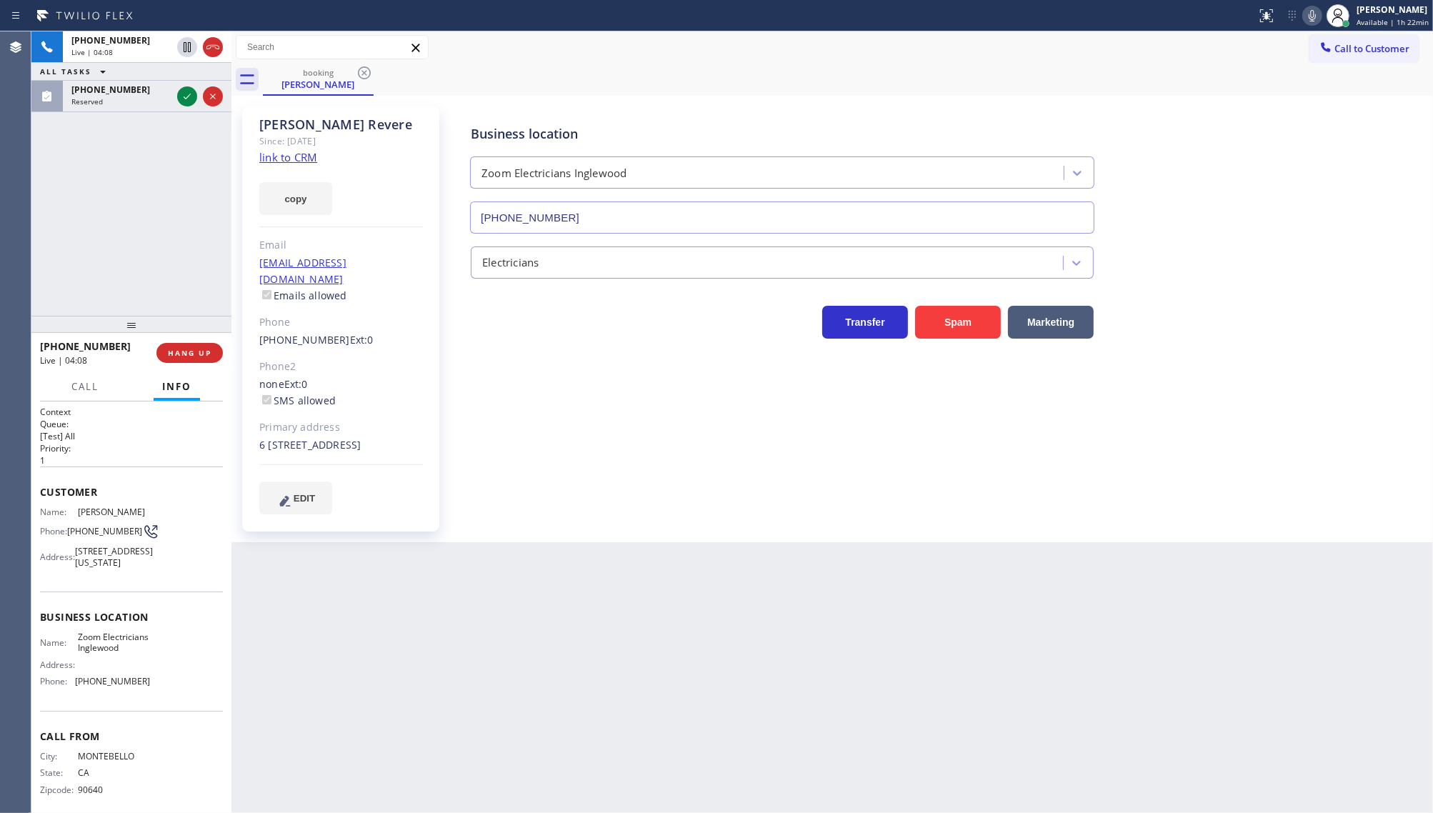
click at [1321, 18] on icon at bounding box center [1312, 15] width 17 height 17
click at [187, 358] on button "HANG UP" at bounding box center [189, 353] width 66 height 20
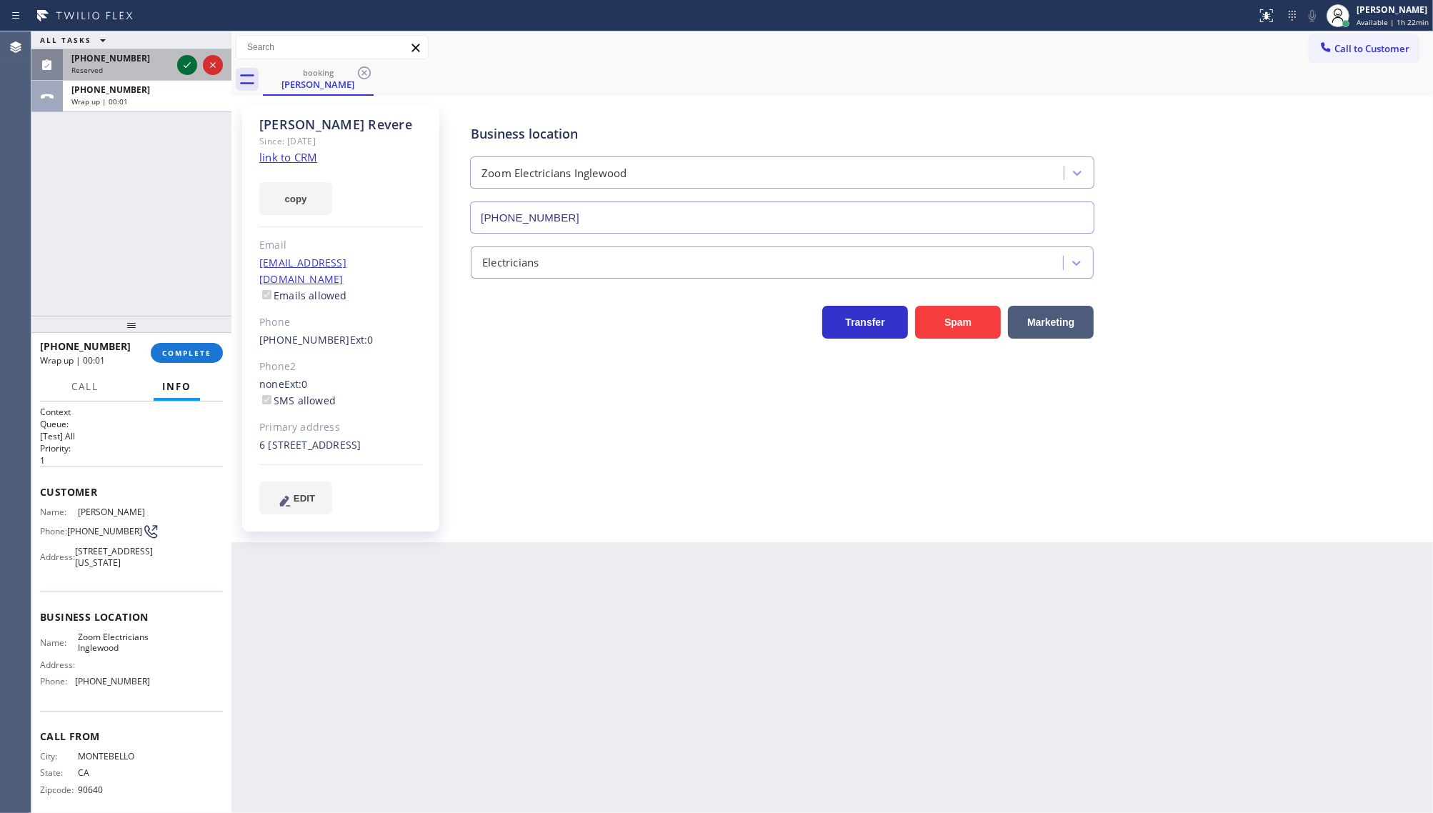
click at [191, 64] on icon at bounding box center [187, 64] width 17 height 17
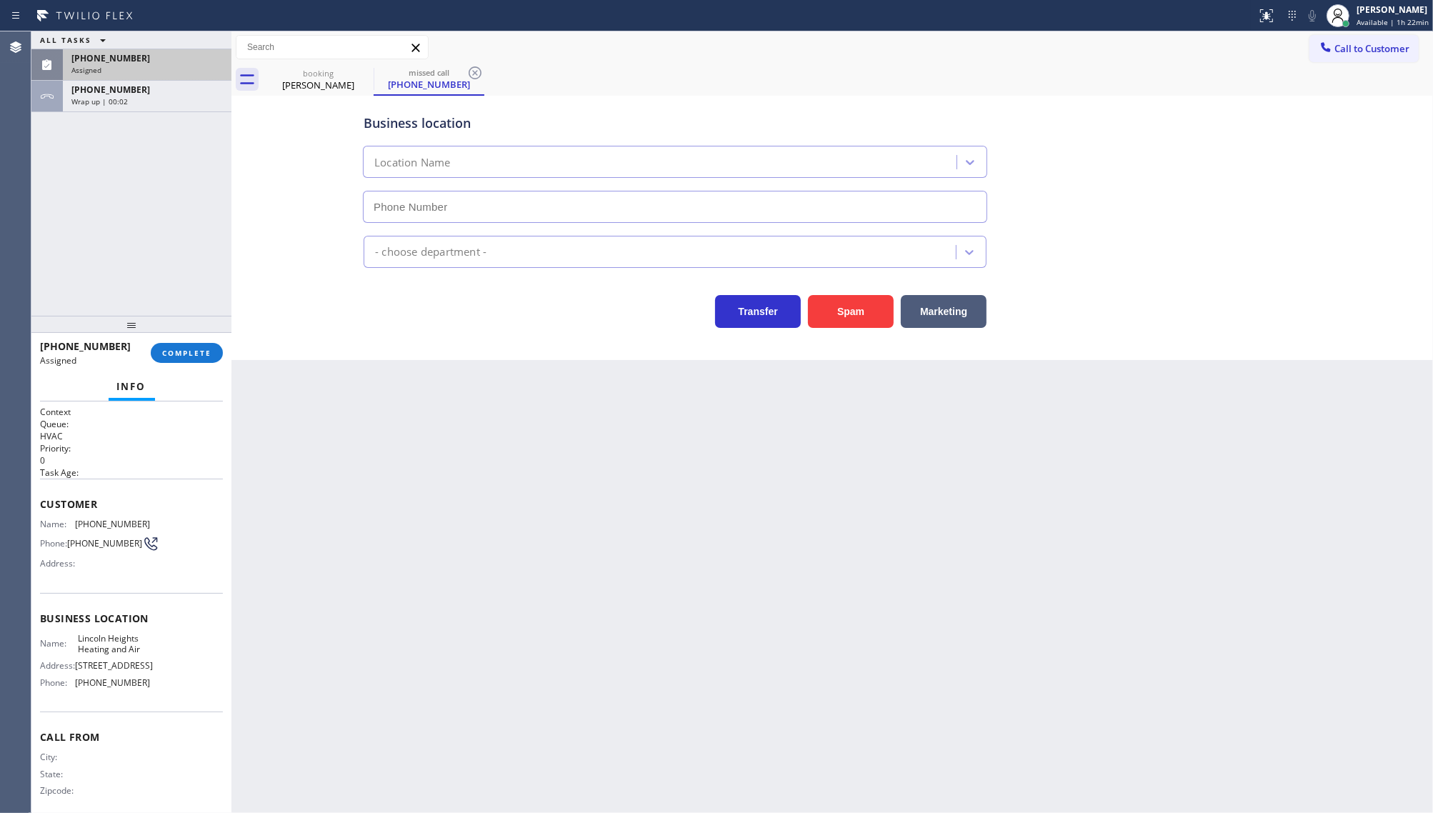
type input "(213) 223-7277"
click at [177, 347] on button "COMPLETE" at bounding box center [187, 353] width 72 height 20
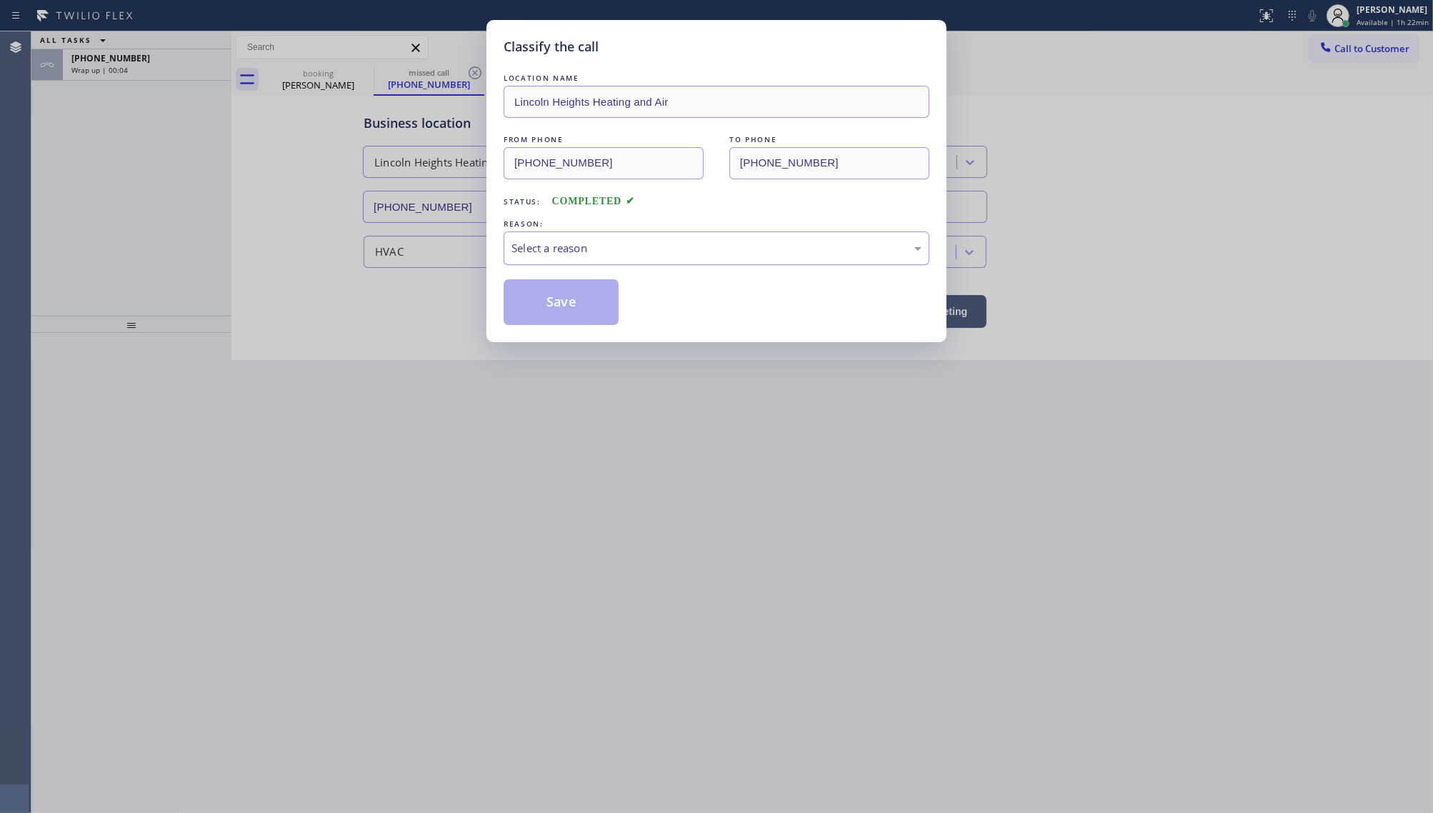
drag, startPoint x: 556, startPoint y: 252, endPoint x: 556, endPoint y: 263, distance: 10.7
click at [556, 254] on div "Select a reason" at bounding box center [717, 248] width 410 height 16
click at [550, 309] on button "Save" at bounding box center [561, 302] width 115 height 46
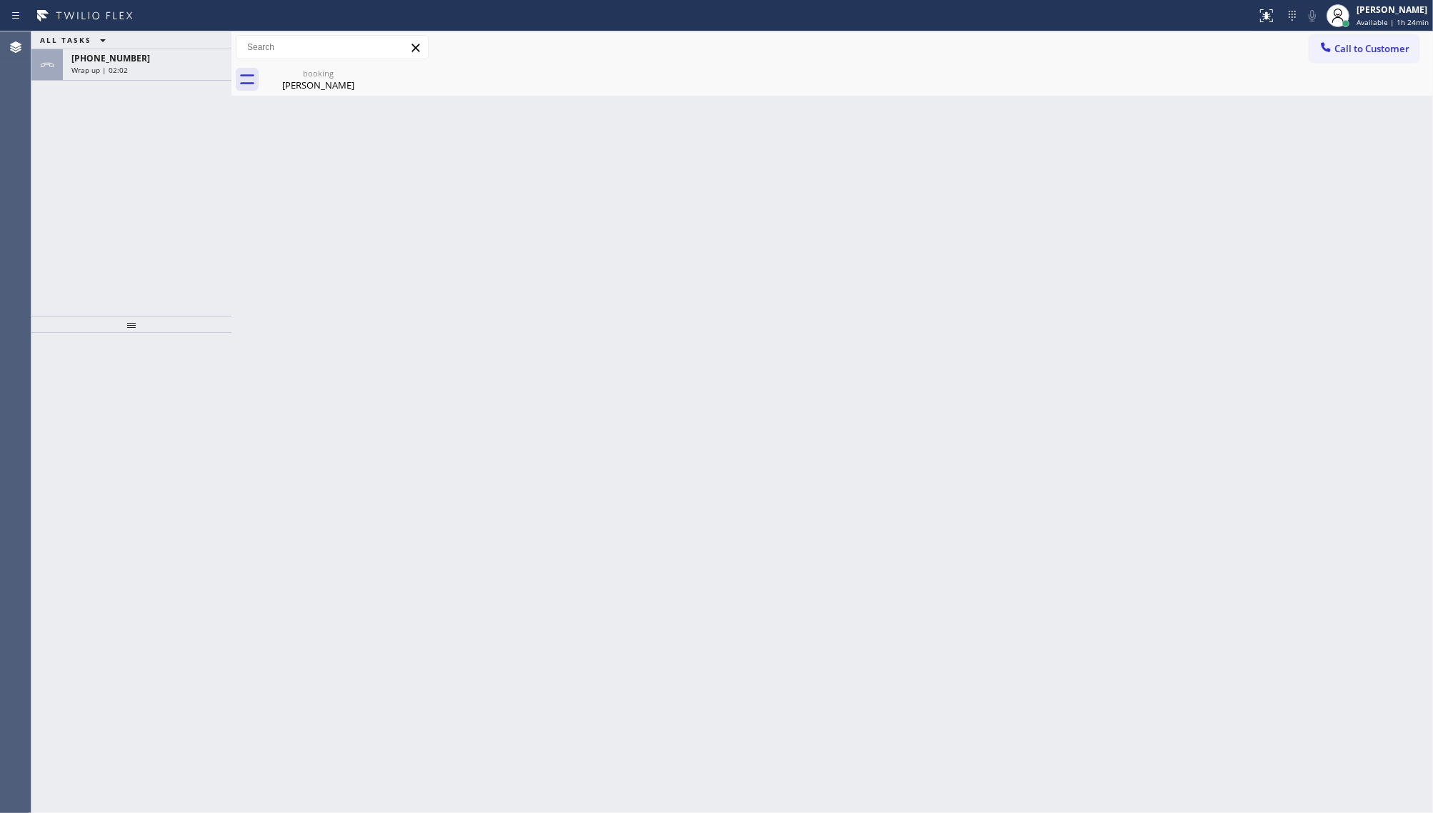
drag, startPoint x: 120, startPoint y: 54, endPoint x: 134, endPoint y: 90, distance: 39.1
click at [120, 64] on div "+13237077454 Wrap up | 02:02" at bounding box center [144, 64] width 163 height 31
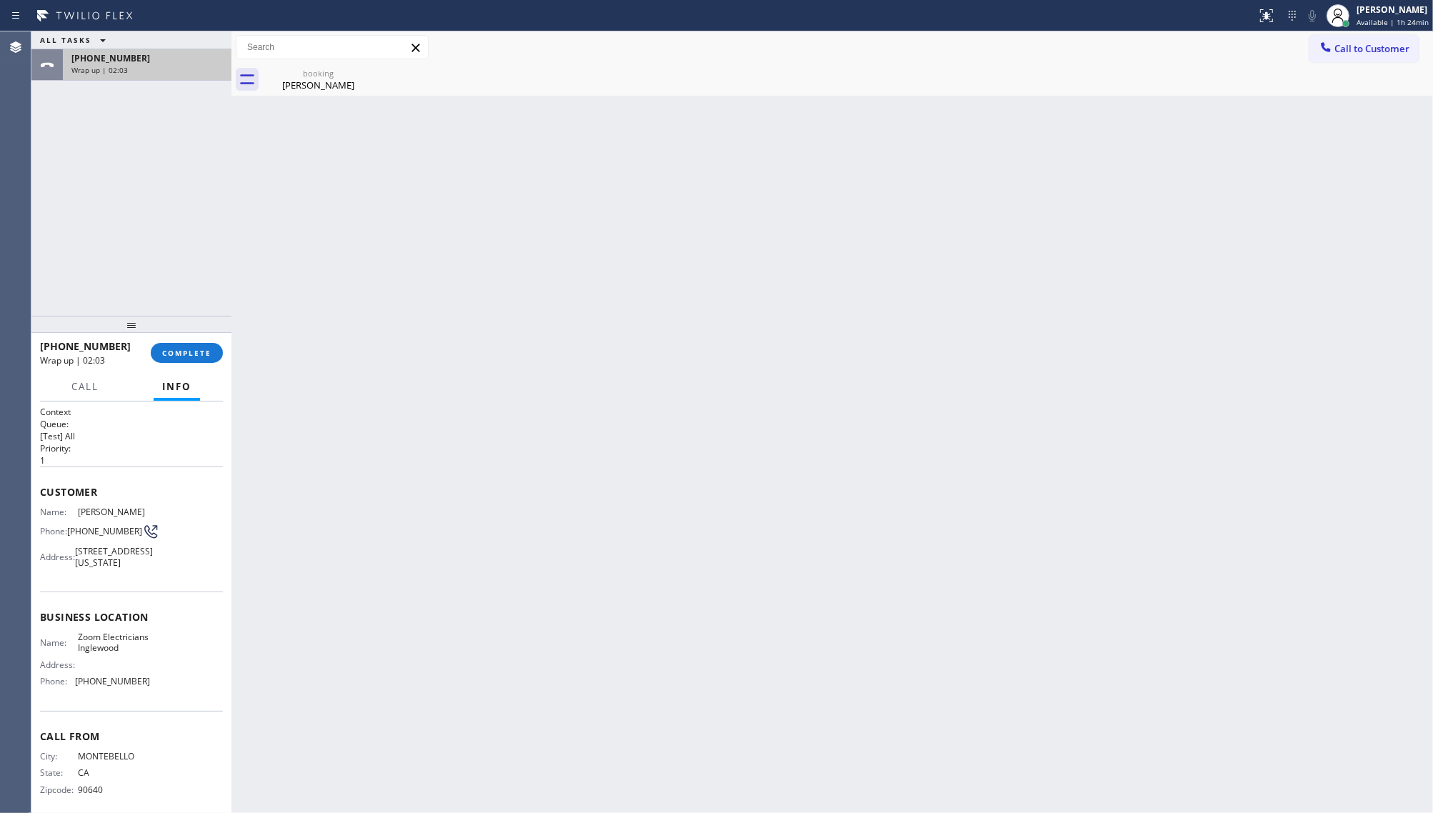
click at [141, 74] on div "Wrap up | 02:03" at bounding box center [146, 70] width 151 height 10
click at [193, 352] on span "COMPLETE" at bounding box center [186, 353] width 49 height 10
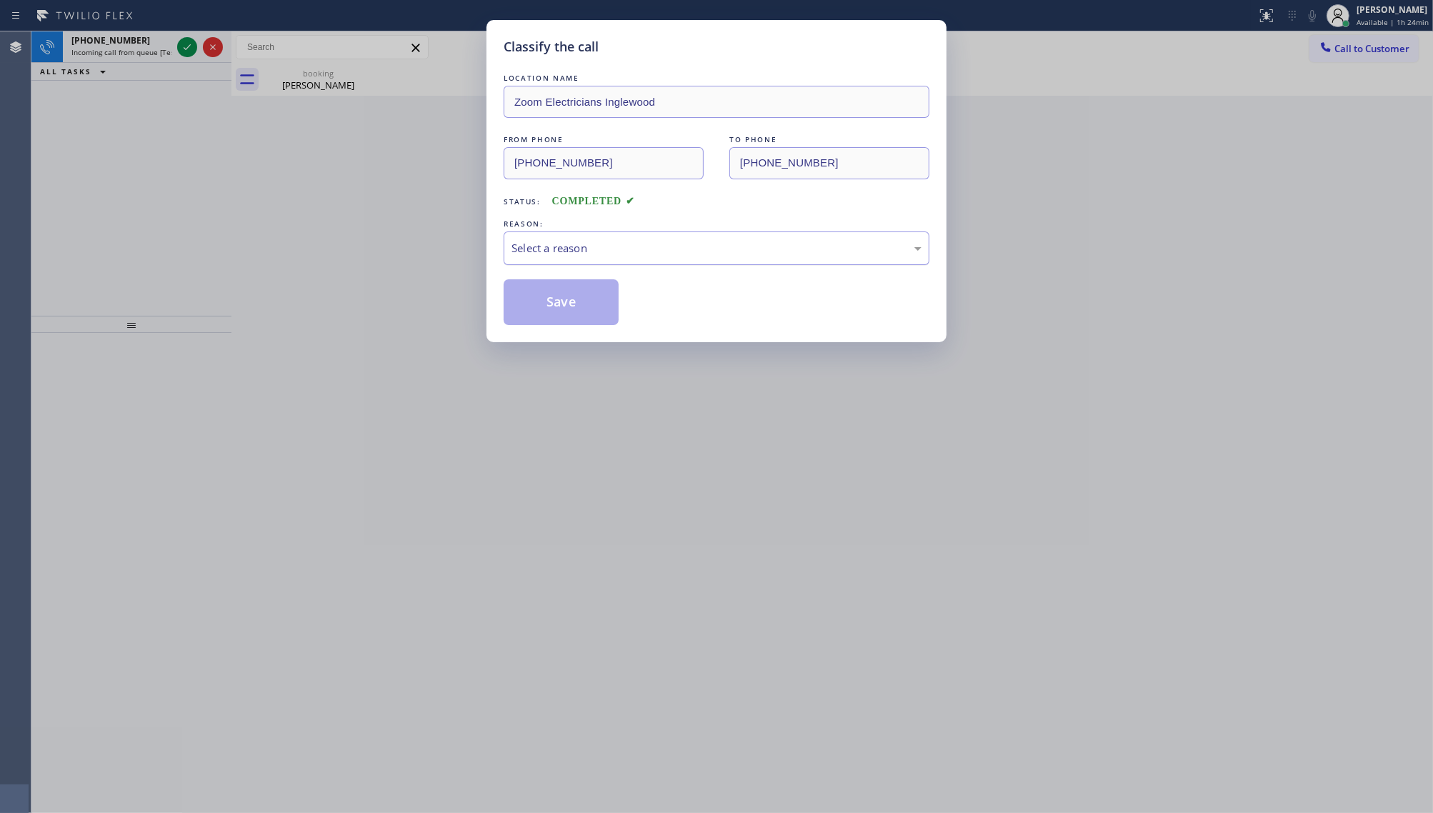
click at [544, 245] on div "Select a reason" at bounding box center [717, 248] width 410 height 16
click at [520, 308] on button "Save" at bounding box center [561, 302] width 115 height 46
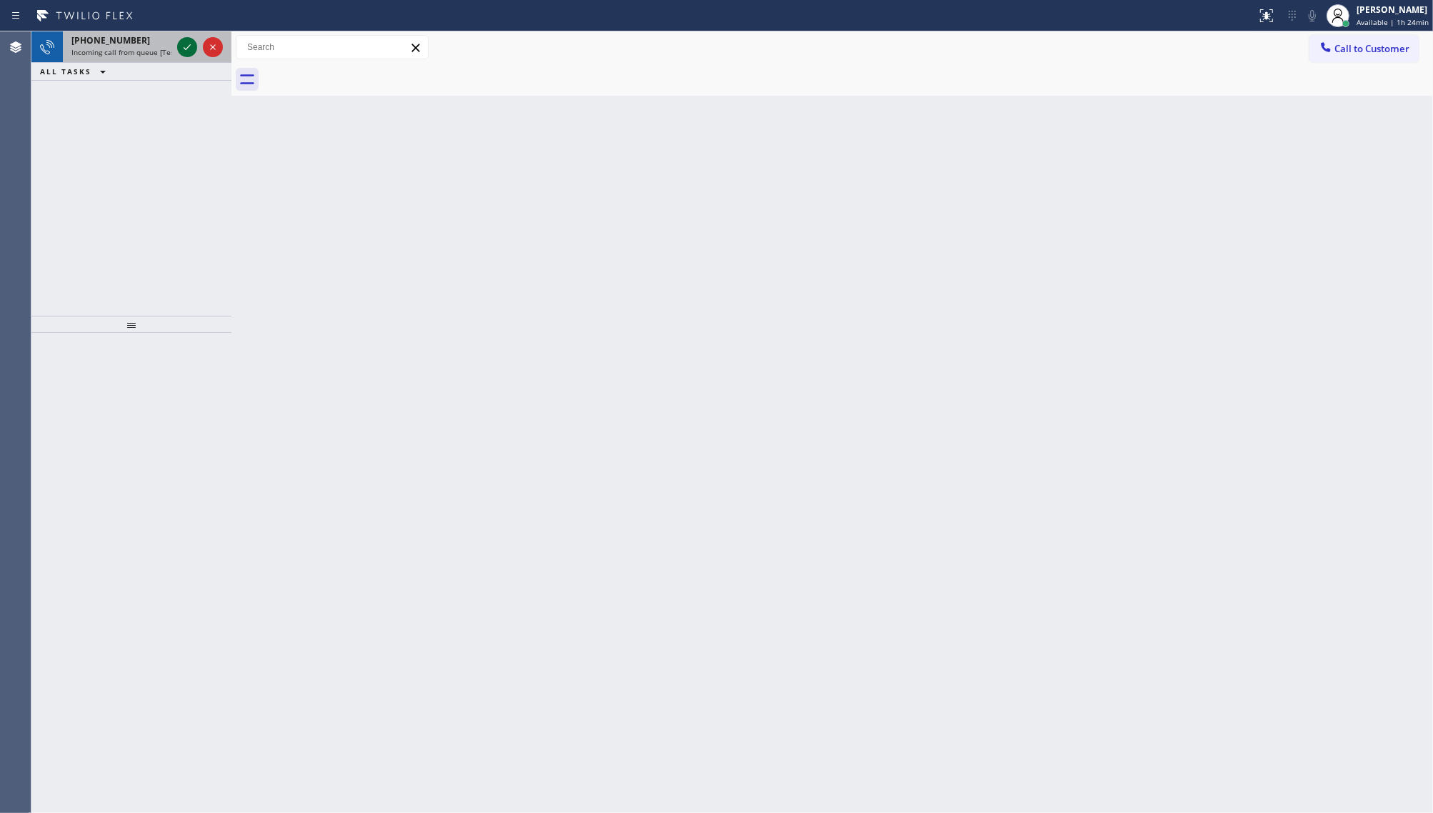
drag, startPoint x: 166, startPoint y: 49, endPoint x: 177, endPoint y: 45, distance: 11.3
click at [166, 49] on span "Incoming call from queue [Test] All" at bounding box center [130, 52] width 119 height 10
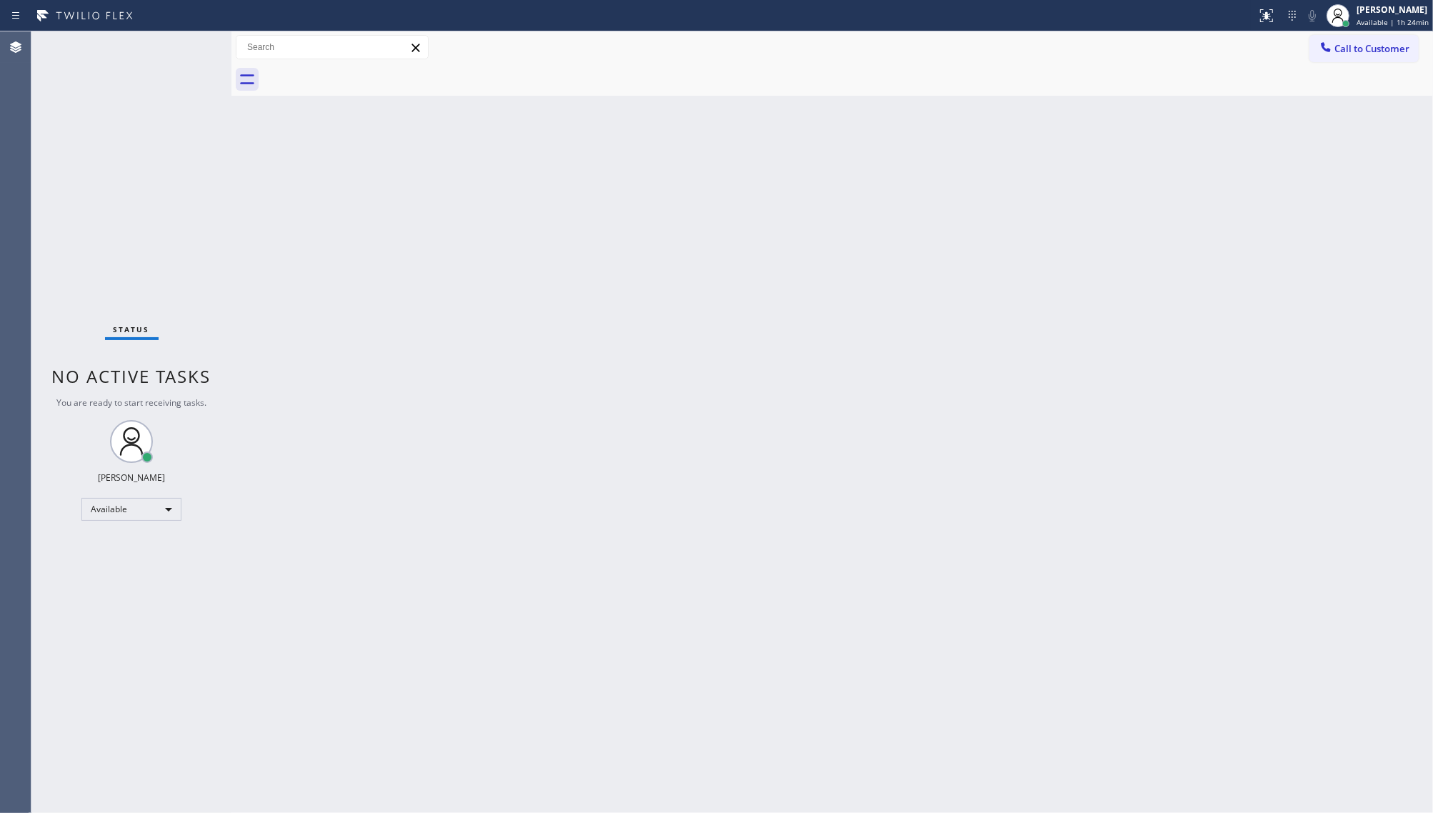
drag, startPoint x: 1426, startPoint y: 358, endPoint x: 1323, endPoint y: 372, distance: 104.6
click at [1426, 358] on div "Back to Dashboard Change Sender ID Customers Technicians Select a contact Outbo…" at bounding box center [832, 422] width 1202 height 782
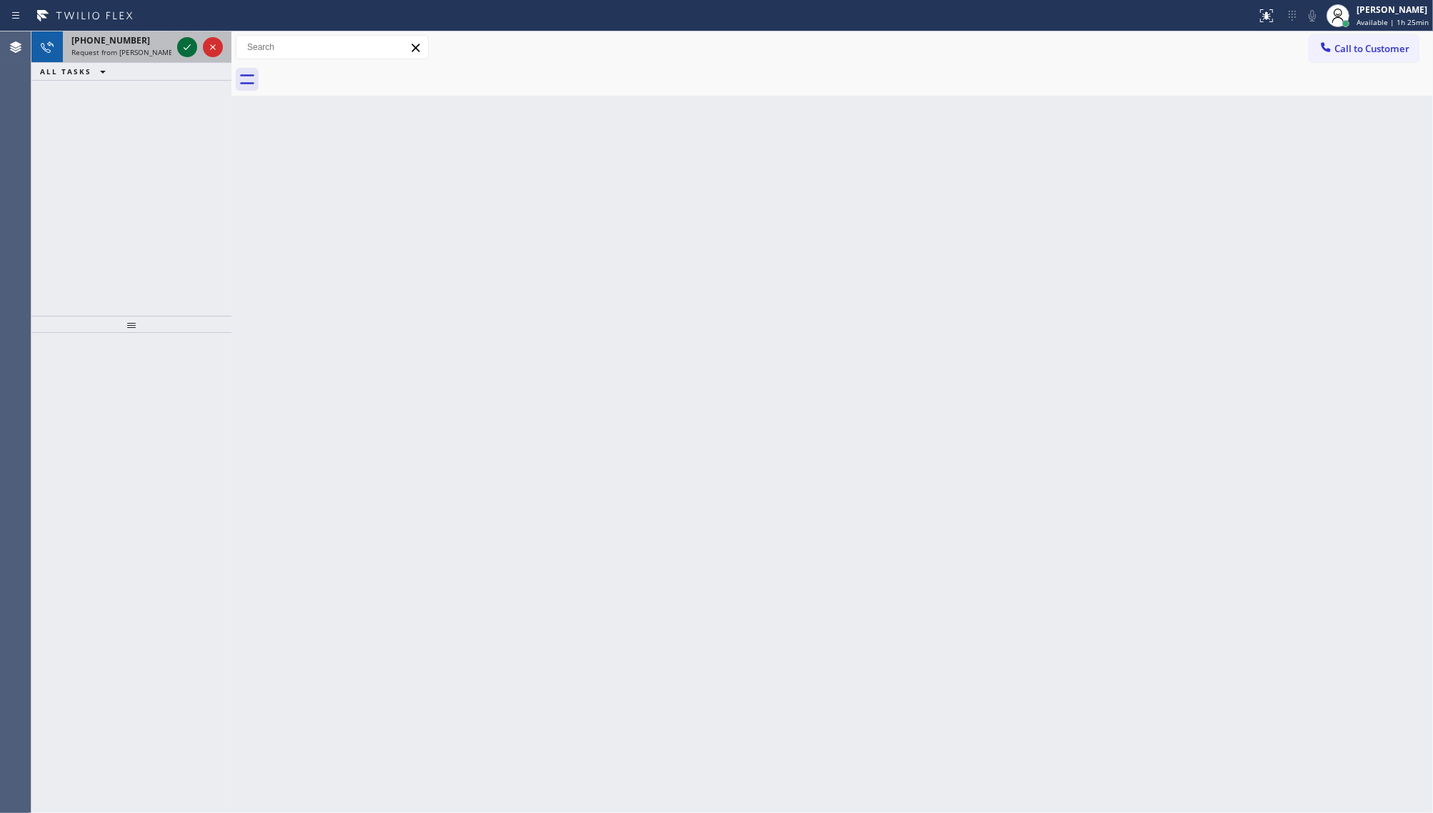
click at [186, 44] on icon at bounding box center [187, 47] width 17 height 17
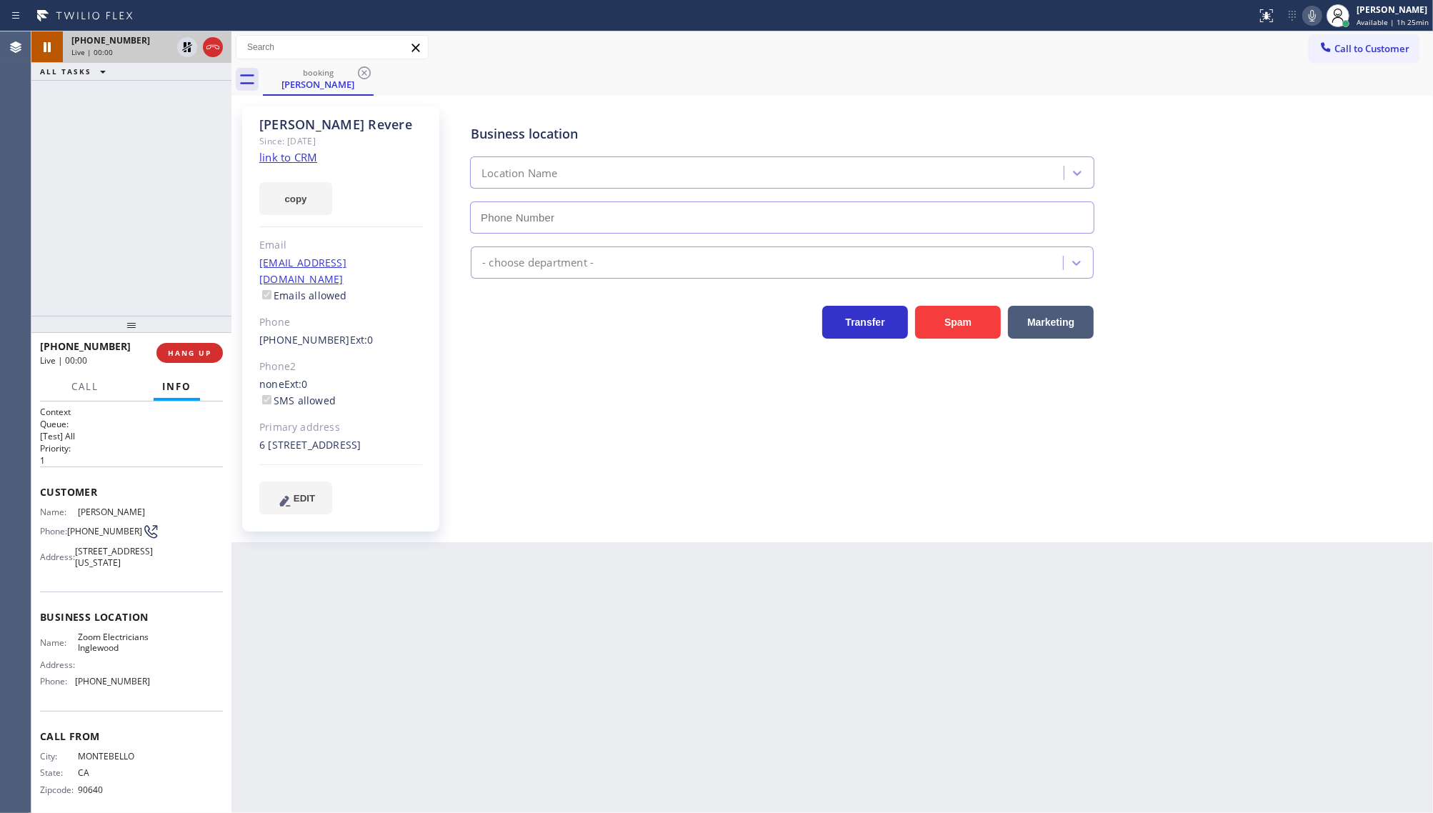
type input "(424) 392-7301"
click at [1430, 355] on div "Jay Revere Since: 20 may 2020 link to CRM copy Email revereronald@gmail.com Ema…" at bounding box center [832, 319] width 1202 height 447
click at [183, 46] on icon at bounding box center [187, 47] width 17 height 17
click at [1311, 11] on icon at bounding box center [1312, 15] width 17 height 17
drag, startPoint x: 440, startPoint y: 812, endPoint x: 439, endPoint y: 822, distance: 10.7
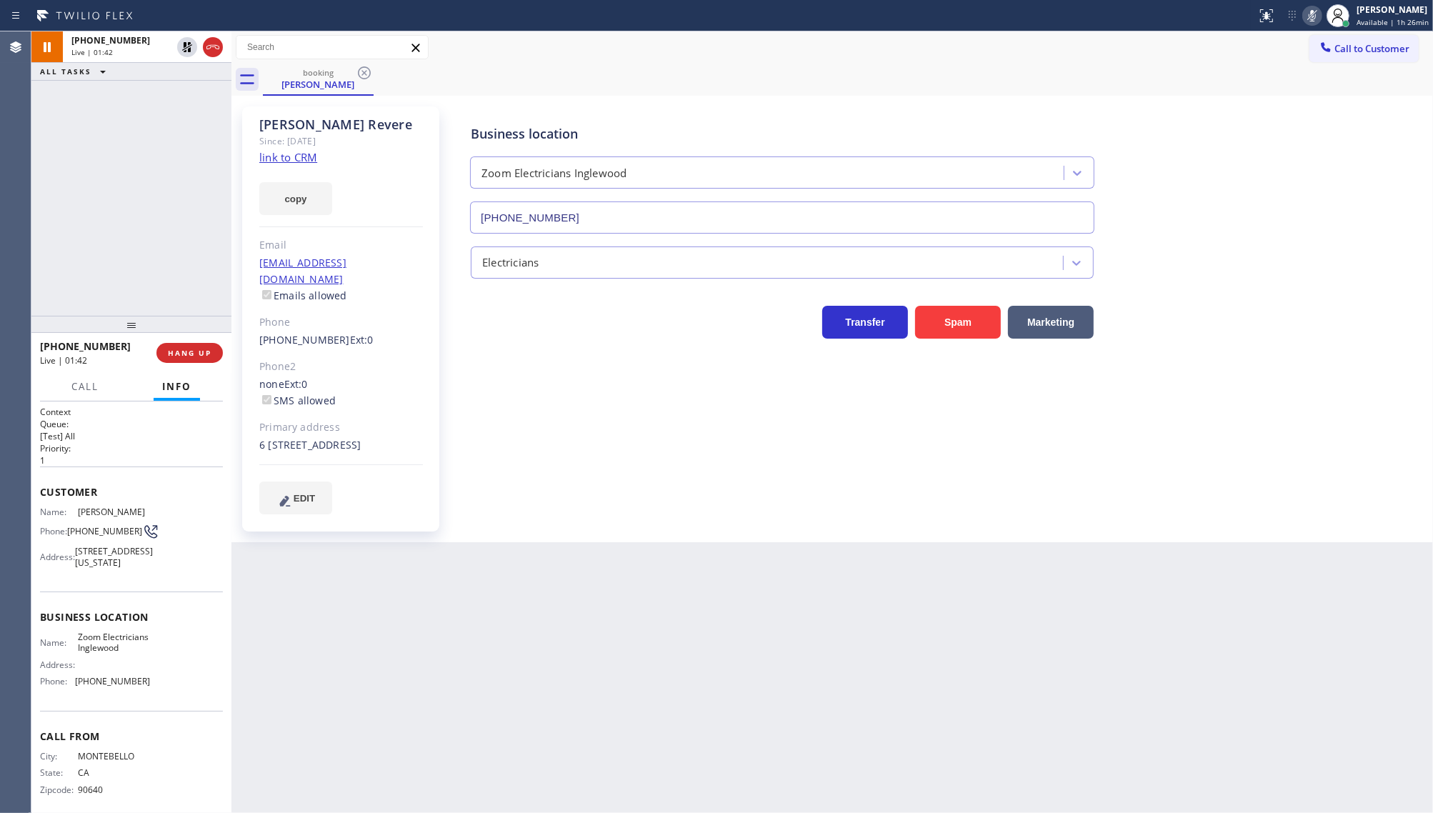
click at [439, 813] on html "Status report No issues detected If you experience an issue, please download th…" at bounding box center [716, 406] width 1433 height 813
click at [184, 94] on icon at bounding box center [187, 96] width 17 height 17
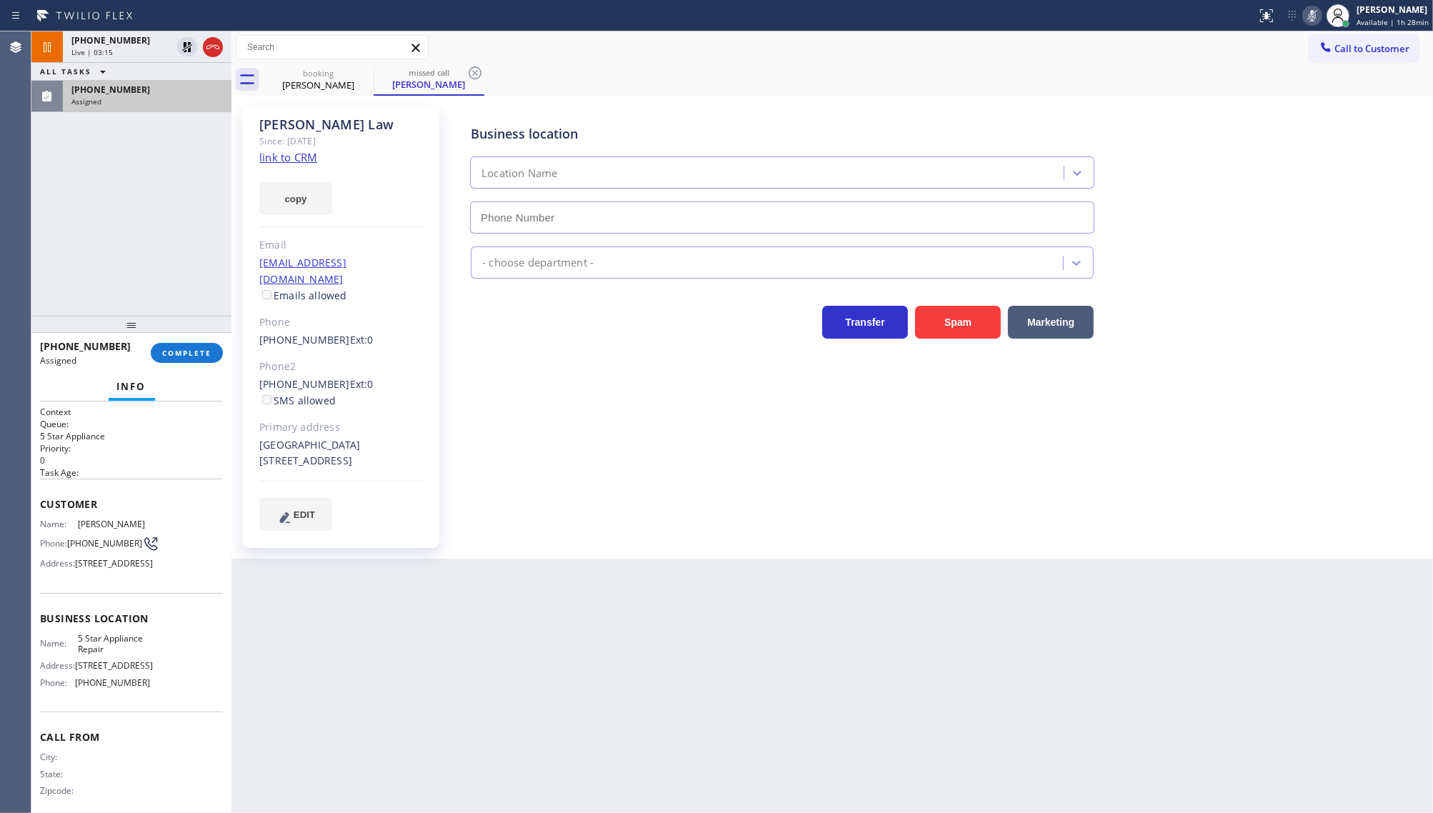
type input "[PHONE_NUMBER]"
click at [114, 91] on span "(626) 456-3053" at bounding box center [110, 90] width 79 height 12
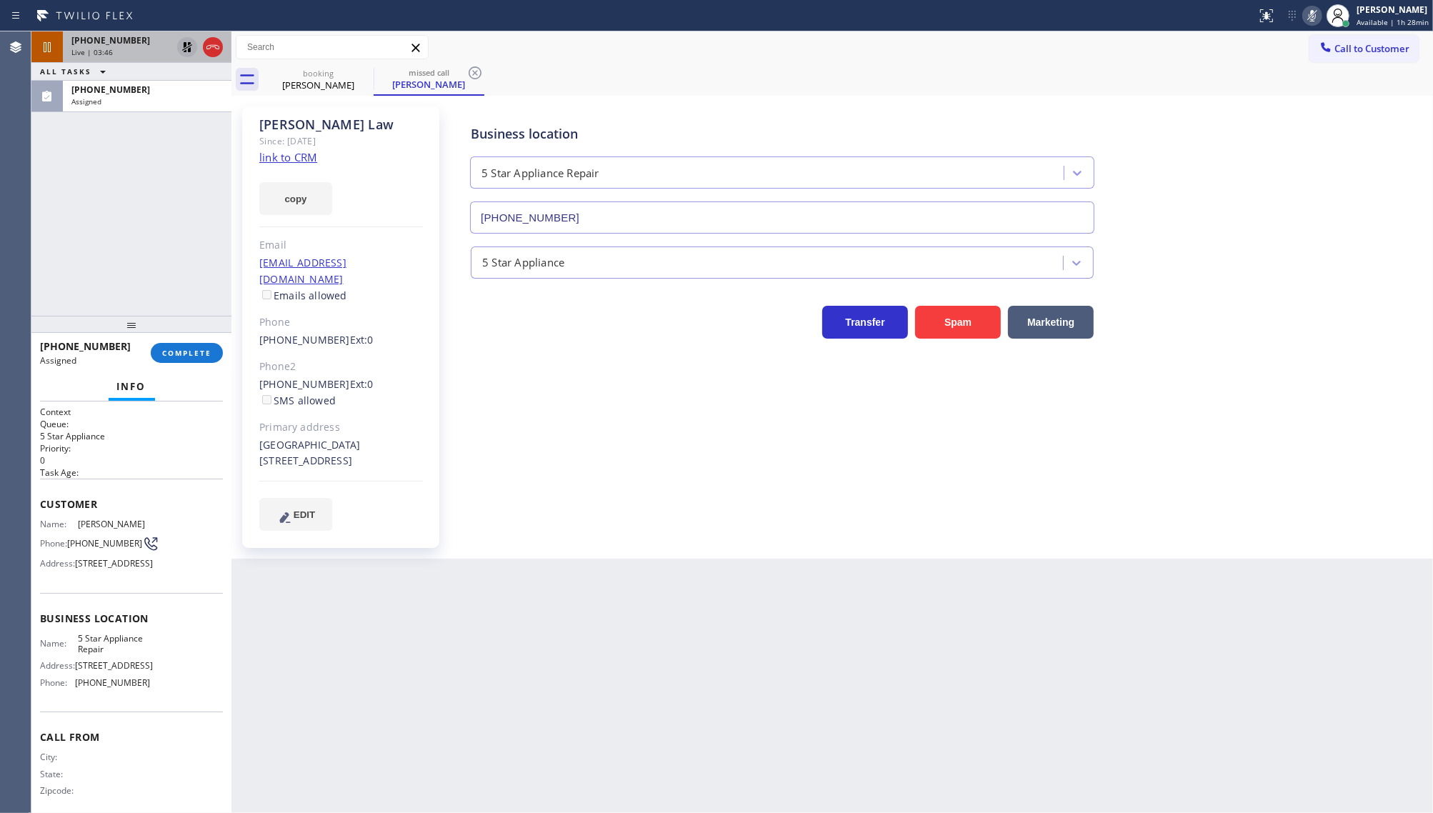
click at [190, 43] on icon at bounding box center [187, 47] width 10 height 10
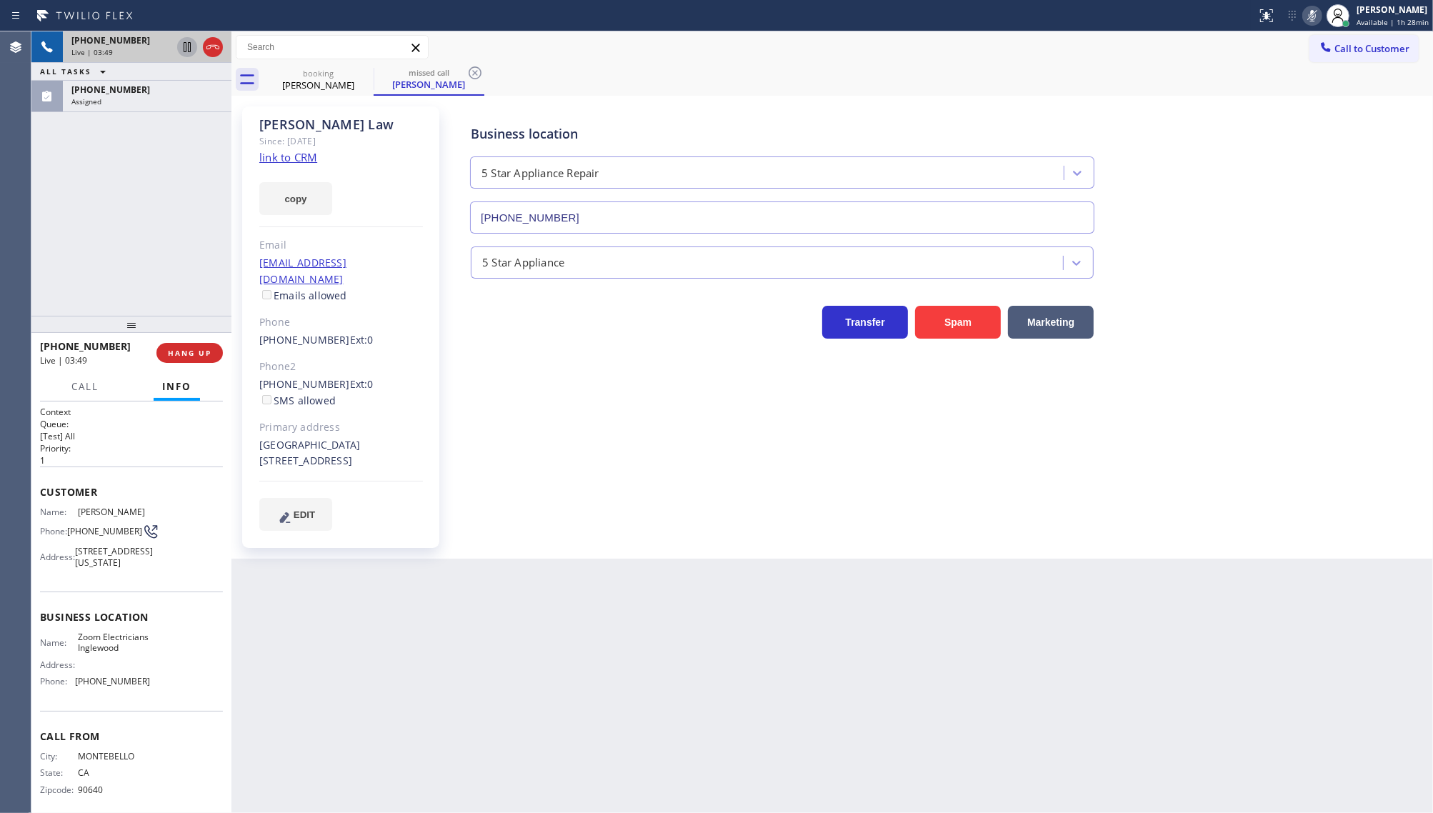
click at [1308, 11] on icon at bounding box center [1312, 15] width 17 height 17
click at [81, 96] on span "Assigned" at bounding box center [86, 101] width 30 height 10
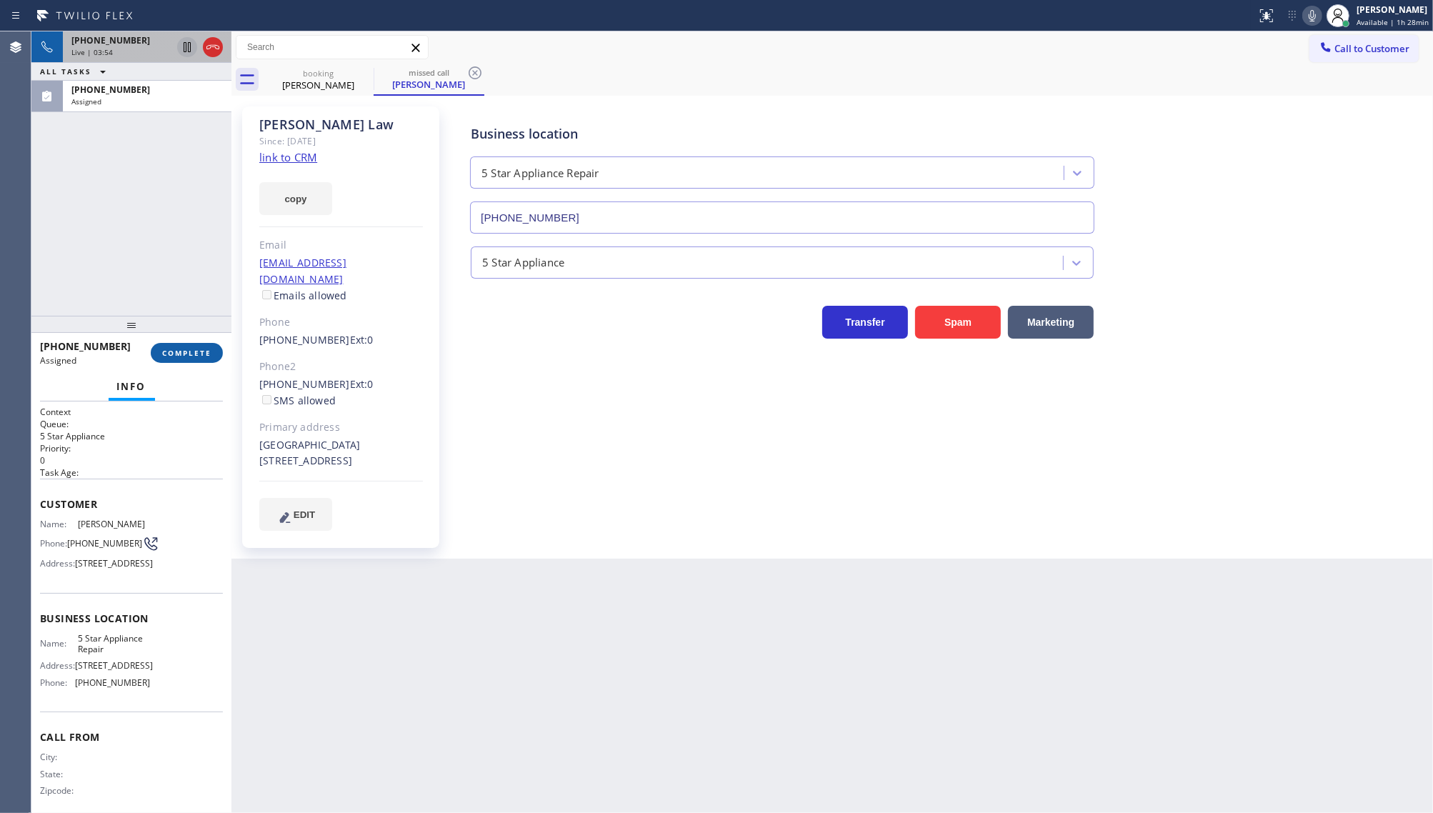
click at [166, 348] on span "COMPLETE" at bounding box center [186, 353] width 49 height 10
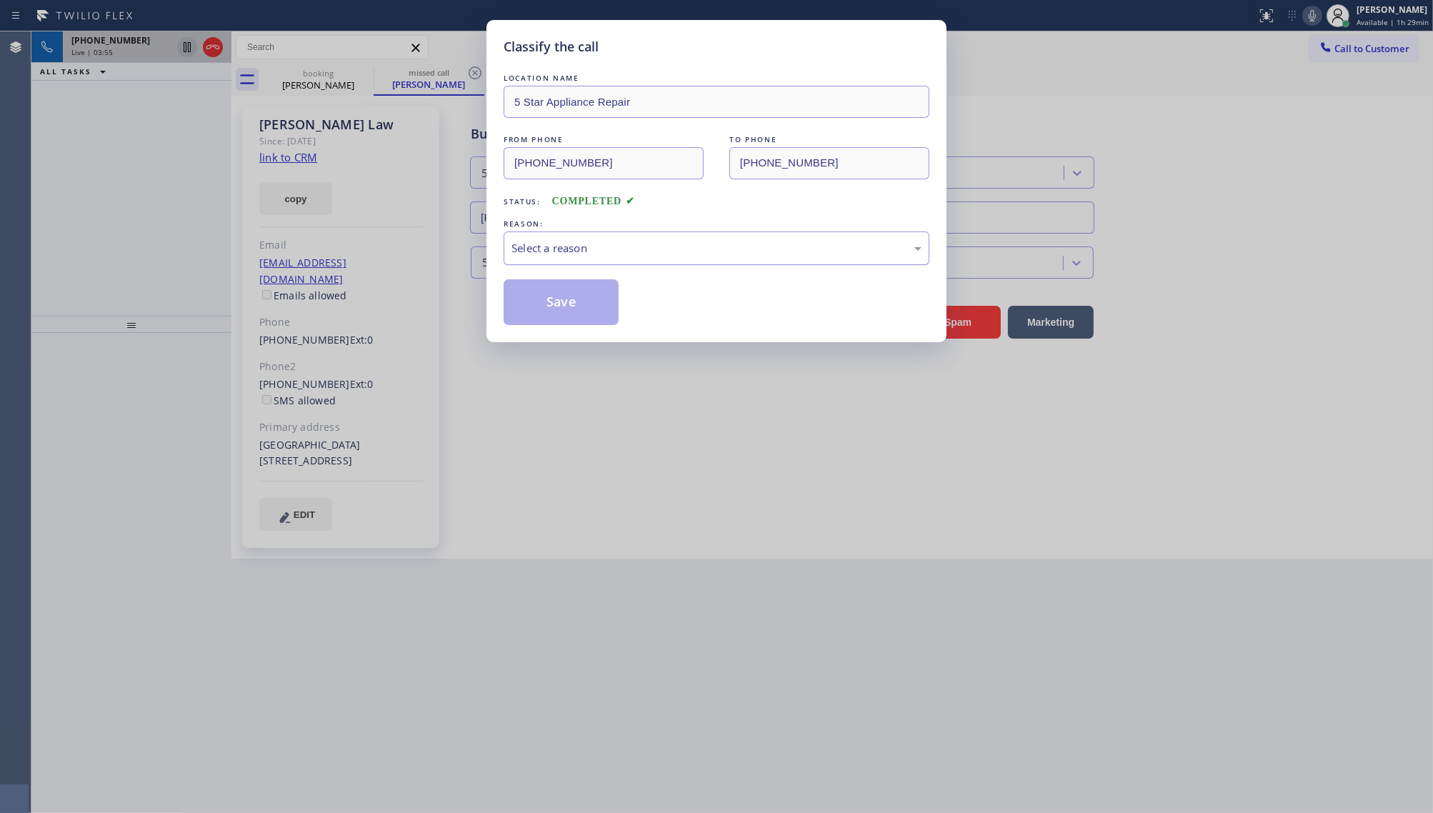
click at [547, 240] on div "Select a reason" at bounding box center [717, 248] width 410 height 16
click at [537, 300] on button "Save" at bounding box center [561, 302] width 115 height 46
type input "(424) 392-7301"
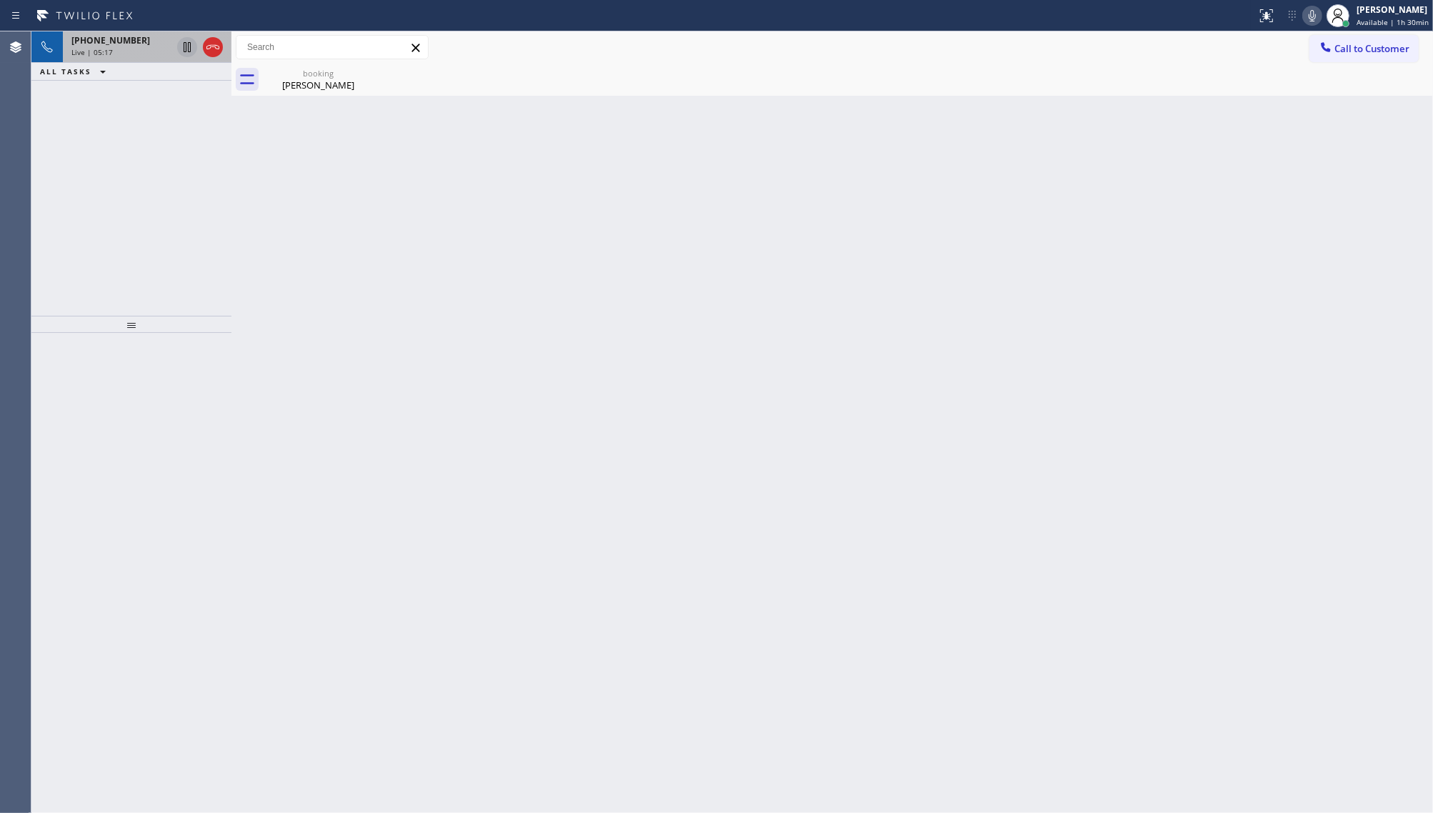
click at [106, 48] on span "Live | 05:17" at bounding box center [91, 52] width 41 height 10
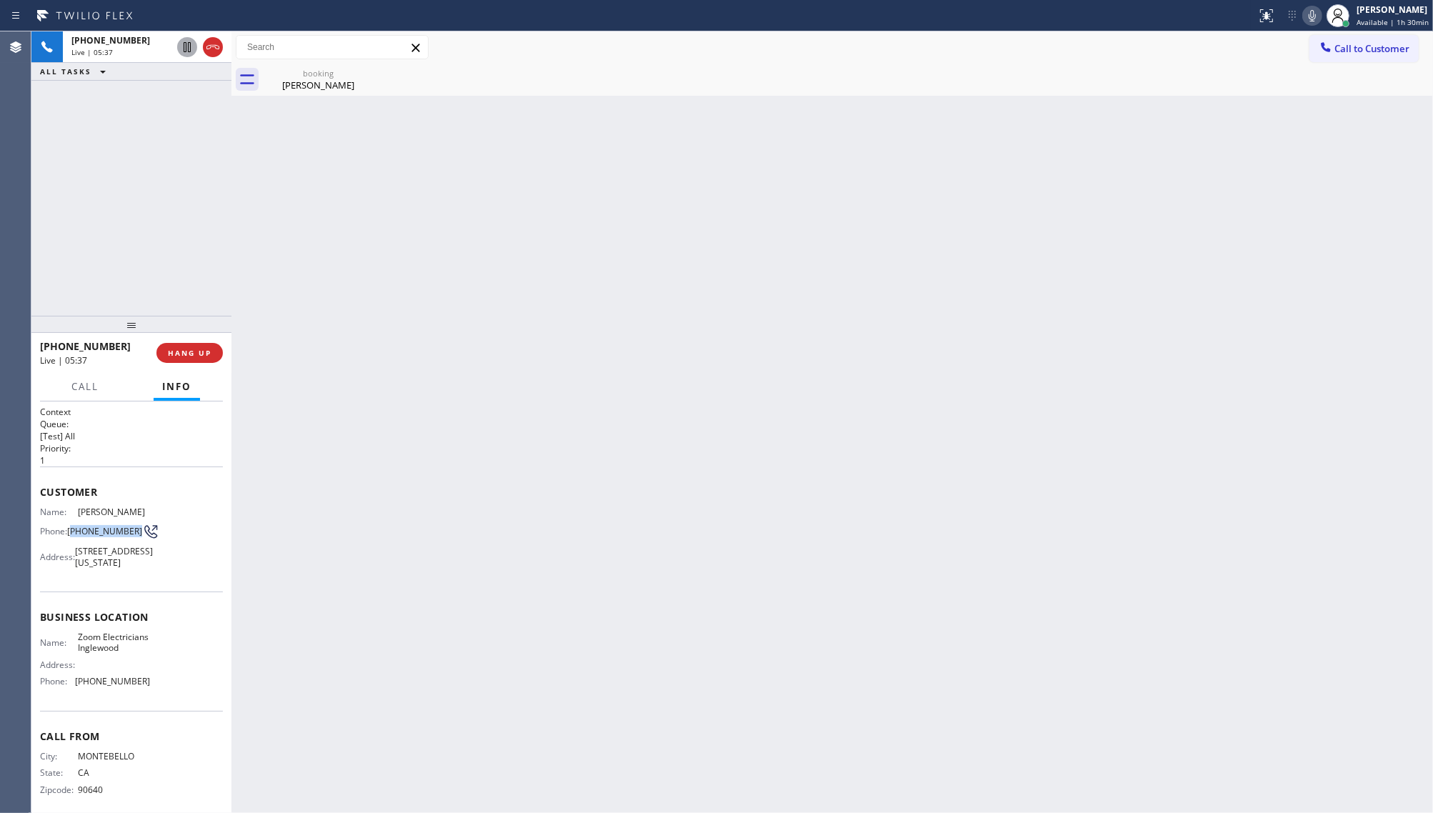
drag, startPoint x: 71, startPoint y: 527, endPoint x: 93, endPoint y: 532, distance: 22.2
click at [93, 532] on span "(323) 707-7454" at bounding box center [104, 531] width 75 height 11
copy span "323) 707-7454"
drag, startPoint x: 72, startPoint y: 732, endPoint x: 154, endPoint y: 736, distance: 81.5
click at [154, 693] on div "Name: Zoom Electricians Inglewood Address: Phone: (424) 392-7301" at bounding box center [131, 662] width 183 height 61
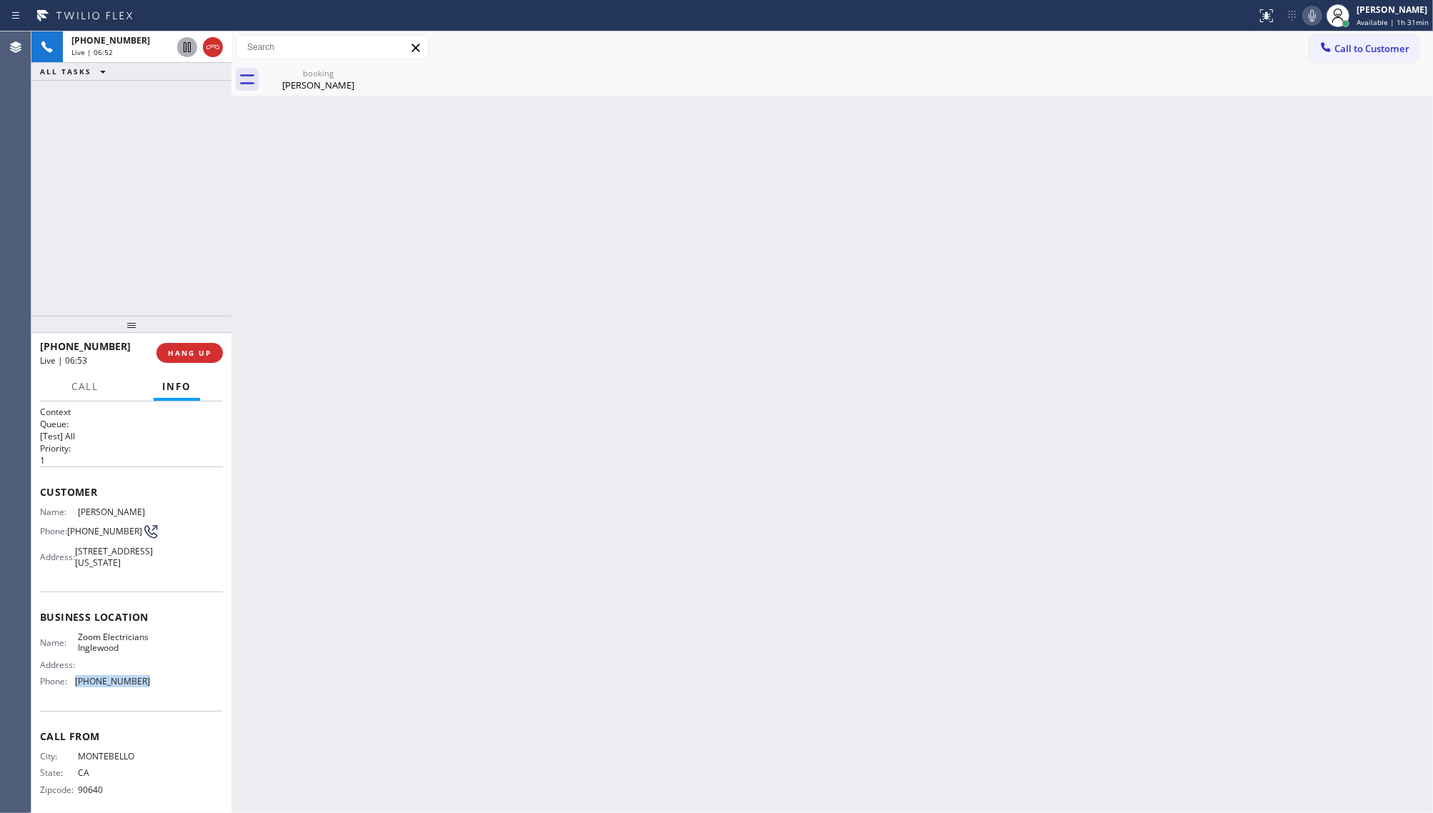
copy div "(424) 392-7301"
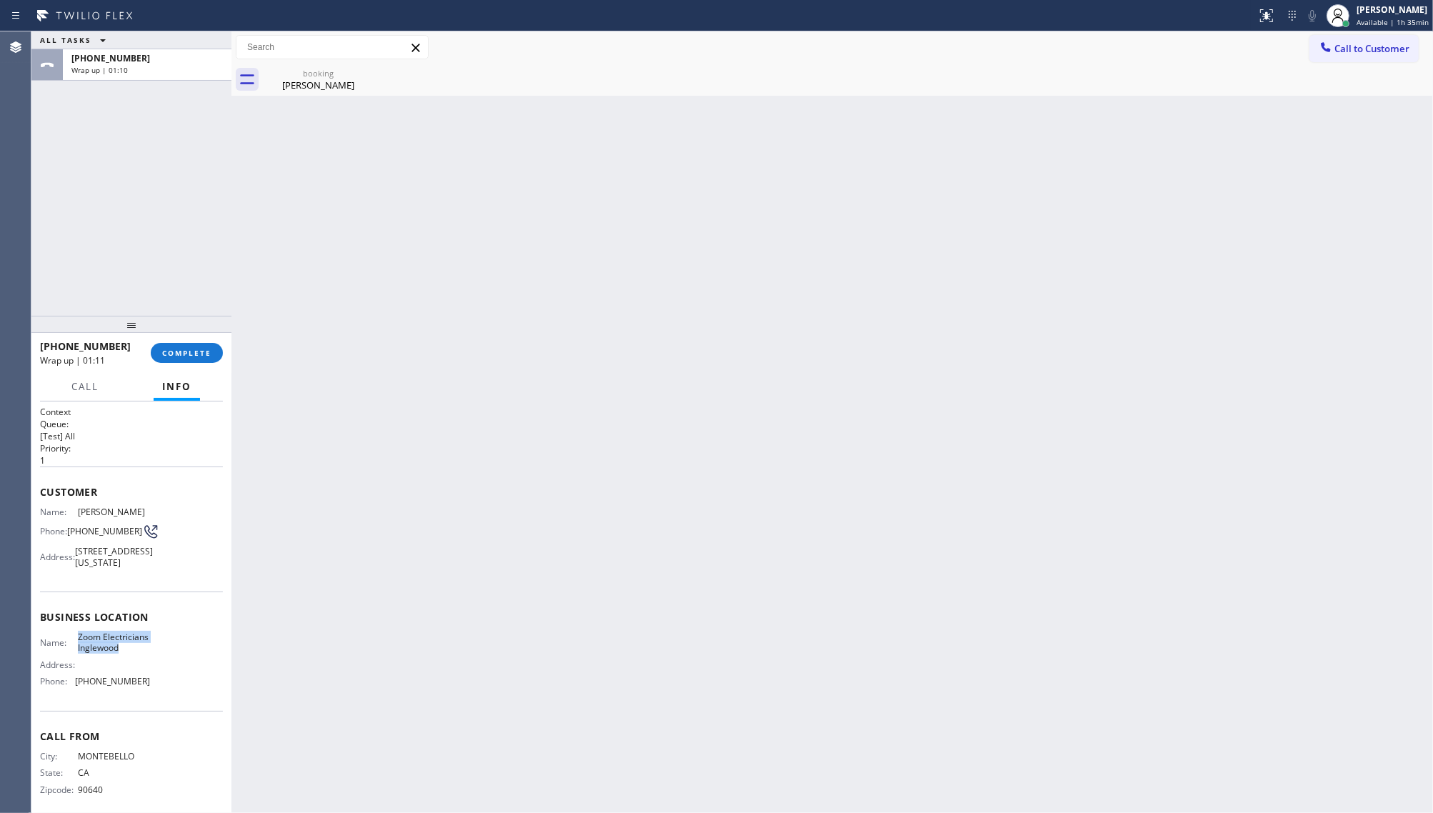
drag, startPoint x: 75, startPoint y: 669, endPoint x: 149, endPoint y: 697, distance: 78.4
click at [149, 693] on div "Name: Zoom Electricians Inglewood Address: Phone: (424) 392-7301" at bounding box center [131, 662] width 183 height 61
click at [196, 350] on span "COMPLETE" at bounding box center [186, 353] width 49 height 10
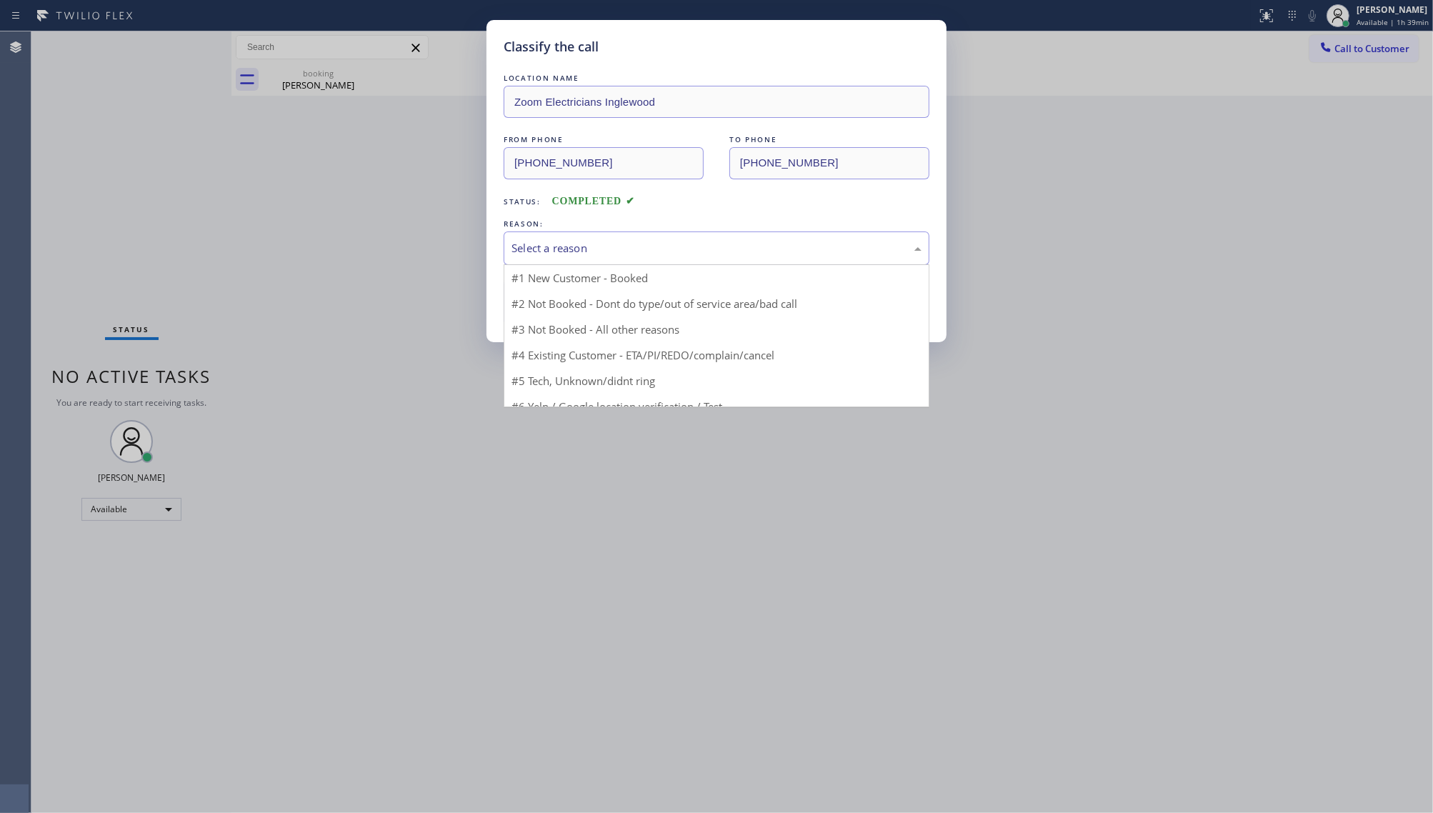
click at [547, 254] on div "Select a reason" at bounding box center [717, 248] width 410 height 16
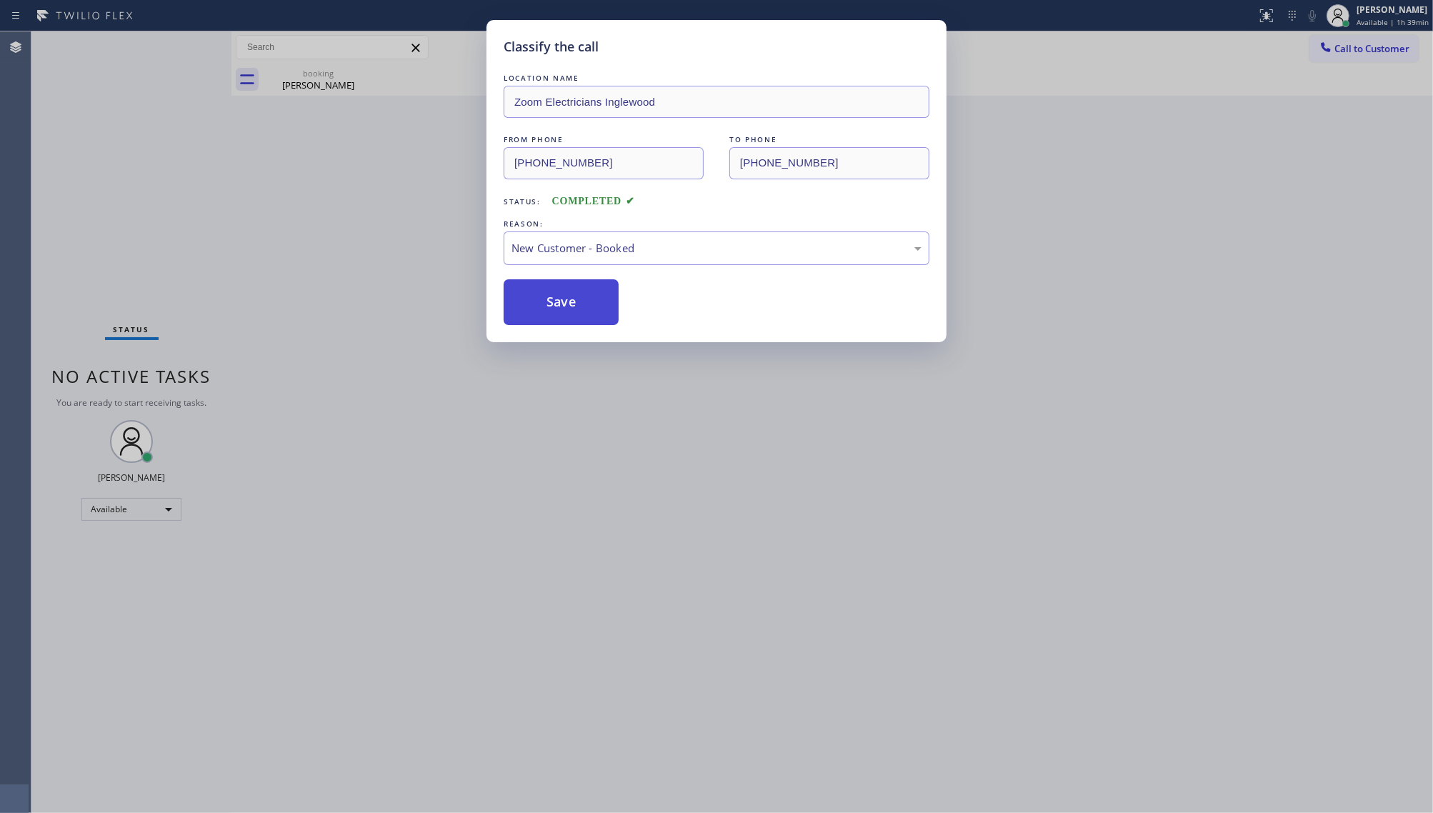
click at [544, 292] on button "Save" at bounding box center [561, 302] width 115 height 46
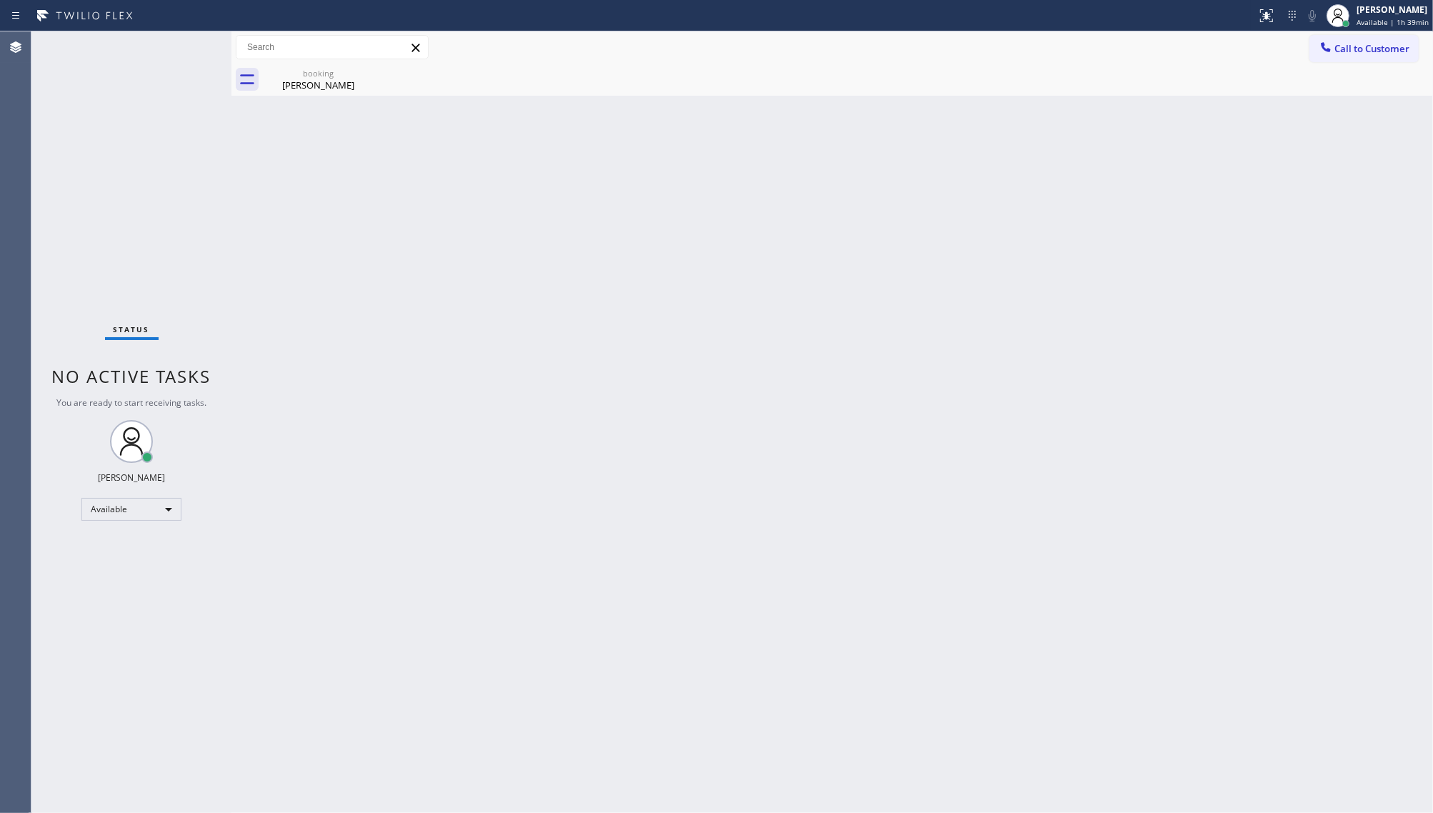
click at [541, 519] on div "Back to Dashboard Change Sender ID Customers Technicians Select a contact Outbo…" at bounding box center [832, 422] width 1202 height 782
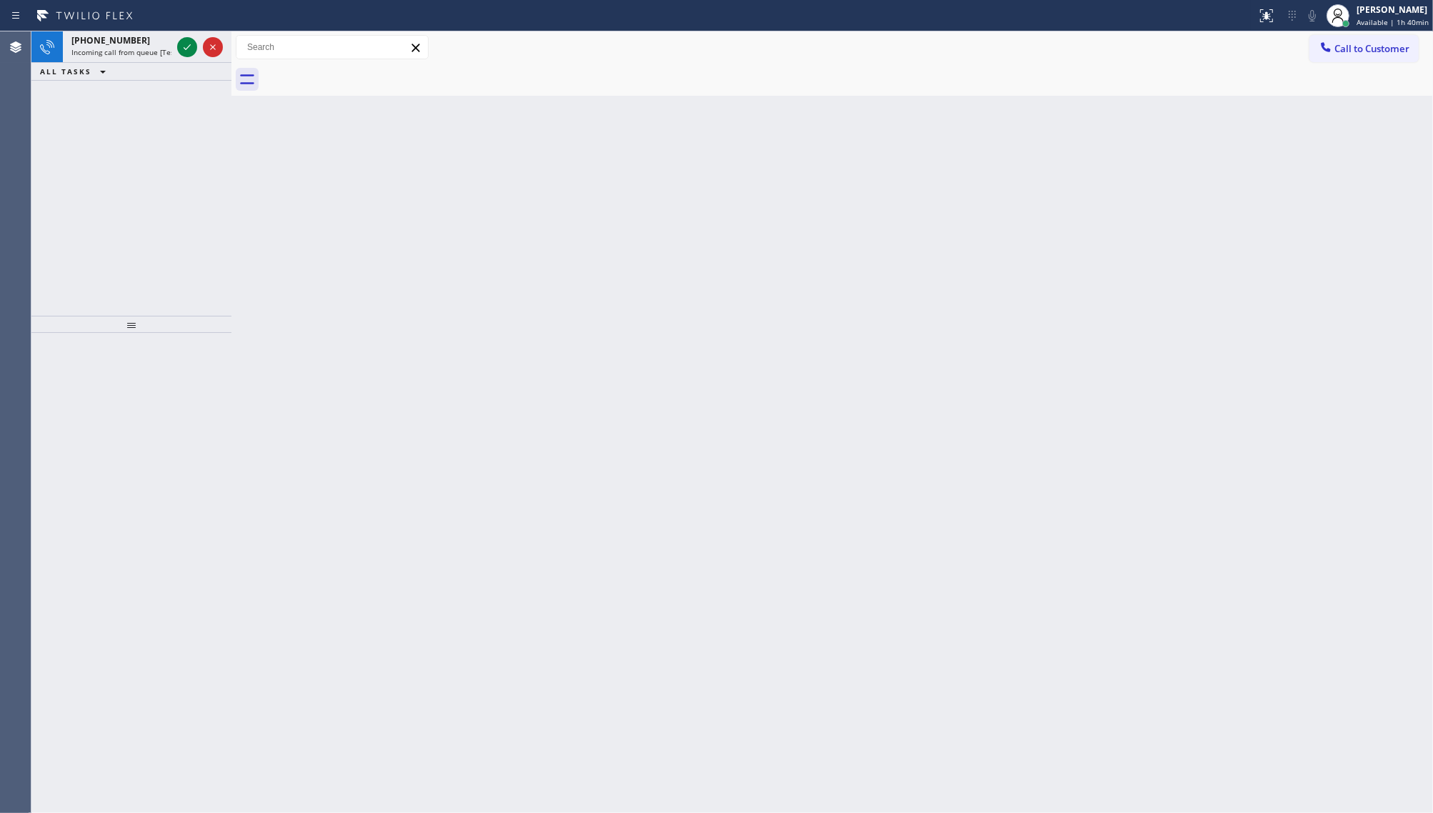
drag, startPoint x: 163, startPoint y: 168, endPoint x: 175, endPoint y: 129, distance: 41.1
click at [166, 154] on div "+19092780710 Incoming call from queue [Test] All ALL TASKS ALL TASKS ACTIVE TAS…" at bounding box center [131, 173] width 200 height 284
click at [193, 47] on icon at bounding box center [187, 47] width 17 height 17
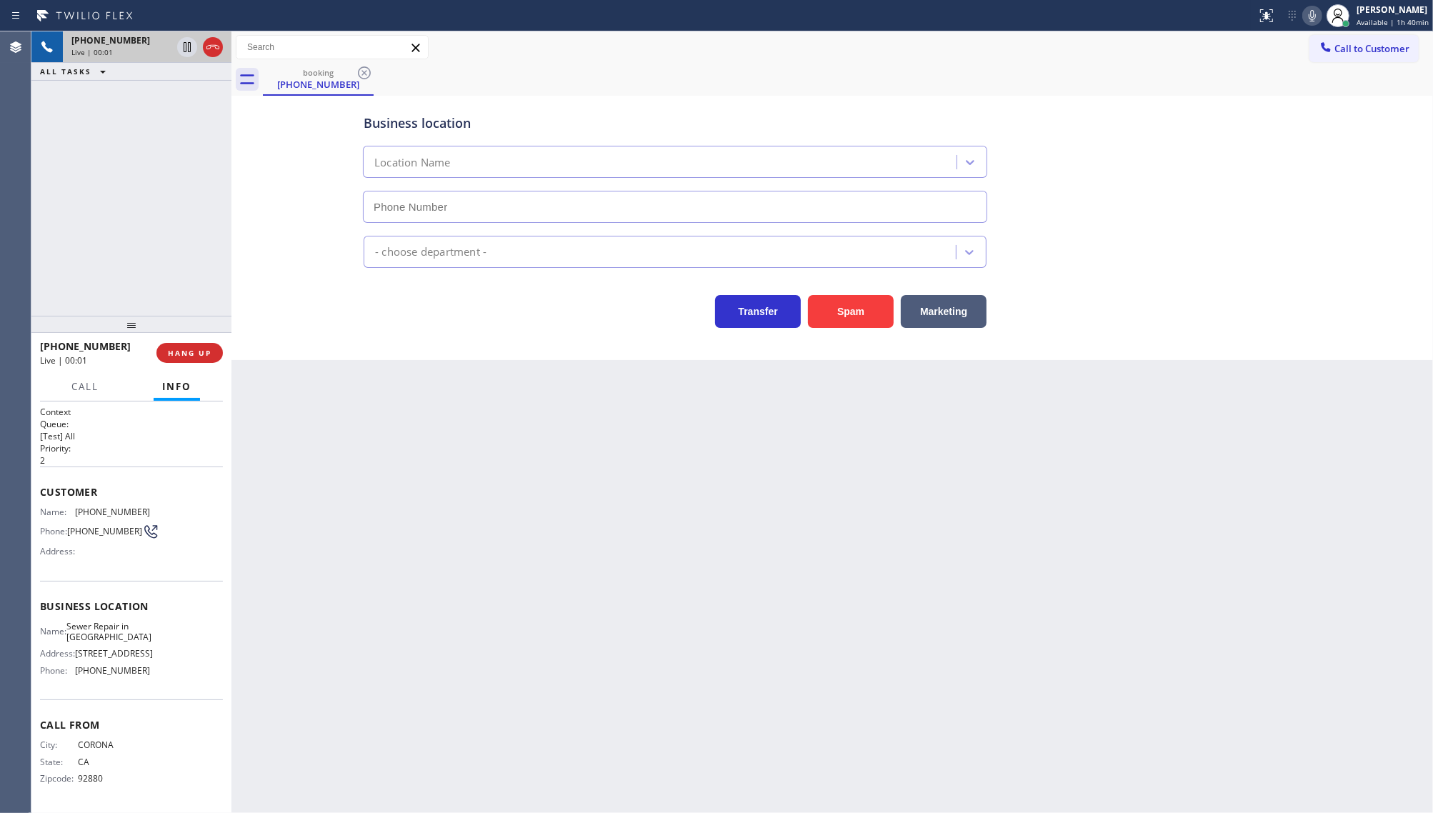
type input "(909) 784-1869"
click at [197, 351] on span "HANG UP" at bounding box center [190, 353] width 44 height 10
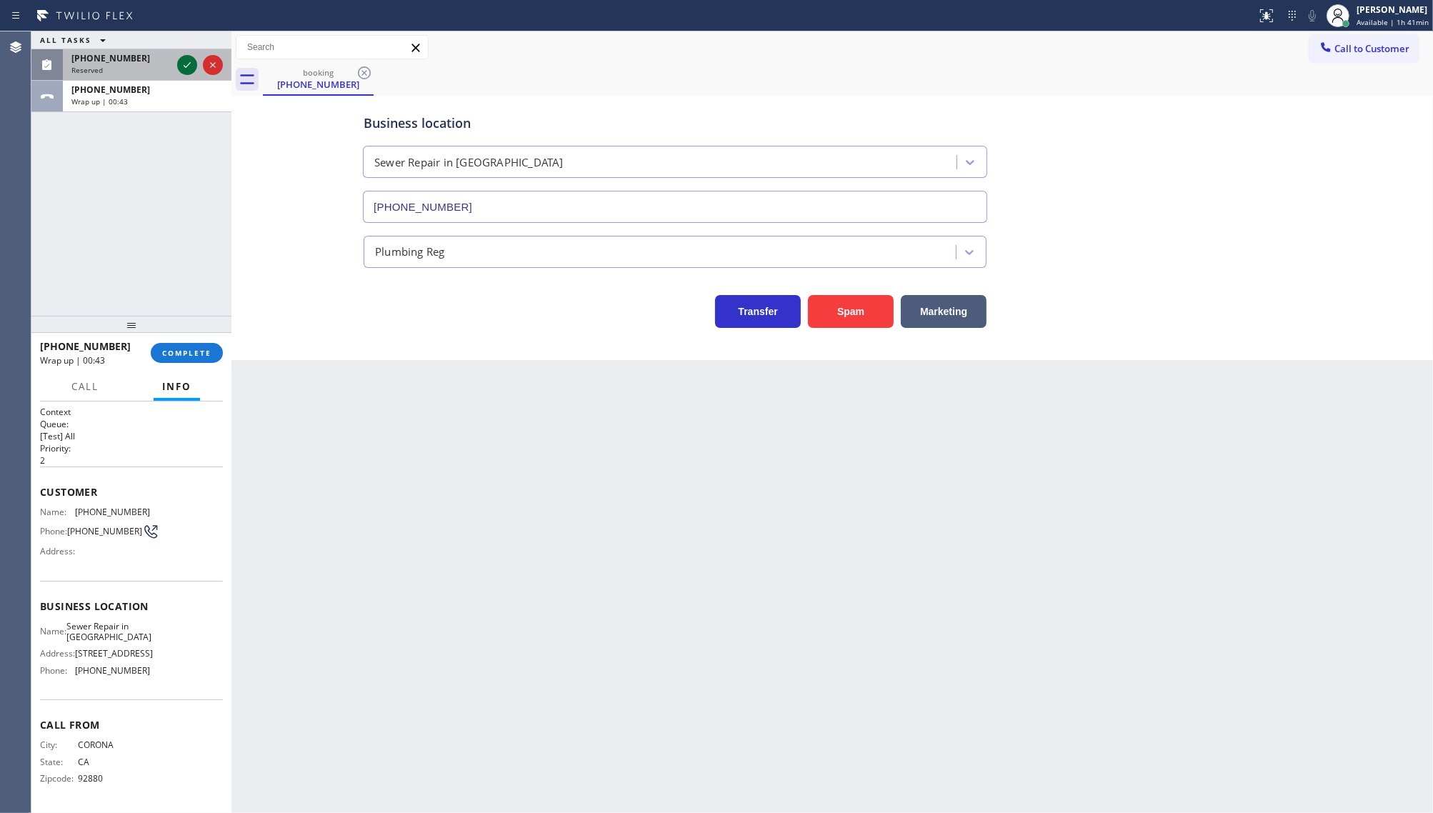
click at [186, 64] on icon at bounding box center [187, 64] width 17 height 17
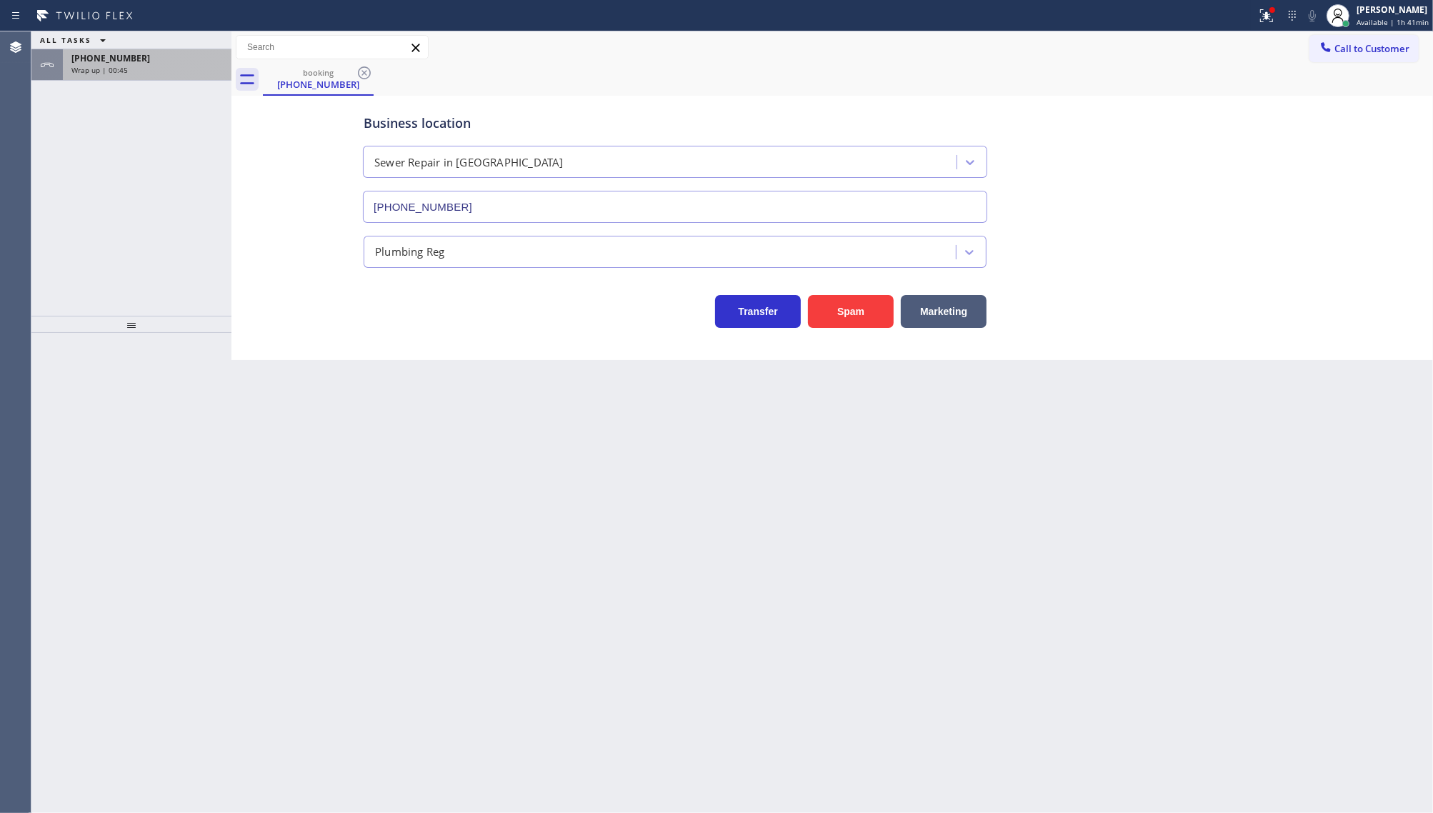
click at [172, 68] on div "Wrap up | 00:45" at bounding box center [146, 70] width 151 height 10
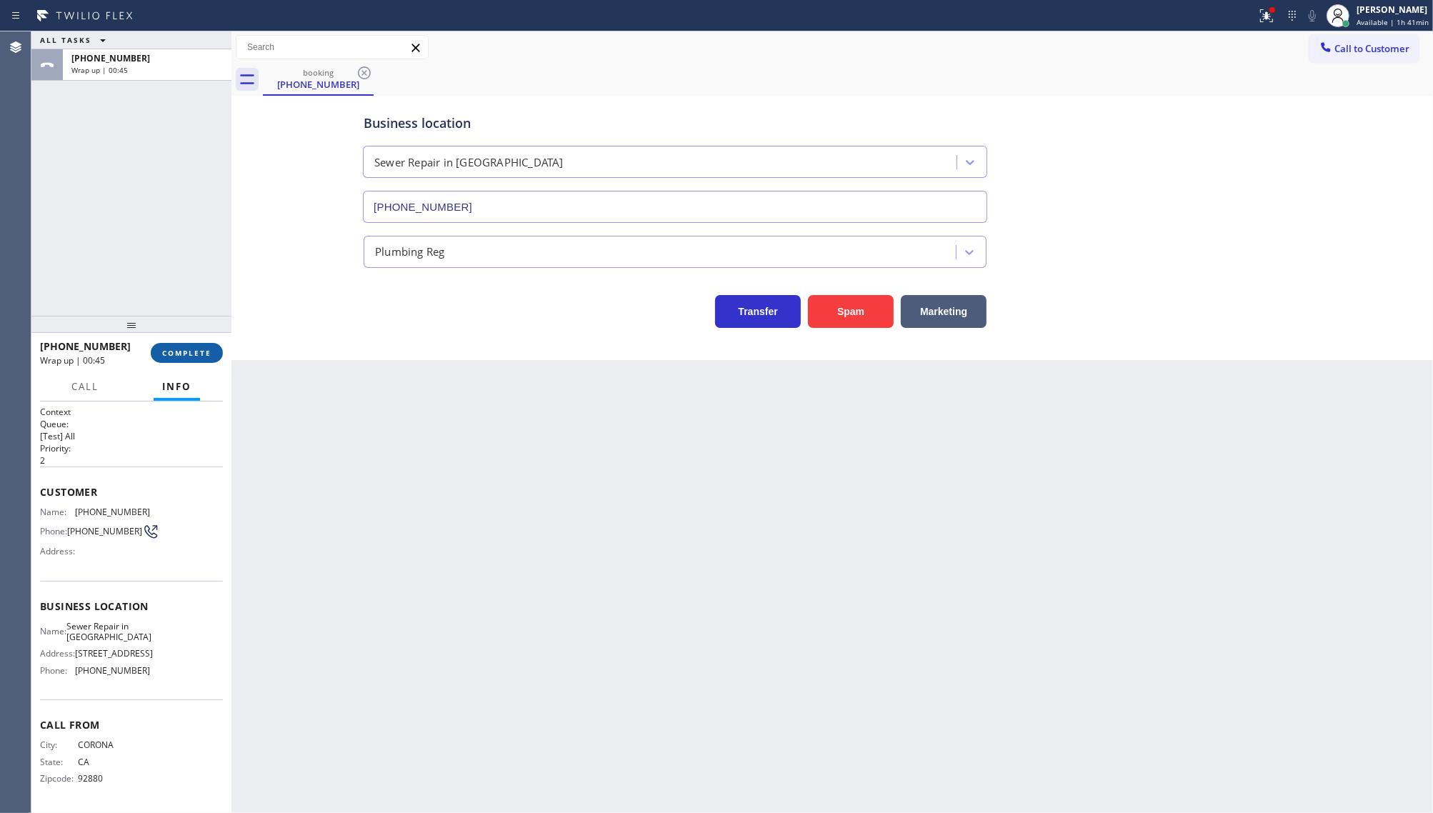
click at [198, 348] on span "COMPLETE" at bounding box center [186, 353] width 49 height 10
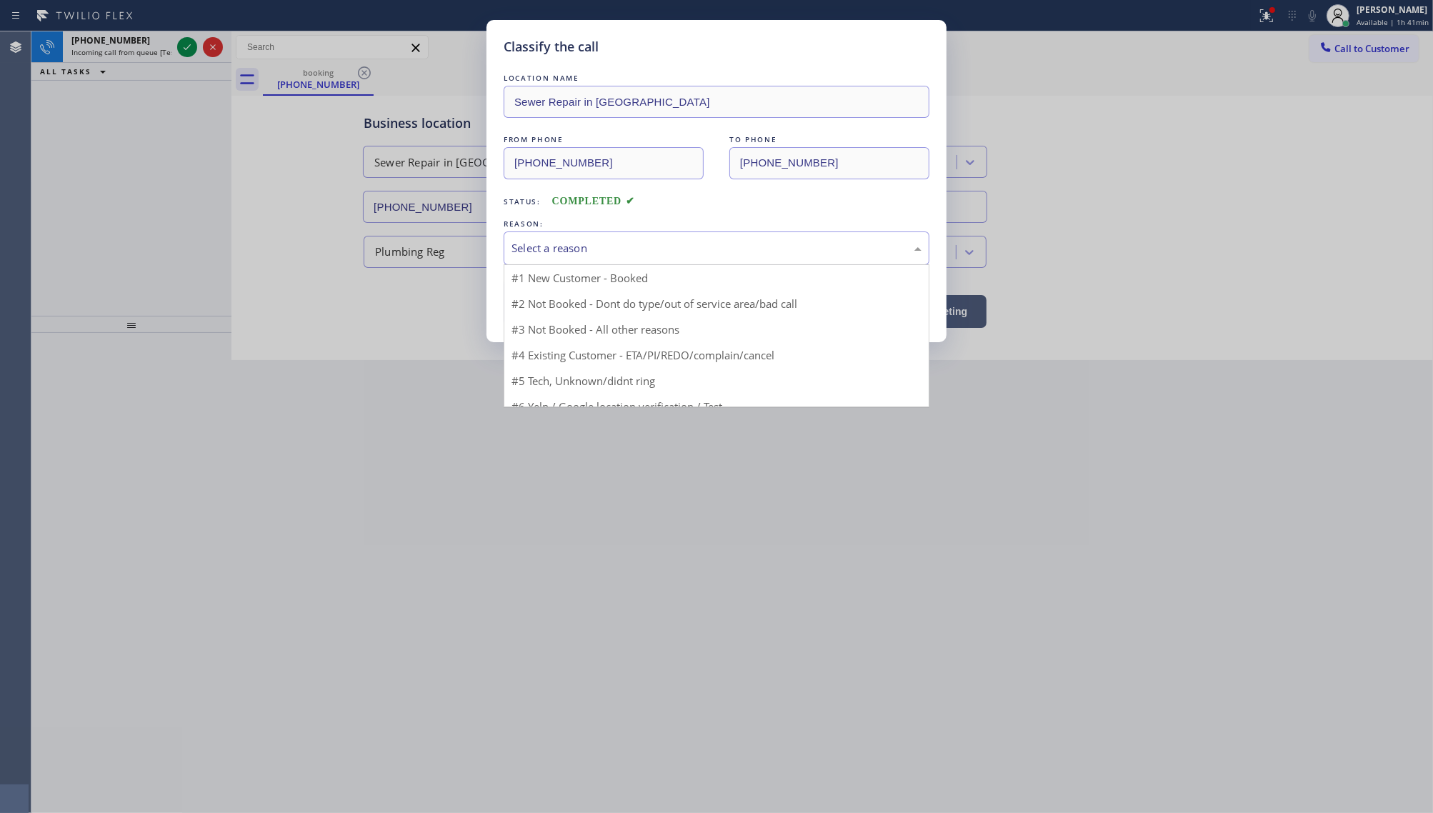
click at [551, 252] on div "Select a reason" at bounding box center [717, 248] width 410 height 16
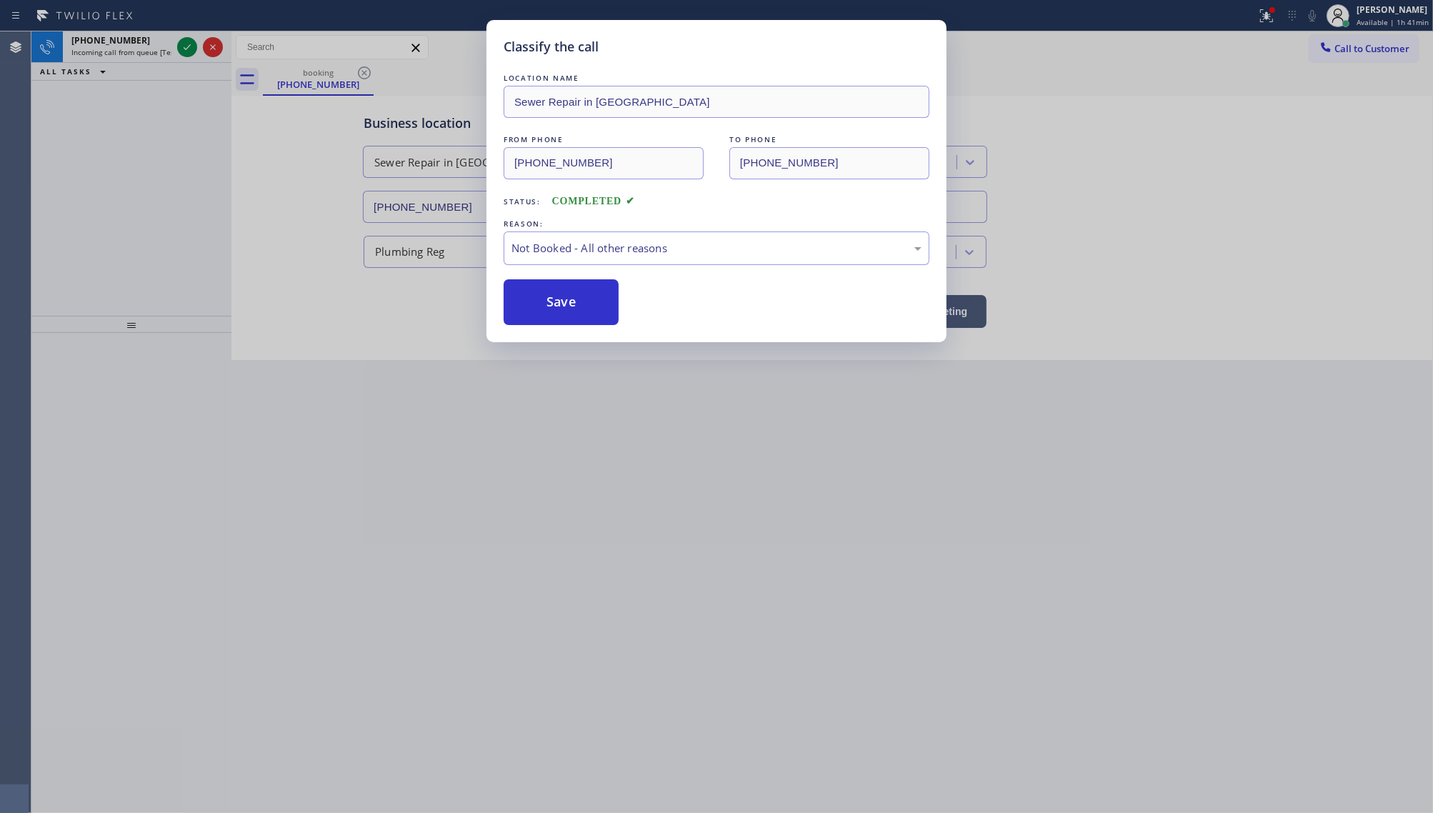
click at [552, 301] on button "Save" at bounding box center [561, 302] width 115 height 46
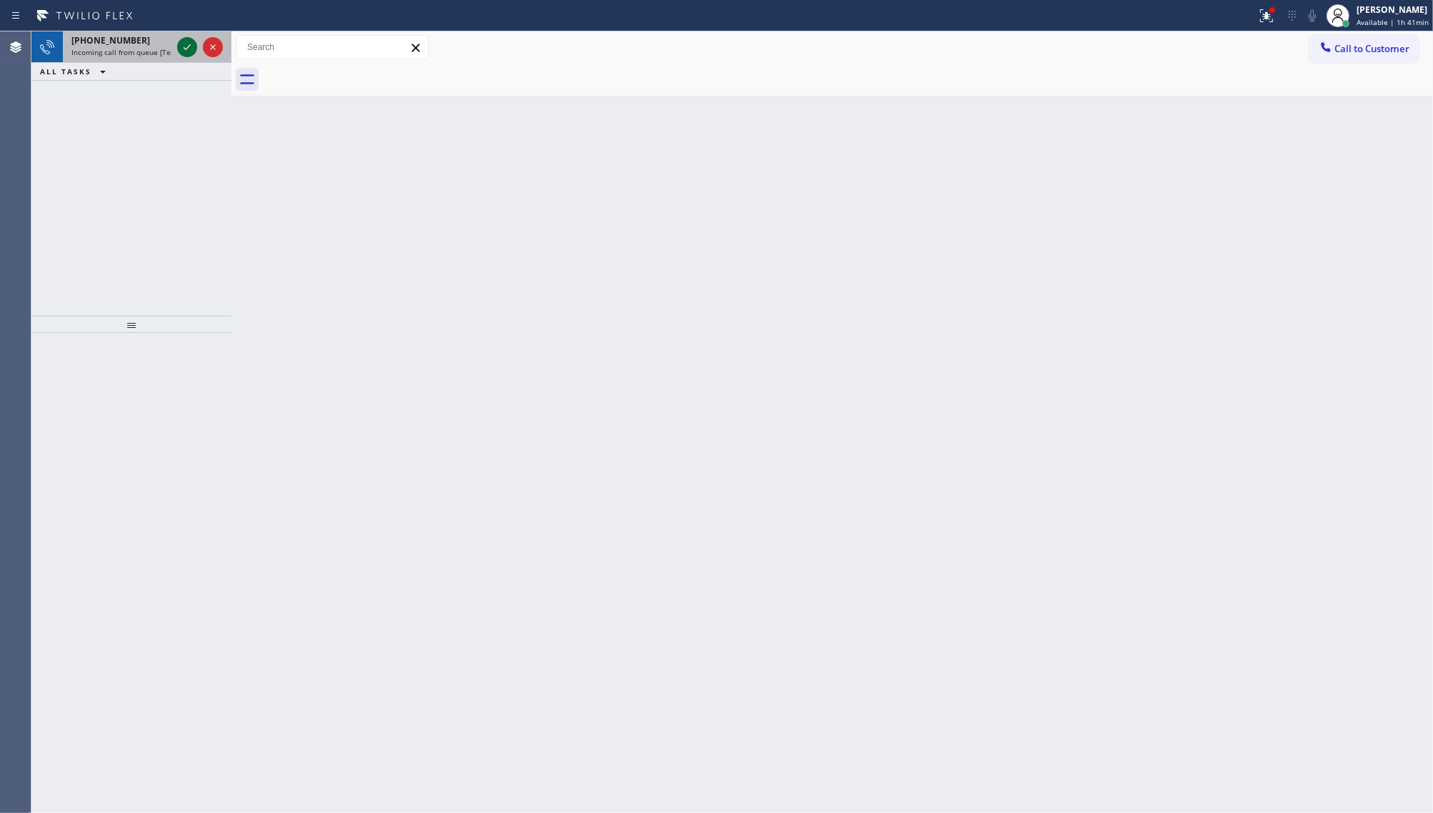
click at [183, 44] on icon at bounding box center [187, 47] width 17 height 17
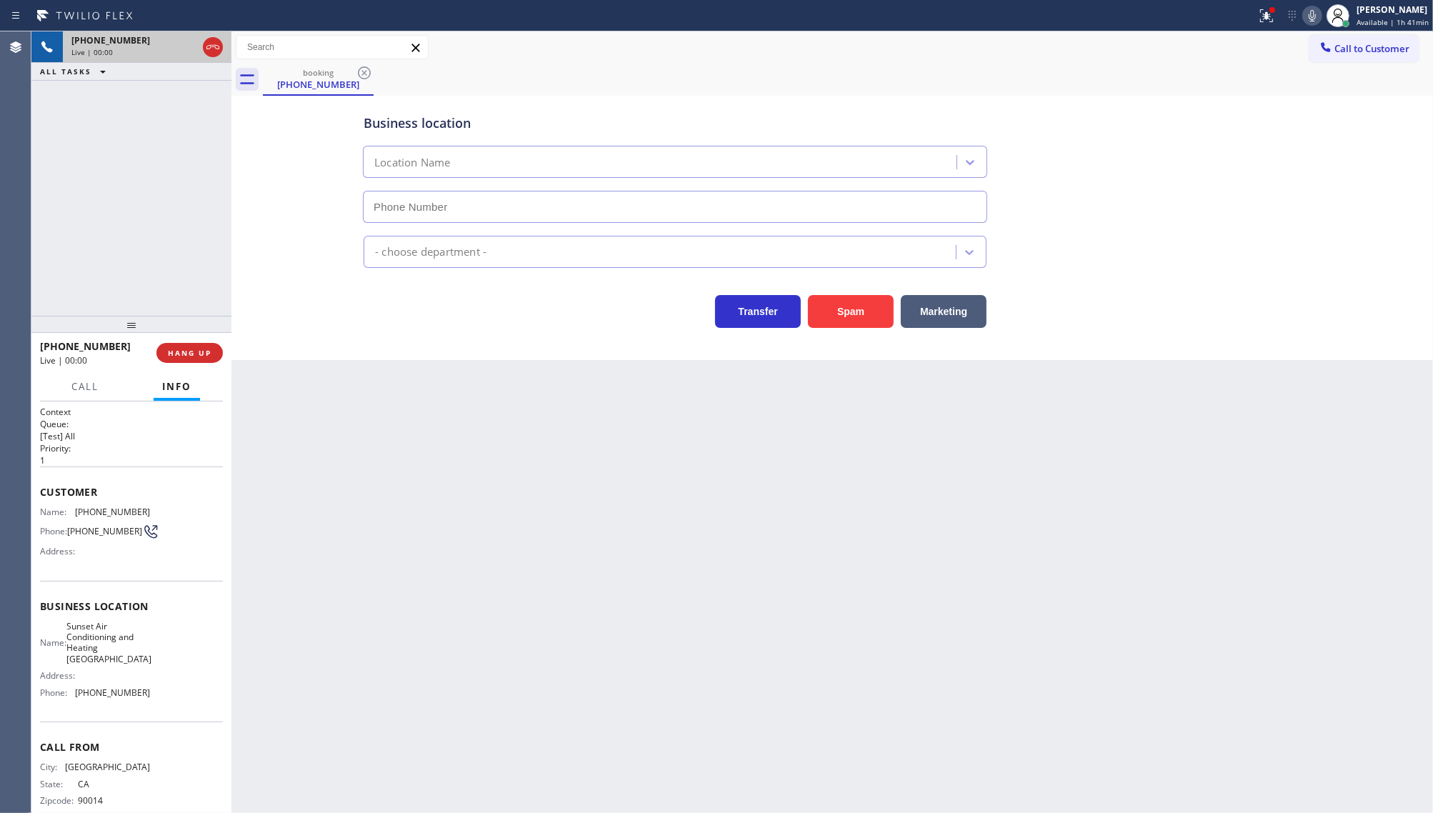
type input "(510) 621-6989"
click at [840, 309] on button "Spam" at bounding box center [851, 311] width 86 height 33
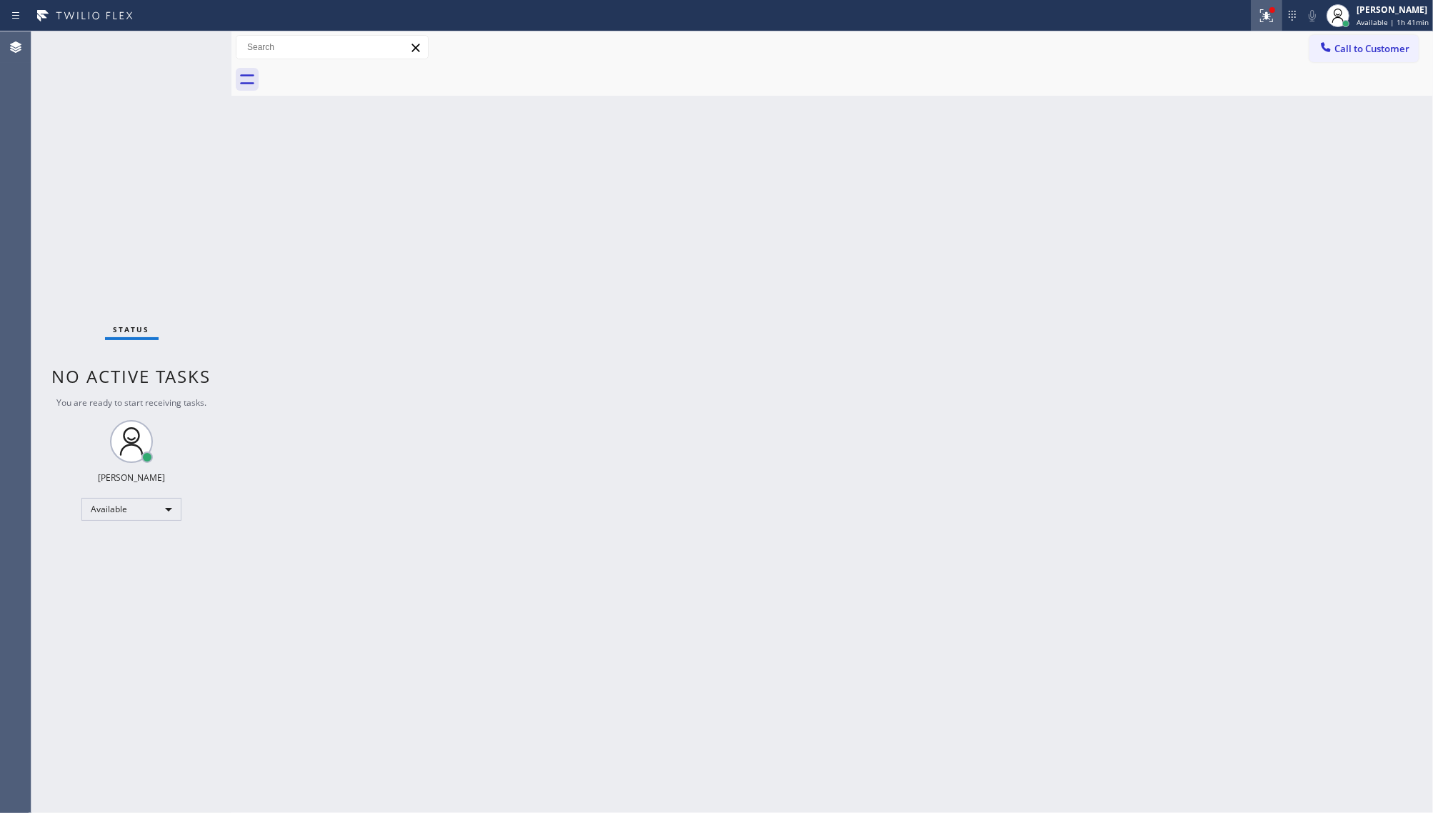
click at [1283, 19] on div at bounding box center [1266, 15] width 31 height 17
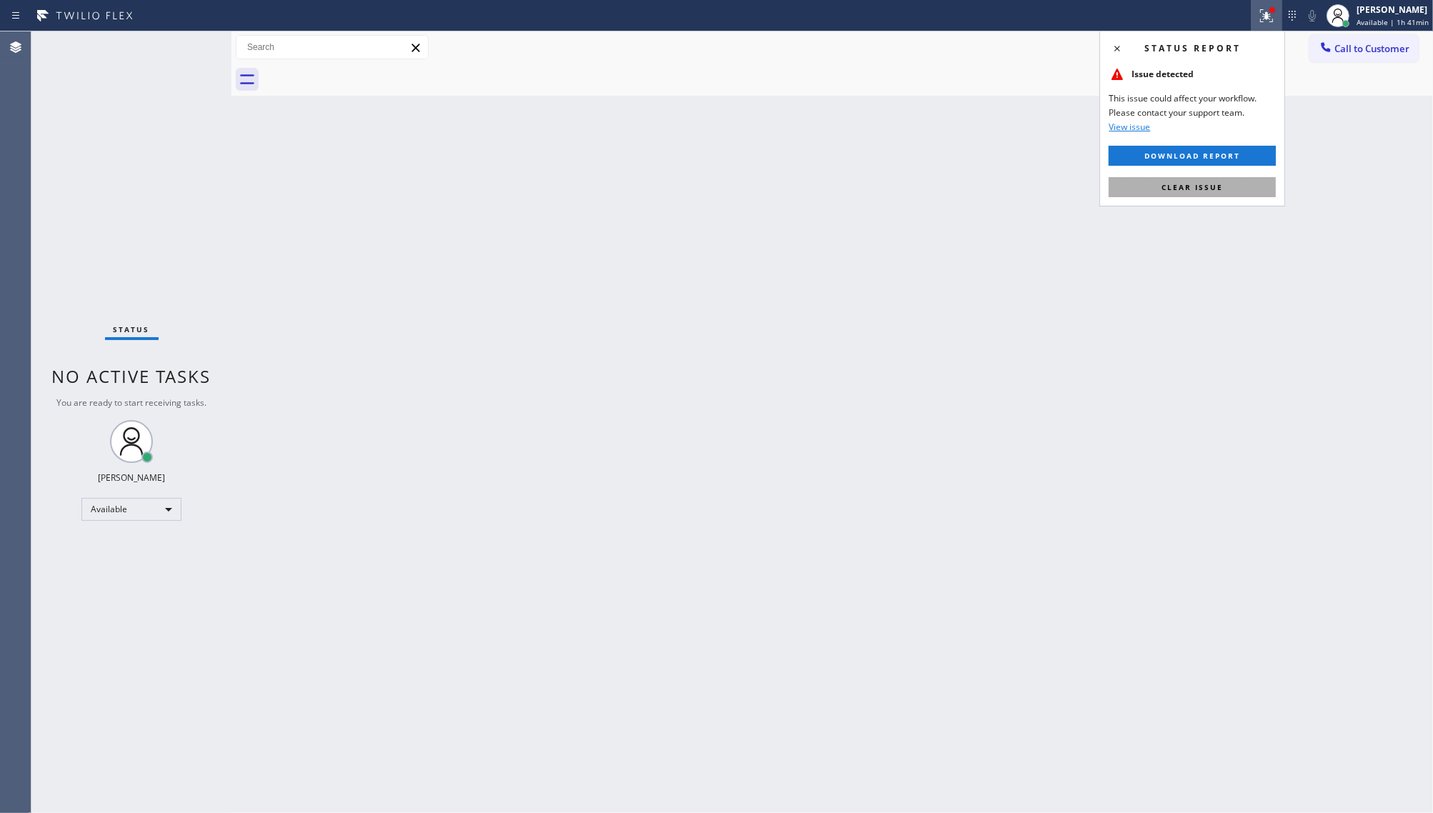
drag, startPoint x: 1235, startPoint y: 166, endPoint x: 1230, endPoint y: 179, distance: 13.8
click at [1234, 169] on div "Status report Issue detected This issue could affect your workflow. Please cont…" at bounding box center [1193, 119] width 186 height 176
click at [1223, 190] on button "Clear issue" at bounding box center [1192, 187] width 167 height 20
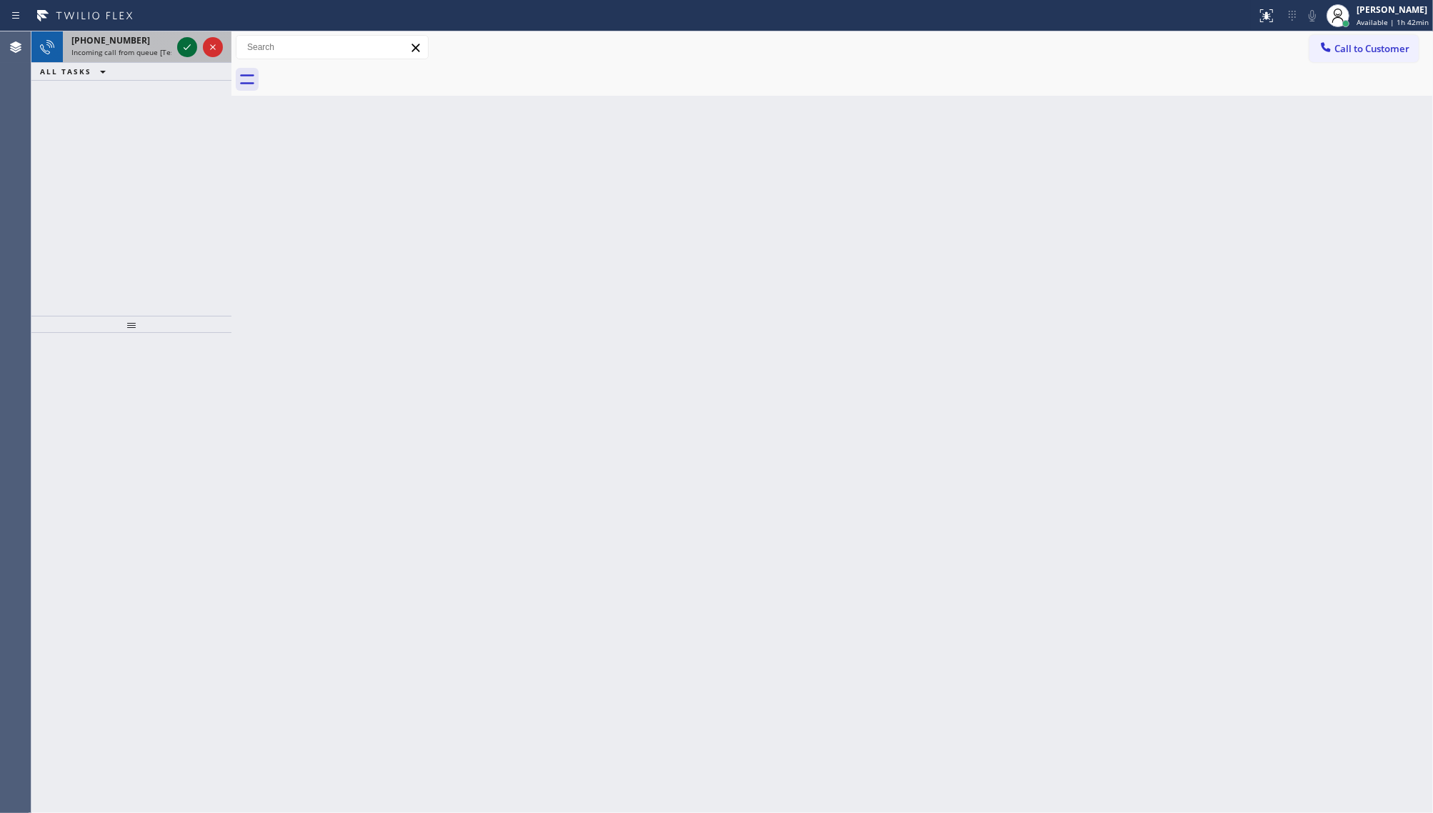
click at [187, 49] on icon at bounding box center [187, 47] width 17 height 17
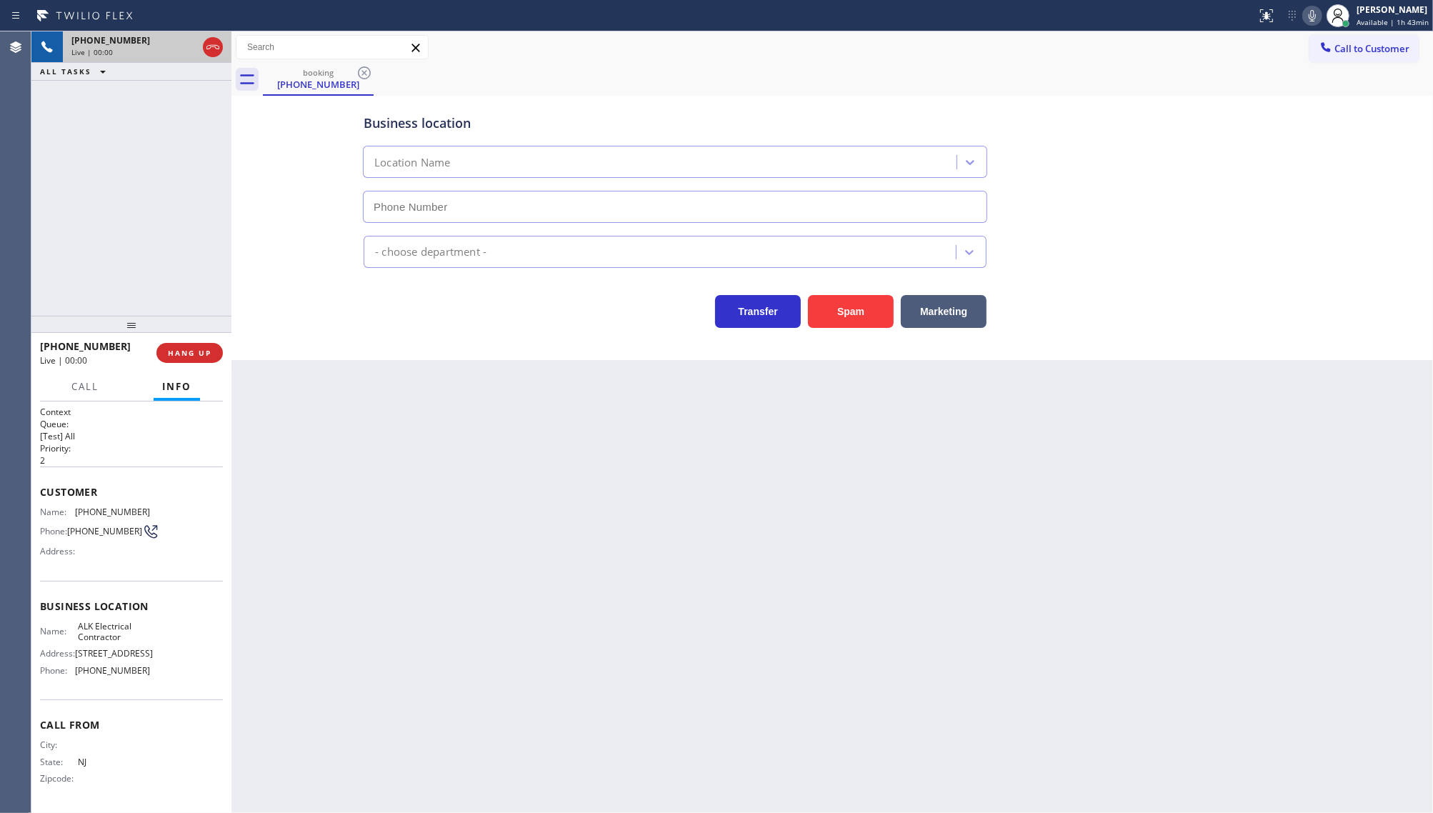
type input "(908) 921-1995"
click at [862, 311] on button "Spam" at bounding box center [851, 311] width 86 height 33
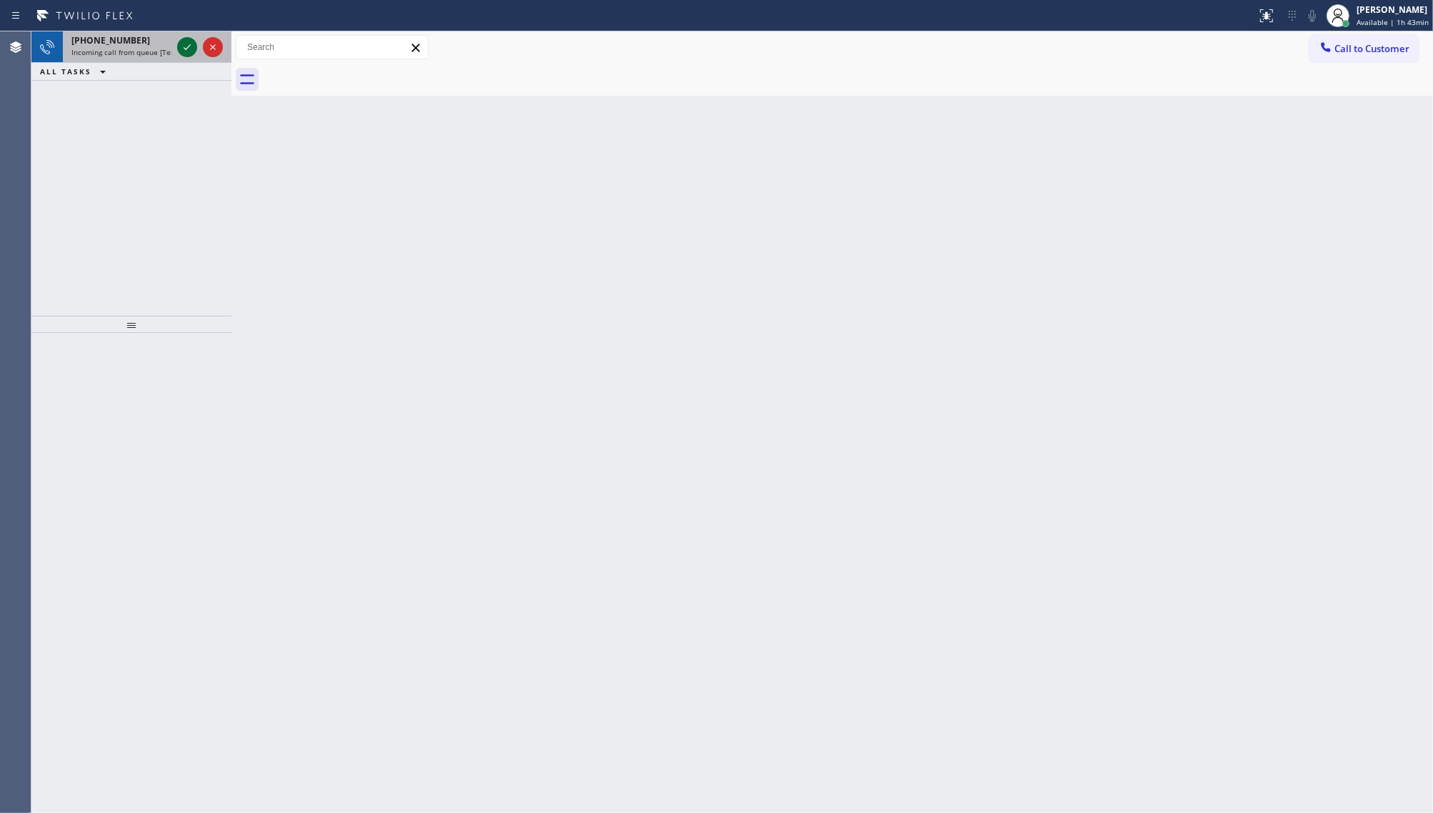
click at [189, 49] on icon at bounding box center [187, 47] width 17 height 17
click at [199, 47] on div at bounding box center [199, 46] width 51 height 31
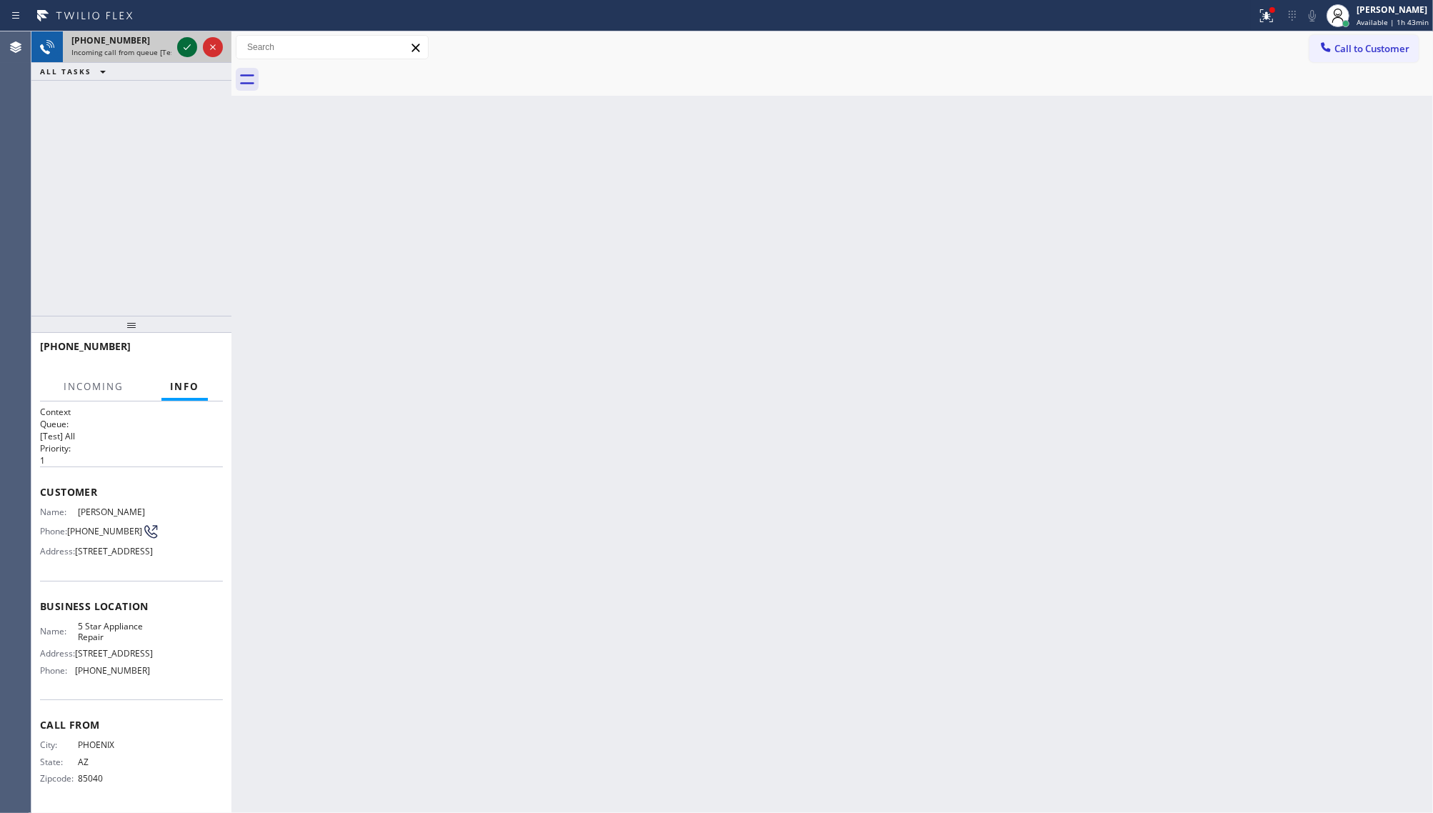
click at [195, 46] on icon at bounding box center [187, 47] width 17 height 17
click at [129, 39] on span "+16027996299" at bounding box center [110, 40] width 79 height 12
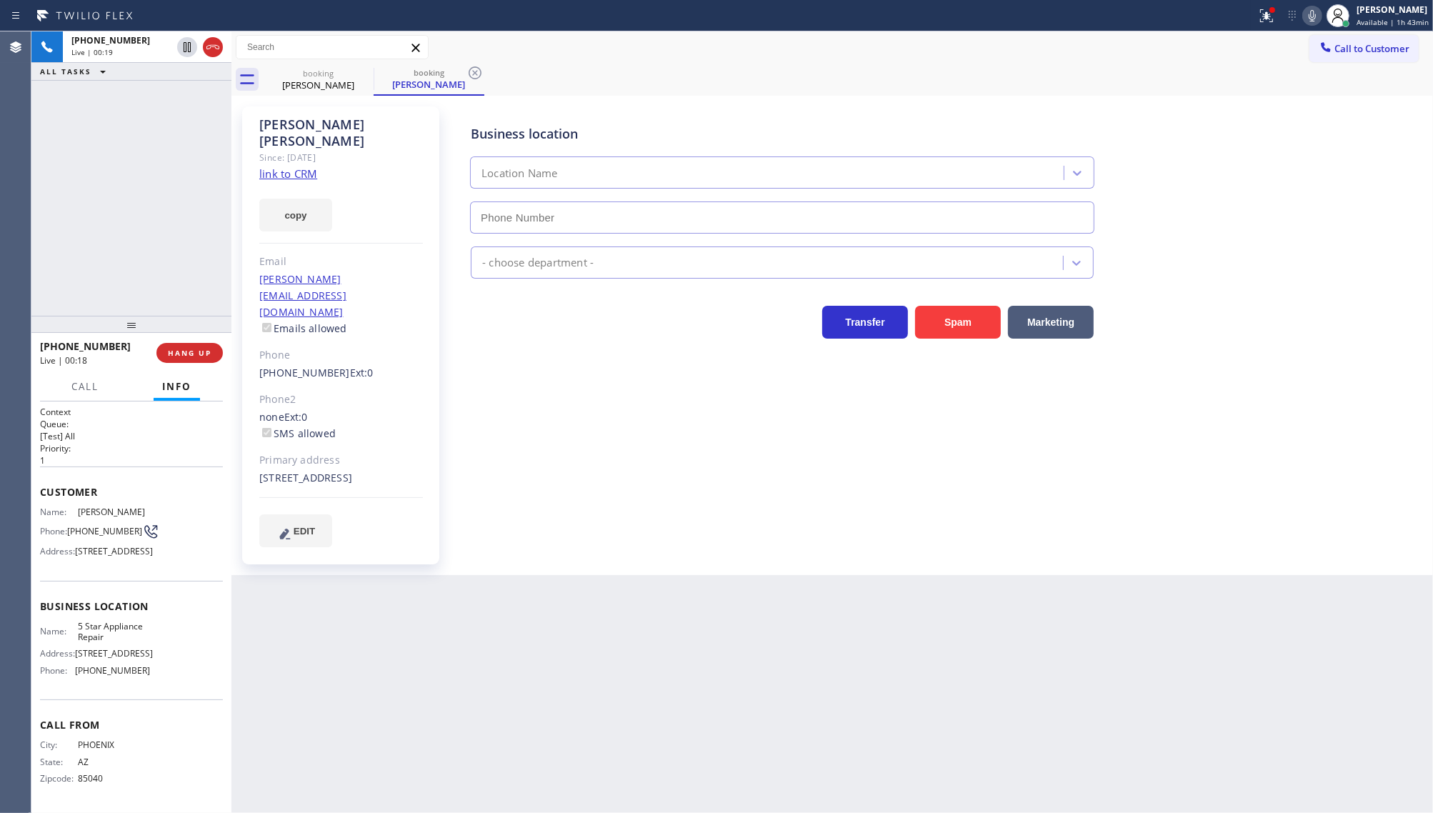
click at [298, 149] on div "Since: 20 may 2020" at bounding box center [341, 157] width 164 height 16
click at [298, 166] on link "link to CRM" at bounding box center [288, 173] width 58 height 14
type input "[PHONE_NUMBER]"
click at [436, 786] on div "Back to Dashboard Change Sender ID Customers Technicians Select a contact Outbo…" at bounding box center [832, 422] width 1202 height 782
drag, startPoint x: 75, startPoint y: 166, endPoint x: 111, endPoint y: 89, distance: 84.7
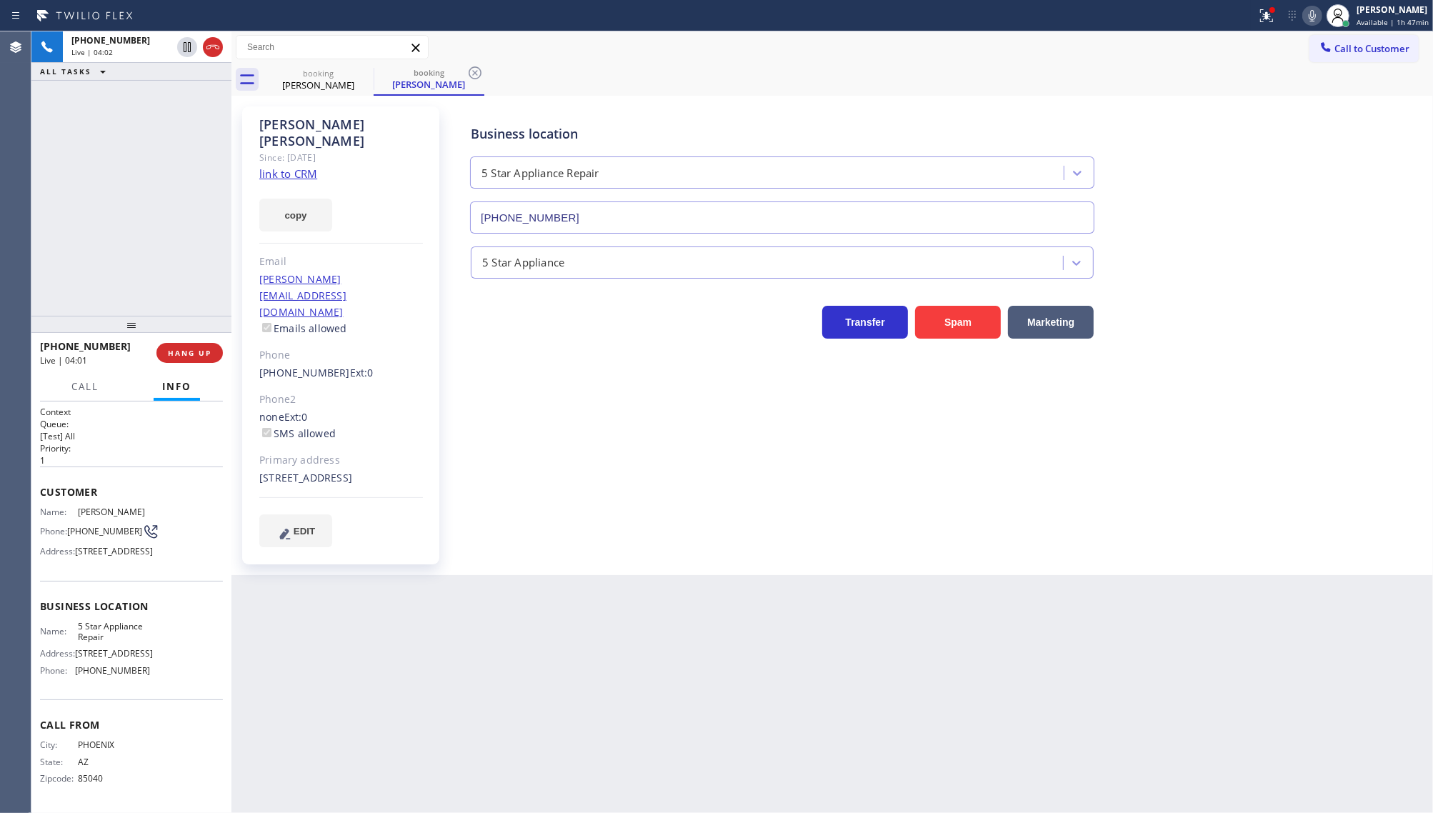
click at [91, 144] on div "+16027996299 Live | 04:02 ALL TASKS ALL TASKS ACTIVE TASKS TASKS IN WRAP UP" at bounding box center [131, 173] width 200 height 284
click at [180, 44] on icon at bounding box center [187, 47] width 17 height 17
click at [1315, 13] on icon at bounding box center [1312, 15] width 17 height 17
click at [1267, 16] on icon at bounding box center [1266, 15] width 17 height 17
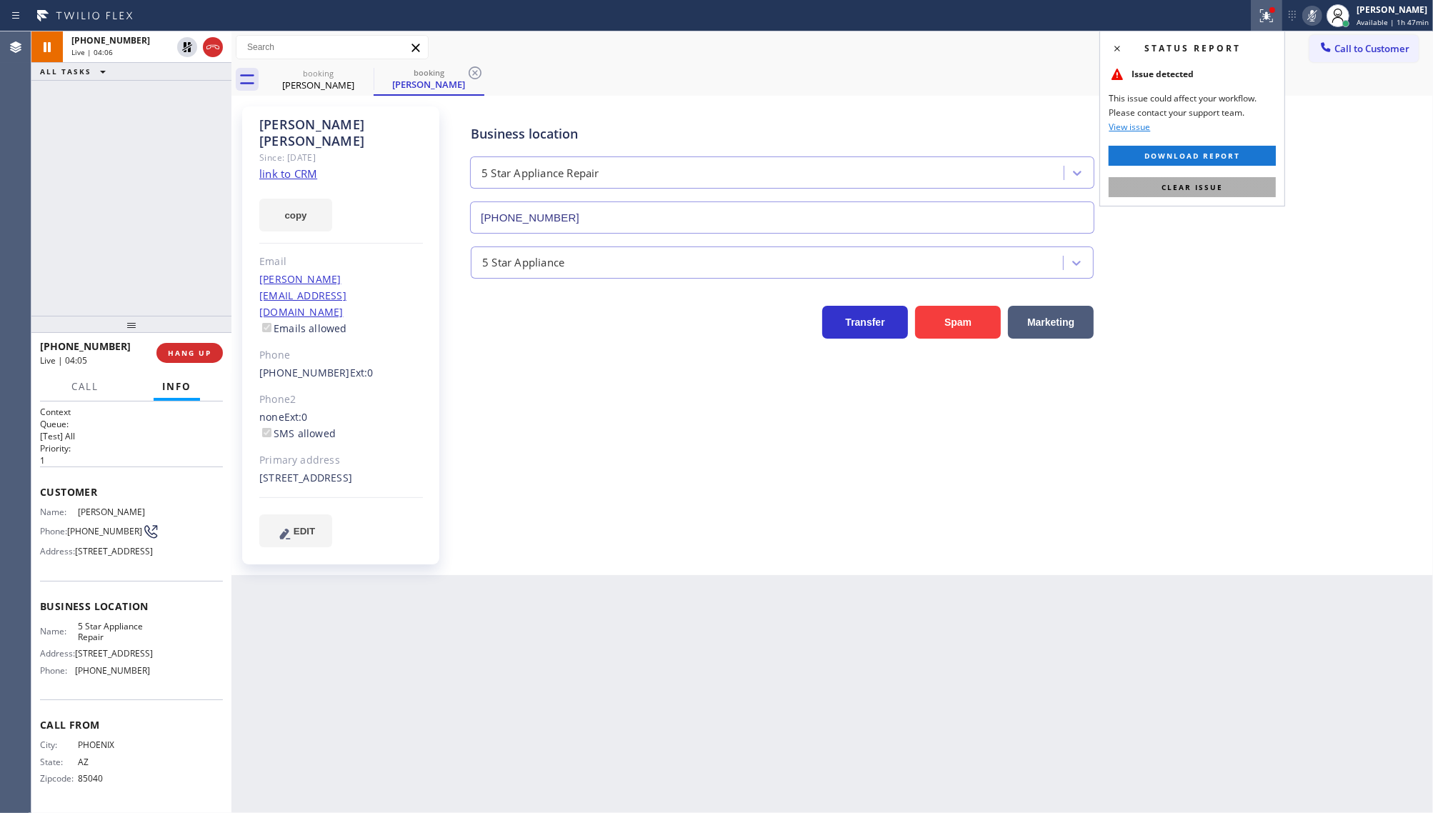
click at [1224, 184] on button "Clear issue" at bounding box center [1192, 187] width 167 height 20
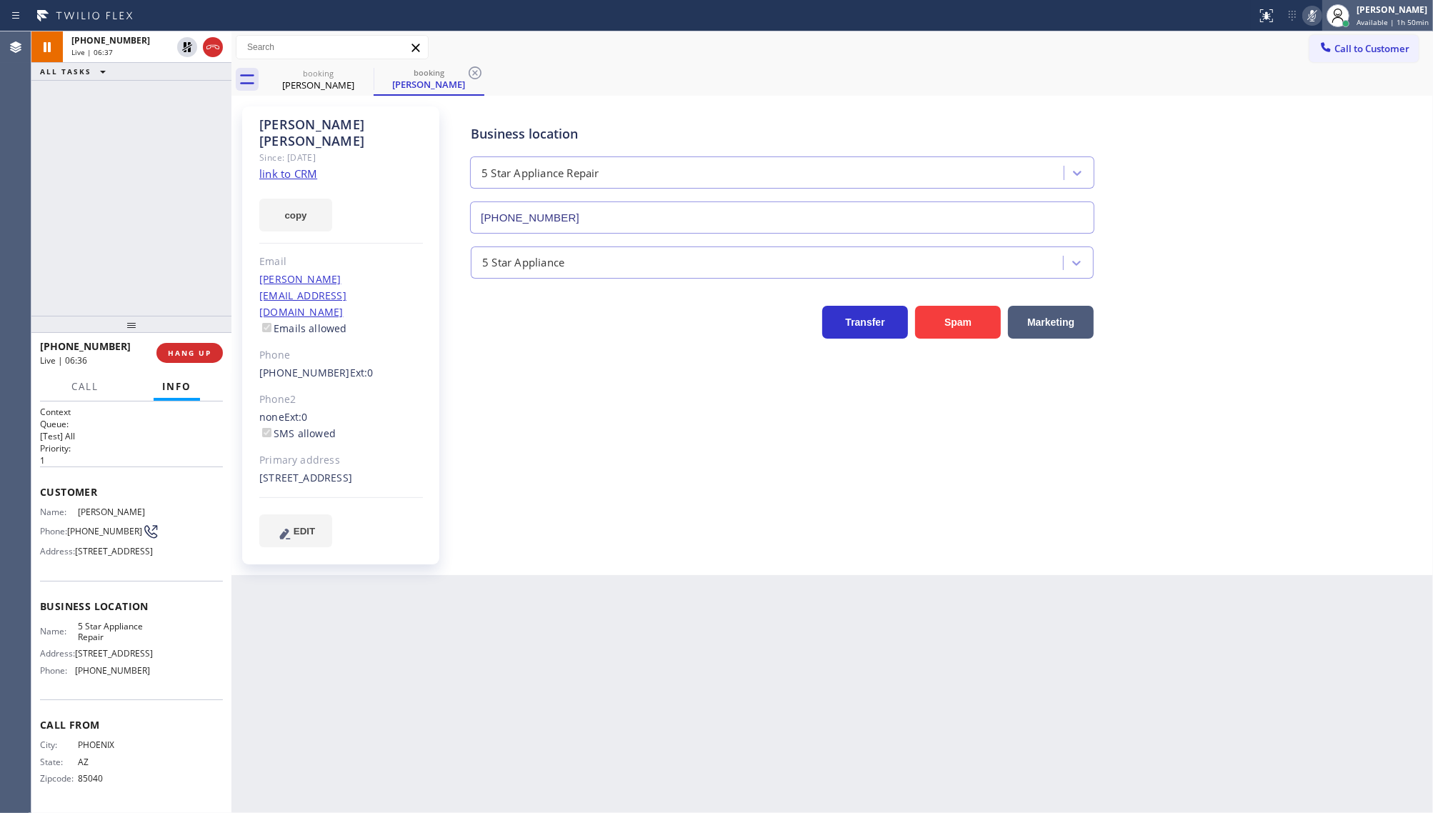
click at [1334, 25] on div at bounding box center [1338, 15] width 31 height 31
click at [1315, 12] on icon at bounding box center [1312, 15] width 7 height 11
click at [191, 47] on icon at bounding box center [187, 47] width 17 height 17
click at [63, 384] on button "Call" at bounding box center [85, 387] width 44 height 28
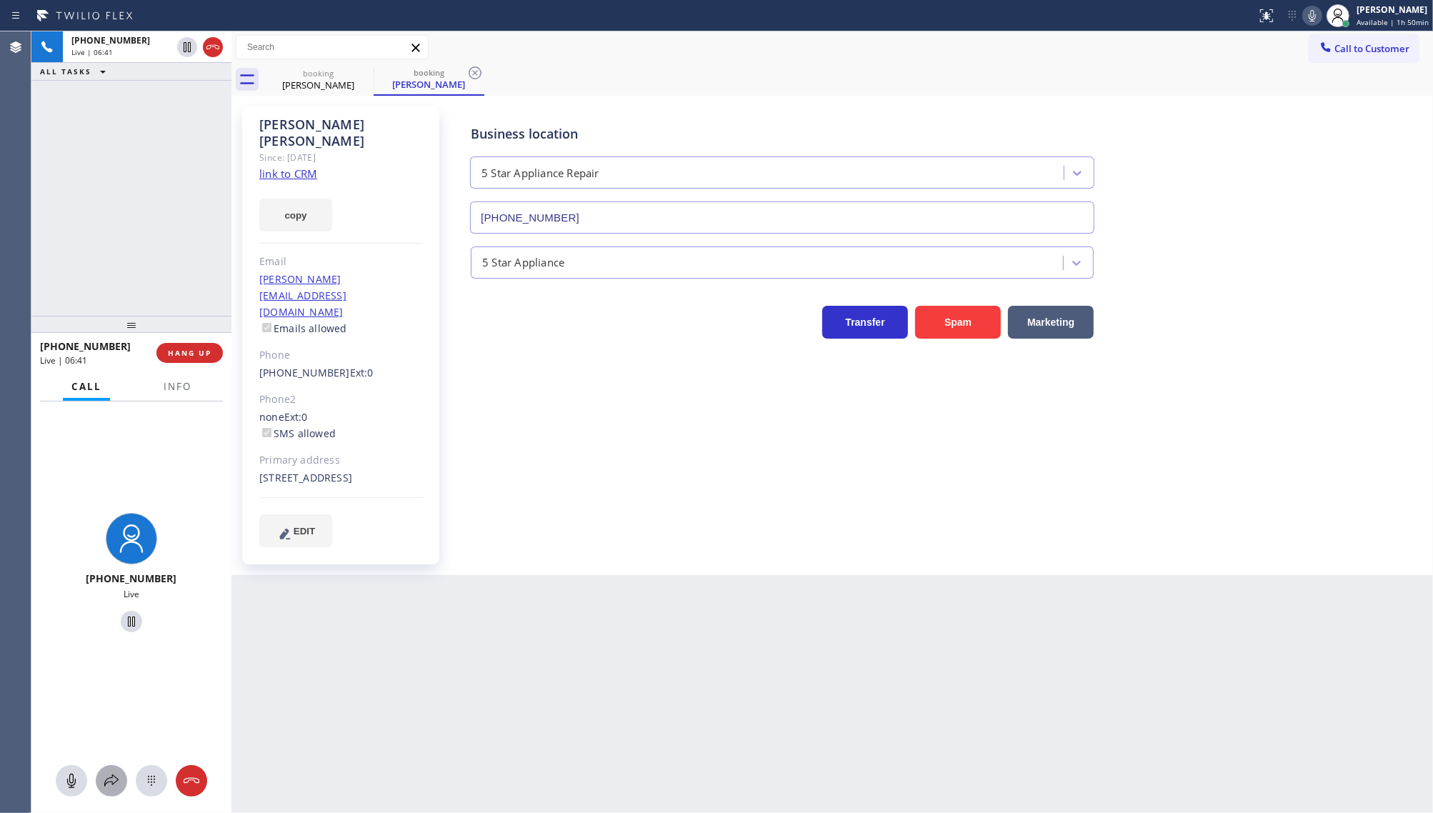
click at [105, 777] on icon at bounding box center [111, 780] width 17 height 17
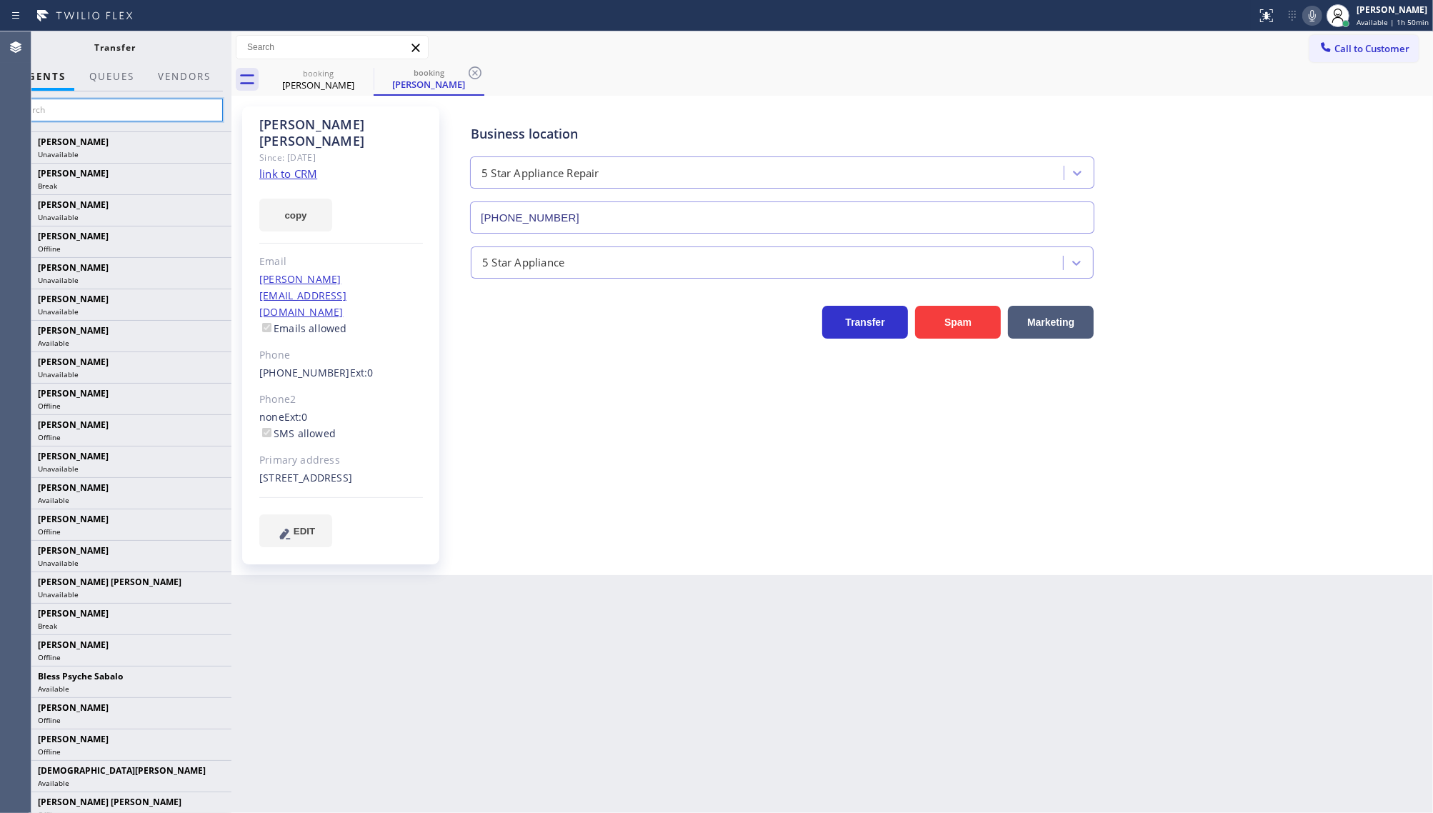
click at [91, 116] on input "text" at bounding box center [115, 110] width 215 height 23
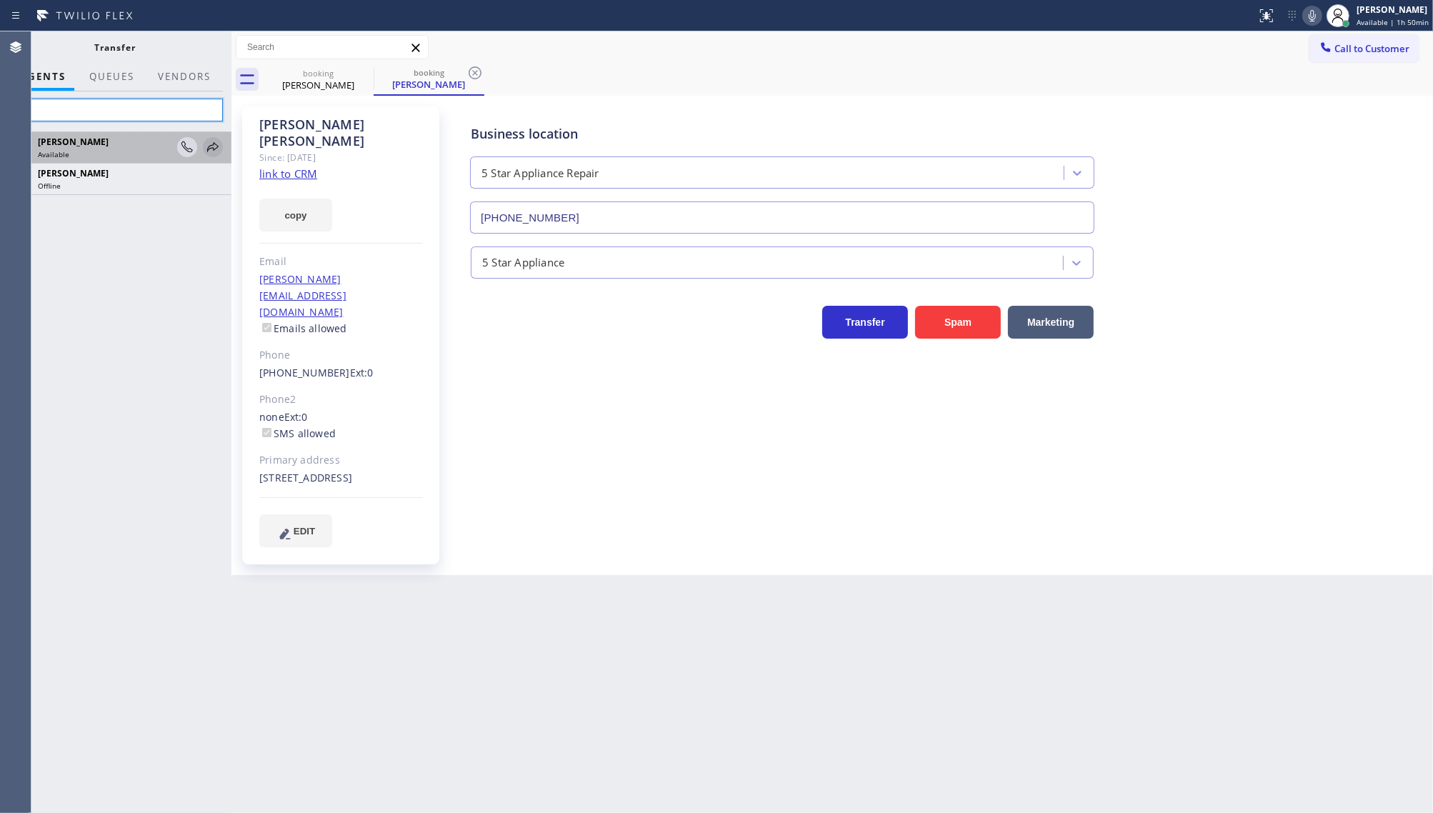
type input "tati"
click at [209, 144] on icon at bounding box center [212, 147] width 17 height 17
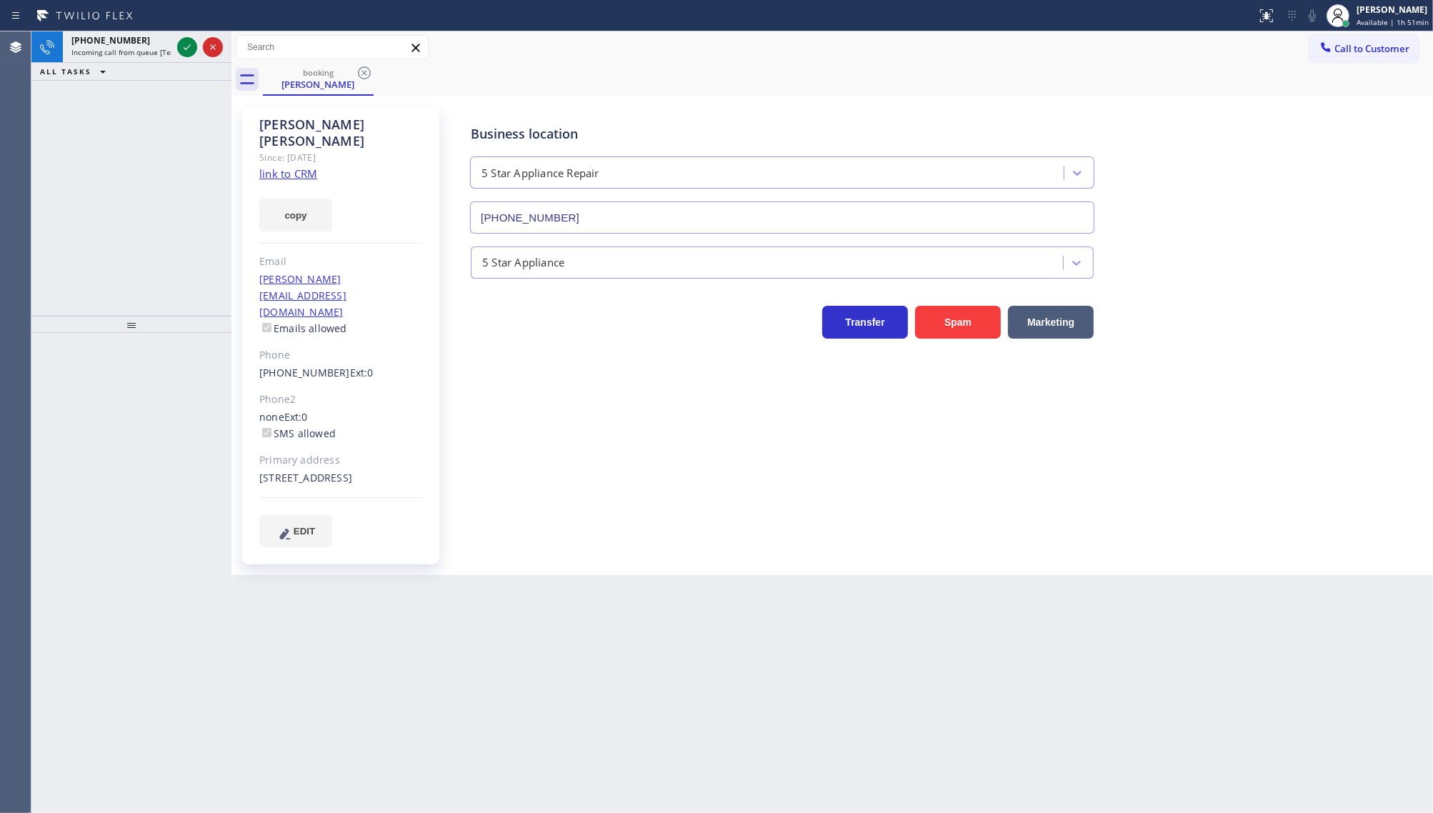
click at [159, 68] on div "ALL TASKS ALL TASKS ACTIVE TASKS TASKS IN WRAP UP" at bounding box center [131, 72] width 200 height 18
click at [184, 41] on icon at bounding box center [187, 47] width 17 height 17
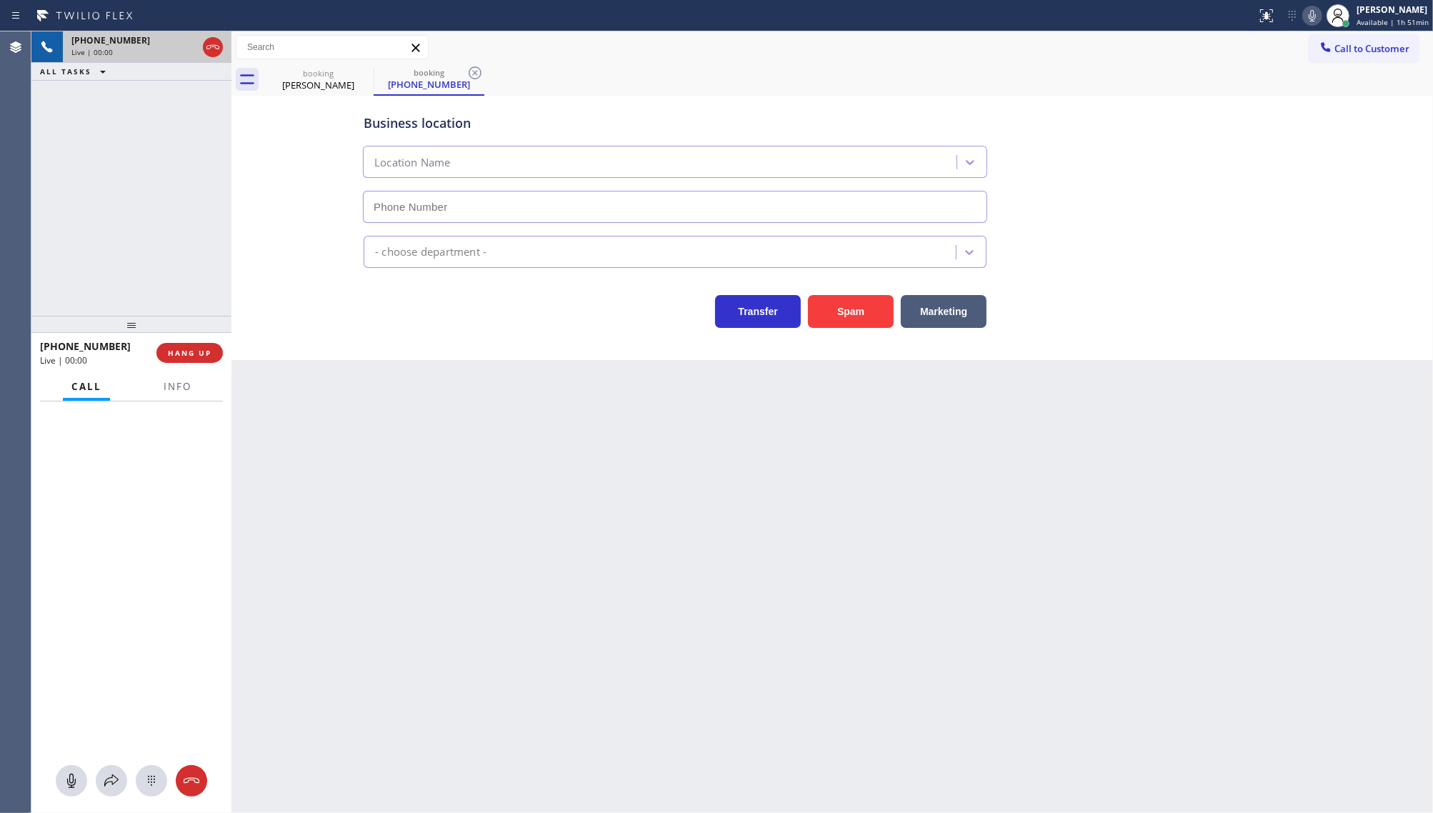
type input "(408) 638-6856"
click at [188, 44] on icon at bounding box center [187, 47] width 7 height 10
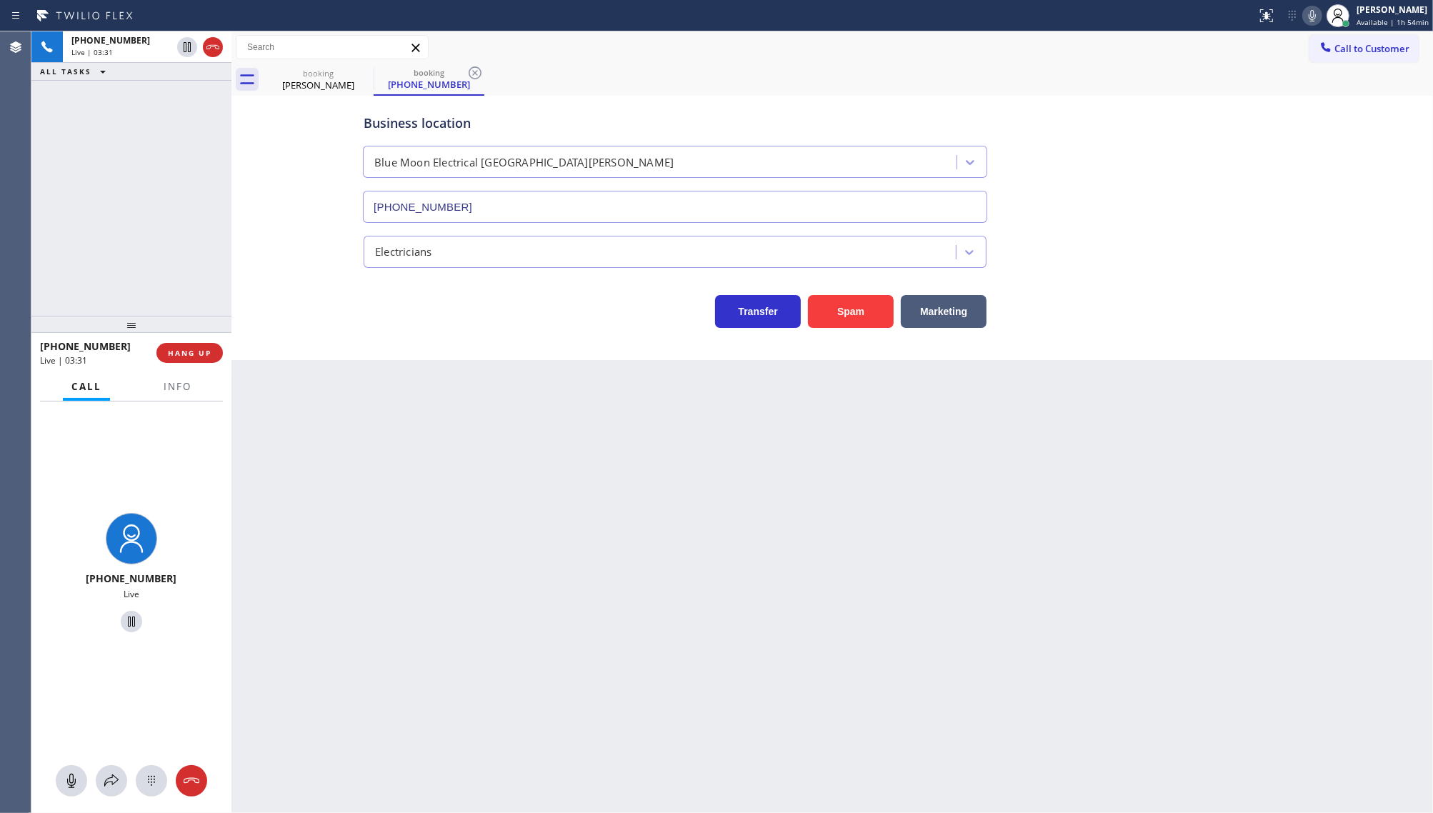
click at [1315, 16] on icon at bounding box center [1312, 15] width 17 height 17
drag, startPoint x: 145, startPoint y: 144, endPoint x: 161, endPoint y: 76, distance: 69.8
click at [151, 133] on div "+14084173879 Live | 06:01 ALL TASKS ALL TASKS ACTIVE TASKS TASKS IN WRAP UP" at bounding box center [131, 173] width 200 height 284
click at [189, 48] on icon at bounding box center [187, 47] width 10 height 10
click at [1313, 16] on g at bounding box center [1313, 14] width 10 height 11
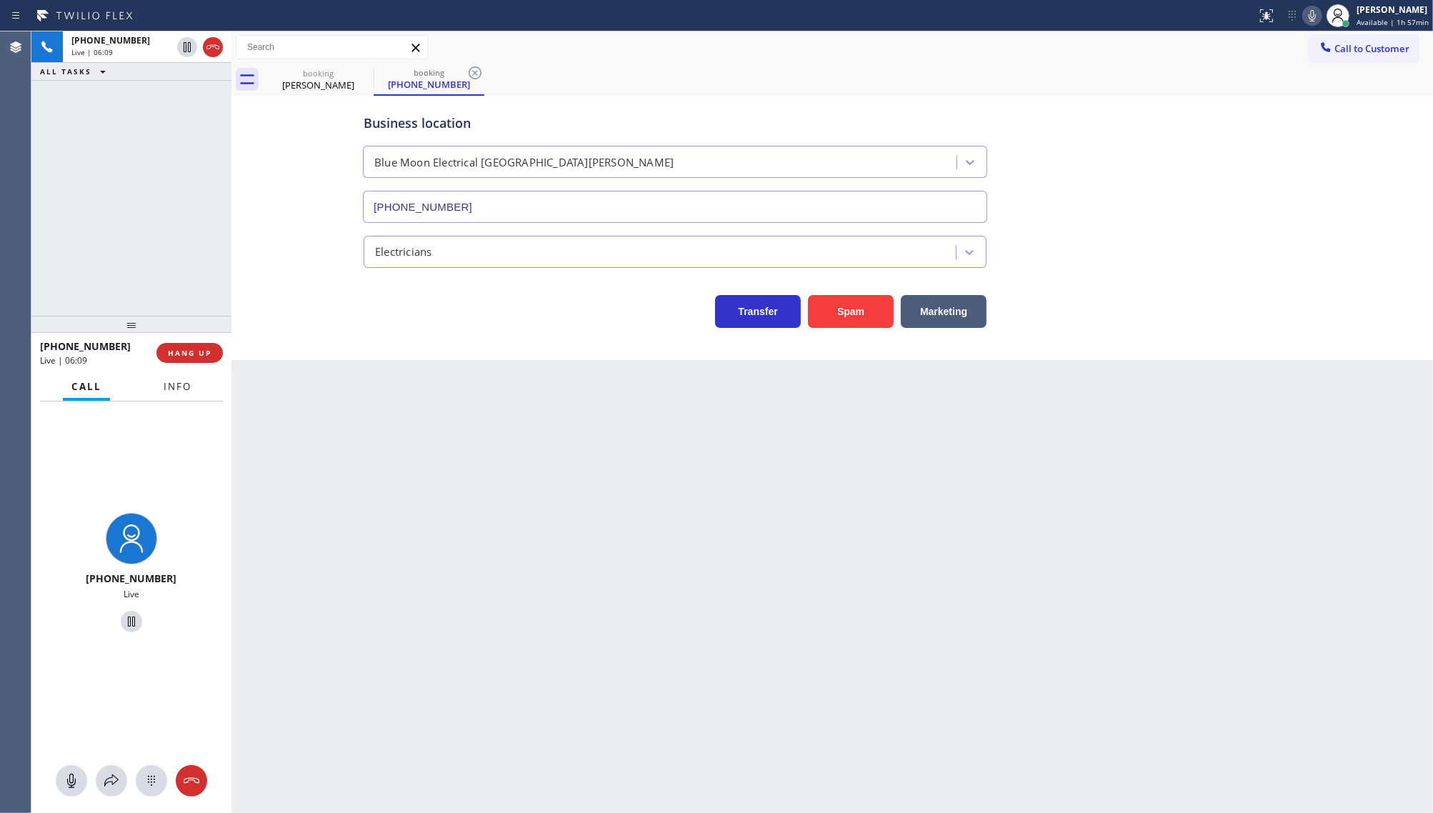
click at [166, 394] on button "Info" at bounding box center [177, 387] width 45 height 28
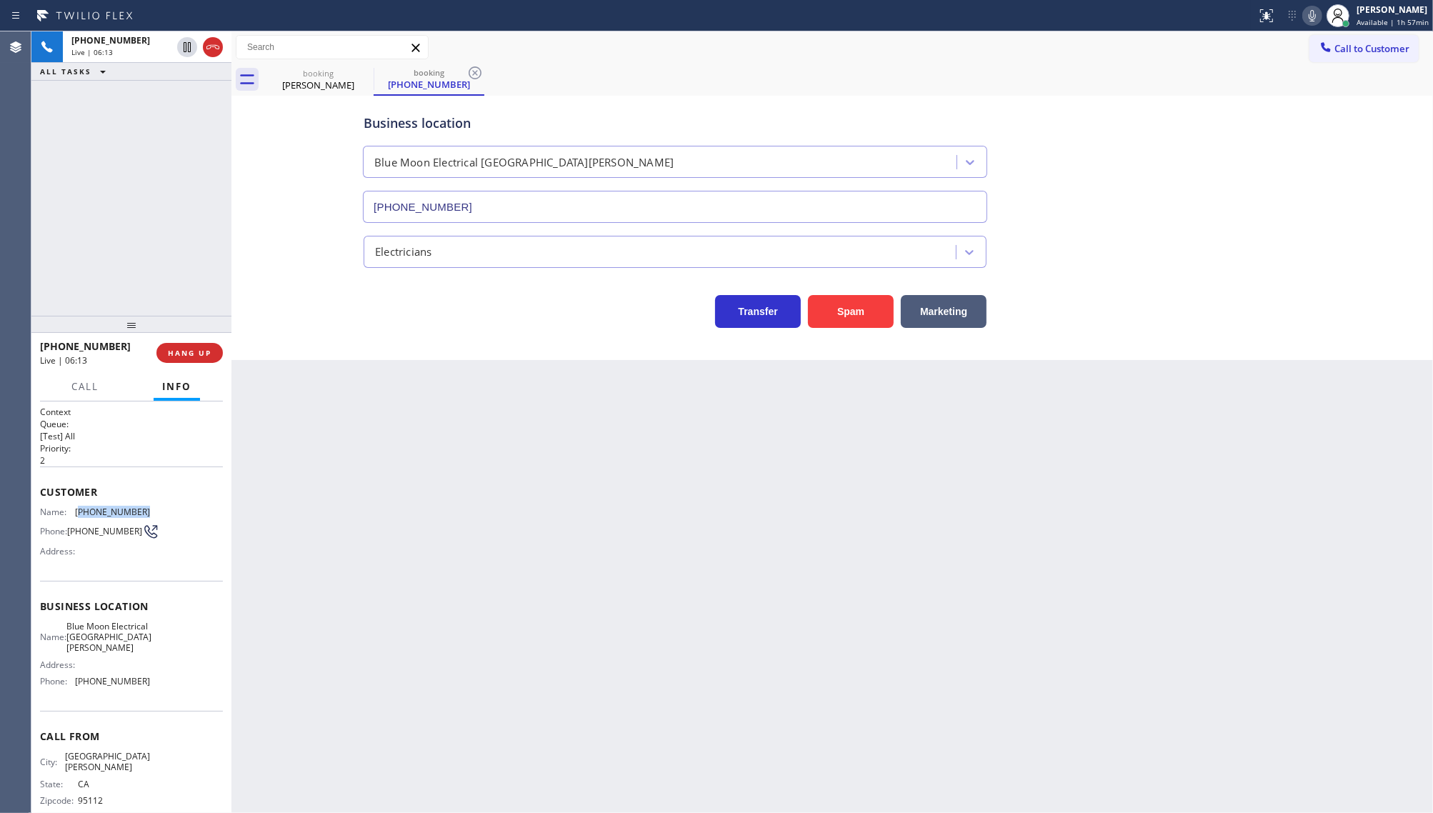
drag, startPoint x: 77, startPoint y: 509, endPoint x: 143, endPoint y: 507, distance: 65.8
click at [143, 507] on div "Name: (408) 417-3879 Phone: (408) 417-3879 Address:" at bounding box center [131, 535] width 183 height 56
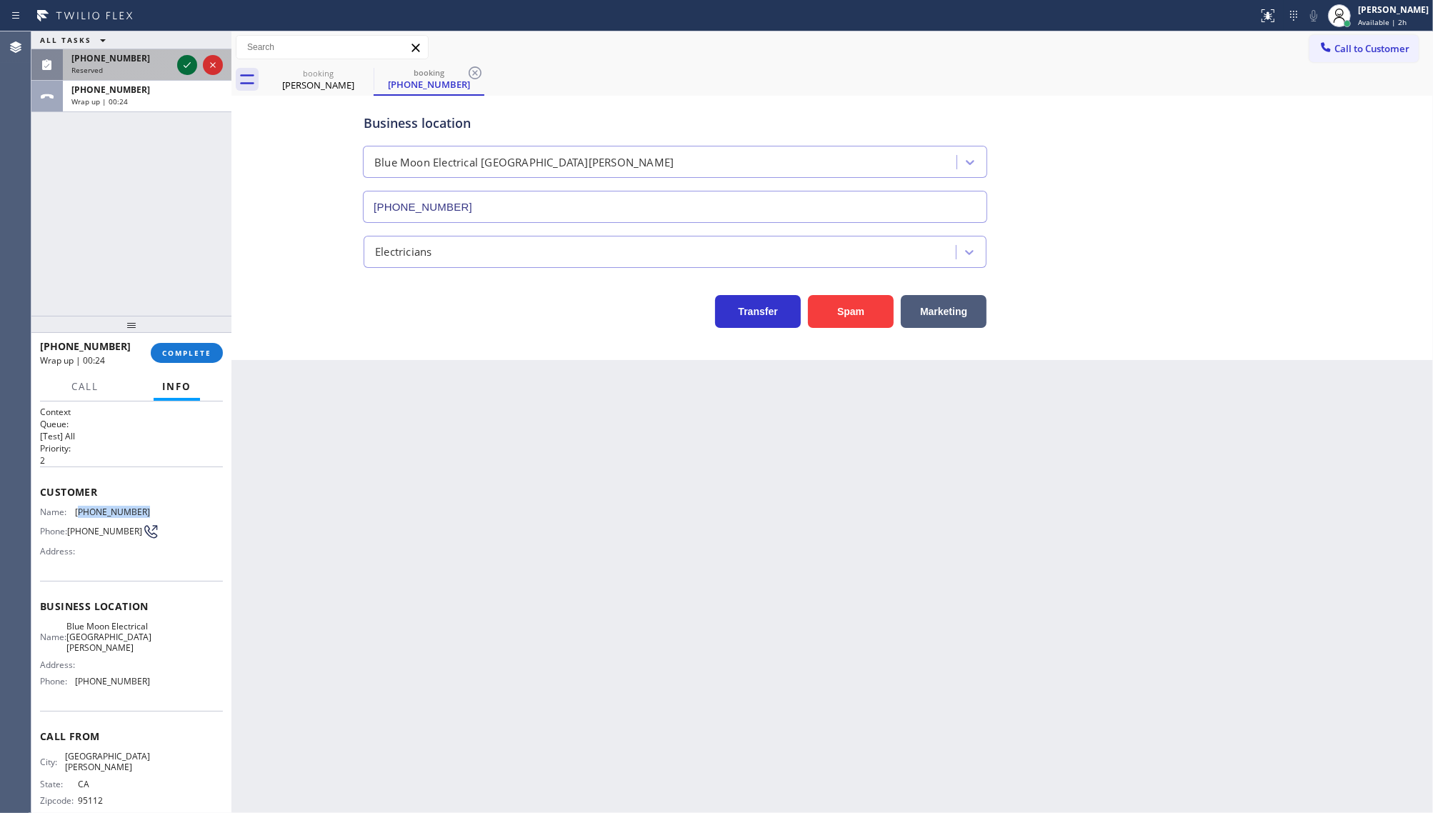
click at [186, 62] on icon at bounding box center [187, 64] width 17 height 17
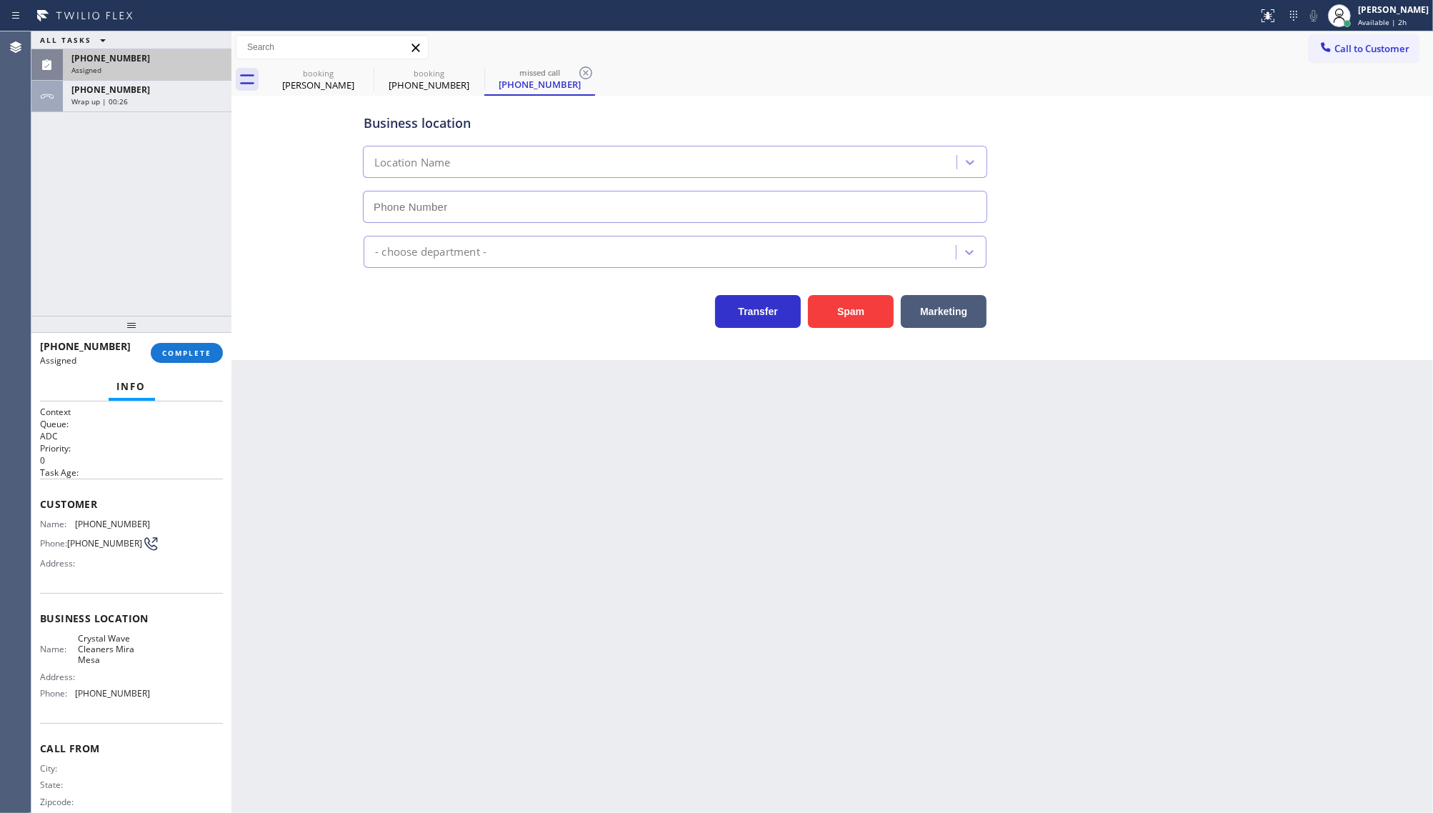
type input "(858) 758-1628"
click at [166, 351] on span "COMPLETE" at bounding box center [186, 353] width 49 height 10
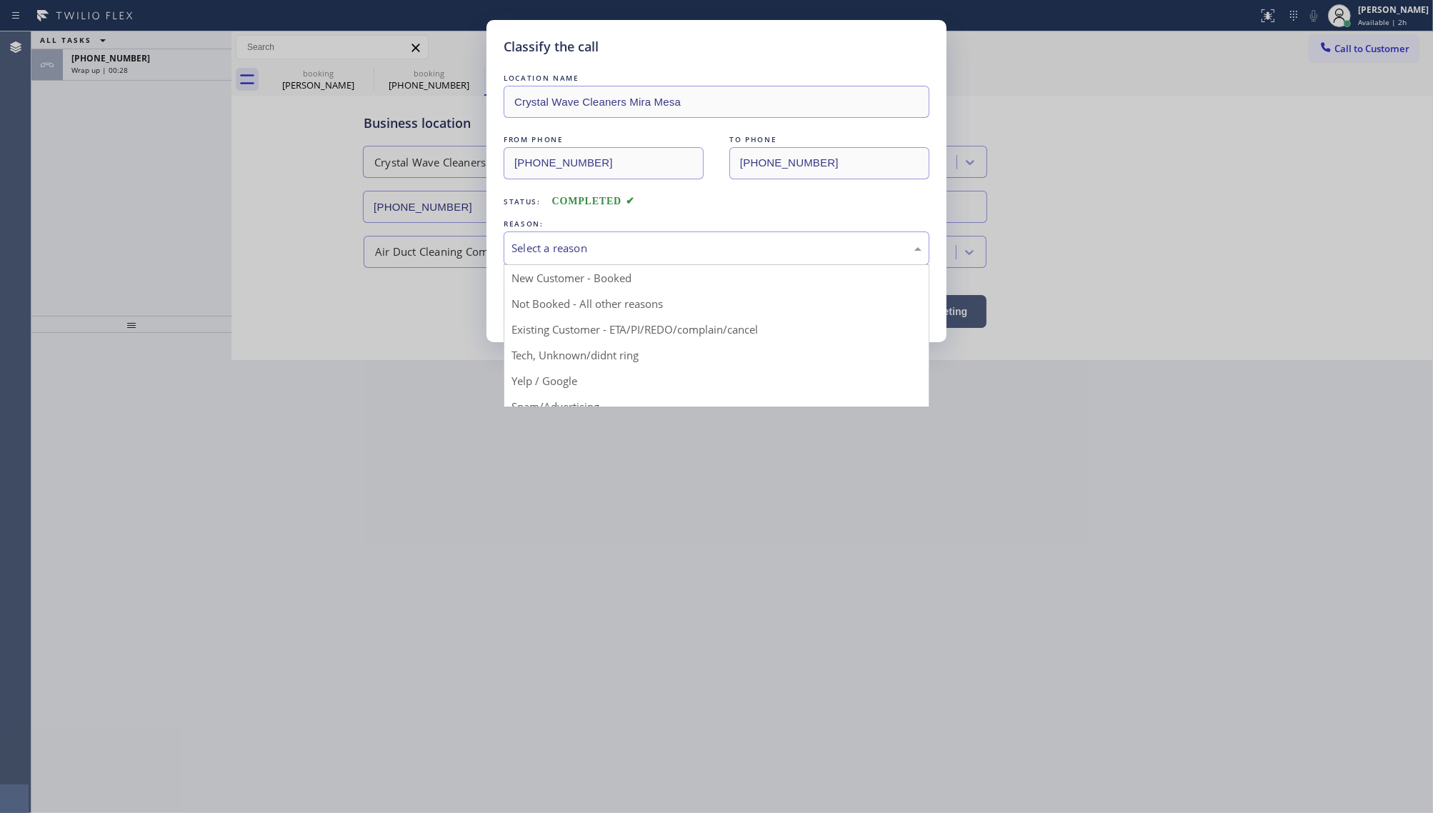
click at [526, 252] on div "Select a reason" at bounding box center [717, 248] width 410 height 16
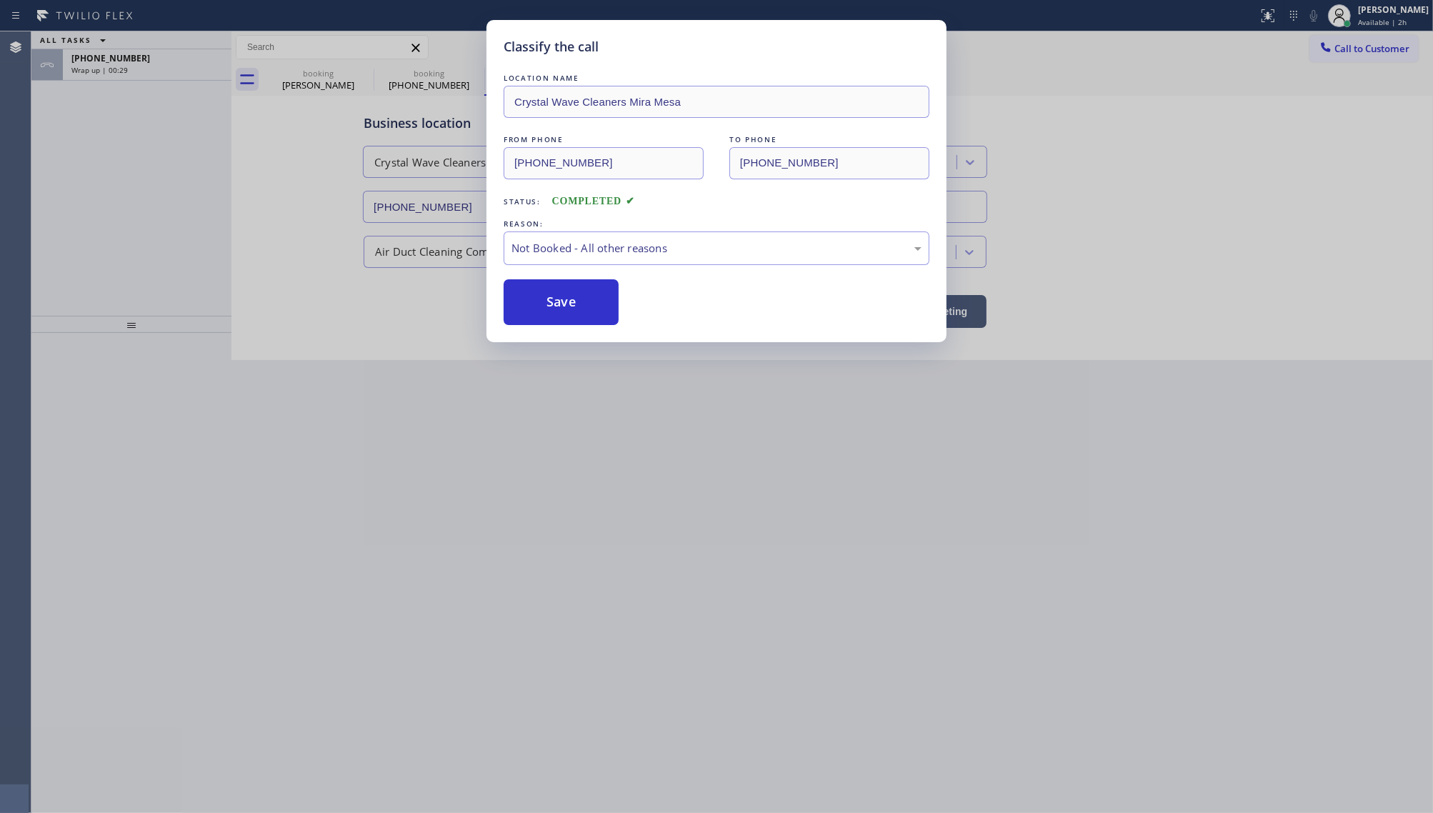
click at [523, 302] on button "Save" at bounding box center [561, 302] width 115 height 46
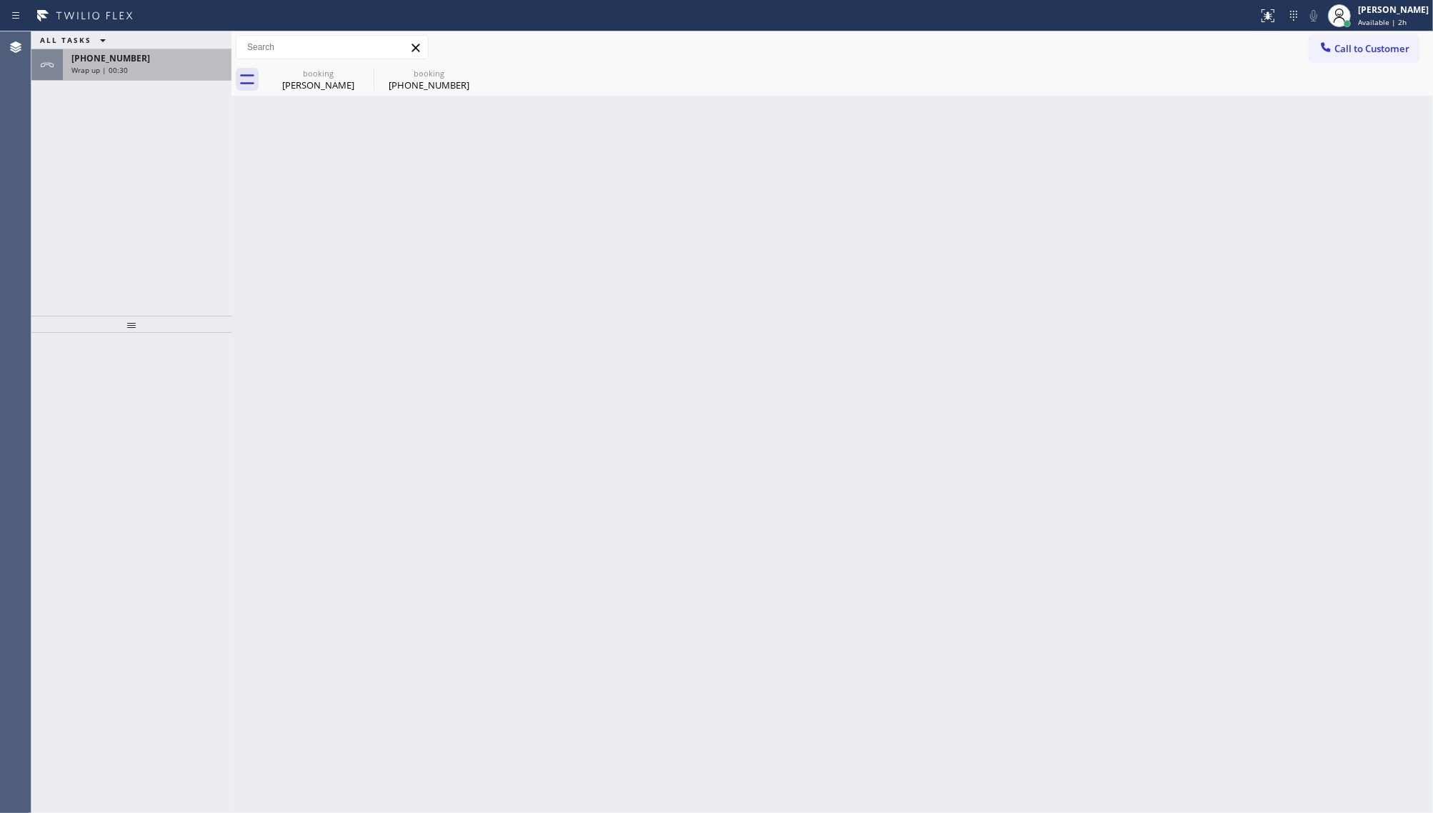
click at [104, 68] on span "Wrap up | 00:30" at bounding box center [99, 70] width 56 height 10
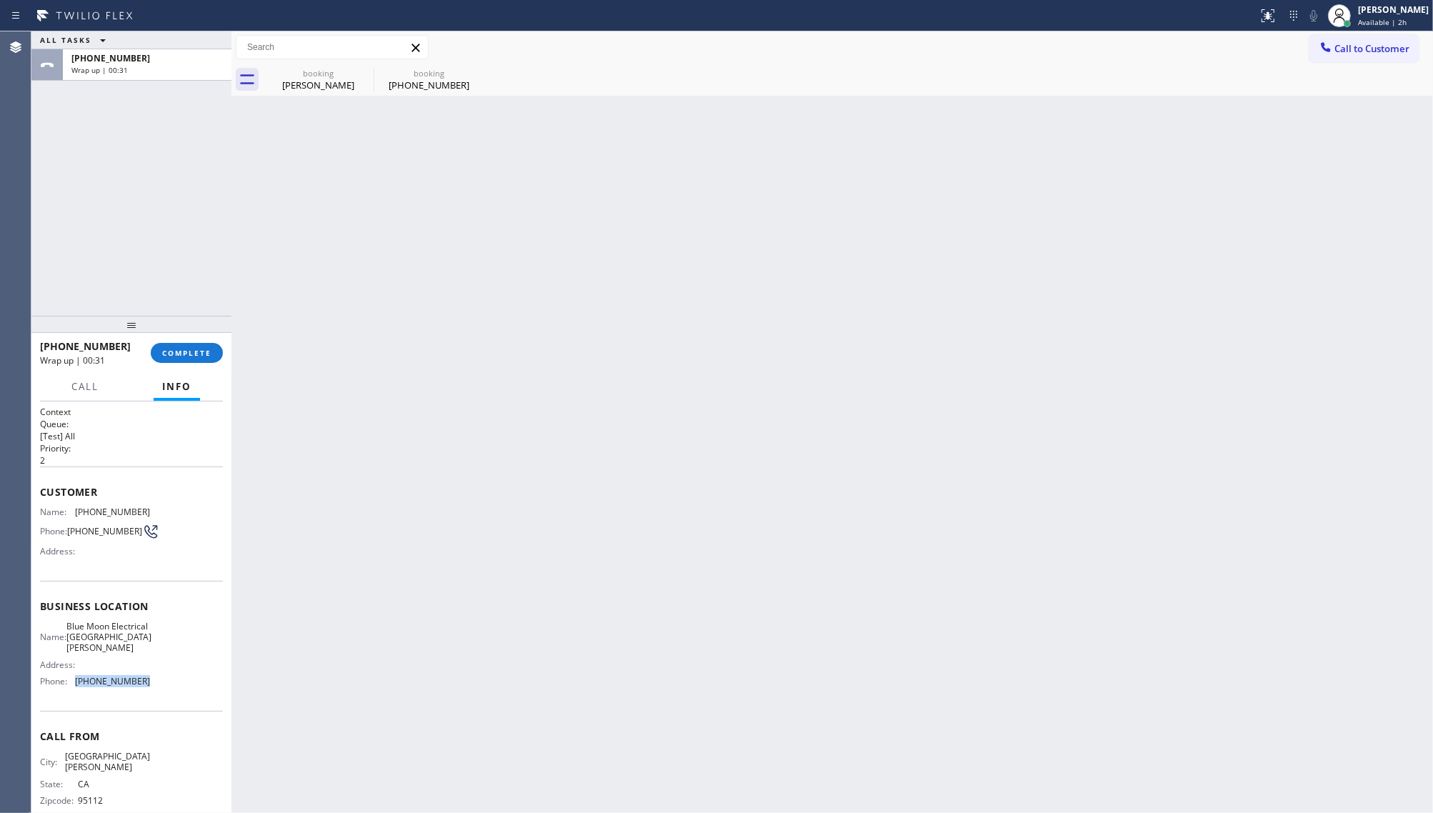
drag, startPoint x: 75, startPoint y: 687, endPoint x: 186, endPoint y: 684, distance: 111.5
click at [186, 684] on div "Name: Blue Moon Electrical San Jose Address: Phone: (408) 638-6856" at bounding box center [131, 657] width 183 height 72
drag, startPoint x: 72, startPoint y: 620, endPoint x: 93, endPoint y: 659, distance: 44.4
click at [93, 659] on div "Business location Name: Blue Moon Electrical San Jose Address: Phone: (408) 638…" at bounding box center [131, 646] width 183 height 130
click at [168, 663] on div "Name: Blue Moon Electrical San Jose Address: Phone: (408) 638-6856" at bounding box center [131, 657] width 183 height 72
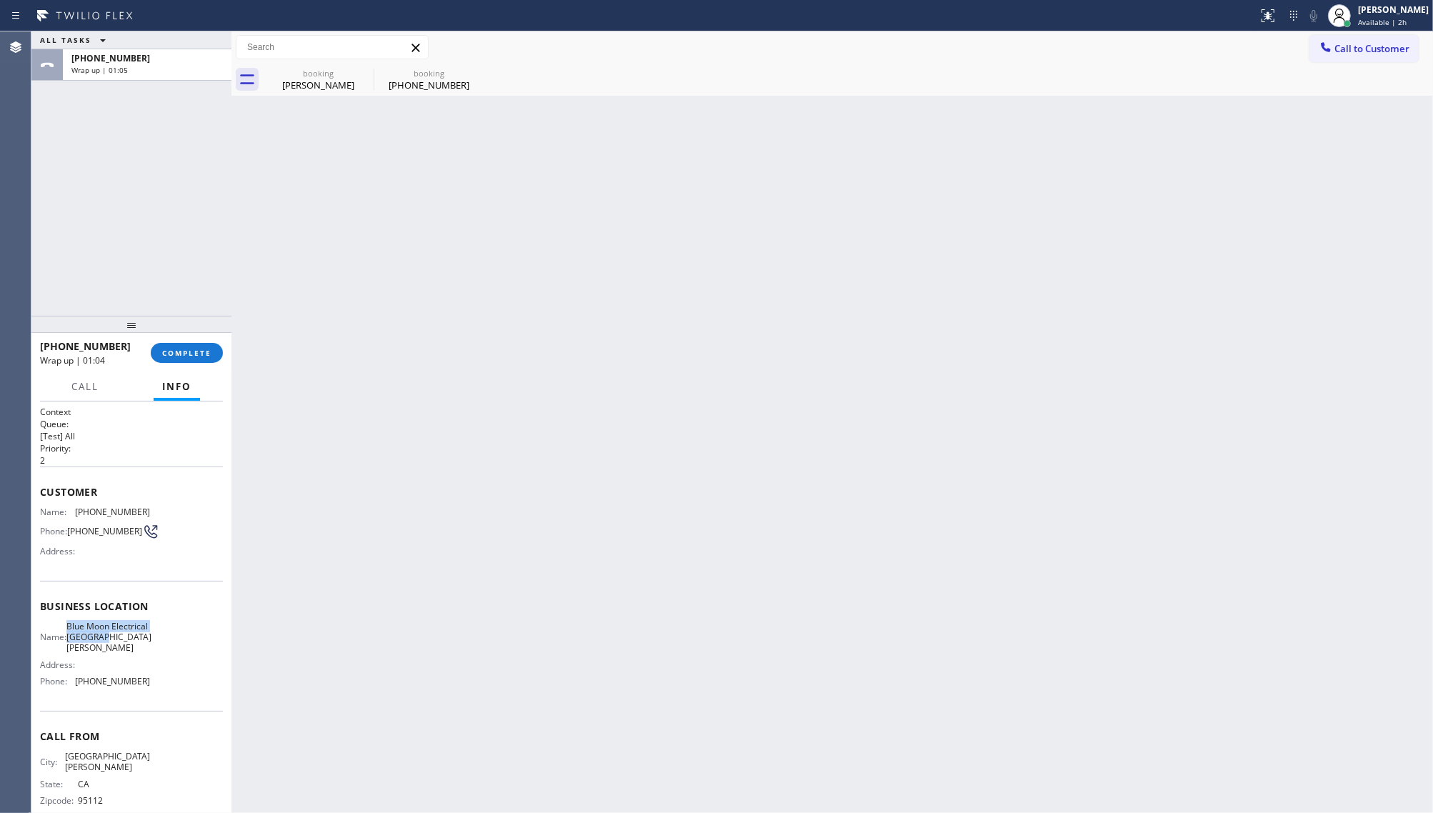
drag, startPoint x: 76, startPoint y: 631, endPoint x: 99, endPoint y: 649, distance: 28.5
click at [99, 649] on div "Name: Blue Moon Electrical San Jose" at bounding box center [95, 637] width 110 height 33
click at [1366, 11] on div "[PERSON_NAME]" at bounding box center [1393, 10] width 71 height 12
drag, startPoint x: 1373, startPoint y: 95, endPoint x: 1333, endPoint y: 104, distance: 41.1
click at [1373, 94] on button "Unavailable" at bounding box center [1361, 94] width 143 height 19
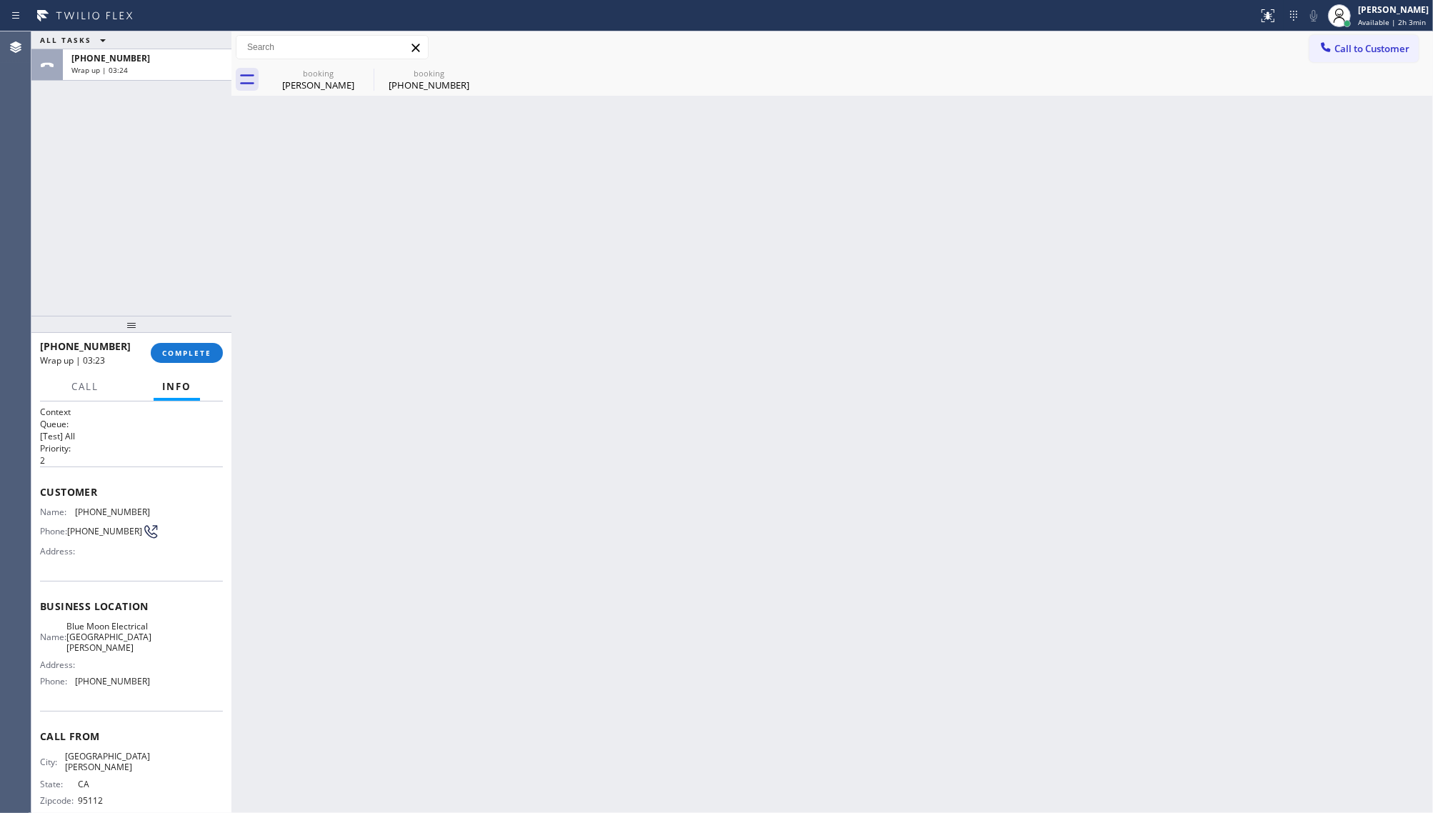
click at [184, 339] on div "+14084173879 Wrap up | 03:23 COMPLETE" at bounding box center [131, 352] width 183 height 37
click at [179, 357] on span "COMPLETE" at bounding box center [186, 353] width 49 height 10
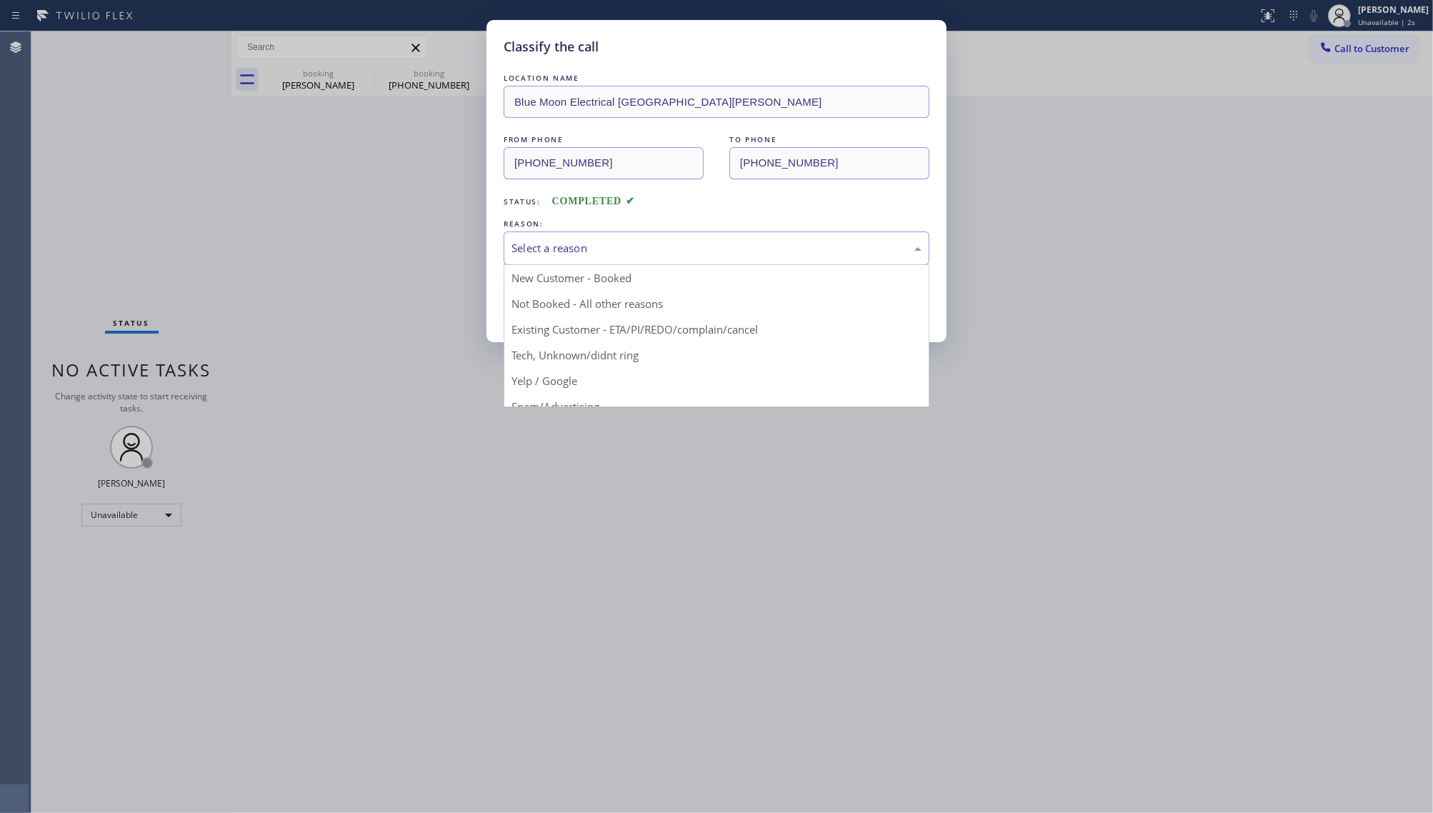
click at [627, 249] on div "Select a reason" at bounding box center [717, 248] width 410 height 16
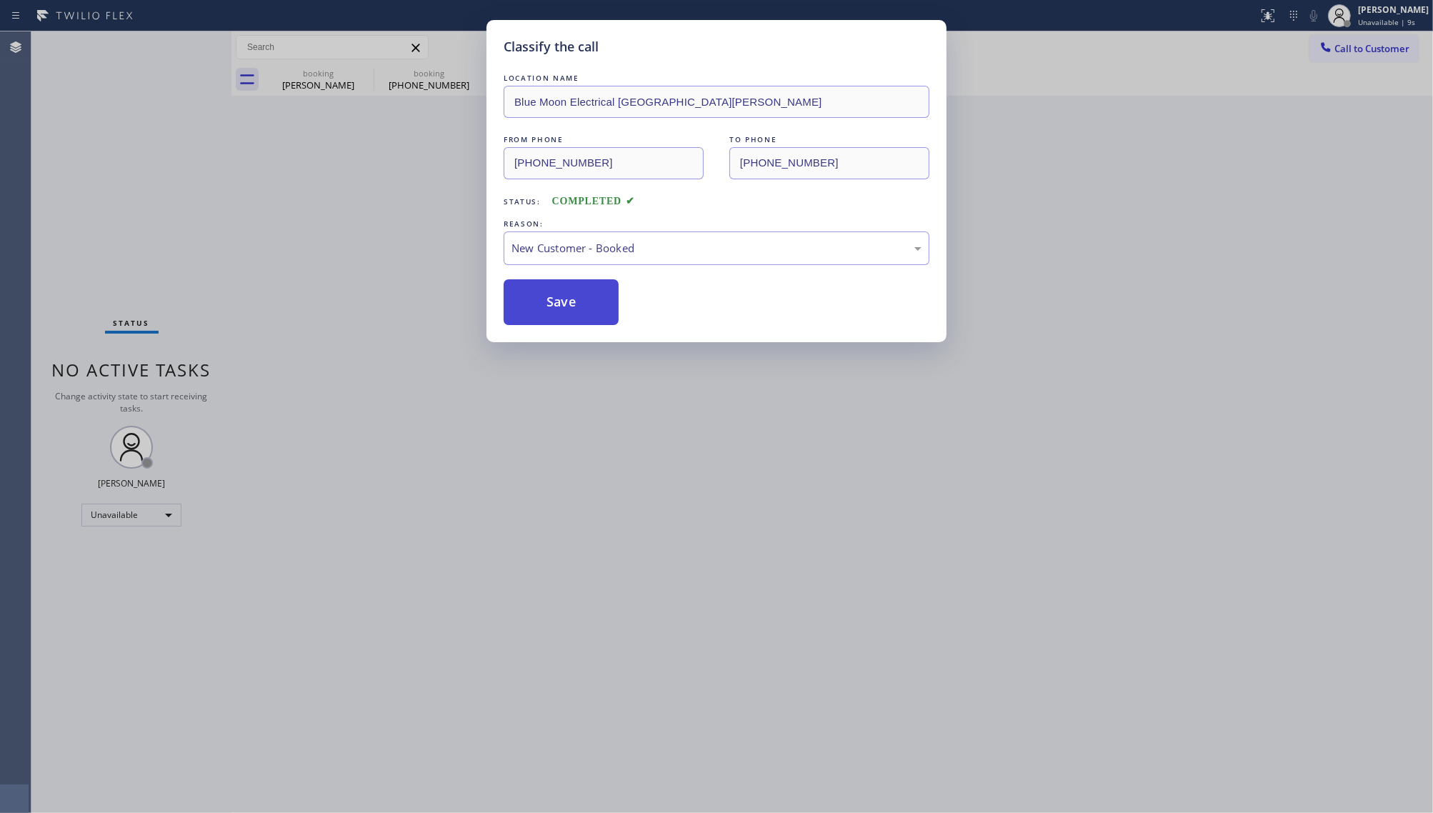
click at [577, 291] on button "Save" at bounding box center [561, 302] width 115 height 46
type input "[PHONE_NUMBER]"
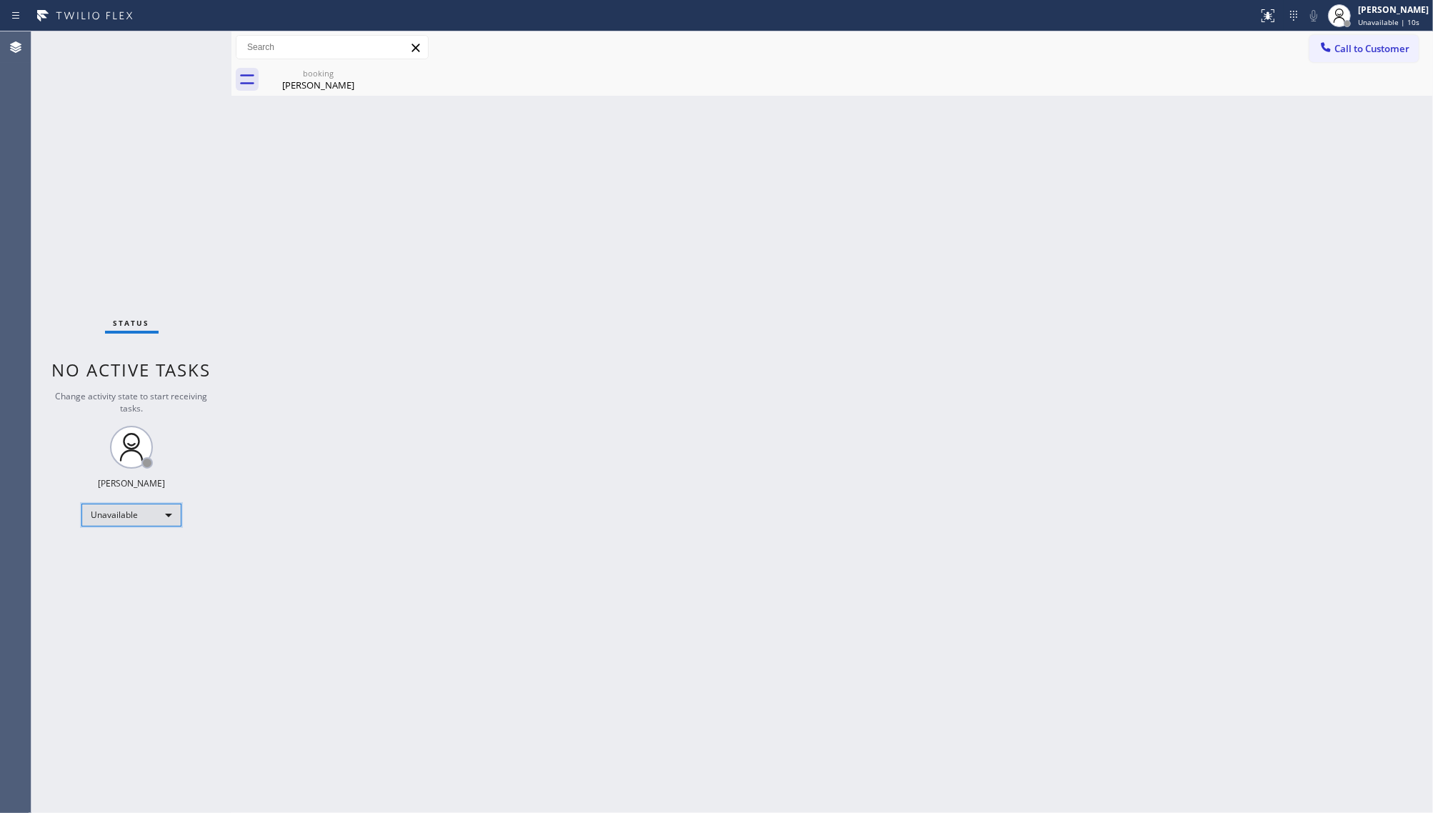
click at [133, 517] on div "Unavailable" at bounding box center [131, 515] width 100 height 23
click at [151, 587] on li "Break" at bounding box center [130, 588] width 97 height 17
click at [114, 507] on div "Break" at bounding box center [131, 515] width 100 height 23
click at [116, 569] on li "Unavailable" at bounding box center [130, 570] width 97 height 17
click at [94, 512] on div "Unavailable" at bounding box center [131, 515] width 100 height 23
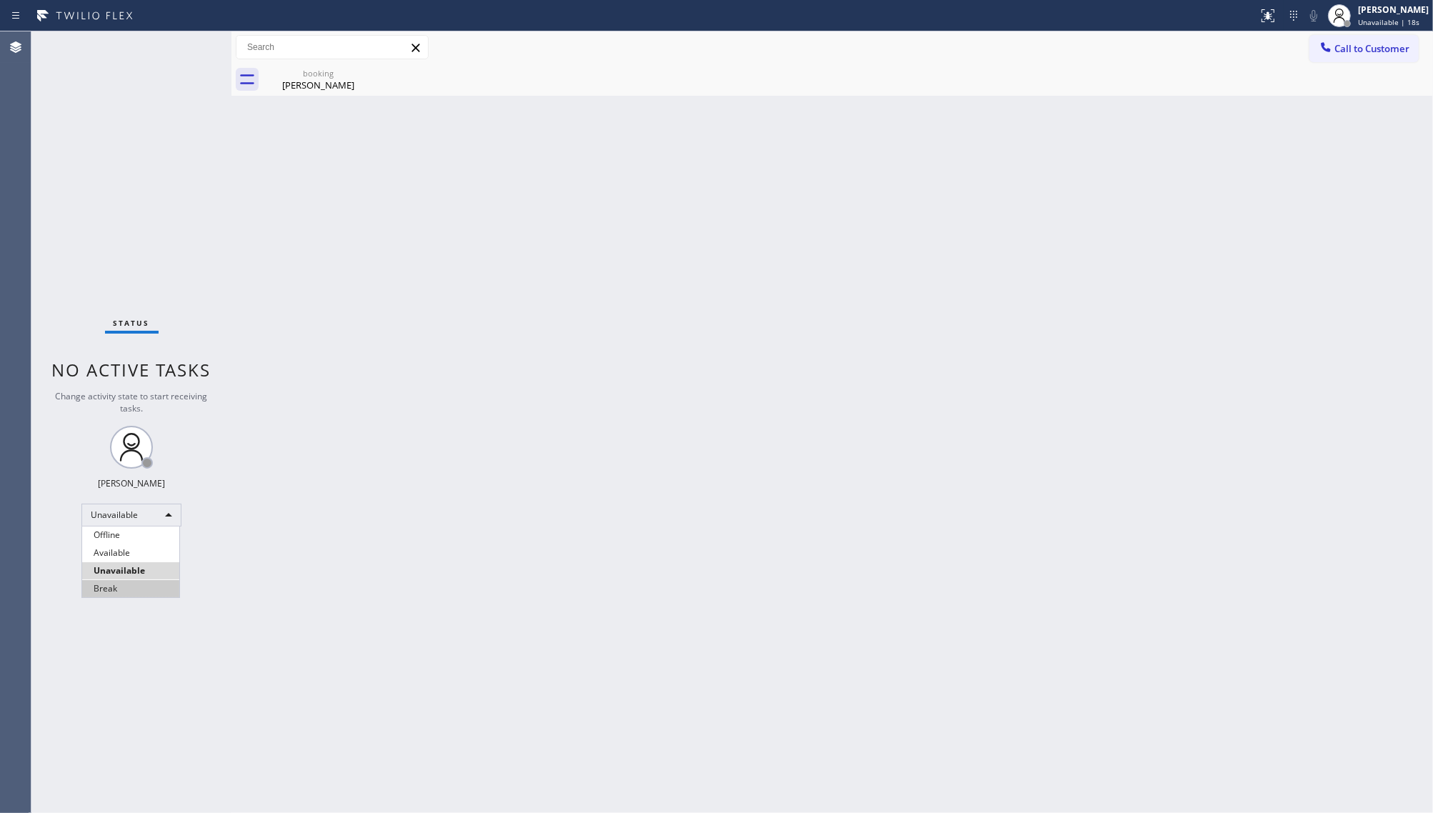
click at [111, 580] on li "Break" at bounding box center [130, 588] width 97 height 17
click at [88, 587] on div "Status No active tasks Change activity state to start receiving tasks. JENIZA A…" at bounding box center [131, 422] width 200 height 782
click at [124, 513] on div "Break" at bounding box center [131, 515] width 100 height 23
click at [126, 549] on li "Available" at bounding box center [130, 552] width 97 height 17
click at [502, 504] on div "Back to Dashboard Change Sender ID Customers Technicians Select a contact Outbo…" at bounding box center [832, 422] width 1202 height 782
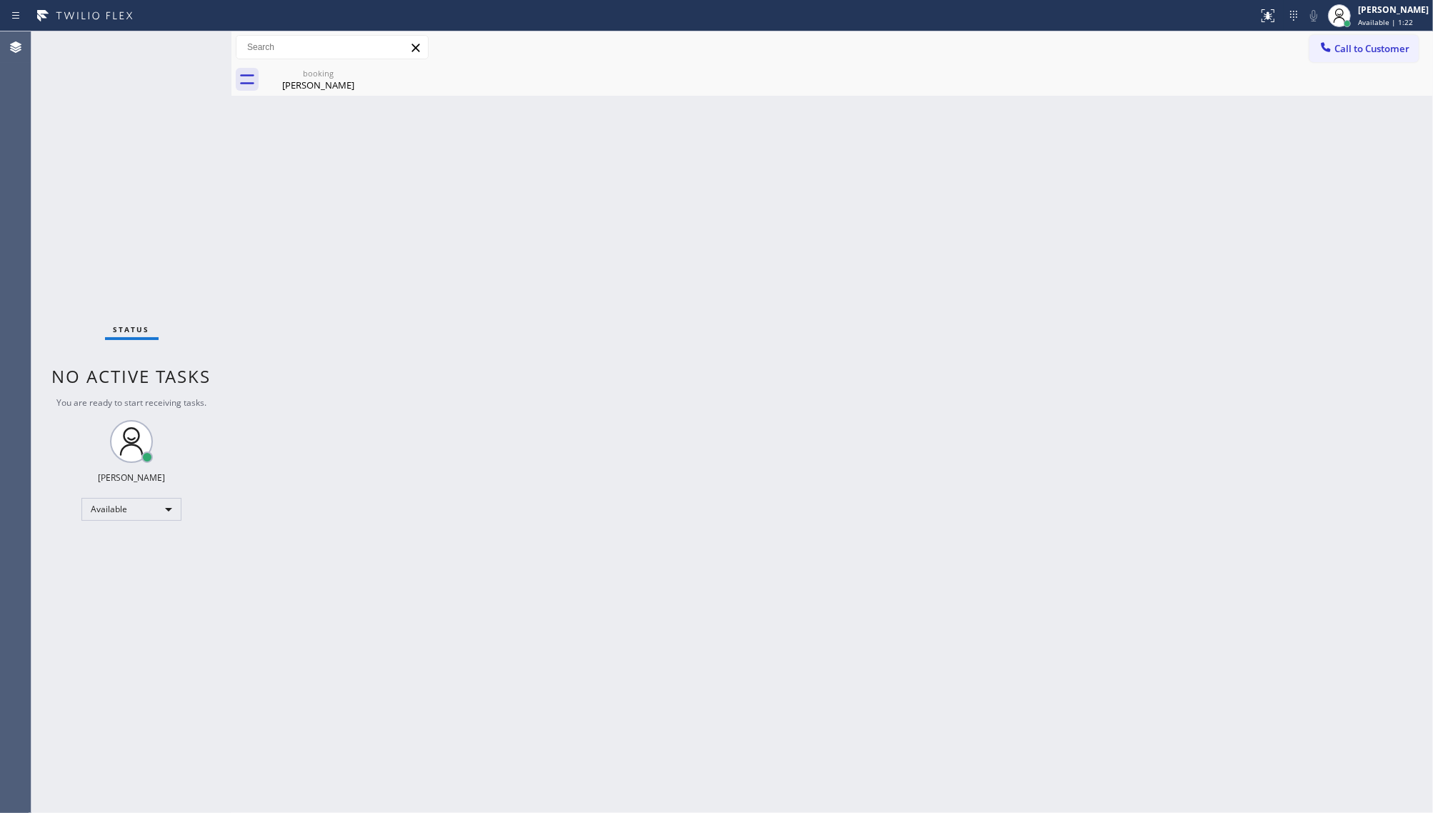
click at [97, 104] on div "Status No active tasks You are ready to start receiving tasks. JENIZA ALCAYDE A…" at bounding box center [131, 422] width 200 height 782
click at [294, 83] on div "Brenda Buesing" at bounding box center [318, 85] width 108 height 13
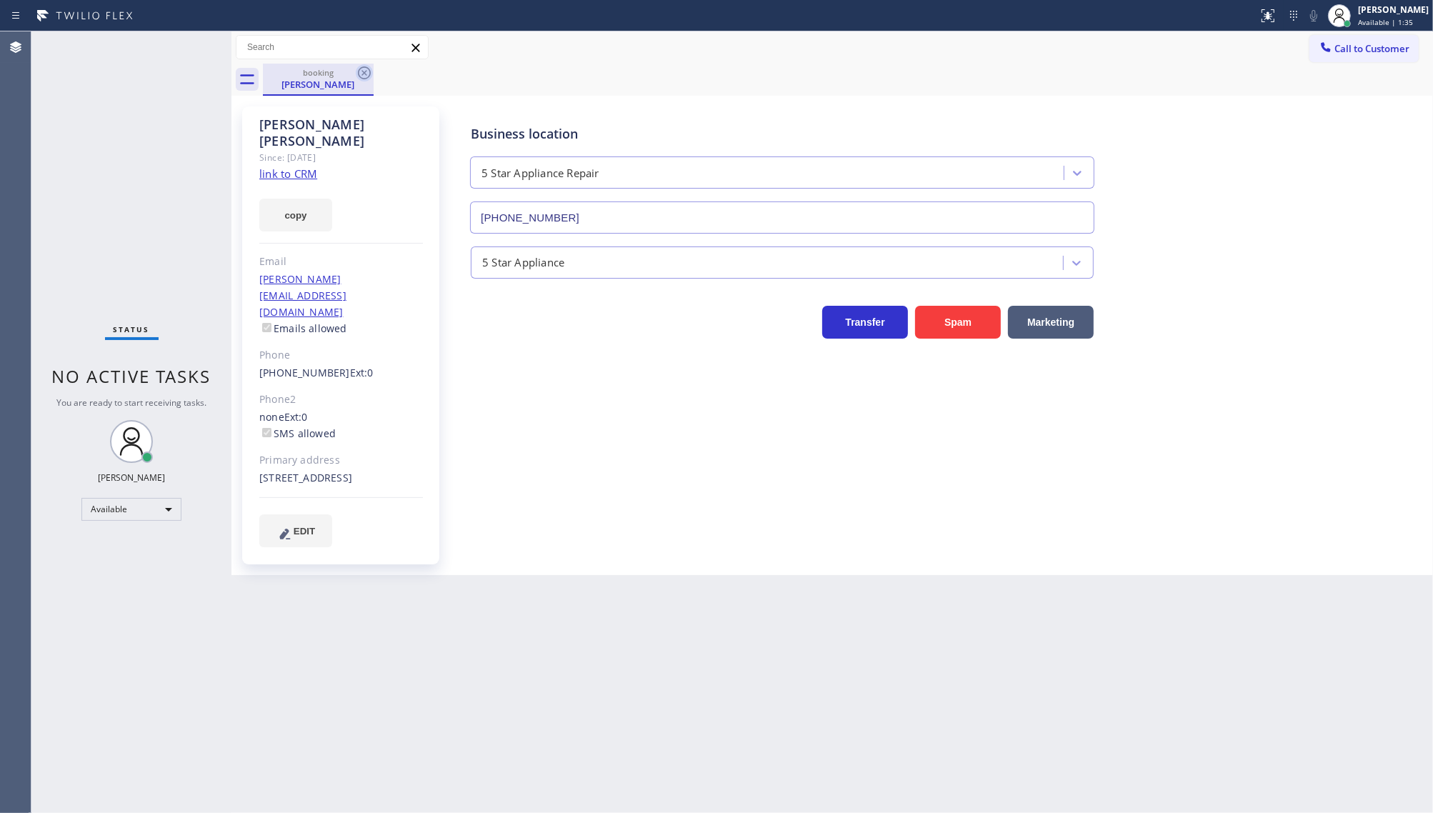
click at [370, 77] on icon at bounding box center [364, 72] width 17 height 17
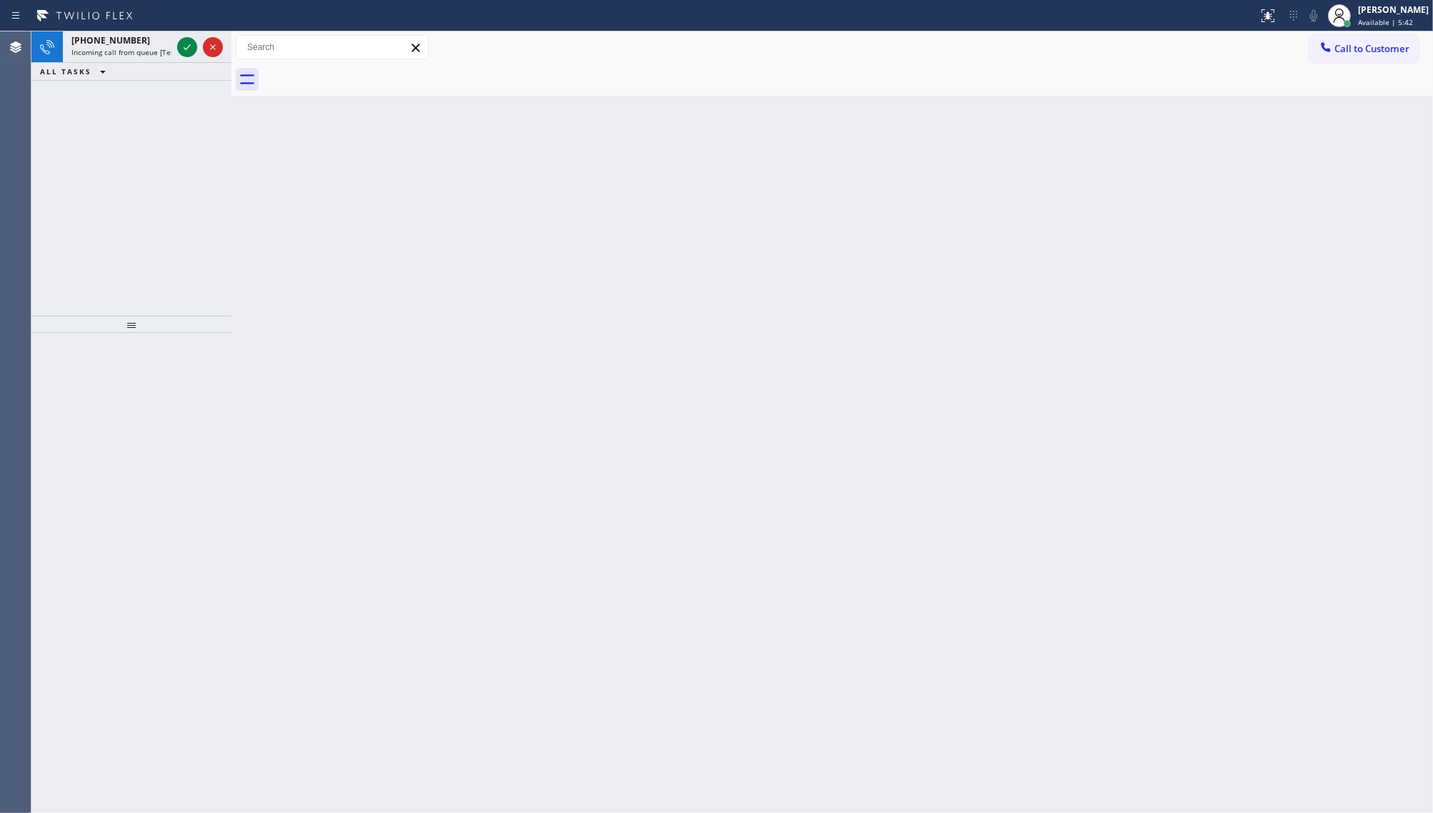
click at [130, 165] on div "+12138208935 Incoming call from queue [Test] All ALL TASKS ALL TASKS ACTIVE TAS…" at bounding box center [131, 173] width 200 height 284
click at [187, 44] on icon at bounding box center [187, 47] width 17 height 17
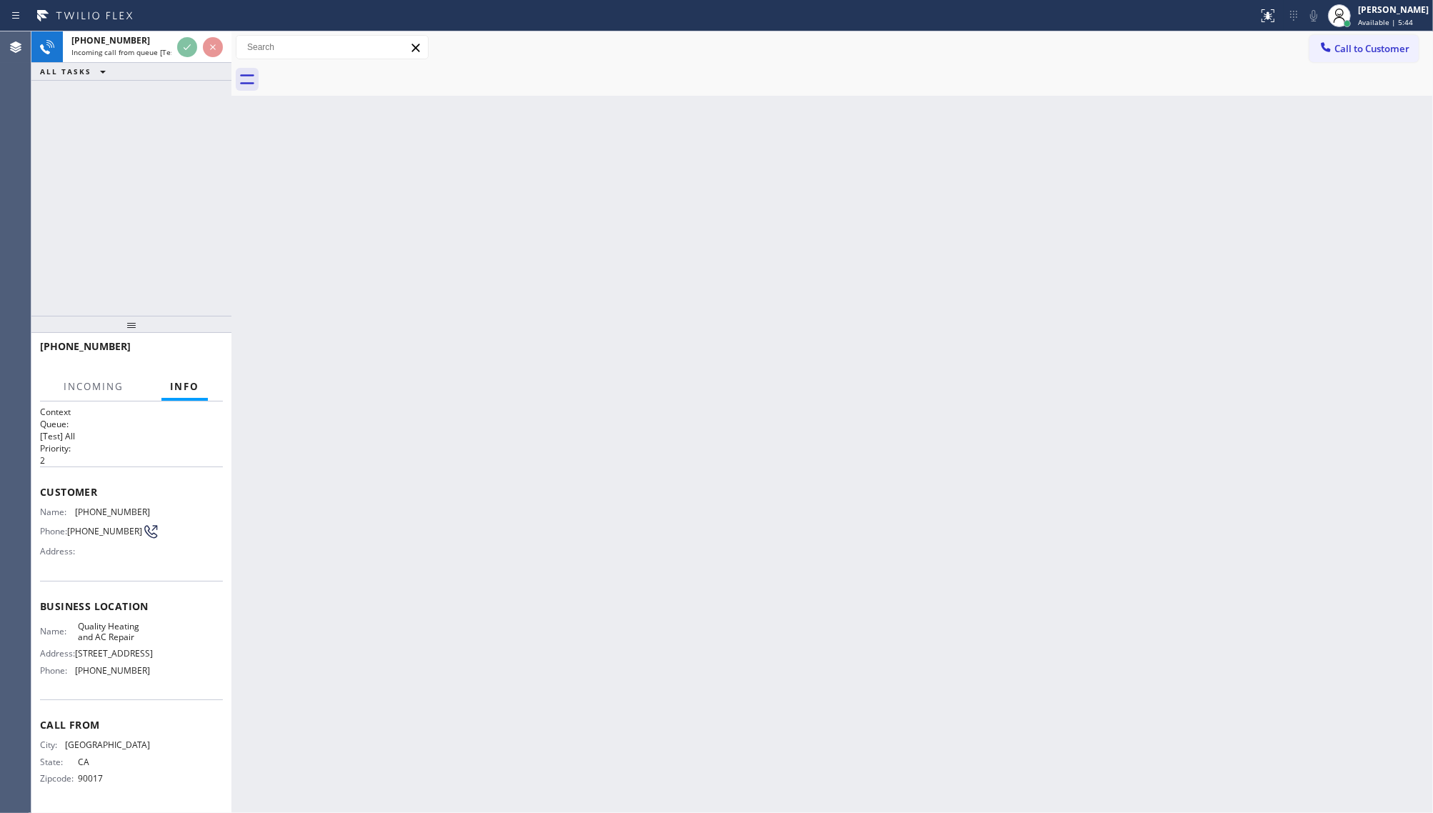
click at [344, 299] on div "Back to Dashboard Change Sender ID Customers Technicians Select a contact Outbo…" at bounding box center [832, 422] width 1202 height 782
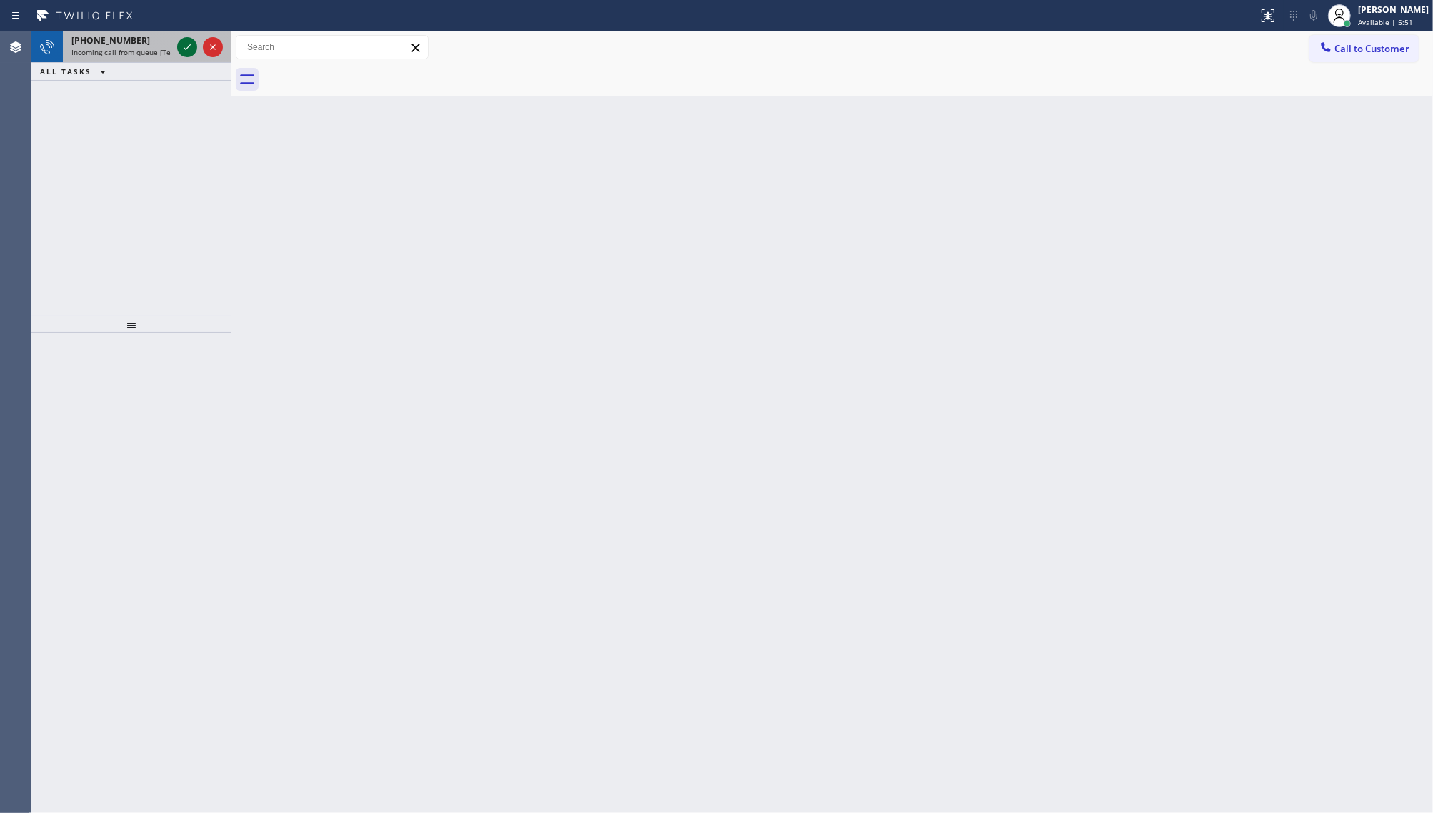
click at [182, 43] on icon at bounding box center [187, 47] width 17 height 17
click at [1273, 19] on icon at bounding box center [1268, 15] width 17 height 17
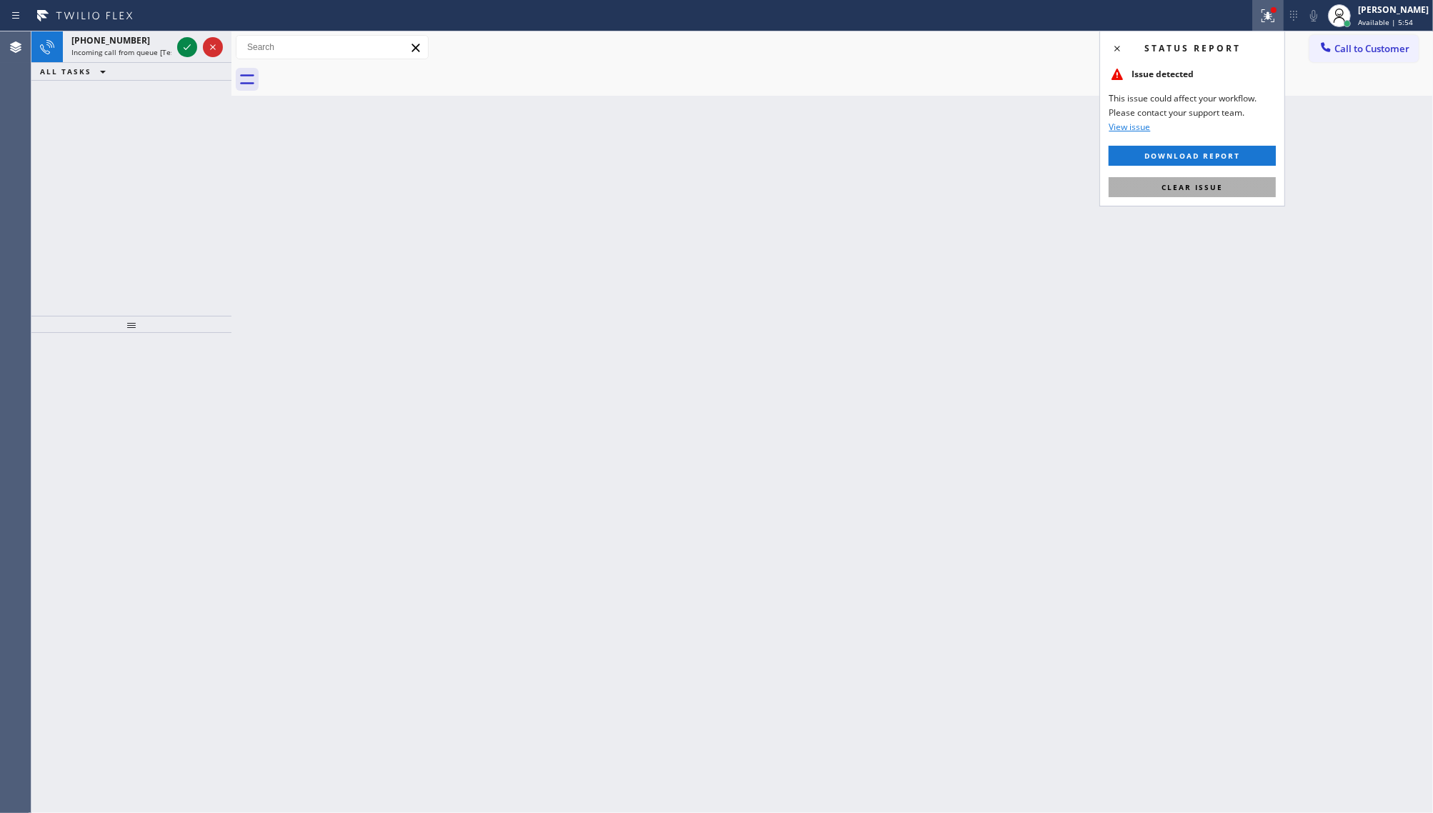
click at [1174, 182] on span "Clear issue" at bounding box center [1192, 187] width 61 height 10
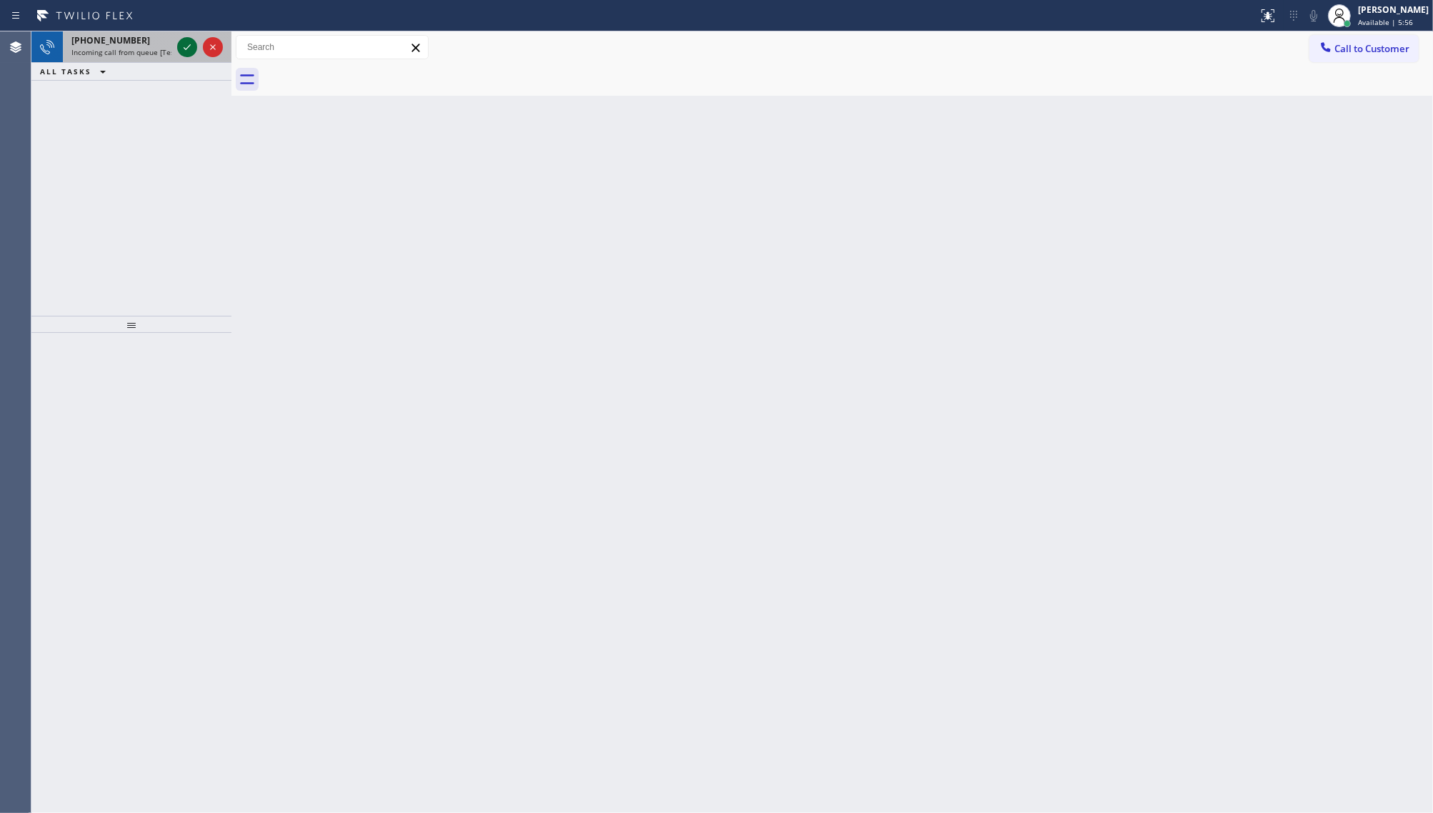
click at [190, 44] on icon at bounding box center [187, 47] width 7 height 6
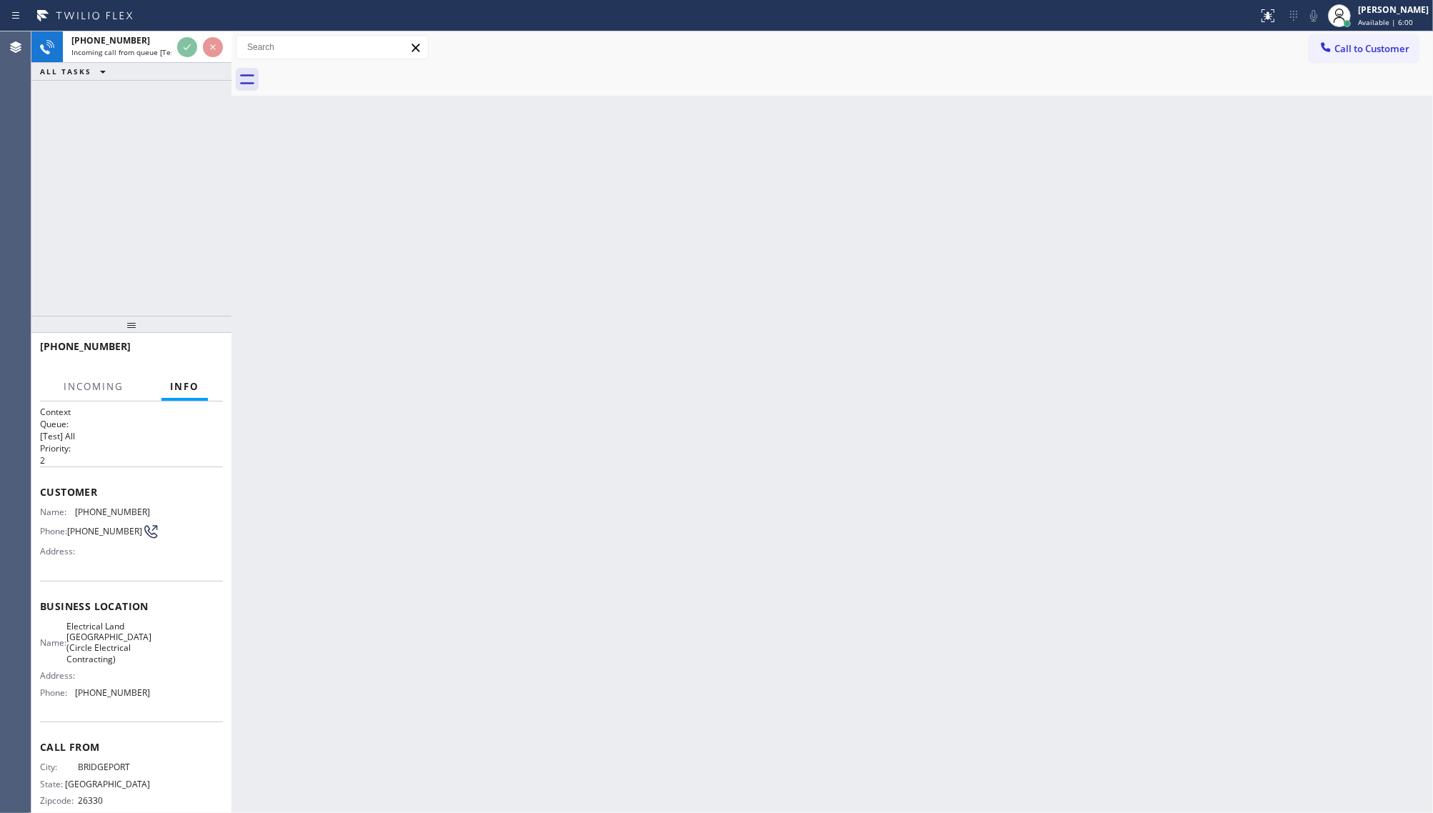
click at [121, 27] on div "Status report No issues detected If you experience an issue, please download th…" at bounding box center [716, 15] width 1433 height 31
click at [176, 26] on div at bounding box center [629, 15] width 1247 height 23
click at [176, 30] on div "Status report No issues detected If you experience an issue, please download th…" at bounding box center [716, 15] width 1433 height 31
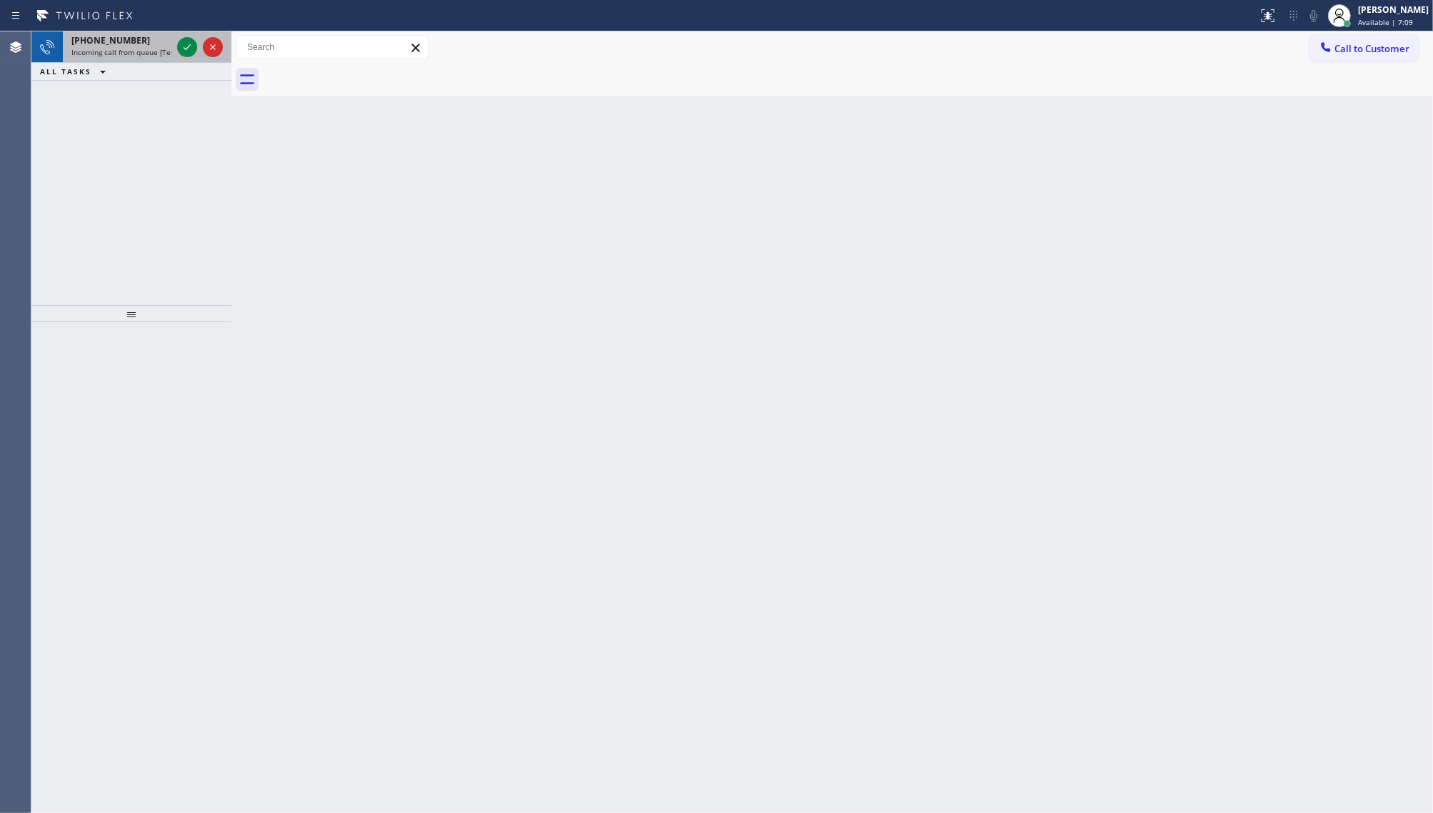
click at [199, 46] on div at bounding box center [199, 46] width 51 height 31
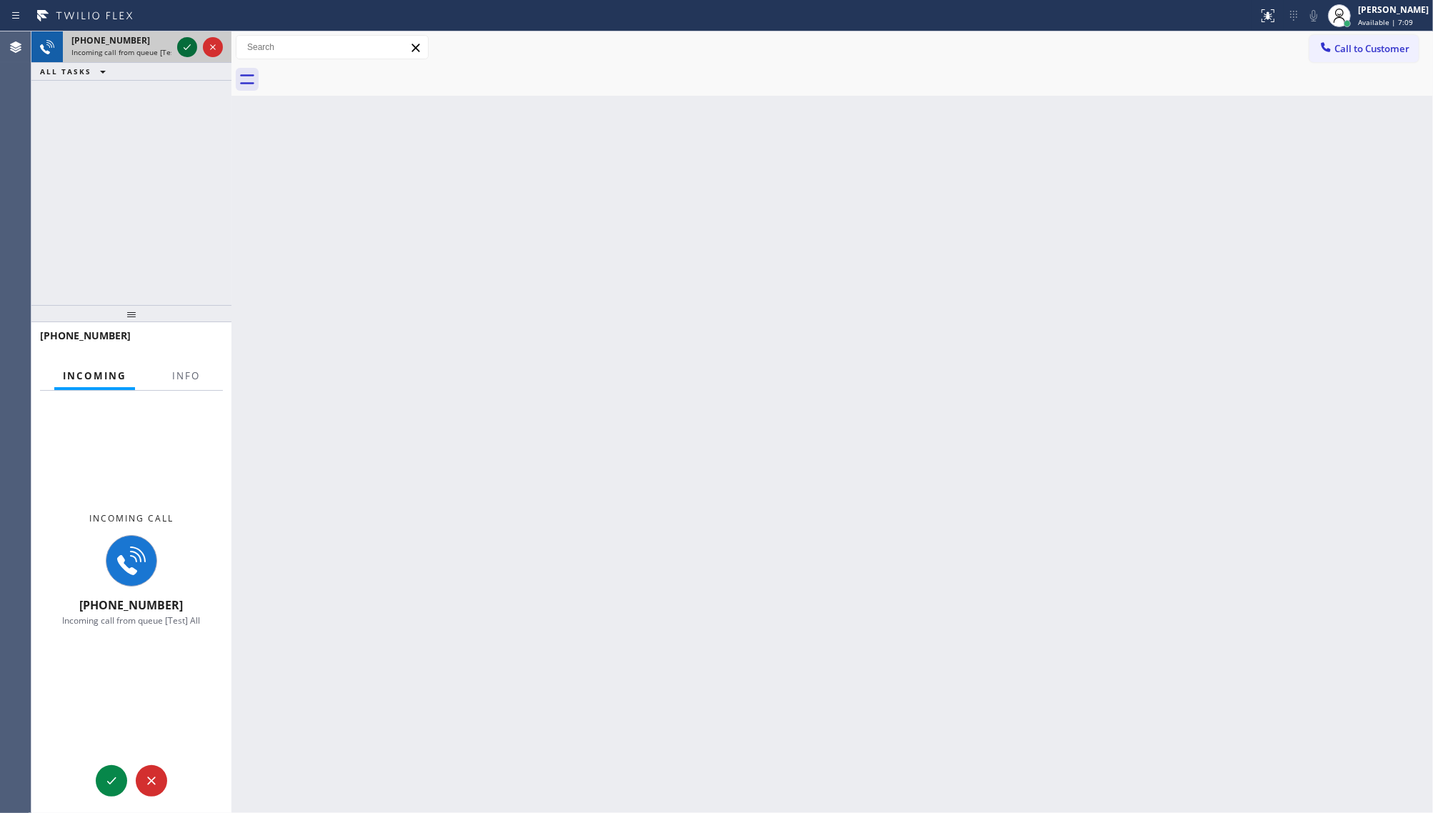
click at [191, 46] on icon at bounding box center [187, 47] width 17 height 17
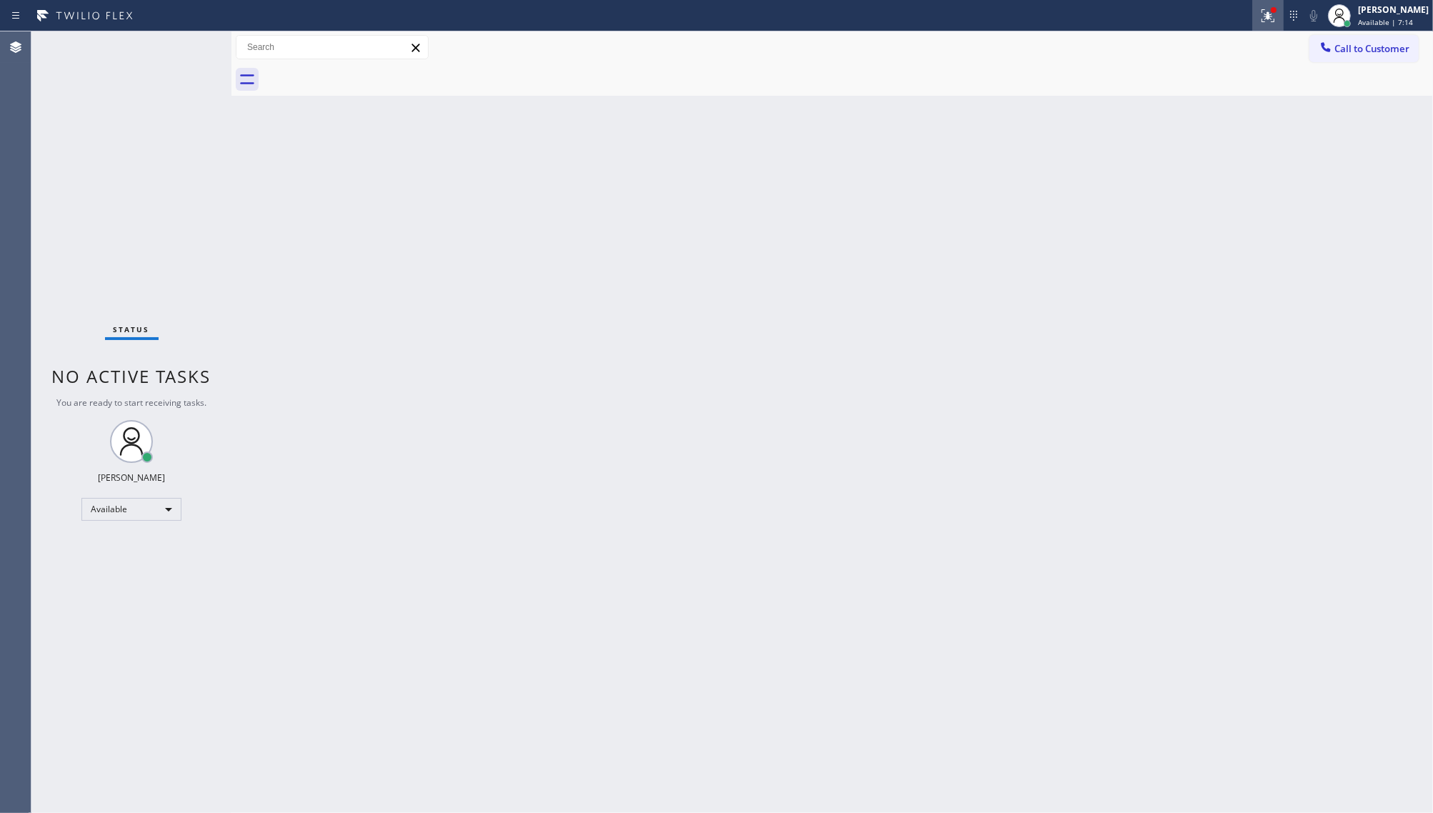
click at [1263, 16] on icon at bounding box center [1268, 15] width 17 height 17
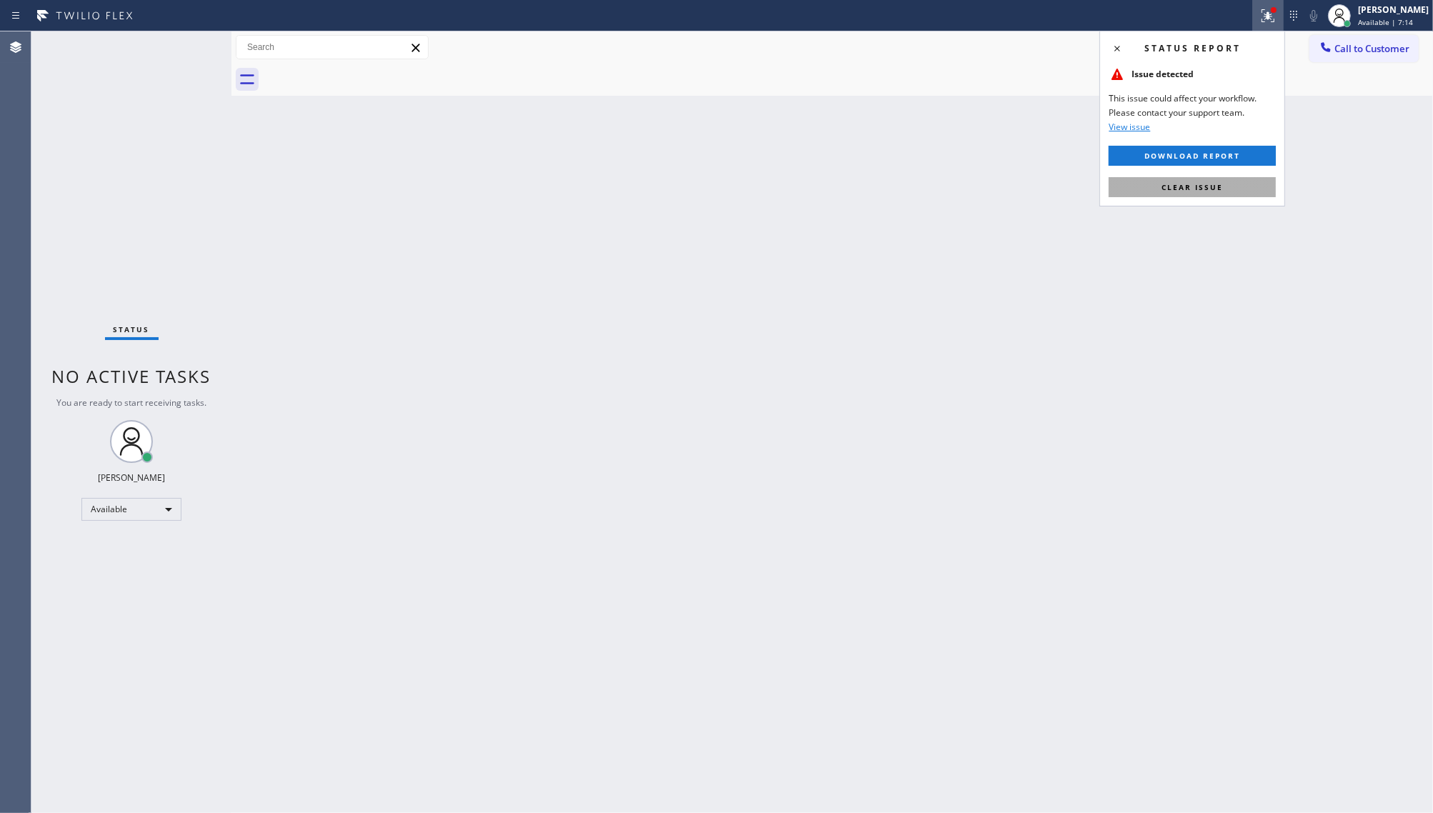
click at [1223, 194] on button "Clear issue" at bounding box center [1192, 187] width 167 height 20
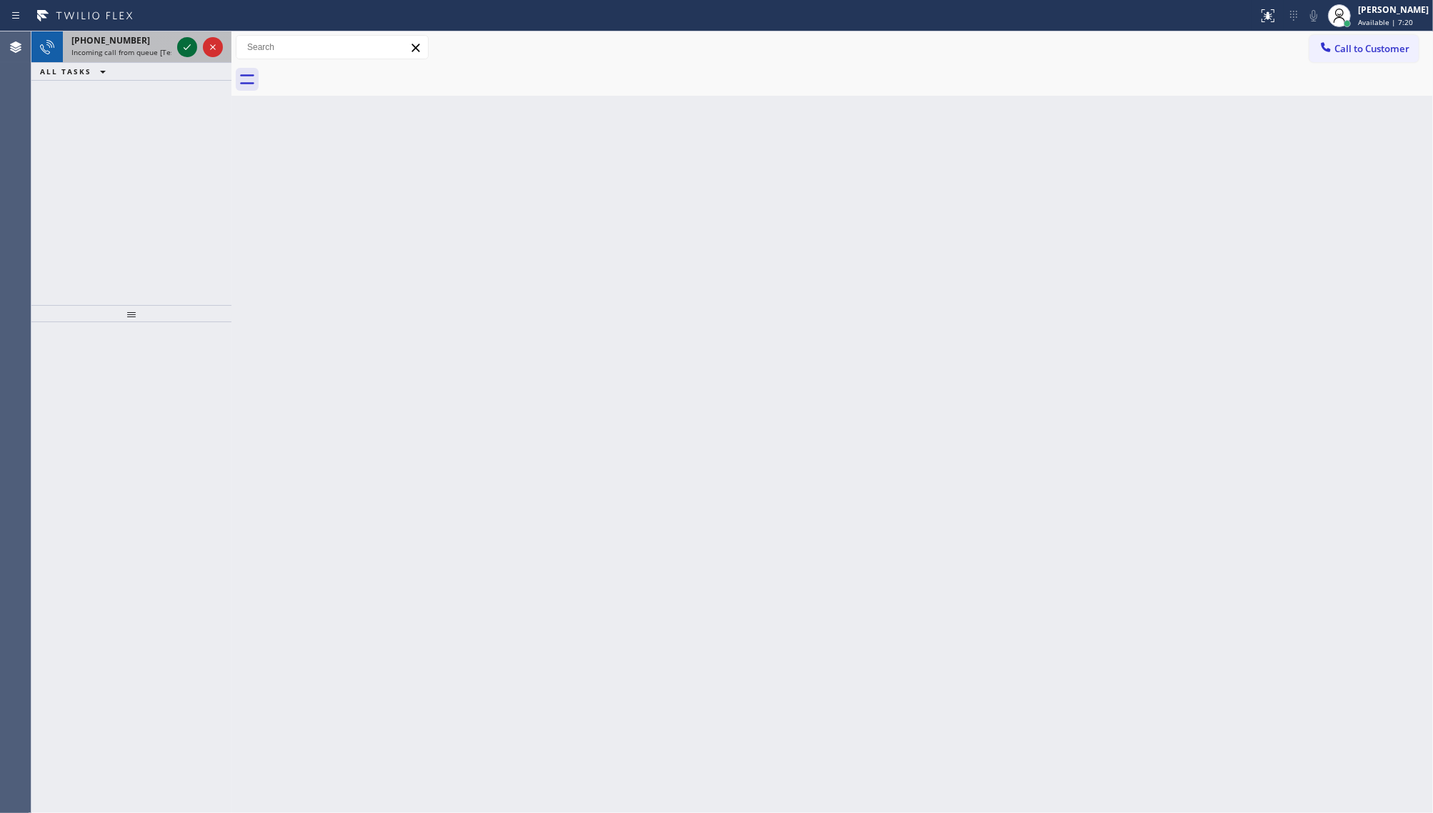
click at [186, 44] on icon at bounding box center [187, 47] width 17 height 17
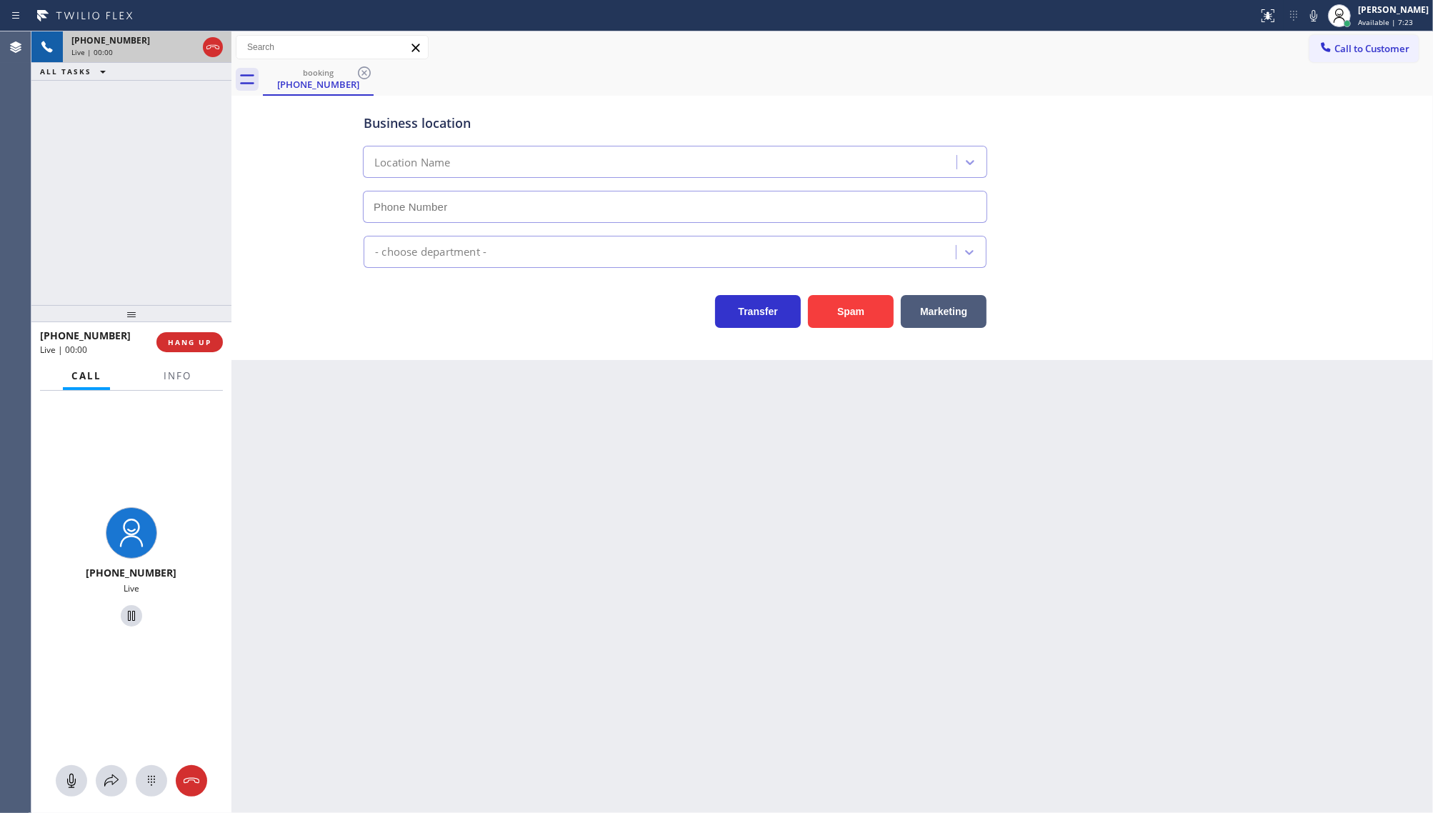
type input "(972) 433-5010"
drag, startPoint x: 191, startPoint y: 386, endPoint x: 189, endPoint y: 357, distance: 28.7
click at [189, 363] on button "Info" at bounding box center [177, 376] width 45 height 28
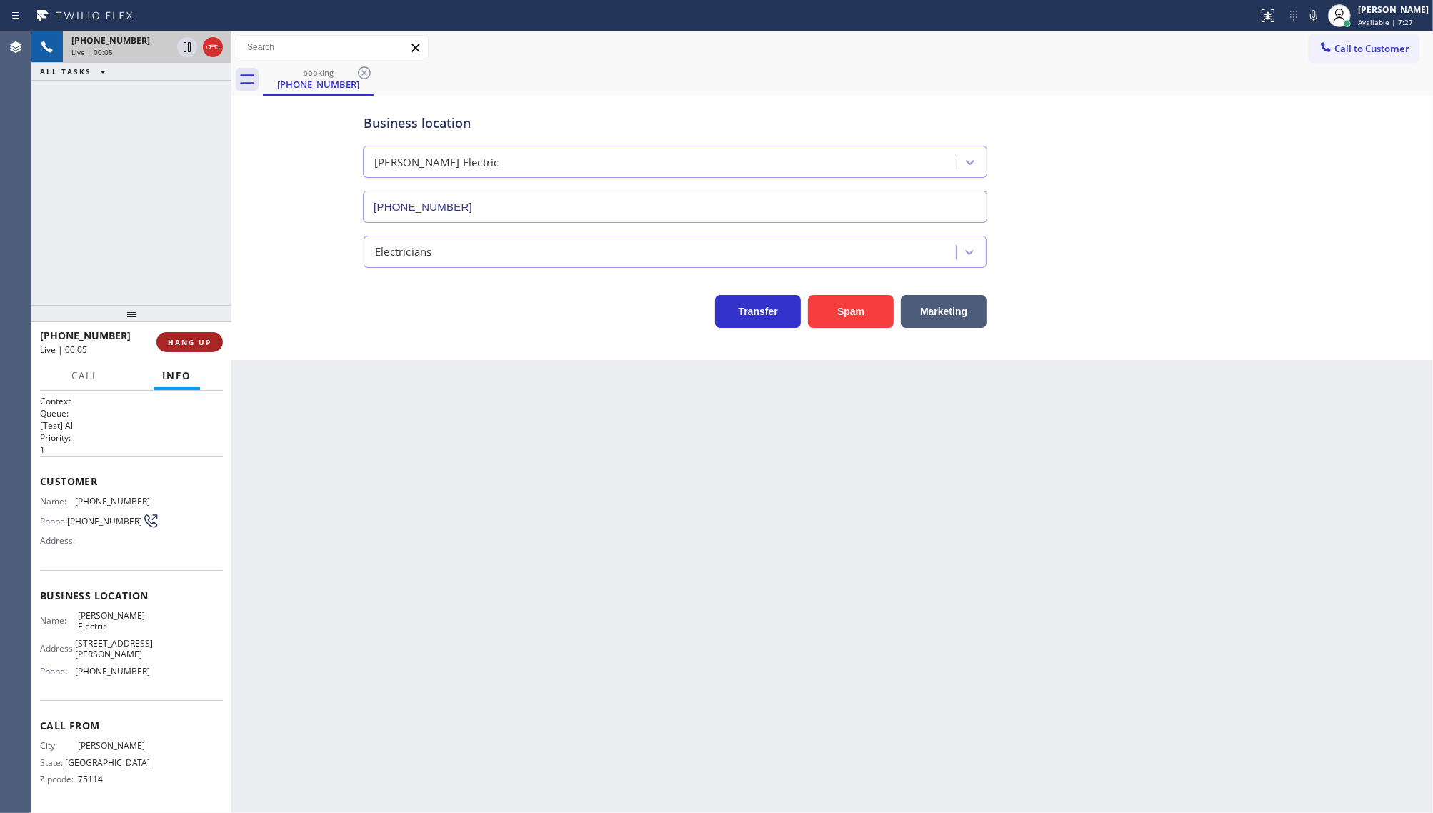
click at [194, 349] on button "HANG UP" at bounding box center [189, 342] width 66 height 20
click at [180, 352] on div "+14695953127 Wrap up | 02:20 COMPLETE" at bounding box center [131, 342] width 183 height 37
click at [184, 354] on div "+14695953127 Wrap up | 02:20 COMPLETE" at bounding box center [131, 342] width 183 height 37
click at [184, 350] on button "COMPLETE" at bounding box center [187, 342] width 72 height 20
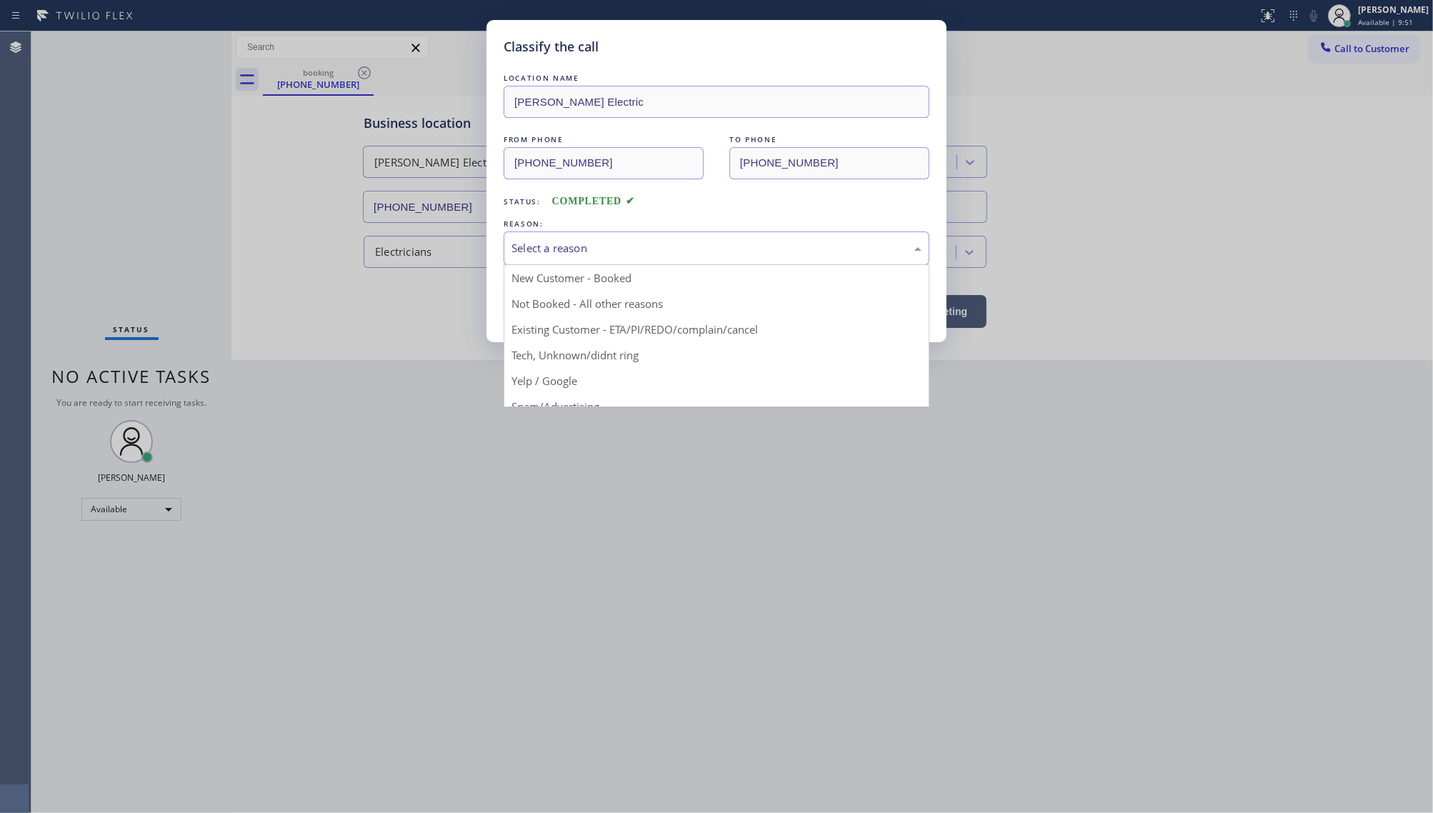
click at [666, 250] on div "Select a reason" at bounding box center [717, 248] width 410 height 16
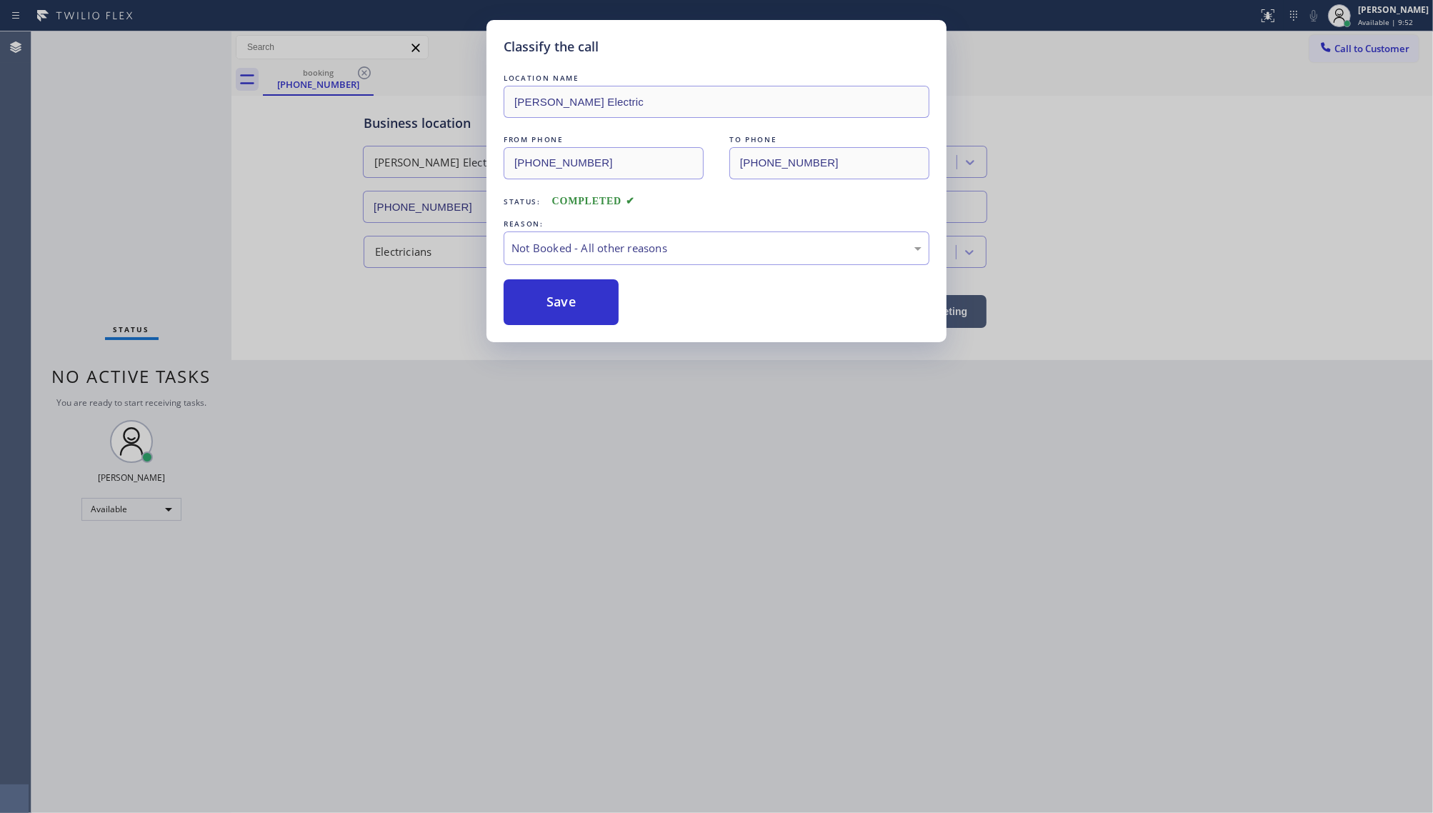
click at [554, 309] on button "Save" at bounding box center [561, 302] width 115 height 46
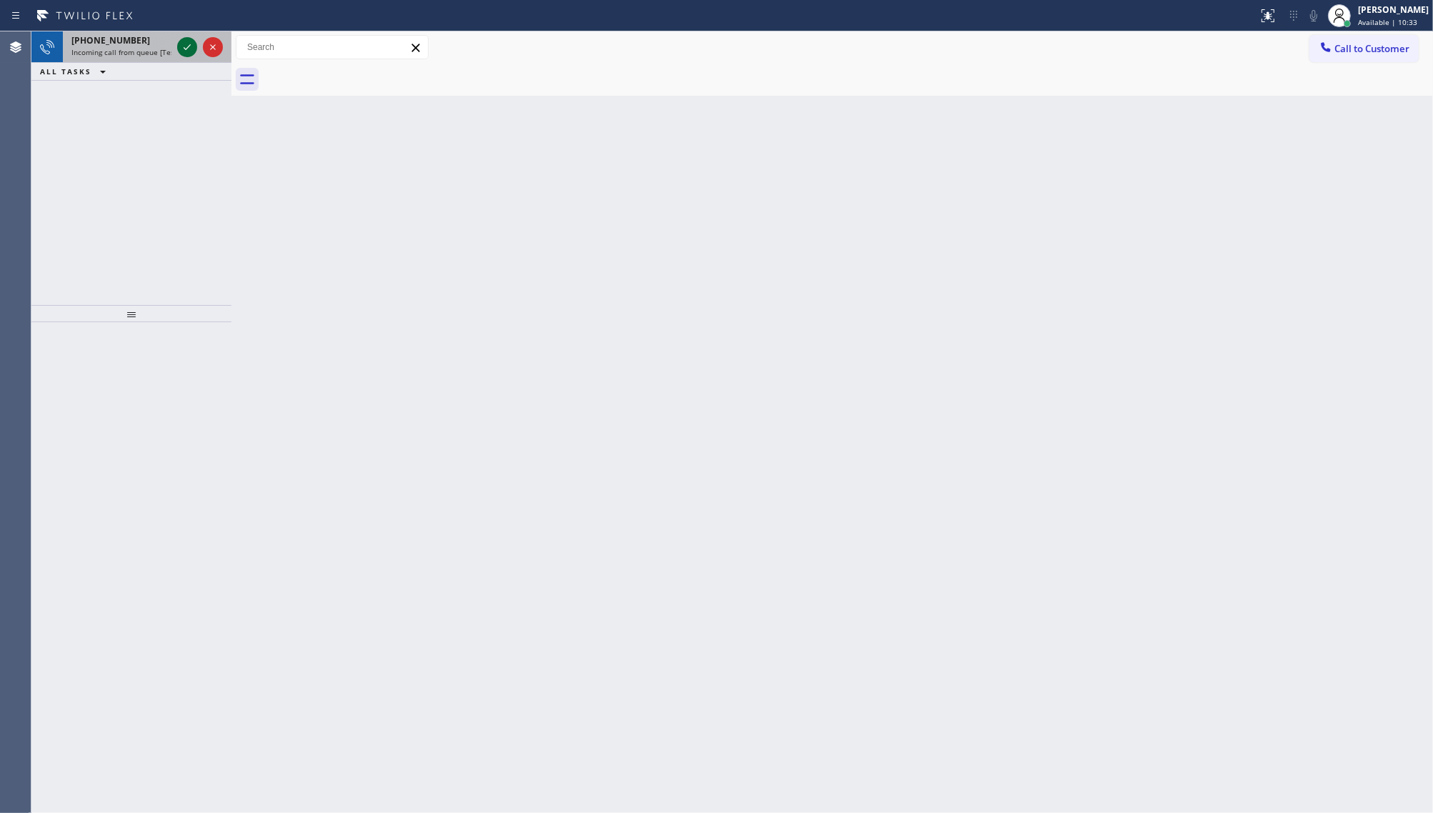
click at [188, 45] on icon at bounding box center [187, 47] width 17 height 17
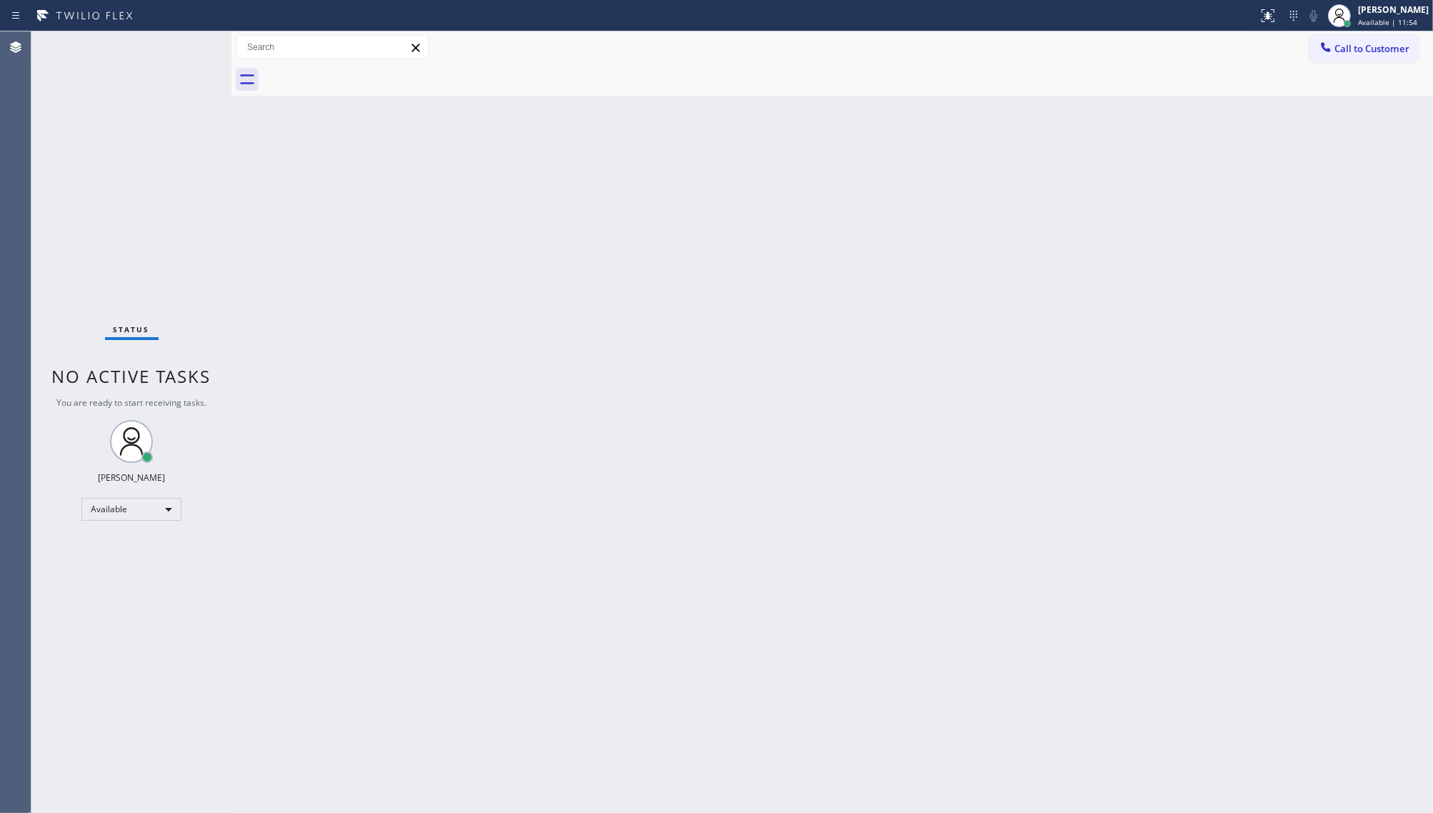
click at [56, 127] on div "Status No active tasks You are ready to start receiving tasks. JENIZA ALCAYDE A…" at bounding box center [131, 422] width 200 height 782
click at [199, 41] on div "Status No active tasks You are ready to start receiving tasks. JENIZA ALCAYDE A…" at bounding box center [131, 422] width 200 height 782
click at [189, 51] on div "Status No active tasks You are ready to start receiving tasks. JENIZA ALCAYDE A…" at bounding box center [131, 422] width 200 height 782
click at [181, 45] on div "Status No active tasks You are ready to start receiving tasks. JENIZA ALCAYDE A…" at bounding box center [131, 422] width 200 height 782
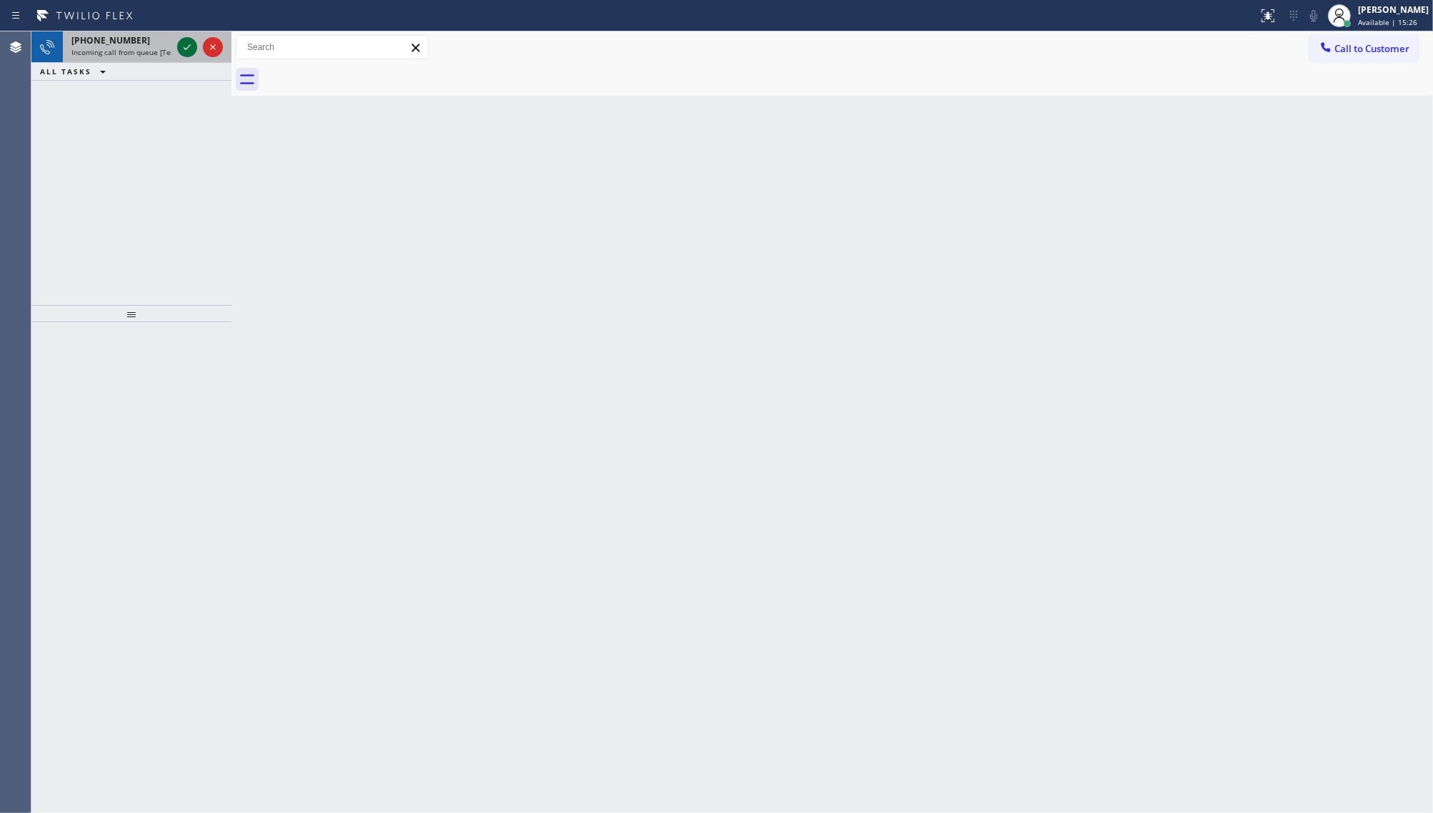
click at [187, 41] on icon at bounding box center [187, 47] width 17 height 17
click at [184, 50] on icon at bounding box center [187, 47] width 17 height 17
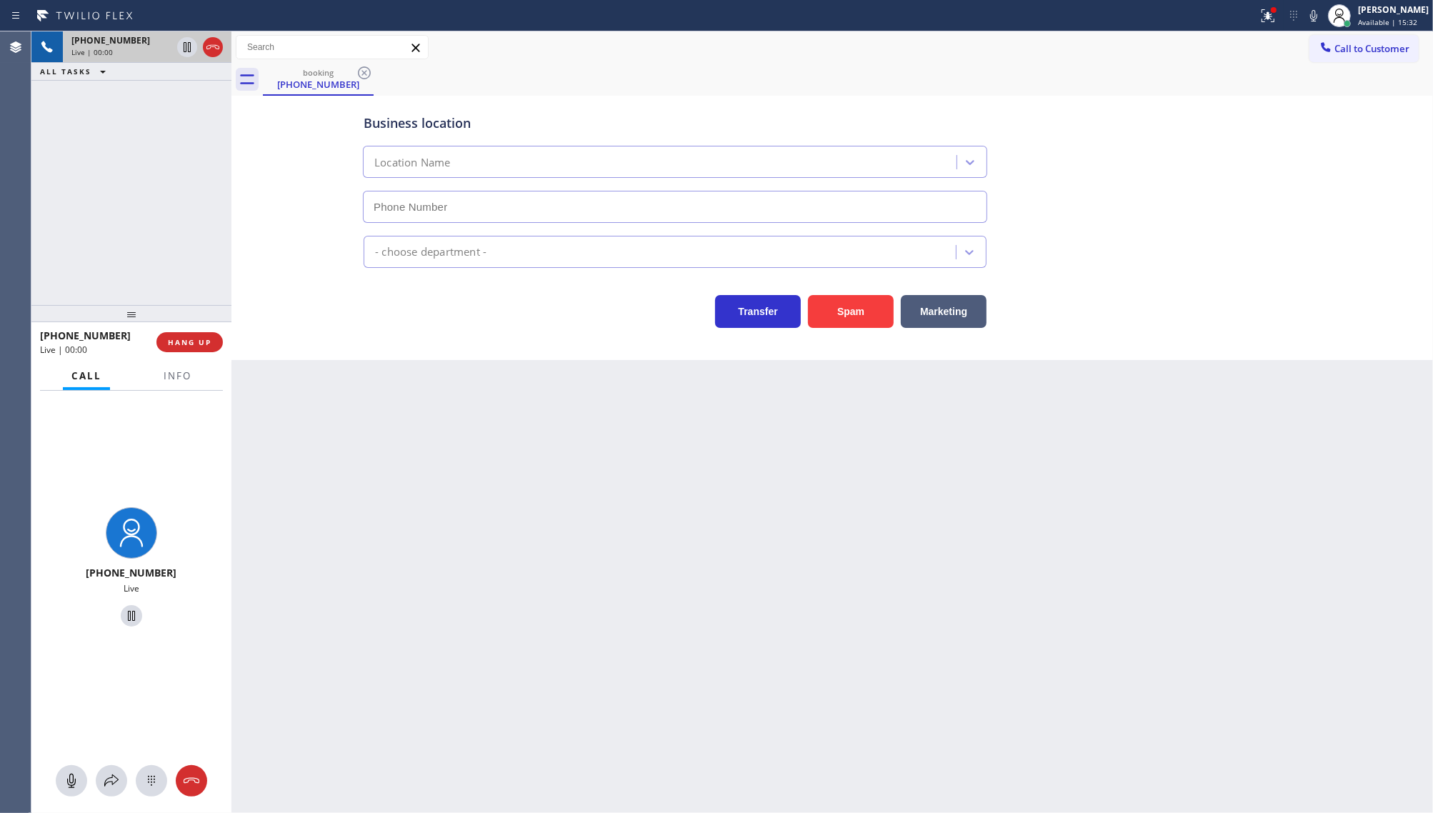
type input "[PHONE_NUMBER]"
click at [195, 369] on button "Info" at bounding box center [177, 376] width 45 height 28
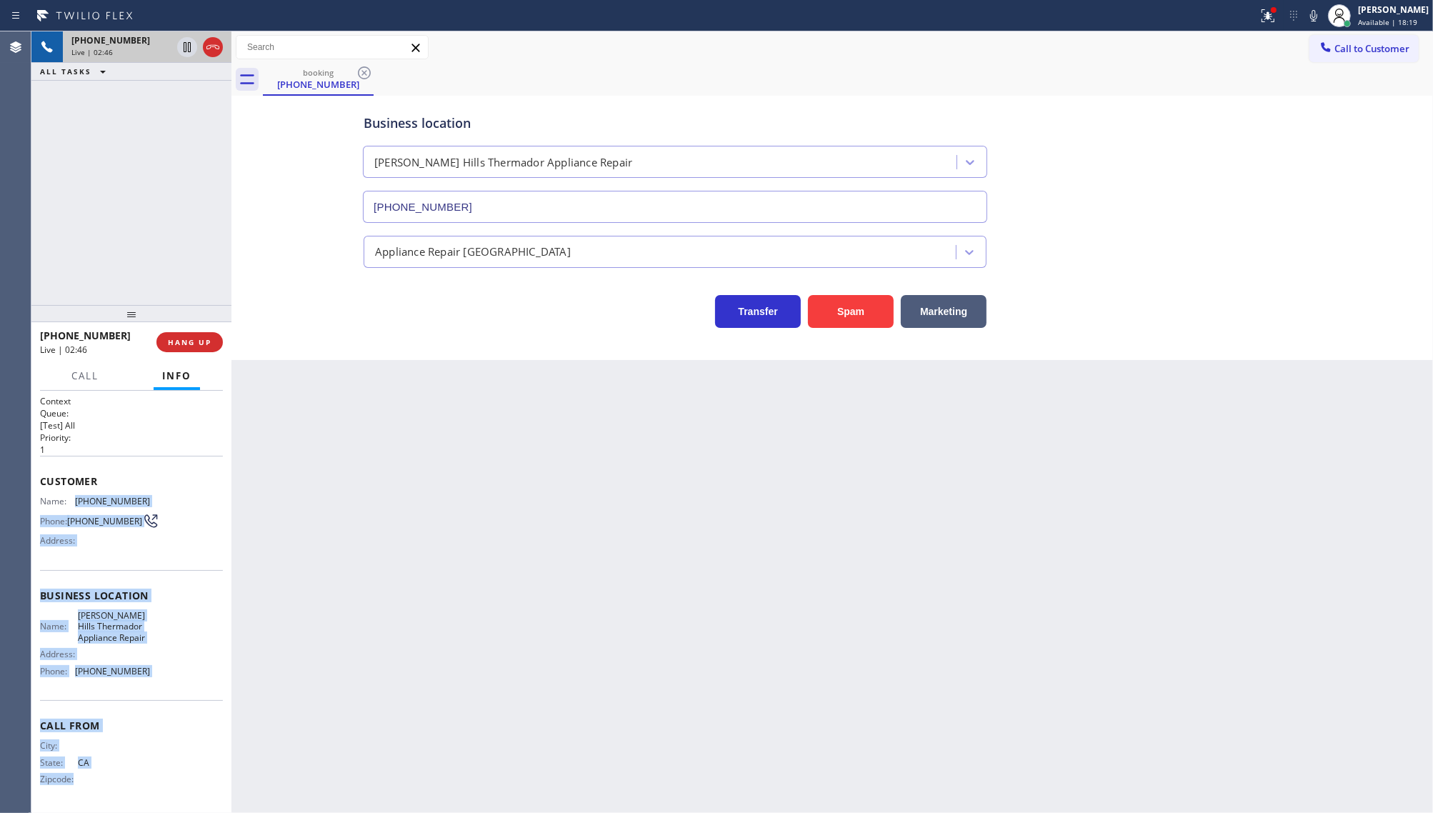
drag, startPoint x: 66, startPoint y: 491, endPoint x: 230, endPoint y: 492, distance: 163.6
click at [230, 492] on div "[PHONE_NUMBER] Live | 02:46 ALL TASKS ALL TASKS ACTIVE TASKS TASKS IN WRAP UP […" at bounding box center [732, 422] width 1402 height 782
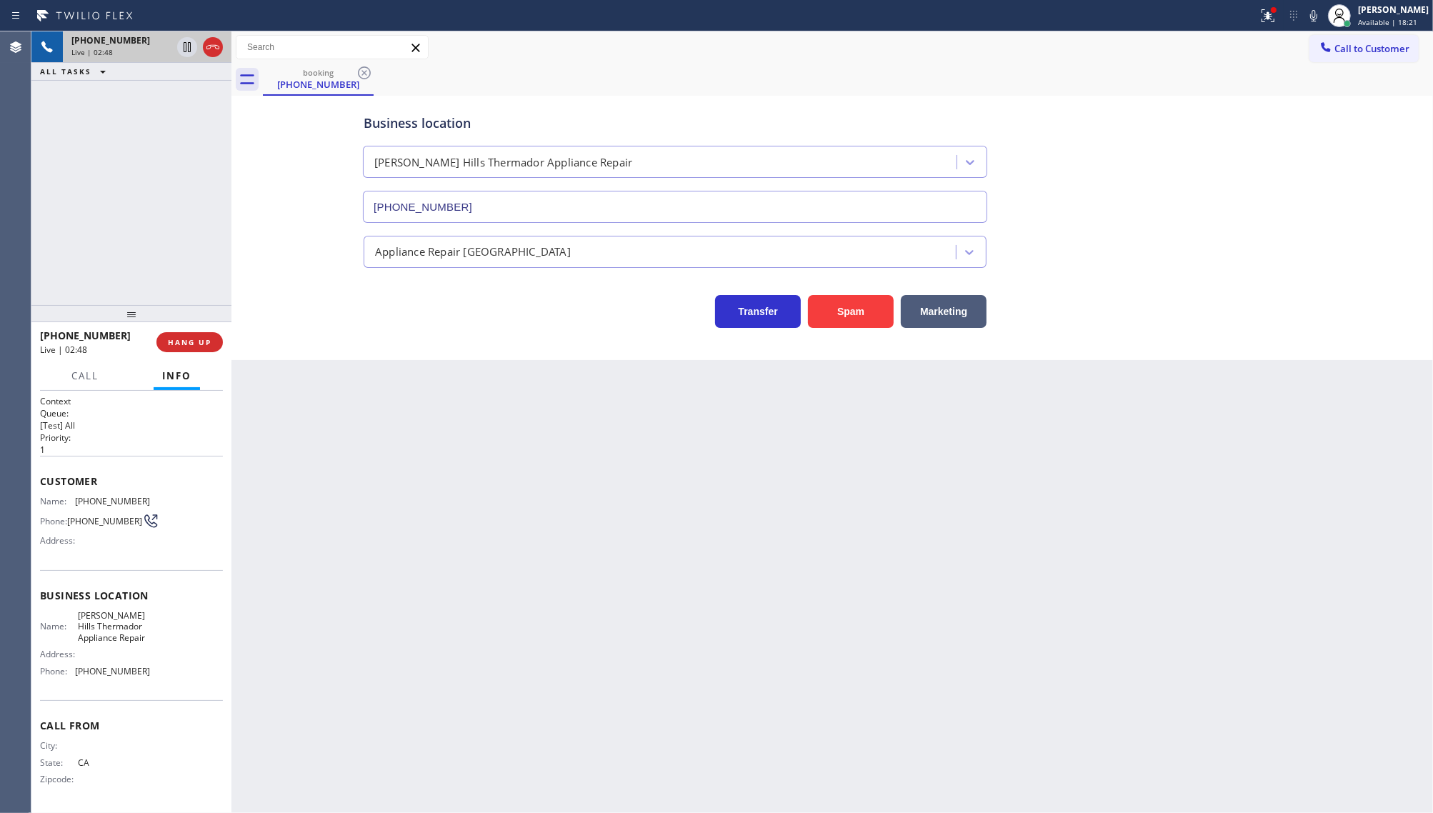
click at [69, 477] on span "Customer" at bounding box center [131, 481] width 183 height 14
copy div "[PHONE_NUMBER]"
drag, startPoint x: 73, startPoint y: 495, endPoint x: 197, endPoint y: 502, distance: 124.5
click at [197, 502] on div "Name: [PHONE_NUMBER] Phone: [PHONE_NUMBER] Address:" at bounding box center [131, 524] width 183 height 56
click at [183, 337] on span "HANG UP" at bounding box center [190, 342] width 44 height 10
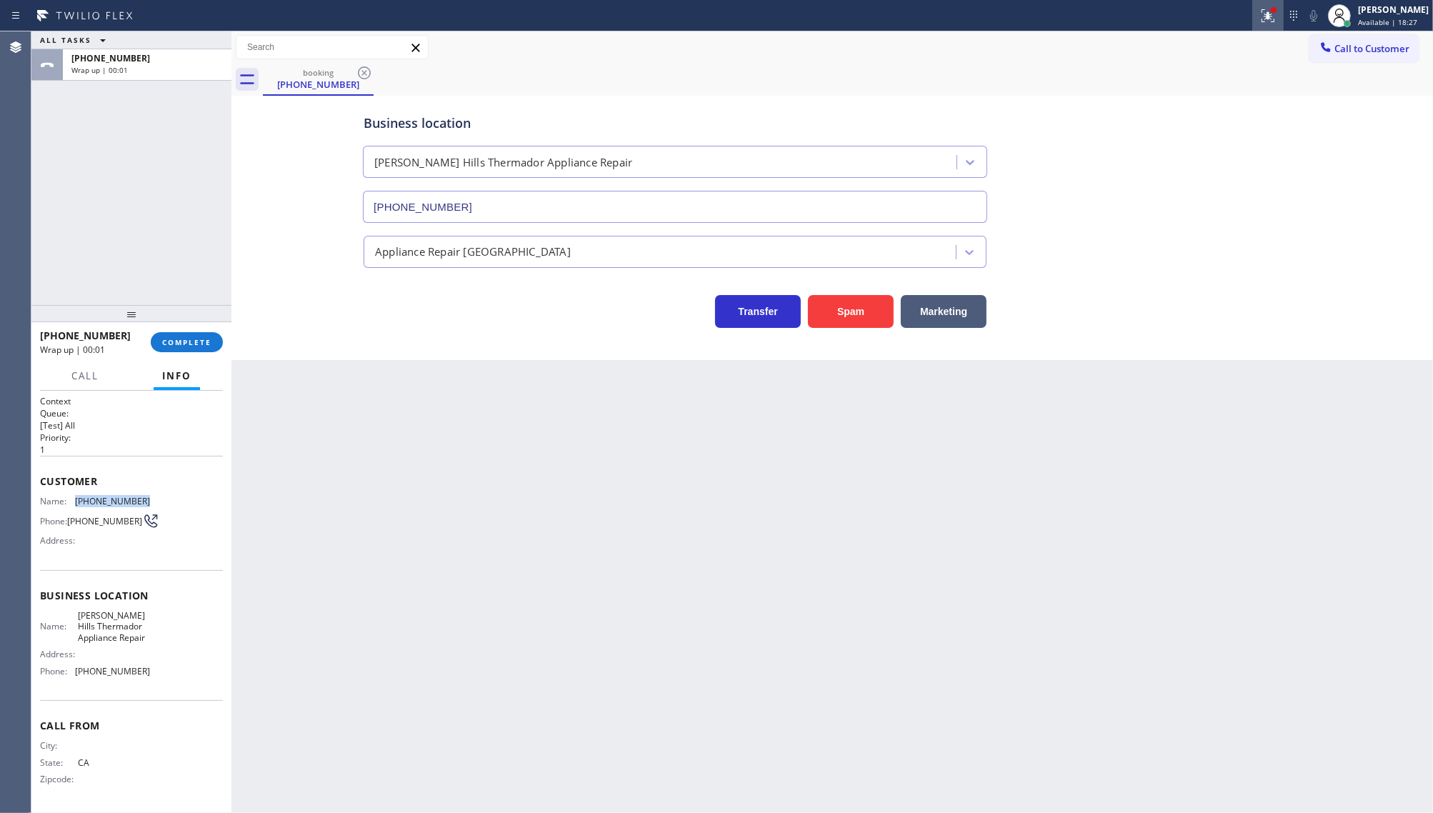
click at [1274, 26] on button at bounding box center [1268, 15] width 31 height 31
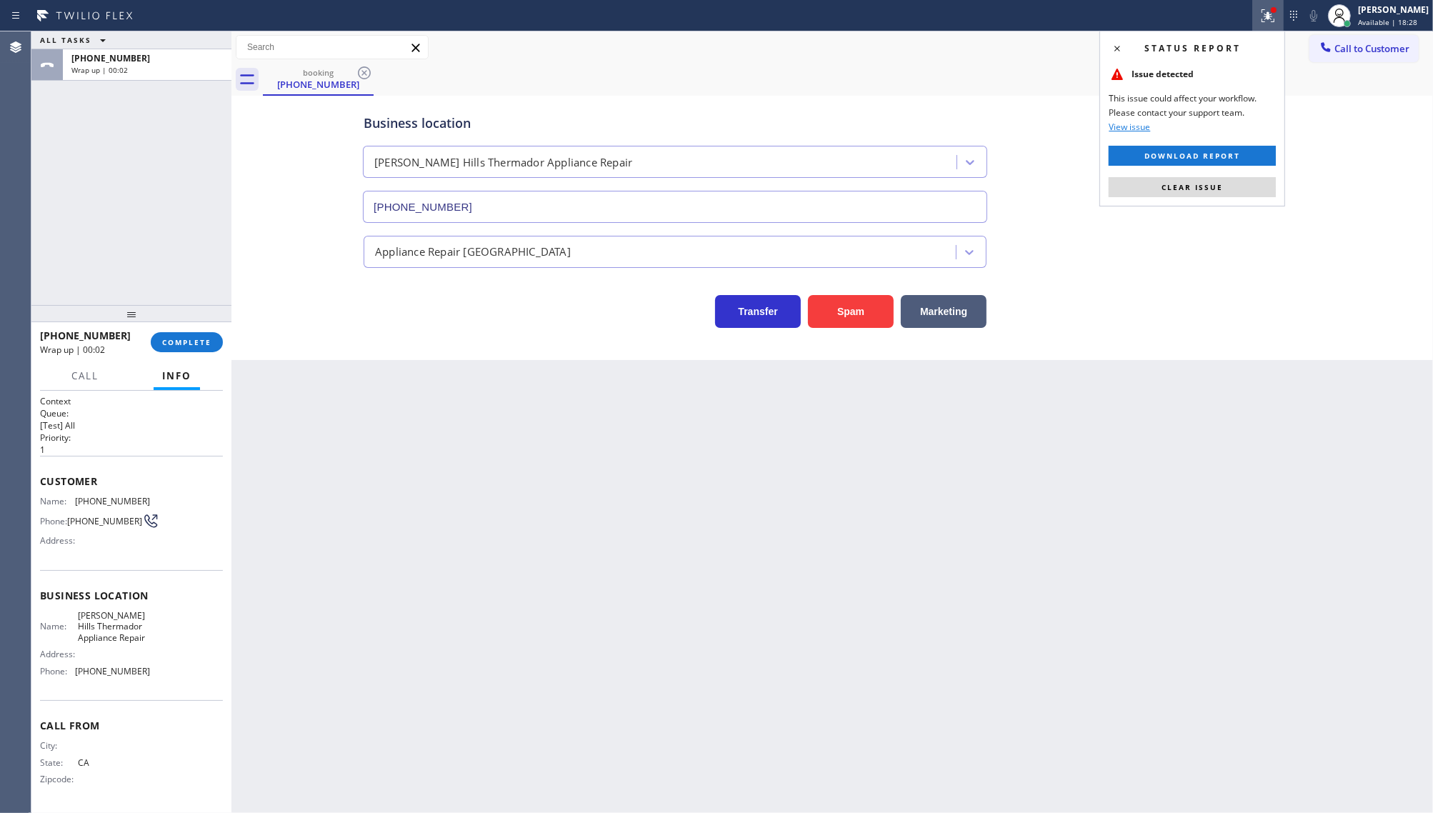
click at [1262, 208] on div "Business location [PERSON_NAME][GEOGRAPHIC_DATA] Thermador Appliance Repair [PH…" at bounding box center [832, 158] width 943 height 129
click at [1260, 197] on button "Clear issue" at bounding box center [1192, 187] width 167 height 20
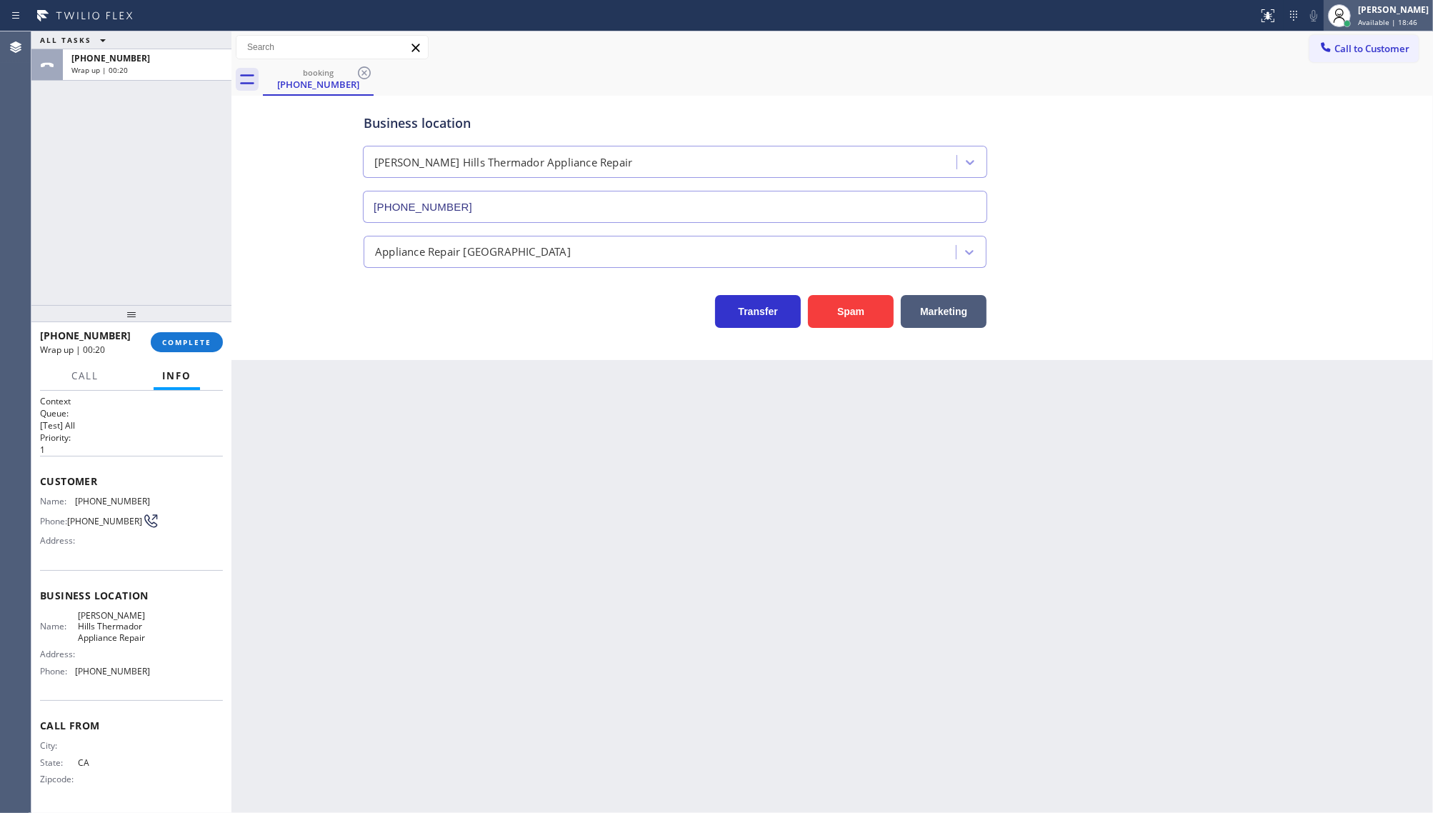
click at [1362, 8] on div "[PERSON_NAME]" at bounding box center [1393, 10] width 71 height 12
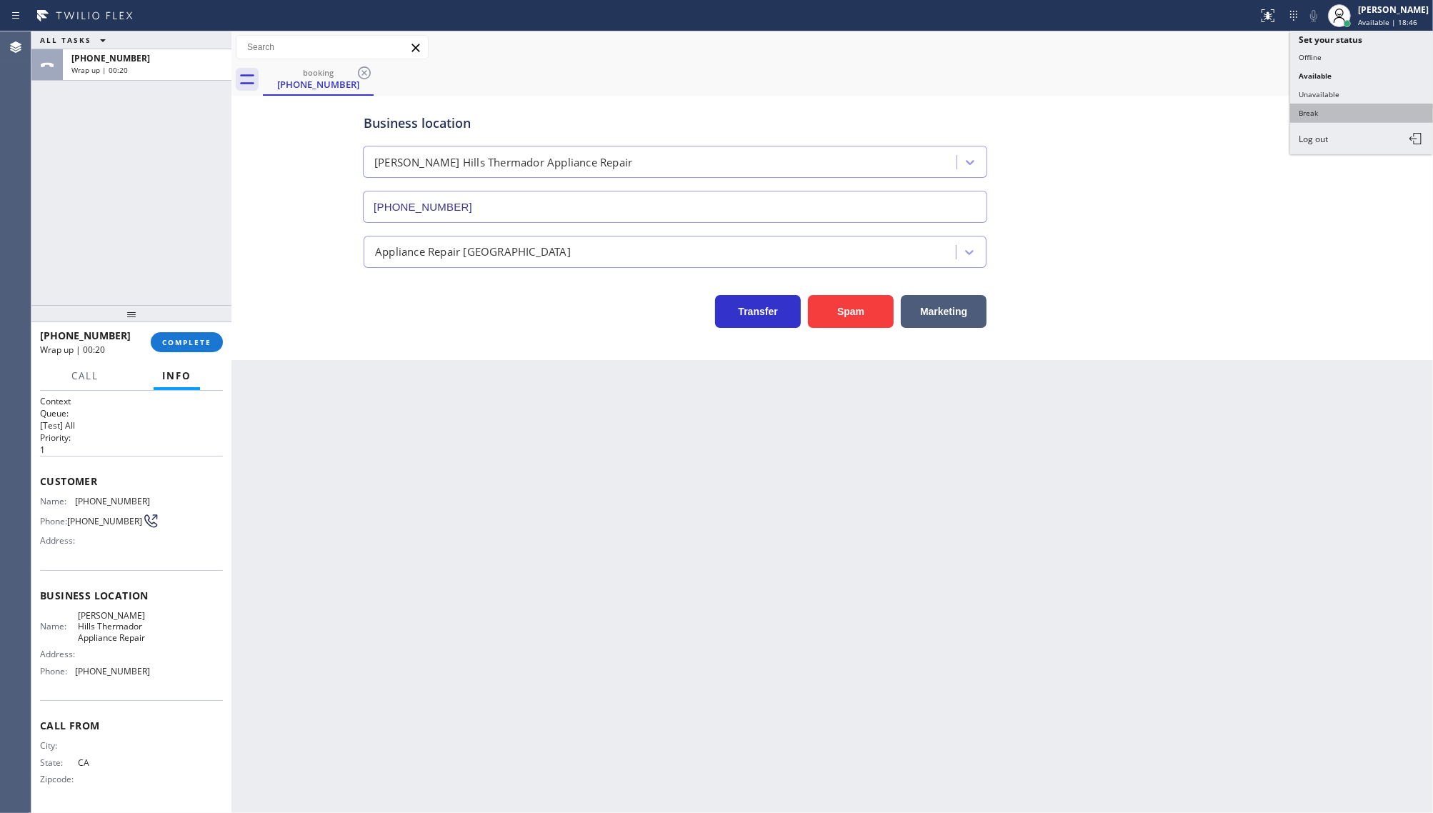
click at [1330, 104] on button "Break" at bounding box center [1361, 113] width 143 height 19
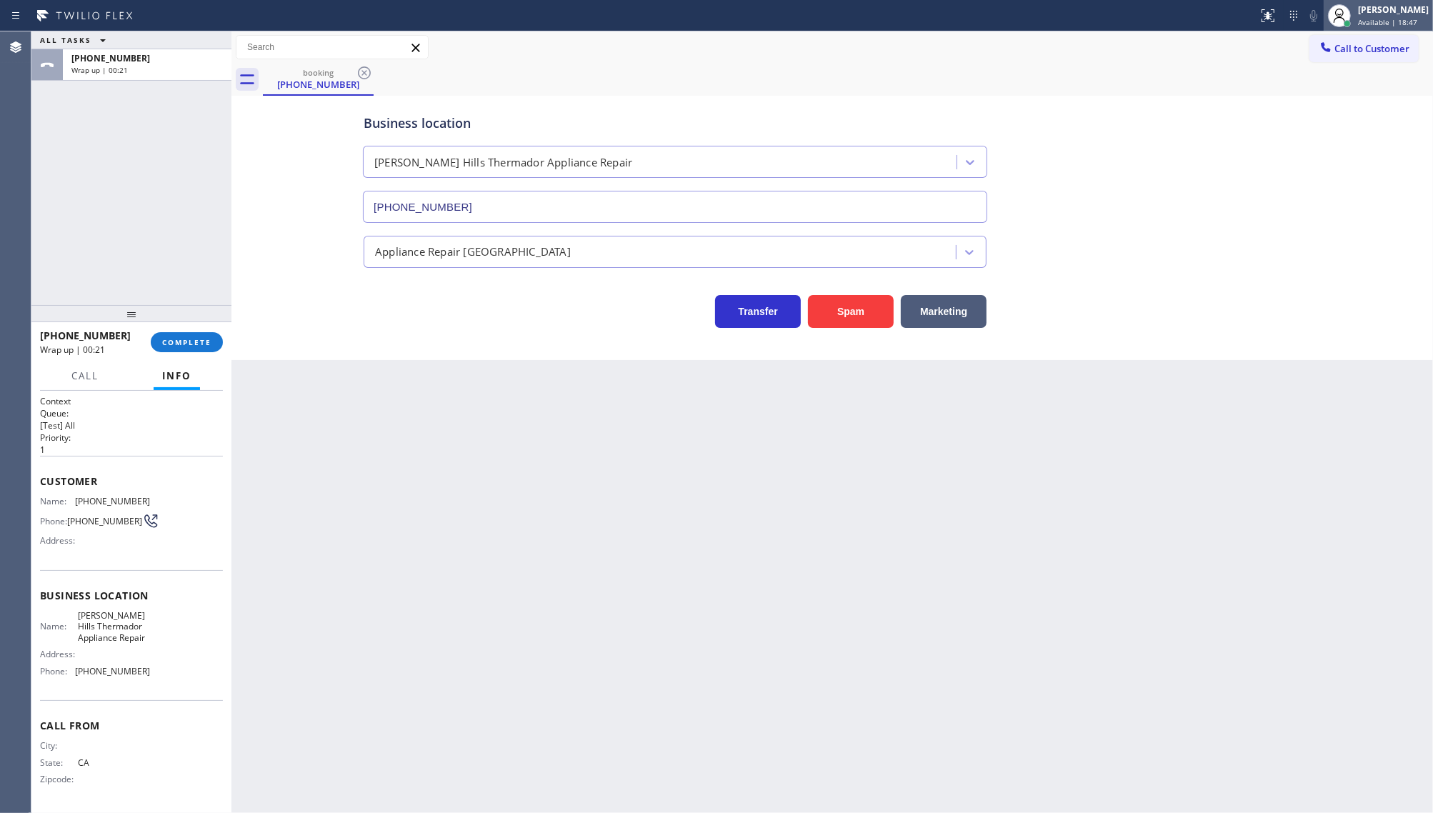
click at [1348, 9] on icon at bounding box center [1339, 15] width 17 height 17
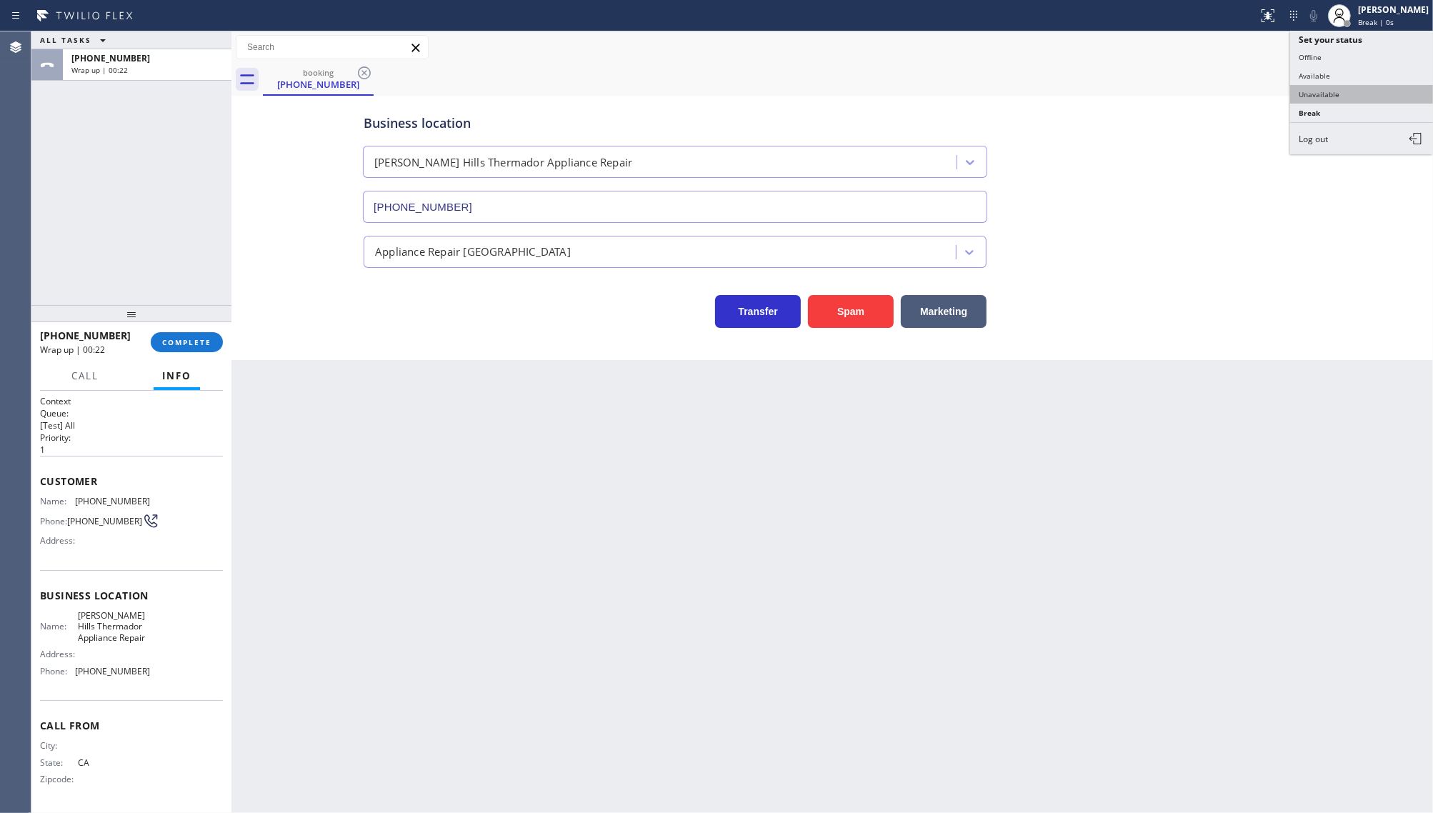
click at [1345, 85] on button "Unavailable" at bounding box center [1361, 94] width 143 height 19
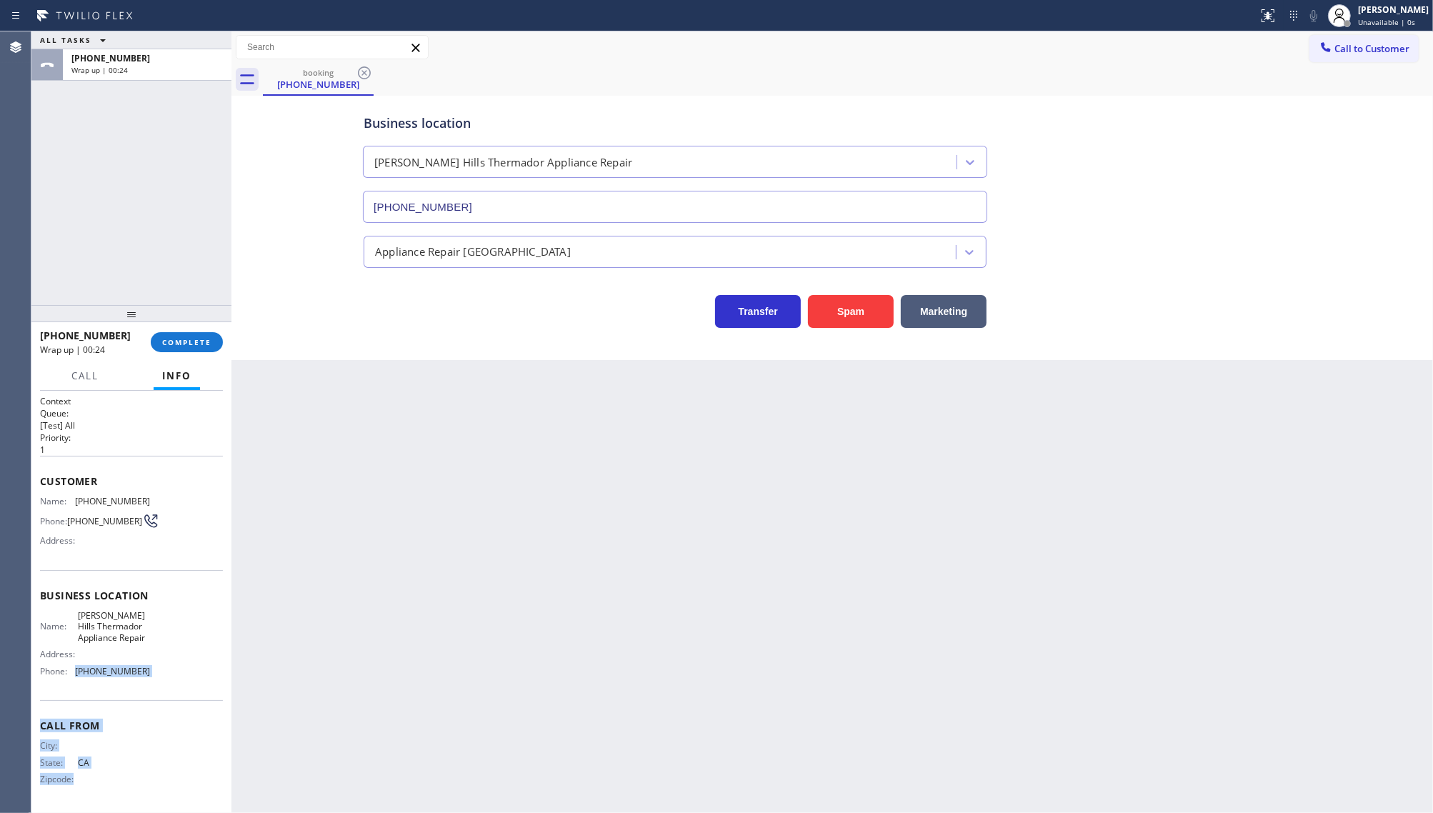
drag, startPoint x: 75, startPoint y: 690, endPoint x: 234, endPoint y: 702, distance: 159.0
click at [234, 702] on div "ALL TASKS ALL TASKS ACTIVE TASKS TASKS IN WRAP UP [PHONE_NUMBER] Wrap up | 00:2…" at bounding box center [732, 422] width 1402 height 782
click at [113, 682] on div "Name: [PERSON_NAME] Thermador Appliance Repair Address: Phone: [PHONE_NUMBER]" at bounding box center [95, 646] width 110 height 72
click at [77, 682] on div "Name: [PERSON_NAME] Thermador Appliance Repair Address: Phone: [PHONE_NUMBER]" at bounding box center [95, 646] width 110 height 72
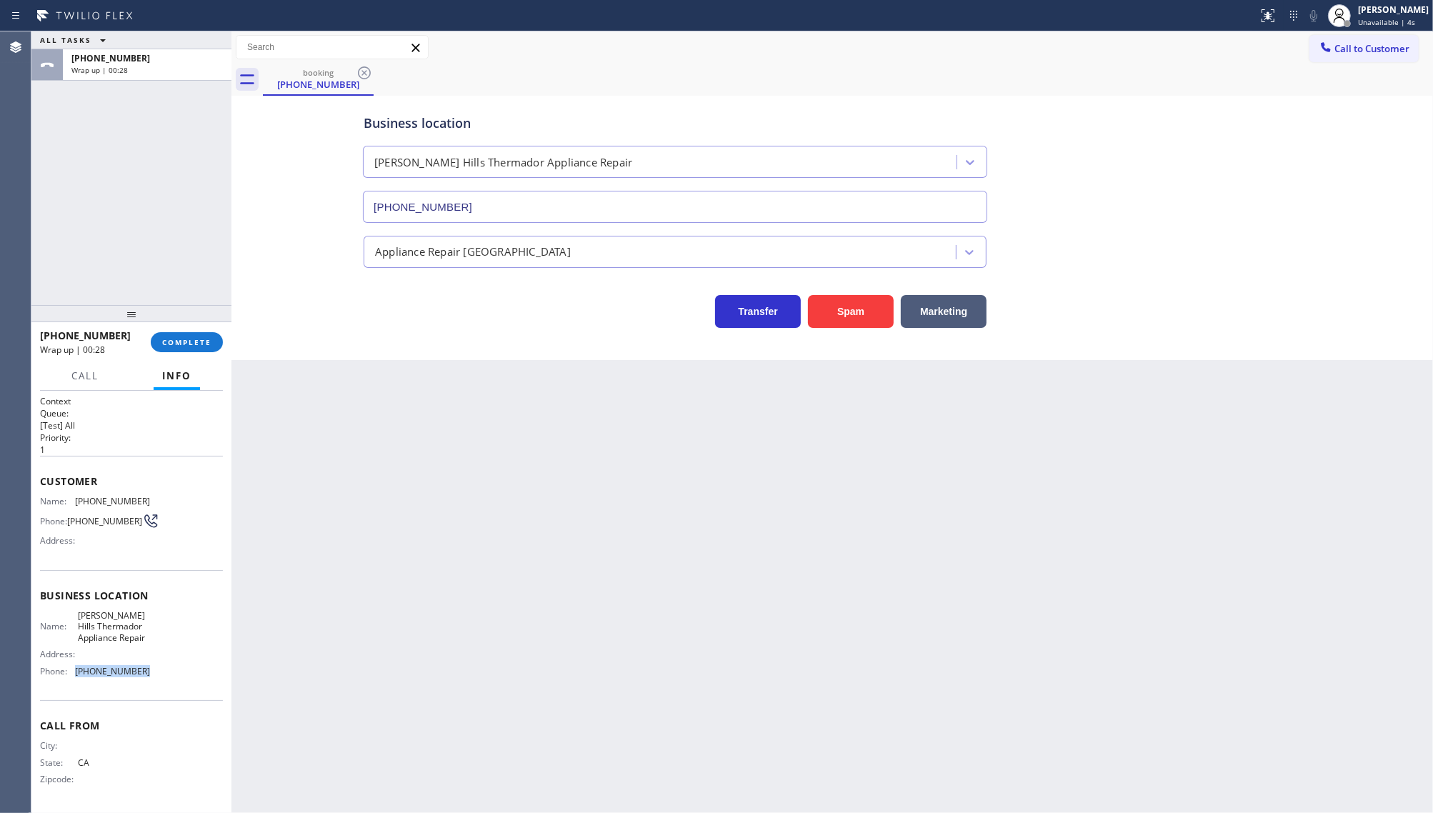
drag, startPoint x: 73, startPoint y: 686, endPoint x: 166, endPoint y: 693, distance: 93.2
click at [166, 682] on div "Name: [PERSON_NAME] Thermador Appliance Repair Address: Phone: [PHONE_NUMBER]" at bounding box center [131, 646] width 183 height 72
copy div "[PHONE_NUMBER]"
click at [1341, 64] on div "booking [PHONE_NUMBER]" at bounding box center [848, 80] width 1170 height 32
click at [1342, 54] on span "Call to Customer" at bounding box center [1372, 48] width 75 height 13
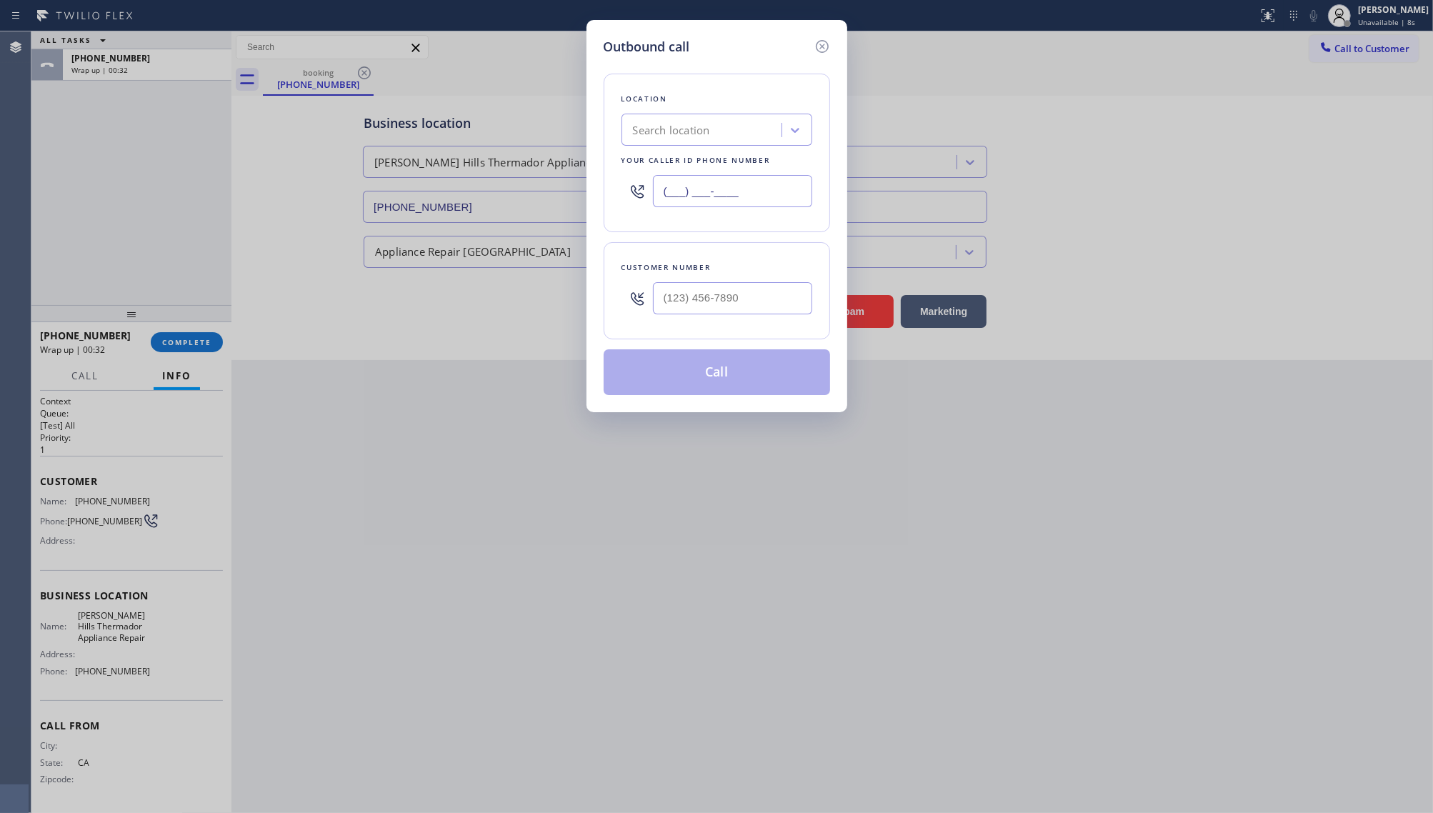
click at [687, 189] on input "(___) ___-____" at bounding box center [732, 191] width 159 height 32
paste input "323) 214-3167"
type input "[PHONE_NUMBER]"
click at [712, 298] on input "(___) ___-____" at bounding box center [732, 298] width 159 height 32
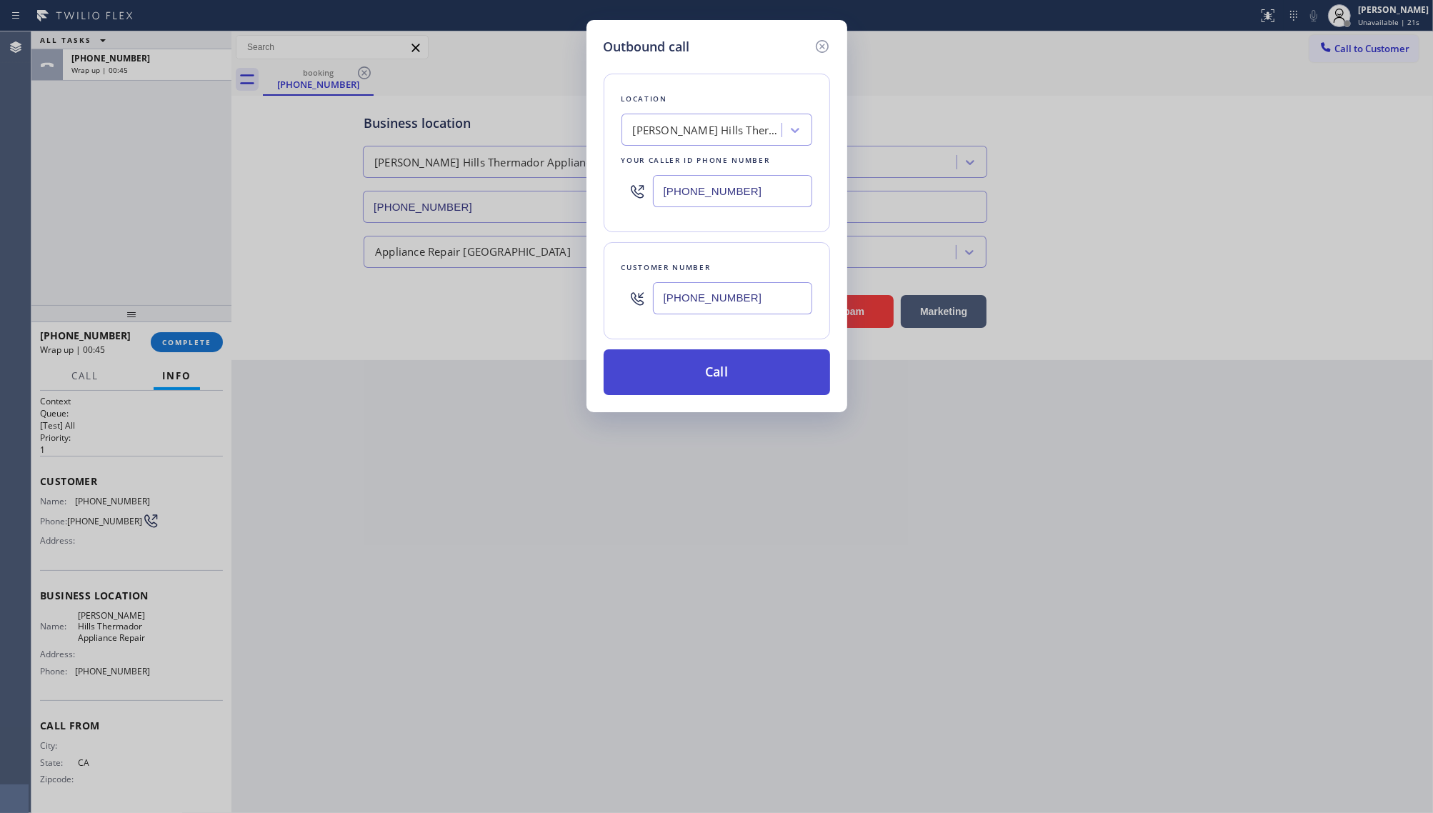
type input "[PHONE_NUMBER]"
click at [677, 380] on button "Call" at bounding box center [717, 372] width 226 height 46
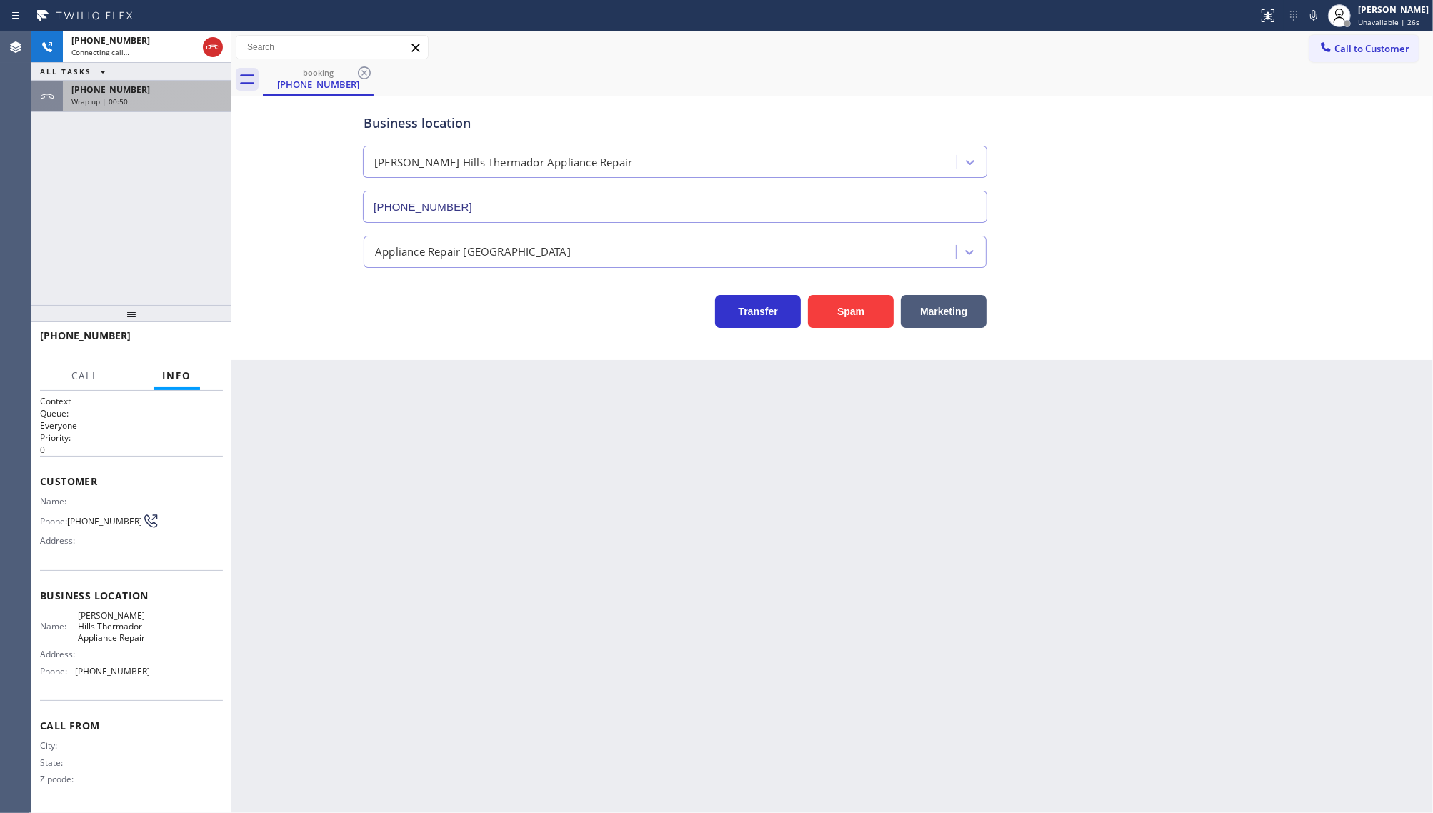
click at [166, 104] on div "Wrap up | 00:50" at bounding box center [146, 101] width 151 height 10
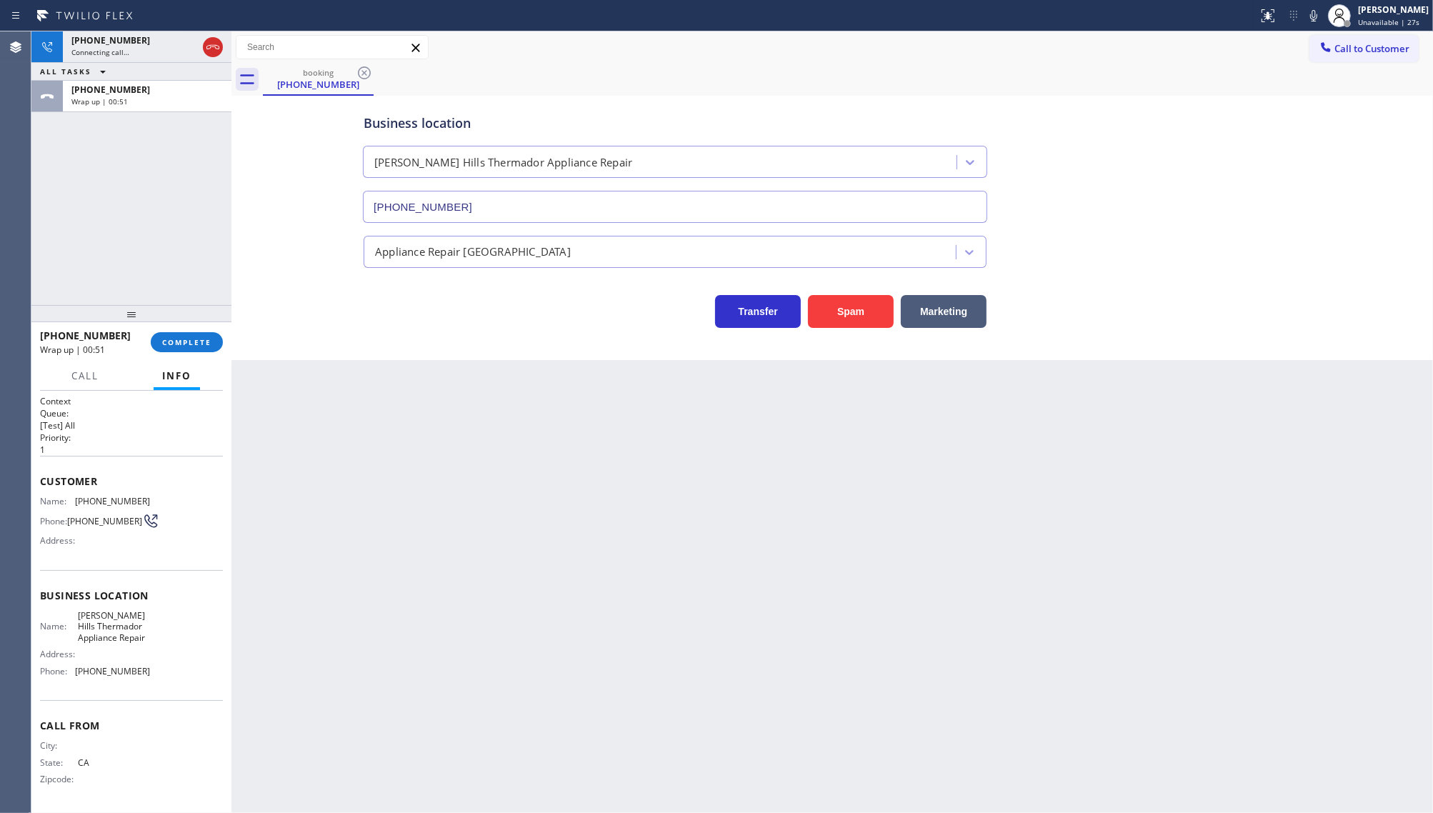
click at [202, 366] on div "Call Info" at bounding box center [131, 376] width 183 height 29
click at [197, 336] on button "COMPLETE" at bounding box center [187, 342] width 72 height 20
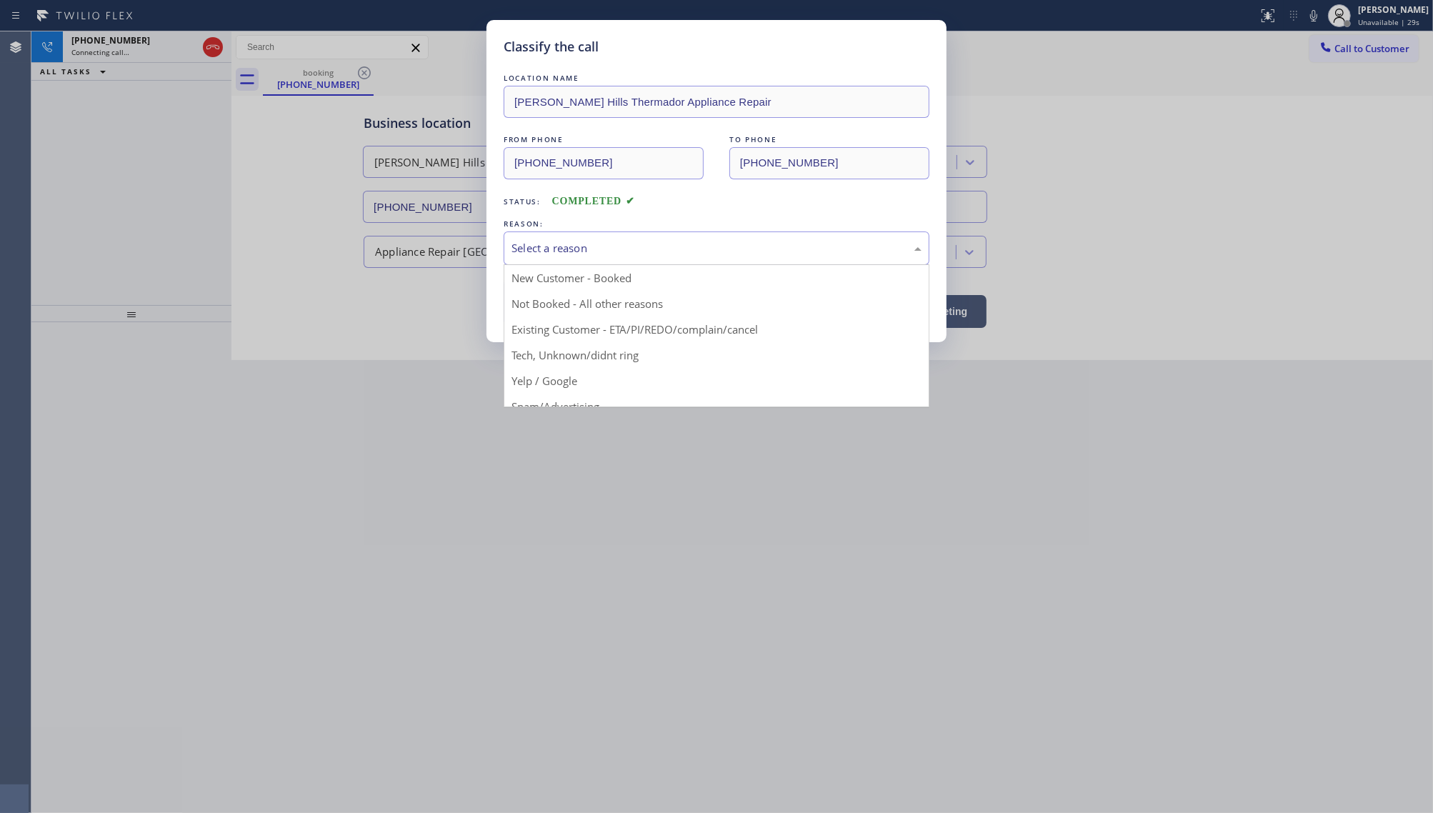
click at [529, 248] on div "Select a reason" at bounding box center [717, 248] width 410 height 16
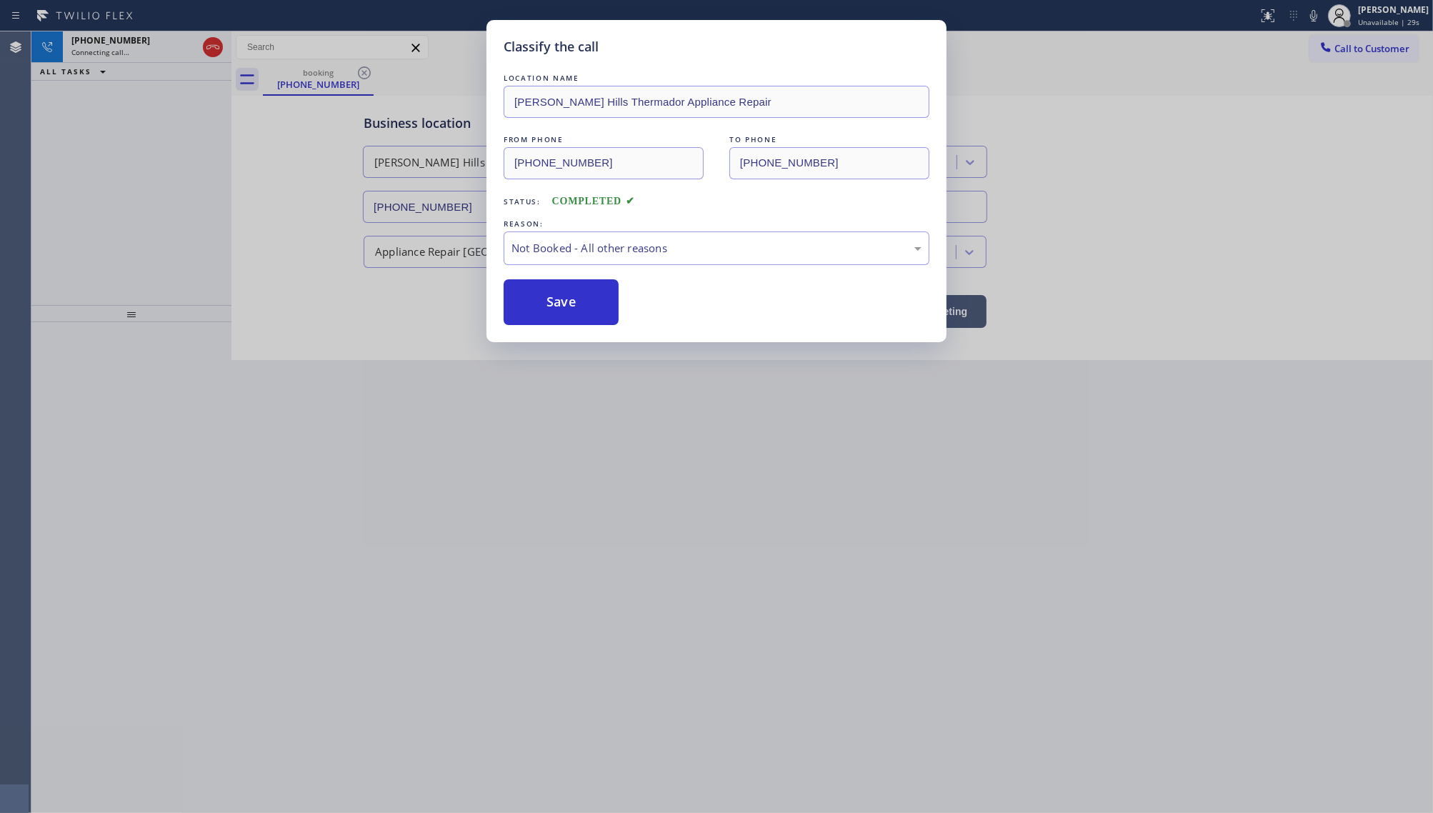
click at [527, 302] on button "Save" at bounding box center [561, 302] width 115 height 46
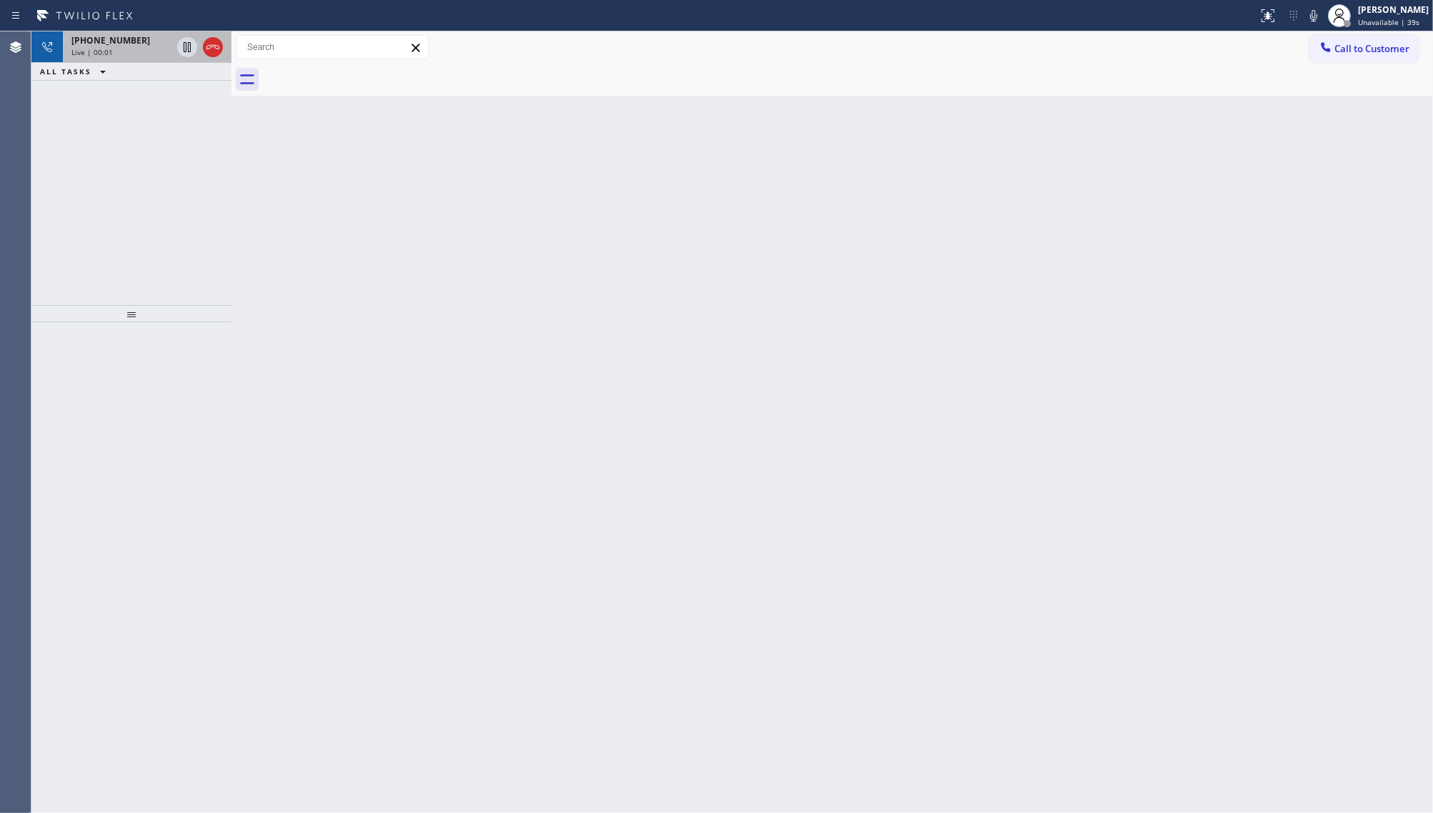
click at [201, 50] on div at bounding box center [199, 46] width 51 height 31
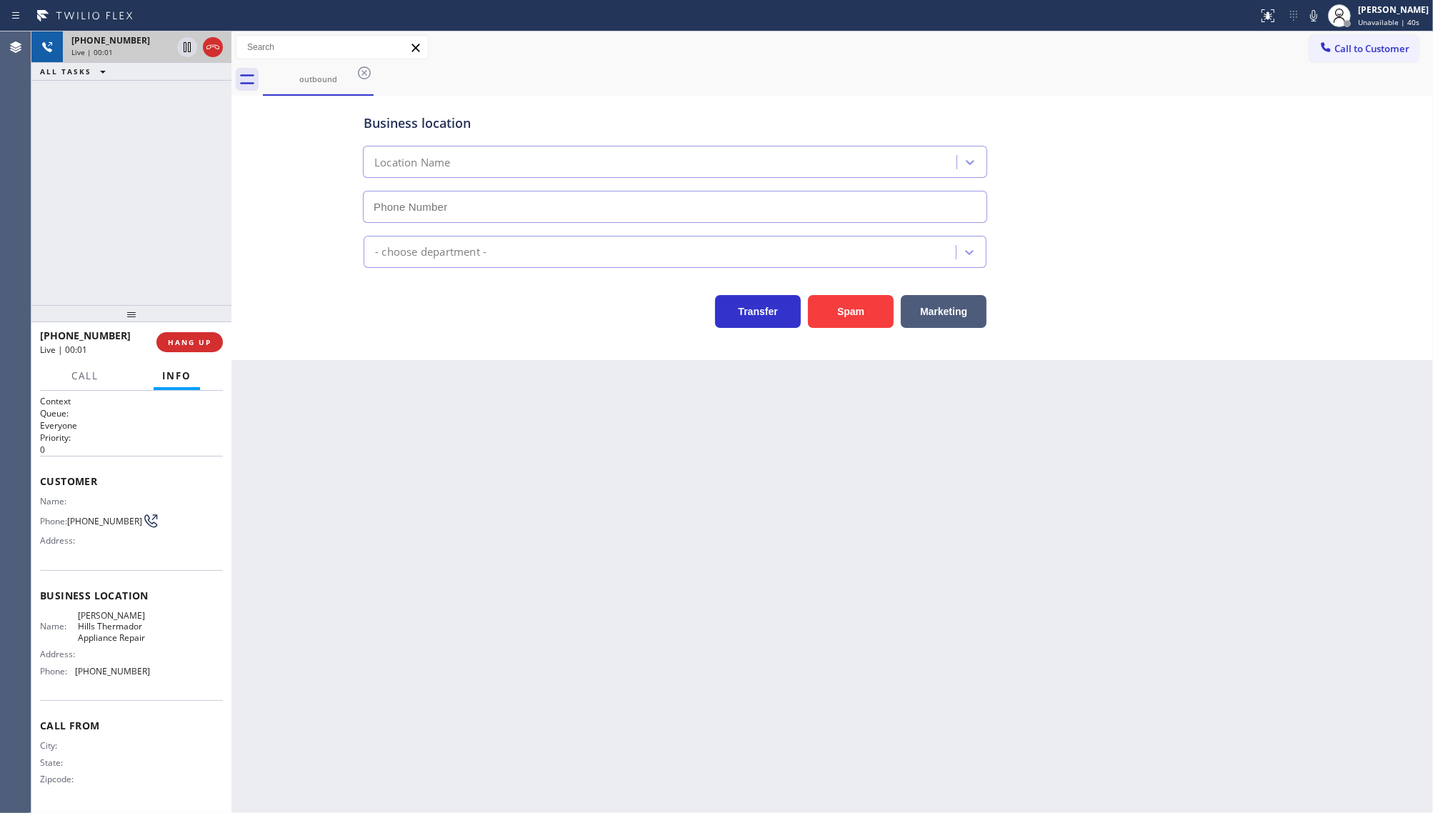
type input "[PHONE_NUMBER]"
click at [224, 37] on div at bounding box center [199, 46] width 51 height 31
click at [220, 48] on icon at bounding box center [212, 47] width 17 height 17
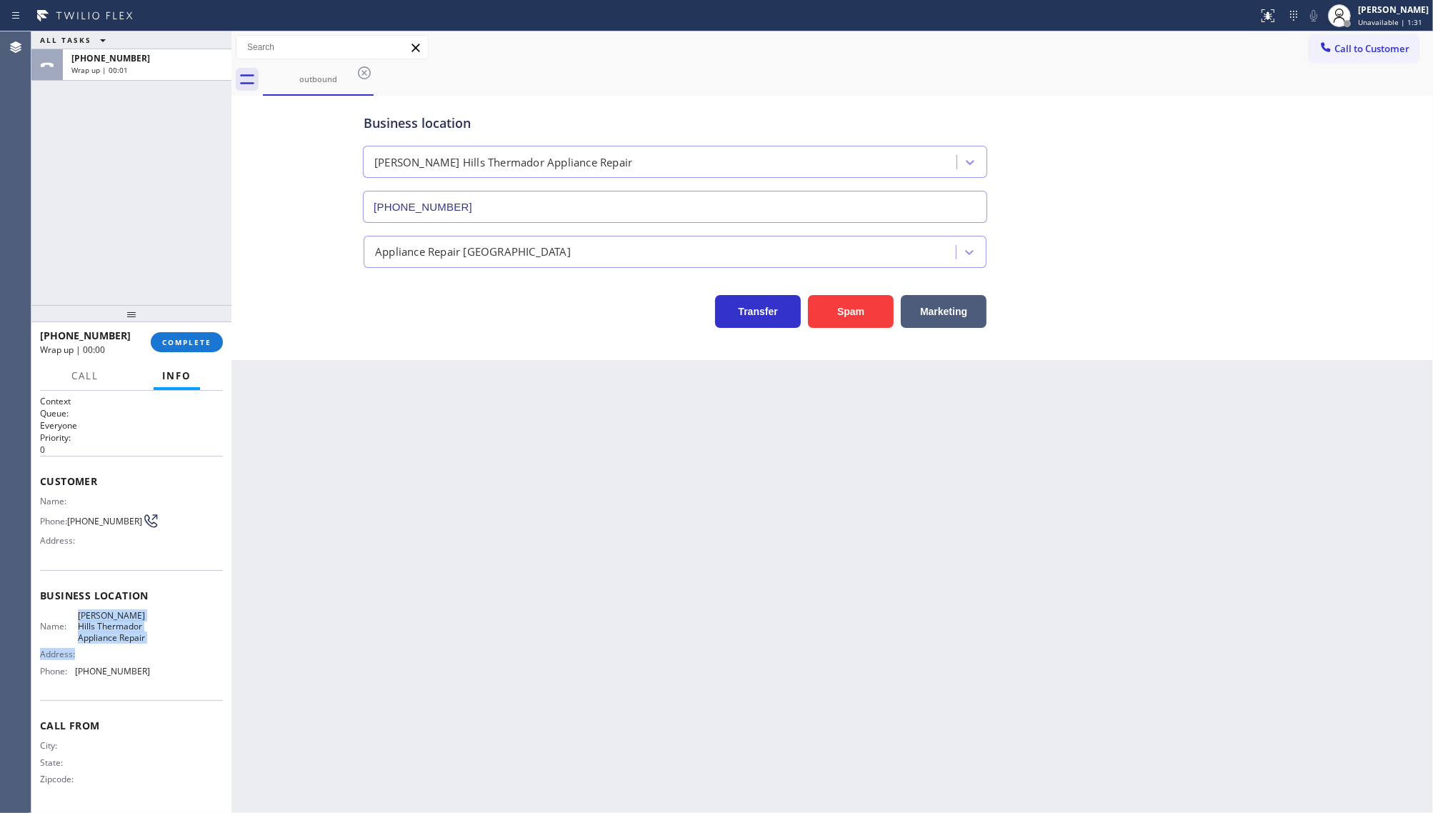
drag, startPoint x: 63, startPoint y: 615, endPoint x: 157, endPoint y: 665, distance: 106.8
click at [157, 665] on div "Name: [PERSON_NAME] Thermador Appliance Repair Address: Phone: [PHONE_NUMBER]" at bounding box center [131, 646] width 183 height 72
drag, startPoint x: 69, startPoint y: 687, endPoint x: 147, endPoint y: 679, distance: 78.3
click at [147, 679] on div "Name: [PERSON_NAME] Thermador Appliance Repair Address: Phone: [PHONE_NUMBER]" at bounding box center [131, 646] width 183 height 72
copy div "[PHONE_NUMBER]"
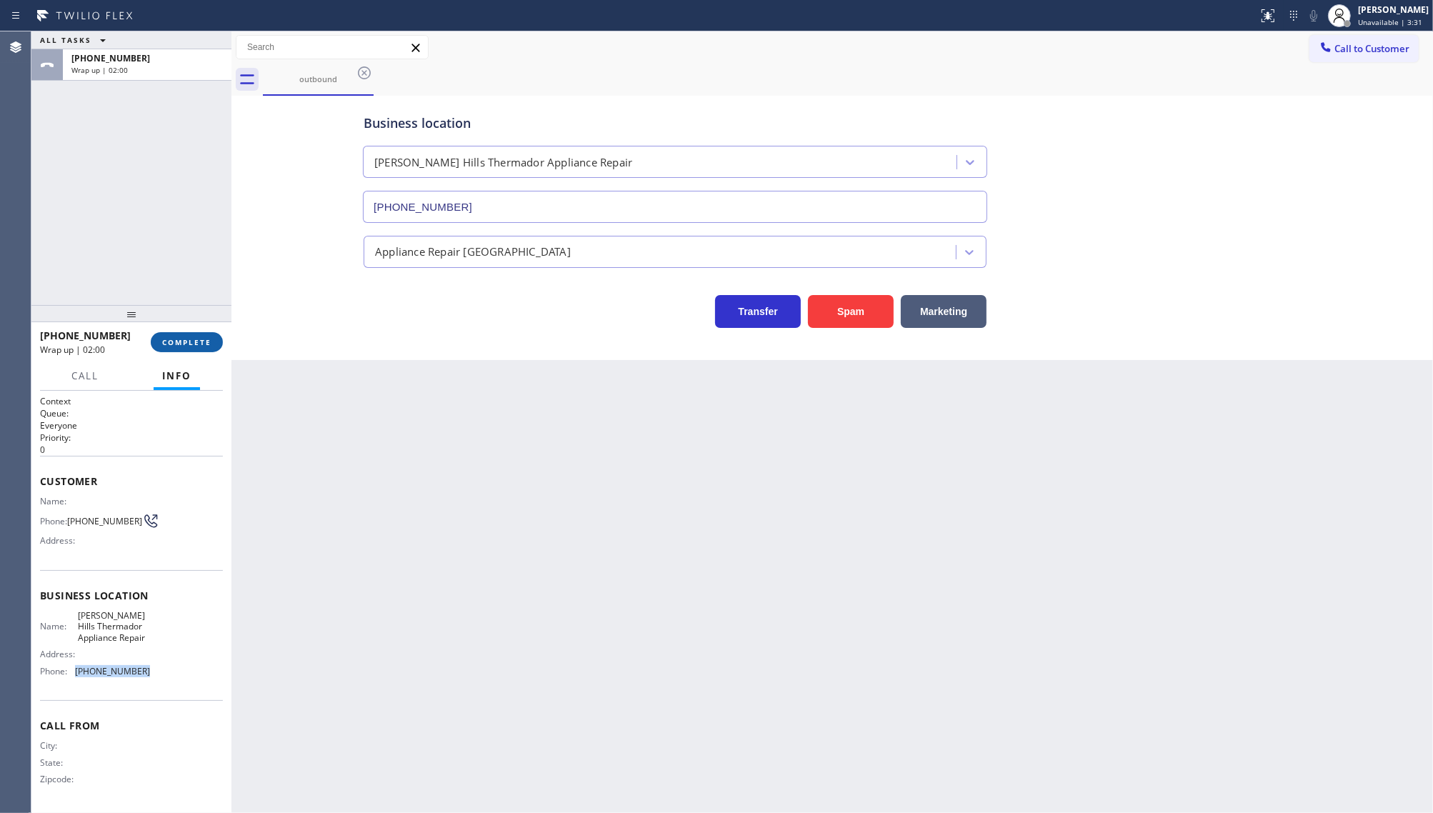
click at [176, 351] on button "COMPLETE" at bounding box center [187, 342] width 72 height 20
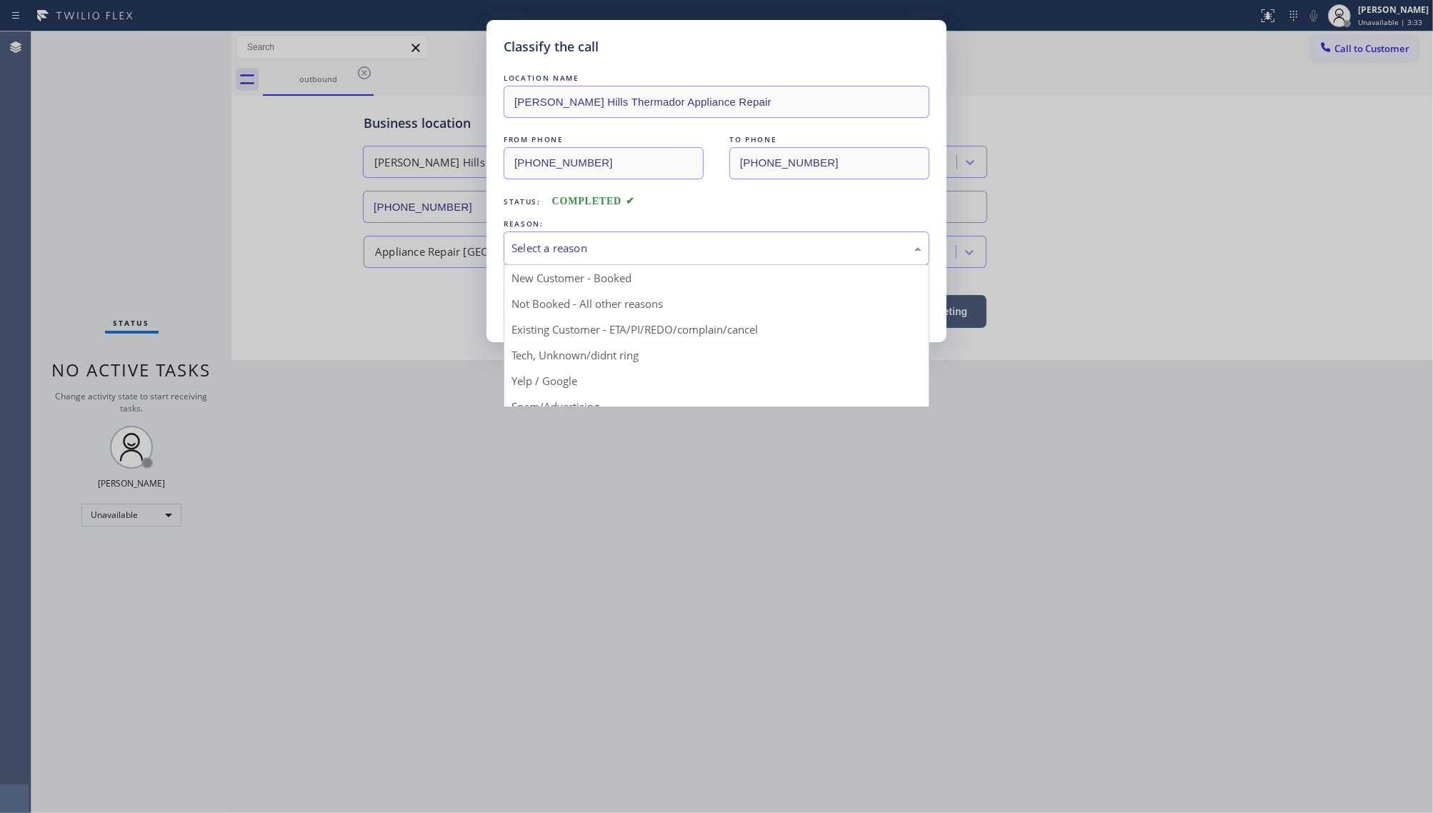
click at [531, 254] on div "Select a reason" at bounding box center [717, 248] width 410 height 16
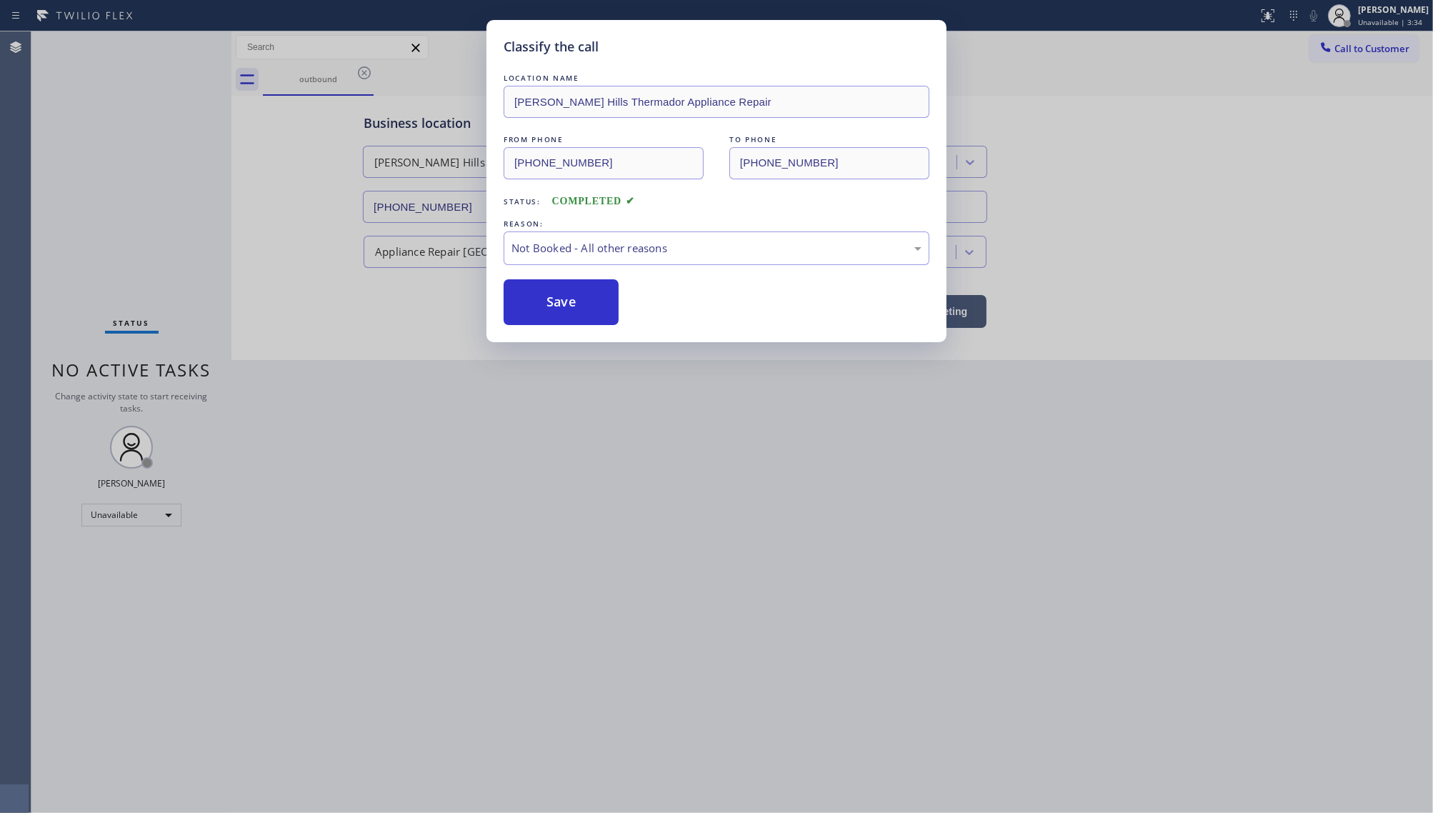
click at [527, 315] on button "Save" at bounding box center [561, 302] width 115 height 46
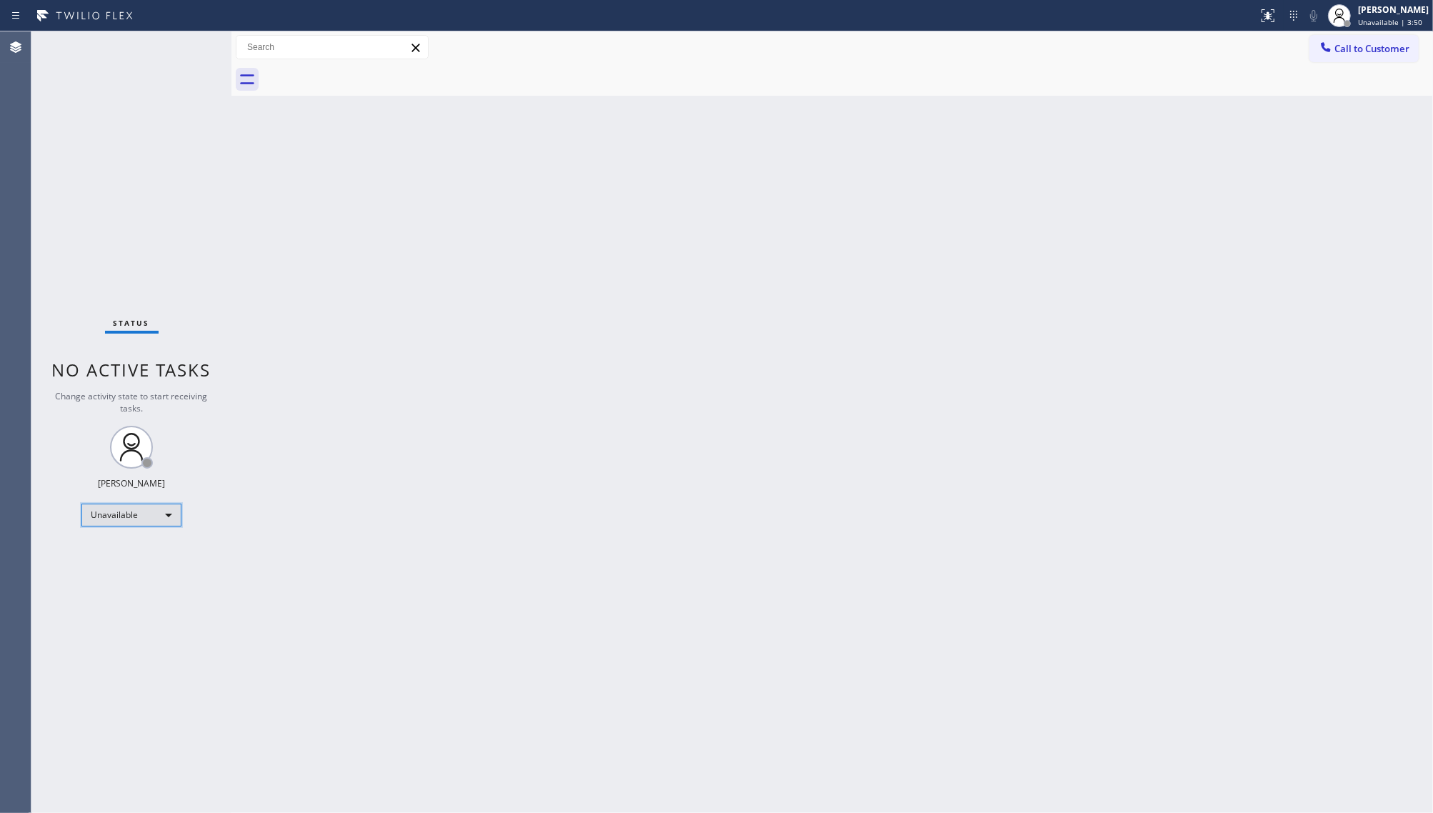
click at [107, 516] on div "Unavailable" at bounding box center [131, 515] width 100 height 23
click at [118, 544] on li "Available" at bounding box center [130, 552] width 97 height 17
click at [188, 45] on div "Status No active tasks You are ready to start receiving tasks. JENIZA ALCAYDE A…" at bounding box center [131, 422] width 200 height 782
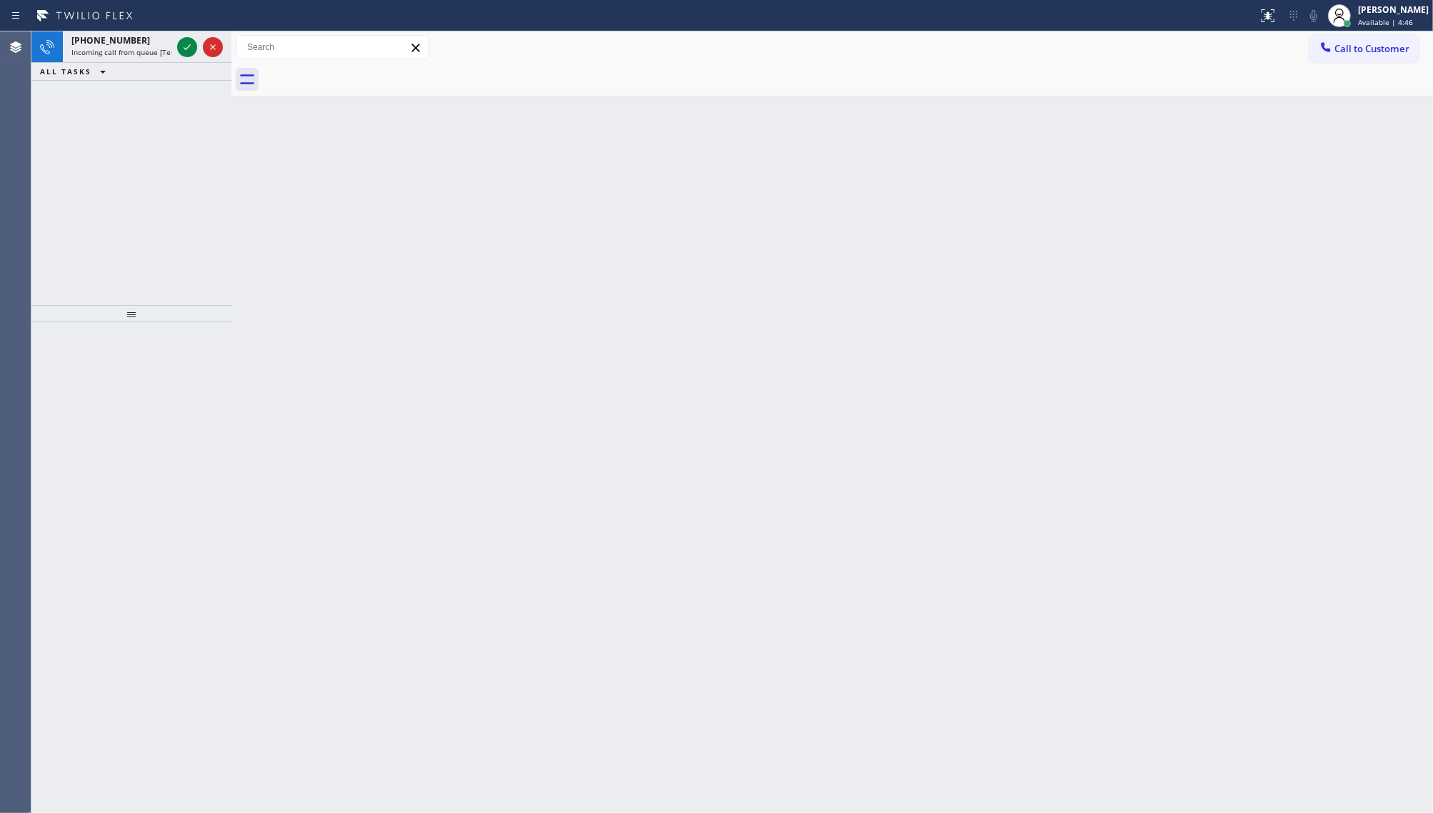
drag, startPoint x: 145, startPoint y: 211, endPoint x: 193, endPoint y: 108, distance: 113.5
click at [145, 209] on div "[PHONE_NUMBER] Incoming call from queue [Test] All ALL TASKS ALL TASKS ACTIVE T…" at bounding box center [131, 168] width 200 height 274
click at [179, 40] on icon at bounding box center [187, 47] width 17 height 17
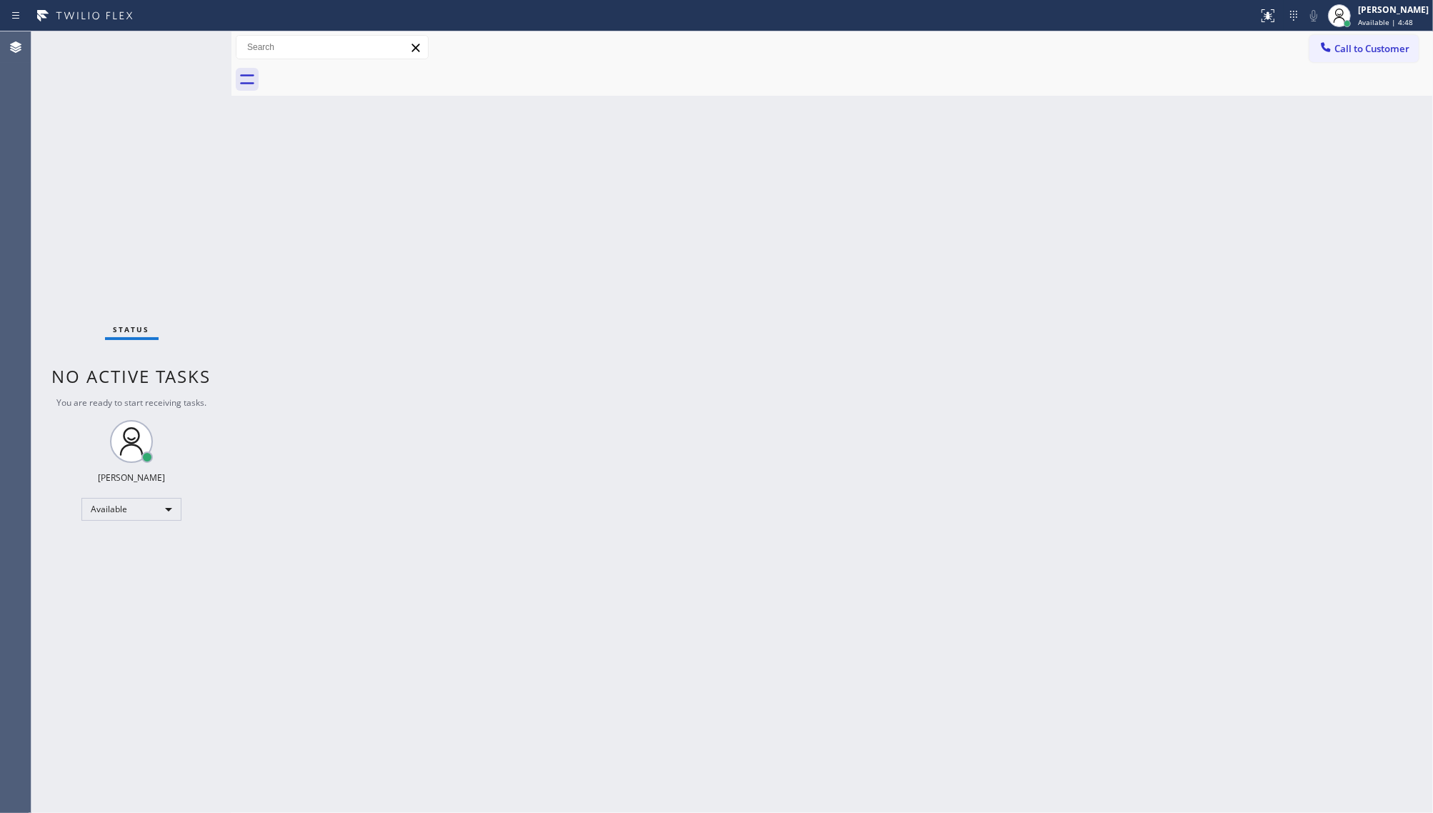
click at [182, 41] on div "Status No active tasks You are ready to start receiving tasks. JENIZA ALCAYDE A…" at bounding box center [131, 422] width 200 height 782
drag, startPoint x: 79, startPoint y: 47, endPoint x: 91, endPoint y: 58, distance: 16.7
click at [89, 55] on div "Status No active tasks You are ready to start receiving tasks. JENIZA ALCAYDE A…" at bounding box center [131, 422] width 200 height 782
drag, startPoint x: 1276, startPoint y: 11, endPoint x: 1233, endPoint y: 129, distance: 125.7
click at [1274, 16] on div at bounding box center [1268, 15] width 31 height 31
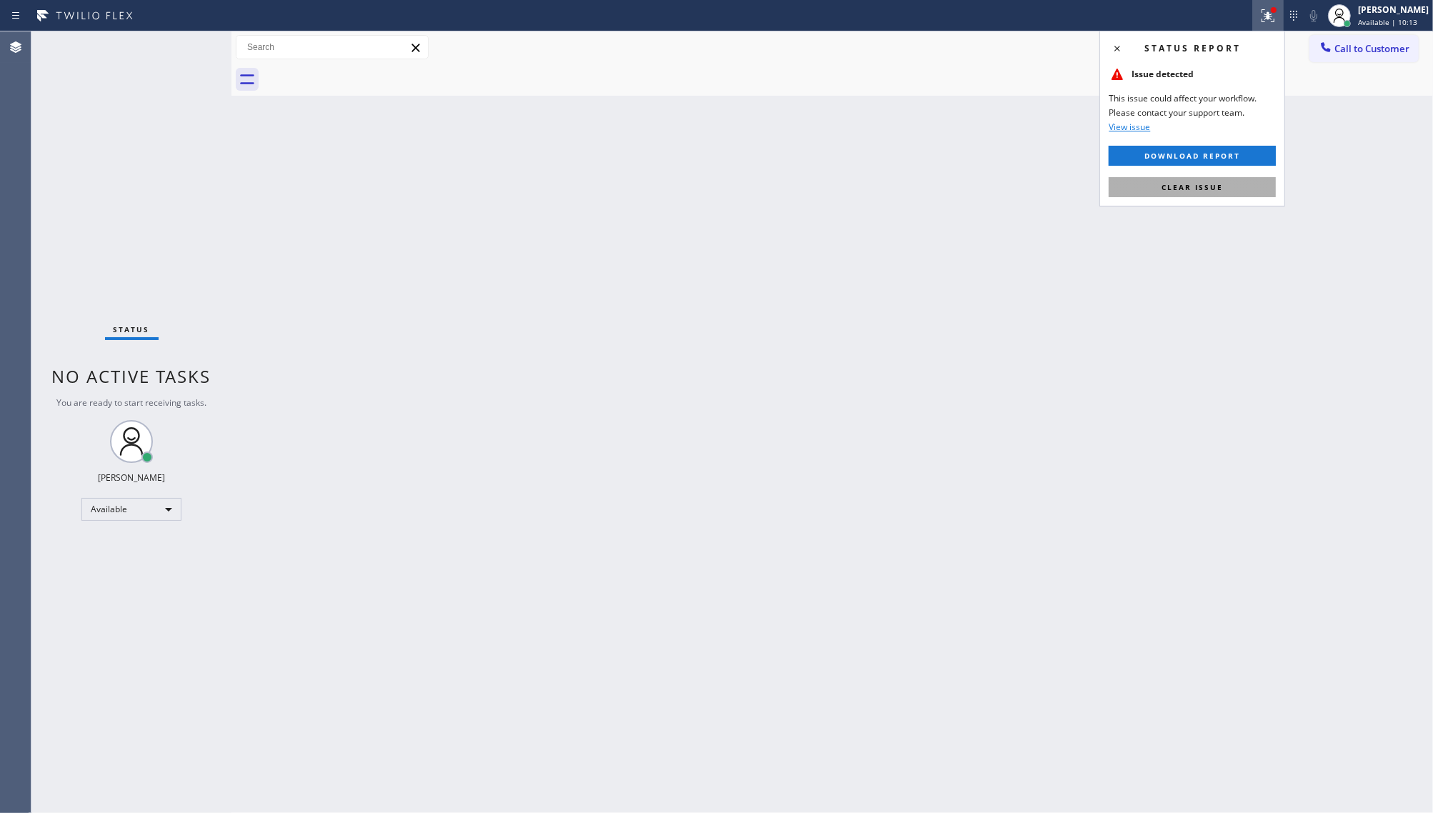
click at [1213, 197] on div "Status report Issue detected This issue could affect your workflow. Please cont…" at bounding box center [1193, 119] width 186 height 176
click at [1213, 193] on button "Clear issue" at bounding box center [1192, 187] width 167 height 20
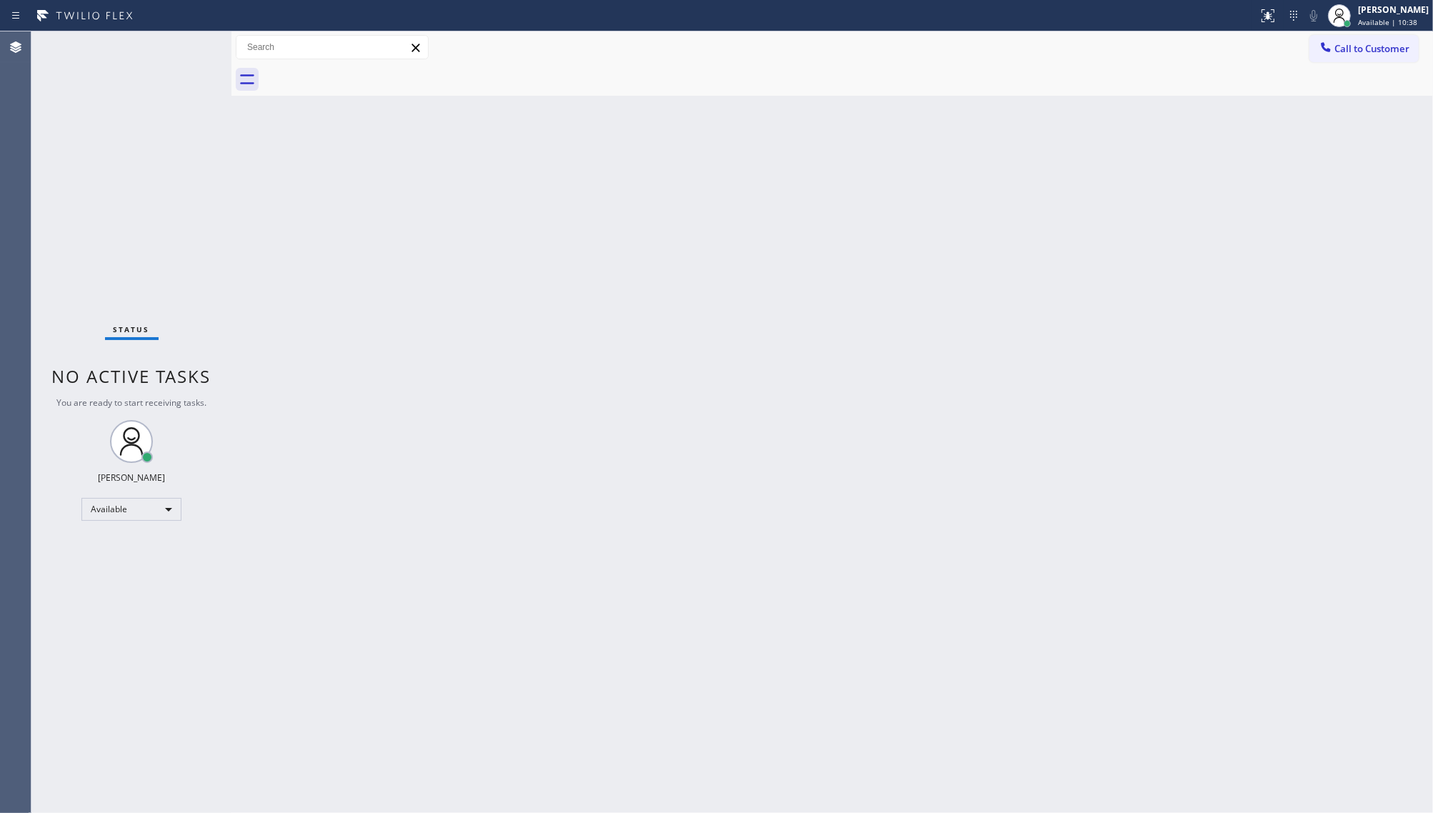
click at [215, 66] on div "Status No active tasks You are ready to start receiving tasks. JENIZA ALCAYDE A…" at bounding box center [131, 422] width 200 height 782
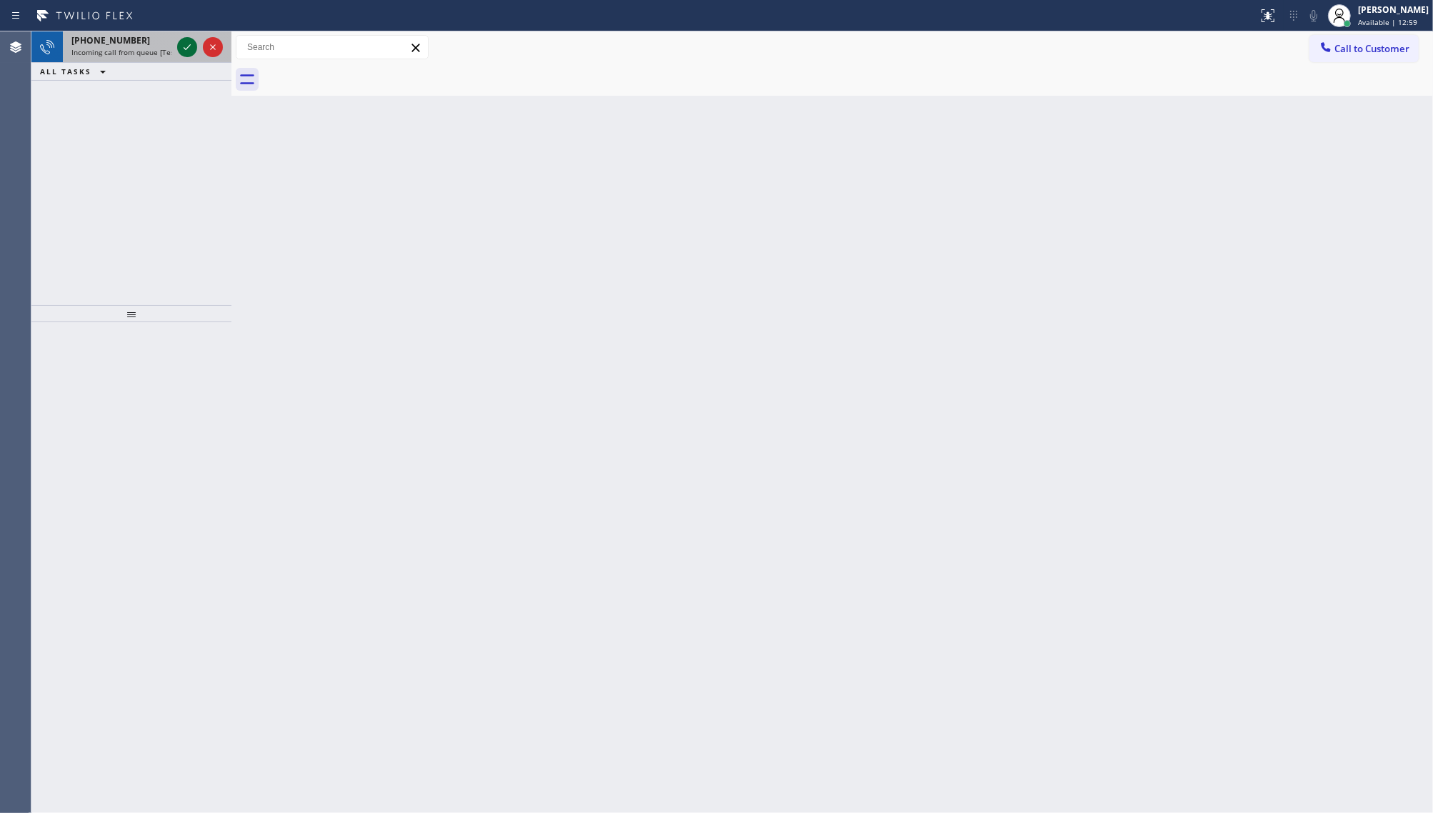
click at [188, 44] on icon at bounding box center [187, 47] width 17 height 17
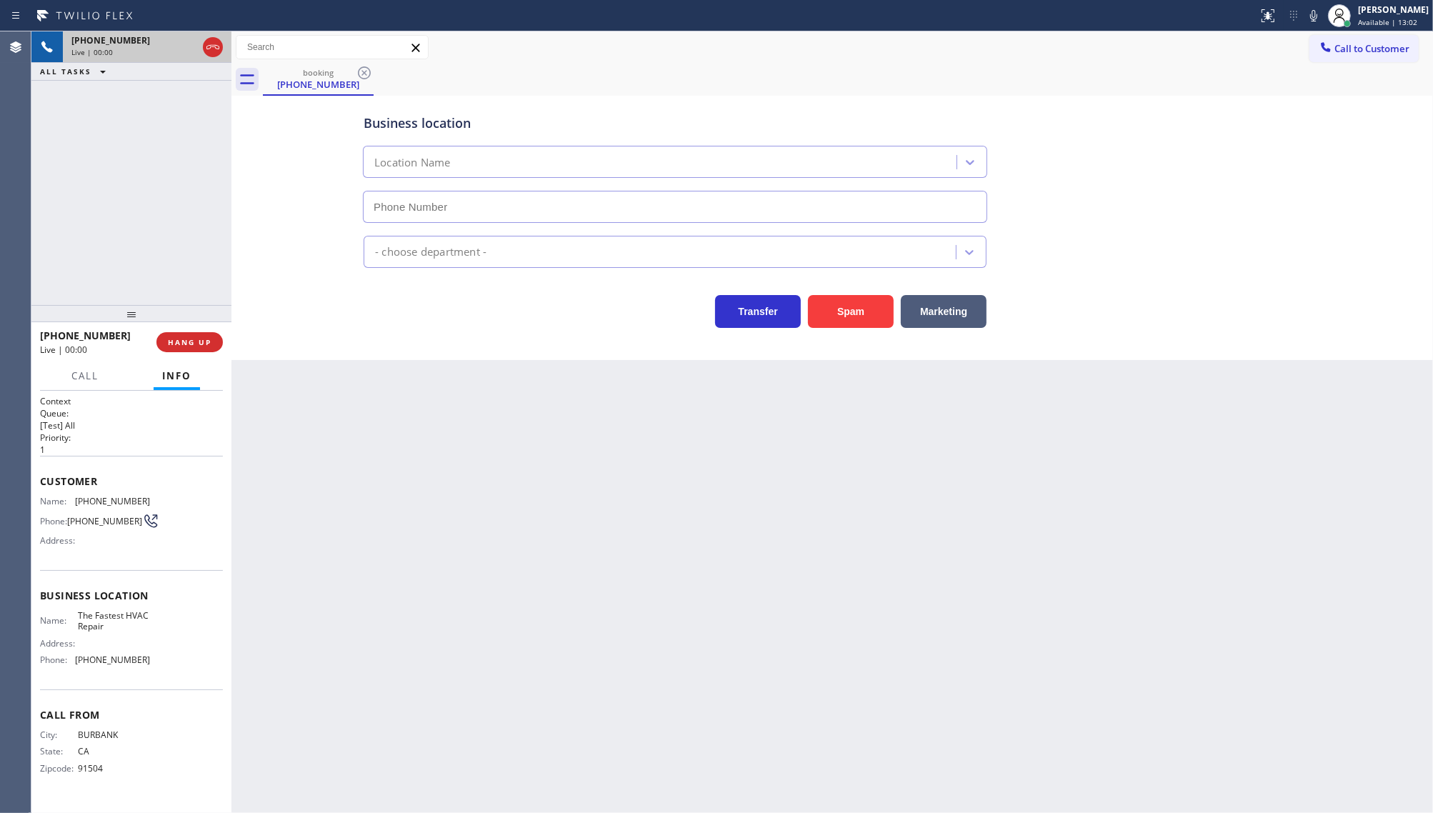
type input "[PHONE_NUMBER]"
click at [184, 46] on icon at bounding box center [187, 47] width 7 height 10
click at [1313, 18] on icon at bounding box center [1313, 15] width 7 height 11
click at [69, 204] on div "[PHONE_NUMBER] Live | 02:05 ALL TASKS ALL TASKS ACTIVE TASKS TASKS IN WRAP UP" at bounding box center [131, 168] width 200 height 274
click at [188, 44] on icon at bounding box center [187, 47] width 17 height 17
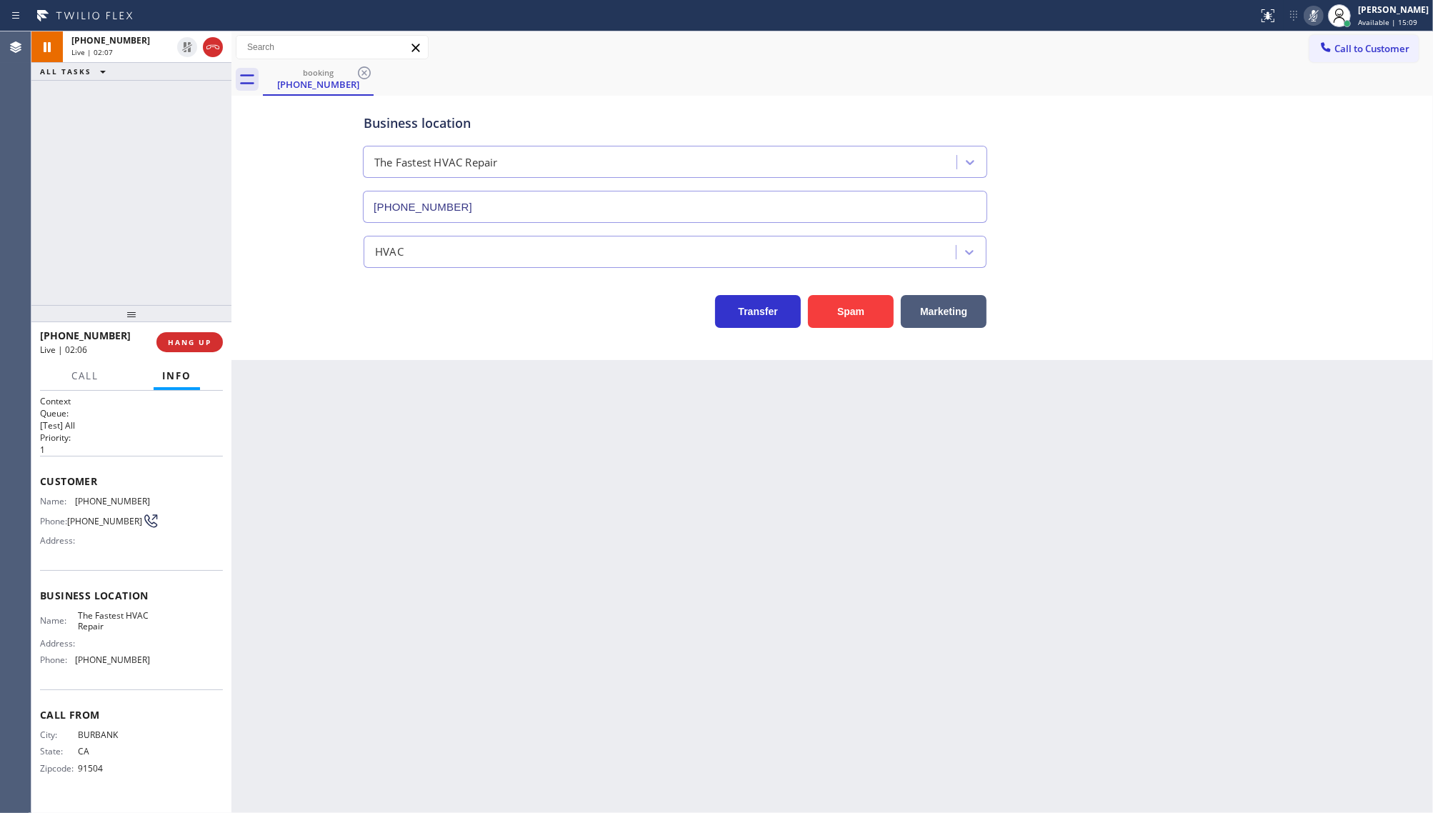
click at [1313, 11] on icon at bounding box center [1313, 15] width 17 height 17
drag, startPoint x: 134, startPoint y: 154, endPoint x: 120, endPoint y: 37, distance: 118.0
click at [129, 113] on div "[PHONE_NUMBER] Live | 02:20 ALL TASKS ALL TASKS ACTIVE TASKS TASKS IN WRAP UP" at bounding box center [131, 168] width 200 height 274
drag, startPoint x: 73, startPoint y: 499, endPoint x: 161, endPoint y: 507, distance: 89.0
click at [161, 507] on div "Name: [PHONE_NUMBER] Phone: [PHONE_NUMBER] Address:" at bounding box center [131, 524] width 183 height 56
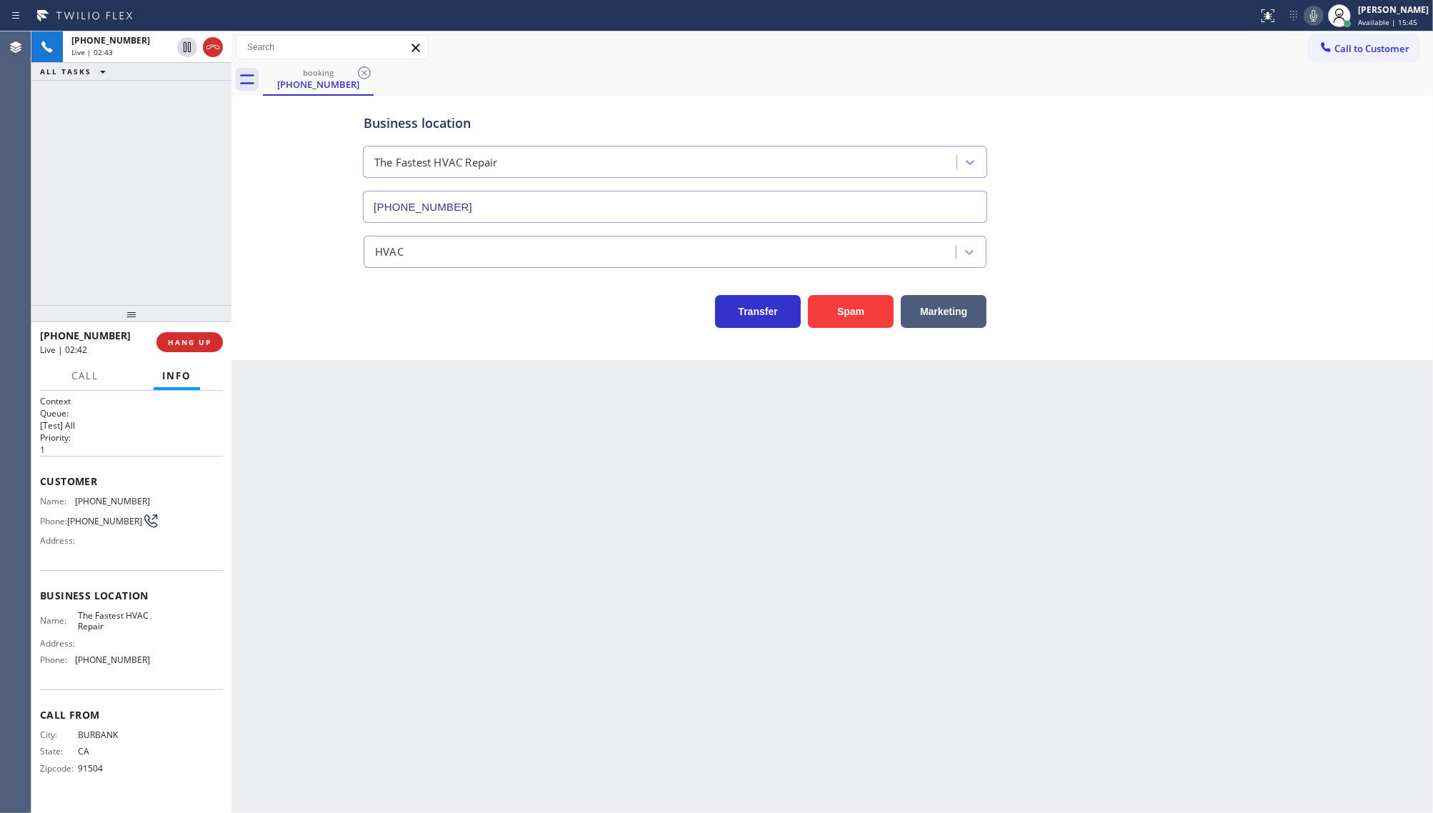
drag, startPoint x: 115, startPoint y: 561, endPoint x: 96, endPoint y: 540, distance: 27.8
click at [104, 547] on div "Customer Name: [PHONE_NUMBER] Phone: [PHONE_NUMBER] Address:" at bounding box center [131, 513] width 183 height 114
drag, startPoint x: 72, startPoint y: 497, endPoint x: 154, endPoint y: 506, distance: 82.6
click at [154, 506] on div "Name: [PHONE_NUMBER] Phone: [PHONE_NUMBER] Address:" at bounding box center [131, 524] width 183 height 56
copy div "[PHONE_NUMBER]"
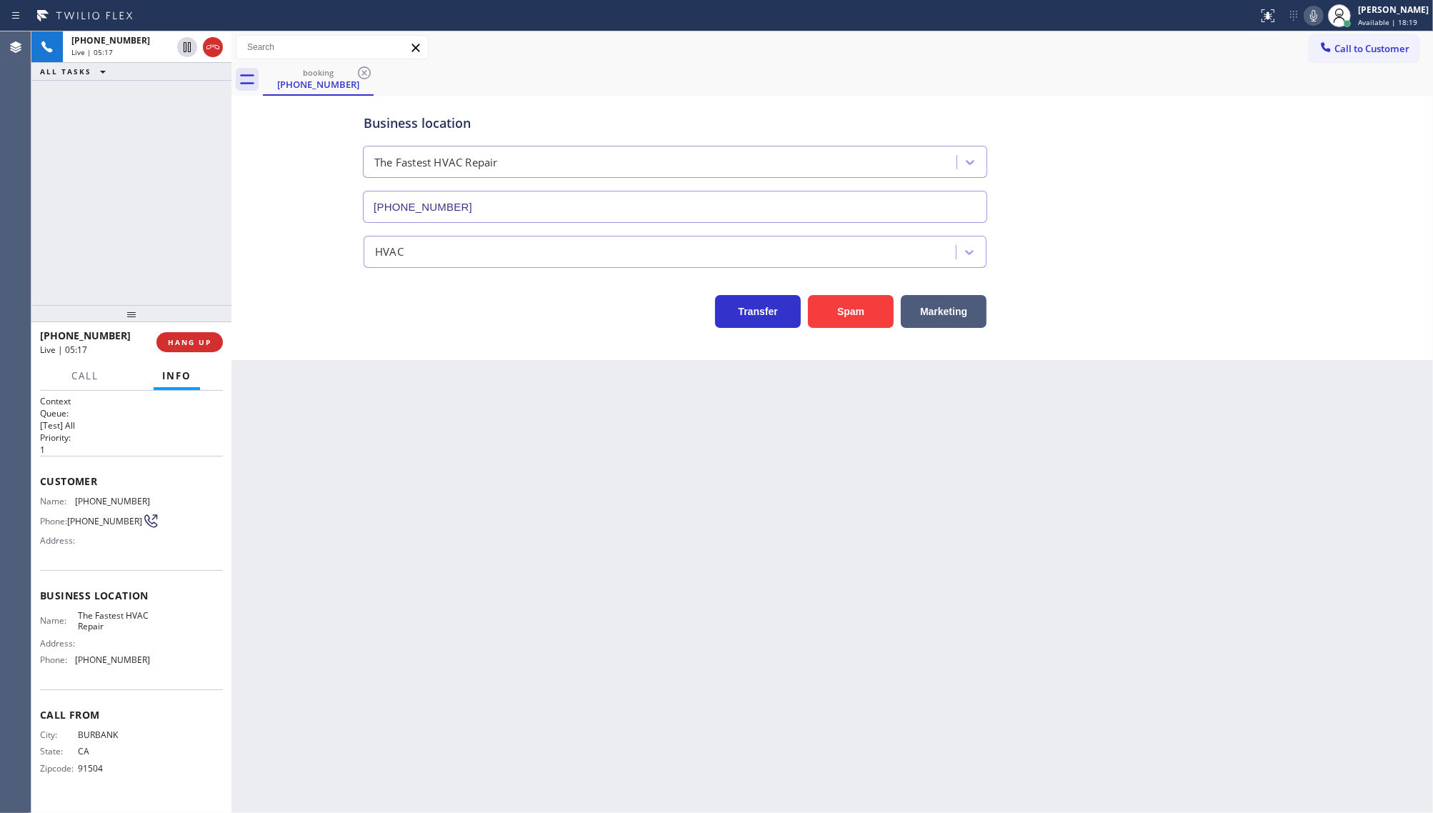
click at [90, 184] on div "[PHONE_NUMBER] Live | 05:17 ALL TASKS ALL TASKS ACTIVE TASKS TASKS IN WRAP UP" at bounding box center [131, 168] width 200 height 274
click at [1370, 4] on div "[PERSON_NAME]" at bounding box center [1393, 10] width 71 height 12
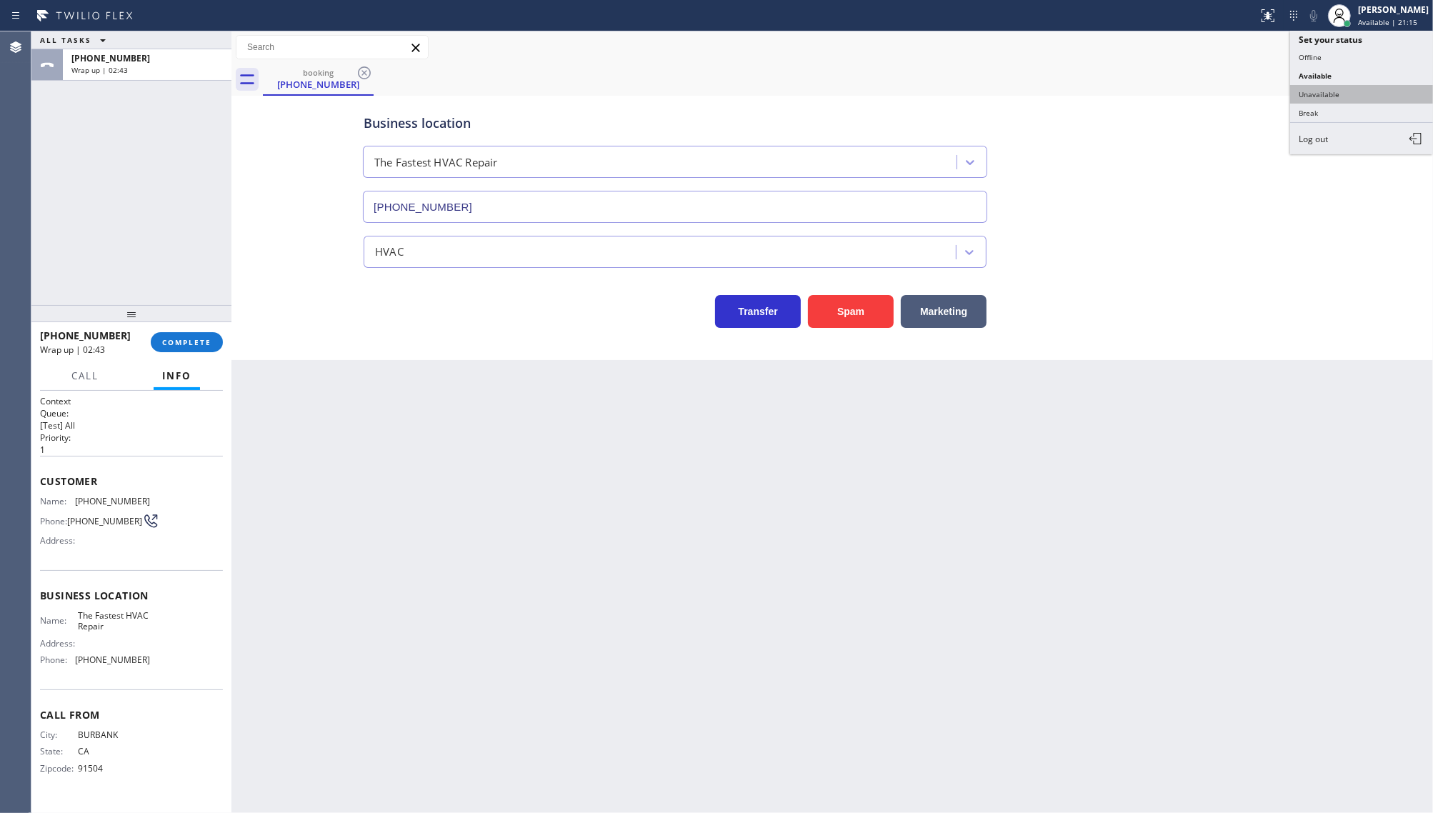
click at [1349, 94] on button "Unavailable" at bounding box center [1361, 94] width 143 height 19
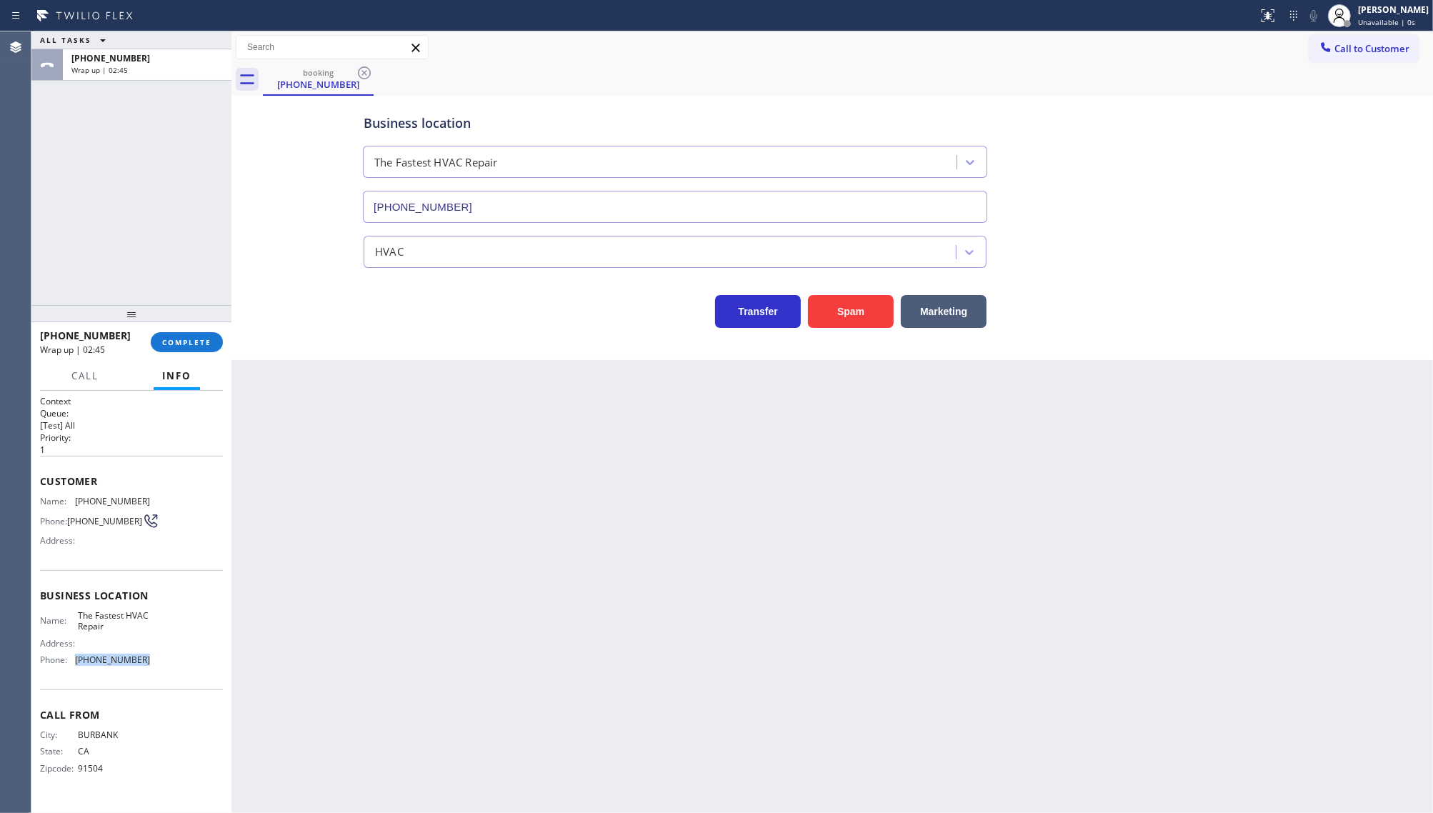
drag, startPoint x: 79, startPoint y: 659, endPoint x: 158, endPoint y: 664, distance: 78.8
click at [158, 664] on div "Name: The Fastest HVAC Repair Address: Phone: [PHONE_NUMBER]" at bounding box center [131, 640] width 183 height 61
copy div "[PHONE_NUMBER]"
click at [1323, 48] on icon at bounding box center [1326, 46] width 9 height 9
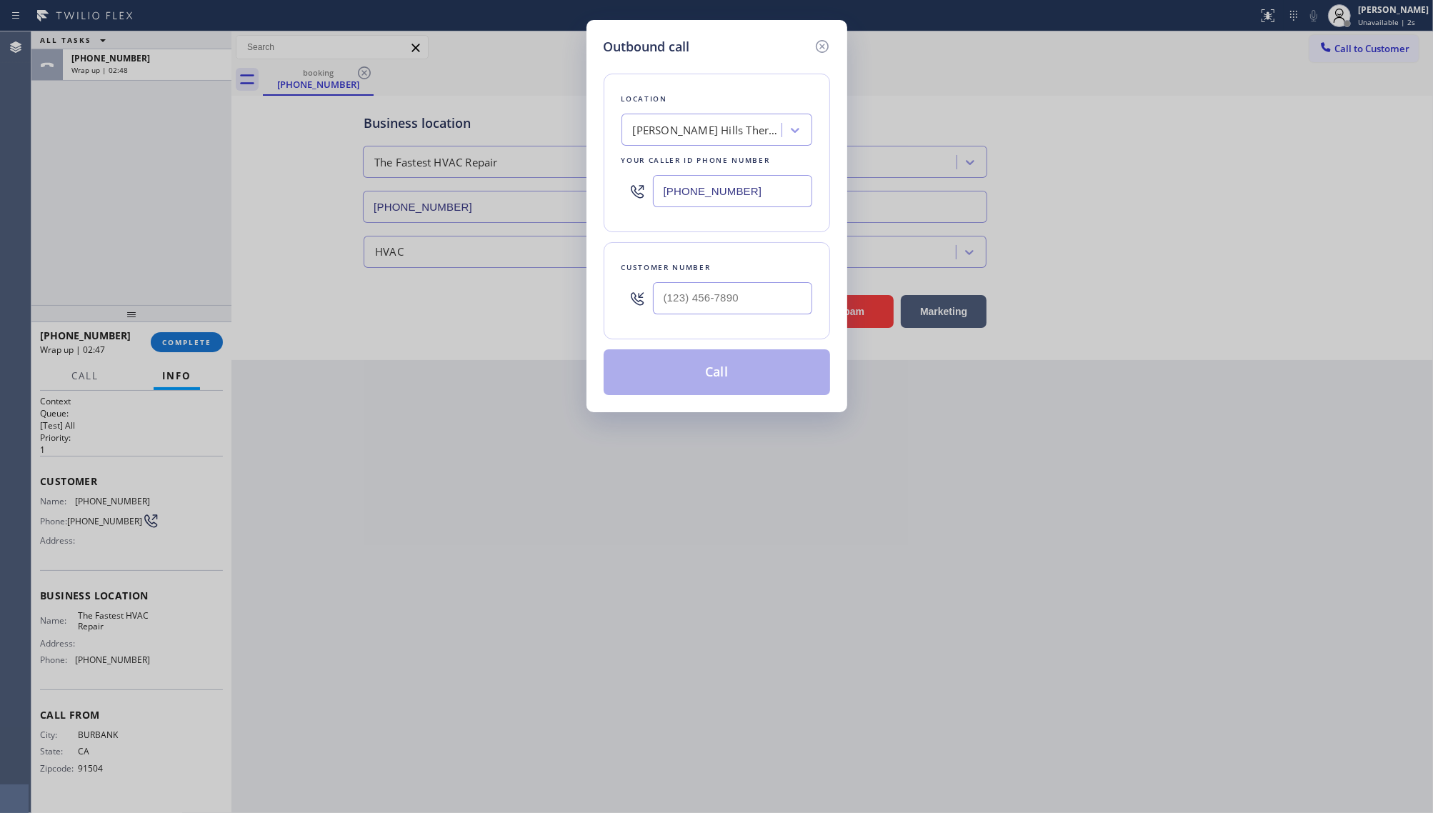
click at [725, 191] on input "[PHONE_NUMBER]" at bounding box center [732, 191] width 159 height 32
drag, startPoint x: 655, startPoint y: 174, endPoint x: 537, endPoint y: 177, distance: 118.7
click at [537, 177] on div "Outbound call Location [PERSON_NAME][GEOGRAPHIC_DATA] Thermador Appliance Repai…" at bounding box center [716, 406] width 1433 height 813
paste input "866) 540-7291"
type input "[PHONE_NUMBER]"
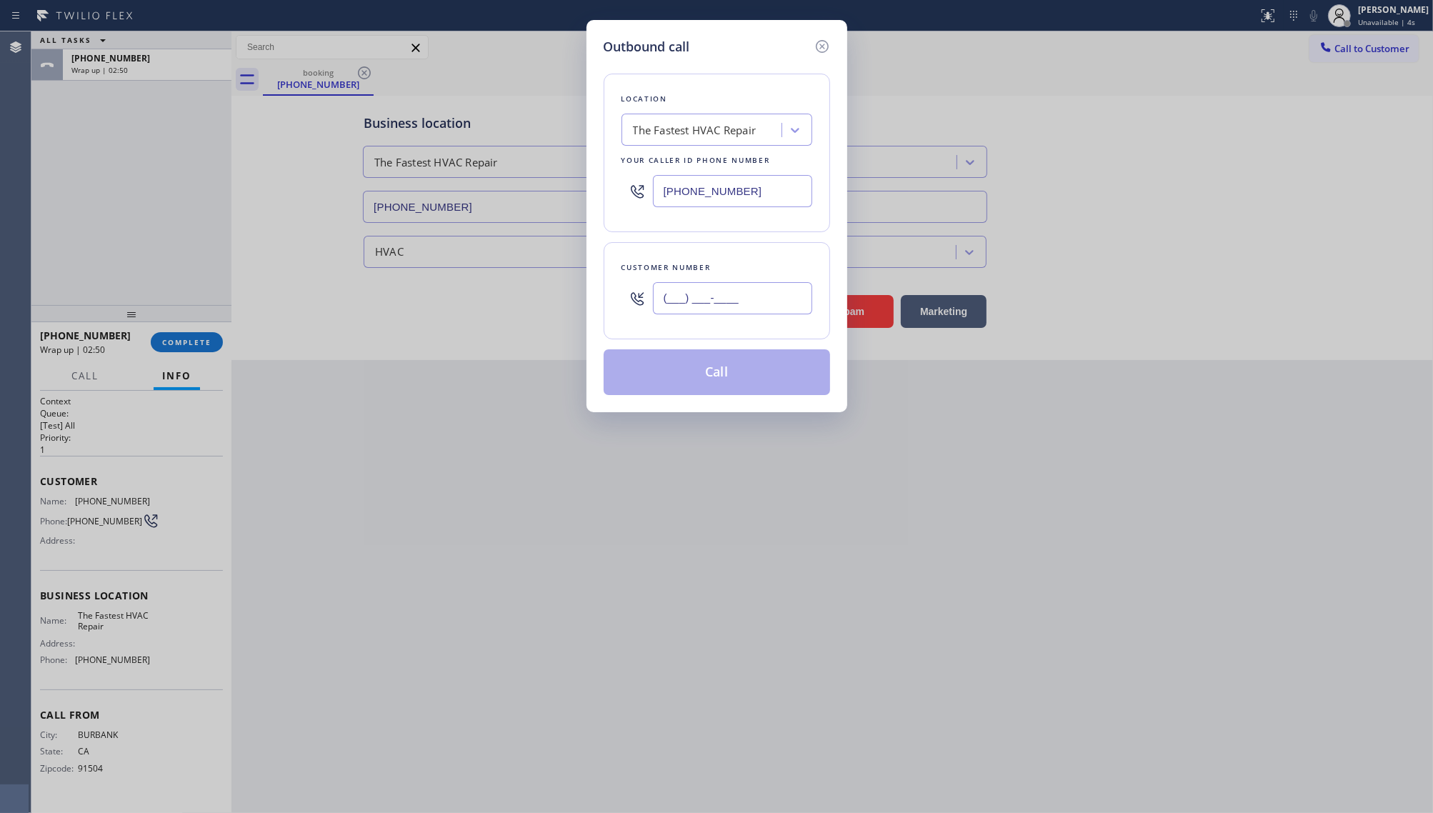
click at [675, 306] on input "(___) ___-____" at bounding box center [732, 298] width 159 height 32
click at [762, 375] on button "Call" at bounding box center [717, 372] width 226 height 46
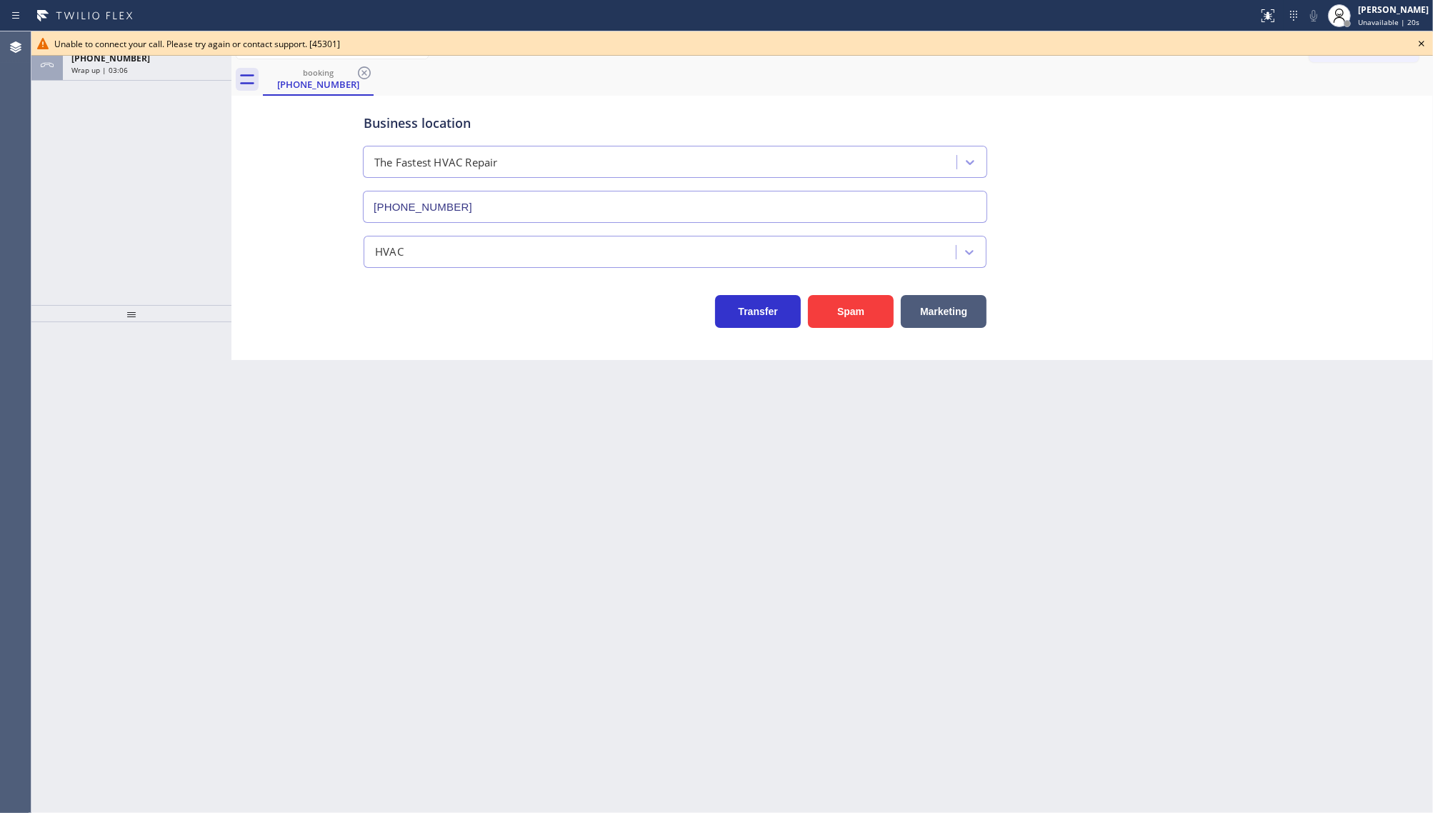
click at [1423, 43] on icon at bounding box center [1421, 43] width 17 height 17
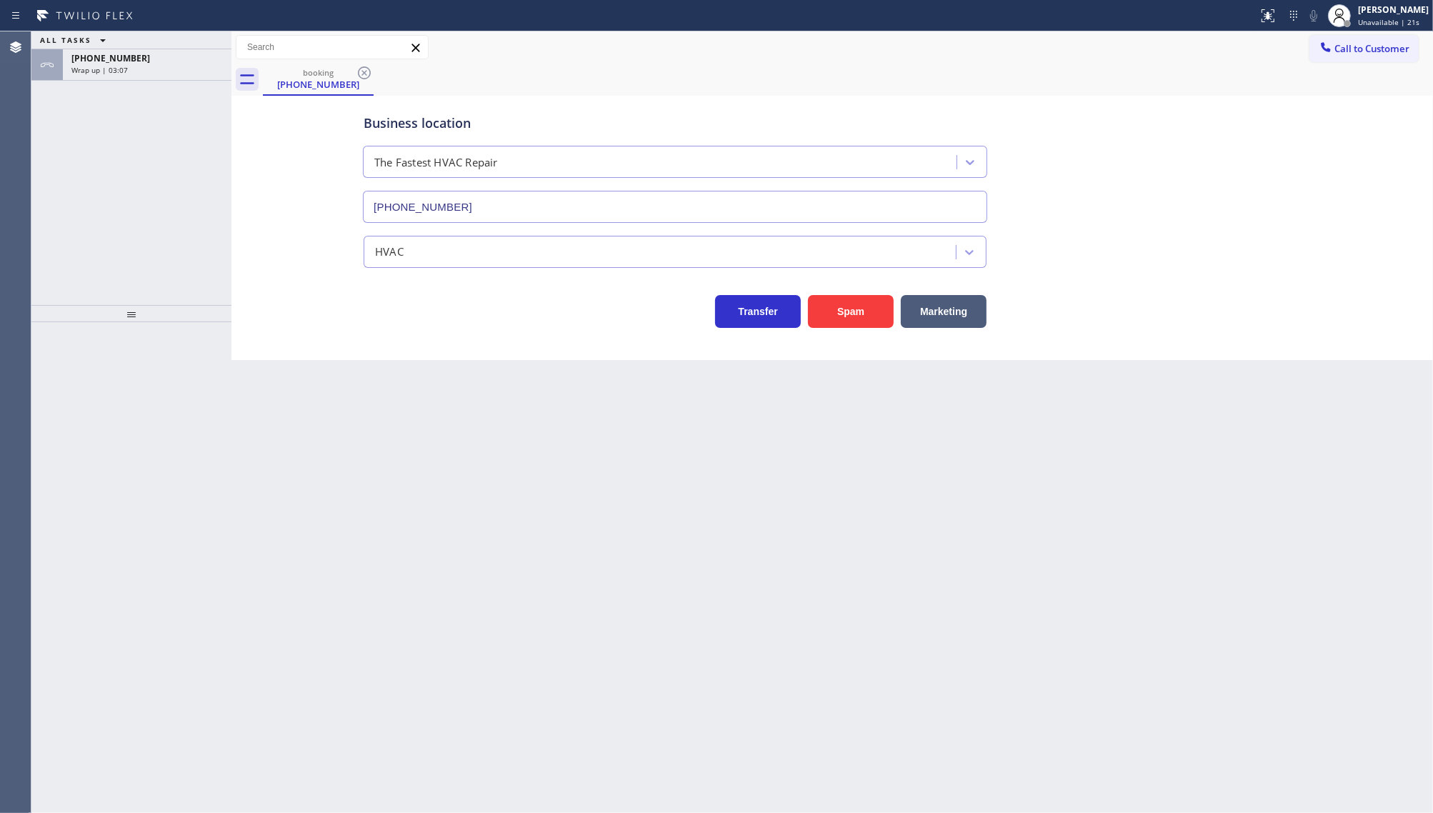
click at [139, 49] on div "ALL TASKS ALL TASKS ACTIVE TASKS TASKS IN WRAP UP" at bounding box center [131, 40] width 200 height 18
click at [141, 57] on div "[PHONE_NUMBER]" at bounding box center [146, 58] width 151 height 12
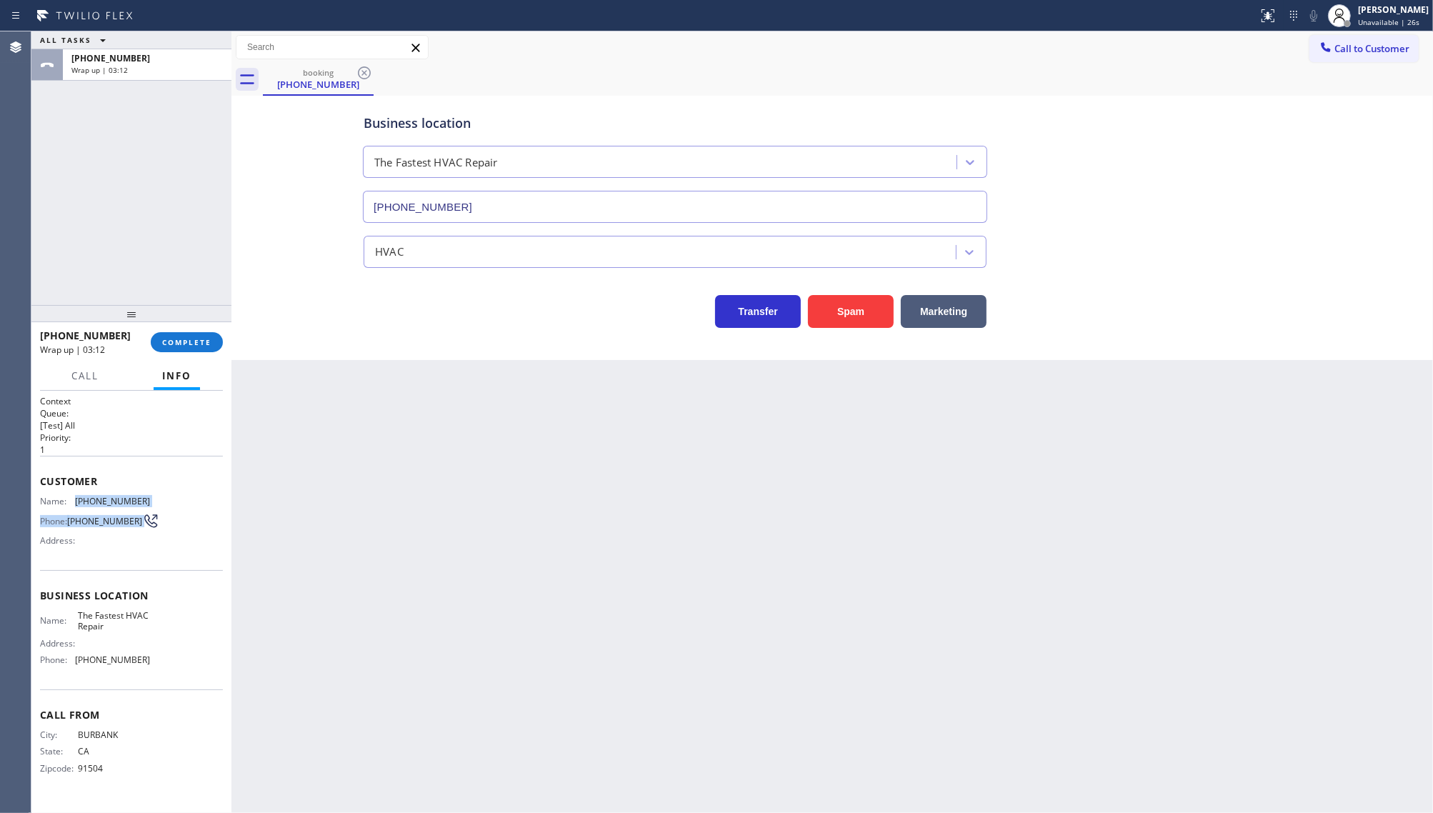
drag, startPoint x: 76, startPoint y: 490, endPoint x: 175, endPoint y: 509, distance: 101.2
click at [175, 509] on div "Customer Name: [PHONE_NUMBER] Phone: [PHONE_NUMBER] Address:" at bounding box center [131, 513] width 183 height 114
click at [175, 509] on div "Name: [PHONE_NUMBER] Phone: [PHONE_NUMBER] Address:" at bounding box center [131, 524] width 183 height 56
click at [142, 513] on icon at bounding box center [150, 520] width 17 height 17
click at [141, 513] on icon at bounding box center [151, 521] width 20 height 20
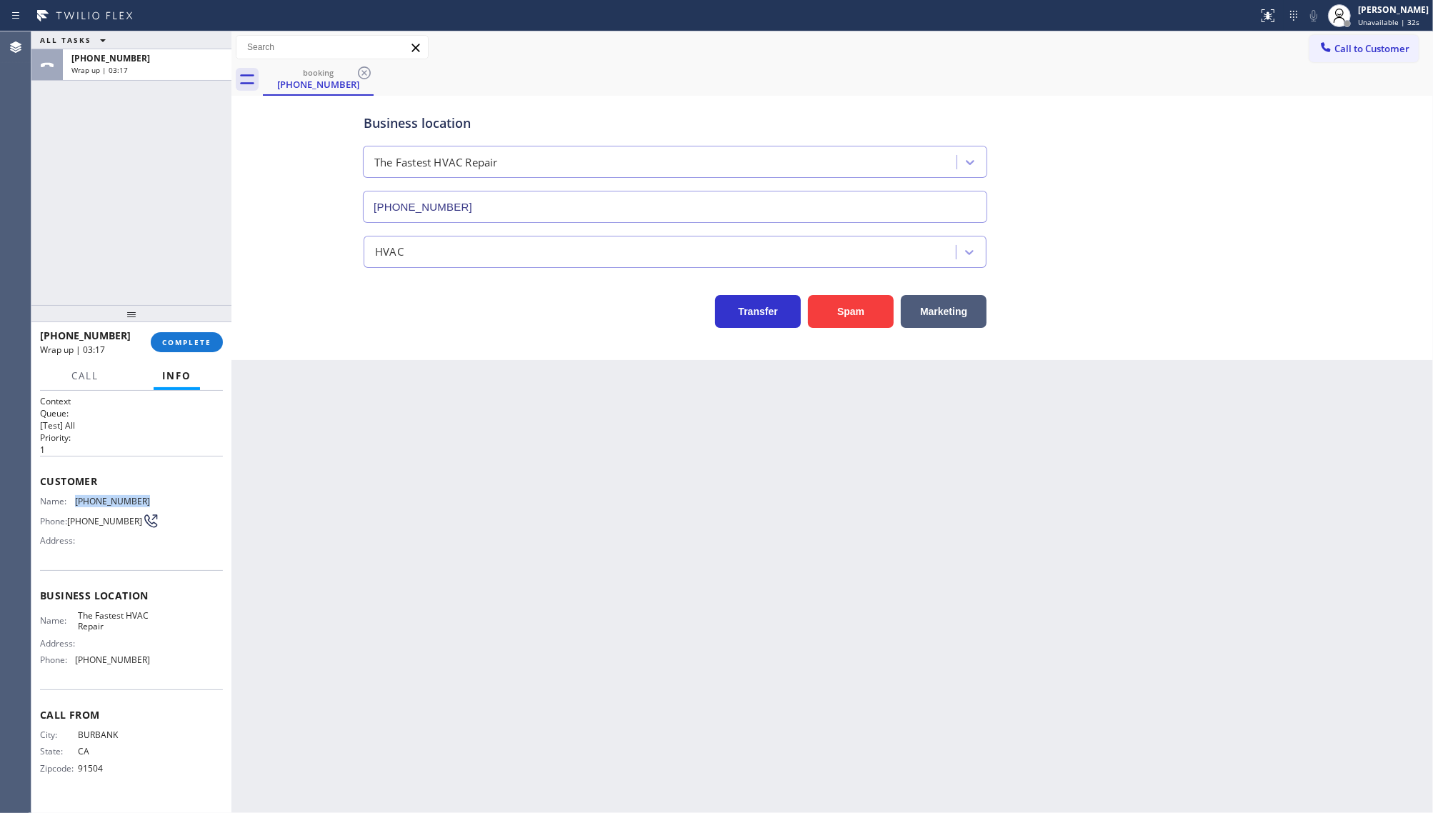
drag, startPoint x: 76, startPoint y: 494, endPoint x: 174, endPoint y: 500, distance: 98.1
click at [174, 500] on div "Name: [PHONE_NUMBER] Phone: [PHONE_NUMBER] Address:" at bounding box center [131, 524] width 183 height 56
copy div "[PHONE_NUMBER]"
click at [1348, 51] on span "Call to Customer" at bounding box center [1372, 48] width 75 height 13
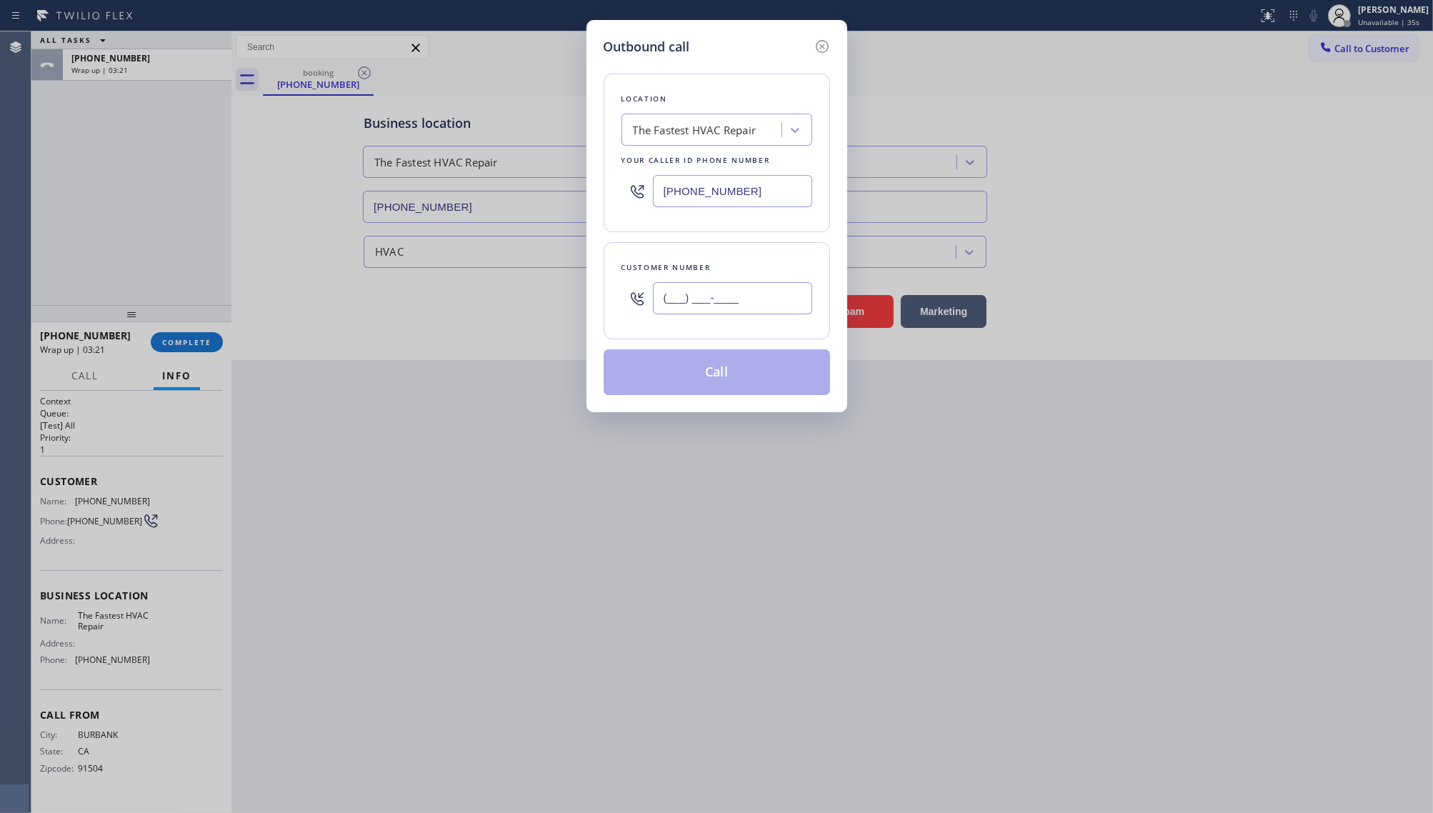
click at [684, 302] on input "(___) ___-____" at bounding box center [732, 298] width 159 height 32
paste input "818) 588-9507"
click at [689, 390] on button "Call" at bounding box center [717, 372] width 226 height 46
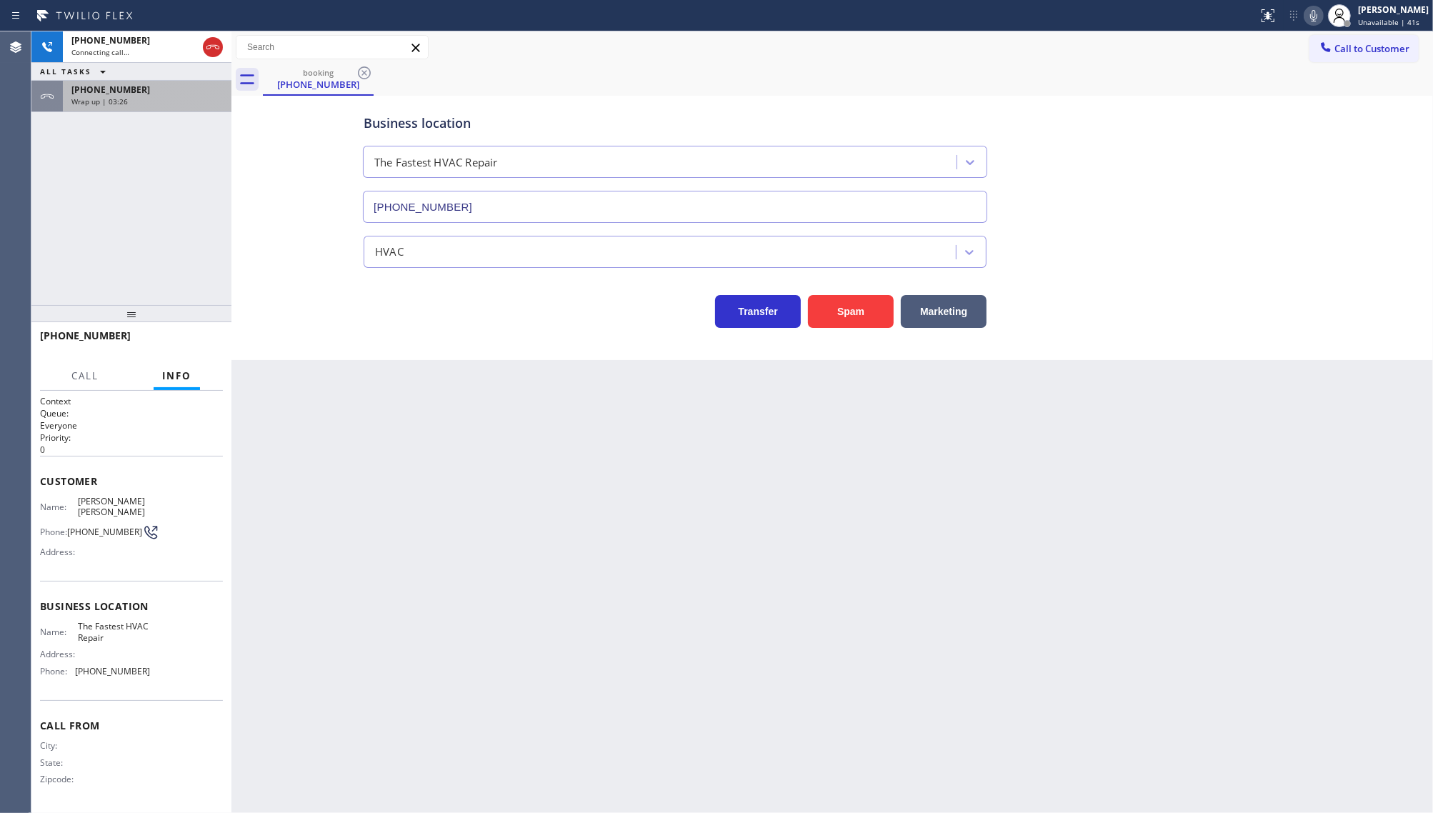
click at [76, 98] on span "Wrap up | 03:26" at bounding box center [99, 101] width 56 height 10
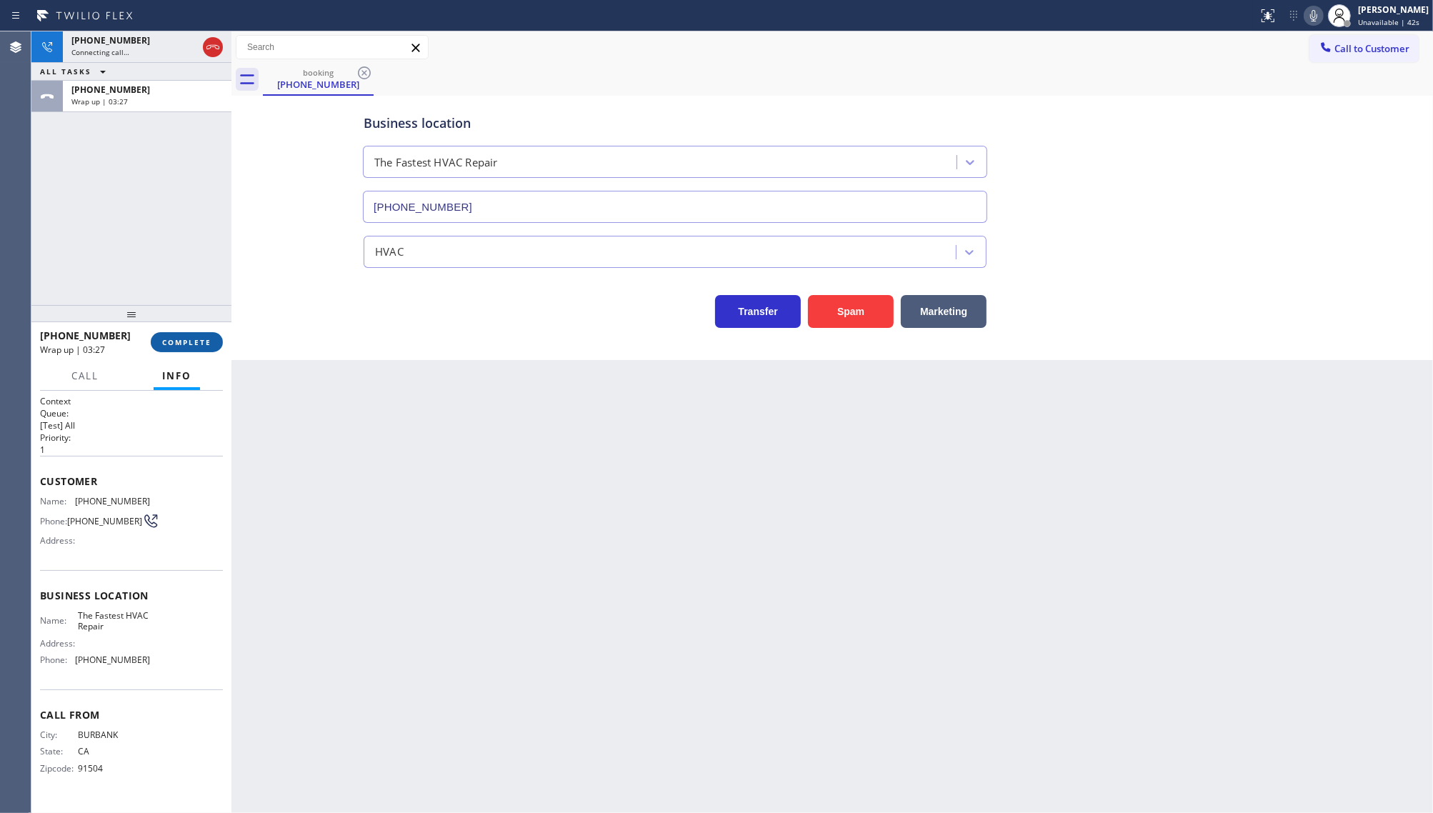
click at [191, 337] on span "COMPLETE" at bounding box center [186, 342] width 49 height 10
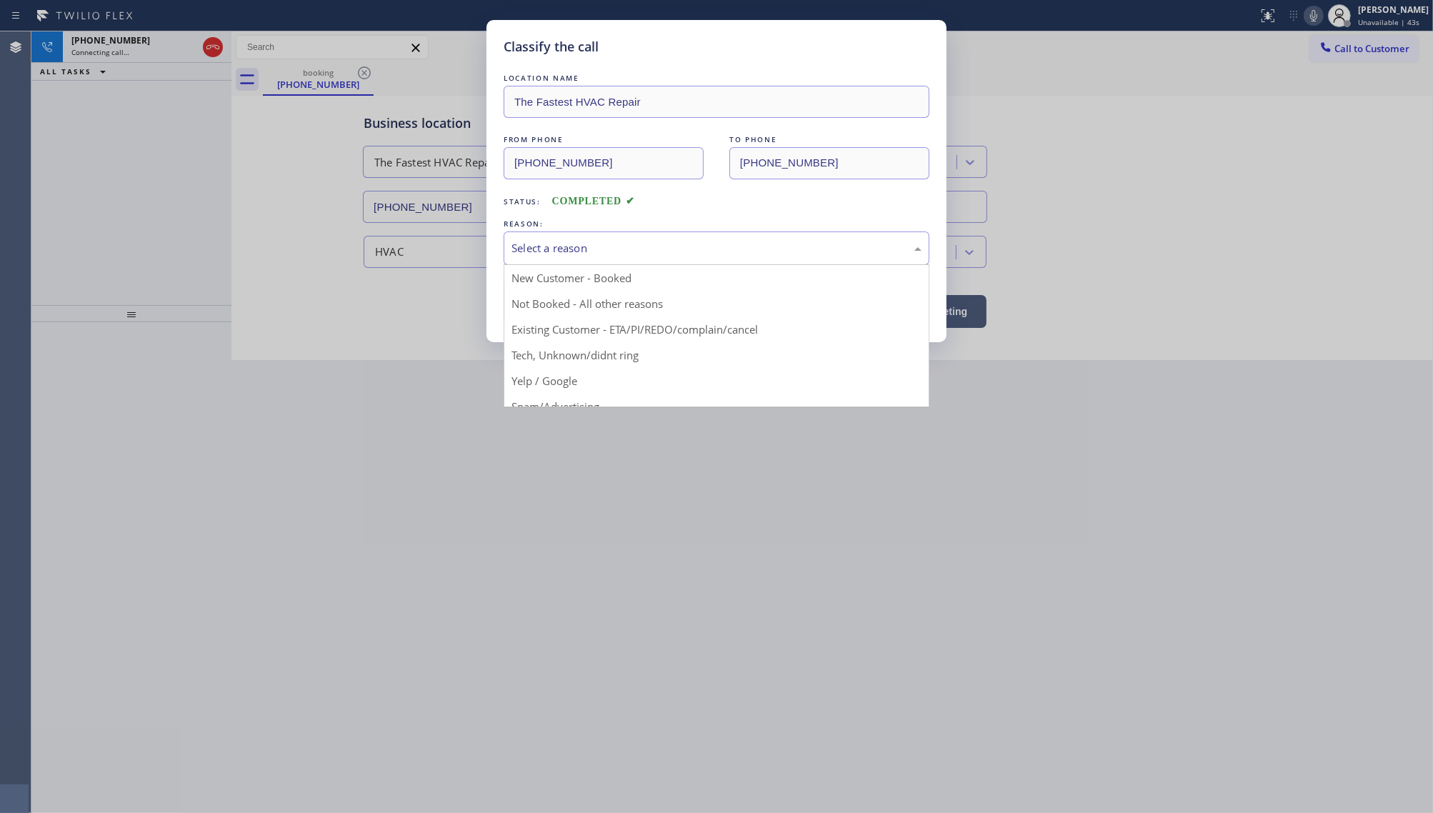
click at [517, 261] on div "Select a reason" at bounding box center [717, 248] width 426 height 34
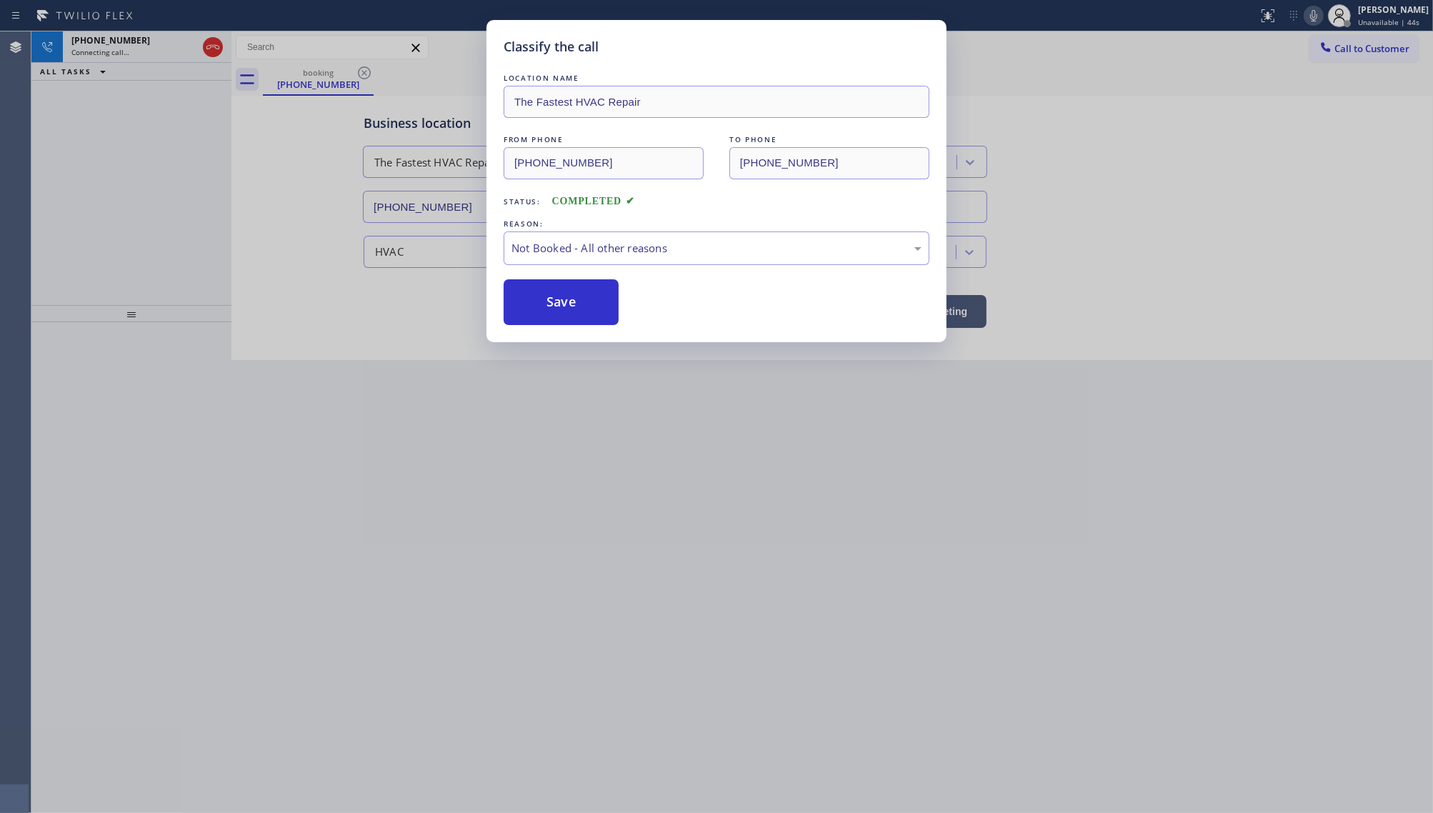
drag, startPoint x: 531, startPoint y: 298, endPoint x: 383, endPoint y: 44, distance: 294.2
click at [527, 292] on button "Save" at bounding box center [561, 302] width 115 height 46
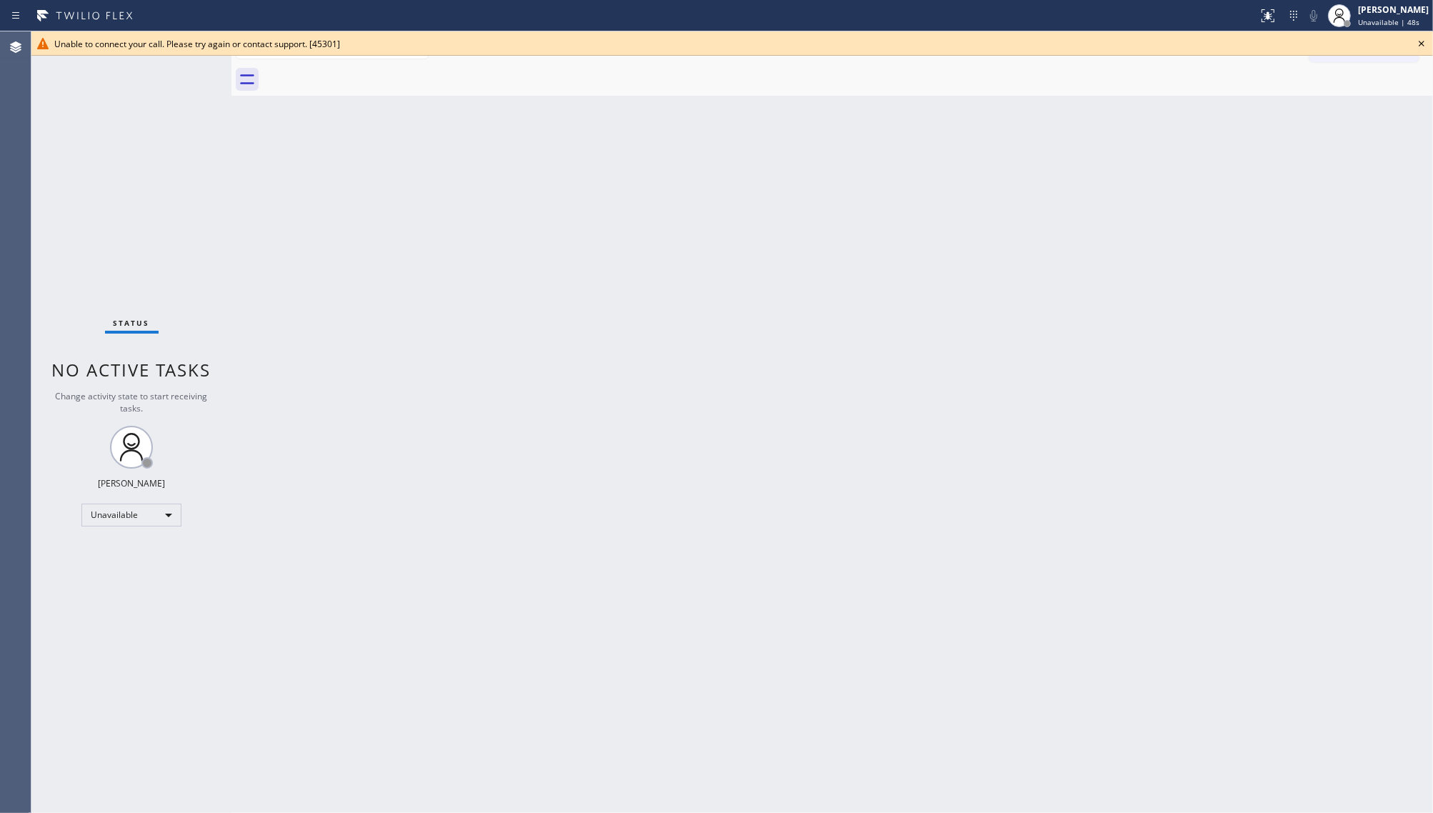
drag, startPoint x: 268, startPoint y: 555, endPoint x: 299, endPoint y: 404, distance: 153.9
click at [272, 552] on div "Back to Dashboard Change Sender ID Customers Technicians Select a contact Outbo…" at bounding box center [832, 422] width 1202 height 782
click at [1419, 41] on icon at bounding box center [1421, 43] width 17 height 17
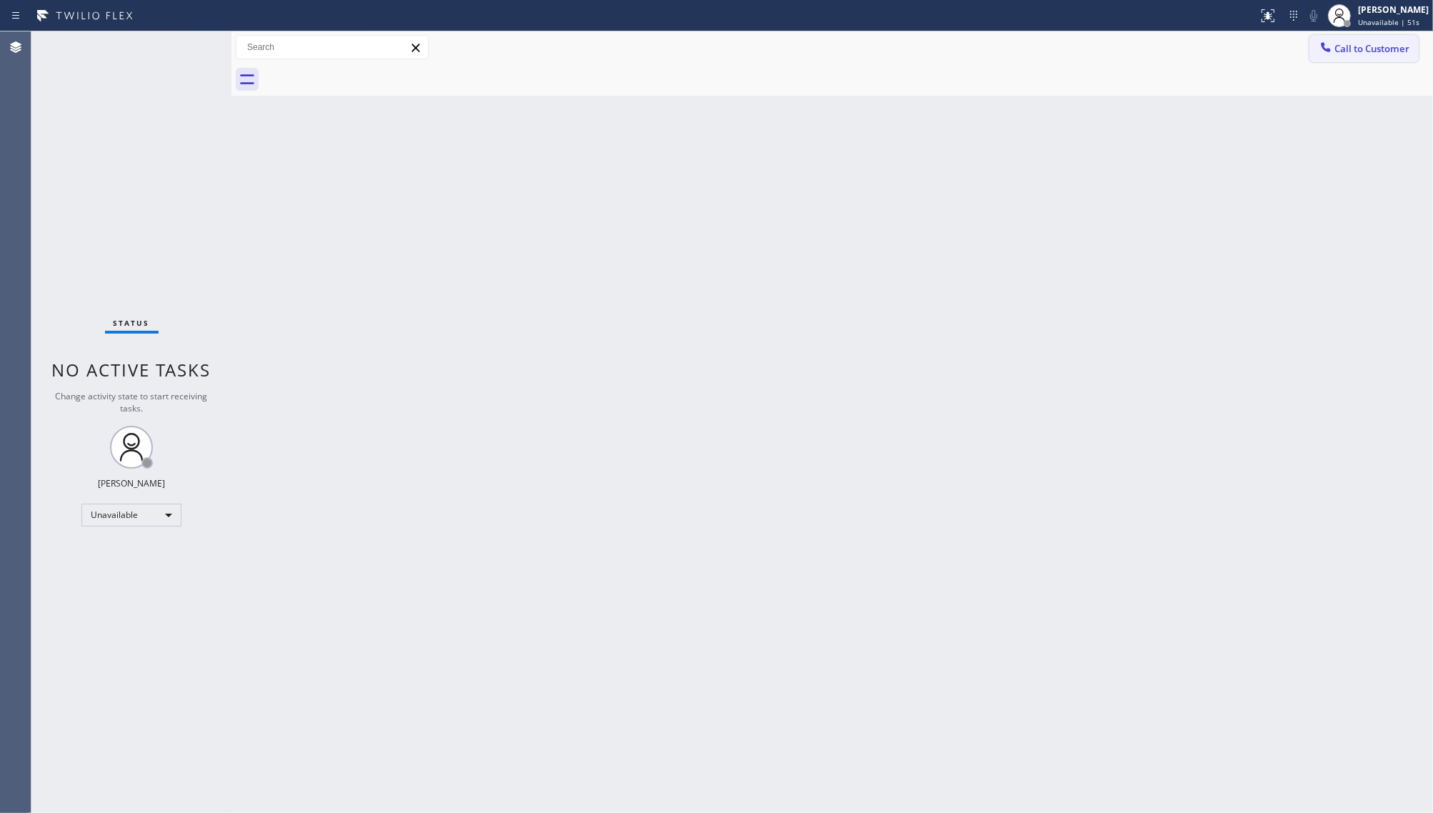
click at [1380, 43] on span "Call to Customer" at bounding box center [1372, 48] width 75 height 13
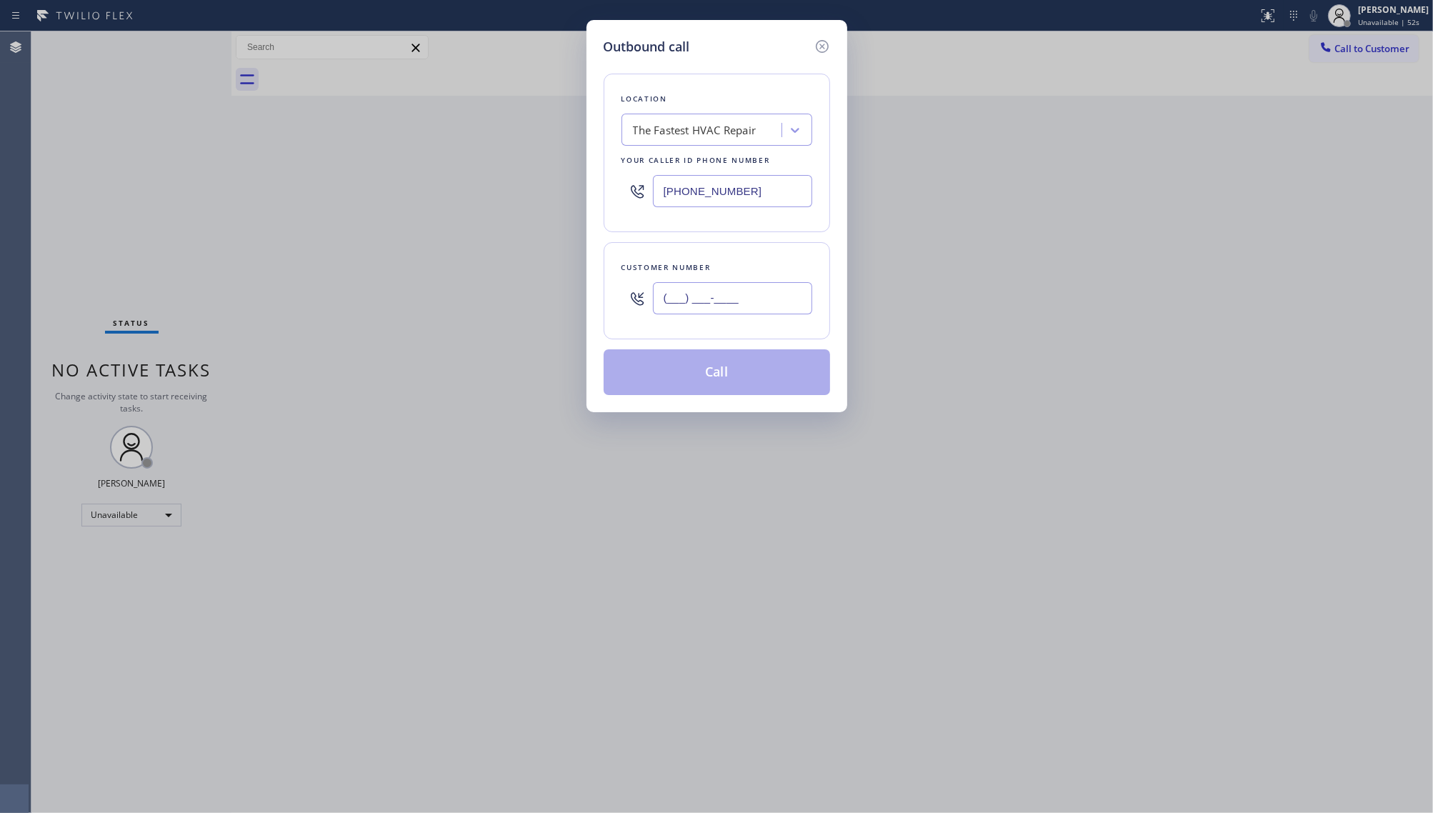
click at [701, 297] on input "(___) ___-____" at bounding box center [732, 298] width 159 height 32
paste input "818) 588-9507"
click at [705, 386] on button "Call" at bounding box center [717, 372] width 226 height 46
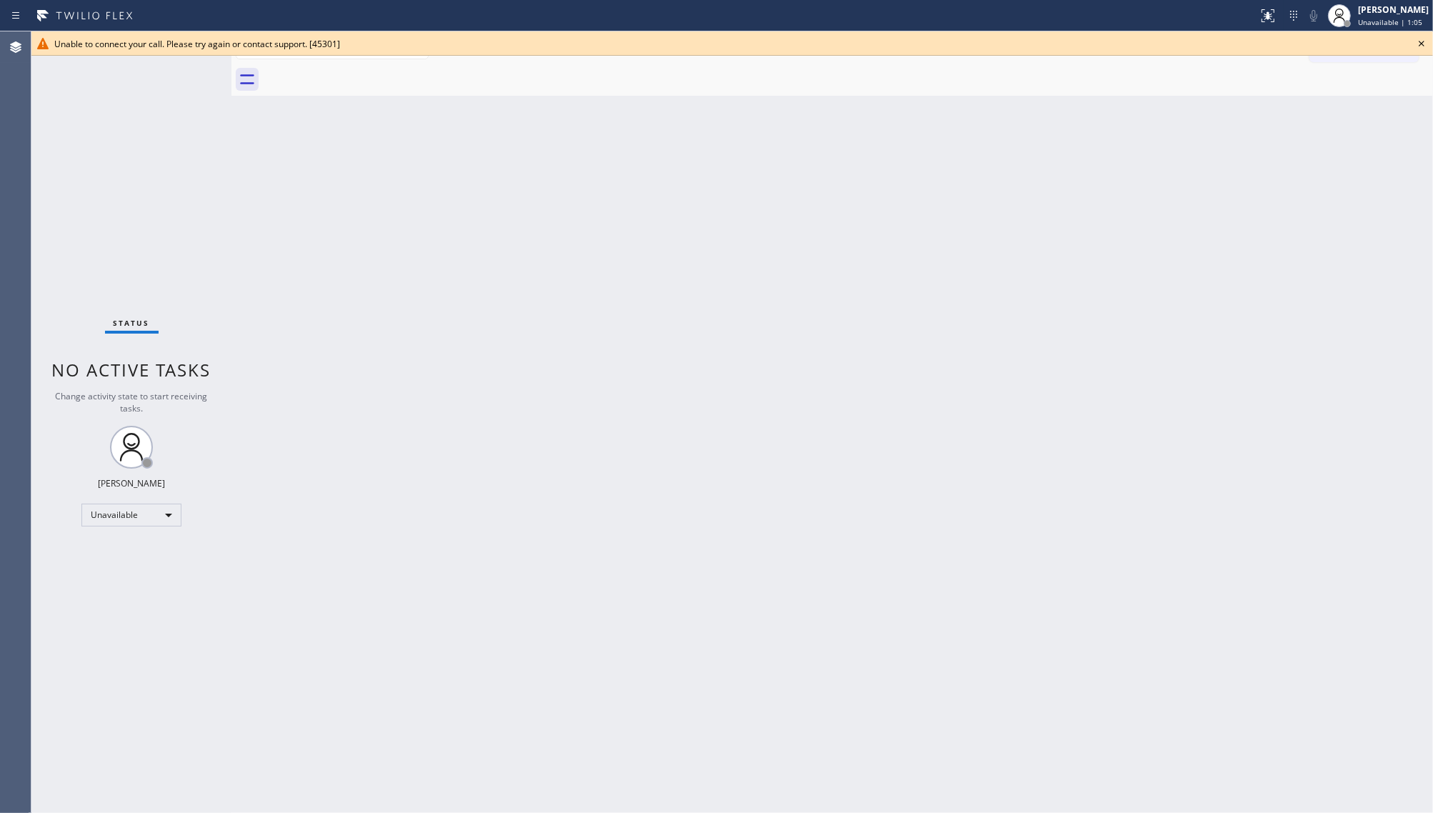
click at [1420, 45] on icon at bounding box center [1421, 43] width 17 height 17
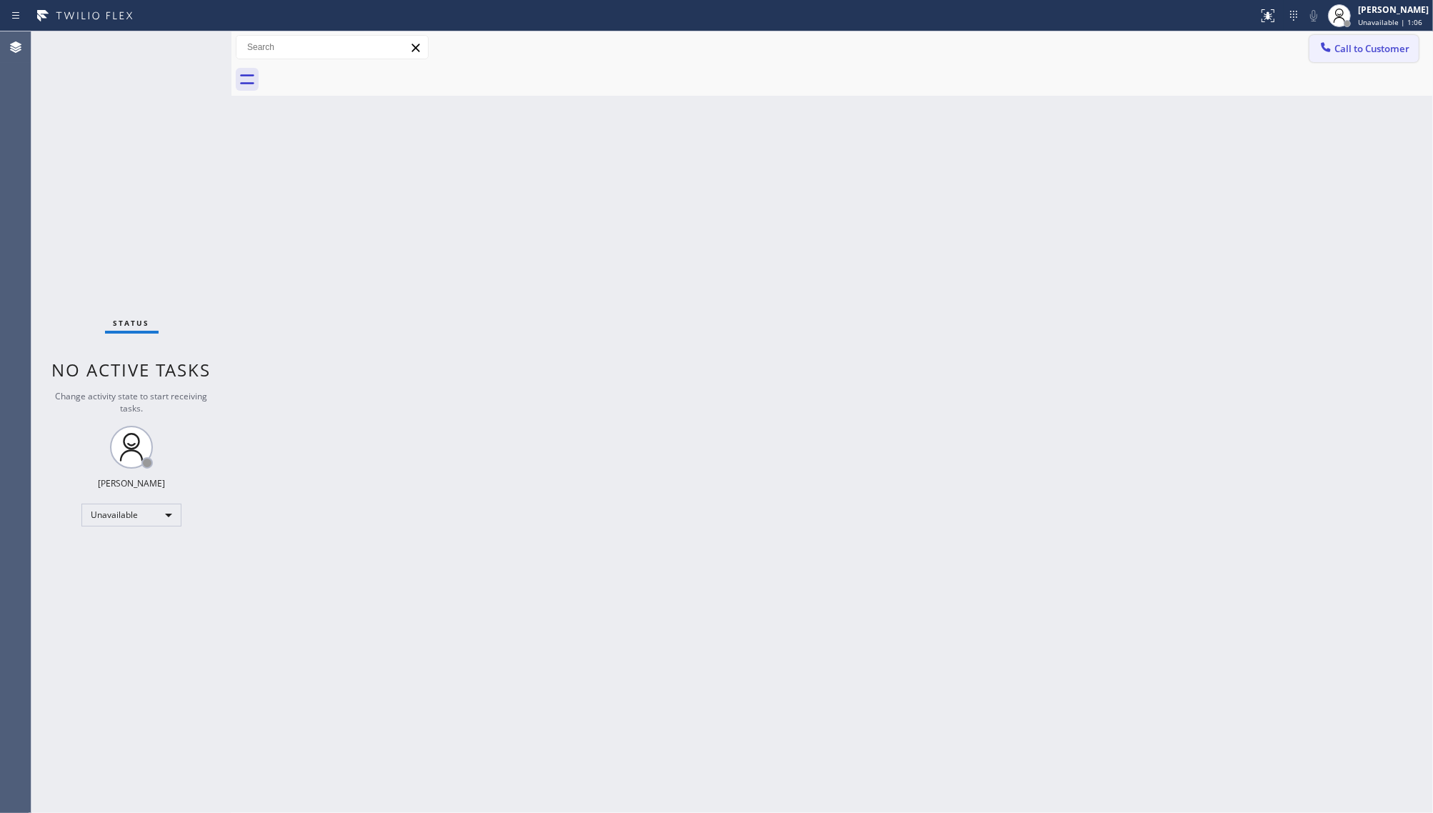
click at [1406, 56] on button "Call to Customer" at bounding box center [1364, 48] width 109 height 27
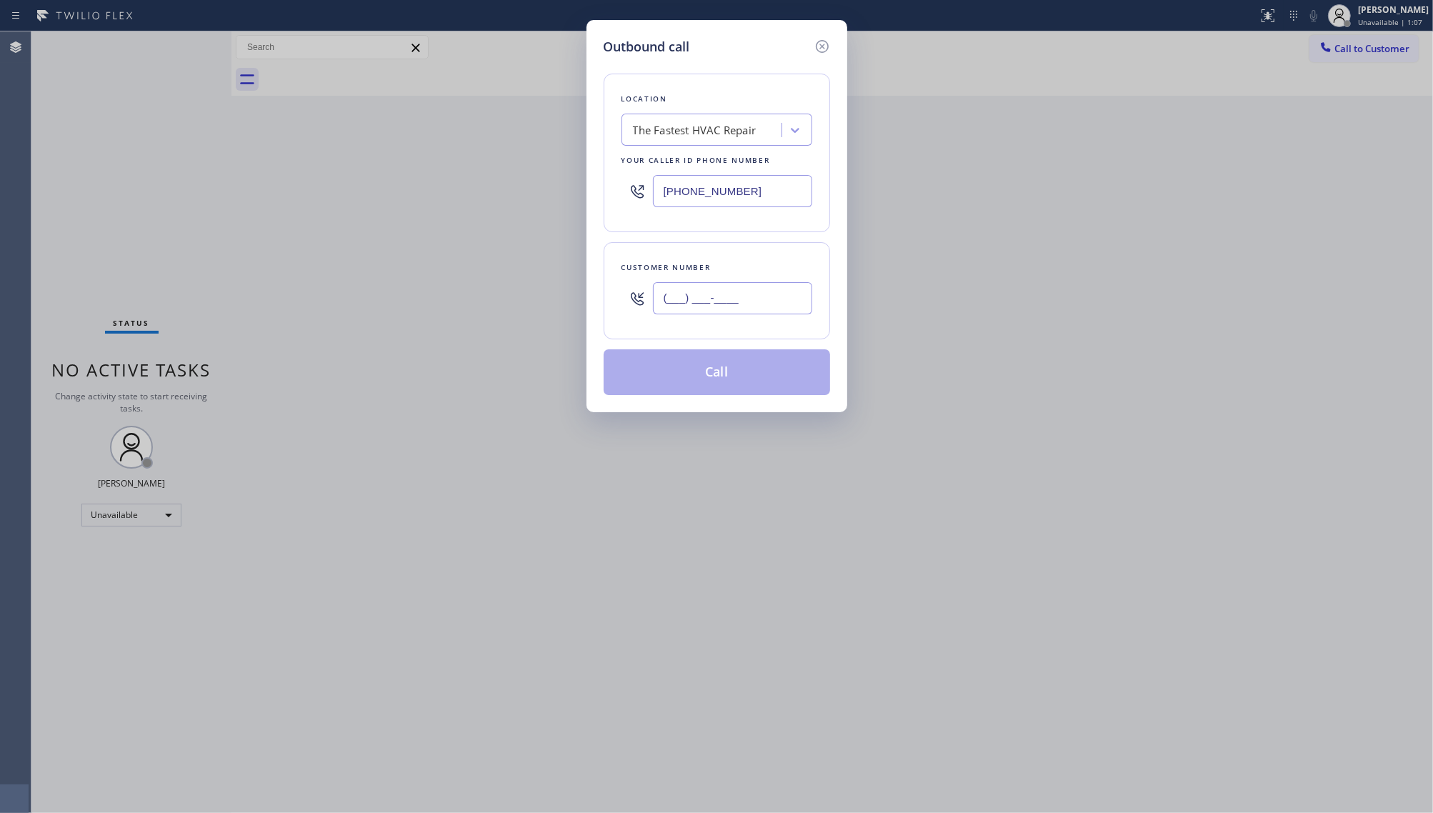
click at [693, 302] on input "(___) ___-____" at bounding box center [732, 298] width 159 height 32
paste input "818) 588-9507"
type input "[PHONE_NUMBER]"
click at [711, 377] on button "Call" at bounding box center [717, 372] width 226 height 46
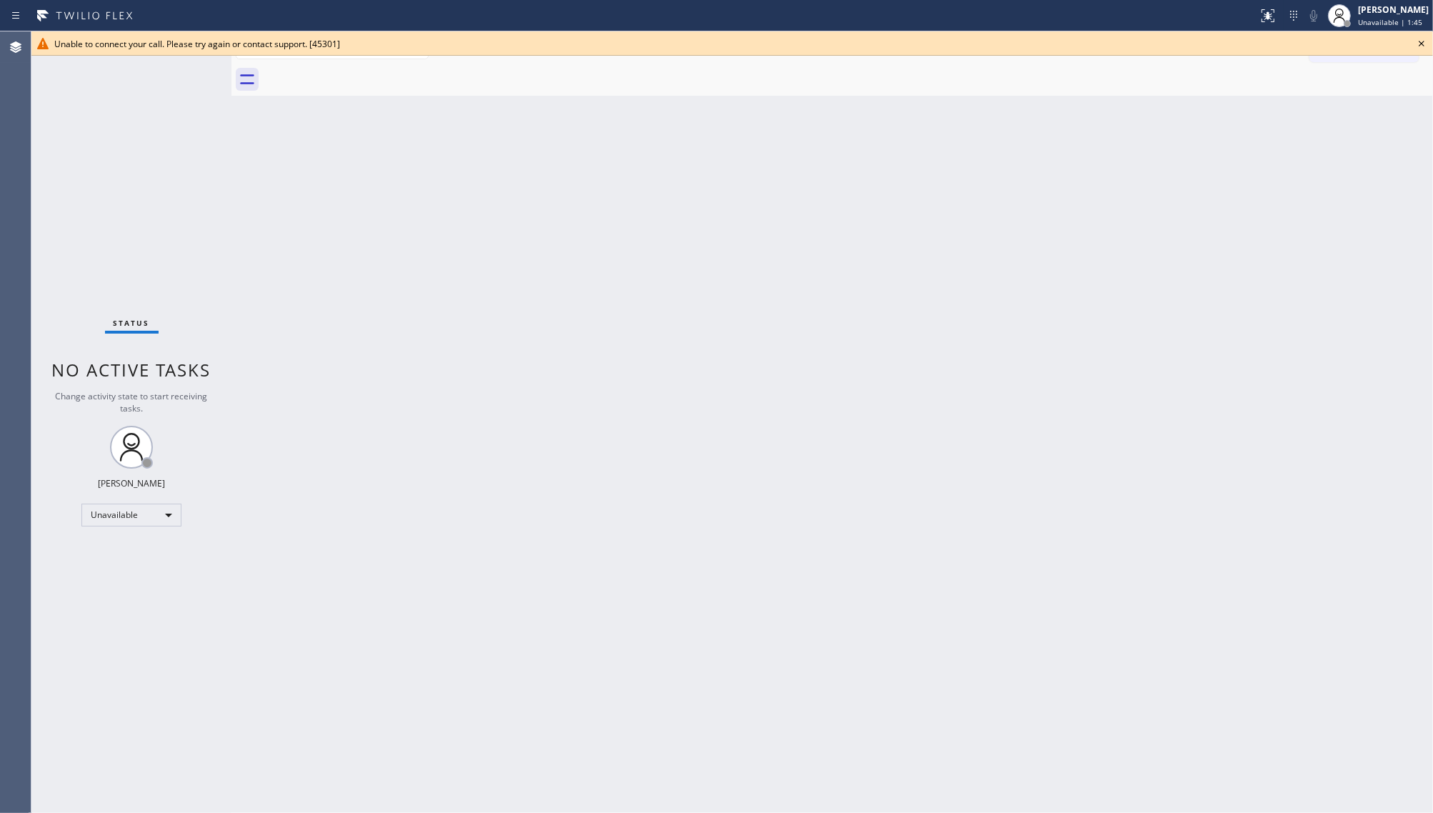
click at [1427, 43] on icon at bounding box center [1421, 43] width 17 height 17
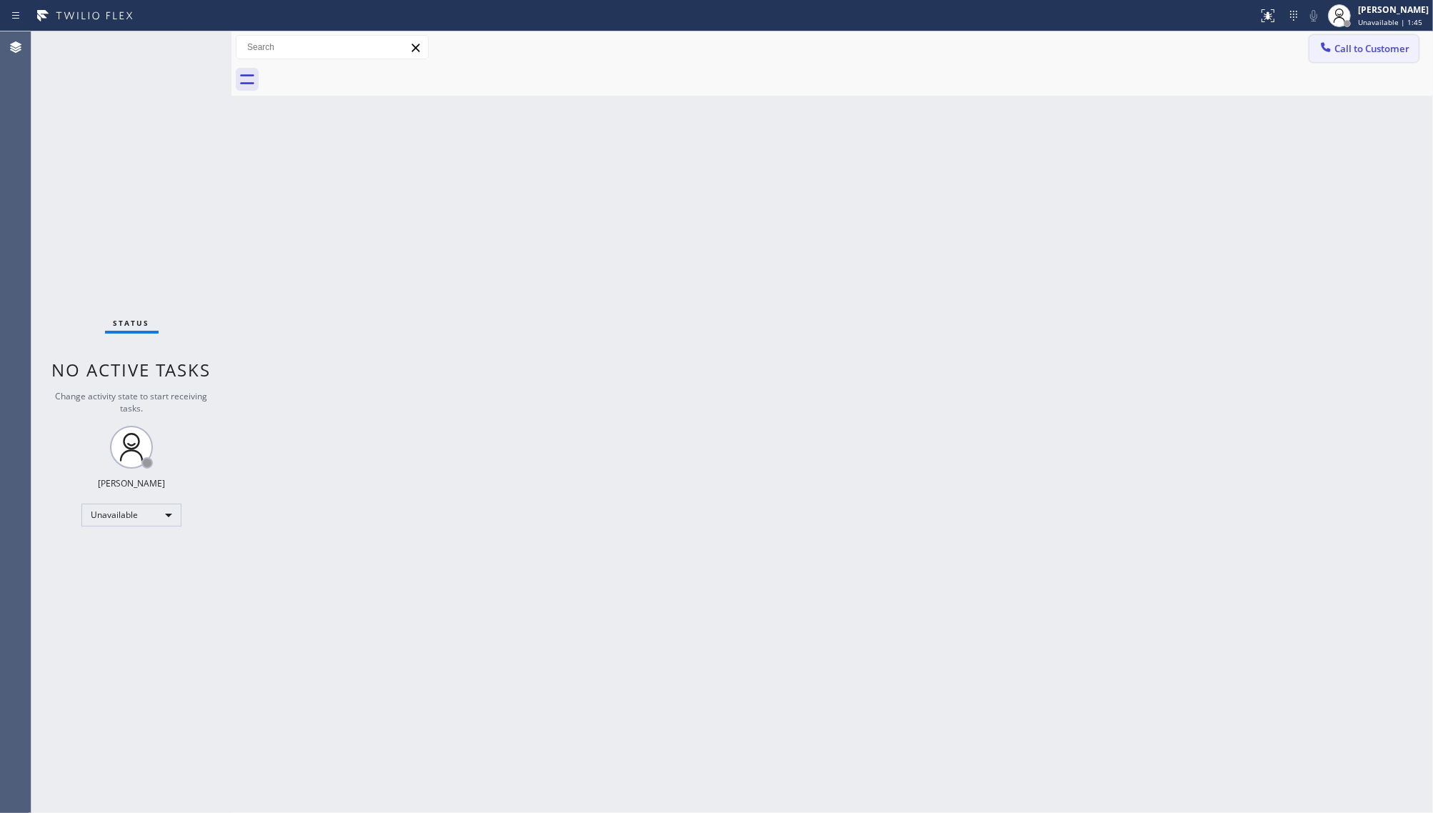
click at [1380, 54] on button "Call to Customer" at bounding box center [1364, 48] width 109 height 27
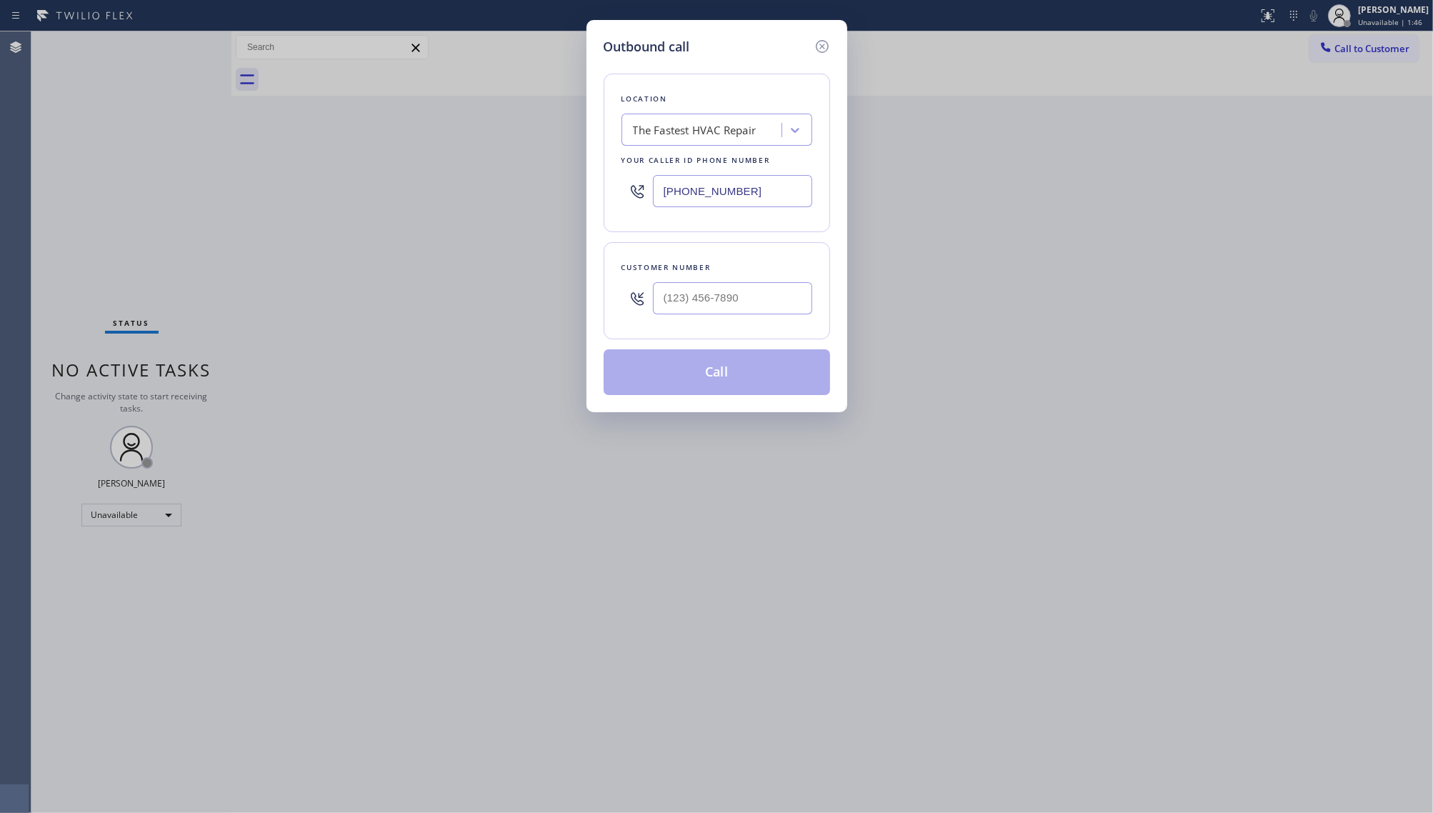
drag, startPoint x: 750, startPoint y: 191, endPoint x: 581, endPoint y: 181, distance: 169.6
click at [581, 181] on div "Outbound call Location The Fastest HVAC Repair Your caller id phone number [PHO…" at bounding box center [716, 406] width 1433 height 813
click at [822, 43] on icon at bounding box center [822, 46] width 17 height 17
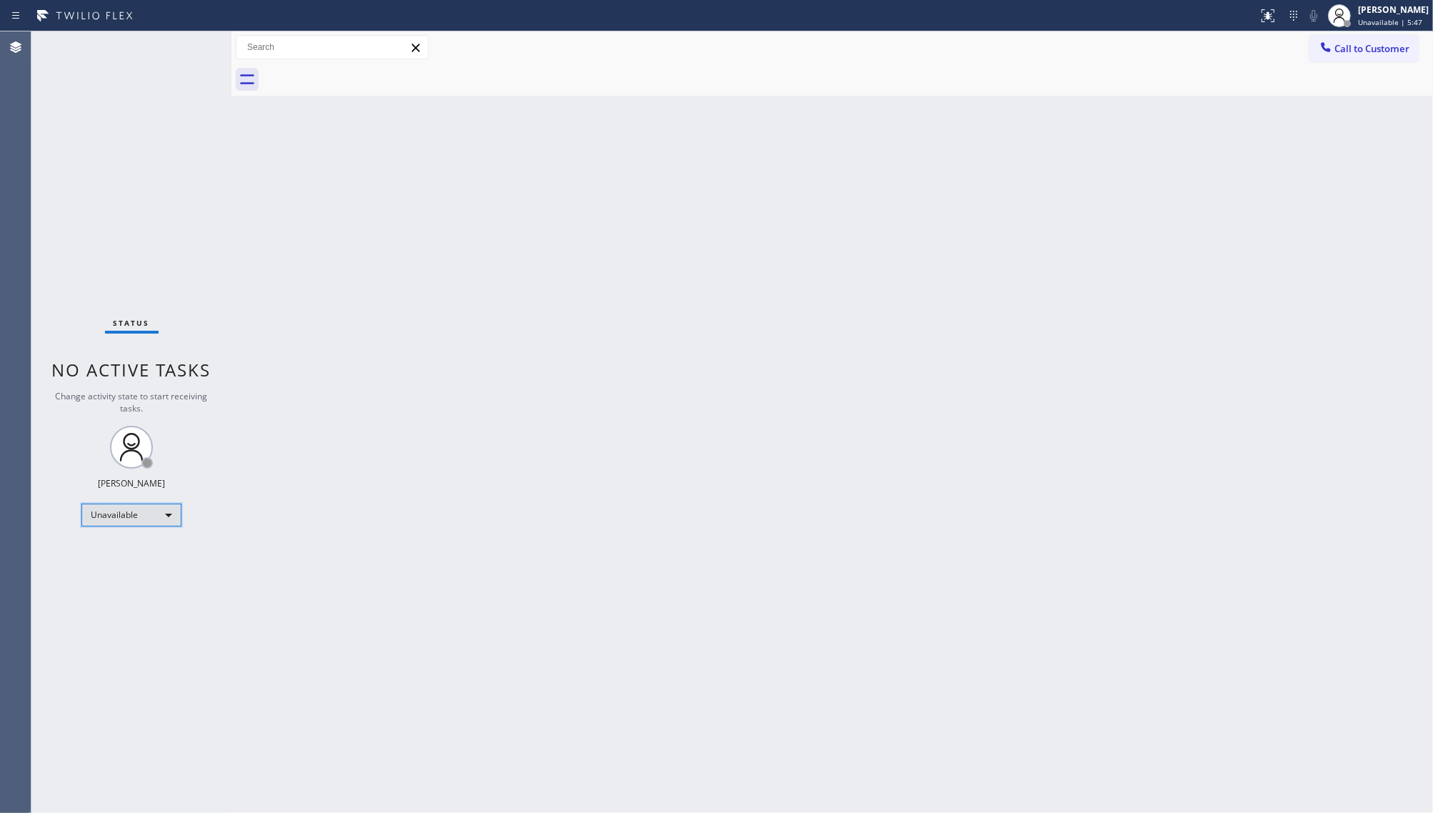
click at [112, 522] on div "Unavailable" at bounding box center [131, 515] width 100 height 23
click at [125, 544] on li "Available" at bounding box center [130, 552] width 97 height 17
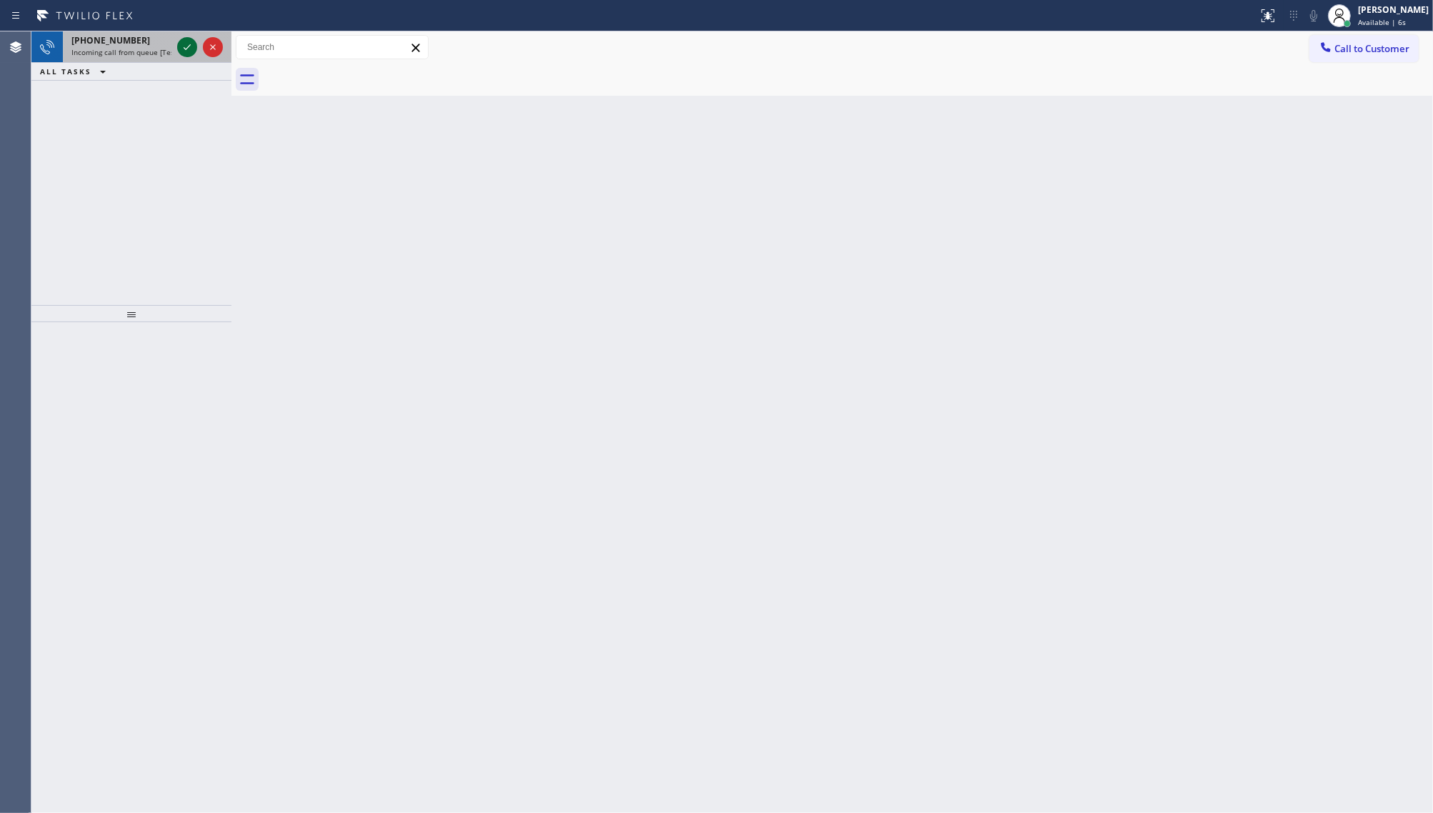
click at [183, 50] on icon at bounding box center [187, 47] width 17 height 17
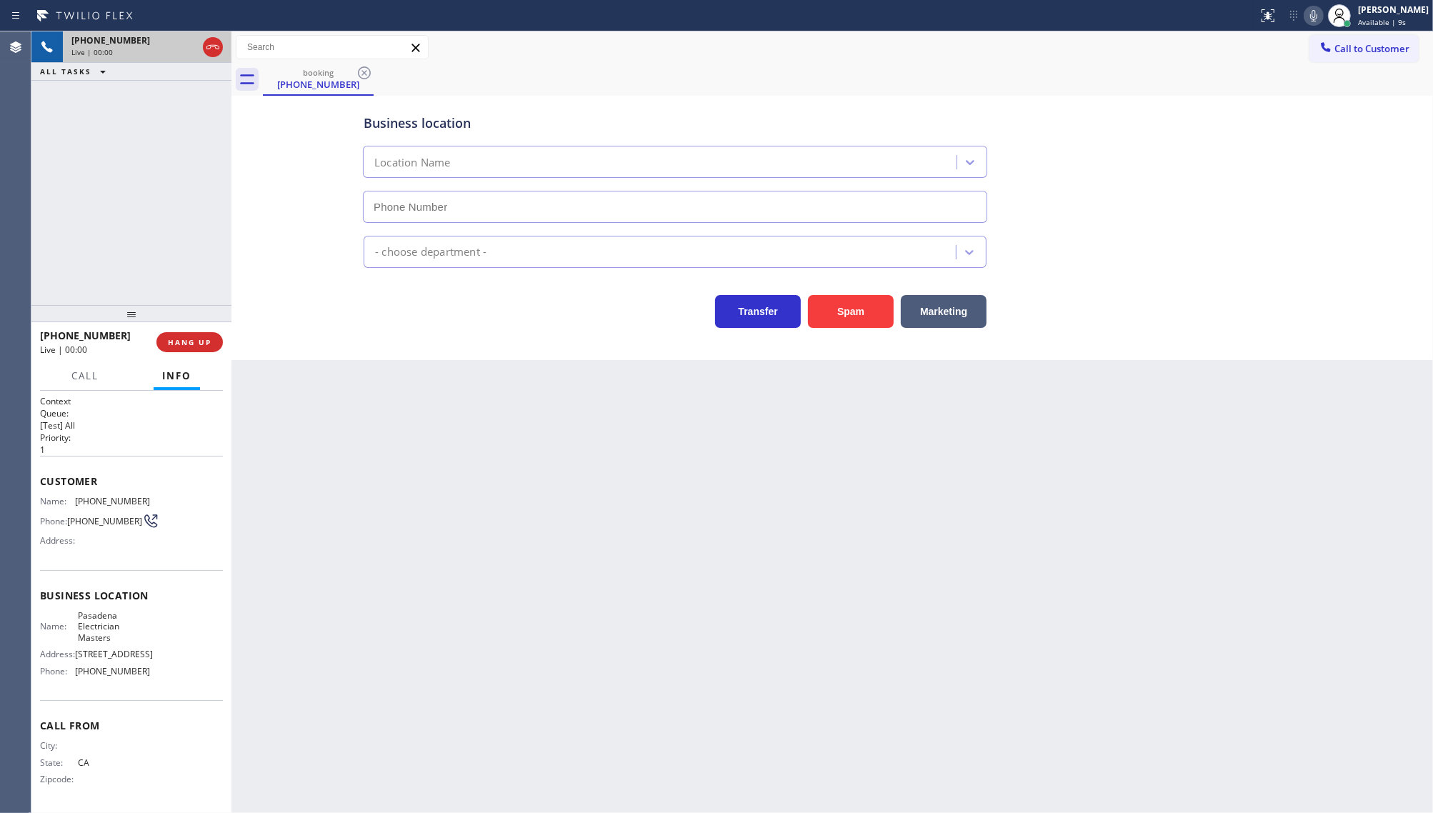
type input "[PHONE_NUMBER]"
click at [190, 350] on button "HANG UP" at bounding box center [189, 342] width 66 height 20
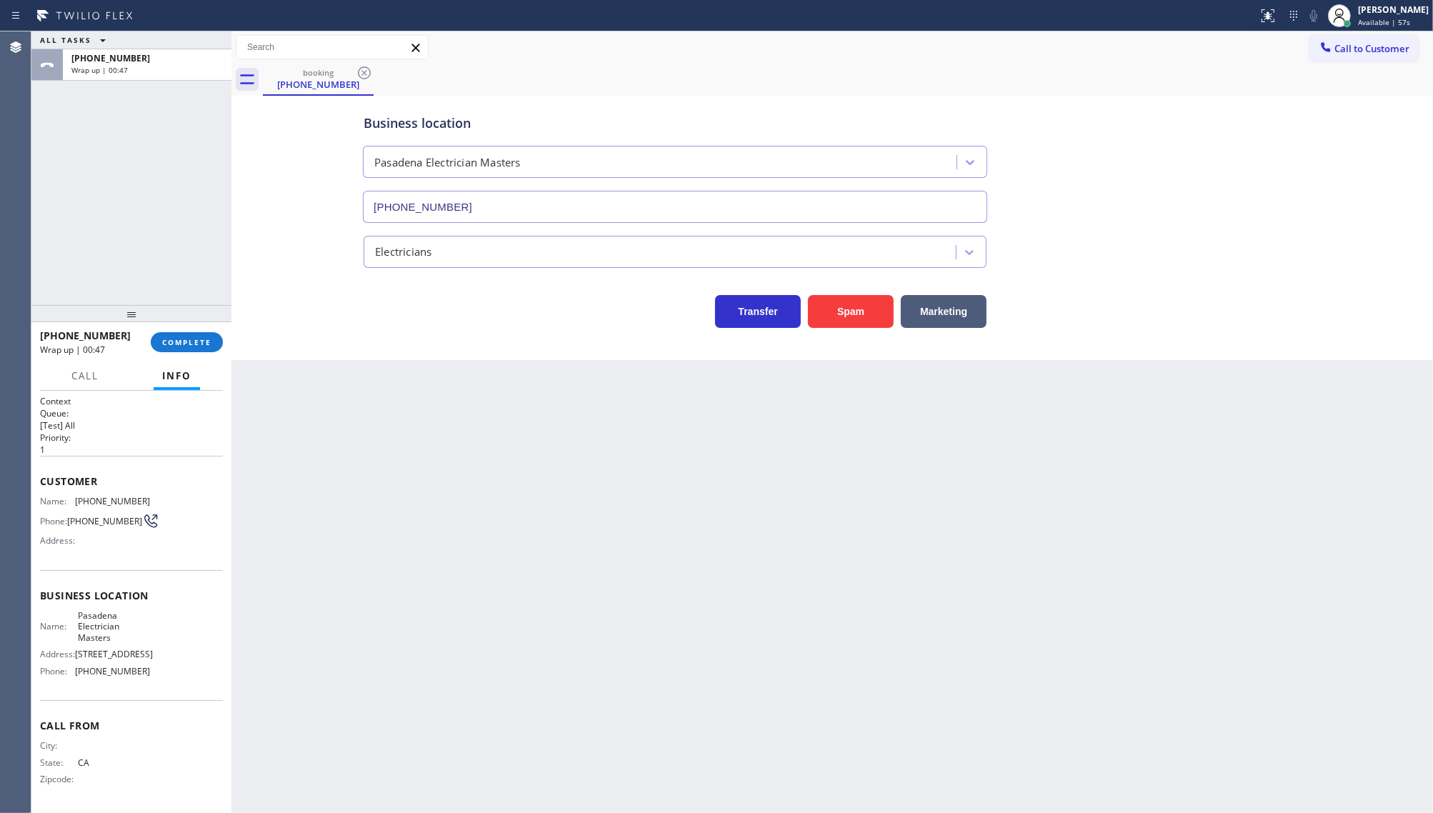
click at [198, 354] on div "[PHONE_NUMBER] Wrap up | 00:47 COMPLETE" at bounding box center [131, 342] width 183 height 37
click at [207, 327] on div "[PHONE_NUMBER] Wrap up | 00:47 COMPLETE" at bounding box center [131, 342] width 183 height 37
click at [211, 340] on span "COMPLETE" at bounding box center [186, 342] width 49 height 10
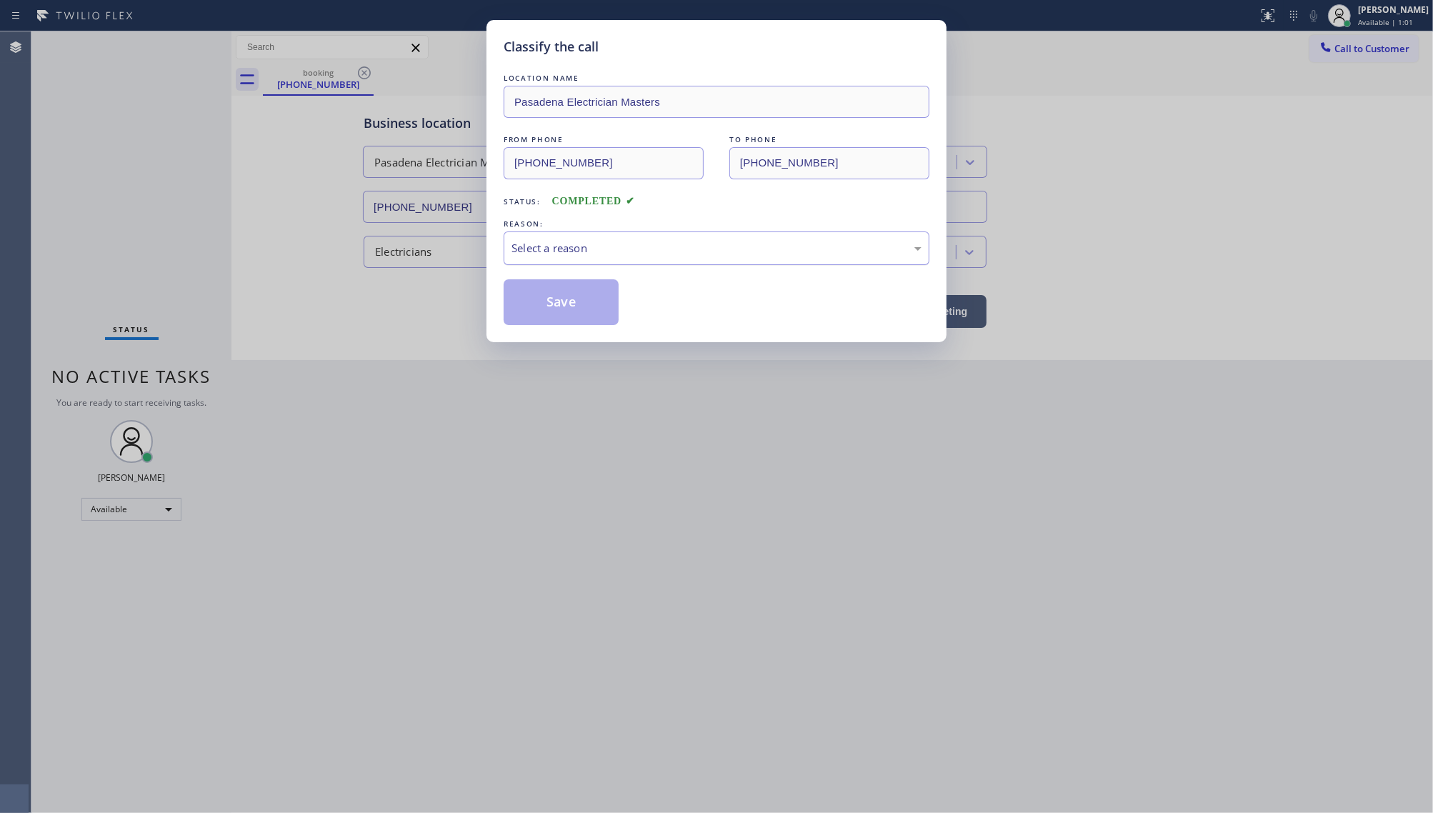
click at [534, 257] on div "Select a reason" at bounding box center [717, 248] width 410 height 16
click at [538, 312] on button "Save" at bounding box center [561, 302] width 115 height 46
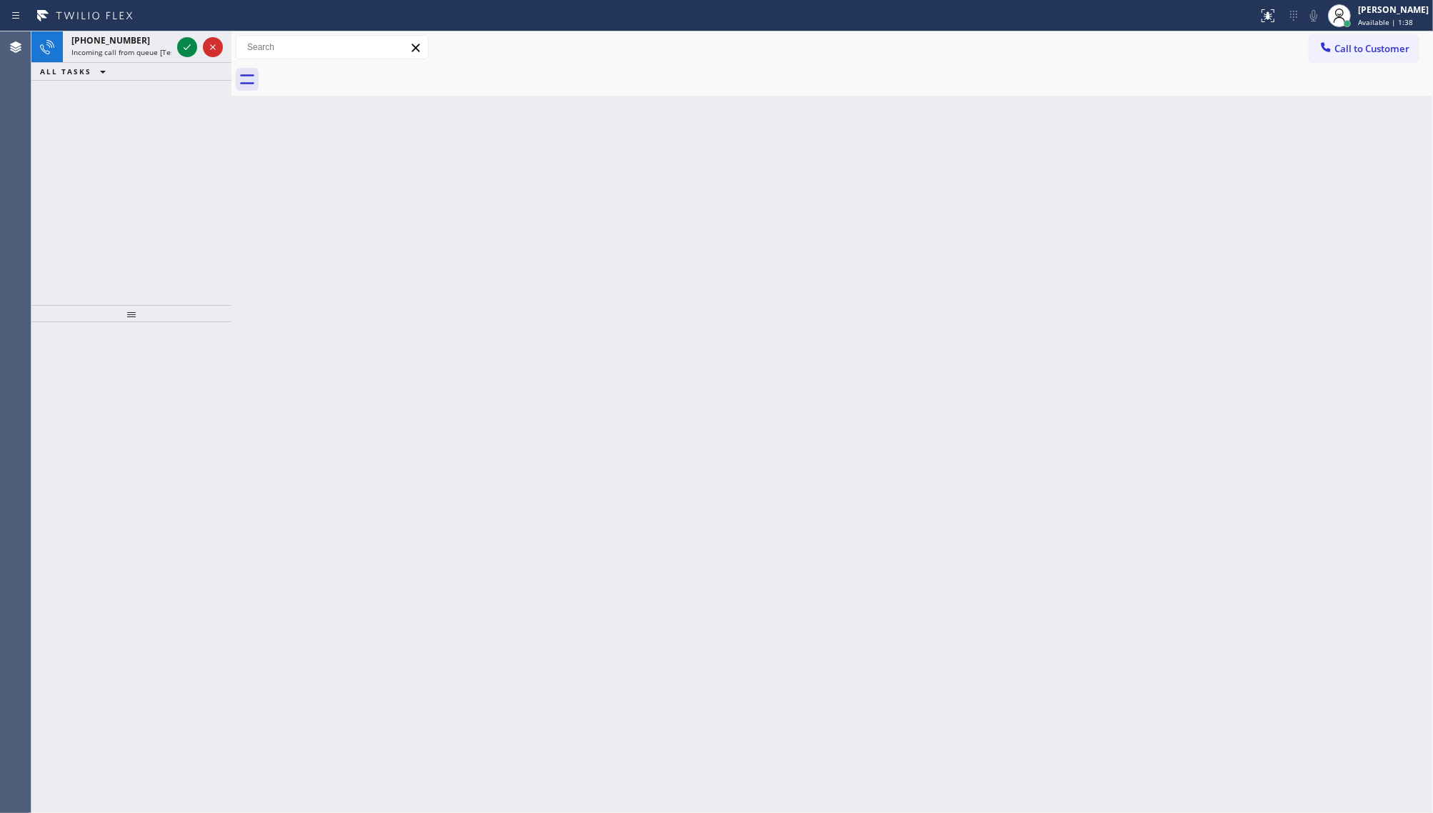
click at [154, 194] on div "[PHONE_NUMBER] Incoming call from queue [Test] All ALL TASKS ALL TASKS ACTIVE T…" at bounding box center [131, 168] width 200 height 274
click at [191, 41] on icon at bounding box center [187, 47] width 17 height 17
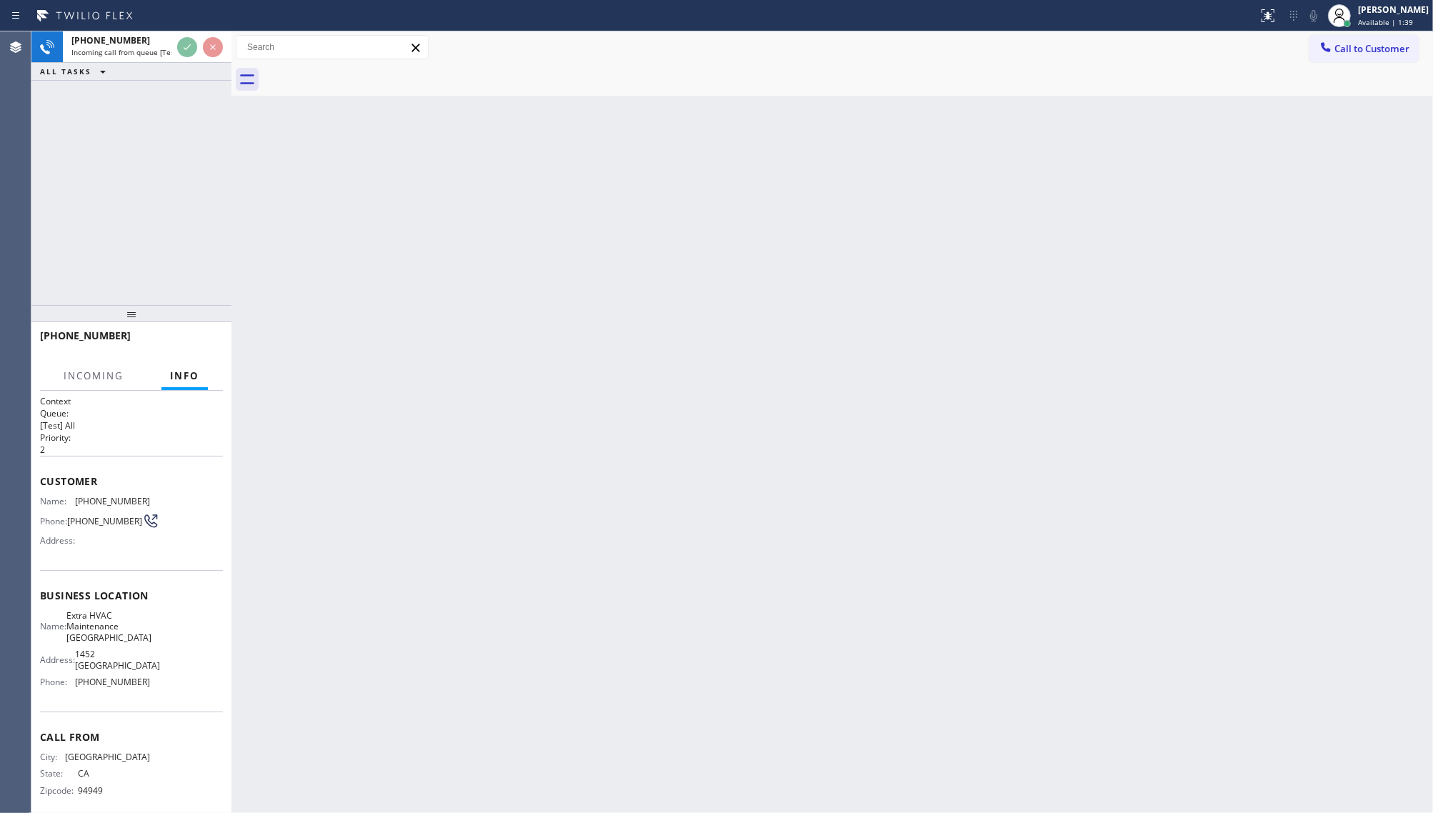
click at [188, 69] on div "ALL TASKS ALL TASKS ACTIVE TASKS TASKS IN WRAP UP" at bounding box center [131, 72] width 200 height 18
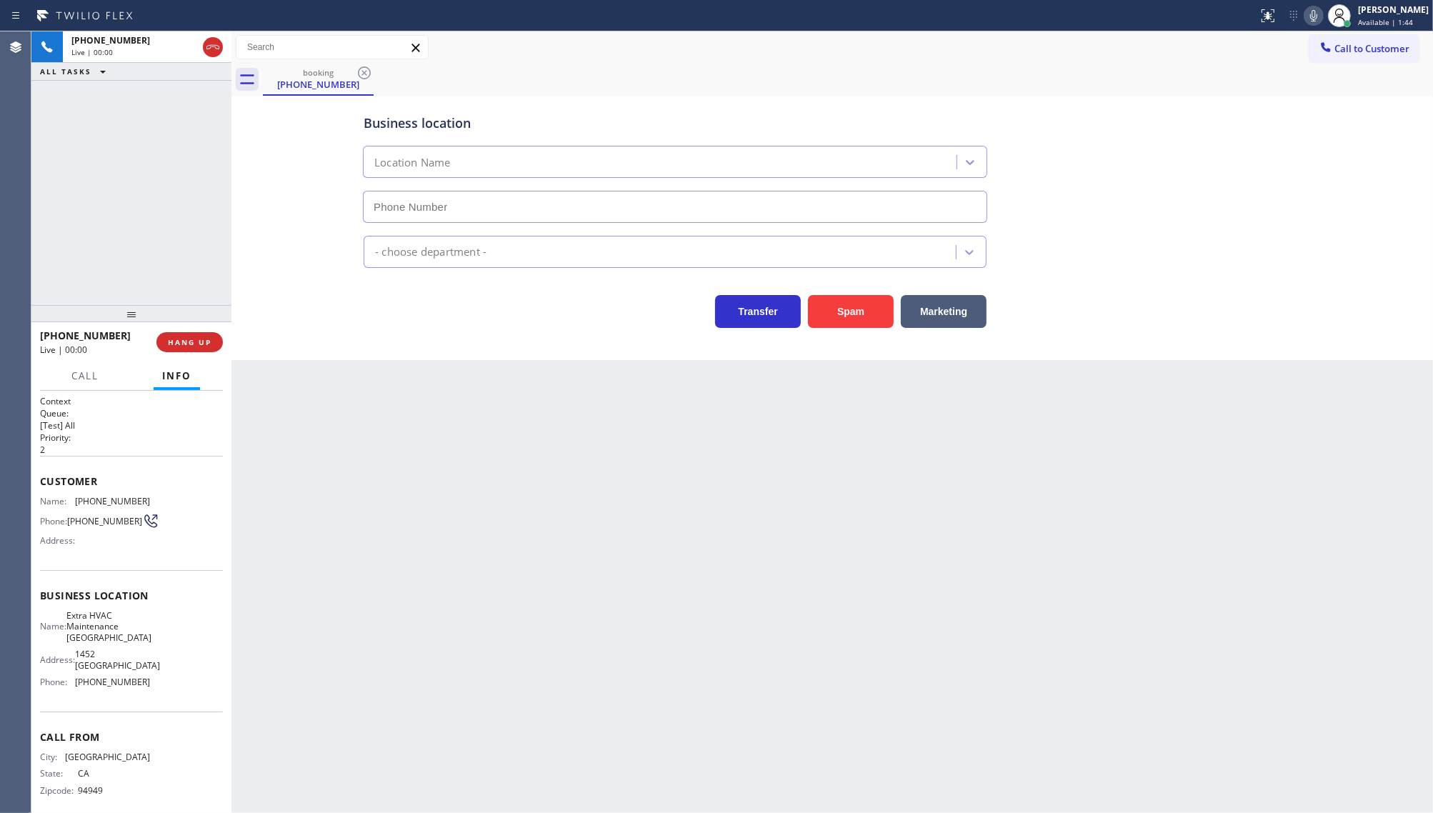
type input "[PHONE_NUMBER]"
click at [201, 344] on span "HANG UP" at bounding box center [190, 342] width 44 height 10
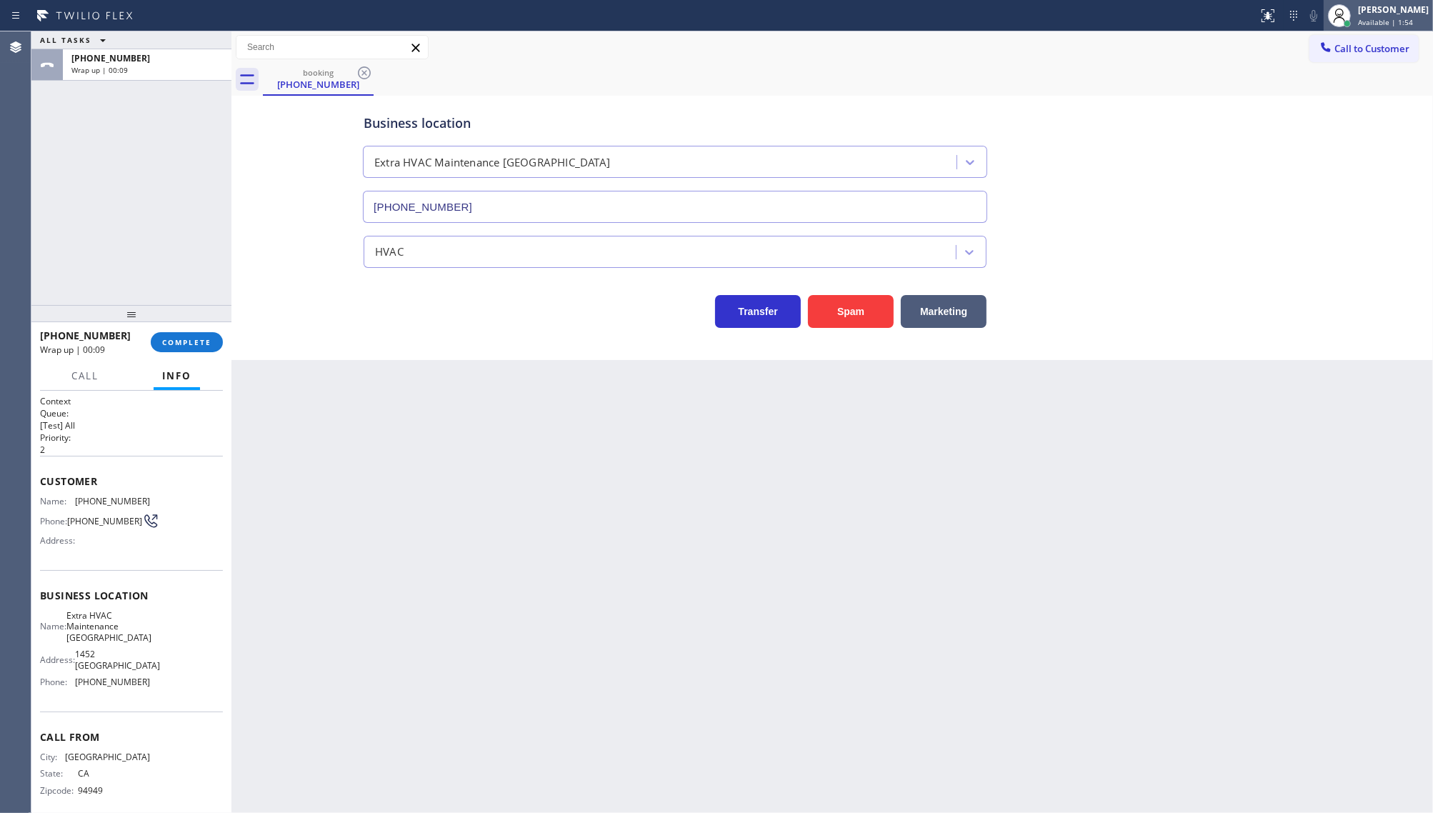
click at [1376, 18] on span "Available | 1:54" at bounding box center [1385, 22] width 55 height 10
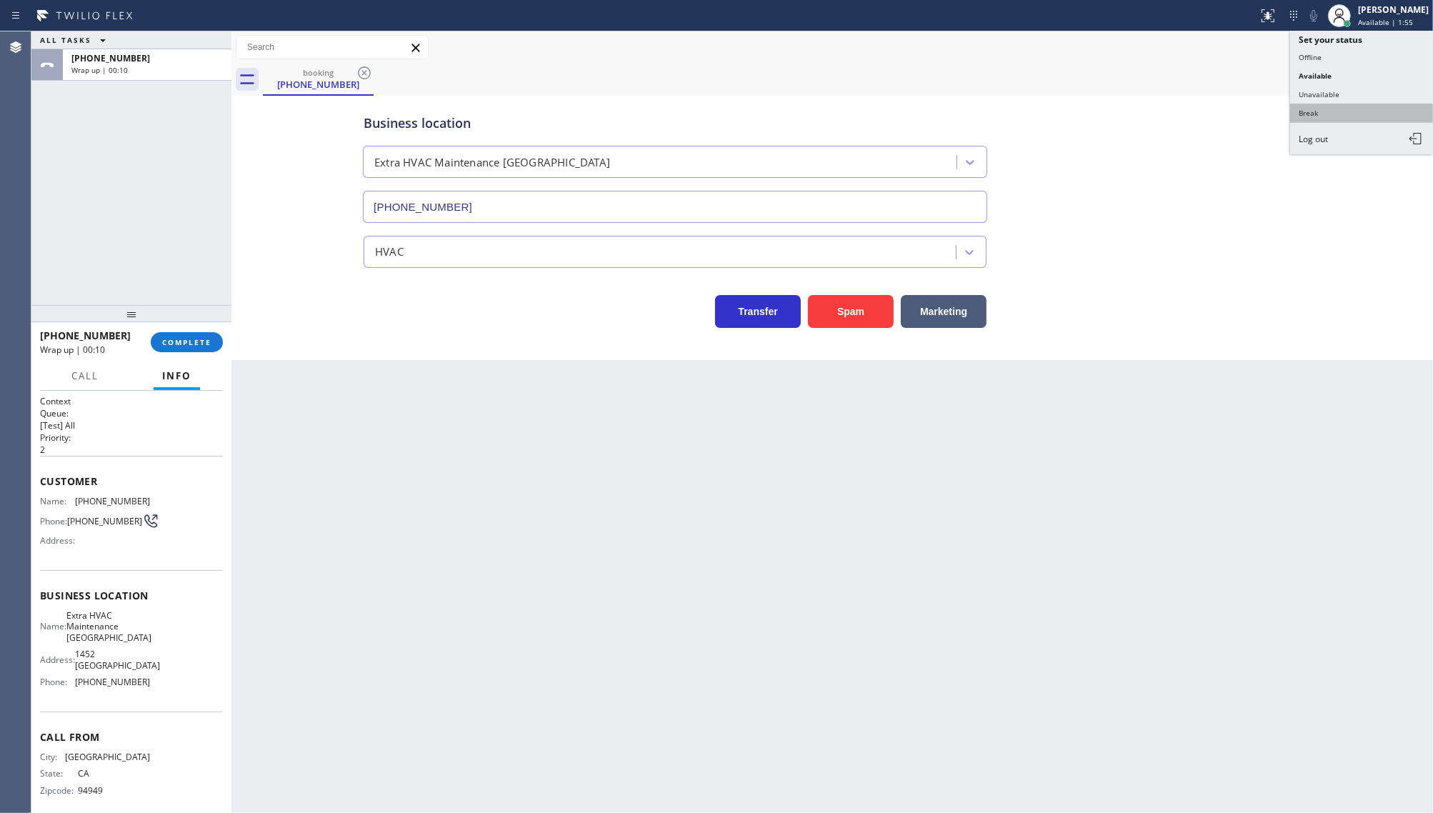
click at [1305, 113] on button "Break" at bounding box center [1361, 113] width 143 height 19
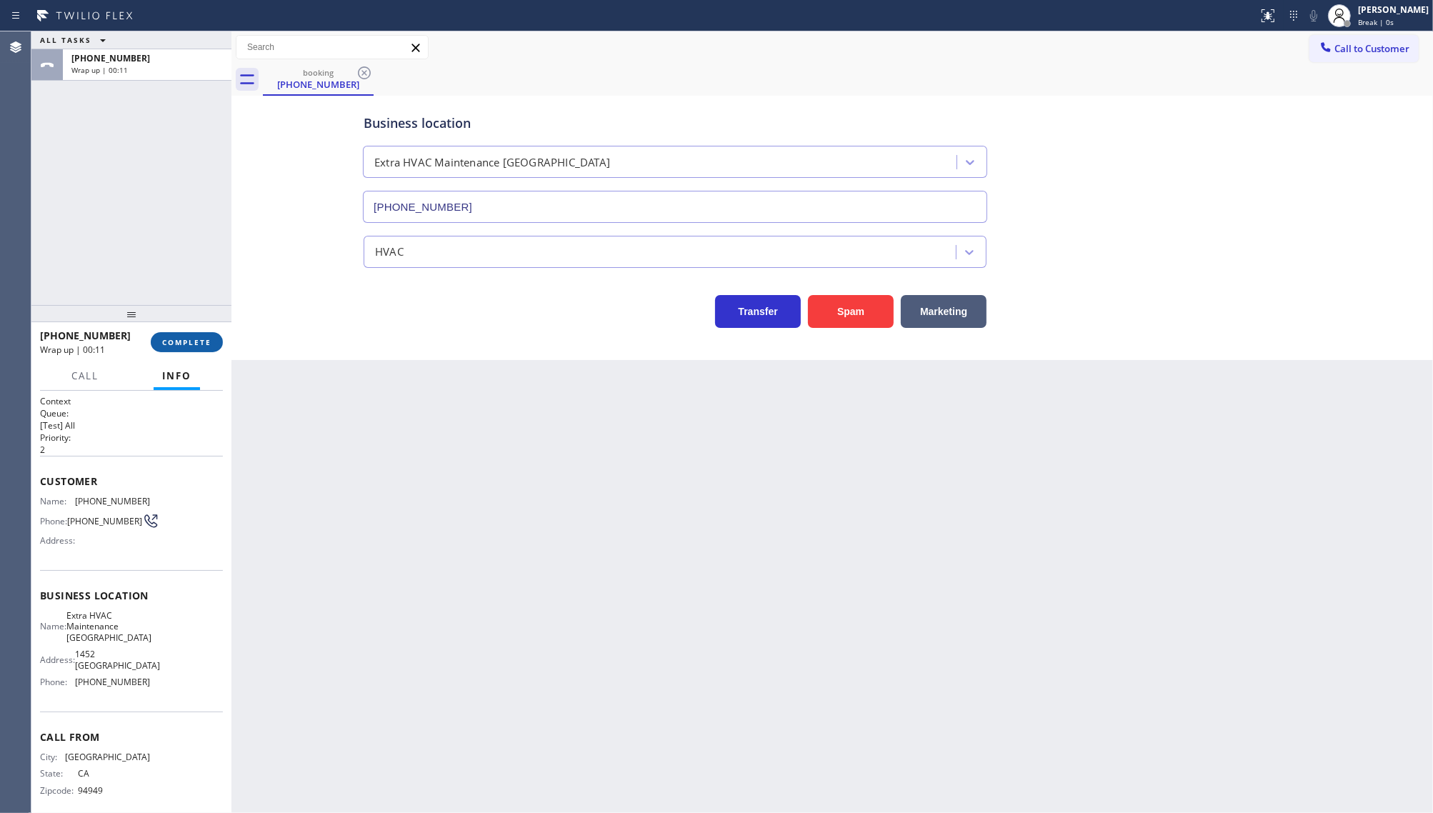
click at [183, 338] on span "COMPLETE" at bounding box center [186, 342] width 49 height 10
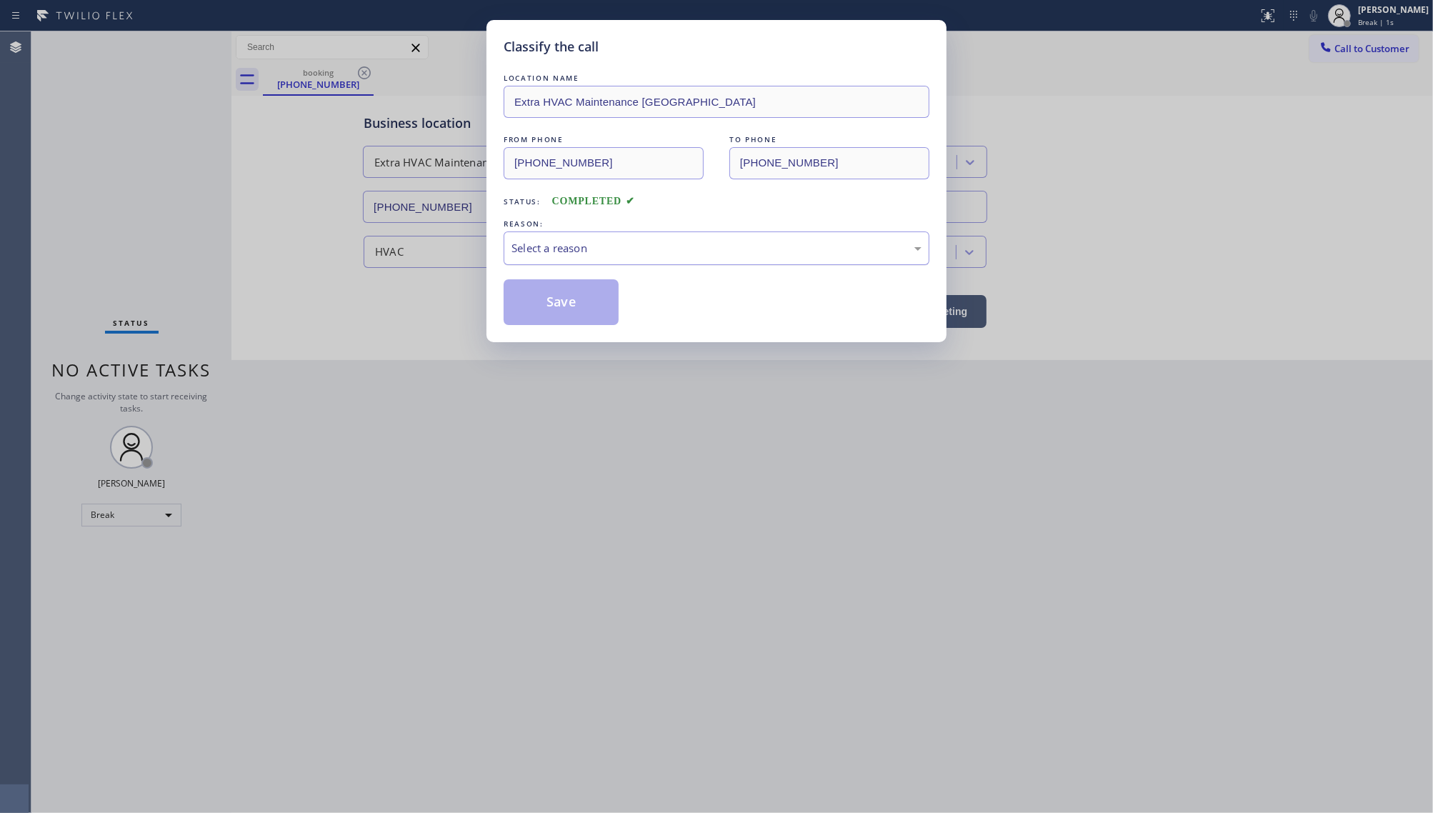
click at [599, 255] on div "Select a reason" at bounding box center [717, 248] width 410 height 16
click at [556, 300] on button "Save" at bounding box center [561, 302] width 115 height 46
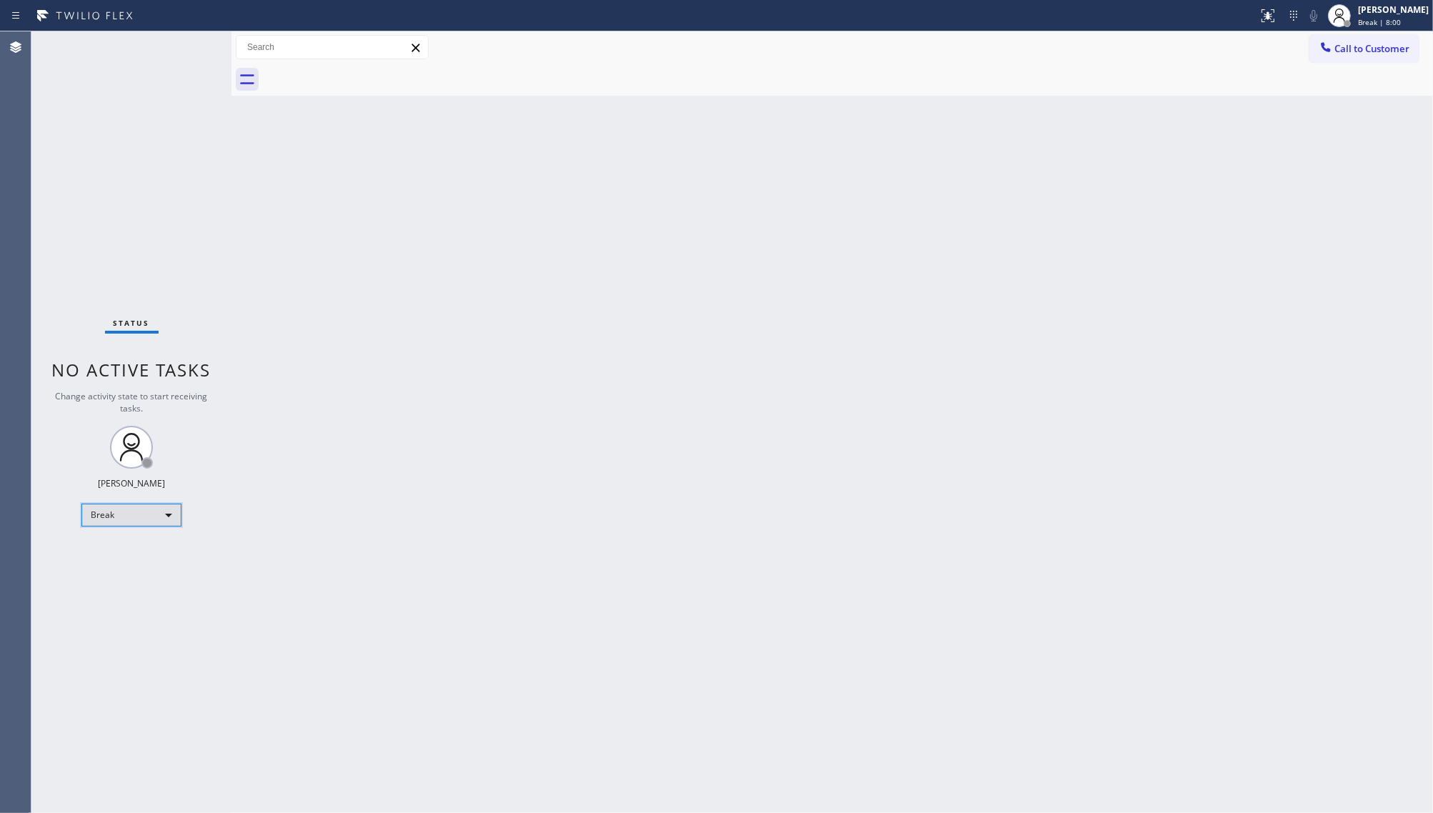
click at [109, 513] on div "Break" at bounding box center [131, 515] width 100 height 23
click at [116, 552] on li "Available" at bounding box center [130, 552] width 97 height 17
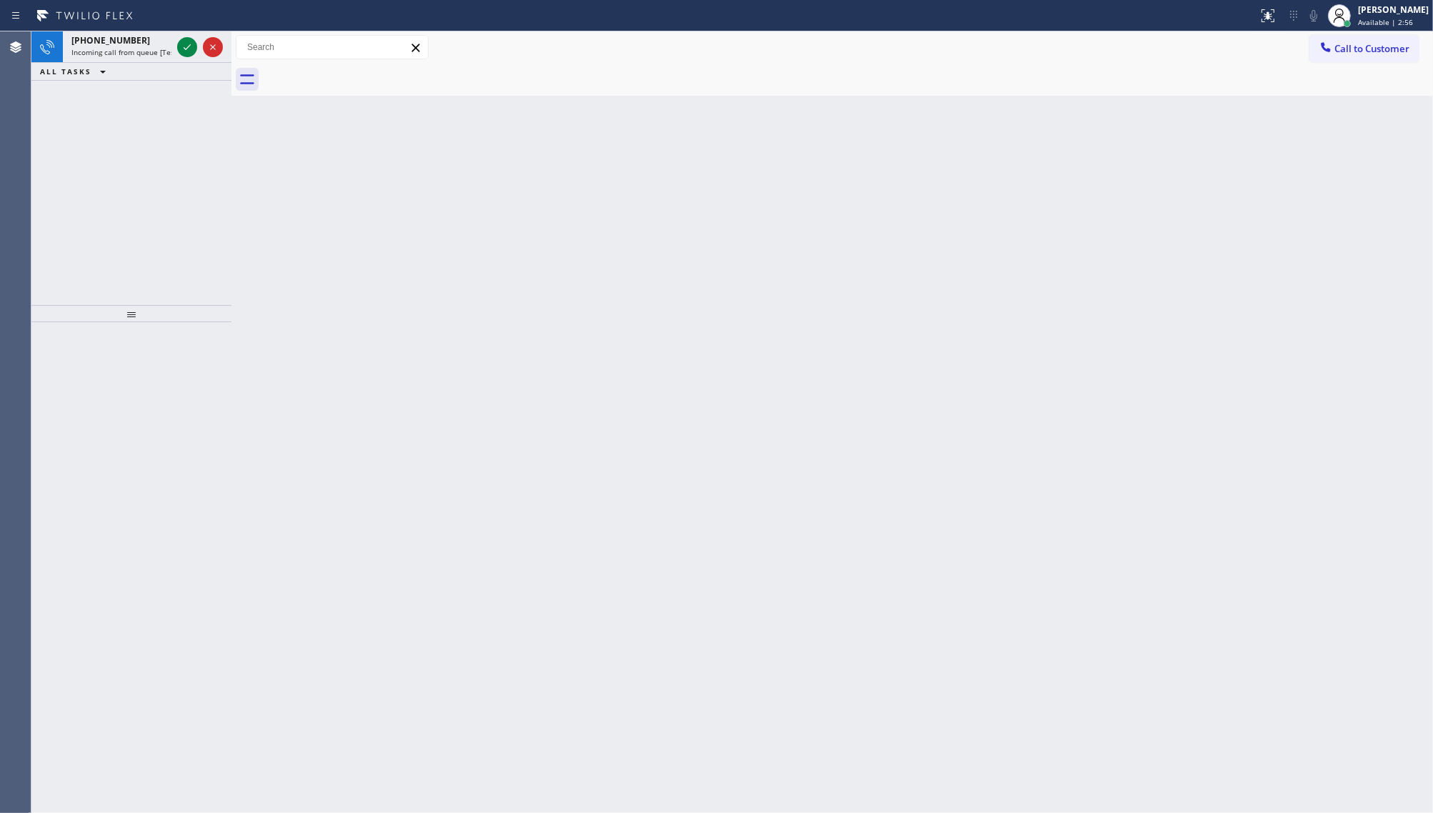
drag, startPoint x: 139, startPoint y: 113, endPoint x: 176, endPoint y: 66, distance: 60.0
click at [149, 108] on div "[PHONE_NUMBER] Incoming call from queue [Test] All ALL TASKS ALL TASKS ACTIVE T…" at bounding box center [131, 168] width 200 height 274
click at [194, 44] on icon at bounding box center [187, 47] width 17 height 17
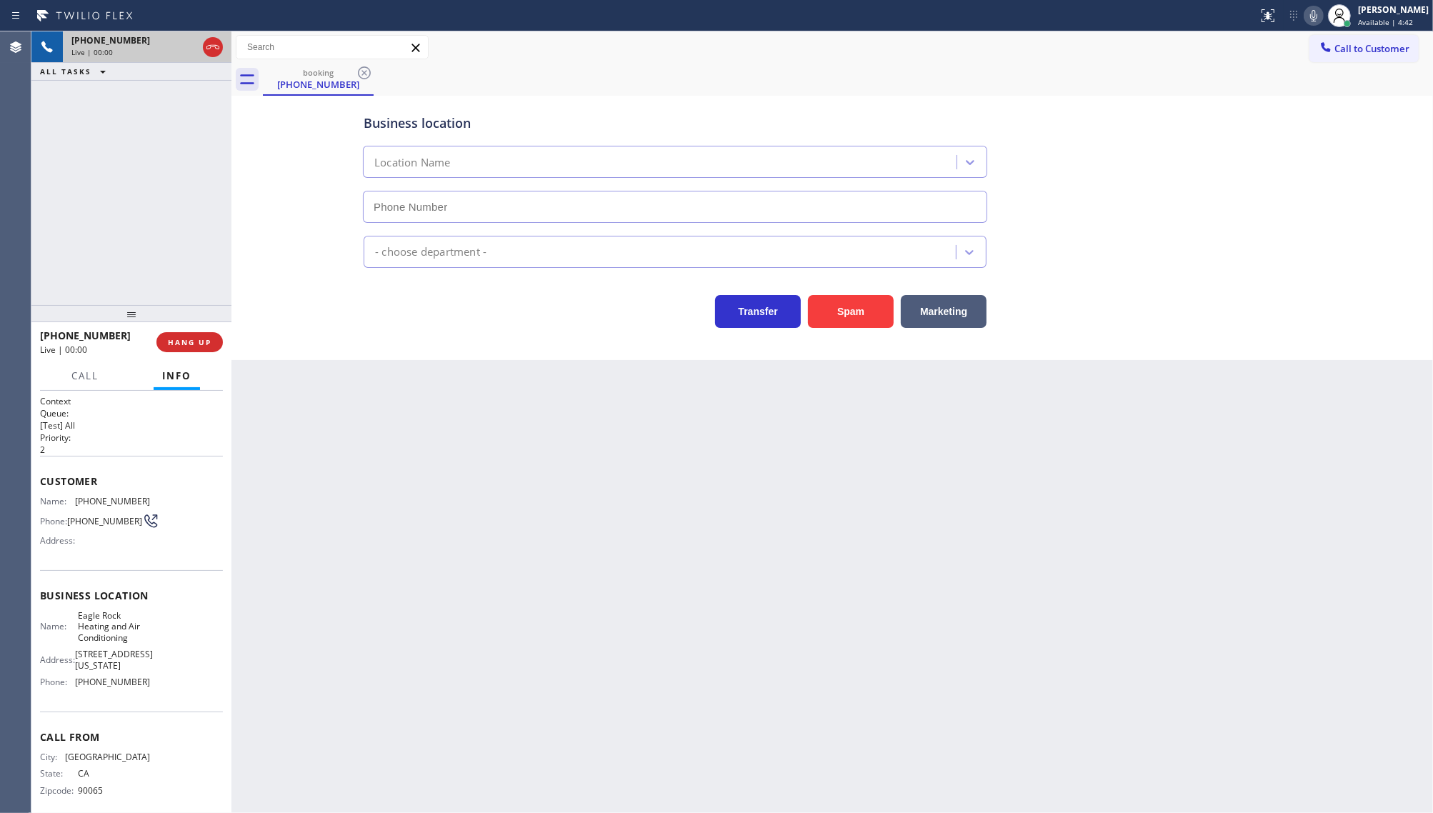
type input "[PHONE_NUMBER]"
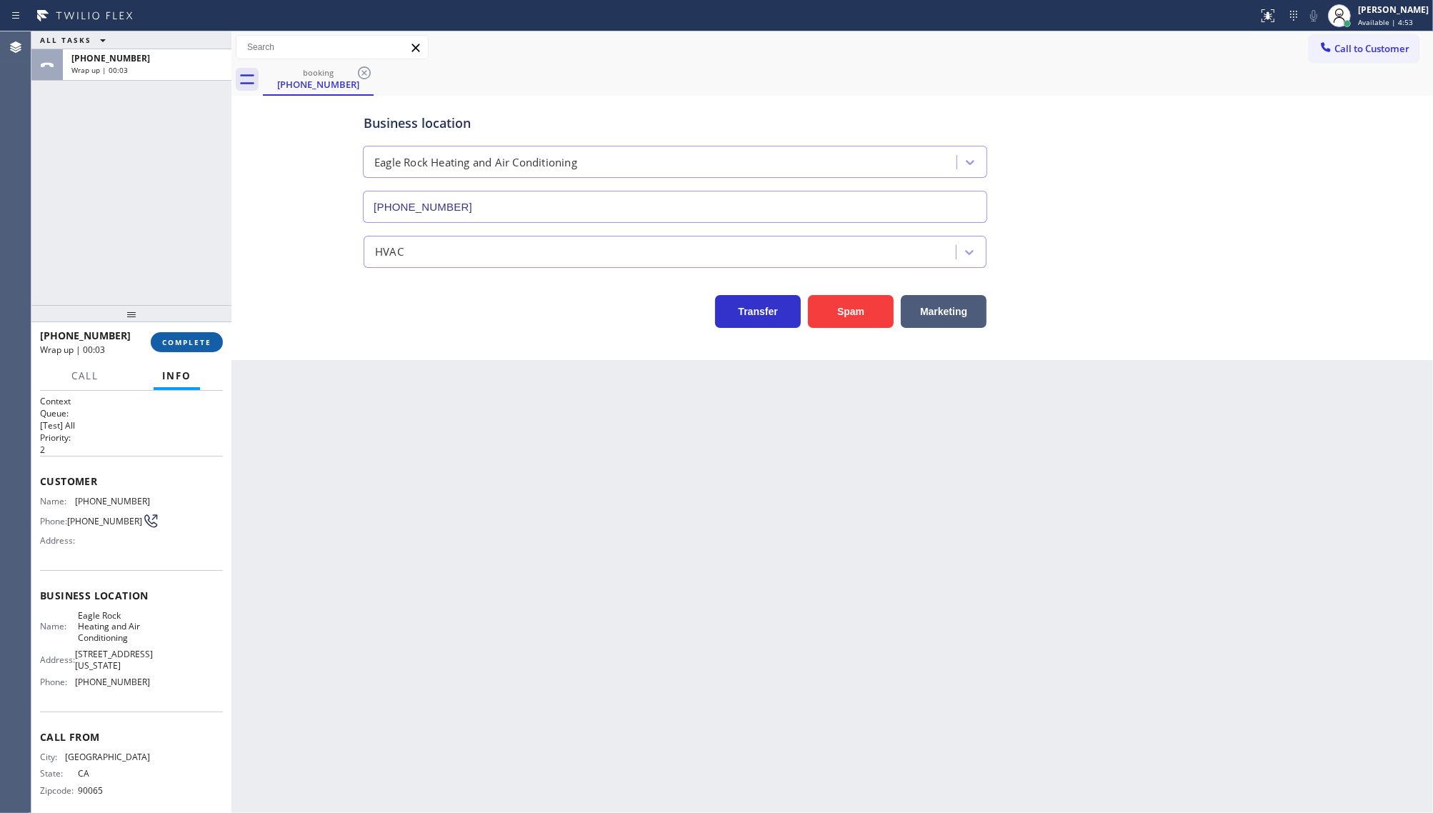
click at [154, 342] on button "COMPLETE" at bounding box center [187, 342] width 72 height 20
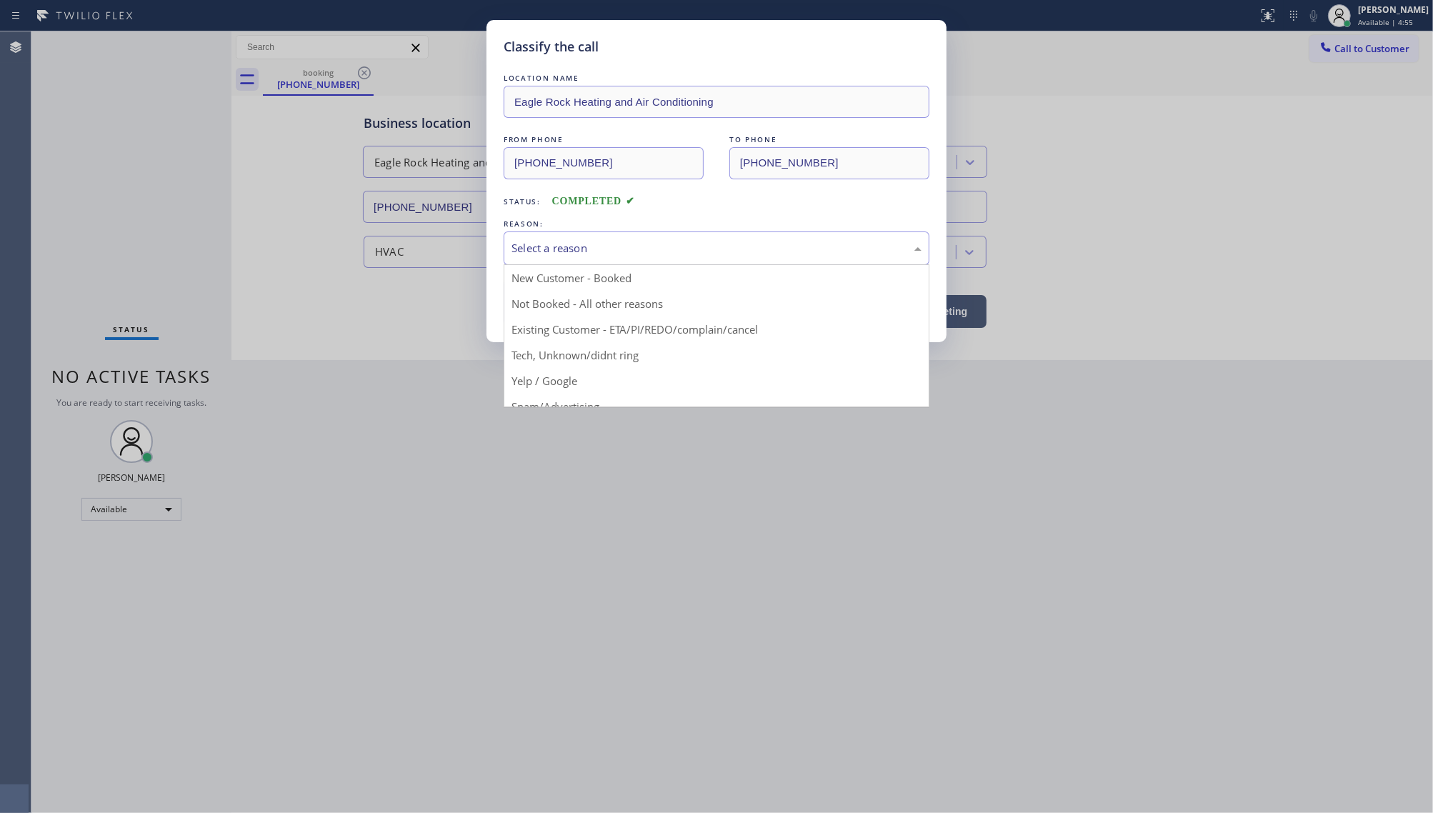
click at [589, 243] on div "Select a reason" at bounding box center [717, 248] width 410 height 16
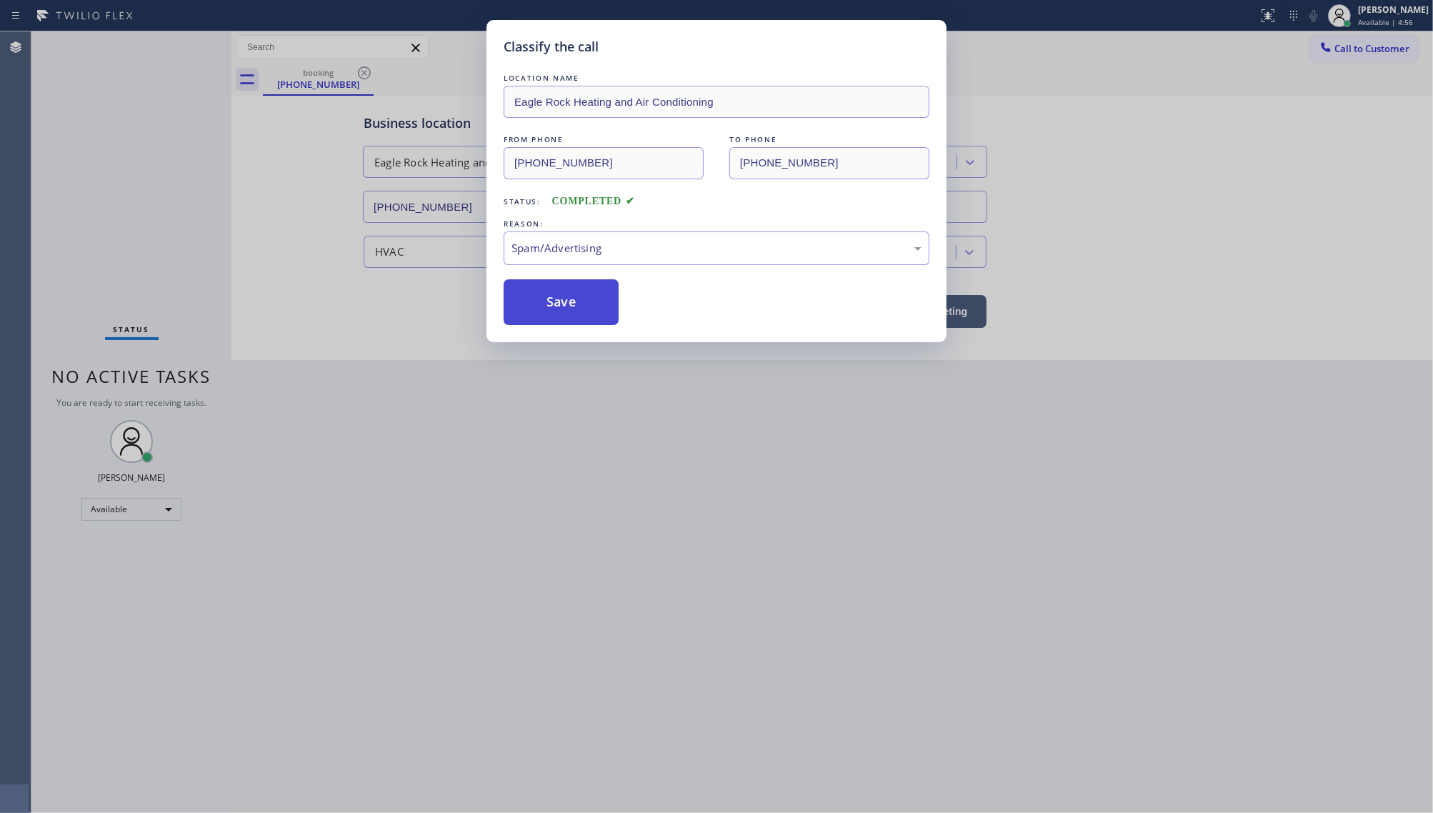
click at [588, 313] on button "Save" at bounding box center [561, 302] width 115 height 46
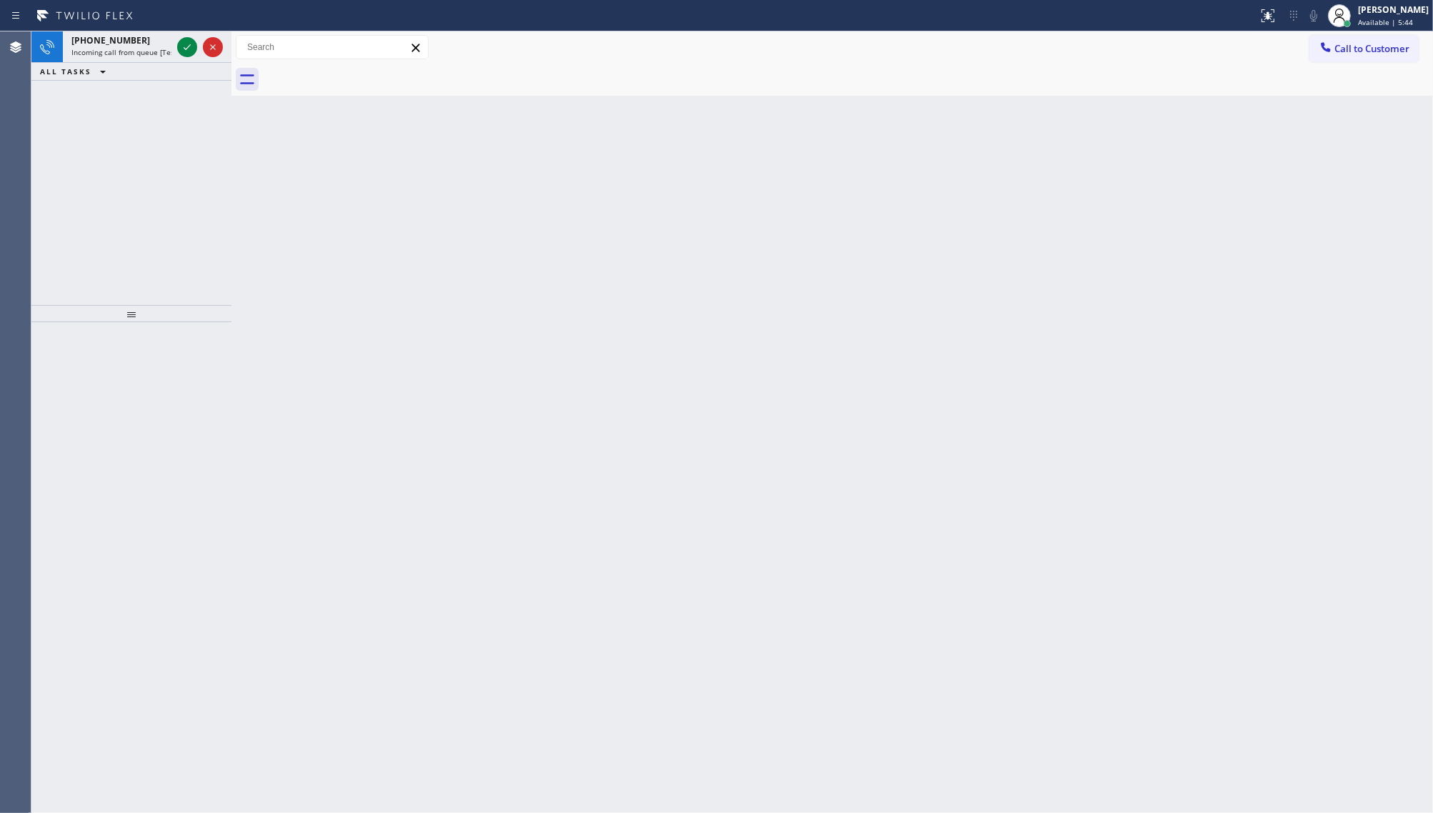
drag, startPoint x: 159, startPoint y: 127, endPoint x: 166, endPoint y: 82, distance: 45.6
click at [159, 125] on div "[PHONE_NUMBER] Incoming call from queue [Test] All ALL TASKS ALL TASKS ACTIVE T…" at bounding box center [131, 168] width 200 height 274
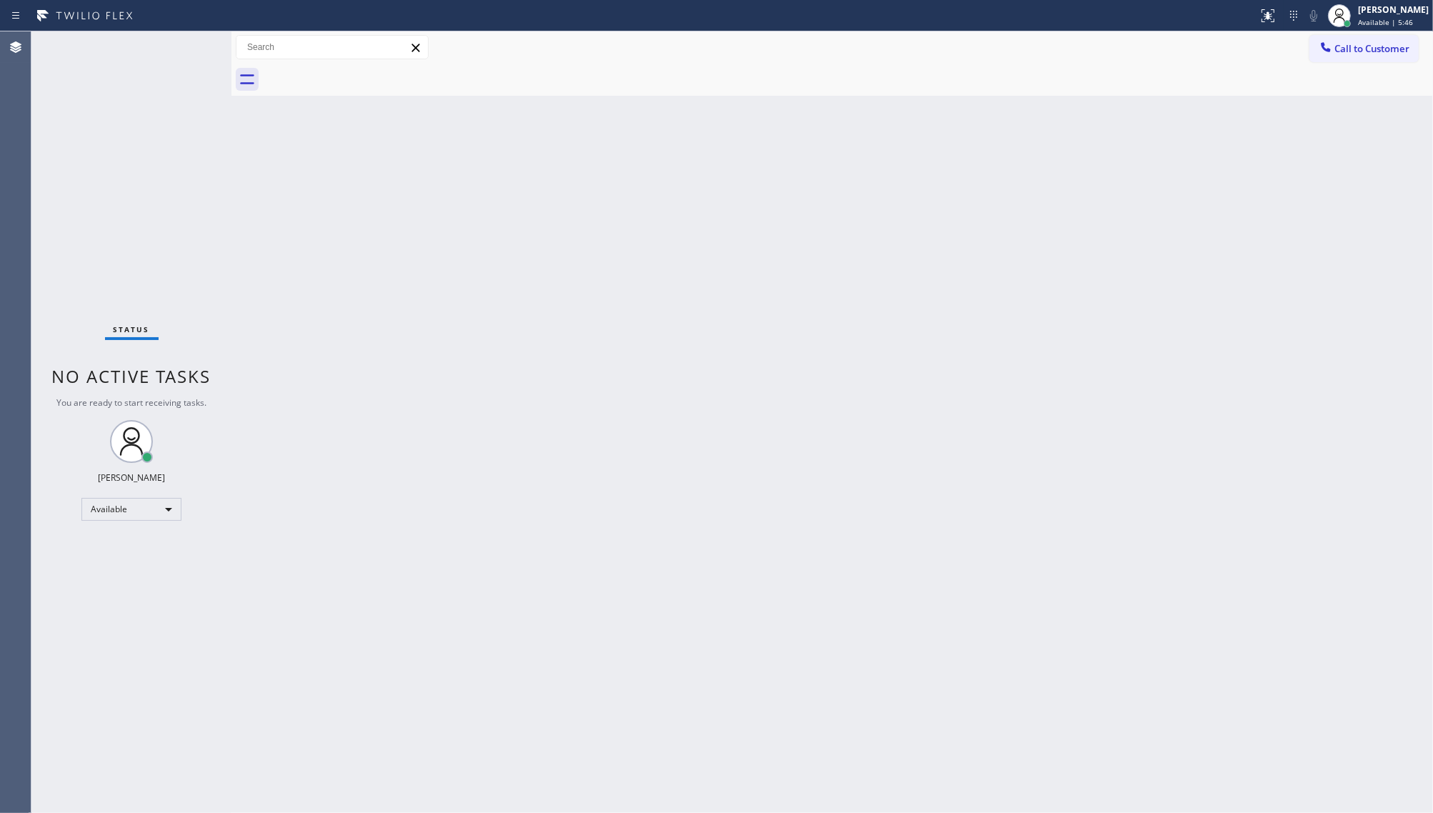
click at [187, 49] on div "Status No active tasks You are ready to start receiving tasks. JENIZA ALCAYDE A…" at bounding box center [131, 422] width 200 height 782
click at [65, 237] on div "Status No active tasks You are ready to start receiving tasks. JENIZA ALCAYDE A…" at bounding box center [131, 422] width 200 height 782
click at [450, 804] on div "Back to Dashboard Change Sender ID Customers Technicians Select a contact Outbo…" at bounding box center [832, 422] width 1202 height 782
click at [191, 48] on div "Status No active tasks You are ready to start receiving tasks. JENIZA ALCAYDE A…" at bounding box center [131, 422] width 200 height 782
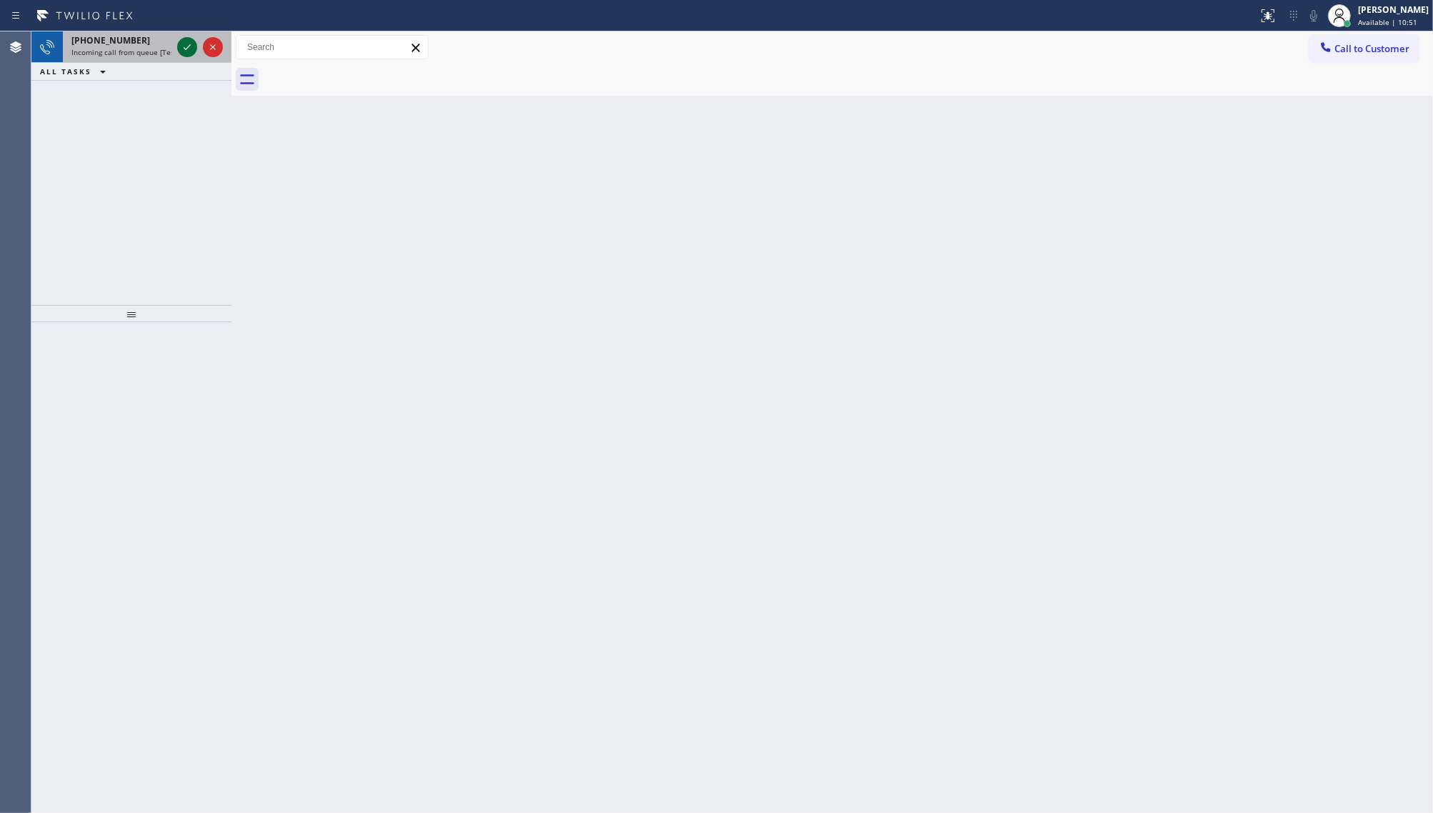
drag, startPoint x: 177, startPoint y: 44, endPoint x: 183, endPoint y: 49, distance: 7.6
click at [177, 48] on div at bounding box center [187, 47] width 20 height 17
click at [186, 49] on icon at bounding box center [187, 47] width 7 height 6
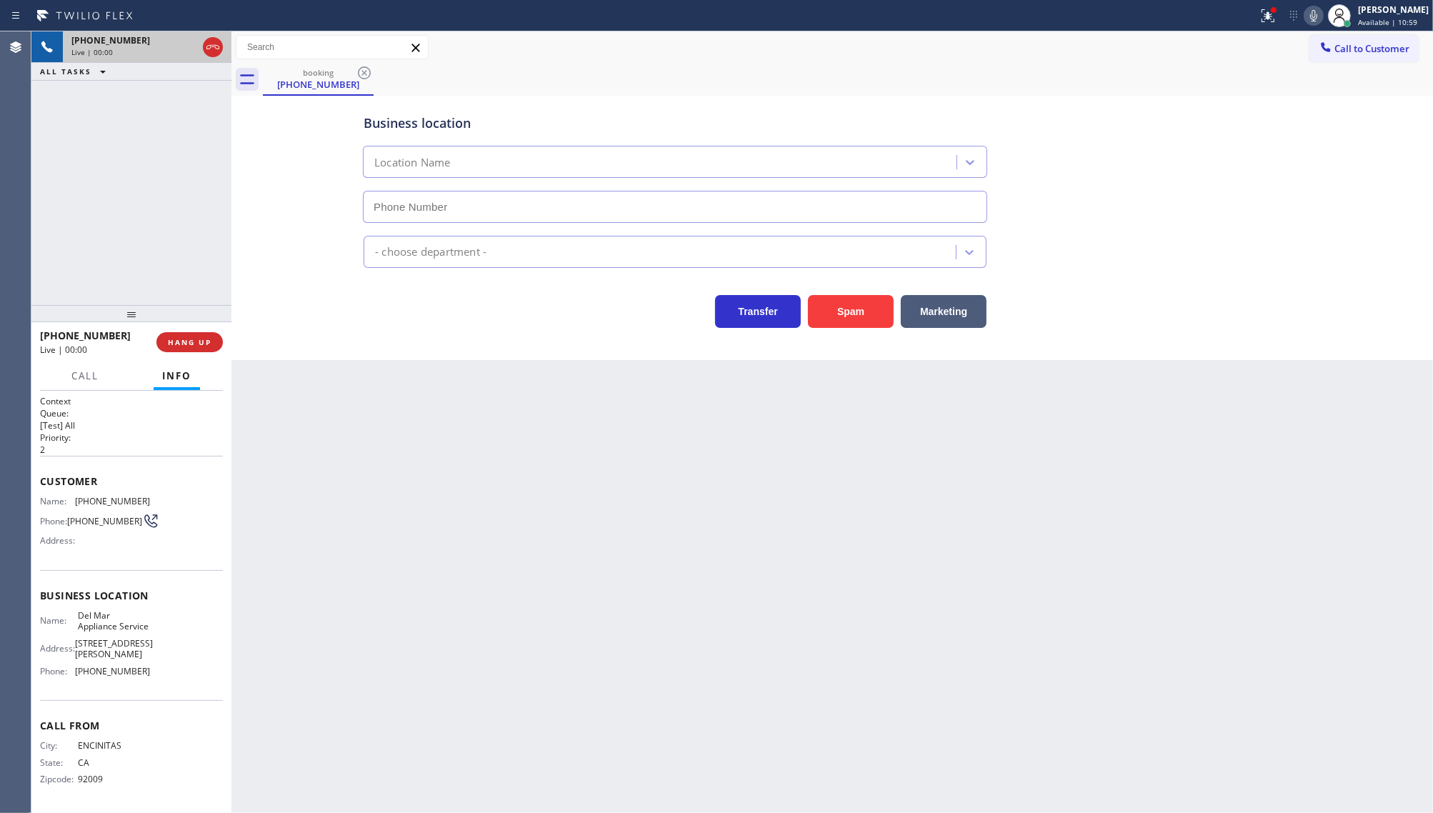
type input "[PHONE_NUMBER]"
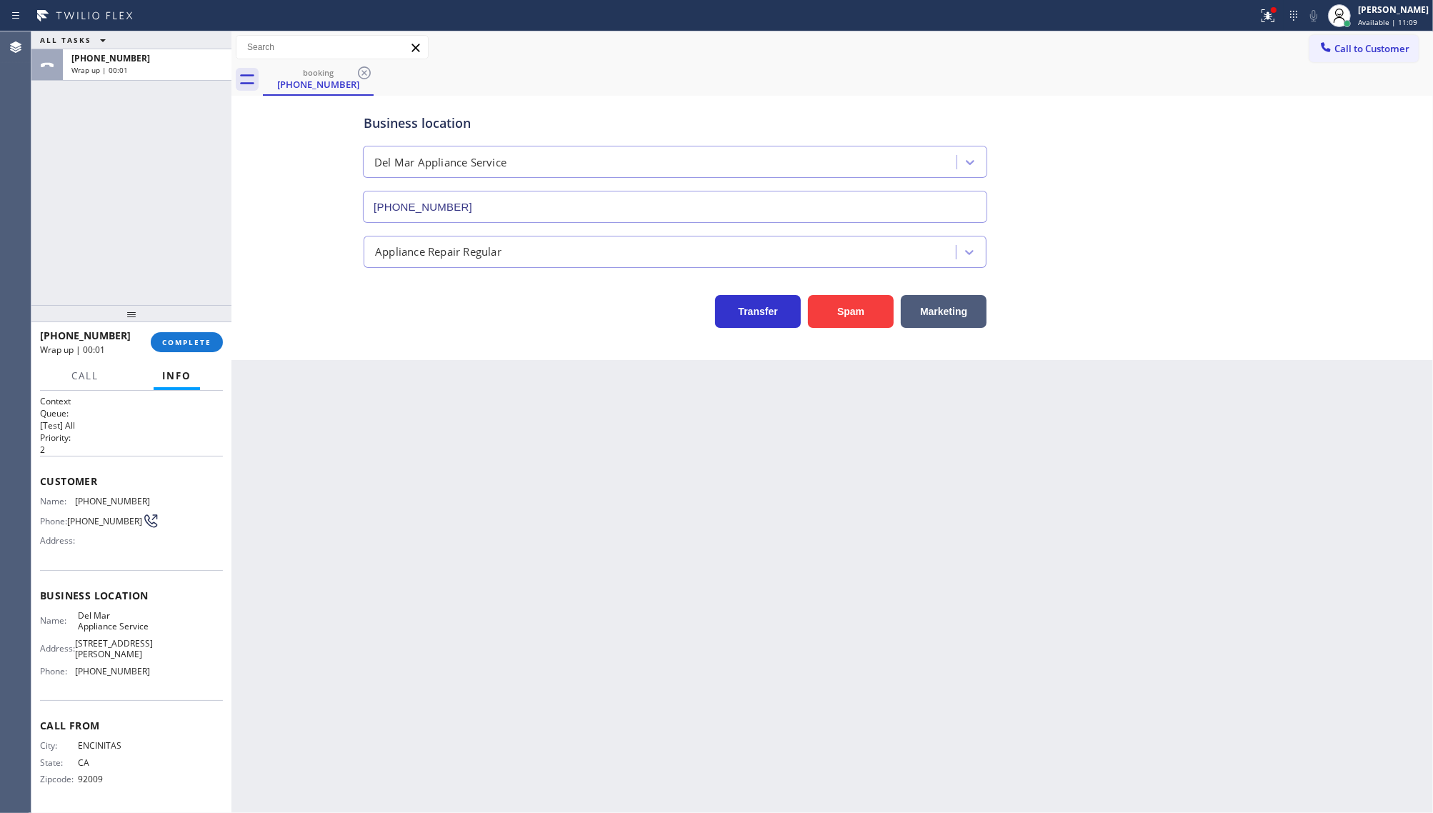
drag, startPoint x: 191, startPoint y: 338, endPoint x: 199, endPoint y: 323, distance: 16.6
click at [191, 338] on span "COMPLETE" at bounding box center [186, 342] width 49 height 10
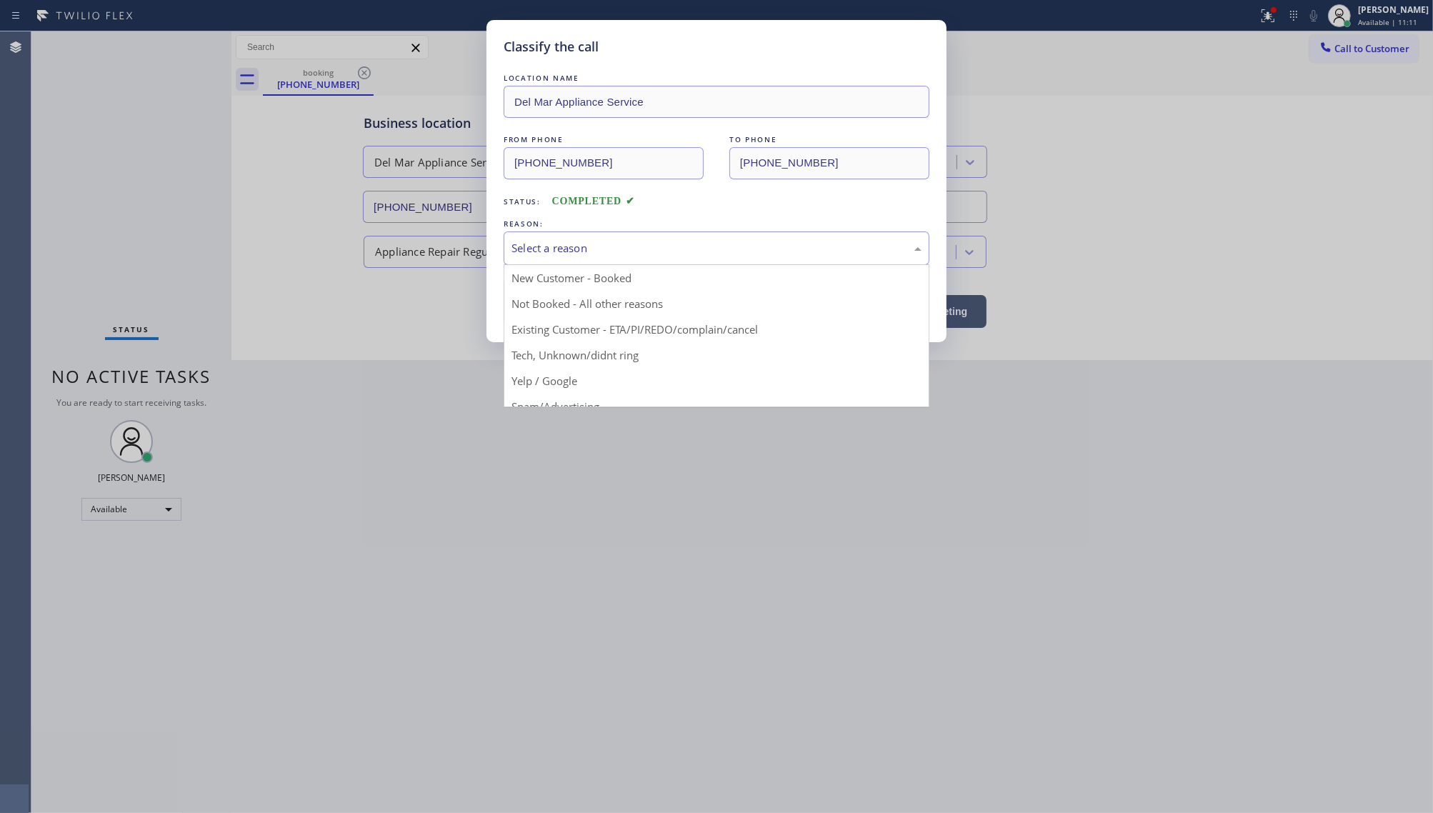
click at [575, 247] on div "Select a reason" at bounding box center [717, 248] width 410 height 16
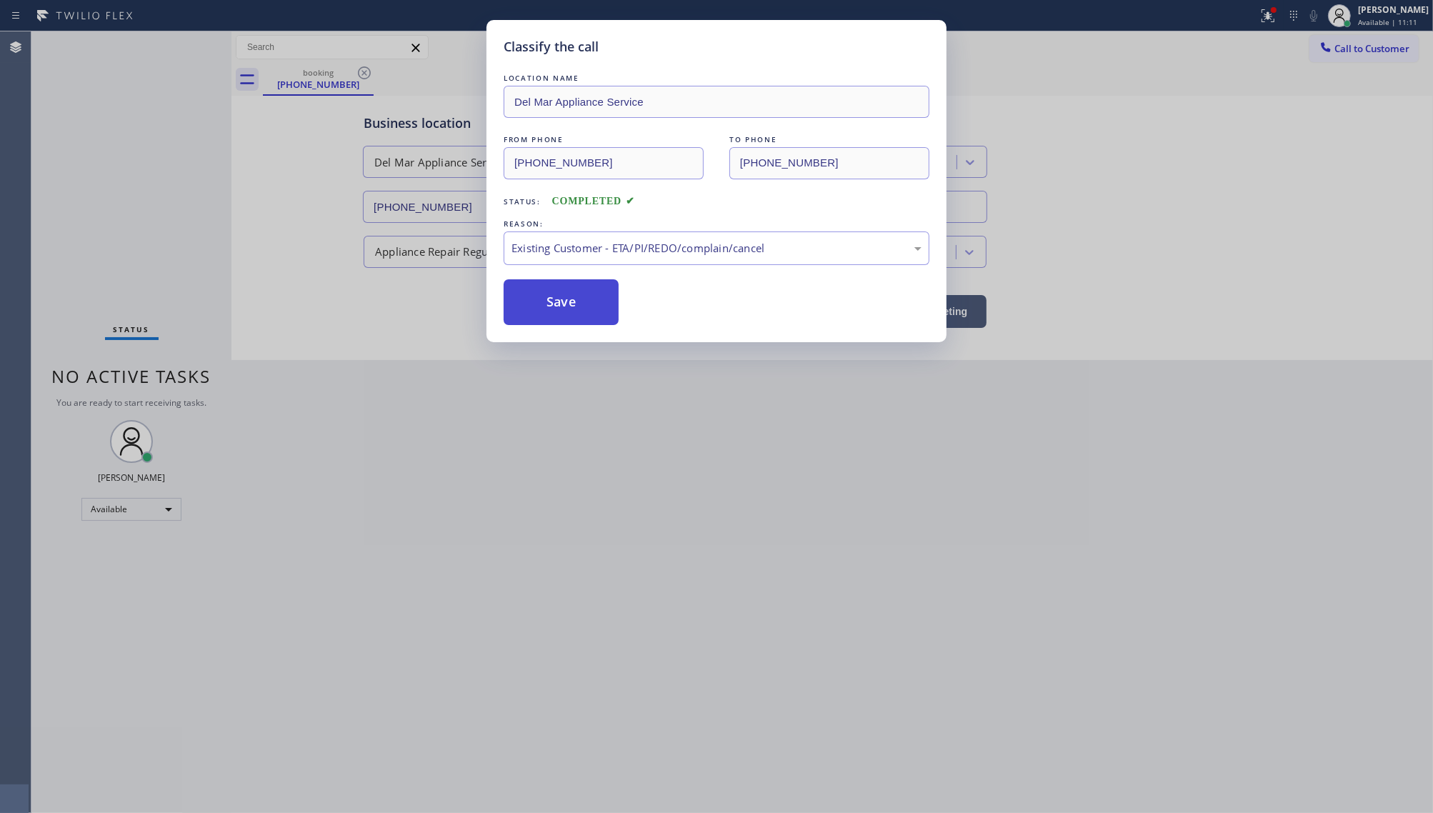
drag, startPoint x: 507, startPoint y: 329, endPoint x: 509, endPoint y: 309, distance: 20.1
click at [509, 309] on button "Save" at bounding box center [561, 302] width 115 height 46
click at [511, 304] on button "Save" at bounding box center [561, 302] width 115 height 46
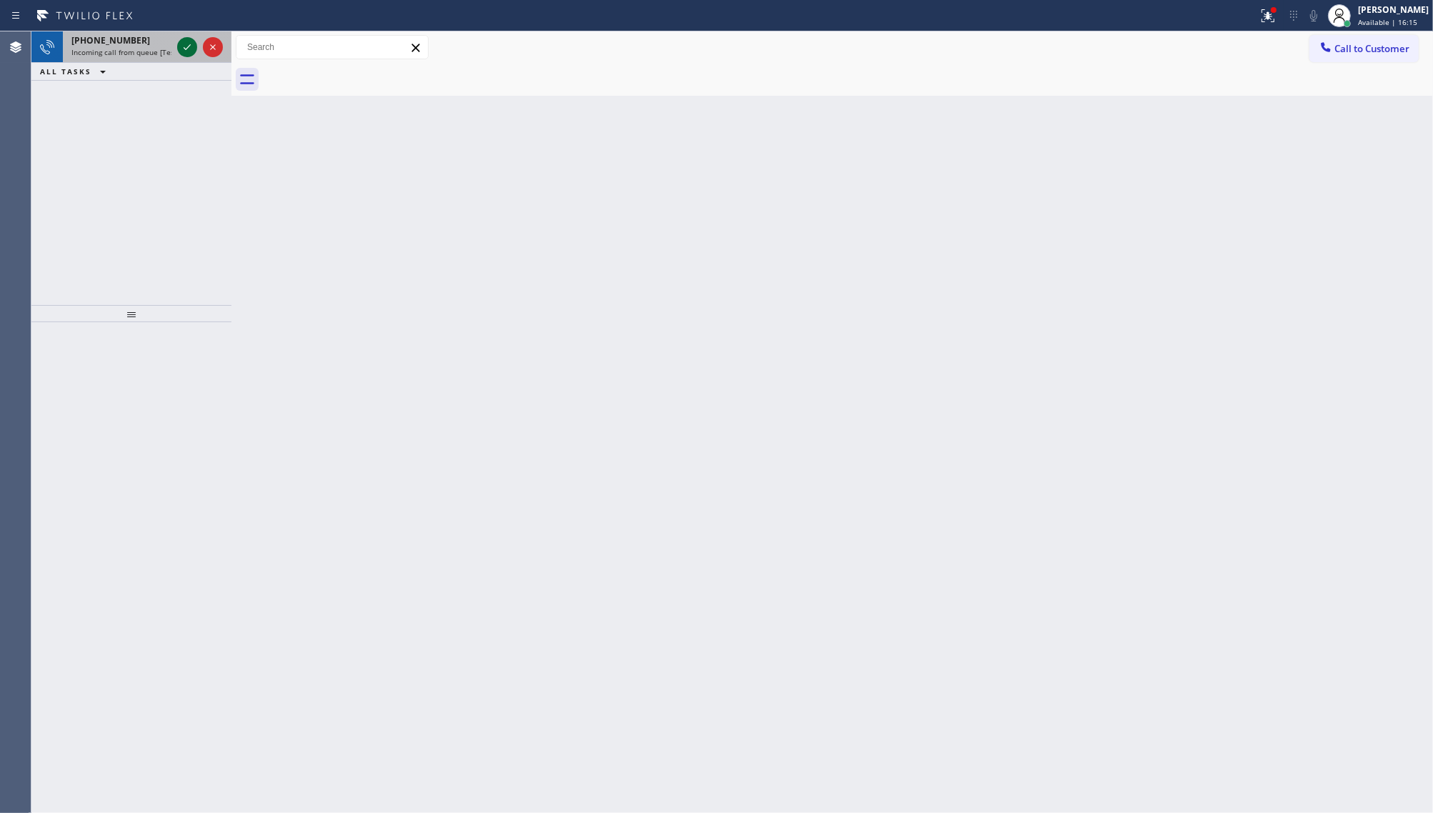
click at [179, 43] on icon at bounding box center [187, 47] width 17 height 17
click at [183, 47] on icon at bounding box center [187, 47] width 17 height 17
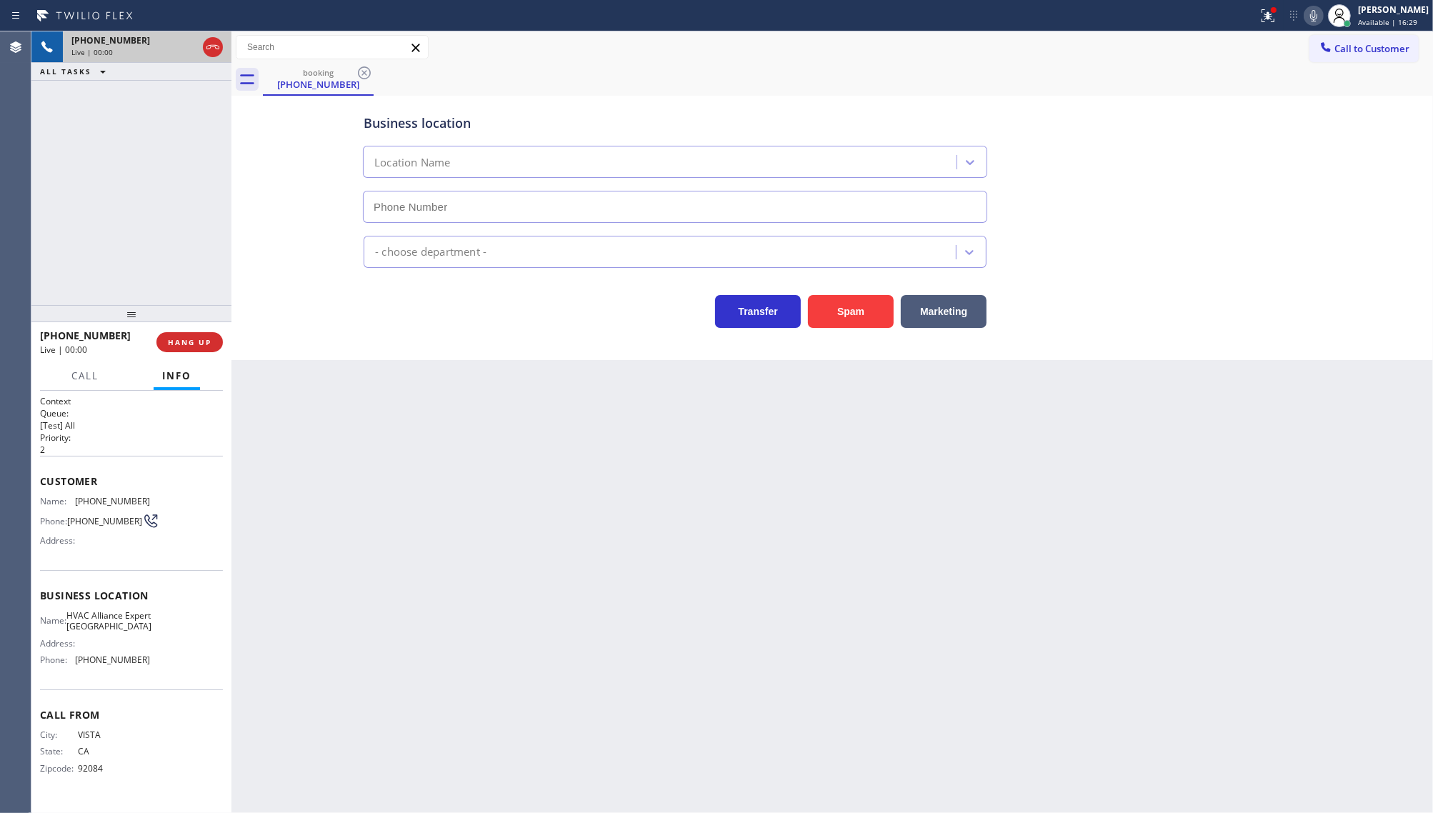
type input "[PHONE_NUMBER]"
click at [194, 333] on div "[PHONE_NUMBER] Live | 00:18 HANG UP" at bounding box center [131, 342] width 183 height 37
click at [188, 322] on div at bounding box center [131, 313] width 200 height 17
click at [196, 338] on span "HANG UP" at bounding box center [190, 342] width 44 height 10
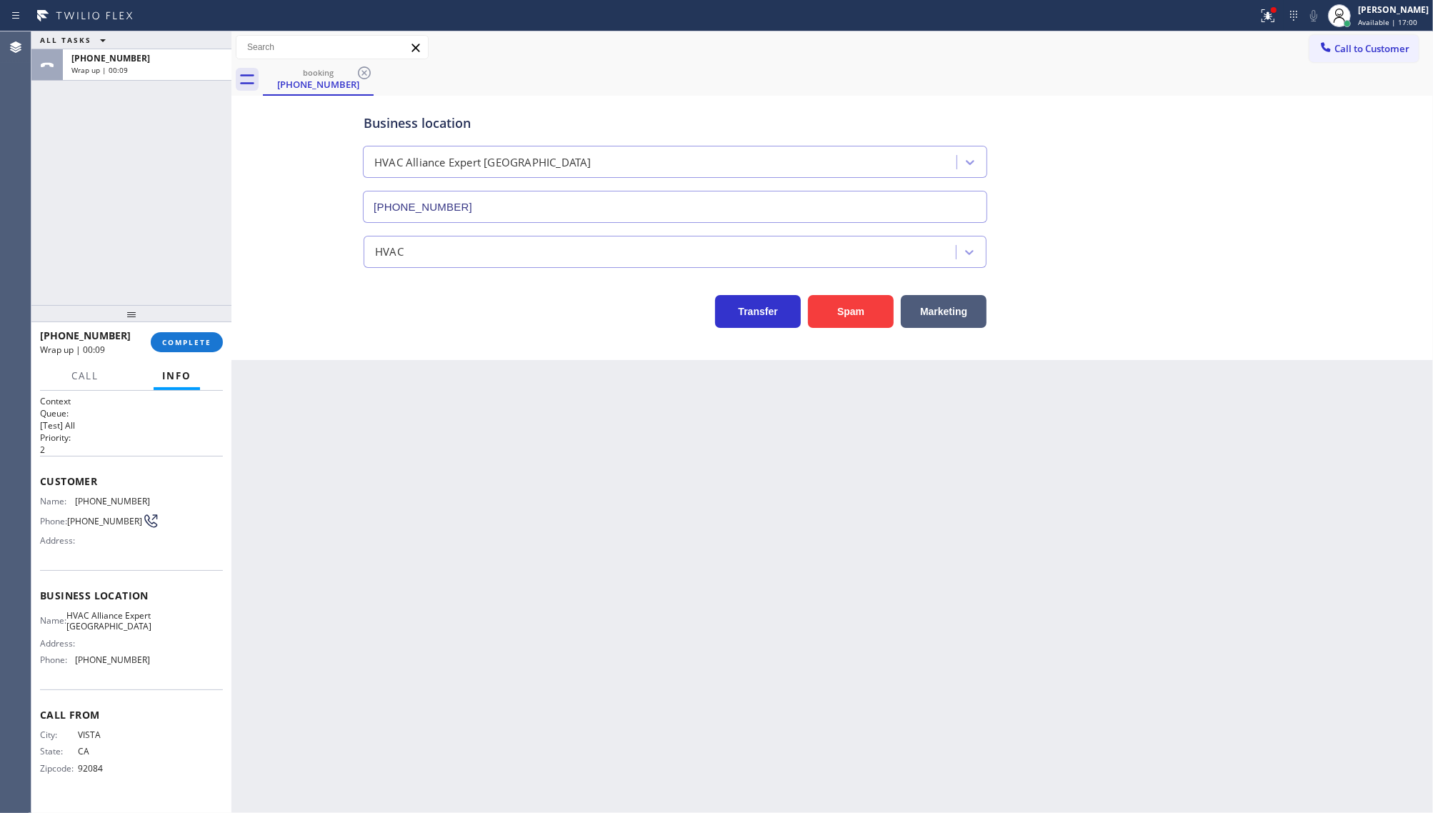
click at [209, 259] on div "ALL TASKS ALL TASKS ACTIVE TASKS TASKS IN WRAP UP [PHONE_NUMBER] Wrap up | 00:09" at bounding box center [131, 168] width 200 height 274
click at [200, 337] on div "[PHONE_NUMBER] Wrap up | 00:10 COMPLETE" at bounding box center [131, 342] width 183 height 37
click at [200, 337] on span "COMPLETE" at bounding box center [186, 342] width 49 height 10
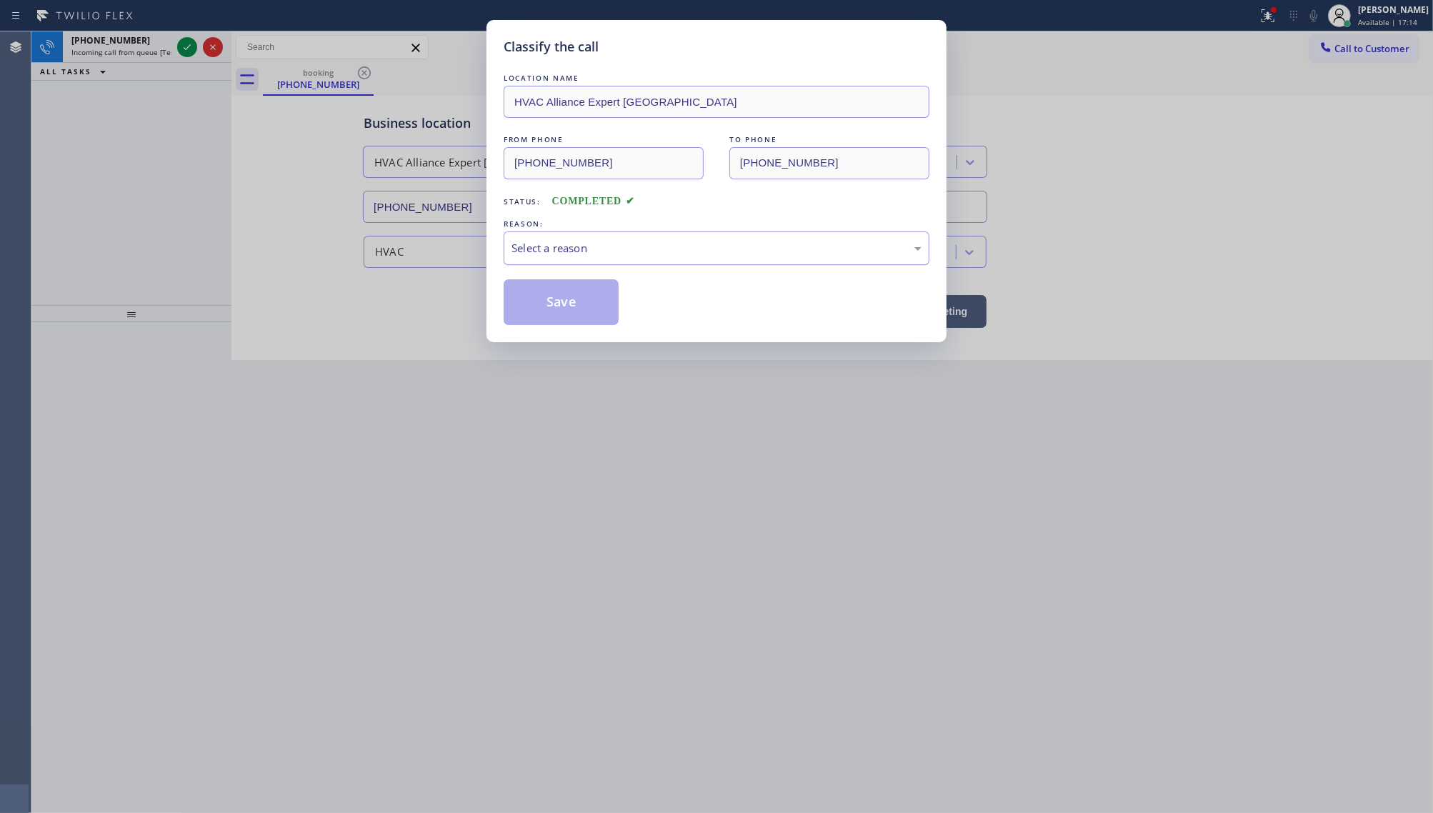
click at [642, 242] on div "Select a reason" at bounding box center [717, 248] width 410 height 16
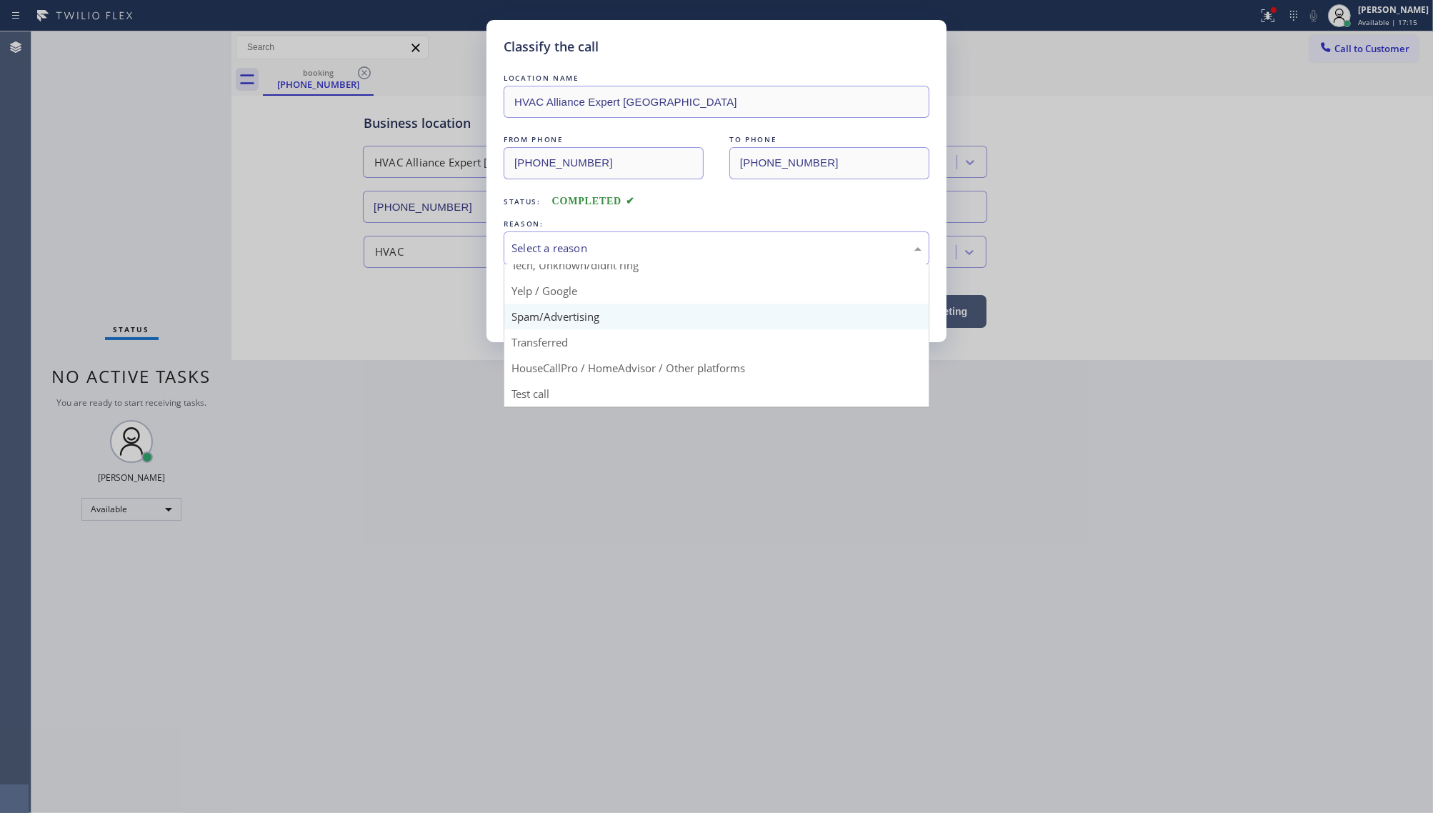
scroll to position [98, 0]
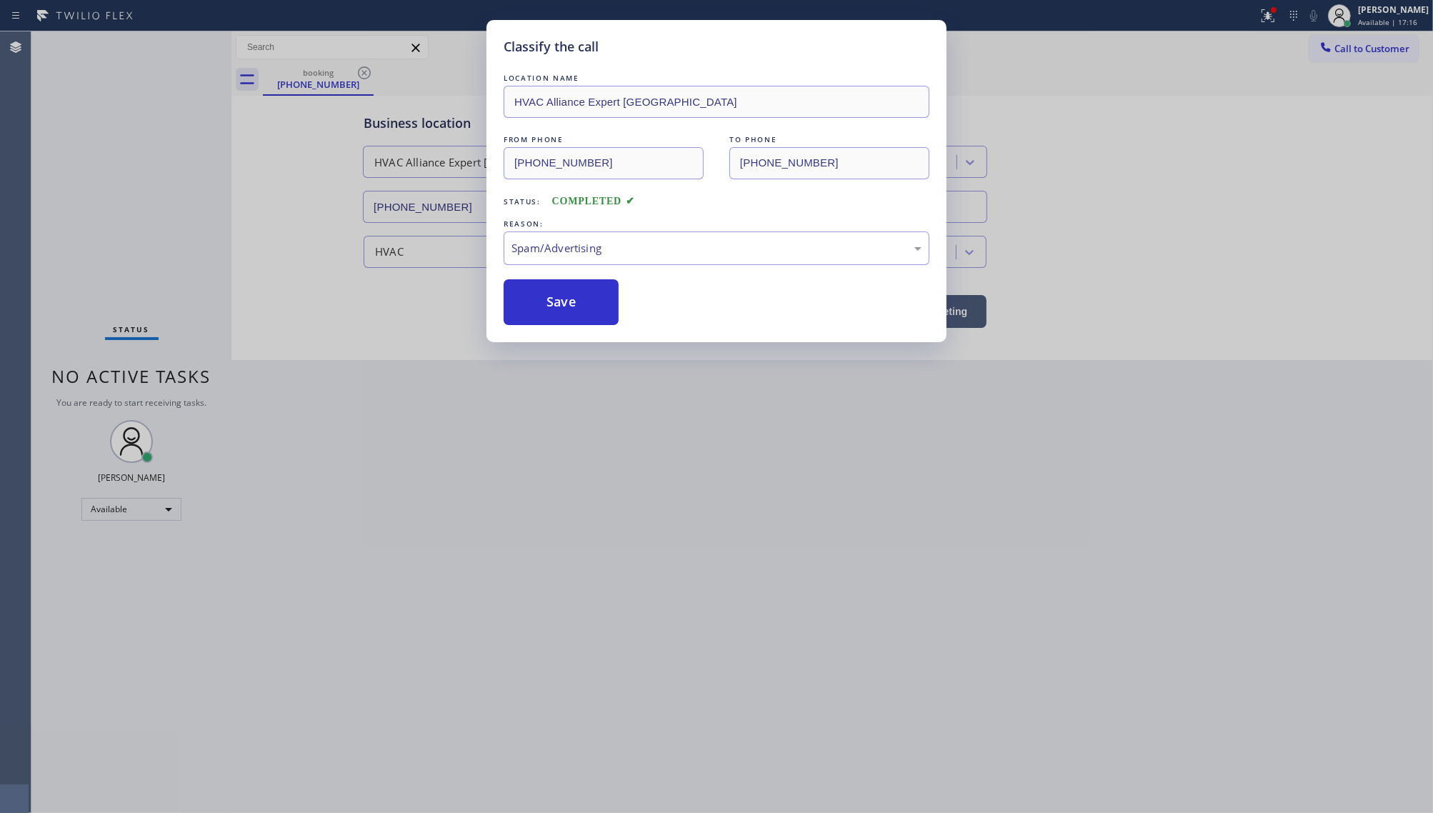
click at [550, 311] on button "Save" at bounding box center [561, 302] width 115 height 46
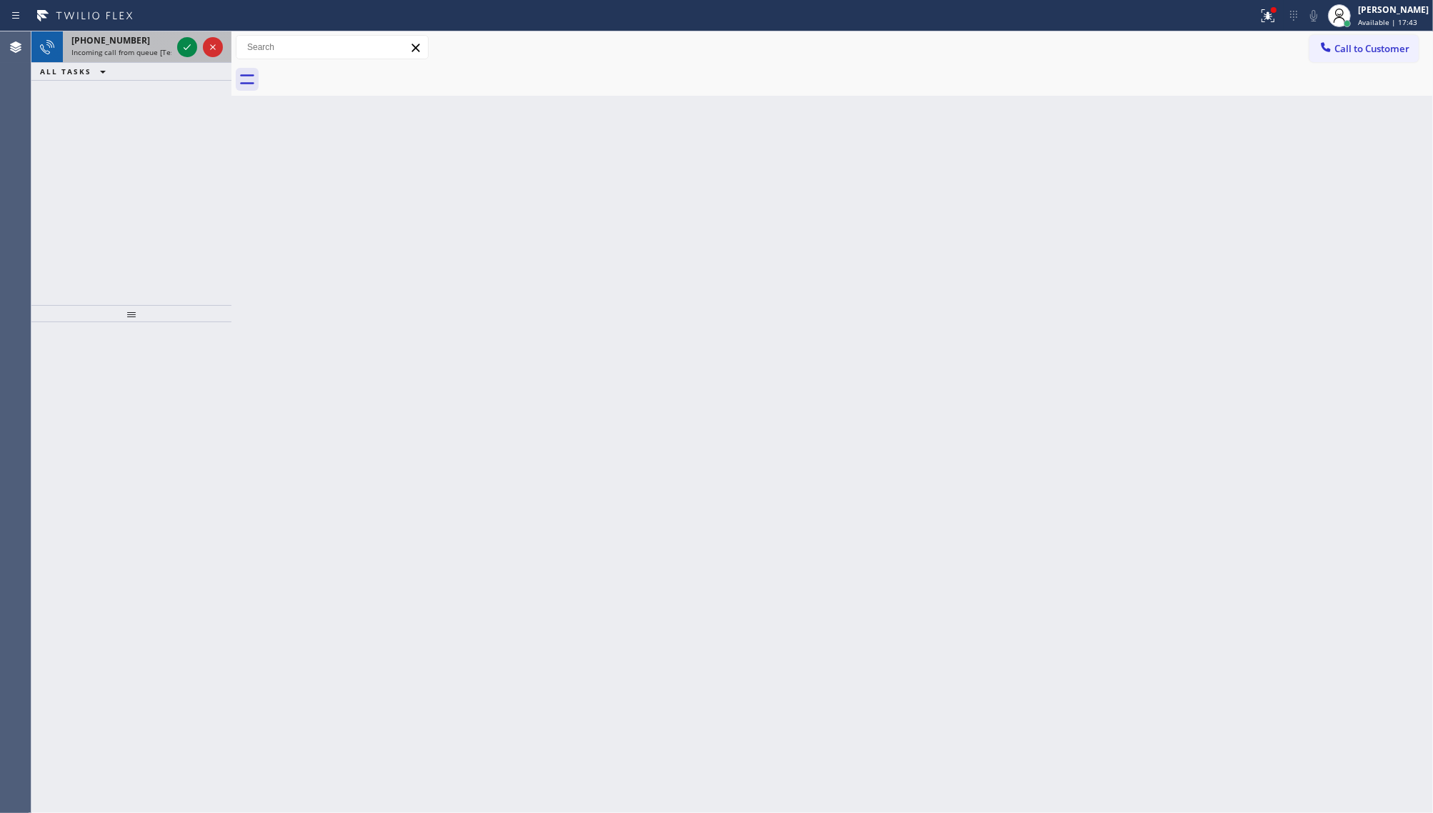
click at [175, 44] on div at bounding box center [199, 46] width 51 height 31
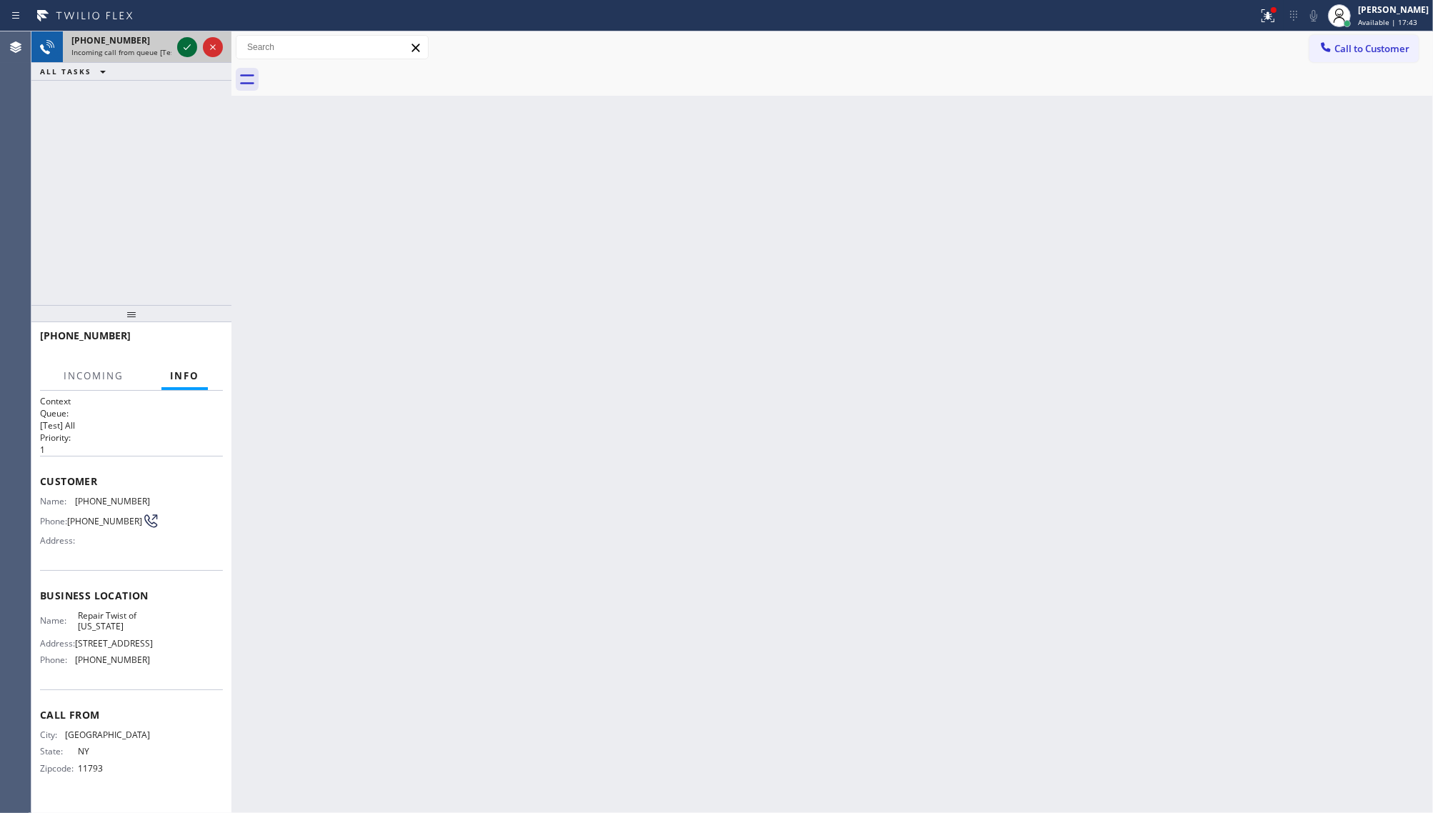
click at [180, 44] on icon at bounding box center [187, 47] width 17 height 17
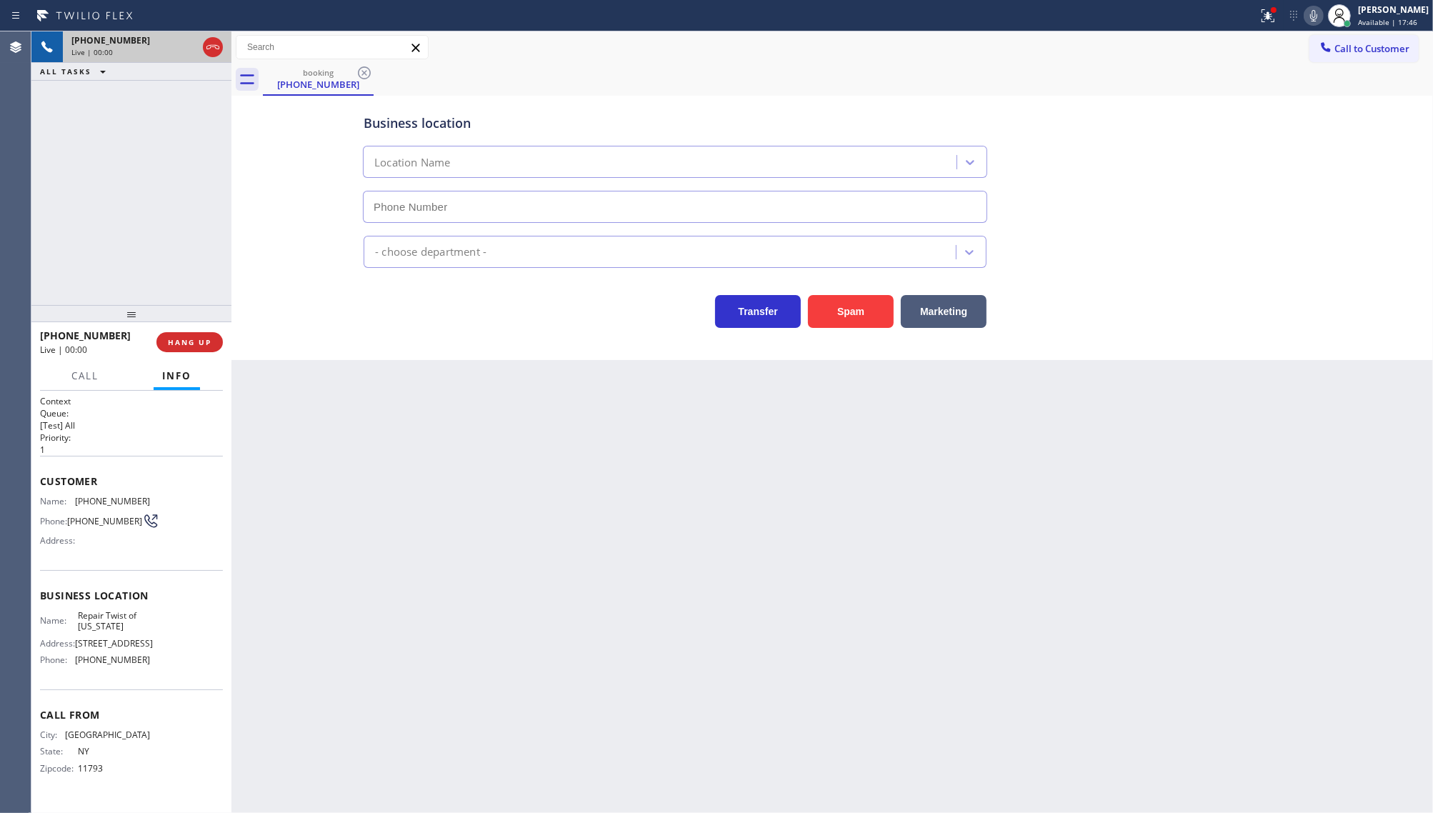
type input "[PHONE_NUMBER]"
click at [1279, 13] on div at bounding box center [1268, 15] width 31 height 31
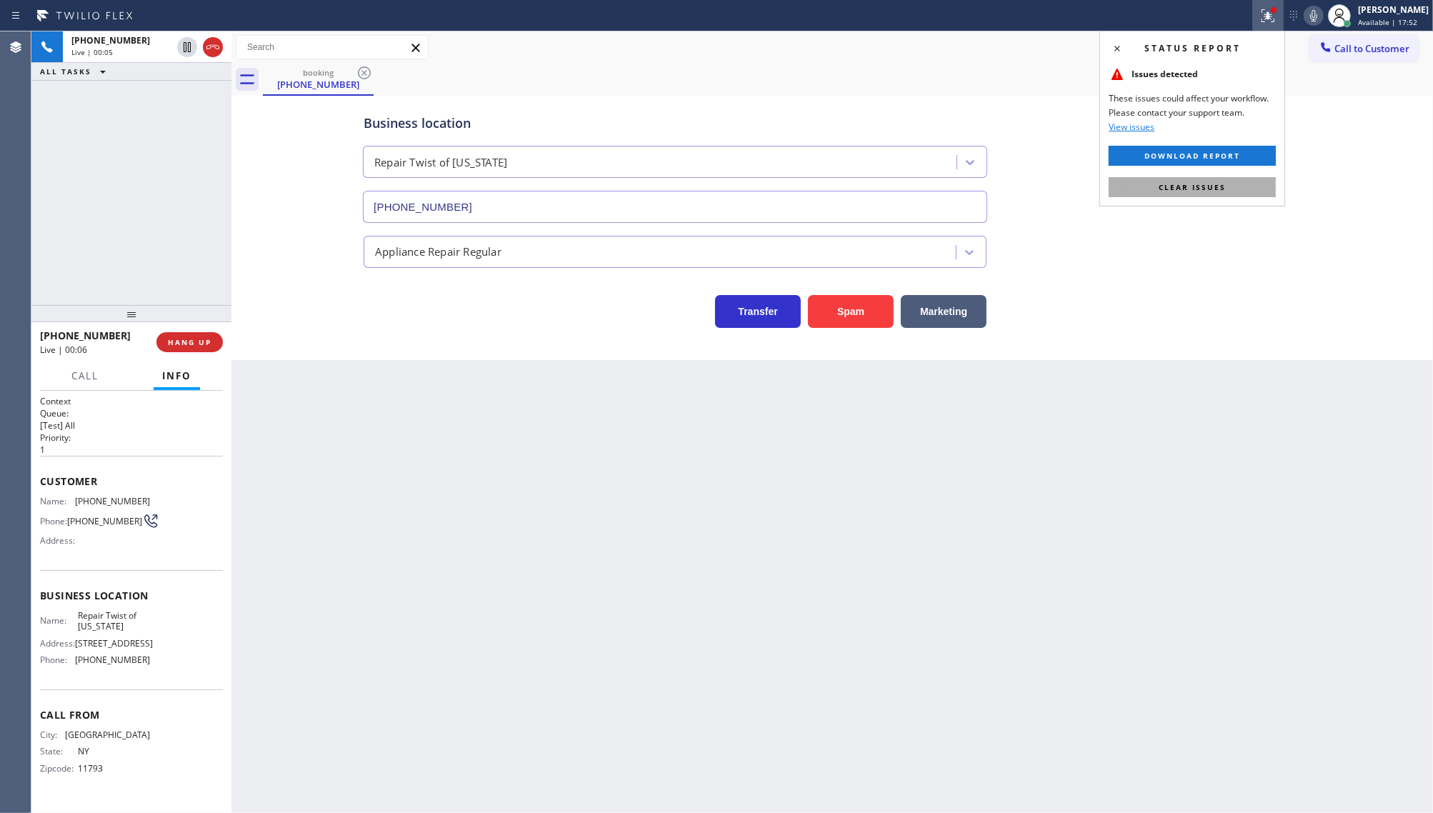
click at [1168, 186] on span "Clear issues" at bounding box center [1192, 187] width 67 height 10
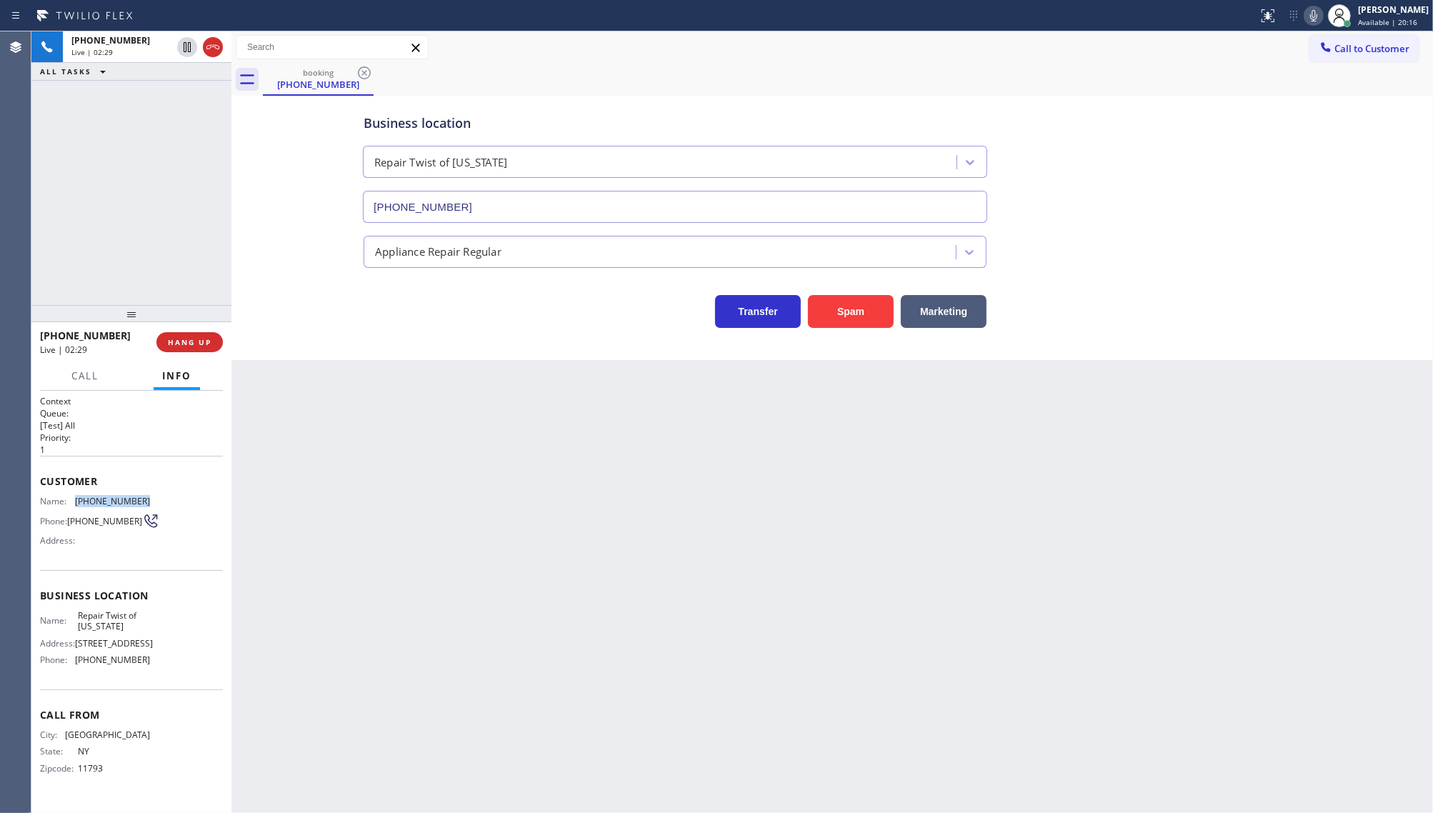
drag, startPoint x: 69, startPoint y: 497, endPoint x: 147, endPoint y: 502, distance: 78.0
click at [147, 502] on div "Name: [PHONE_NUMBER] Phone: [PHONE_NUMBER] Address:" at bounding box center [131, 524] width 183 height 56
copy div "[PHONE_NUMBER]"
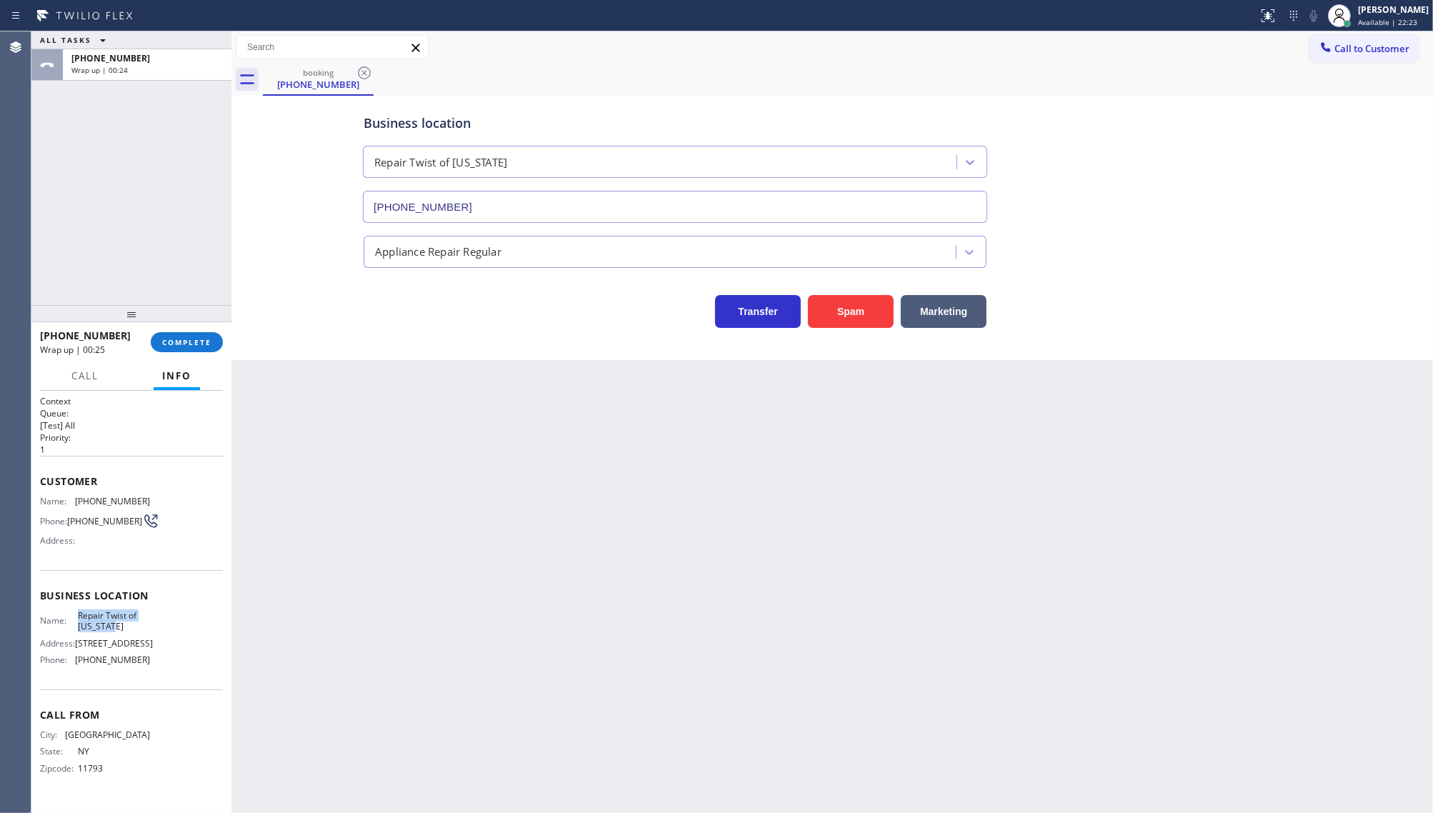
drag, startPoint x: 76, startPoint y: 612, endPoint x: 150, endPoint y: 632, distance: 77.1
click at [150, 632] on div "Name: Repair Twist of [US_STATE] Address: [STREET_ADDRESS] Phone: [PHONE_NUMBER]" at bounding box center [131, 640] width 183 height 61
copy span "Repair Twist of [US_STATE]"
drag, startPoint x: 82, startPoint y: 692, endPoint x: 181, endPoint y: 707, distance: 99.8
click at [181, 689] on div "Business location Name: Repair Twist of [US_STATE] Address: [STREET_ADDRESS] Ph…" at bounding box center [131, 629] width 183 height 119
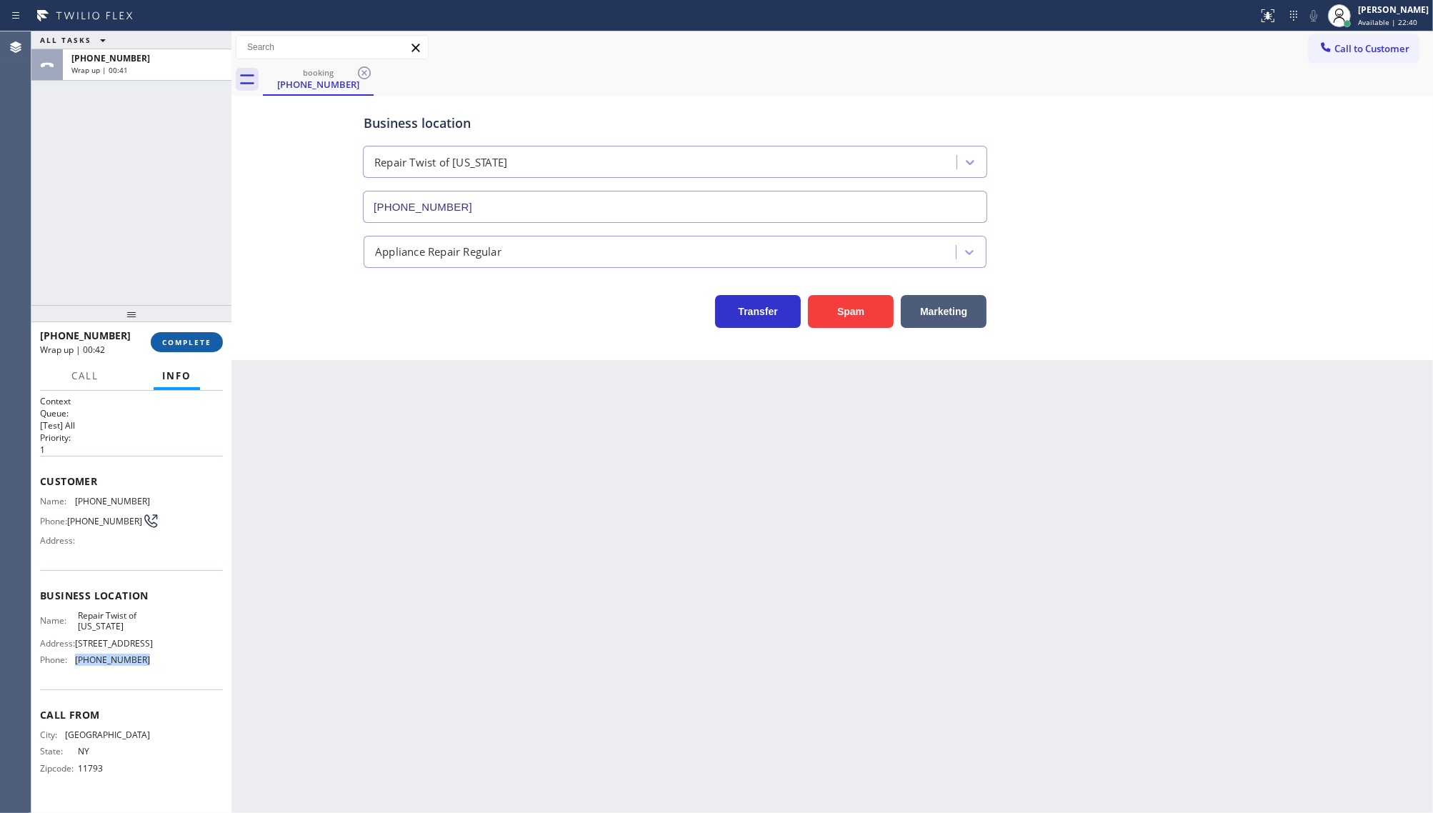
copy div "[PHONE_NUMBER]"
click at [1363, 12] on div "[PERSON_NAME]" at bounding box center [1393, 10] width 71 height 12
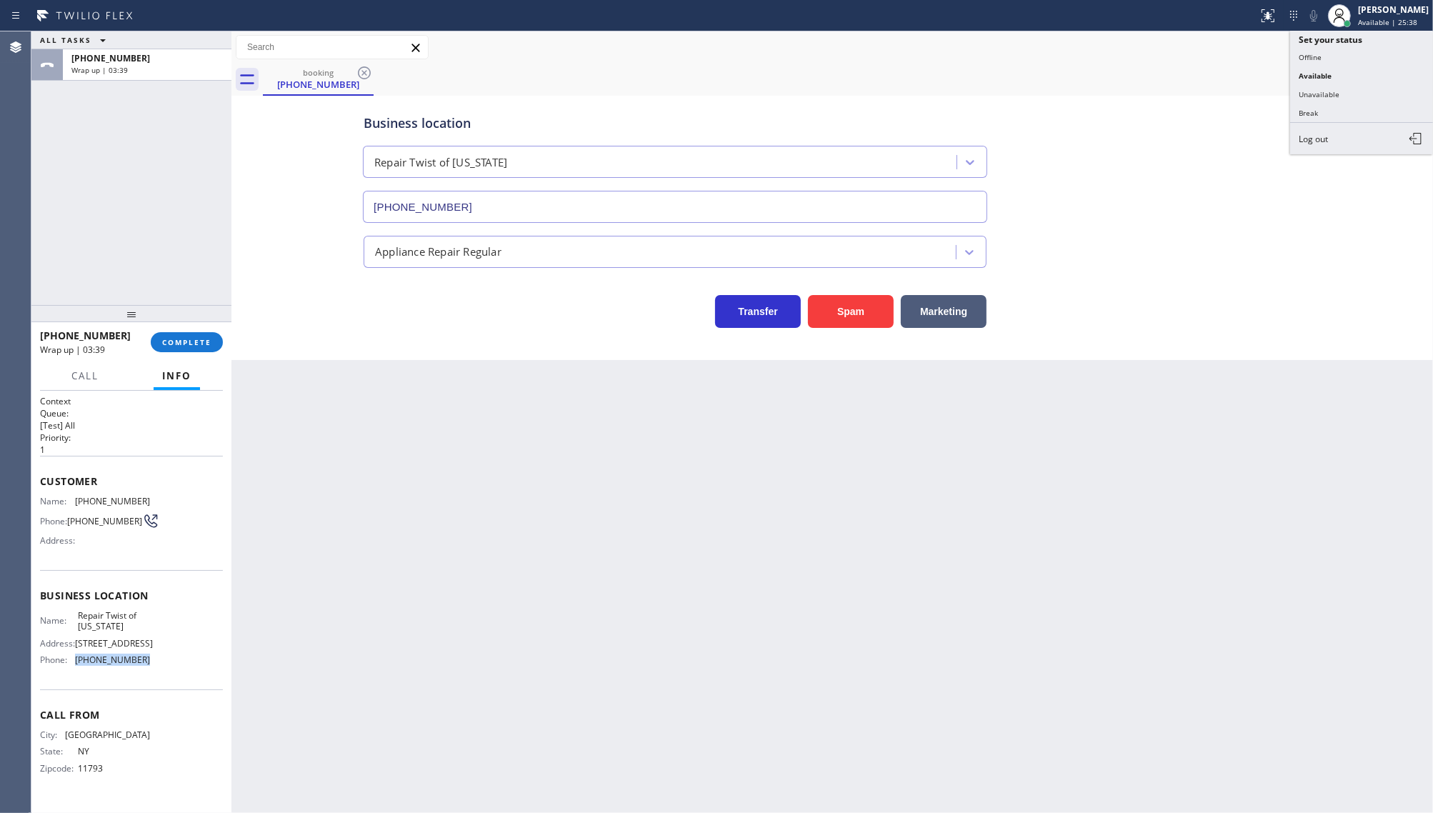
click at [1333, 89] on button "Unavailable" at bounding box center [1361, 94] width 143 height 19
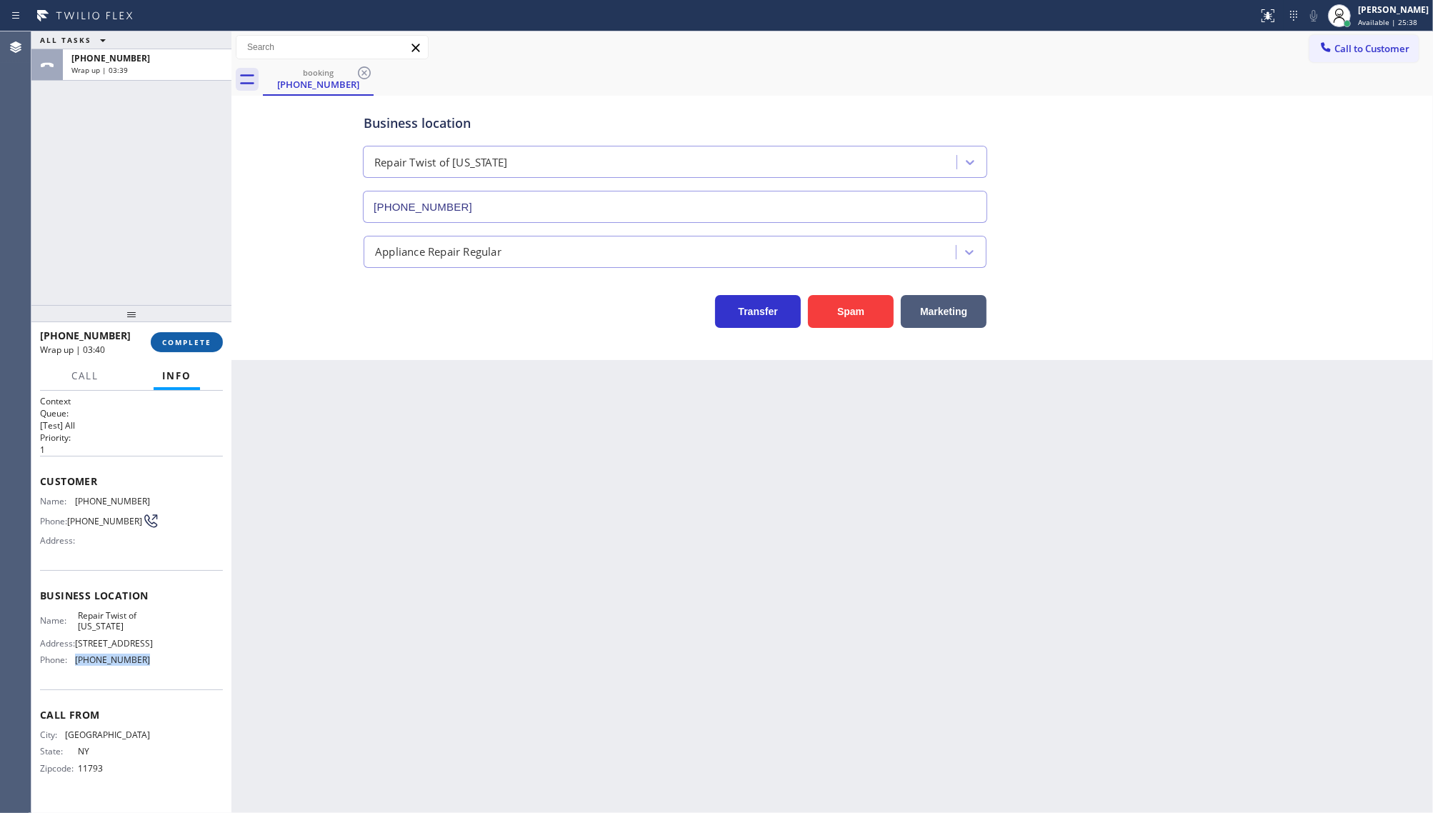
click at [204, 343] on span "COMPLETE" at bounding box center [186, 342] width 49 height 10
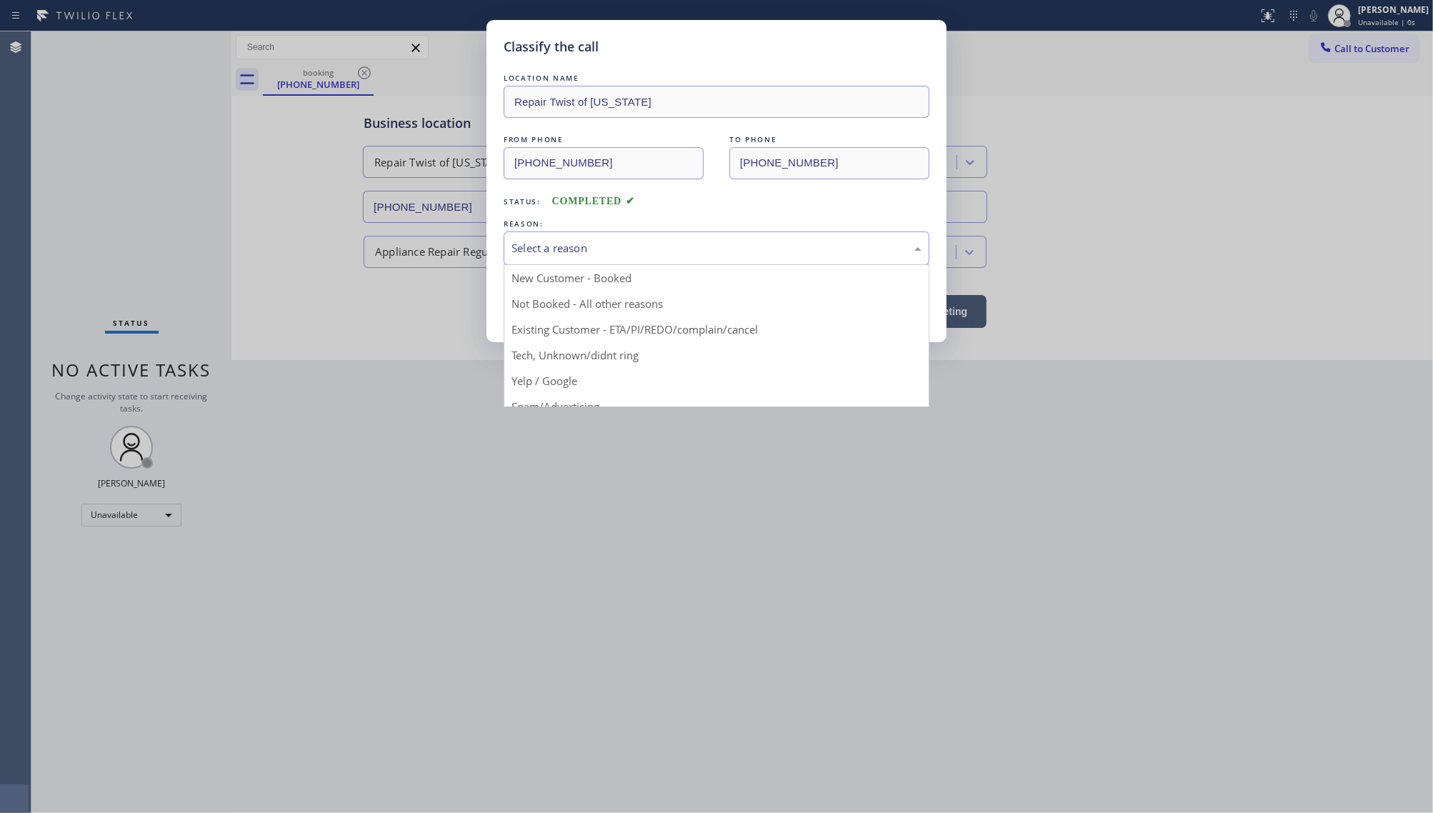
click at [623, 245] on div "Select a reason" at bounding box center [717, 248] width 410 height 16
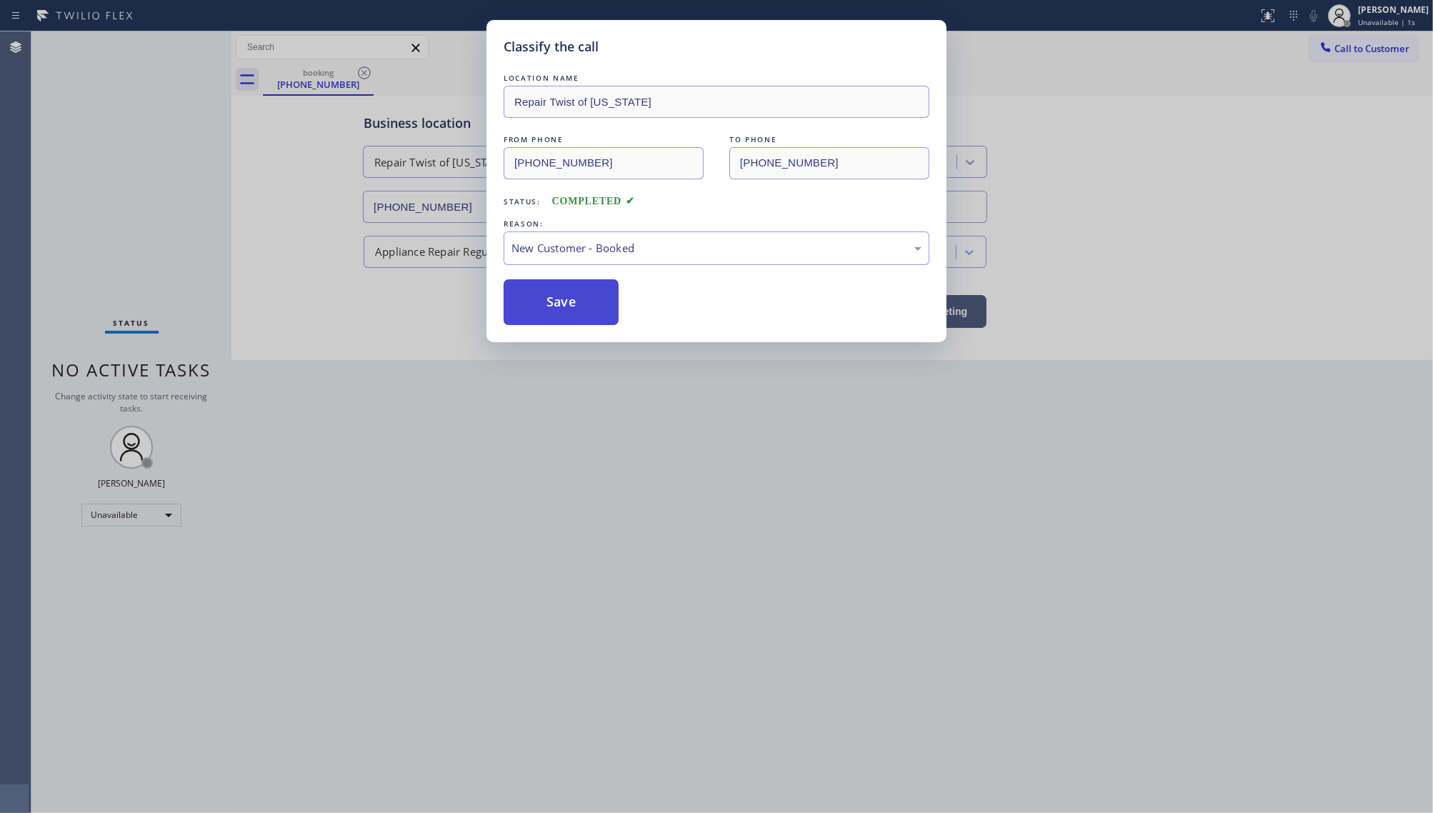
click at [559, 290] on button "Save" at bounding box center [561, 302] width 115 height 46
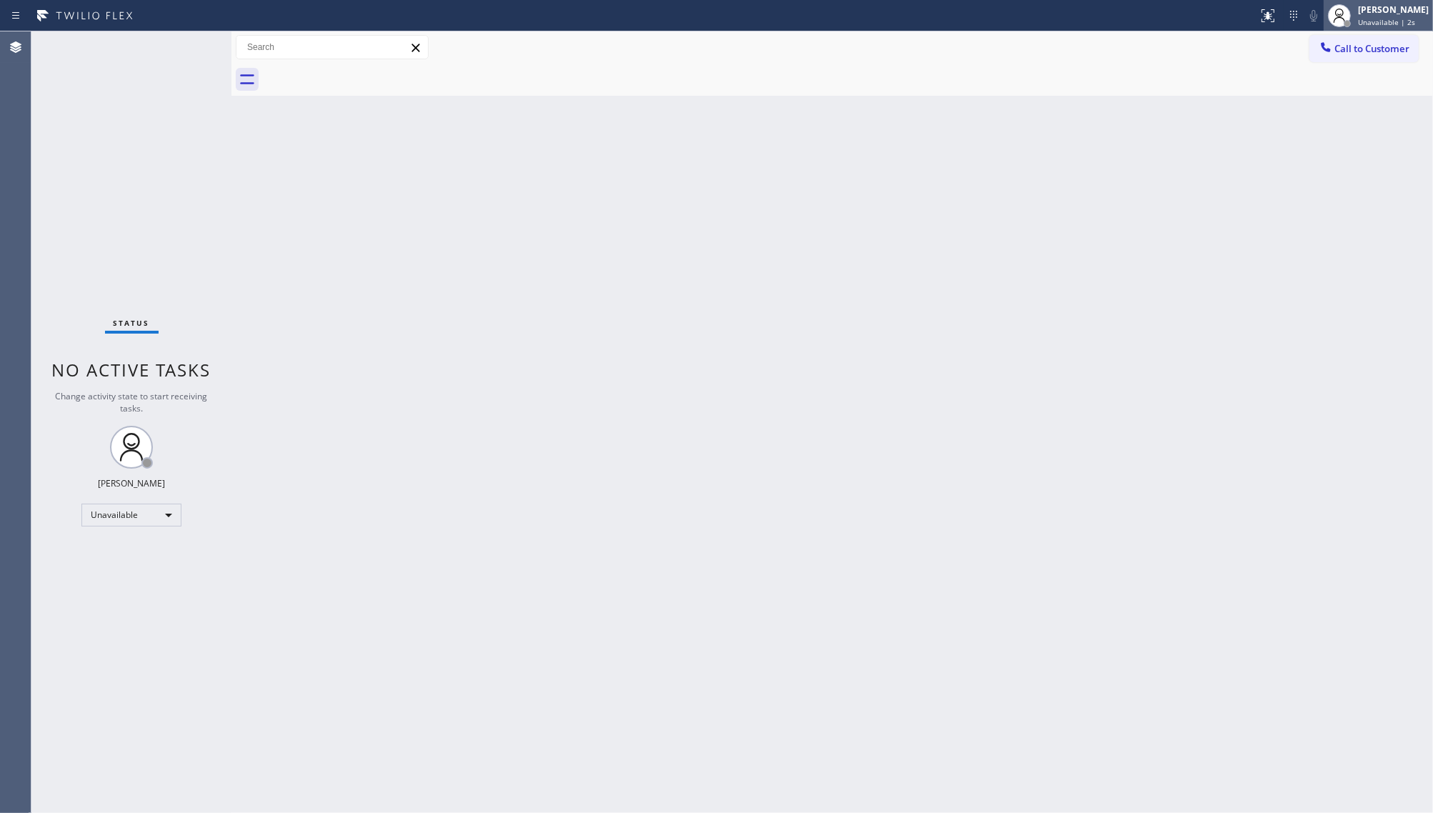
click at [1376, 17] on span "Unavailable | 2s" at bounding box center [1386, 22] width 57 height 10
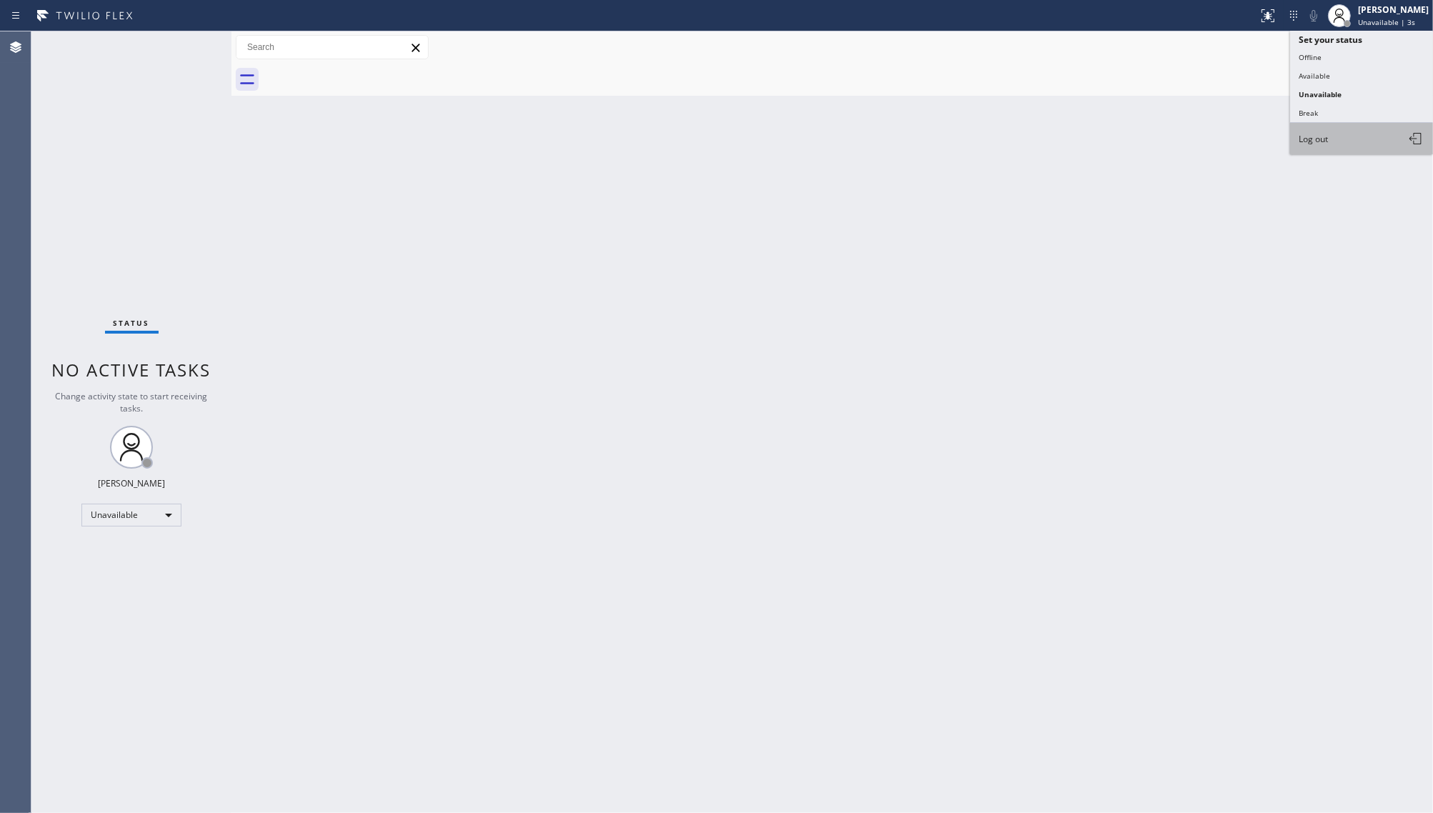
click at [1316, 140] on span "Log out" at bounding box center [1313, 139] width 29 height 12
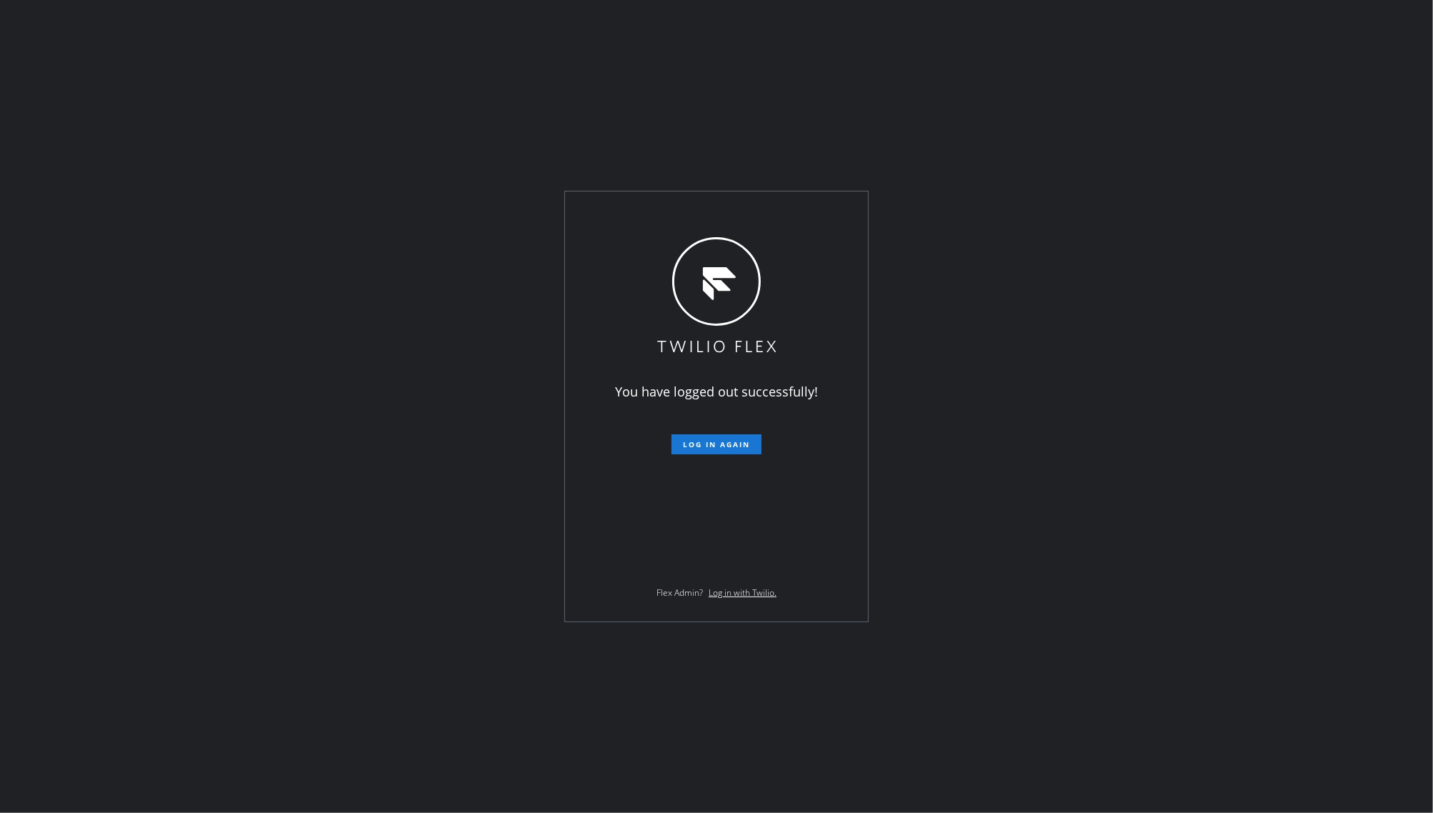
click at [89, 569] on div "You have logged out successfully! Log in again Flex Admin? Log in with Twilio." at bounding box center [716, 406] width 1433 height 813
